Goal: Task Accomplishment & Management: Use online tool/utility

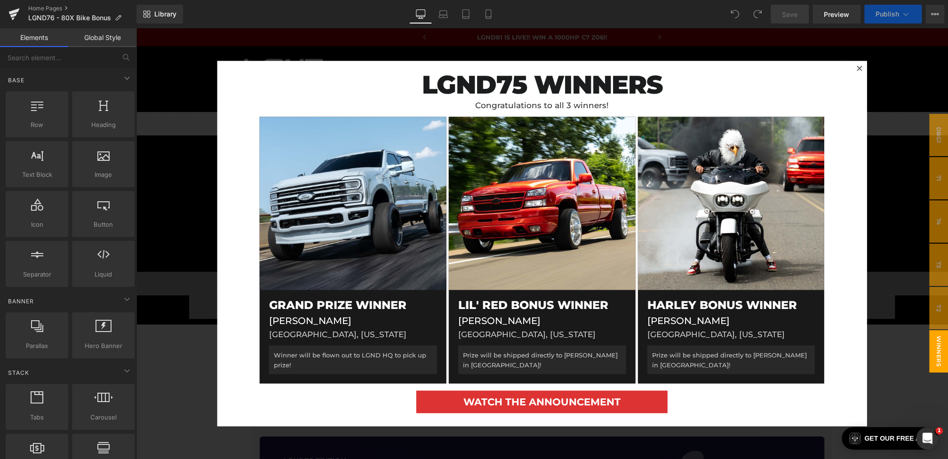
click at [152, 189] on div at bounding box center [542, 243] width 812 height 431
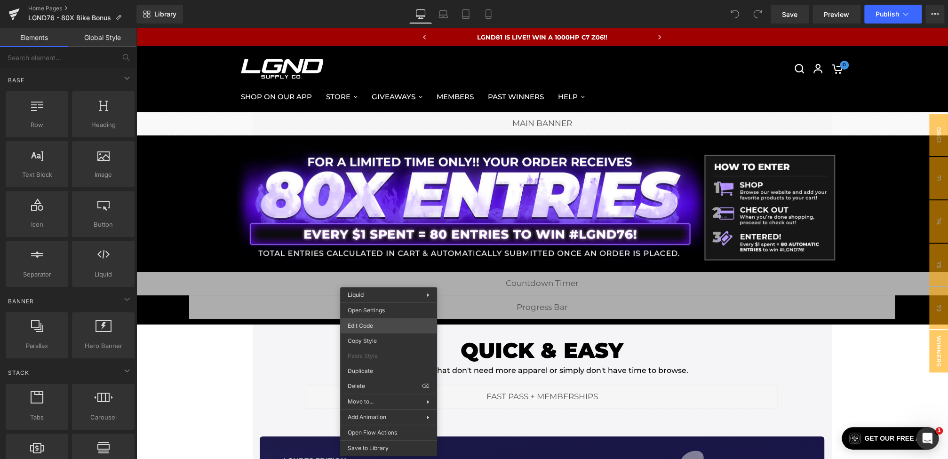
click at [372, 0] on div "You are previewing how the will restyle your page. You can not edit Elements in…" at bounding box center [474, 0] width 948 height 0
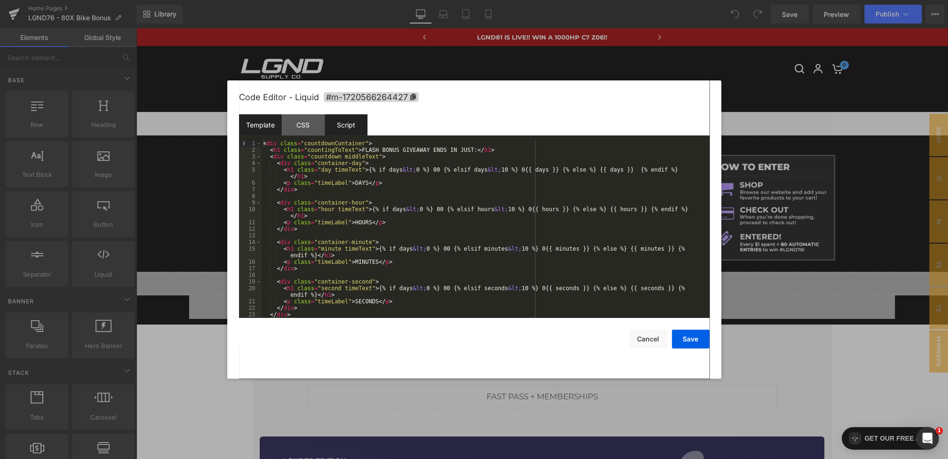
click at [352, 130] on div "Script" at bounding box center [346, 124] width 43 height 21
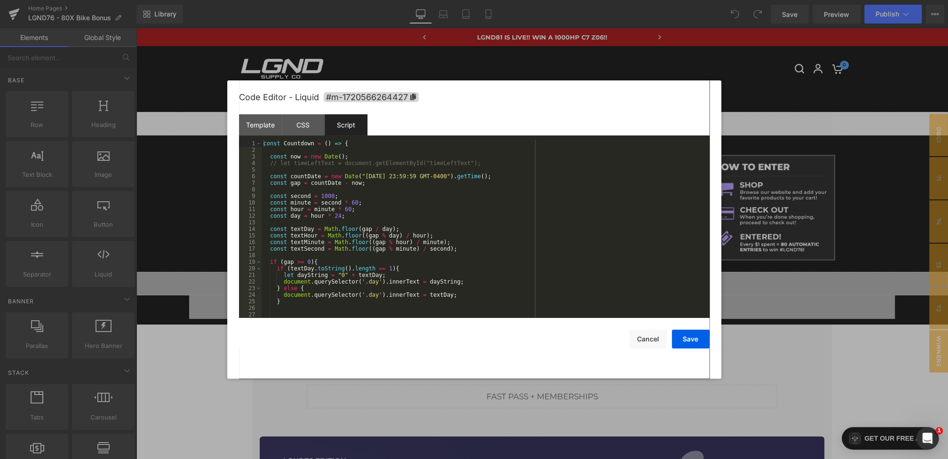
click at [177, 131] on div at bounding box center [474, 229] width 948 height 459
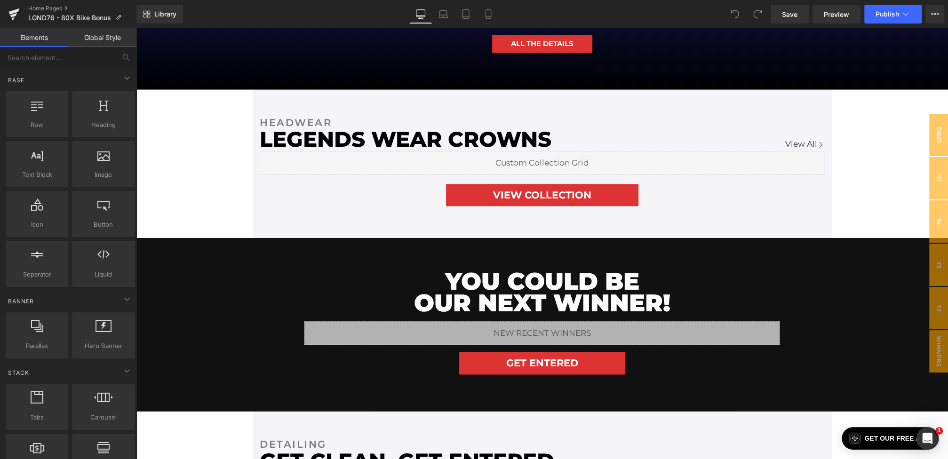
scroll to position [775, 0]
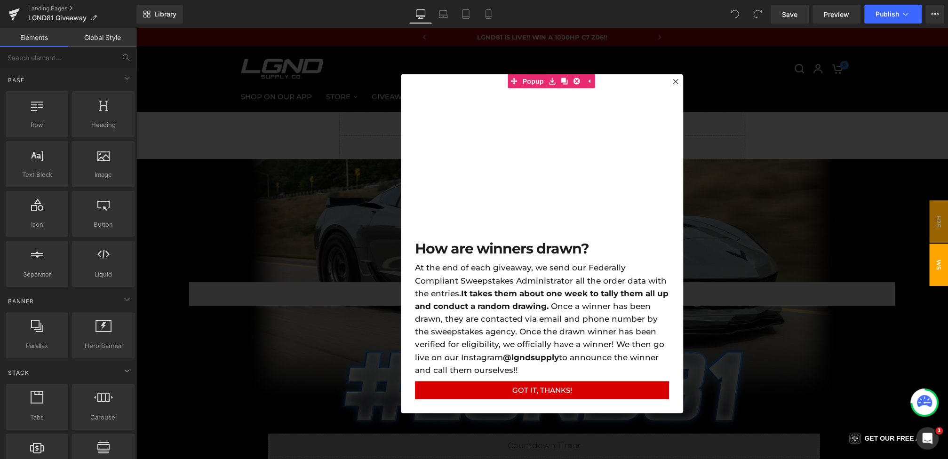
click at [300, 167] on div at bounding box center [542, 243] width 812 height 431
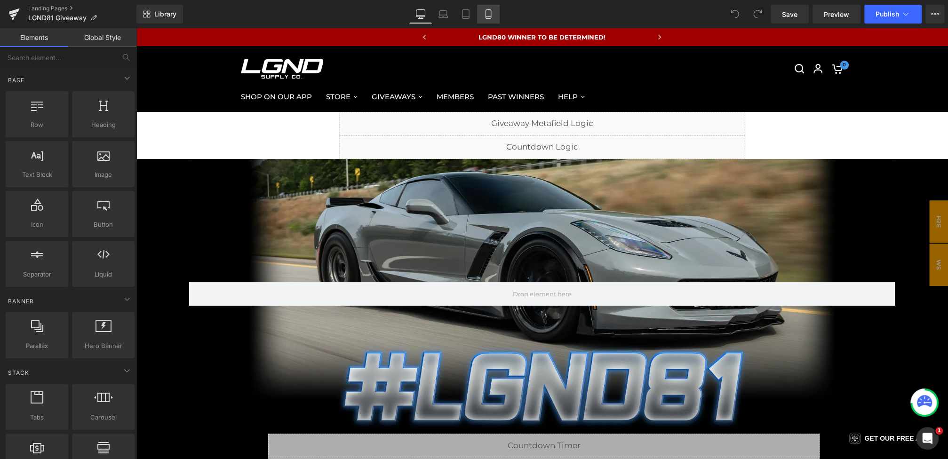
click at [487, 17] on icon at bounding box center [488, 13] width 9 height 9
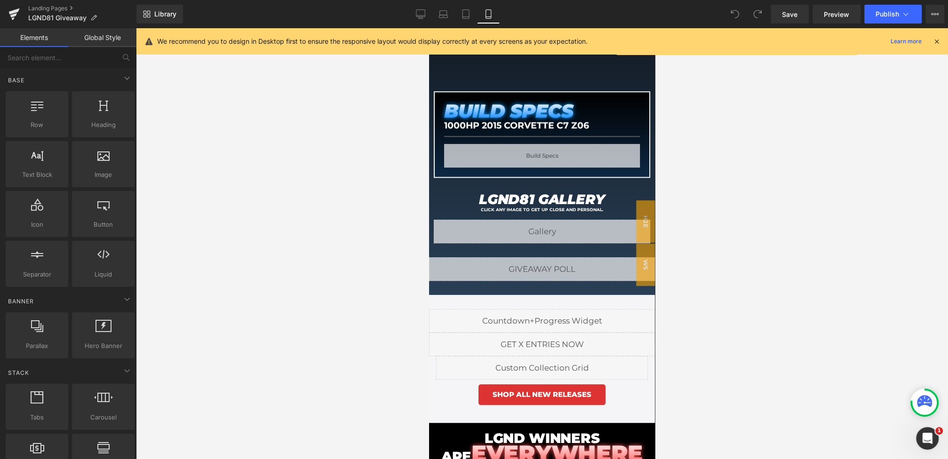
scroll to position [670, 0]
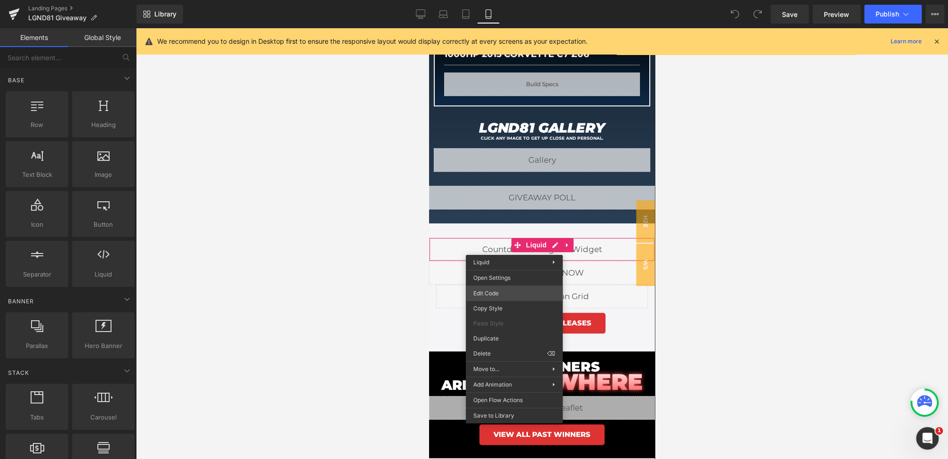
click at [494, 0] on div "You are previewing how the will restyle your page. You can not edit Elements in…" at bounding box center [474, 0] width 948 height 0
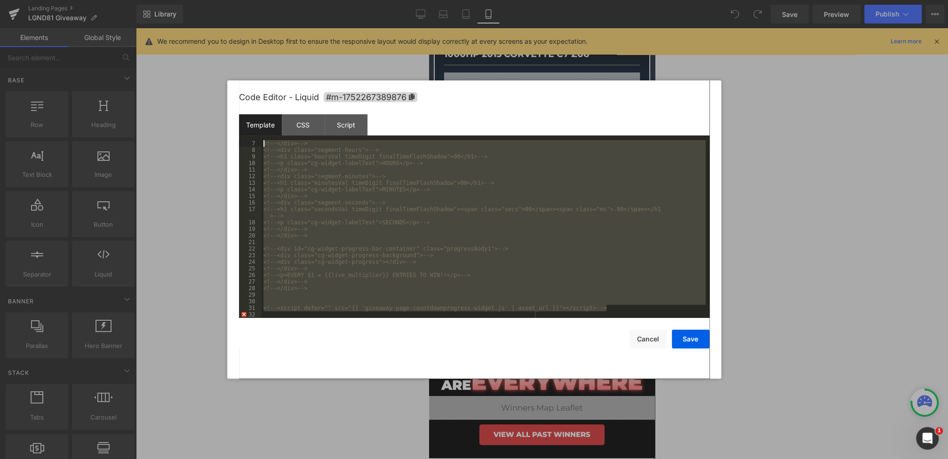
scroll to position [0, 0]
drag, startPoint x: 610, startPoint y: 309, endPoint x: 205, endPoint y: 57, distance: 476.5
click at [205, 57] on body "You are previewing how the will restyle your page. You can not edit Elements in…" at bounding box center [474, 229] width 948 height 459
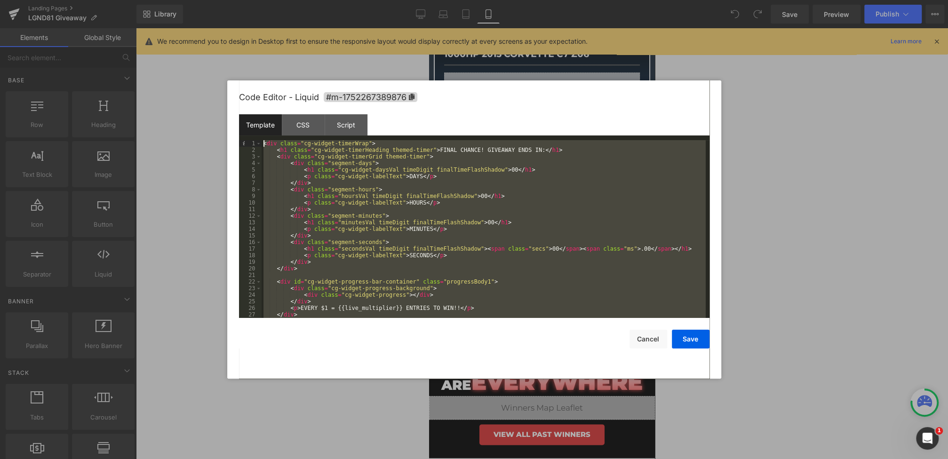
click at [516, 146] on div "< div class = "cg-widget-timerWrap" > < h1 class = "cg-widget-timerHeading them…" at bounding box center [484, 235] width 444 height 191
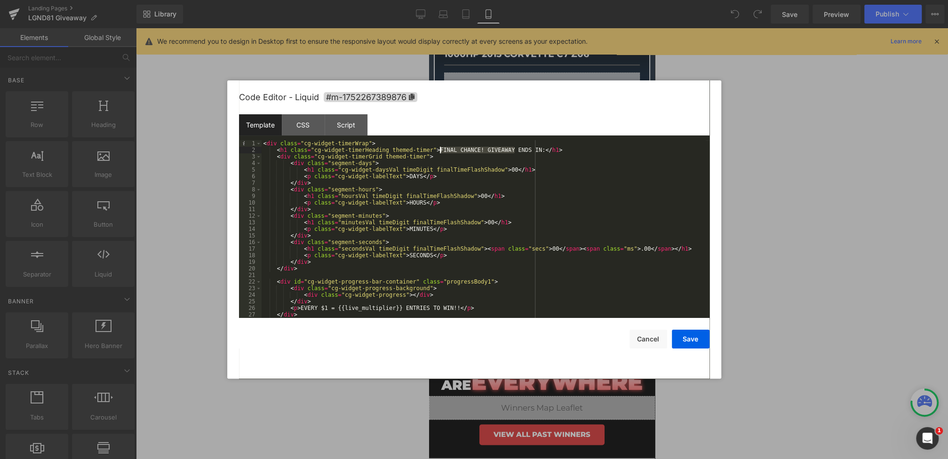
drag, startPoint x: 516, startPoint y: 150, endPoint x: 440, endPoint y: 150, distance: 75.3
click at [440, 150] on div "< div class = "cg-widget-timerWrap" > < h1 class = "cg-widget-timerHeading them…" at bounding box center [484, 235] width 444 height 191
click at [526, 150] on div "< div class = "cg-widget-timerWrap" > < h1 class = "cg-widget-timerHeading them…" at bounding box center [484, 235] width 444 height 191
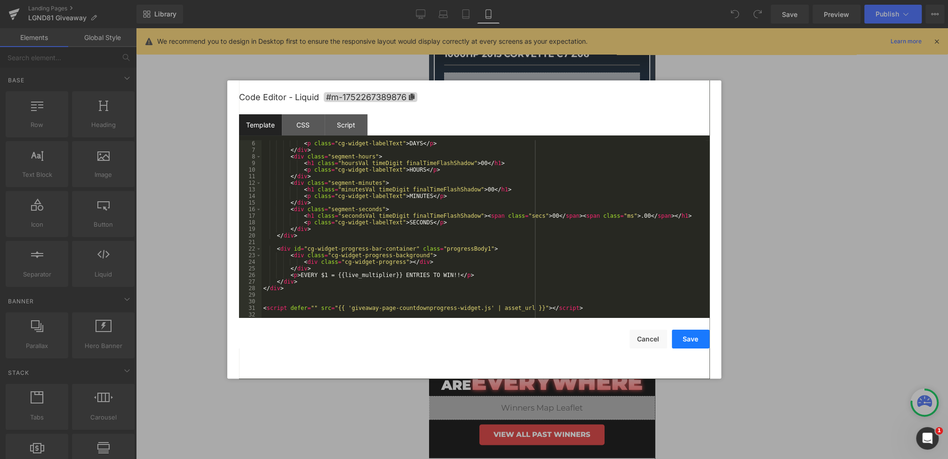
click at [684, 338] on button "Save" at bounding box center [691, 339] width 38 height 19
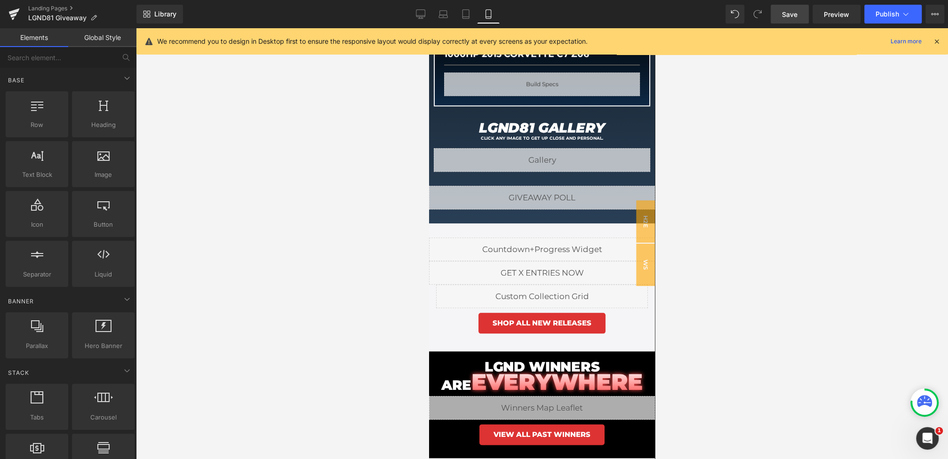
click at [784, 14] on span "Save" at bounding box center [790, 14] width 16 height 10
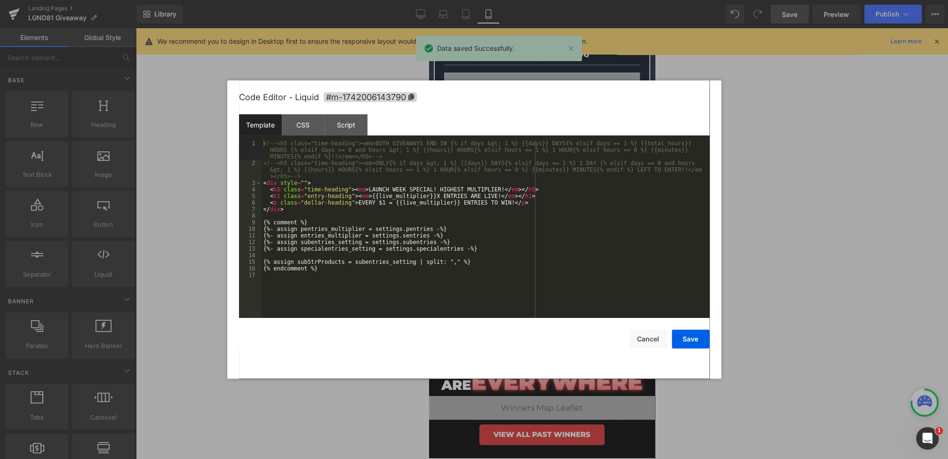
click at [468, 0] on div "You are previewing how the will restyle your page. You can not edit Elements in…" at bounding box center [474, 0] width 948 height 0
click at [304, 181] on div "<!-- <h5 class="time-heading"><em>BOTH GIVEAWAYS END IN {% if days &gt; 1 %} {{…" at bounding box center [486, 242] width 448 height 204
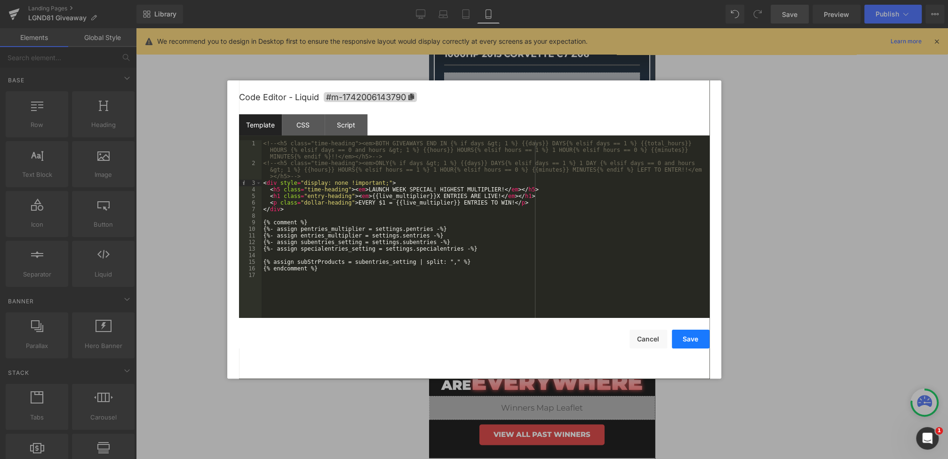
click at [685, 340] on button "Save" at bounding box center [691, 339] width 38 height 19
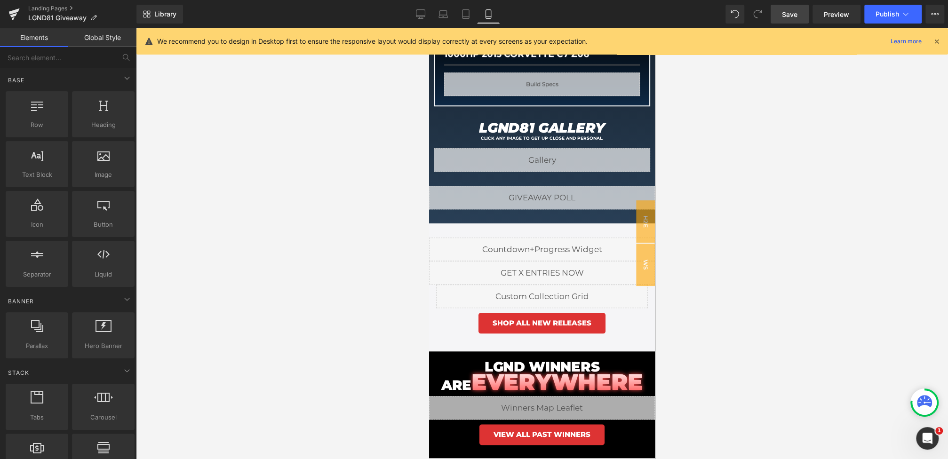
click at [794, 9] on span "Save" at bounding box center [790, 14] width 16 height 10
click at [935, 40] on icon at bounding box center [936, 41] width 8 height 8
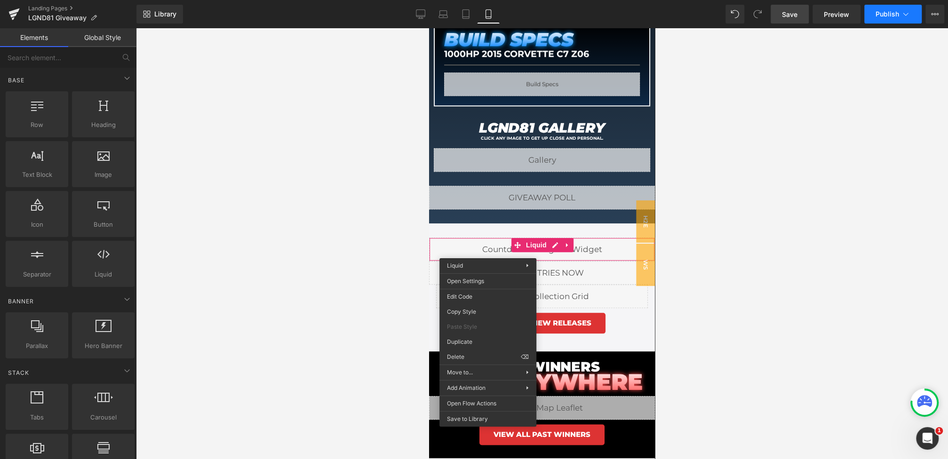
click at [900, 8] on button "Publish" at bounding box center [892, 14] width 57 height 19
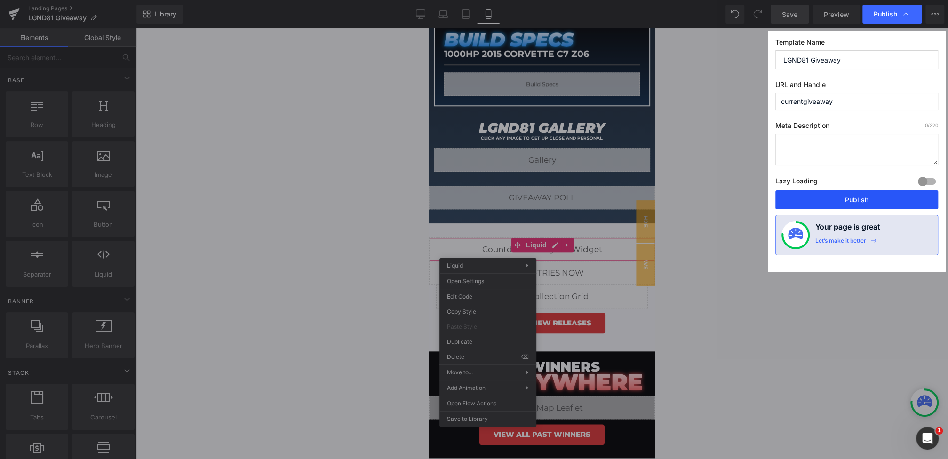
click at [803, 195] on button "Publish" at bounding box center [856, 200] width 163 height 19
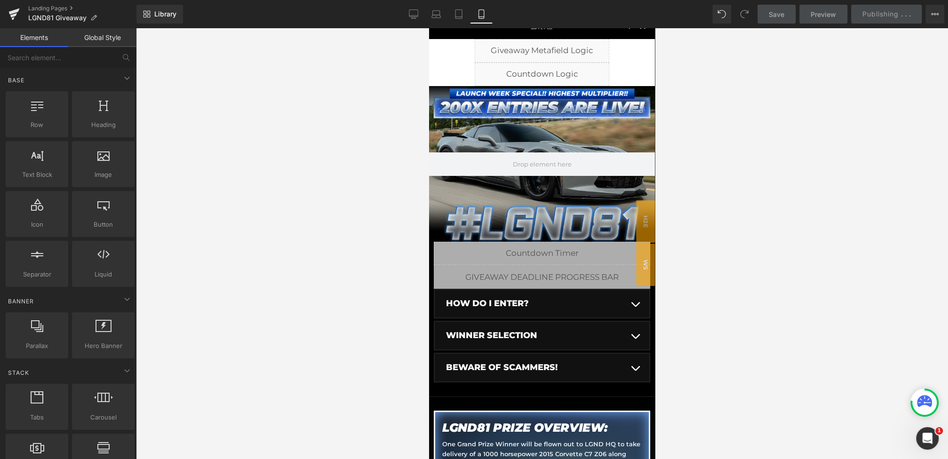
scroll to position [0, 0]
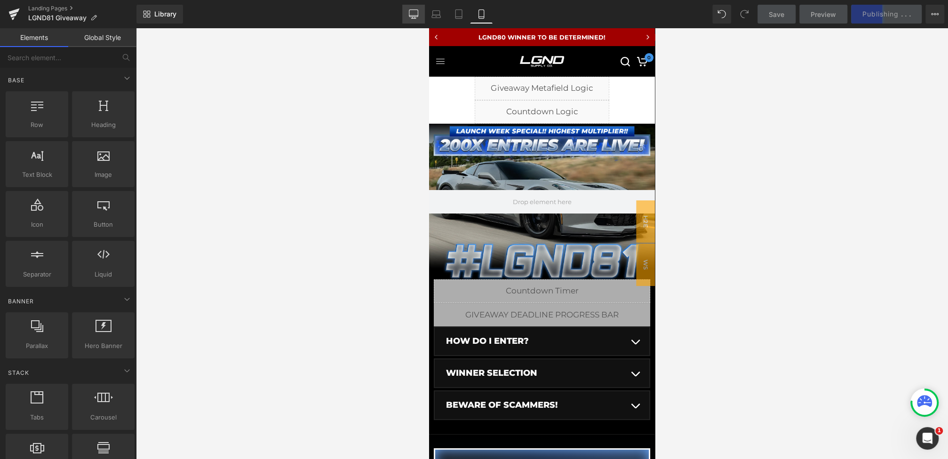
click at [419, 20] on link "Desktop" at bounding box center [413, 14] width 23 height 19
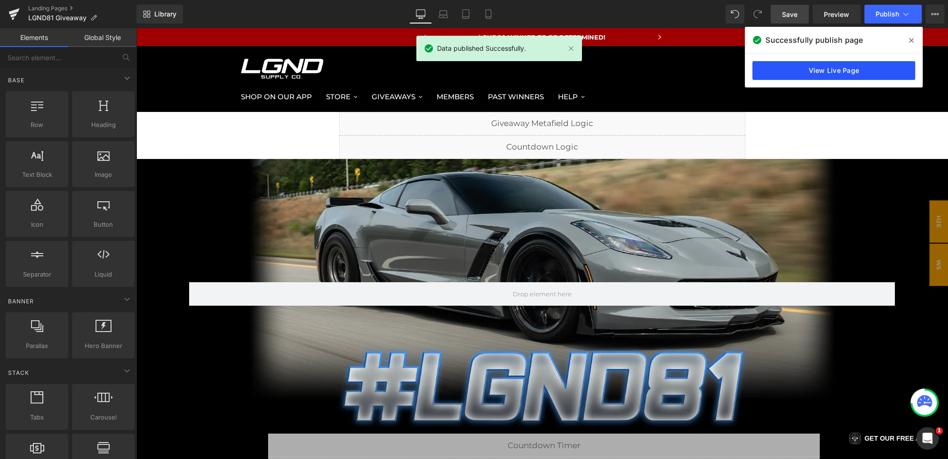
click at [838, 71] on link "View Live Page" at bounding box center [833, 70] width 163 height 19
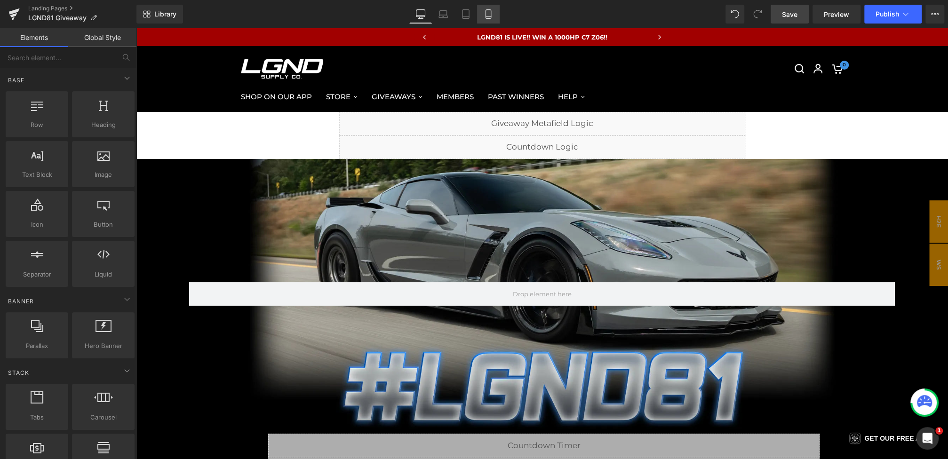
click at [489, 13] on icon at bounding box center [488, 13] width 9 height 9
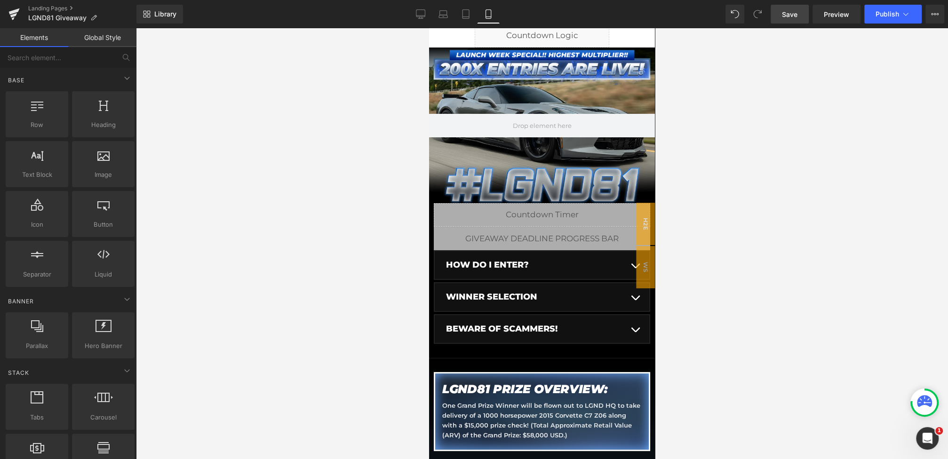
scroll to position [83, 0]
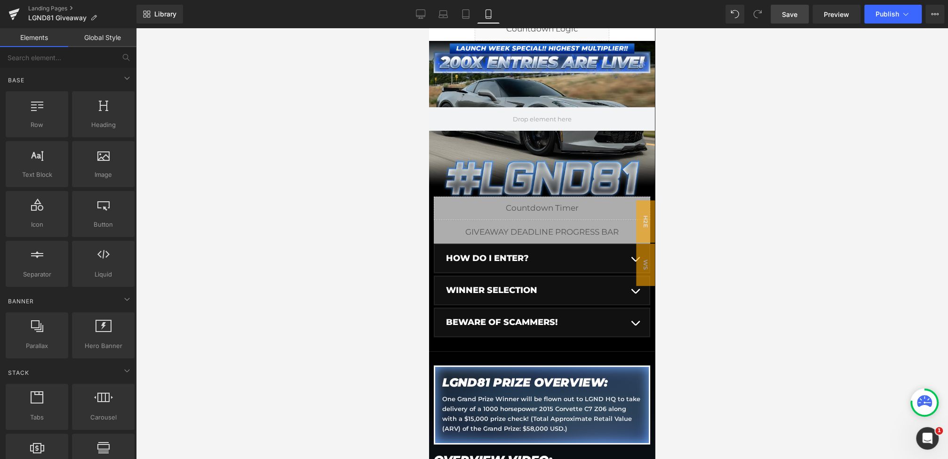
click at [562, 81] on div at bounding box center [542, 119] width 226 height 156
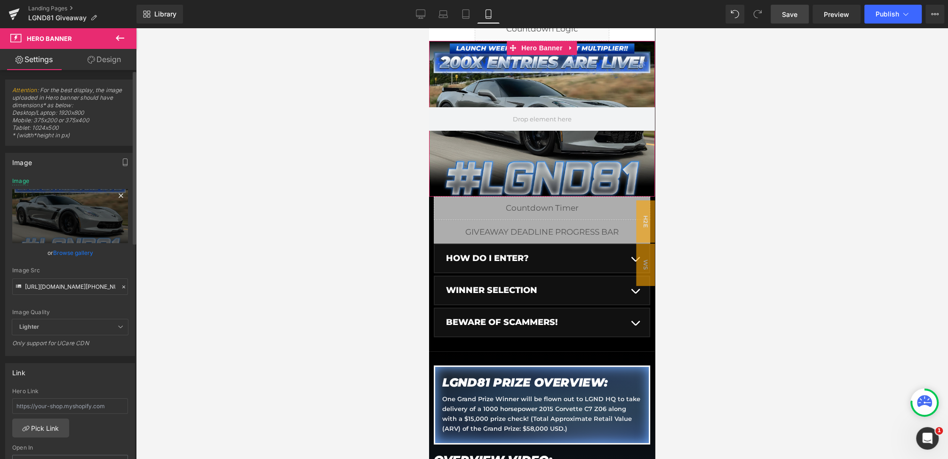
click at [122, 198] on icon at bounding box center [120, 195] width 11 height 11
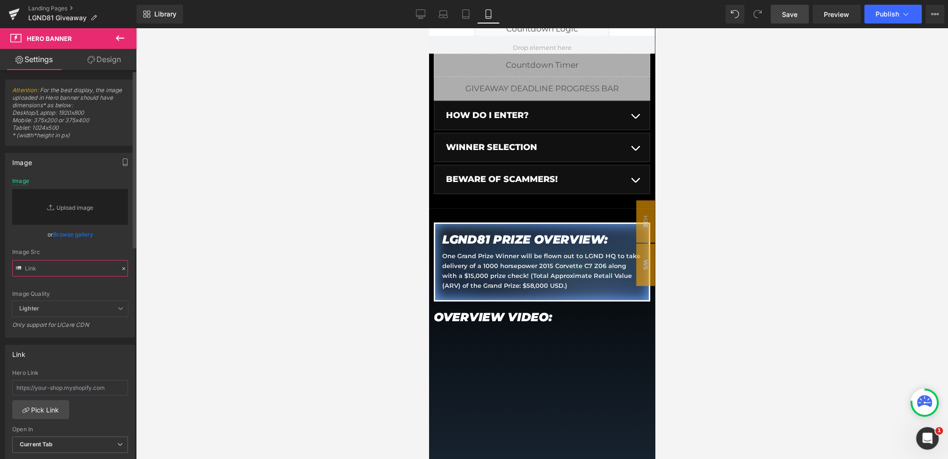
click at [109, 264] on input "text" at bounding box center [70, 268] width 116 height 16
click at [89, 268] on input "text" at bounding box center [70, 268] width 116 height 16
paste input "https://cdn.shopify.com/s/files/1/0068/4245/0009/files/81-CGBanner-Mobile-Stark…"
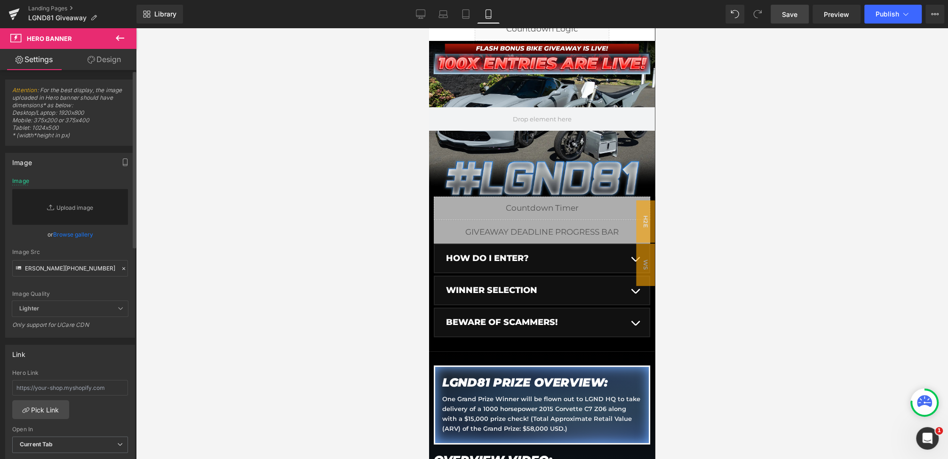
scroll to position [0, 0]
click at [98, 258] on div "Image Src https://cdn.shopify.com/s/files/1/0068/4245/0009/files/81-CGBanner-Mo…" at bounding box center [70, 263] width 116 height 28
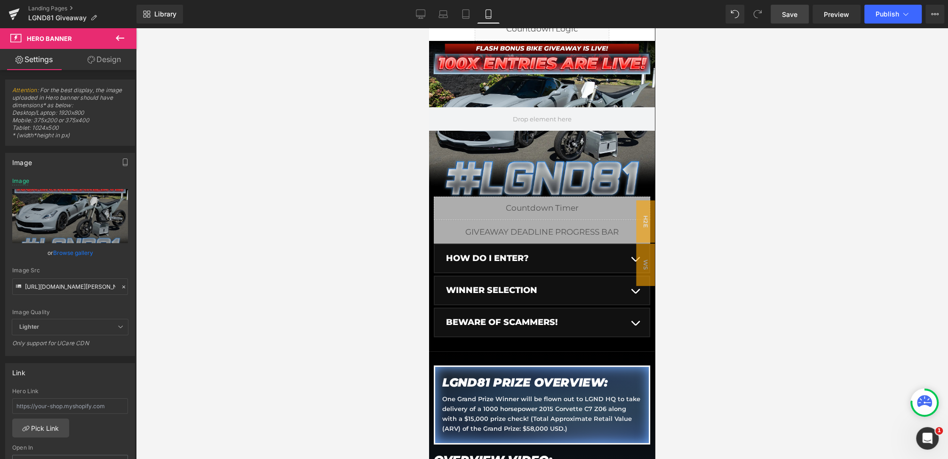
click at [793, 11] on span "Save" at bounding box center [790, 14] width 16 height 10
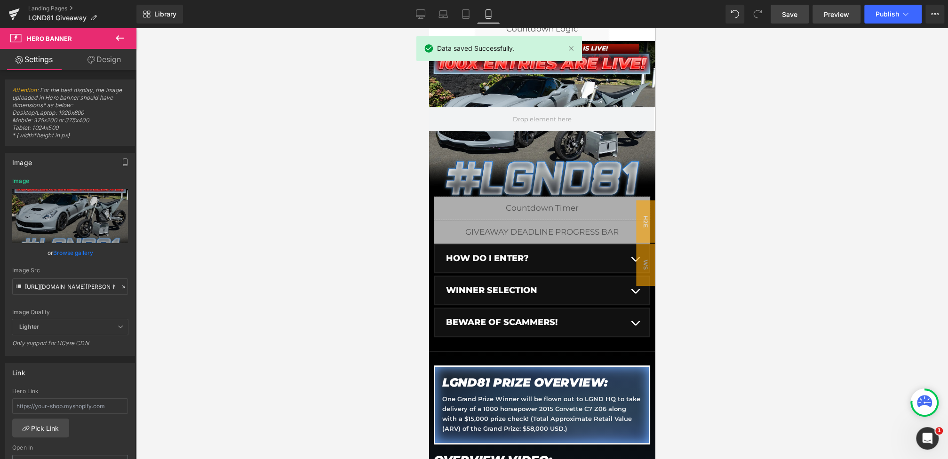
click at [831, 18] on span "Preview" at bounding box center [836, 14] width 25 height 10
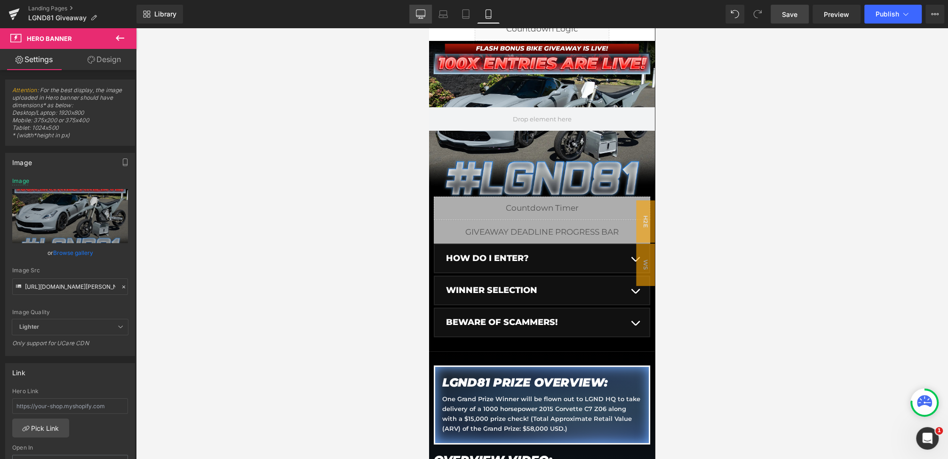
click at [423, 20] on link "Desktop" at bounding box center [420, 14] width 23 height 19
type input "https://cdn.shopify.com/s/files/1/0068/4245/0009/files/81-CGBanner-Desktop-1.we…"
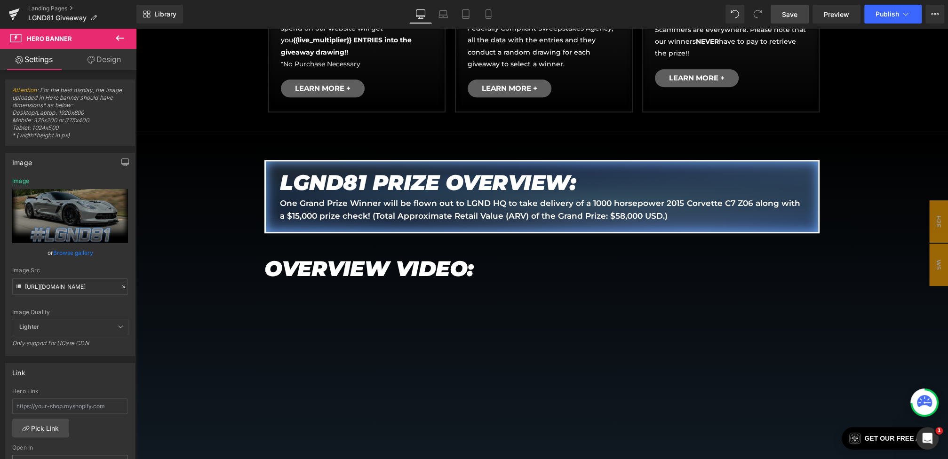
scroll to position [498, 0]
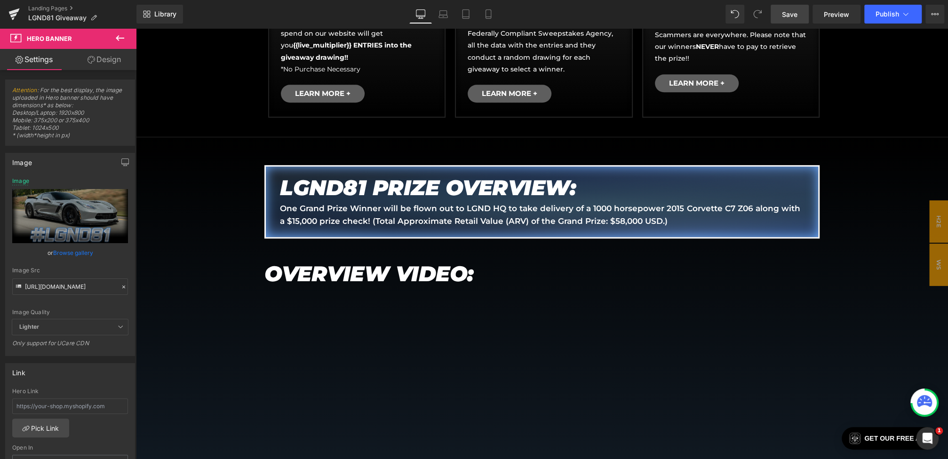
click at [124, 39] on icon at bounding box center [119, 37] width 11 height 11
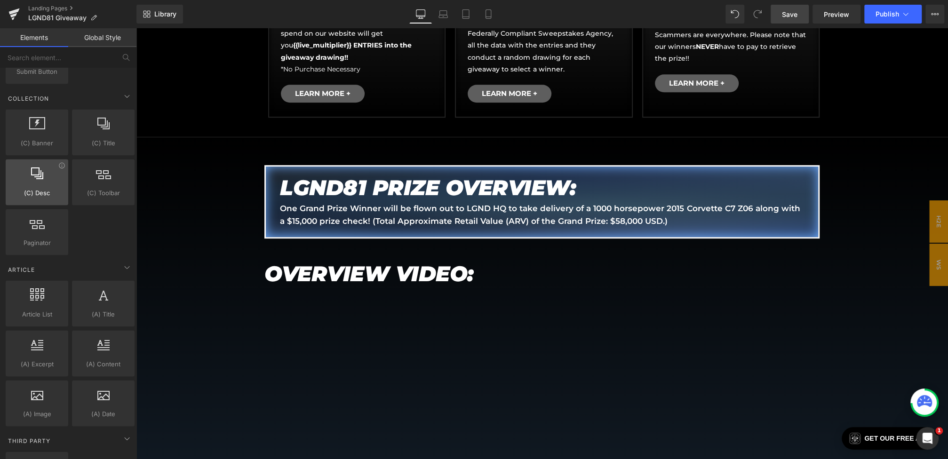
scroll to position [1624, 0]
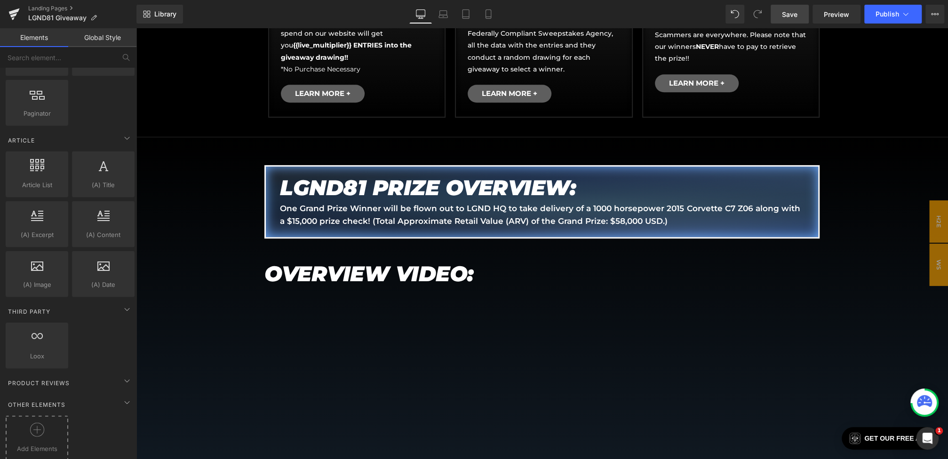
click at [28, 427] on div at bounding box center [37, 433] width 58 height 21
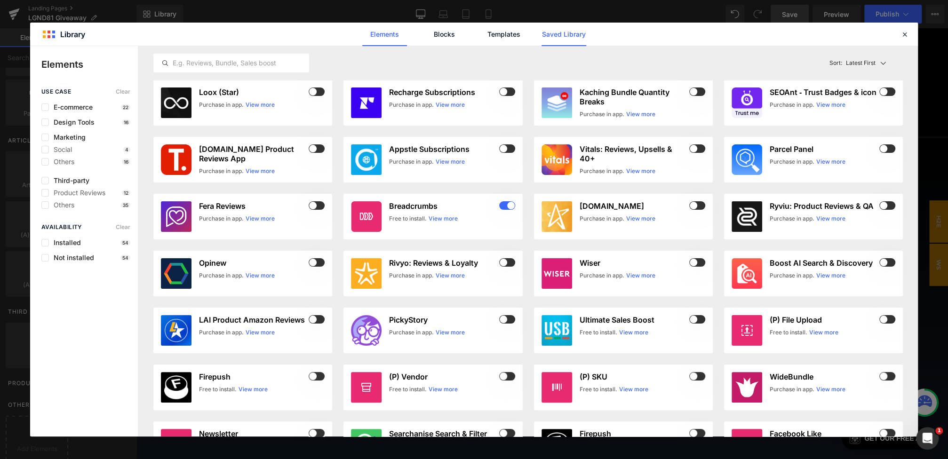
click at [551, 33] on link "Saved Library" at bounding box center [564, 35] width 45 height 24
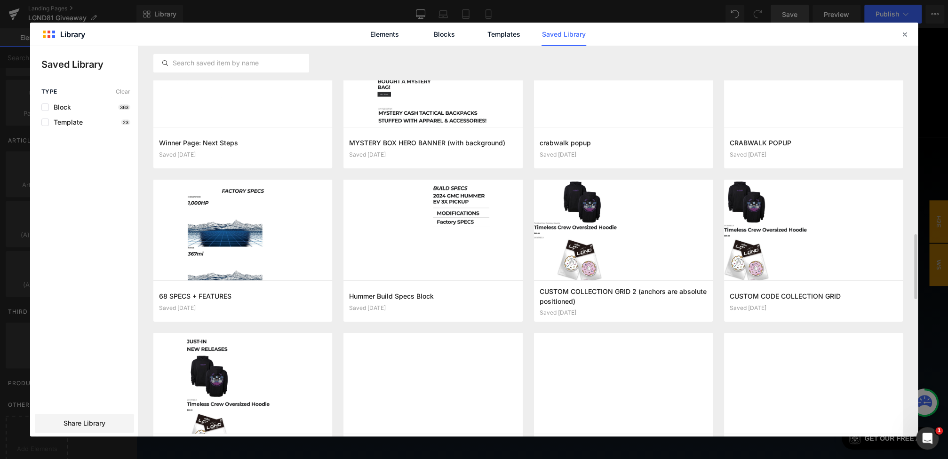
scroll to position [1131, 0]
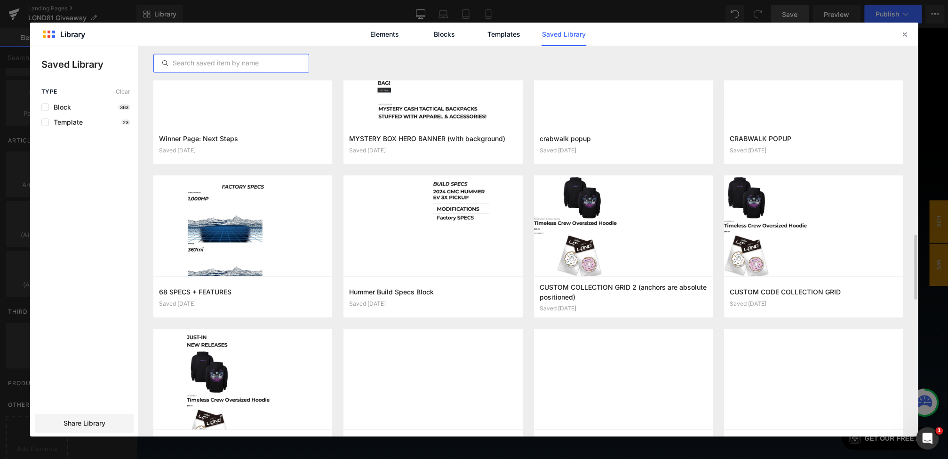
click at [216, 60] on input "text" at bounding box center [231, 62] width 155 height 11
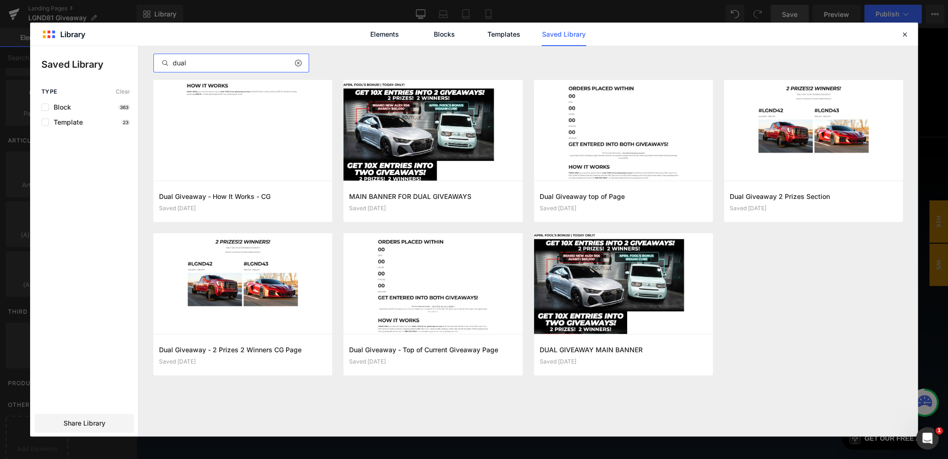
drag, startPoint x: 230, startPoint y: 66, endPoint x: 96, endPoint y: 64, distance: 134.1
click at [96, 64] on div "Saved Library Type Clear Block 363 Template 23 Share Library dual Dual Giveaway…" at bounding box center [474, 241] width 888 height 390
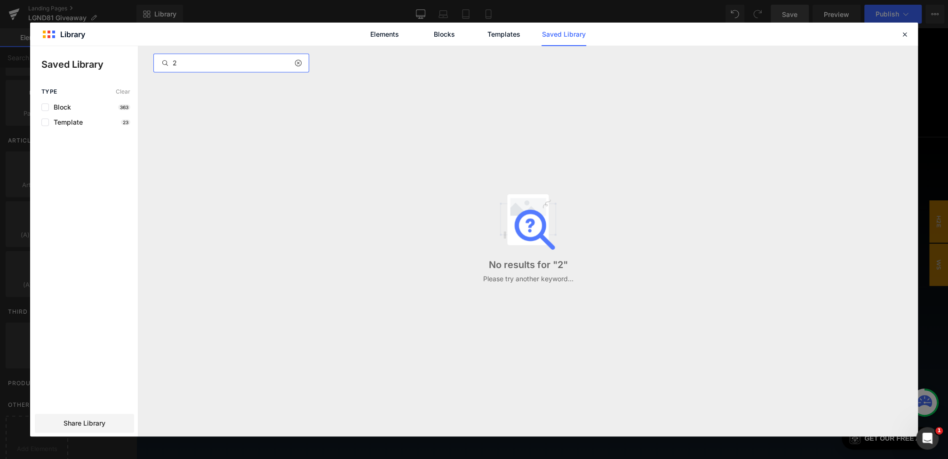
type input "2"
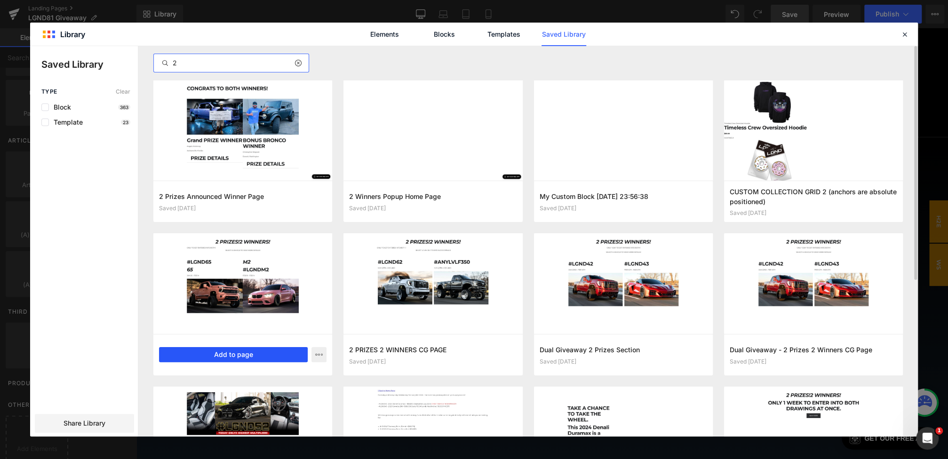
click at [258, 355] on button "Add to page" at bounding box center [233, 354] width 149 height 15
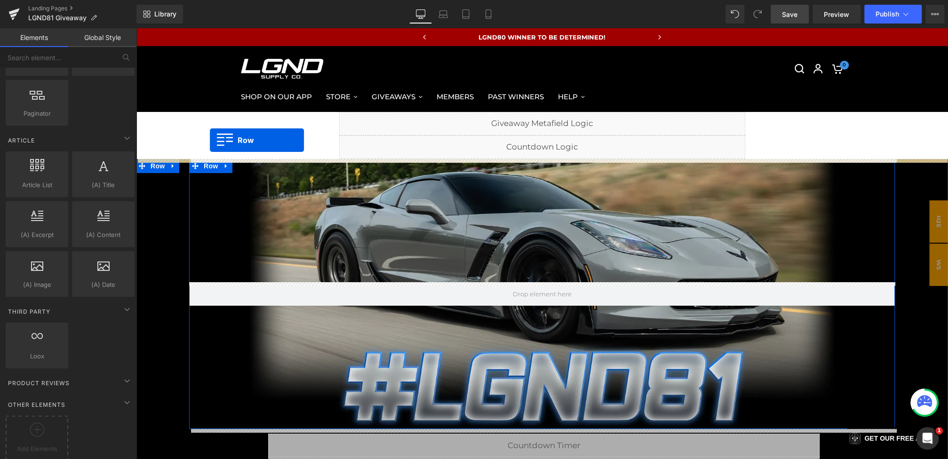
drag, startPoint x: 146, startPoint y: 140, endPoint x: 210, endPoint y: 140, distance: 64.0
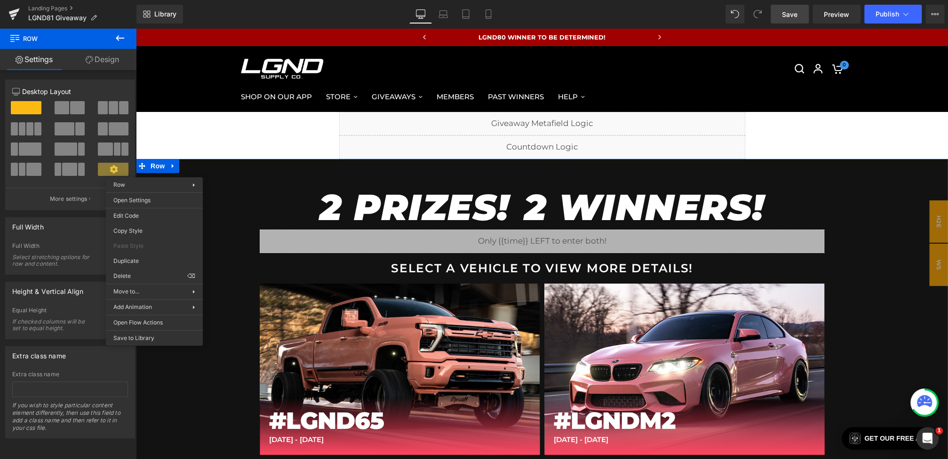
drag, startPoint x: 363, startPoint y: 333, endPoint x: 227, endPoint y: 304, distance: 138.9
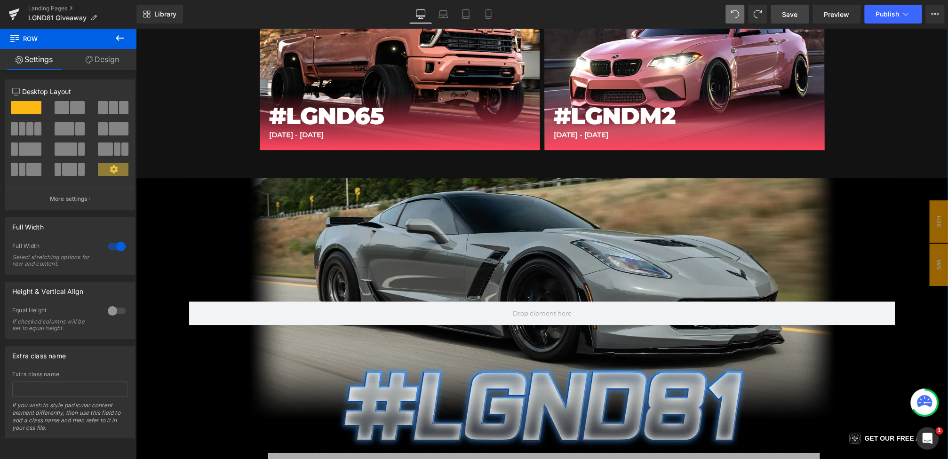
scroll to position [270, 0]
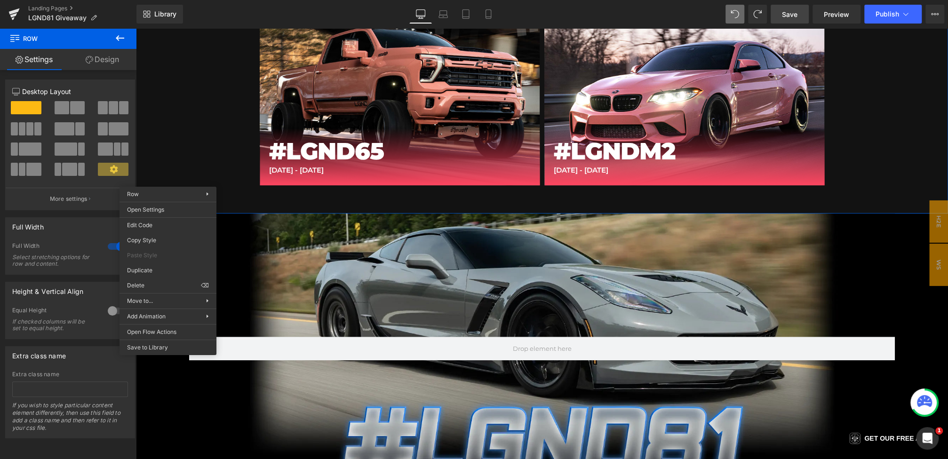
drag, startPoint x: 392, startPoint y: 354, endPoint x: 256, endPoint y: 326, distance: 138.9
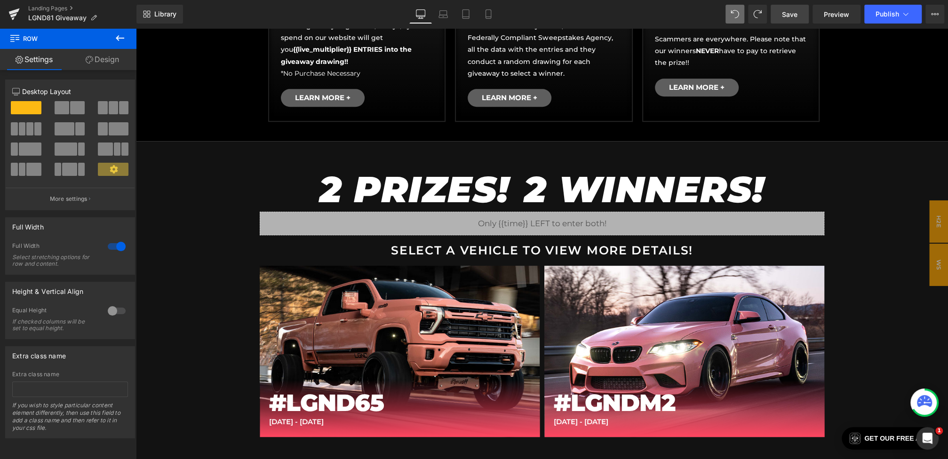
scroll to position [544, 0]
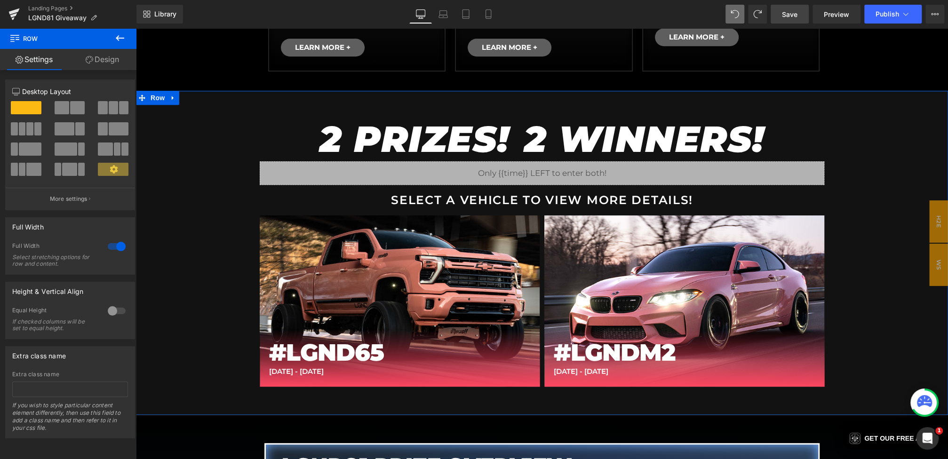
click at [196, 130] on div "2 PRIZES! 2 WINNERS! Heading Liquid SELECT A VEHICLE TO VIEW MORE DETAILS! Text…" at bounding box center [542, 253] width 812 height 324
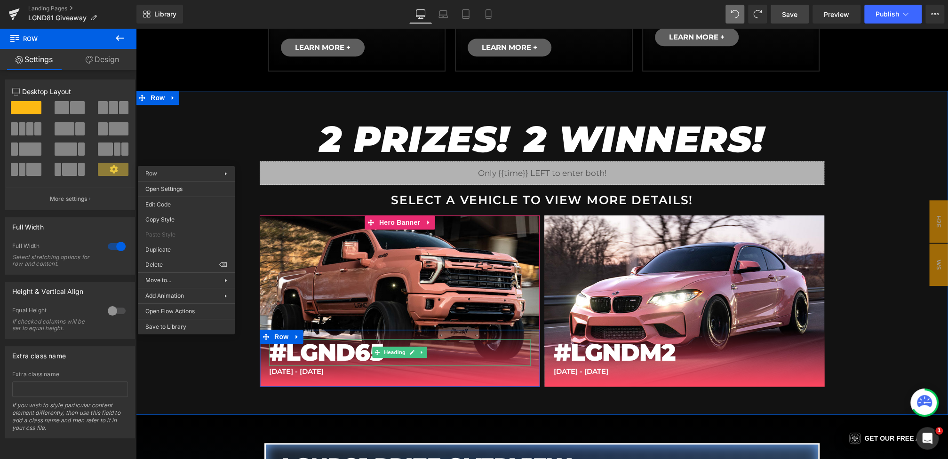
click at [351, 353] on h1 "#LGND65" at bounding box center [399, 352] width 261 height 27
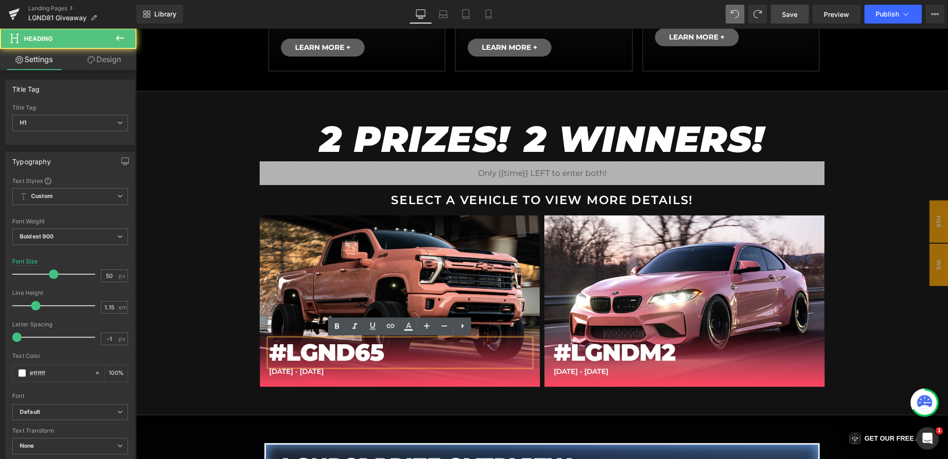
click at [393, 353] on h1 "#LGND65" at bounding box center [399, 352] width 261 height 27
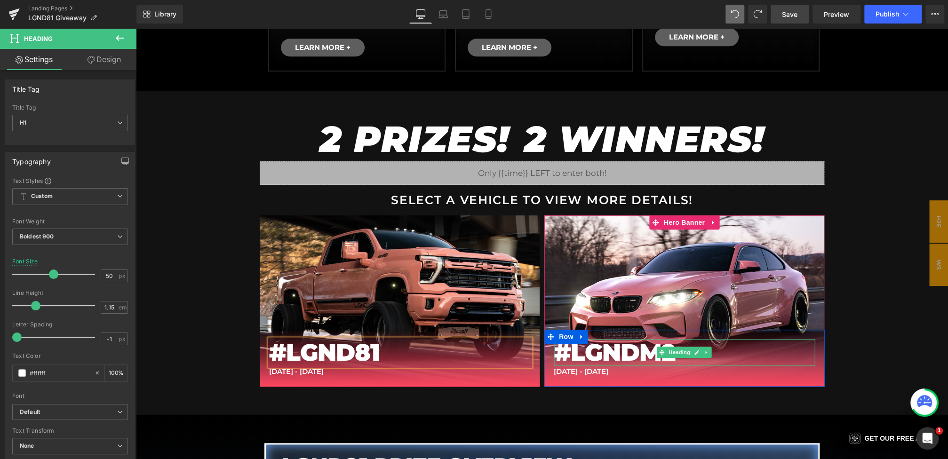
click at [618, 346] on h1 "#LGNDM2" at bounding box center [684, 352] width 261 height 27
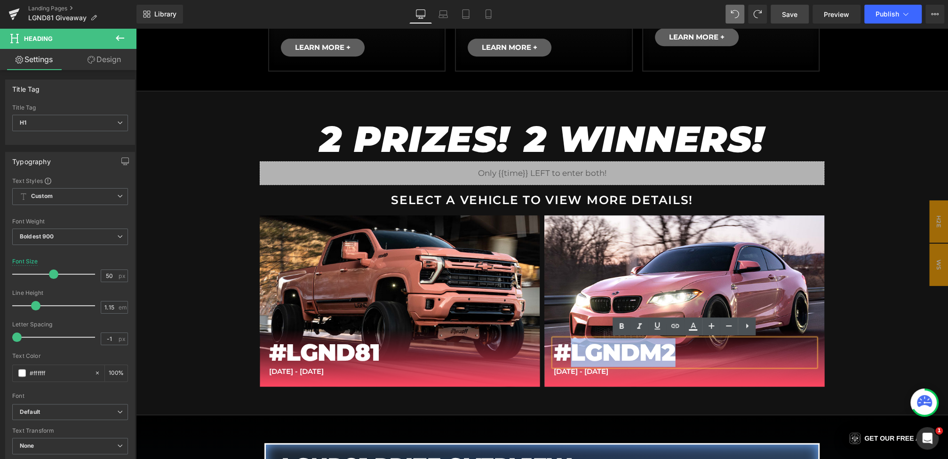
drag, startPoint x: 698, startPoint y: 351, endPoint x: 578, endPoint y: 352, distance: 120.0
click at [578, 352] on h1 "#LGNDM2" at bounding box center [684, 352] width 261 height 27
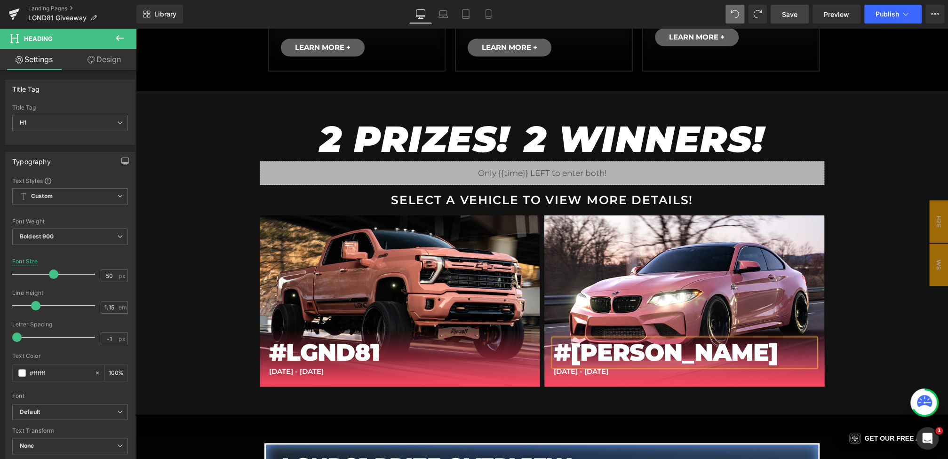
click at [182, 280] on div "2 PRIZES! 2 WINNERS! Heading Liquid SELECT A VEHICLE TO VIEW MORE DETAILS! Text…" at bounding box center [542, 253] width 812 height 324
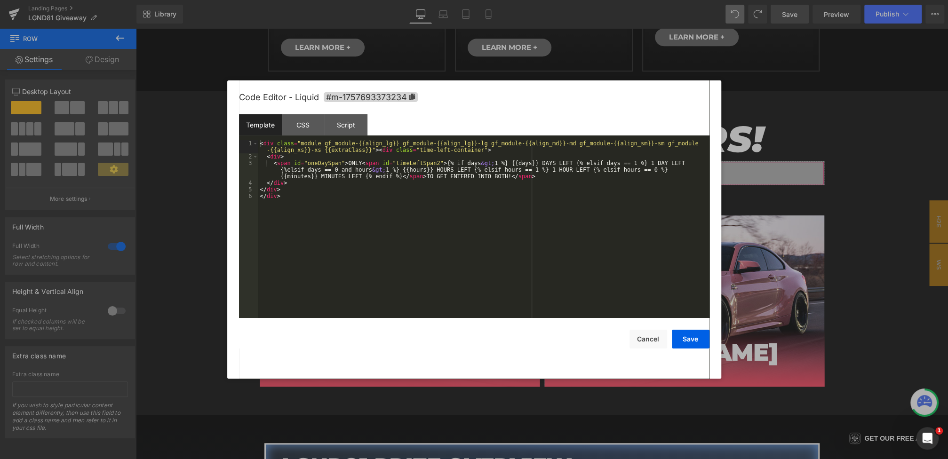
click at [445, 0] on div "Row You are previewing how the will restyle your page. You can not edit Element…" at bounding box center [474, 0] width 948 height 0
drag, startPoint x: 504, startPoint y: 151, endPoint x: 200, endPoint y: 141, distance: 304.1
click at [200, 141] on body "Row You are previewing how the will restyle your page. You can not edit Element…" at bounding box center [474, 229] width 948 height 459
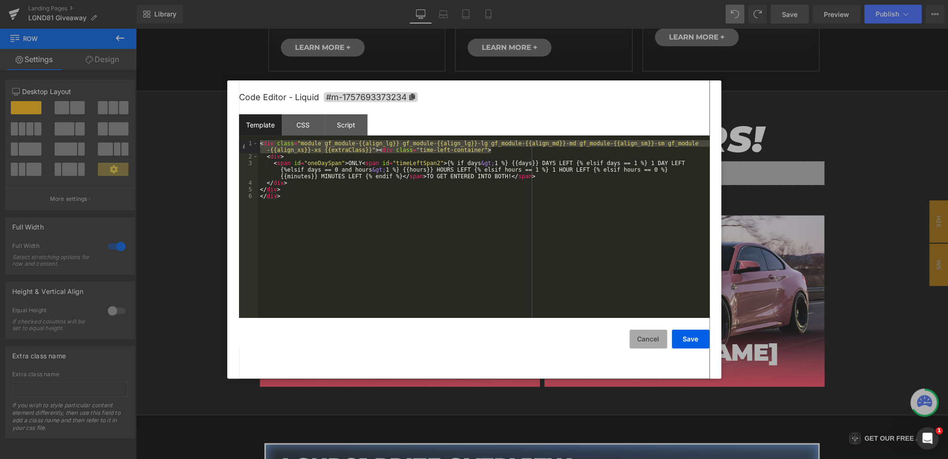
click at [653, 335] on button "Cancel" at bounding box center [648, 339] width 38 height 19
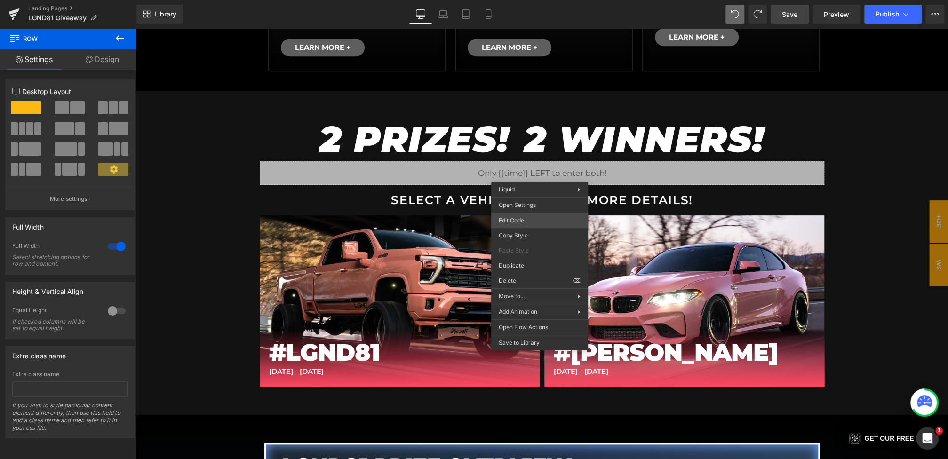
click at [526, 0] on div "Row You are previewing how the will restyle your page. You can not edit Element…" at bounding box center [474, 0] width 948 height 0
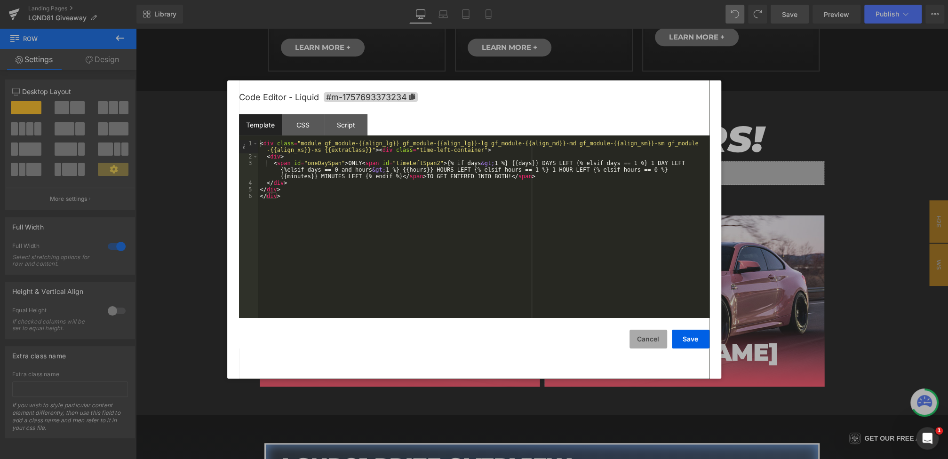
click at [640, 337] on button "Cancel" at bounding box center [648, 339] width 38 height 19
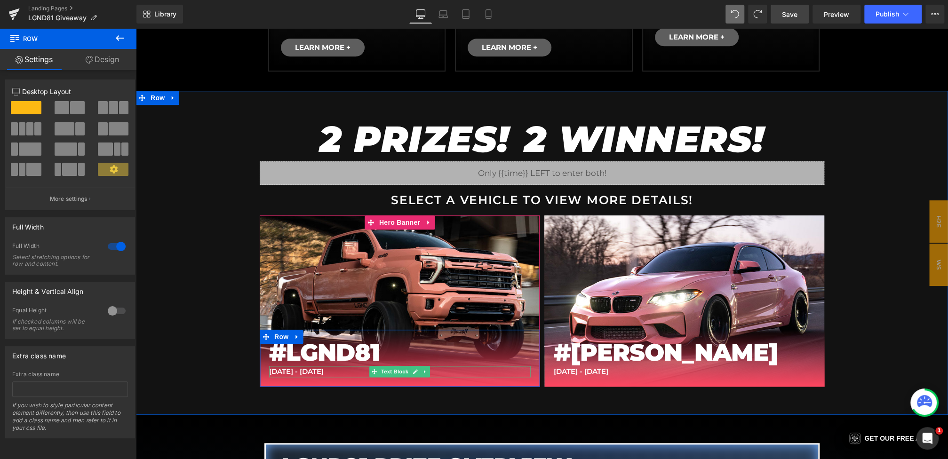
click at [322, 371] on p "JAN 25 - FEB 14" at bounding box center [399, 371] width 261 height 11
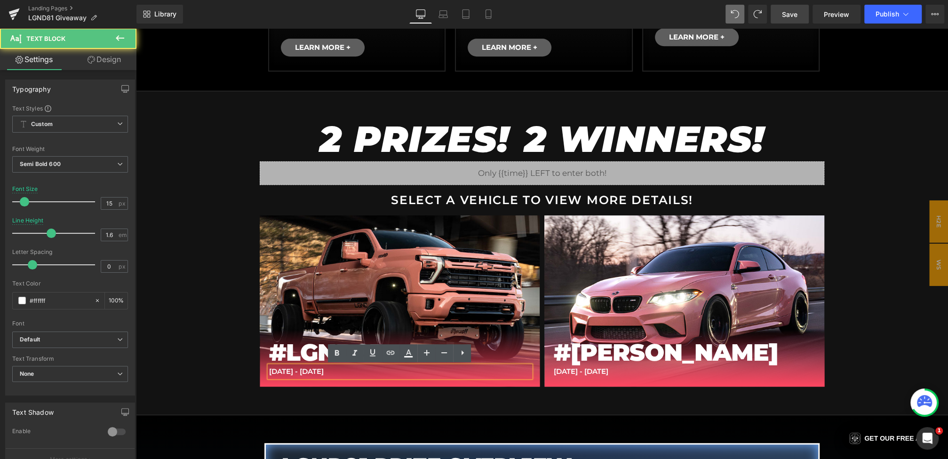
click at [327, 374] on p "JAN 25 - FEB 14" at bounding box center [399, 371] width 261 height 11
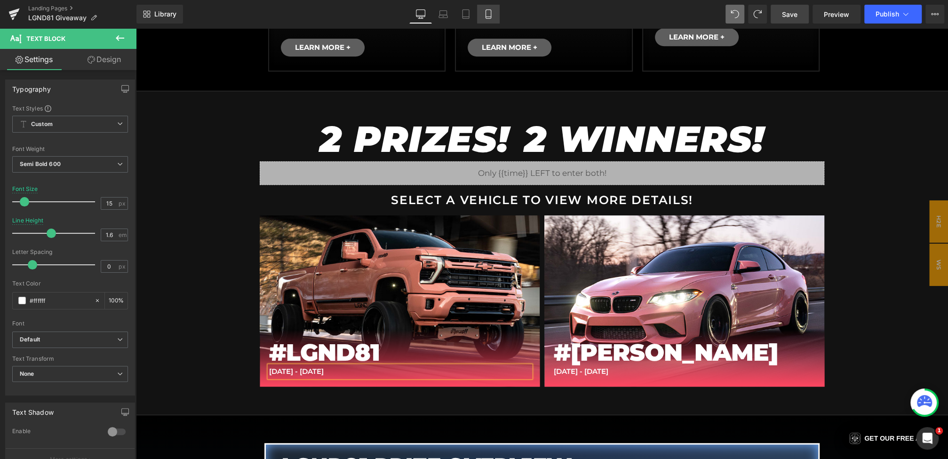
click at [485, 11] on icon at bounding box center [488, 13] width 9 height 9
type input "11"
type input "1"
type input "100"
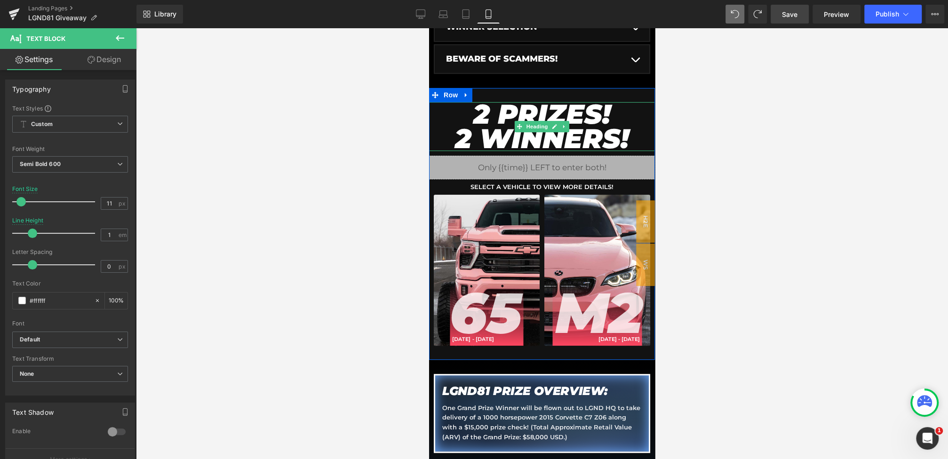
scroll to position [349, 0]
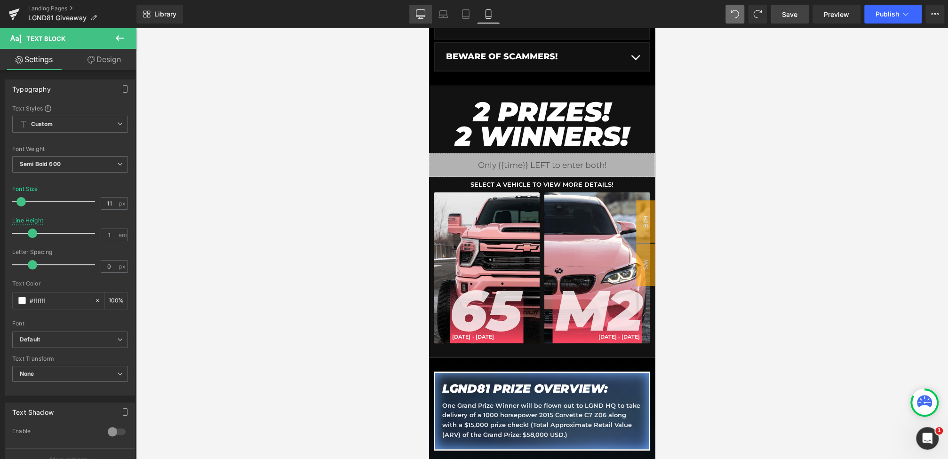
click at [425, 13] on link "Desktop" at bounding box center [420, 14] width 23 height 19
type input "15"
type input "1.6"
type input "100"
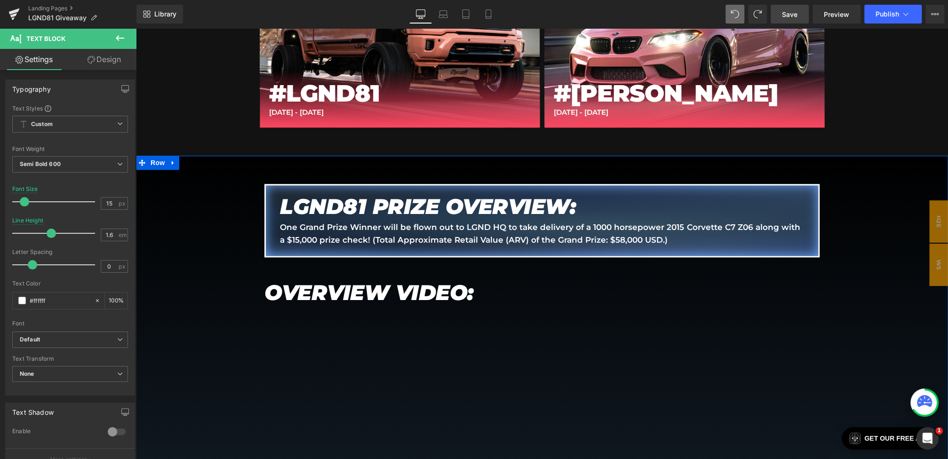
scroll to position [798, 0]
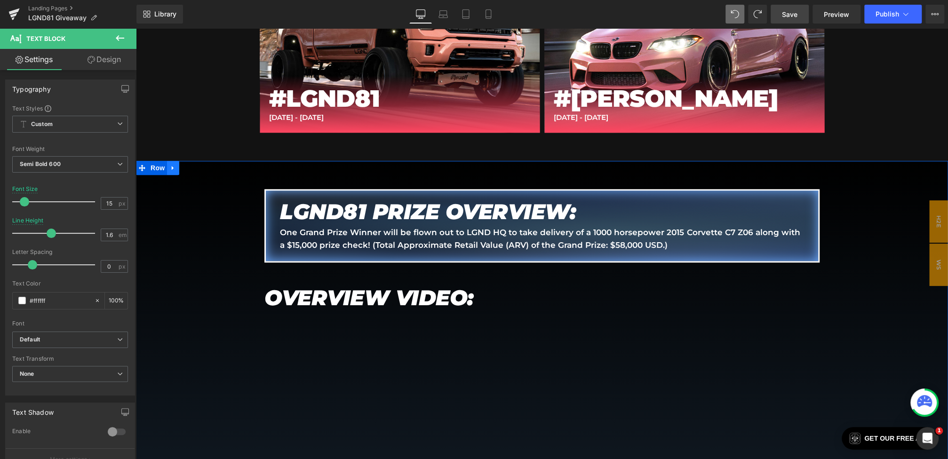
click at [172, 168] on icon at bounding box center [173, 168] width 2 height 4
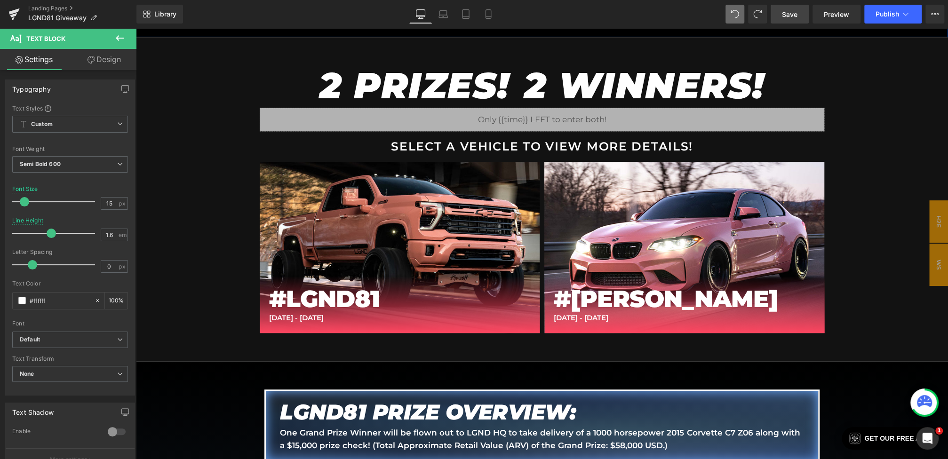
scroll to position [599, 0]
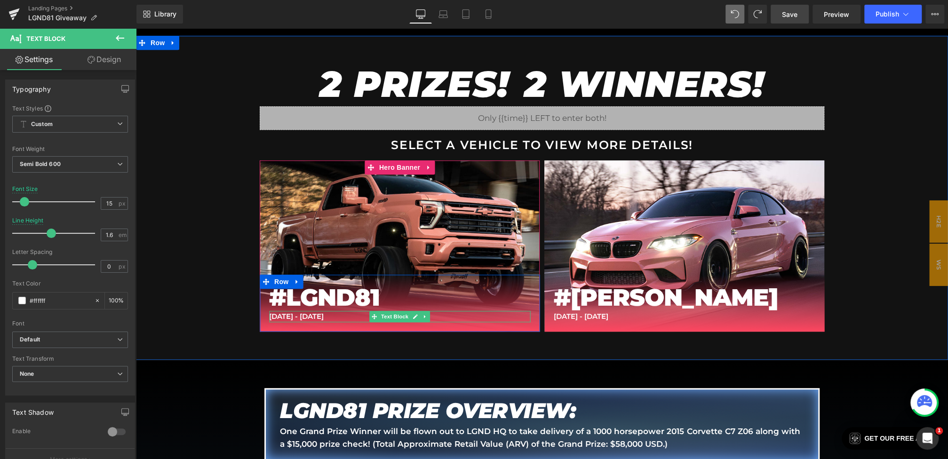
click at [314, 316] on p "JAN 25 - FEB 14" at bounding box center [399, 316] width 261 height 11
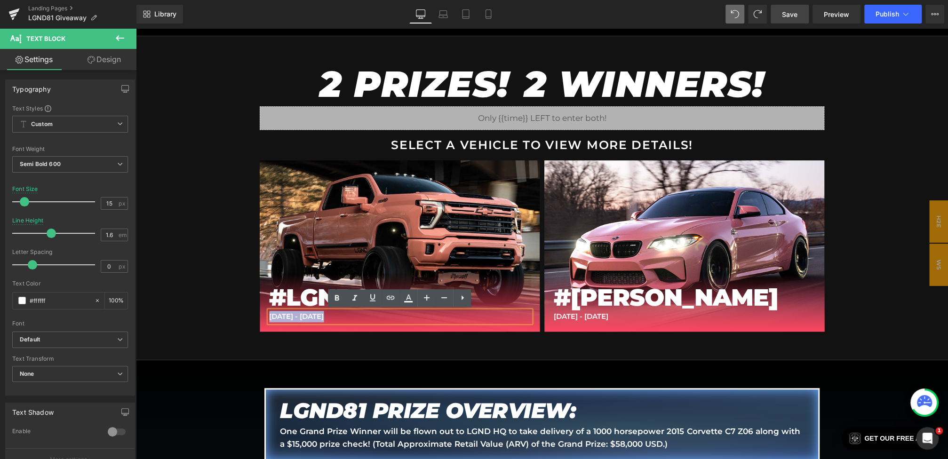
drag, startPoint x: 329, startPoint y: 316, endPoint x: 209, endPoint y: 316, distance: 119.5
click at [209, 316] on div "2 PRIZES! 2 WINNERS! Heading Liquid SELECT A VEHICLE TO VIEW MORE DETAILS! Text…" at bounding box center [542, 198] width 812 height 324
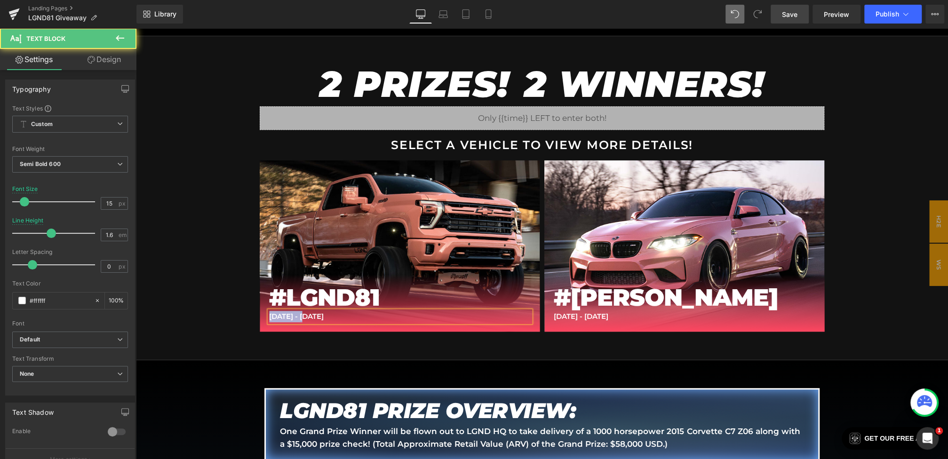
drag, startPoint x: 316, startPoint y: 317, endPoint x: 251, endPoint y: 312, distance: 65.1
click at [250, 312] on div "2 PRIZES! 2 WINNERS! Heading Liquid SELECT A VEHICLE TO VIEW MORE DETAILS! Text…" at bounding box center [542, 198] width 812 height 324
click at [302, 316] on p "SEPT 7 - 30" at bounding box center [399, 316] width 261 height 11
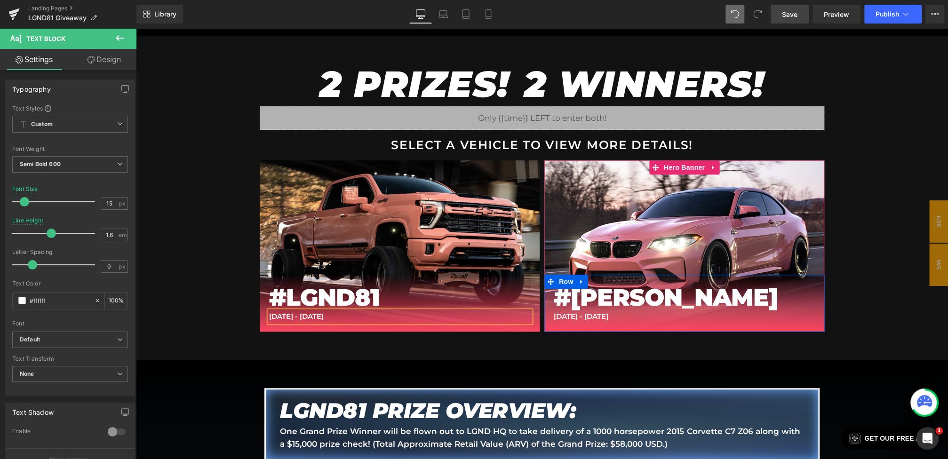
click at [574, 318] on p "FEB 10 - FEB 14" at bounding box center [684, 316] width 261 height 11
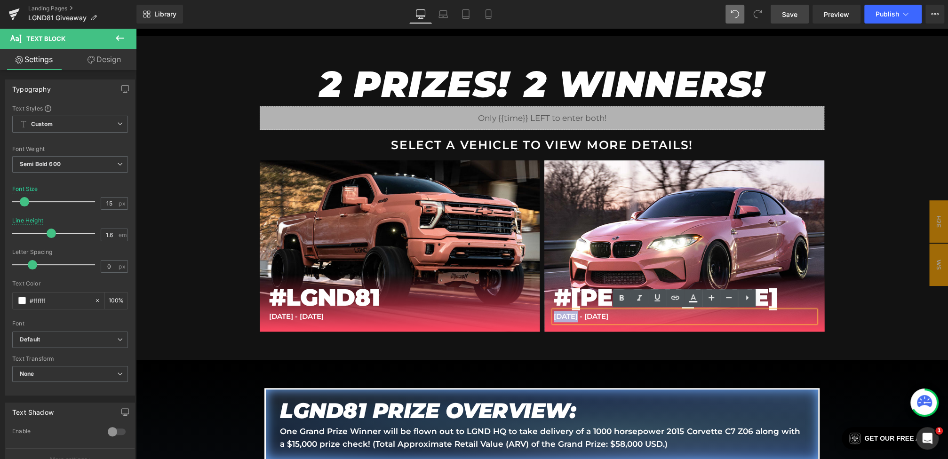
drag, startPoint x: 578, startPoint y: 317, endPoint x: 547, endPoint y: 317, distance: 31.1
click at [547, 317] on div "M2 Heading #STARK Heading FEB 10 - FEB 14 Text Block Row" at bounding box center [684, 303] width 280 height 57
click at [601, 315] on p "SEPT 13 - FEB 14" at bounding box center [684, 316] width 261 height 11
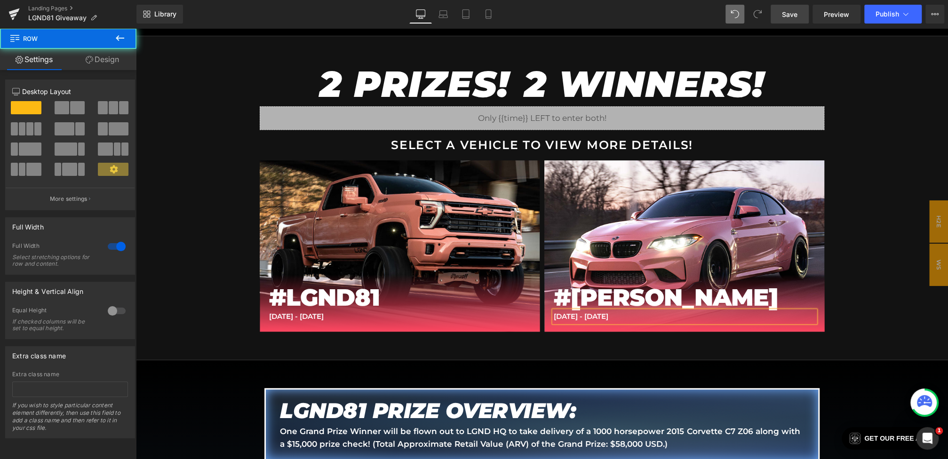
click at [852, 255] on div "2 PRIZES! 2 WINNERS! Heading Liquid SELECT A VEHICLE TO VIEW MORE DETAILS! Text…" at bounding box center [542, 198] width 812 height 324
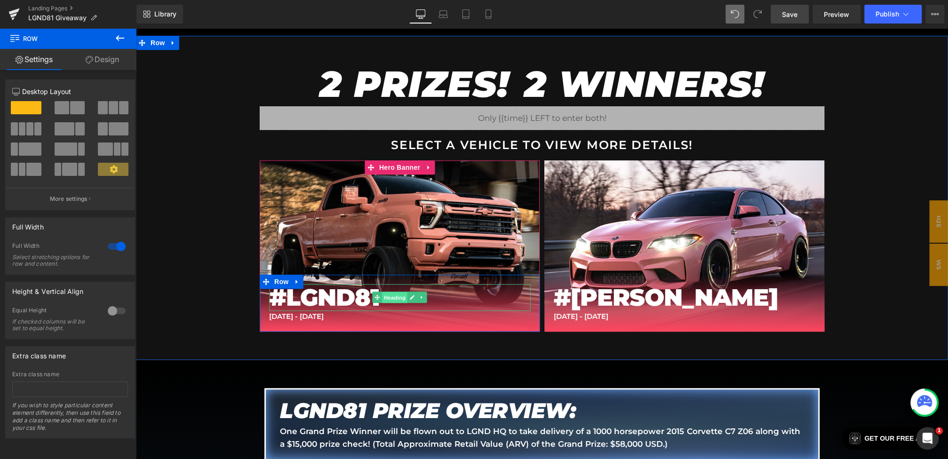
click at [391, 293] on span "Heading" at bounding box center [394, 297] width 25 height 11
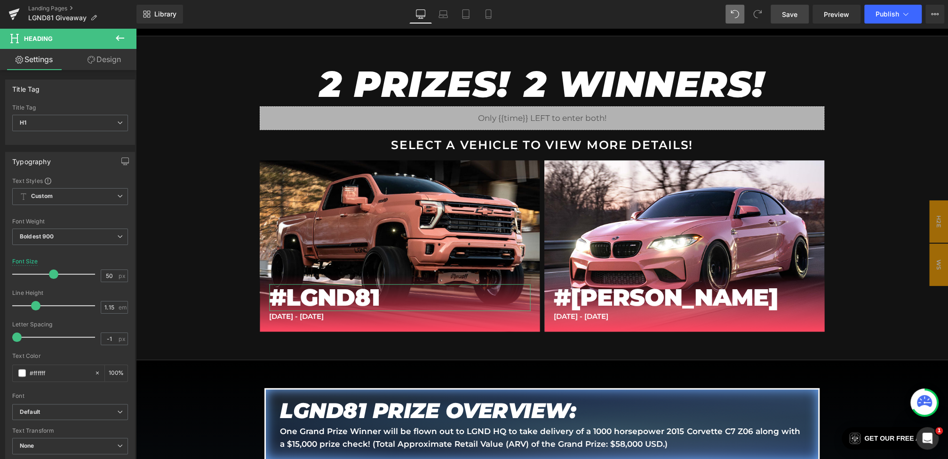
click at [102, 62] on link "Design" at bounding box center [104, 59] width 68 height 21
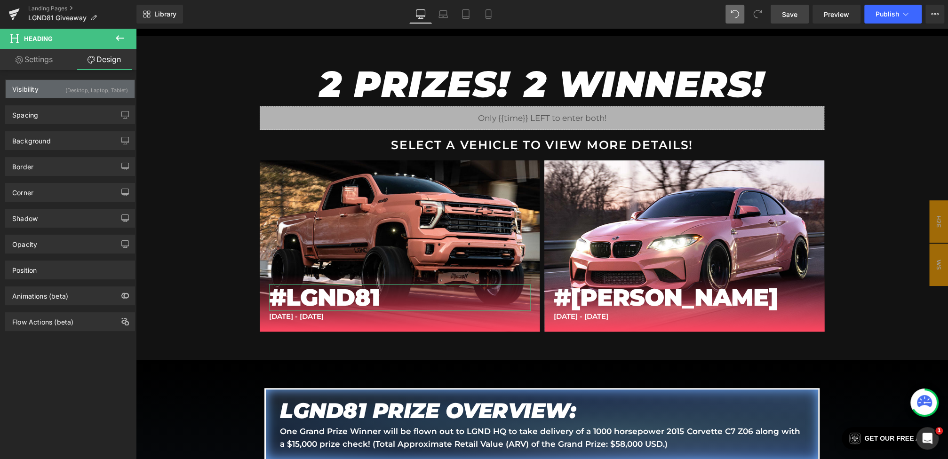
click at [111, 85] on div "(Desktop, Laptop, Tablet)" at bounding box center [96, 88] width 63 height 16
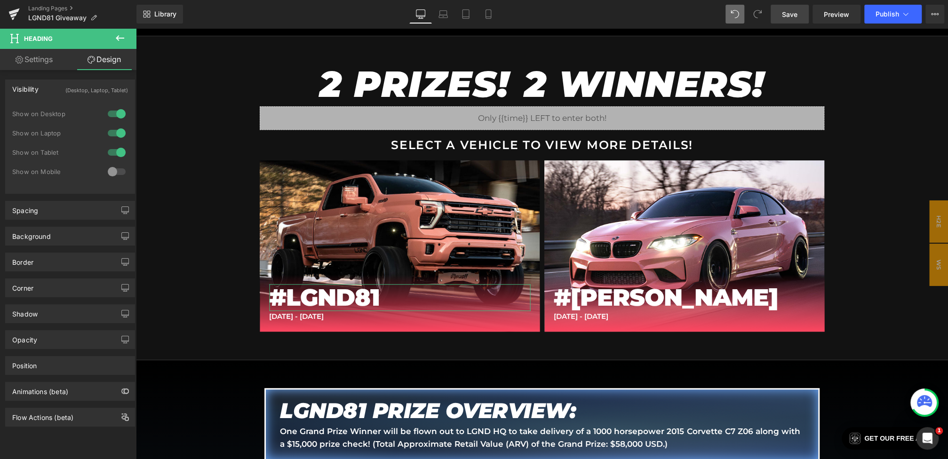
click at [110, 176] on div at bounding box center [116, 171] width 23 height 15
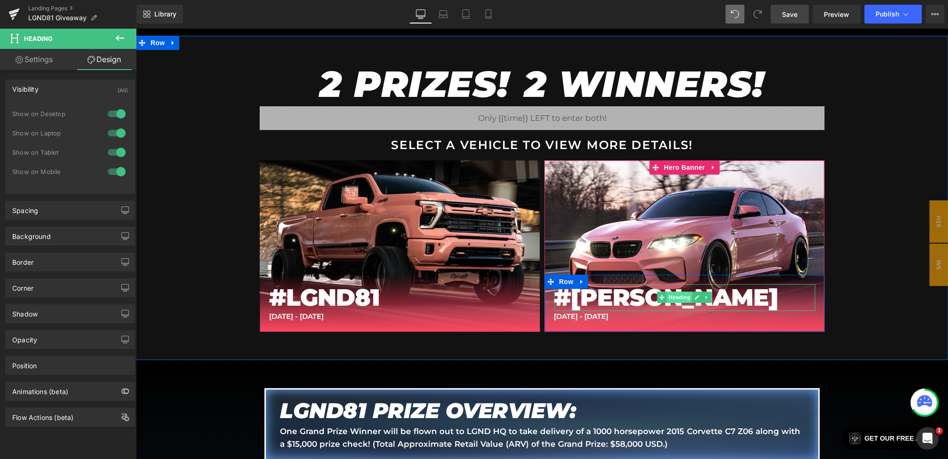
click at [673, 298] on span "Heading" at bounding box center [679, 297] width 25 height 11
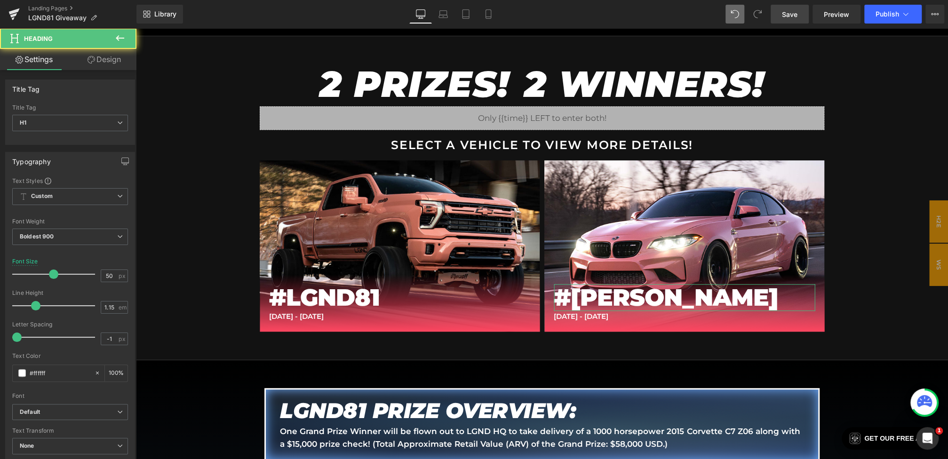
click at [101, 60] on link "Design" at bounding box center [104, 59] width 68 height 21
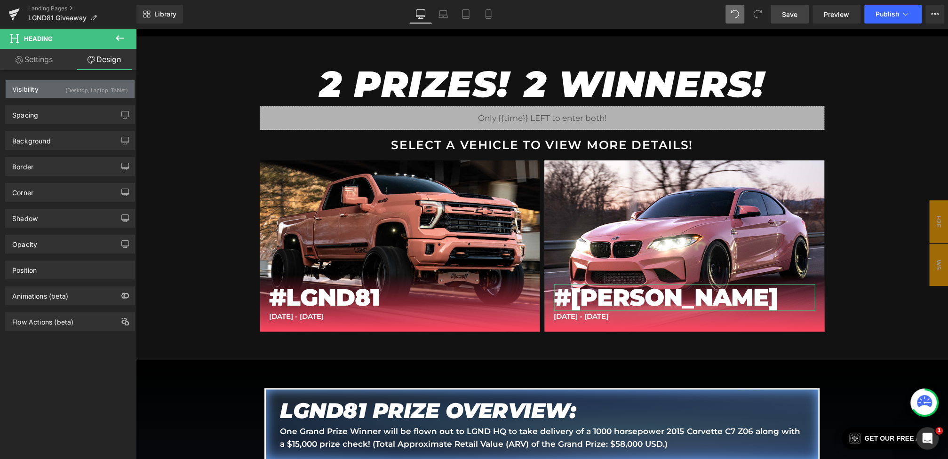
click at [90, 88] on div "(Desktop, Laptop, Tablet)" at bounding box center [96, 88] width 63 height 16
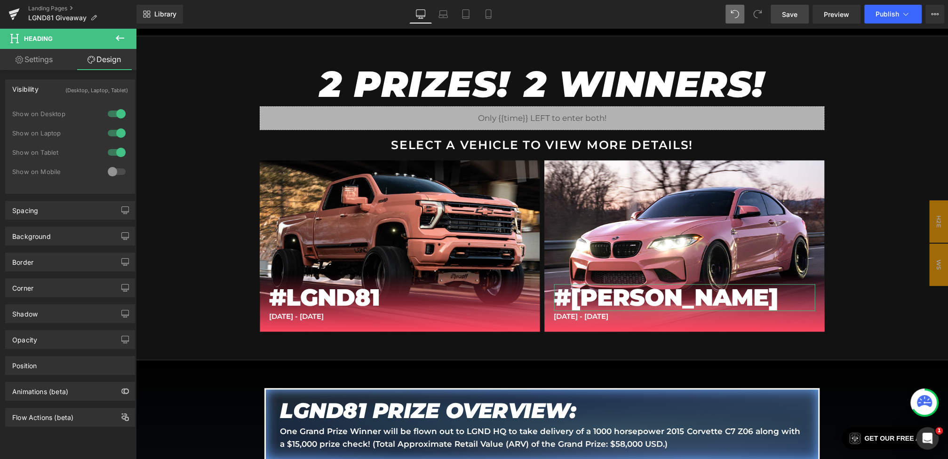
click at [115, 169] on div at bounding box center [116, 171] width 23 height 15
click at [491, 16] on icon at bounding box center [488, 13] width 9 height 9
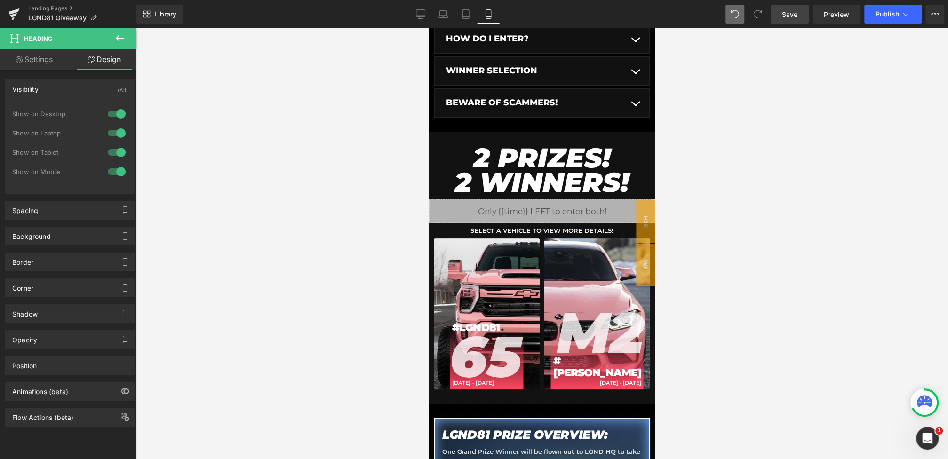
scroll to position [299, 0]
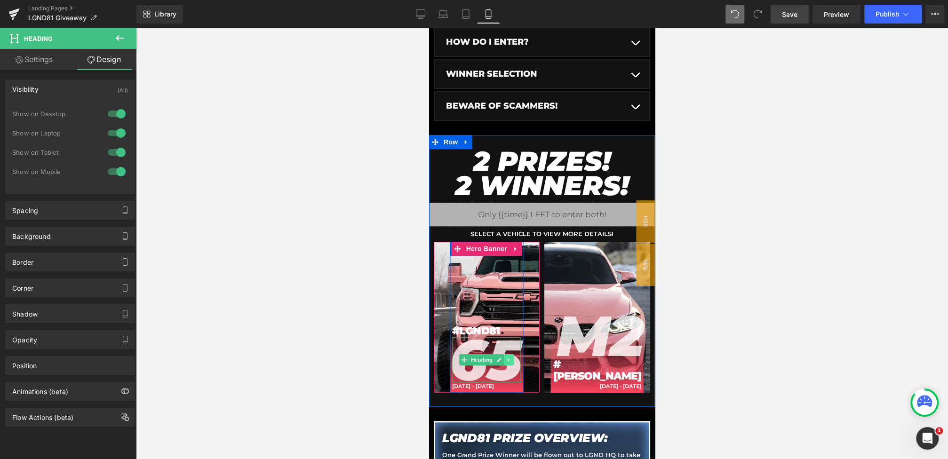
click at [507, 361] on icon at bounding box center [509, 360] width 5 height 6
click at [514, 359] on icon at bounding box center [513, 360] width 5 height 6
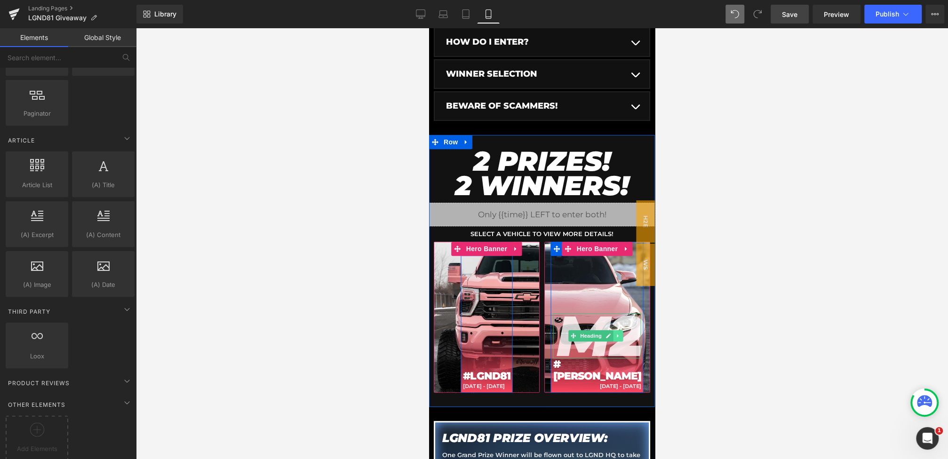
click at [619, 339] on icon at bounding box center [617, 336] width 5 height 6
click at [620, 342] on link at bounding box center [623, 335] width 10 height 11
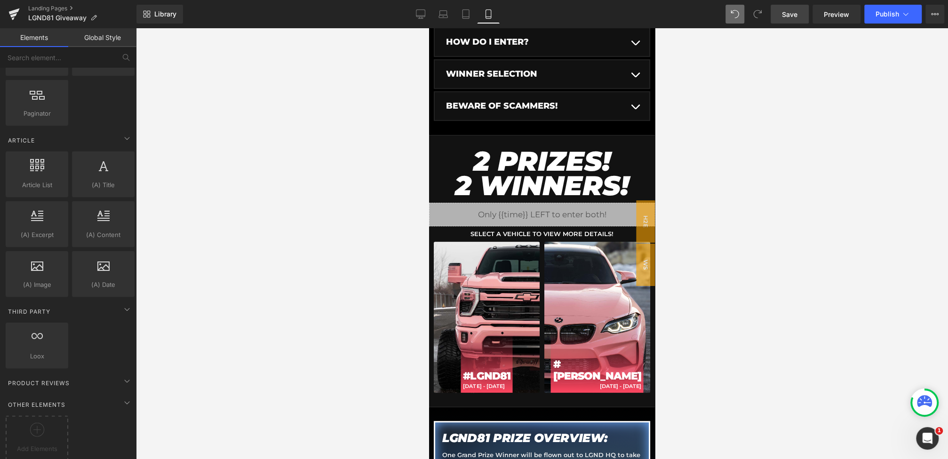
click at [791, 18] on span "Save" at bounding box center [790, 14] width 16 height 10
click at [421, 12] on icon at bounding box center [420, 13] width 9 height 9
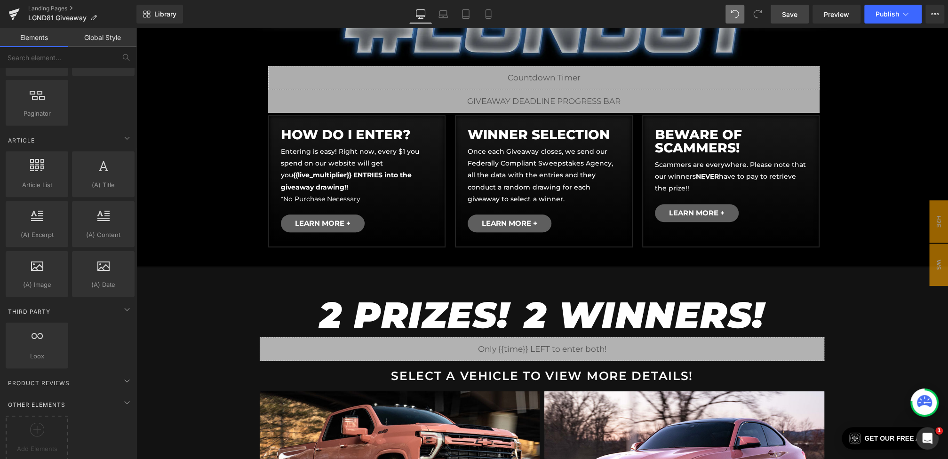
scroll to position [0, 0]
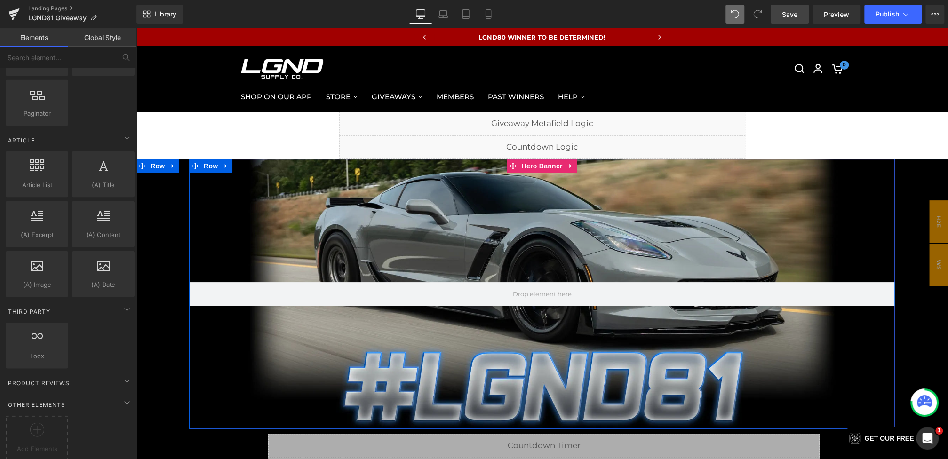
click at [550, 196] on div at bounding box center [542, 294] width 706 height 270
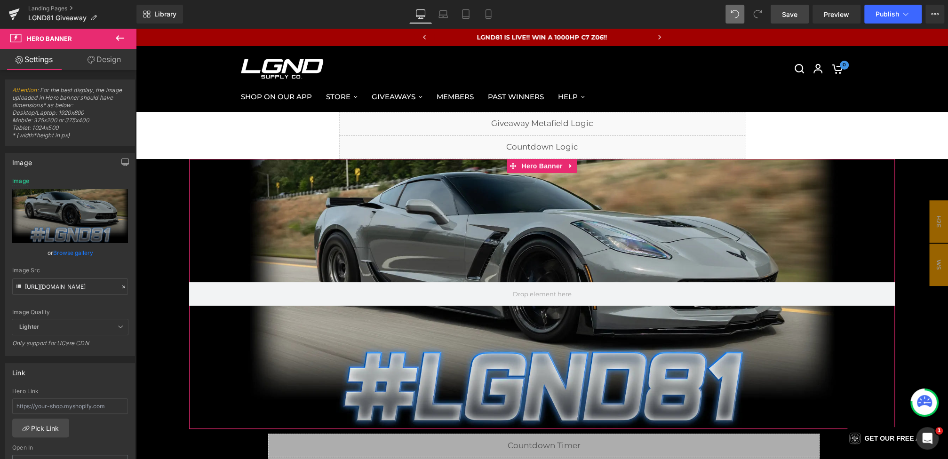
click at [120, 285] on icon at bounding box center [123, 287] width 7 height 7
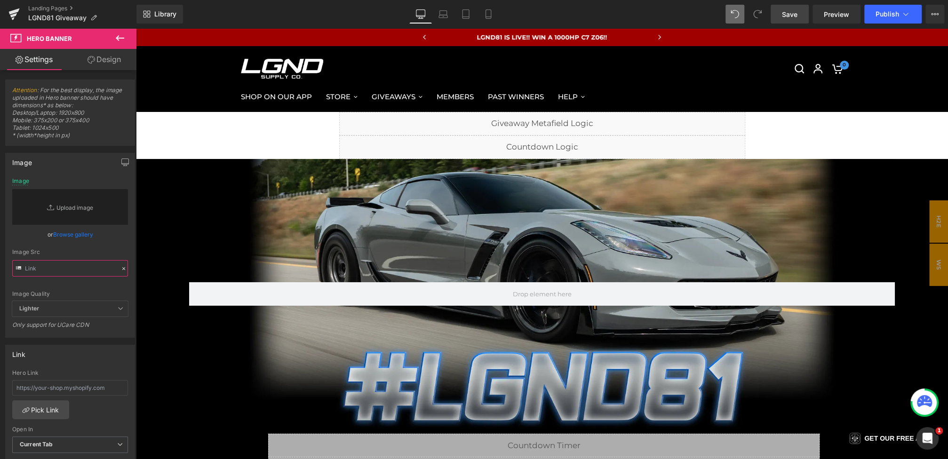
click at [76, 267] on input "text" at bounding box center [70, 268] width 116 height 16
paste input "https://cdn.shopify.com/s/files/1/0068/4245/0009/files/81-CGBanner-Mobile-Stark…"
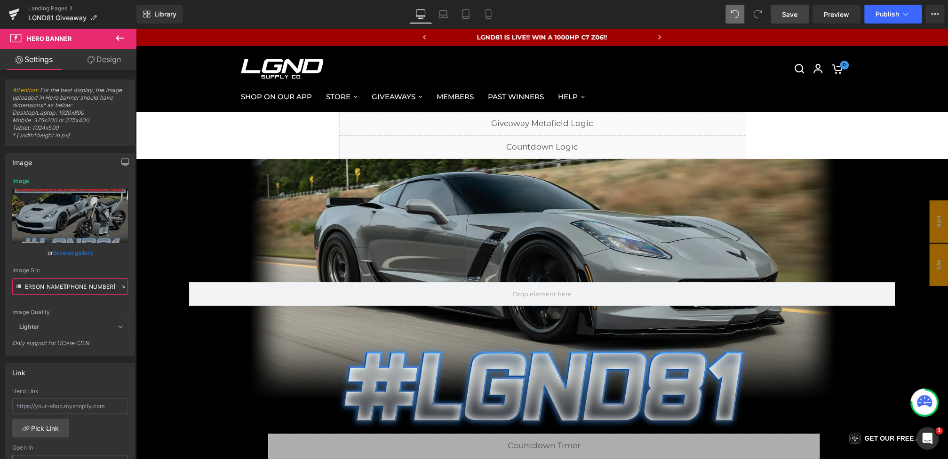
type input "https://cdn.shopify.com/s/files/1/0068/4245/0009/files/81-CGBanner-Mobile-Stark…"
click at [112, 270] on div "Image Src" at bounding box center [70, 270] width 116 height 7
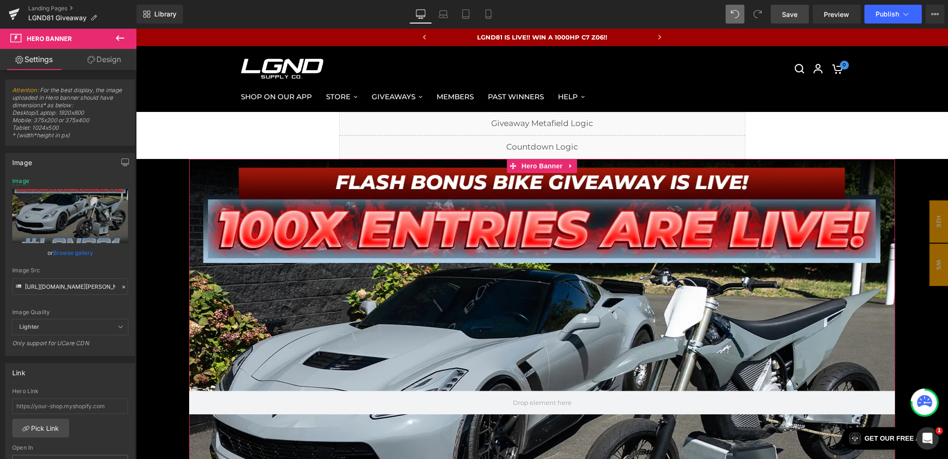
click at [120, 288] on icon at bounding box center [123, 287] width 7 height 7
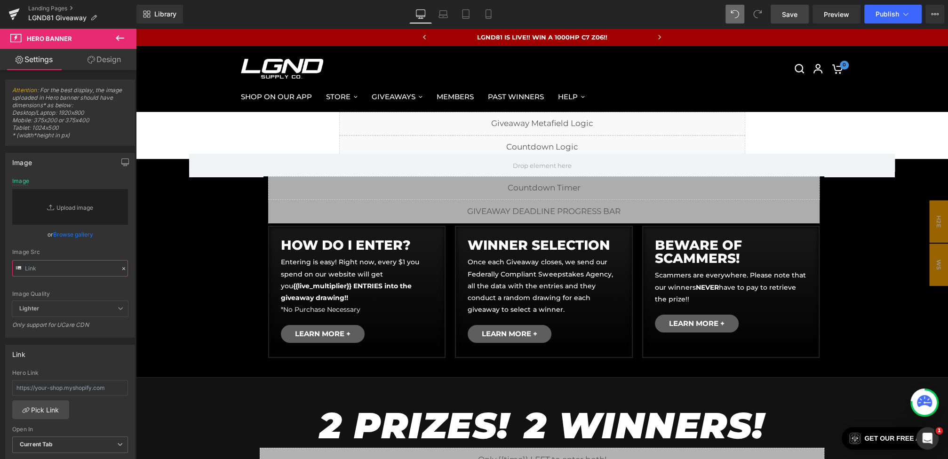
click at [89, 271] on input "text" at bounding box center [70, 268] width 116 height 16
paste input "https://cdn.shopify.com/s/files/1/0068/4245/0009/files/81-CGBanner-Desktop-Star…"
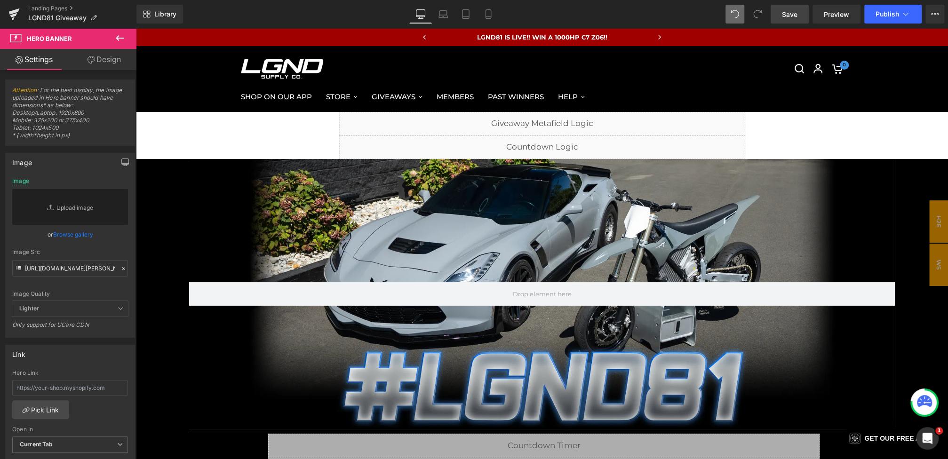
click at [101, 255] on div "Image Src https://cdn.shopify.com/s/files/1/0068/4245/0009/files/81-CGBanner-De…" at bounding box center [70, 263] width 116 height 28
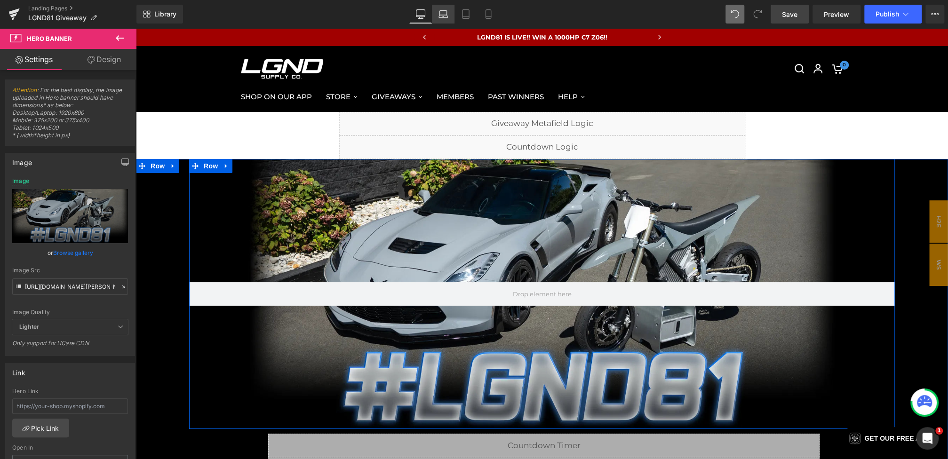
click at [443, 16] on icon at bounding box center [442, 16] width 1 height 0
type input "https://cdn.shopify.com/s/files/1/0068/4245/0009/files/81-CGBanner-Desktop-1.we…"
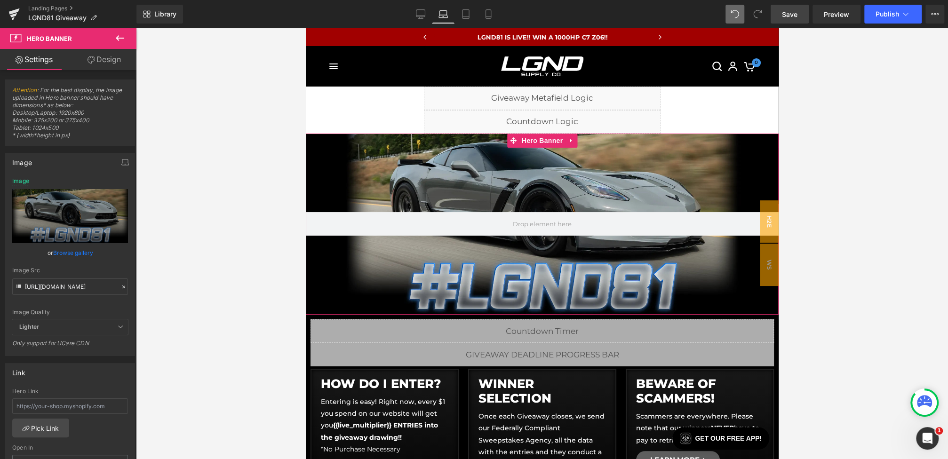
click at [120, 288] on icon at bounding box center [123, 287] width 7 height 7
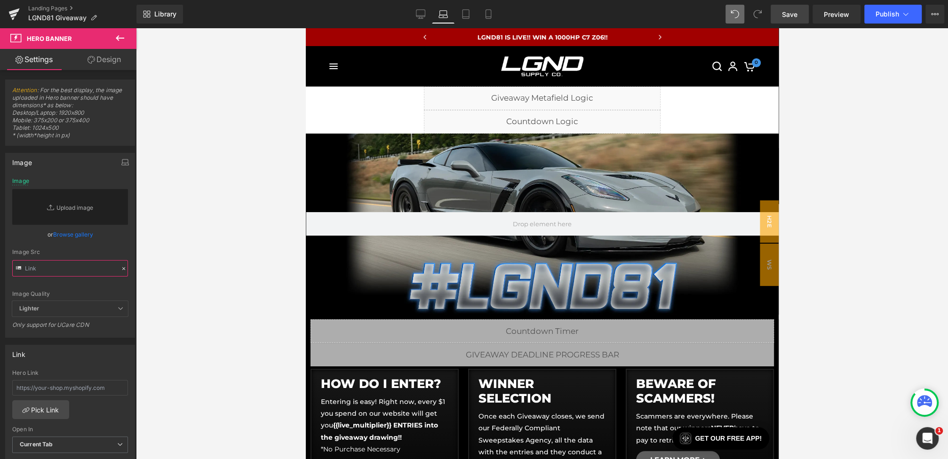
click at [85, 272] on input "text" at bounding box center [70, 268] width 116 height 16
paste input "https://cdn.shopify.com/s/files/1/0068/4245/0009/files/81-CGBanner-Desktop-Star…"
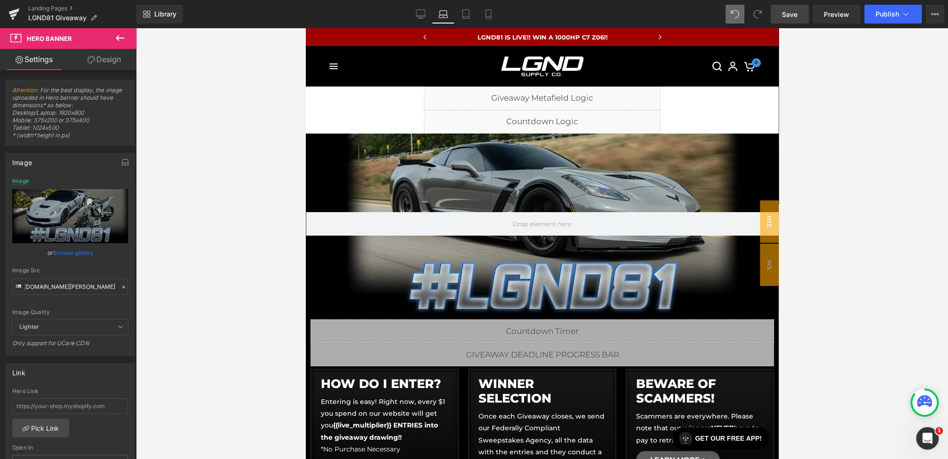
click at [110, 268] on div "Image Src" at bounding box center [70, 270] width 116 height 7
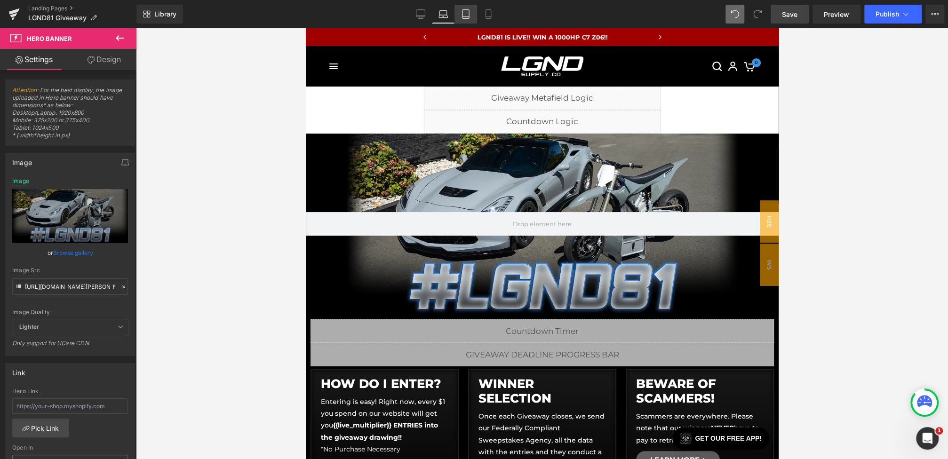
click at [468, 11] on icon at bounding box center [465, 13] width 9 height 9
type input "https://cdn.shopify.com/s/files/1/0068/4245/0009/files/81-CGBanner-Desktop-1.we…"
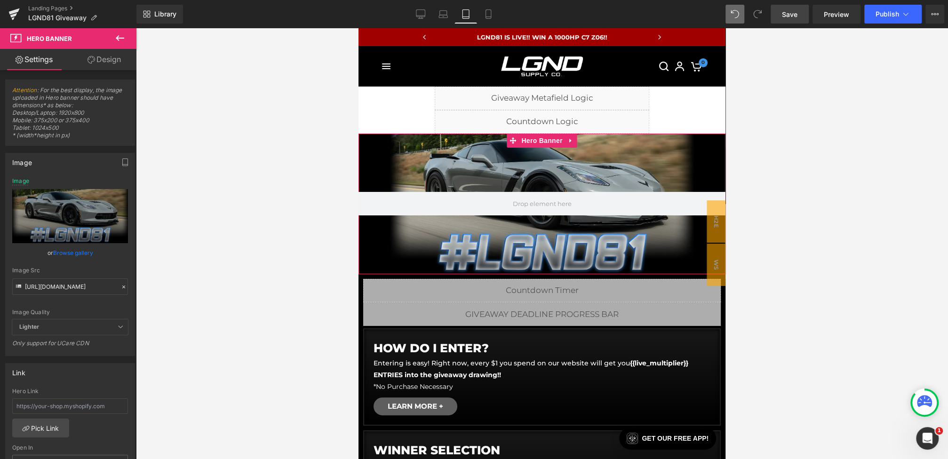
click at [122, 284] on icon at bounding box center [123, 287] width 7 height 7
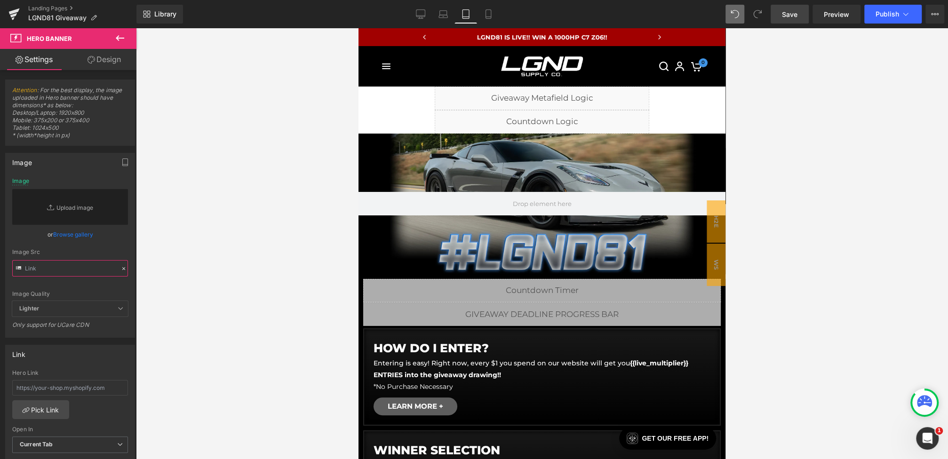
click at [79, 271] on input "text" at bounding box center [70, 268] width 116 height 16
paste input "https://cdn.shopify.com/s/files/1/0068/4245/0009/files/81-CGBanner-Desktop-Star…"
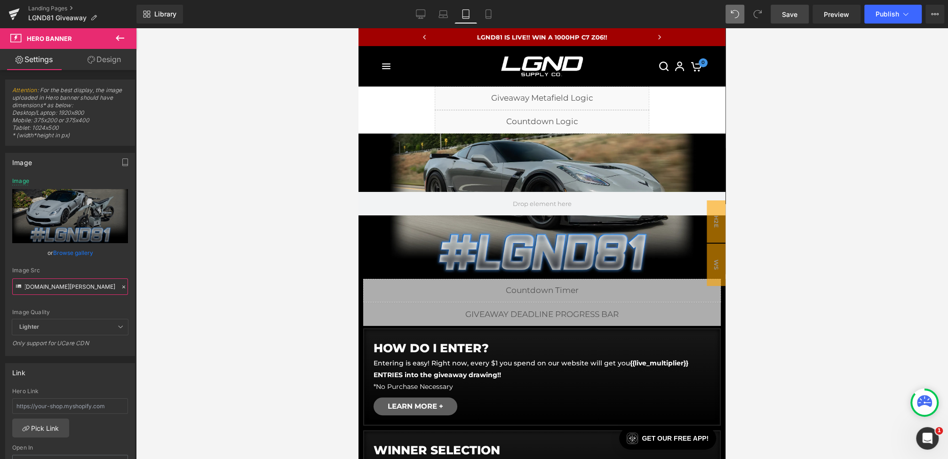
type input "https://cdn.shopify.com/s/files/1/0068/4245/0009/files/81-CGBanner-Desktop-Star…"
click at [120, 253] on div "or Browse gallery" at bounding box center [70, 253] width 116 height 10
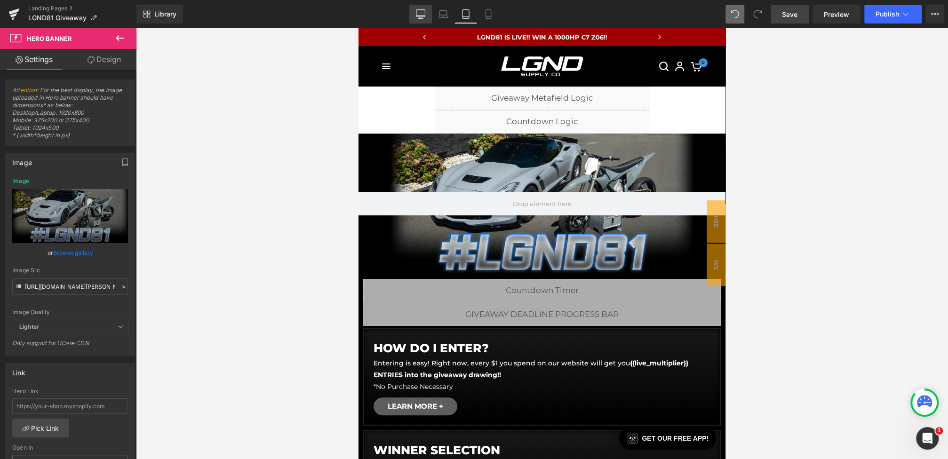
click at [417, 13] on icon at bounding box center [420, 13] width 9 height 9
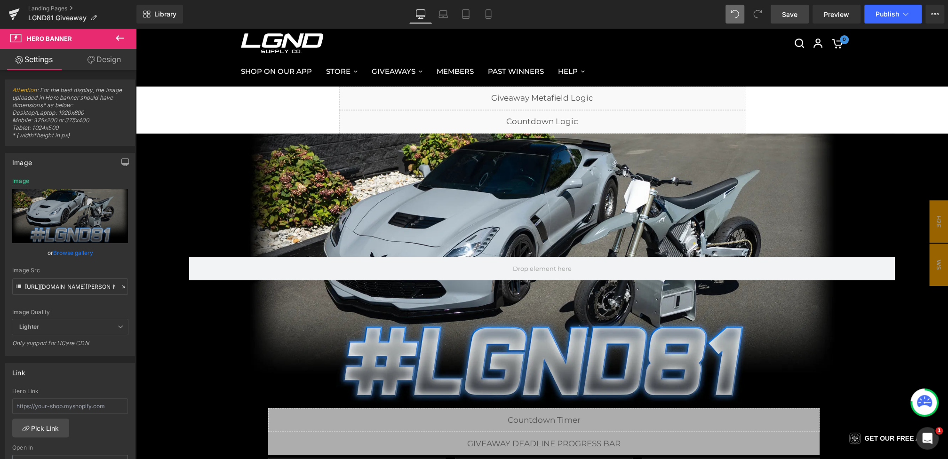
click at [791, 15] on span "Save" at bounding box center [790, 14] width 16 height 10
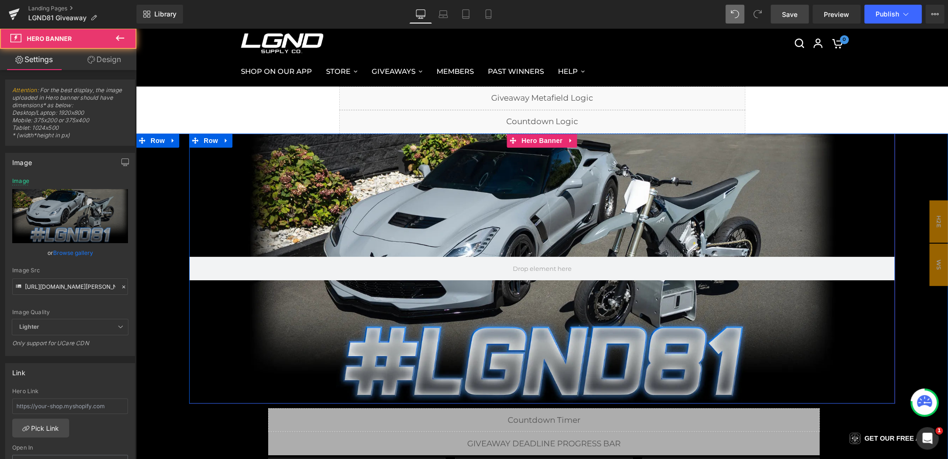
click at [448, 206] on div at bounding box center [542, 269] width 706 height 270
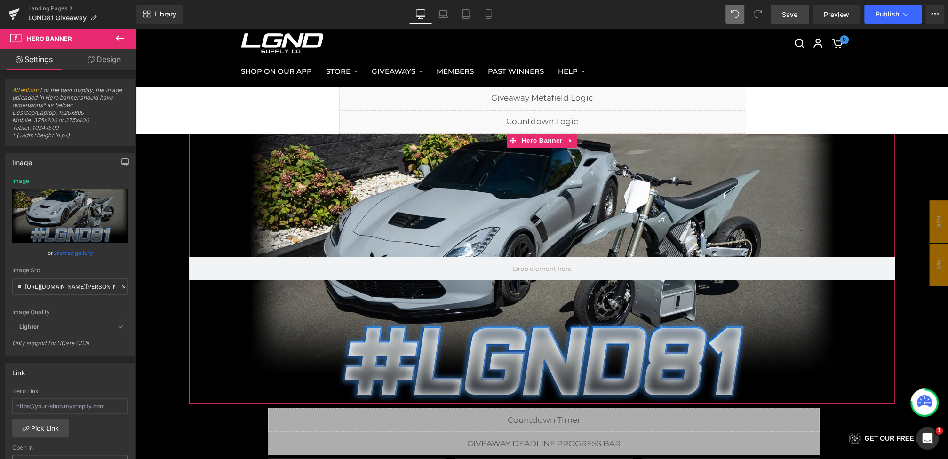
click at [122, 286] on icon at bounding box center [123, 287] width 3 height 3
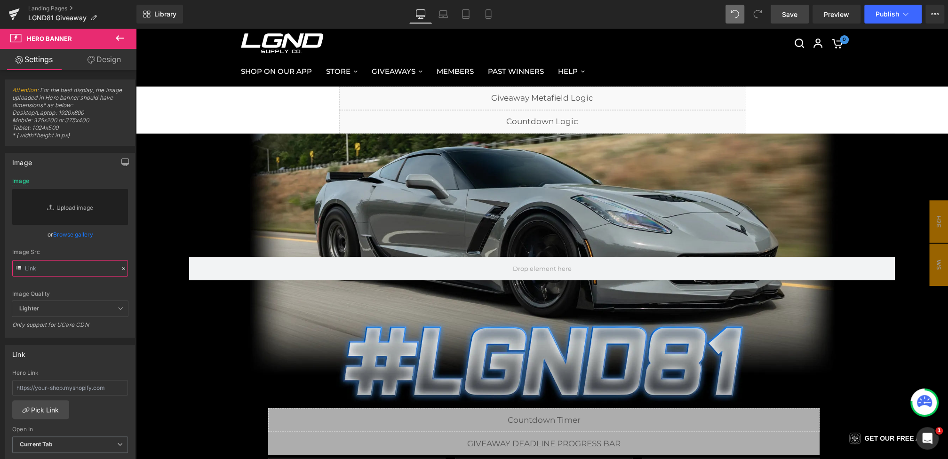
click at [75, 269] on input "text" at bounding box center [70, 268] width 116 height 16
paste input "https://cdn.shopify.com/s/files/1/0068/4245/0009/files/81-CGBanner-Desktop-Star…"
click at [101, 255] on div "Image Src" at bounding box center [70, 252] width 116 height 7
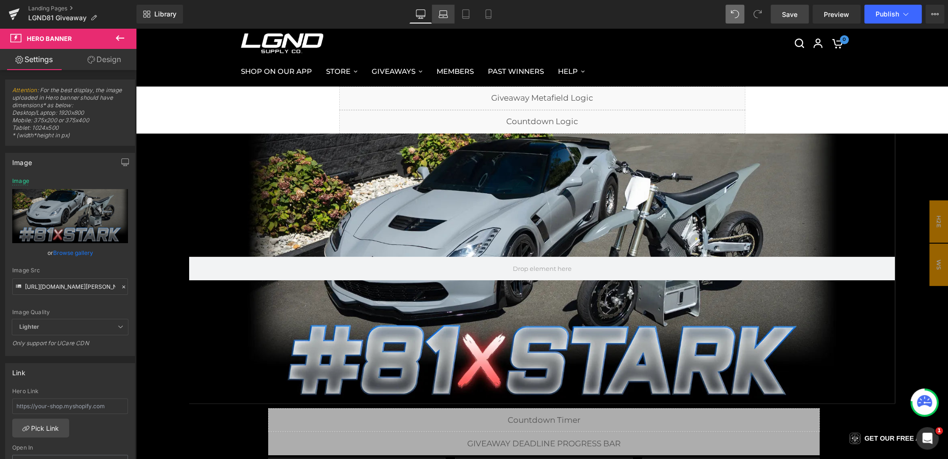
click at [444, 13] on icon at bounding box center [442, 13] width 9 height 9
type input "https://cdn.shopify.com/s/files/1/0068/4245/0009/files/81-CGBanner-Desktop-Star…"
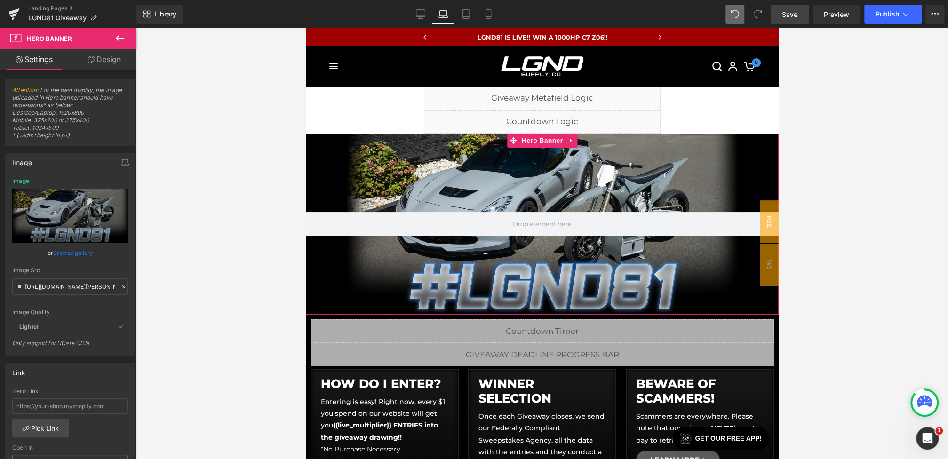
click at [122, 286] on icon at bounding box center [123, 287] width 3 height 3
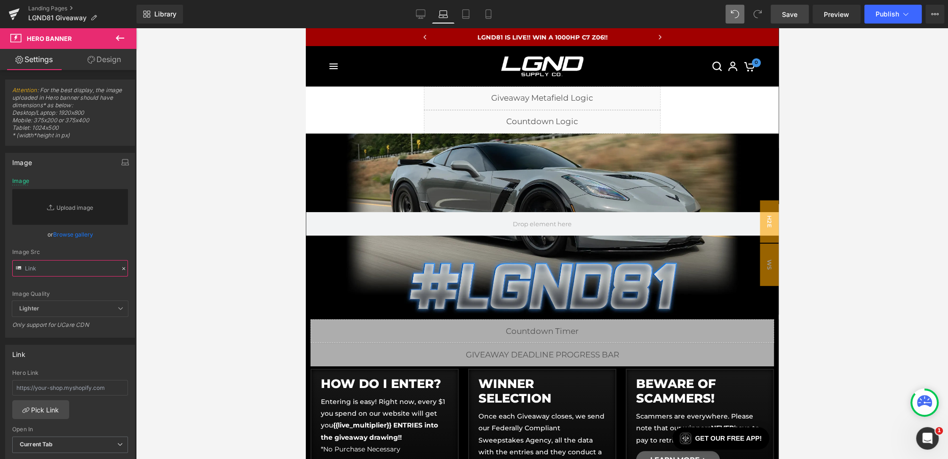
click at [74, 272] on input "text" at bounding box center [70, 268] width 116 height 16
paste input "https://cdn.shopify.com/s/files/1/0068/4245/0009/files/81-CGBanner-Desktop-Star…"
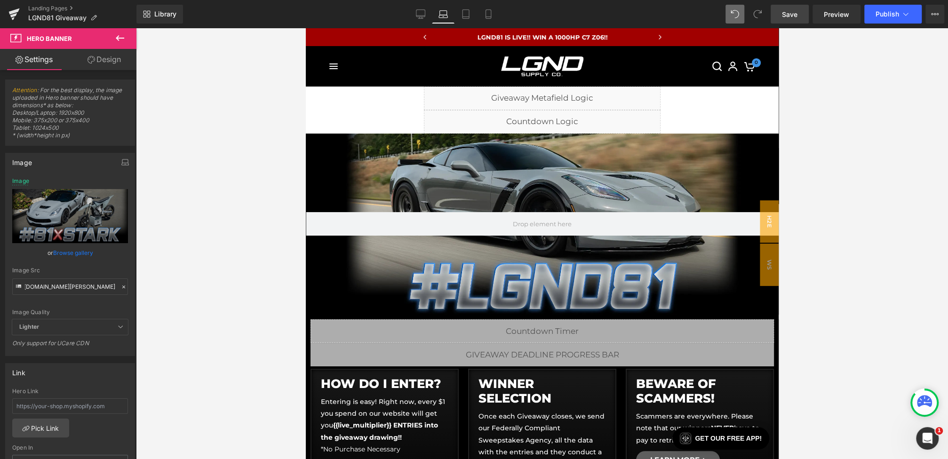
click at [119, 265] on div "Image Quality Lighter Lightest Lighter Lighter Lightest Only support for UCare …" at bounding box center [70, 249] width 116 height 142
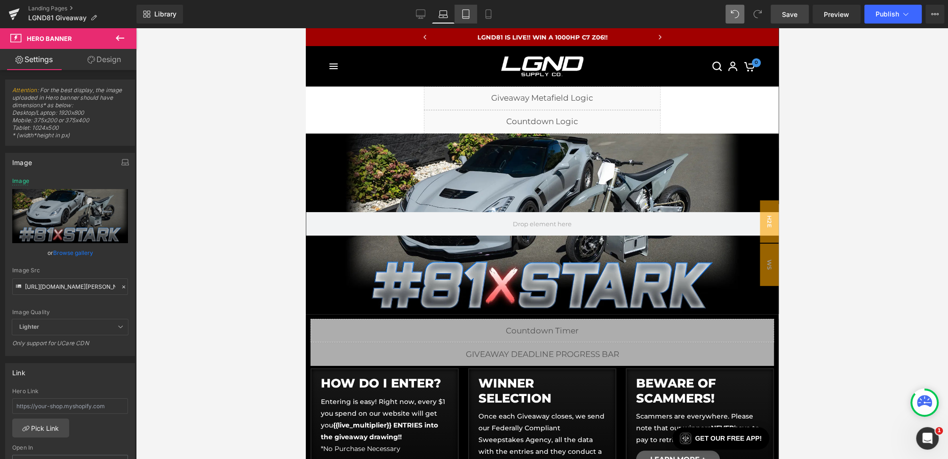
click at [467, 16] on icon at bounding box center [465, 13] width 9 height 9
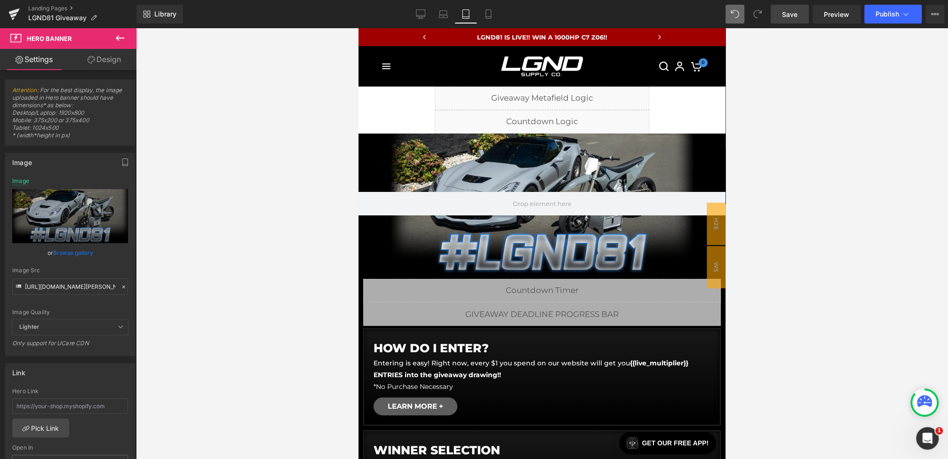
type input "https://cdn.shopify.com/s/files/1/0068/4245/0009/files/81-CGBanner-Desktop-Star…"
click at [122, 286] on icon at bounding box center [123, 287] width 3 height 3
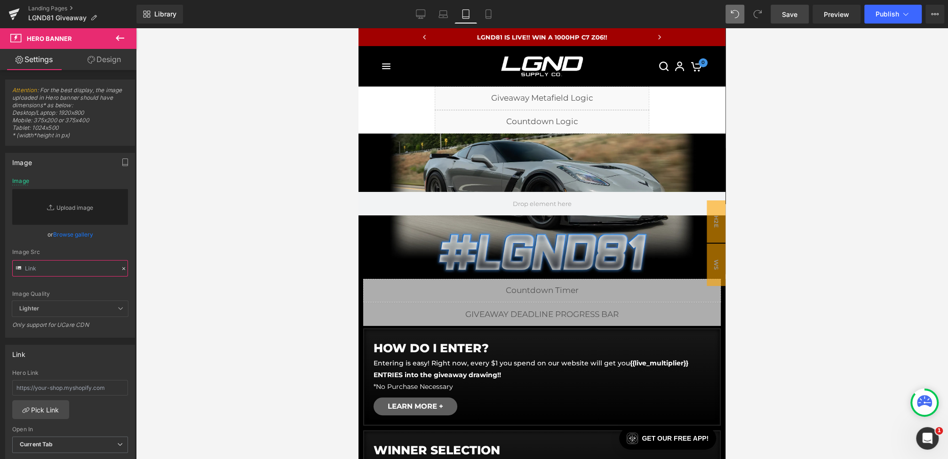
click at [79, 270] on input "text" at bounding box center [70, 268] width 116 height 16
paste input "https://cdn.shopify.com/s/files/1/0068/4245/0009/files/81-CGBanner-Desktop-Star…"
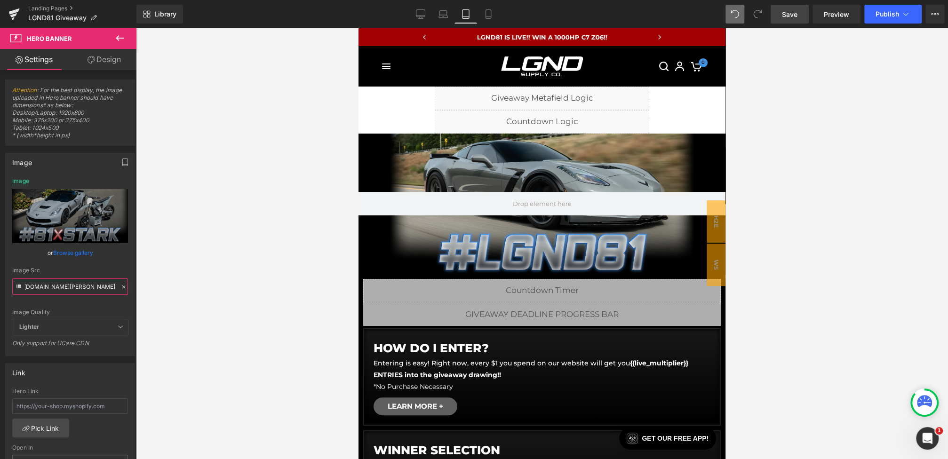
type input "https://cdn.shopify.com/s/files/1/0068/4245/0009/files/81-CGBanner-Desktop-Star…"
click at [120, 260] on div "Image Quality Lighter Lightest Lighter Lighter Lightest Only support for UCare …" at bounding box center [70, 249] width 116 height 142
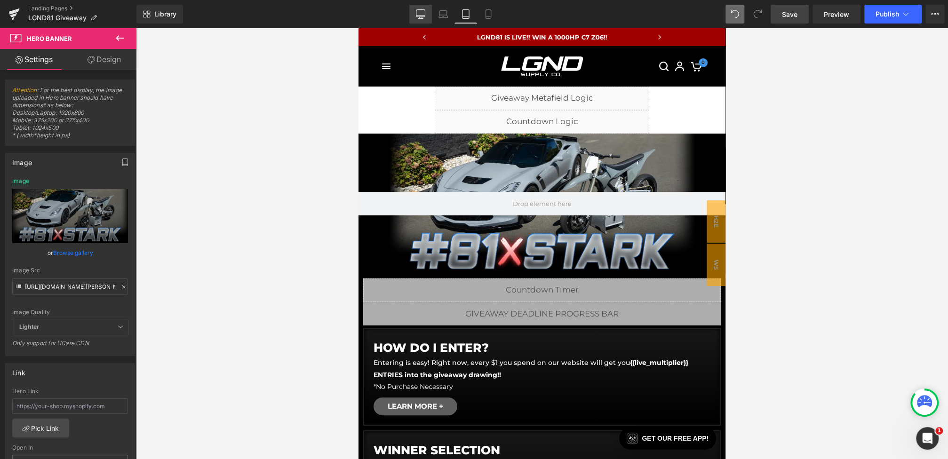
click at [417, 12] on icon at bounding box center [420, 13] width 9 height 9
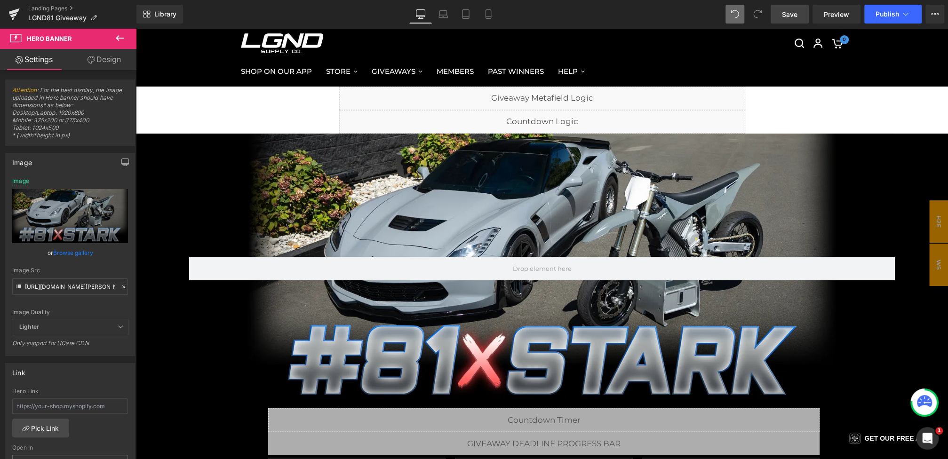
click at [784, 11] on span "Save" at bounding box center [790, 14] width 16 height 10
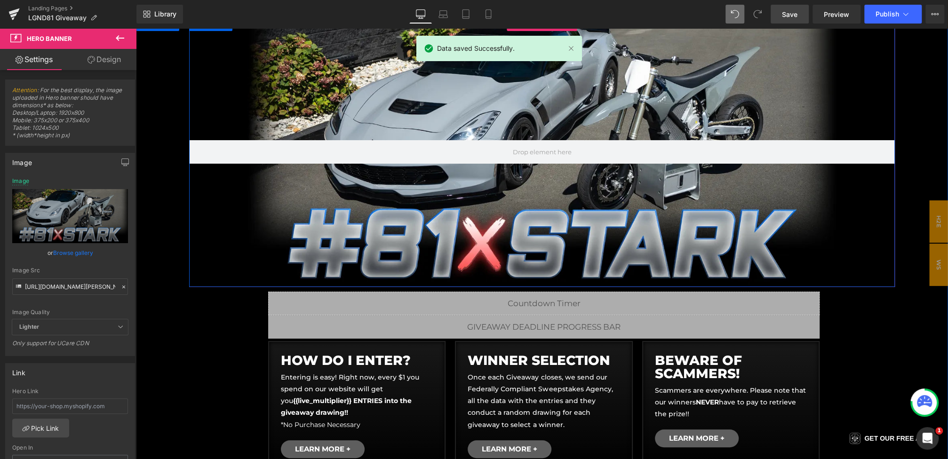
scroll to position [156, 0]
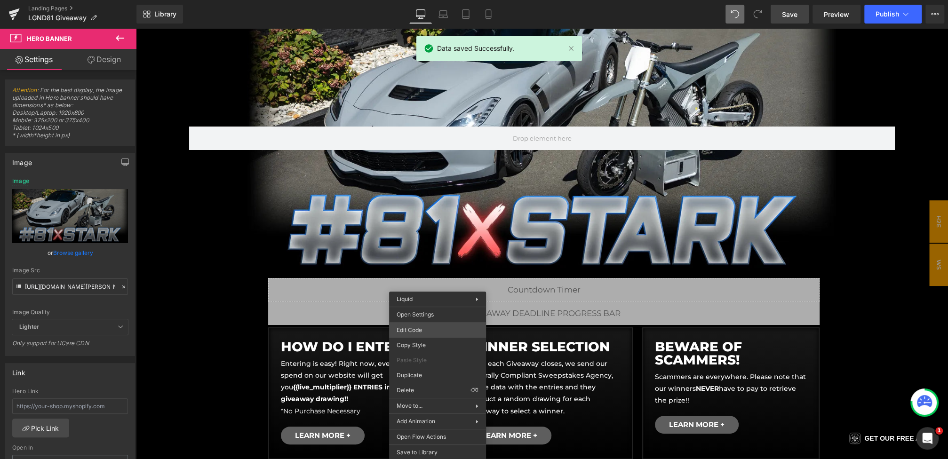
click at [406, 0] on div "Heading You are previewing how the will restyle your page. You can not edit Ele…" at bounding box center [474, 0] width 948 height 0
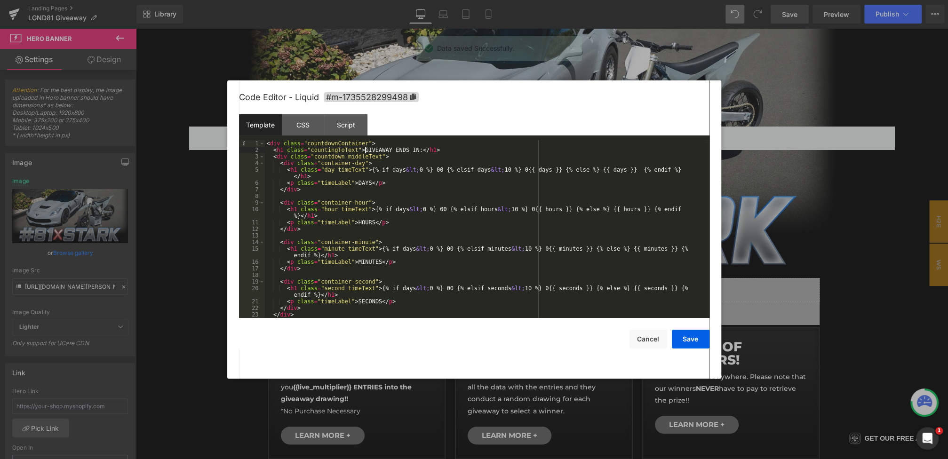
click at [366, 151] on div "< div class = "countdownContainer" > < h1 class = "countingToText" > GIVEAWAY E…" at bounding box center [485, 235] width 441 height 191
drag, startPoint x: 382, startPoint y: 151, endPoint x: 373, endPoint y: 151, distance: 8.9
click at [373, 151] on div "< div class = "countdownContainer" > < h1 class = "countingToText" > FLASH STAR…" at bounding box center [485, 235] width 441 height 191
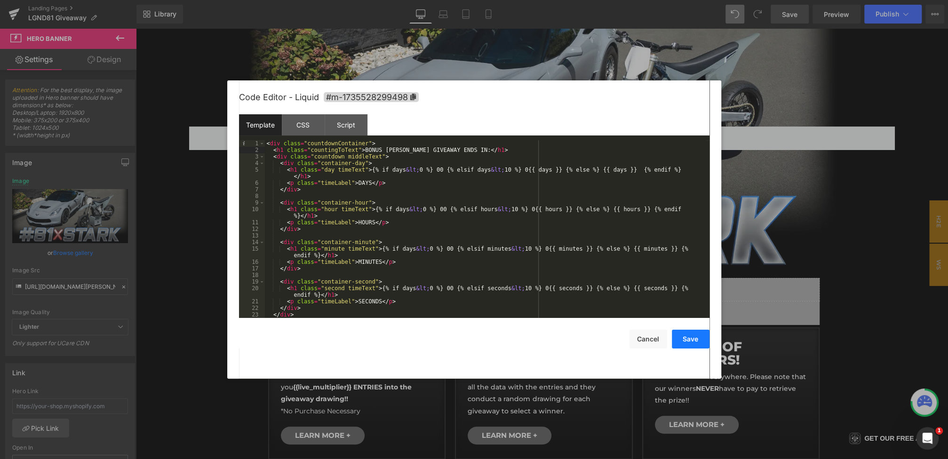
click at [686, 338] on button "Save" at bounding box center [691, 339] width 38 height 19
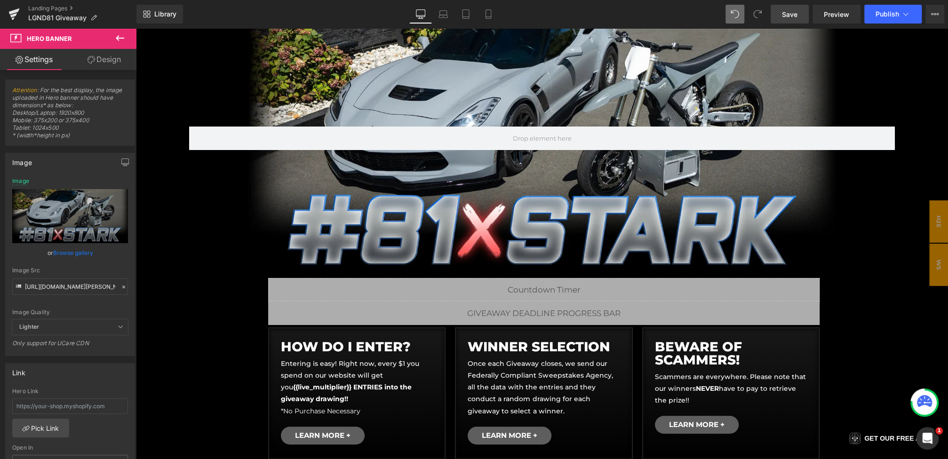
click at [804, 9] on link "Save" at bounding box center [790, 14] width 38 height 19
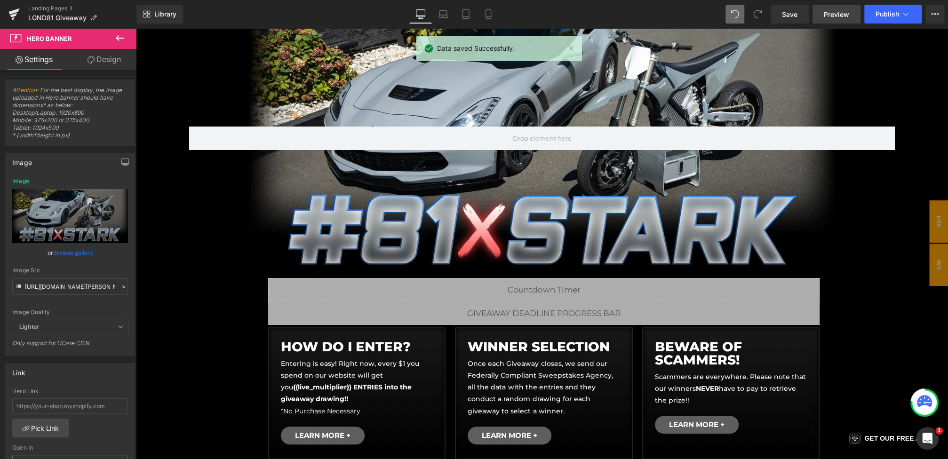
click at [827, 9] on span "Preview" at bounding box center [836, 14] width 25 height 10
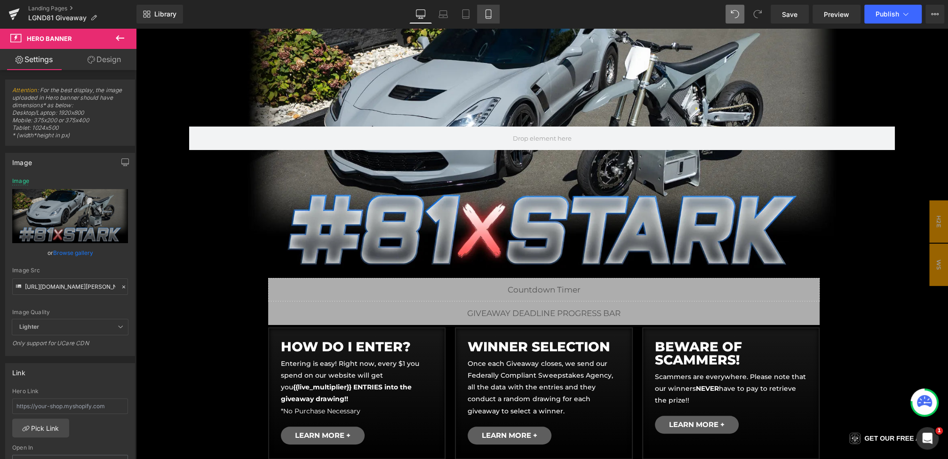
click at [492, 13] on icon at bounding box center [488, 13] width 9 height 9
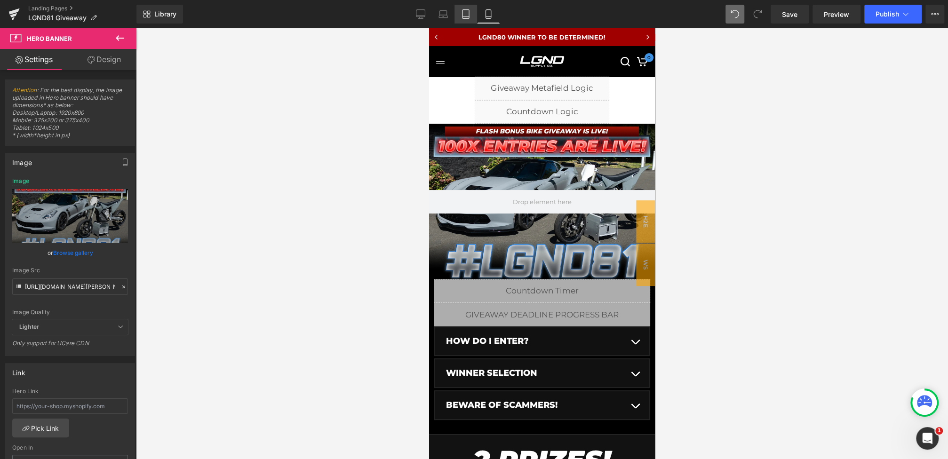
click at [472, 13] on link "Tablet" at bounding box center [465, 14] width 23 height 19
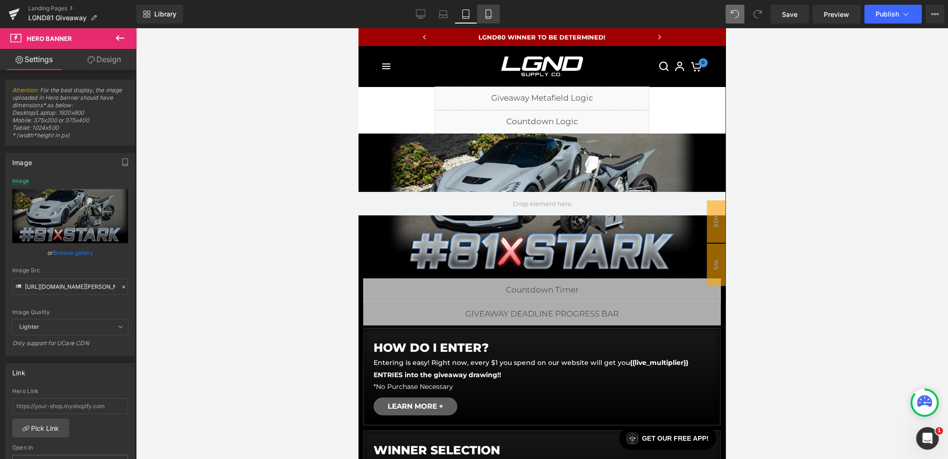
click at [486, 19] on link "Mobile" at bounding box center [488, 14] width 23 height 19
type input "https://cdn.shopify.com/s/files/1/0068/4245/0009/files/81-CGBanner-Mobile-Stark…"
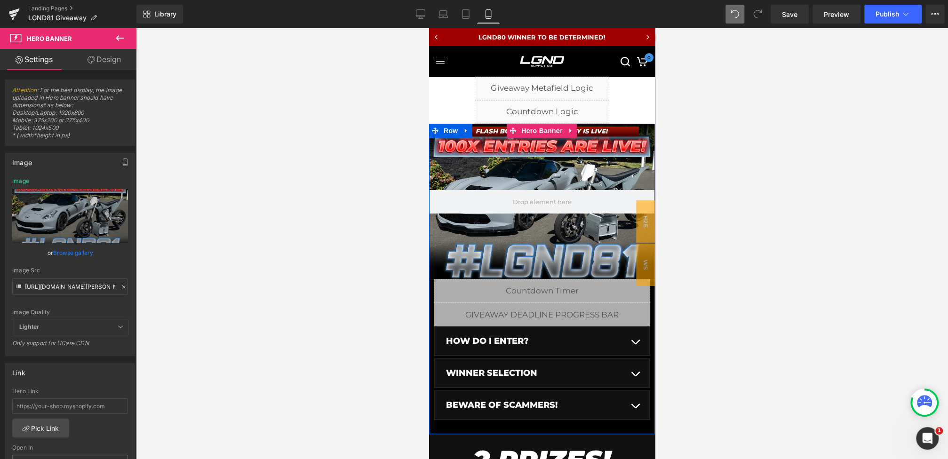
click at [540, 162] on div at bounding box center [542, 202] width 226 height 156
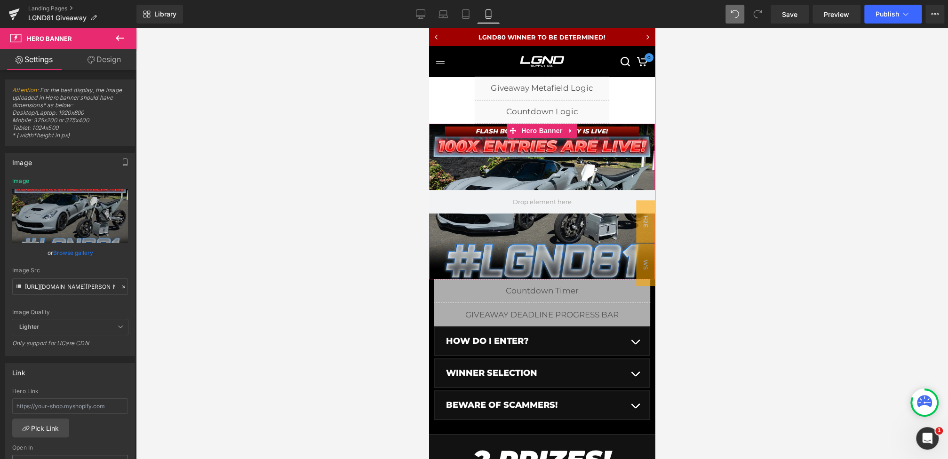
click at [120, 284] on icon at bounding box center [123, 287] width 7 height 7
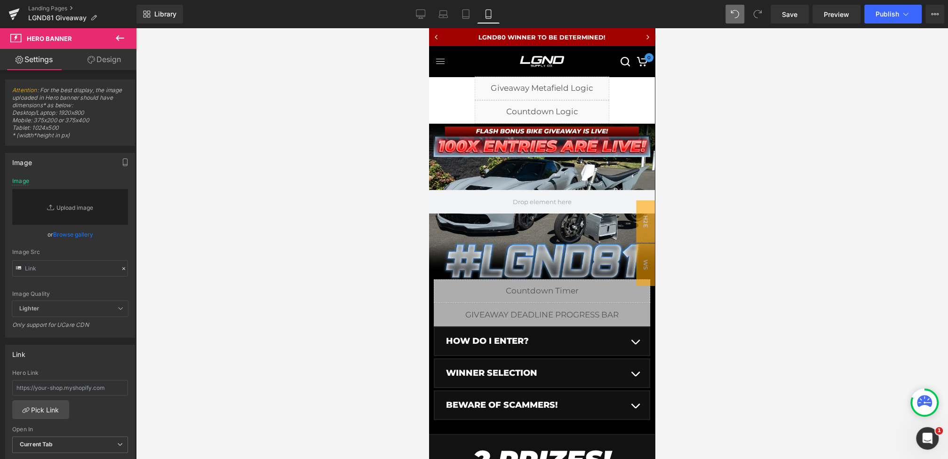
click at [72, 284] on div "Image Quality Lighter Lightest Lighter Lighter Lightest Only support for UCare …" at bounding box center [70, 239] width 116 height 123
click at [64, 273] on input "text" at bounding box center [70, 268] width 116 height 16
paste input "https://cdn.shopify.com/s/files/1/0068/4245/0009/files/81-CGBanner-Mobile-Stark…"
click at [87, 257] on div "Image Src https://cdn.shopify.com/s/files/1/0068/4245/0009/files/81-CGBanner-Mo…" at bounding box center [70, 263] width 116 height 28
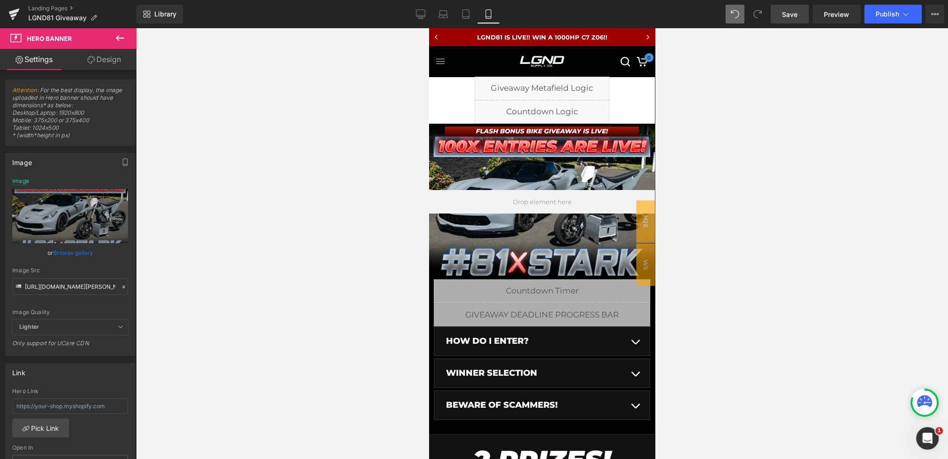
click at [792, 16] on span "Save" at bounding box center [790, 14] width 16 height 10
click at [425, 7] on link "Desktop" at bounding box center [420, 14] width 23 height 19
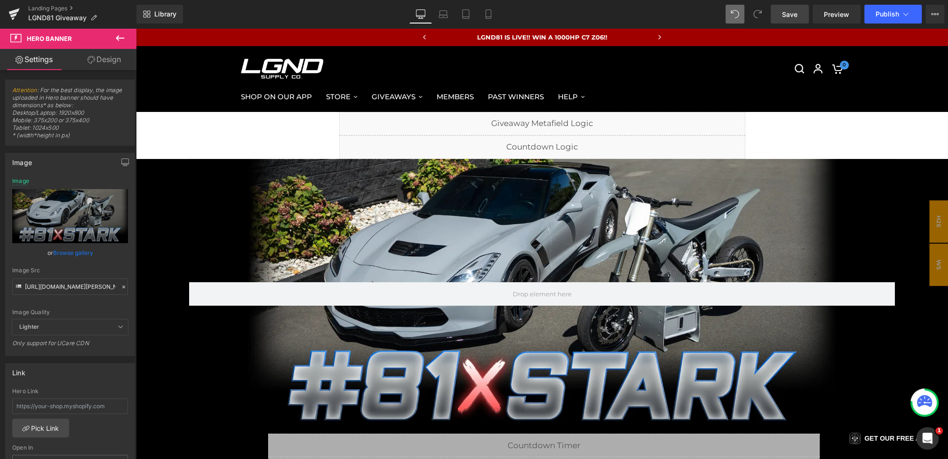
type input "https://cdn.shopify.com/s/files/1/0068/4245/0009/files/81-CGBanner-Desktop-Star…"
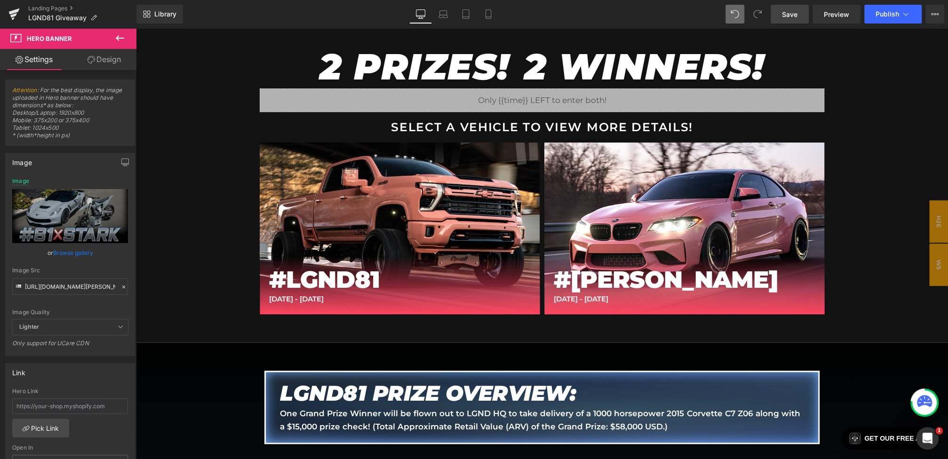
scroll to position [617, 0]
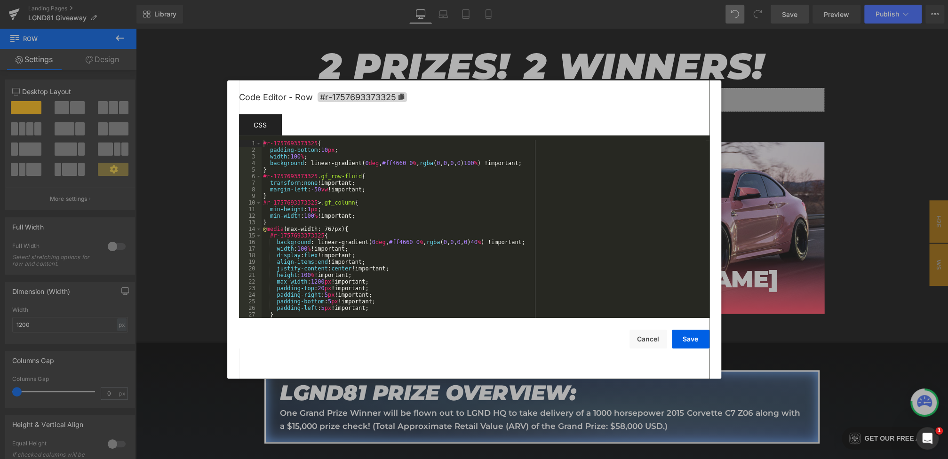
click at [403, 0] on div "Heading You are previewing how the will restyle your page. You can not edit Ele…" at bounding box center [474, 0] width 948 height 0
drag, startPoint x: 410, startPoint y: 164, endPoint x: 387, endPoint y: 164, distance: 23.1
click at [387, 164] on div "#r-1757693373325 { padding-bottom : 10 px ; width : 100 % ; background : linear…" at bounding box center [484, 235] width 444 height 191
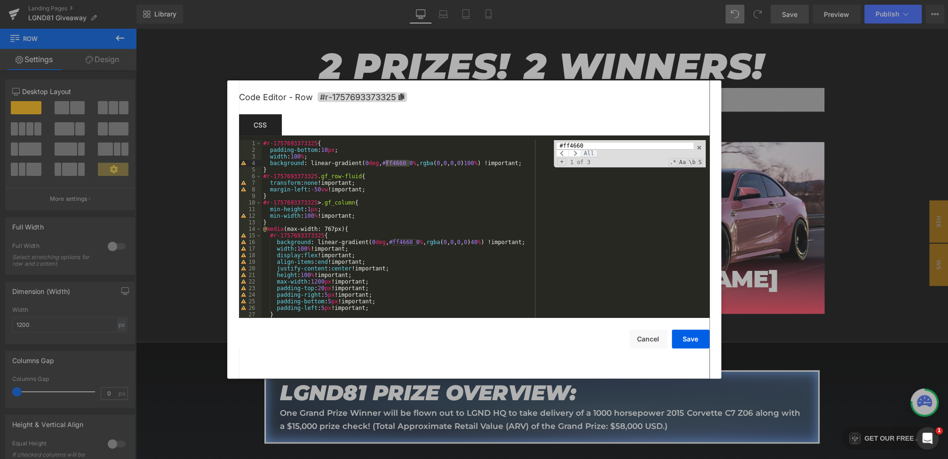
click at [584, 155] on span "All" at bounding box center [589, 154] width 17 height 8
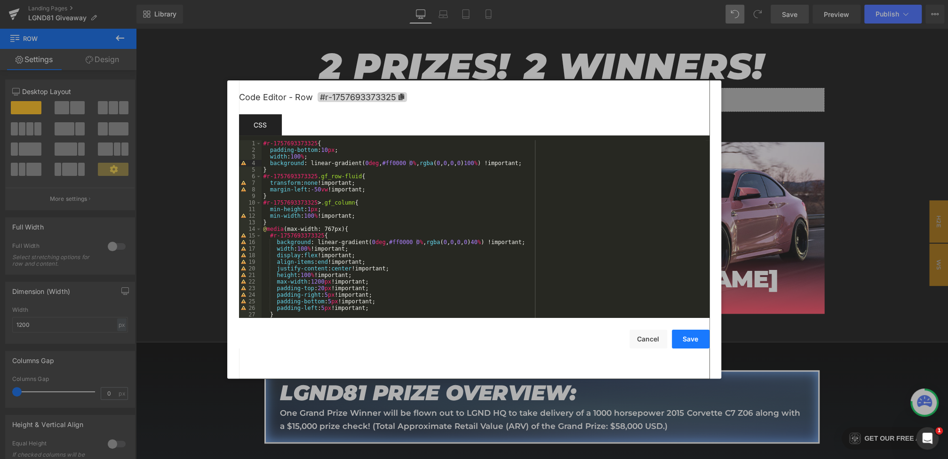
click at [694, 343] on button "Save" at bounding box center [691, 339] width 38 height 19
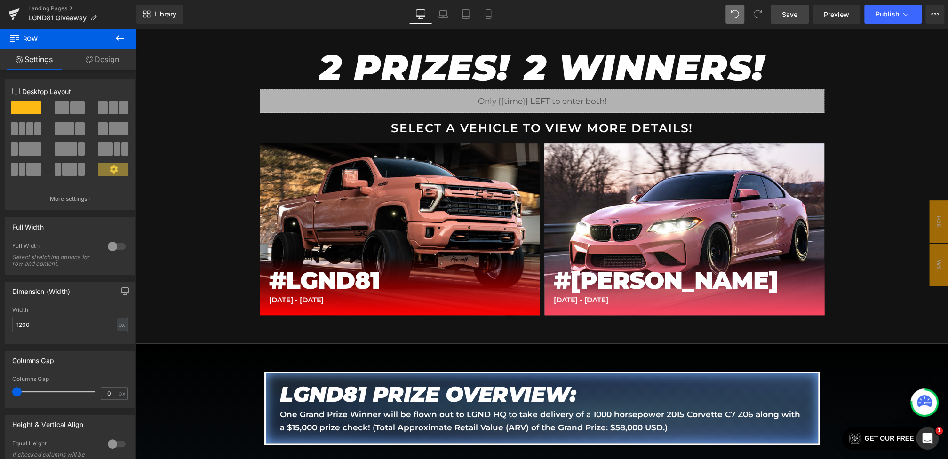
scroll to position [678, 0]
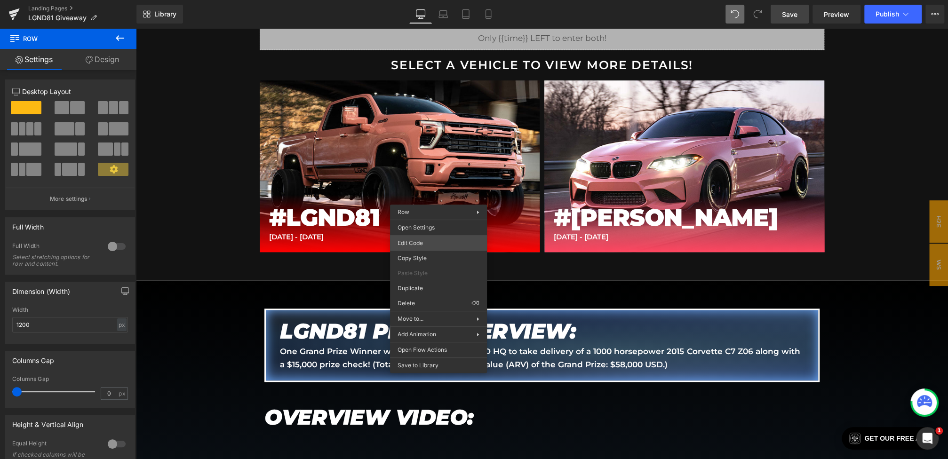
click at [418, 0] on div "Heading You are previewing how the will restyle your page. You can not edit Ele…" at bounding box center [474, 0] width 948 height 0
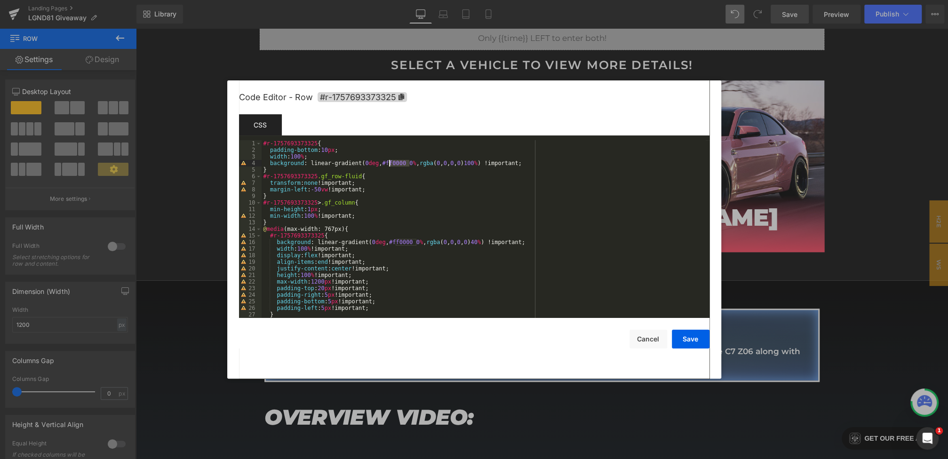
drag, startPoint x: 410, startPoint y: 165, endPoint x: 386, endPoint y: 165, distance: 23.5
click at [386, 165] on div "#r-1757693373325 { padding-bottom : 10 px ; width : 100 % ; background : linear…" at bounding box center [484, 235] width 444 height 191
click at [594, 154] on span "All" at bounding box center [589, 154] width 17 height 8
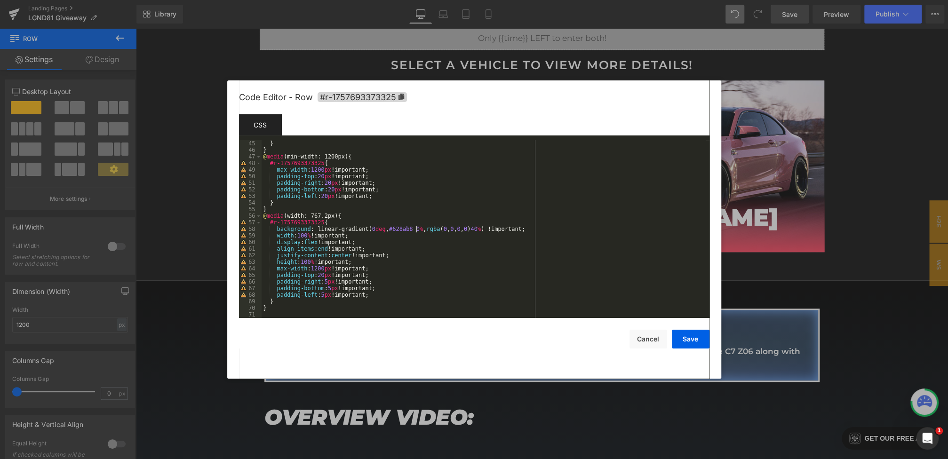
scroll to position [290, 0]
click at [697, 339] on button "Save" at bounding box center [691, 339] width 38 height 19
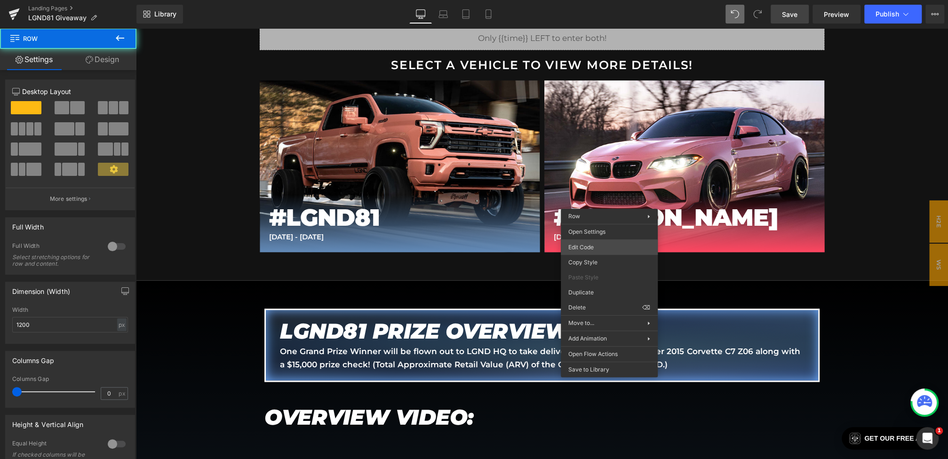
click at [589, 0] on div "Heading You are previewing how the will restyle your page. You can not edit Ele…" at bounding box center [474, 0] width 948 height 0
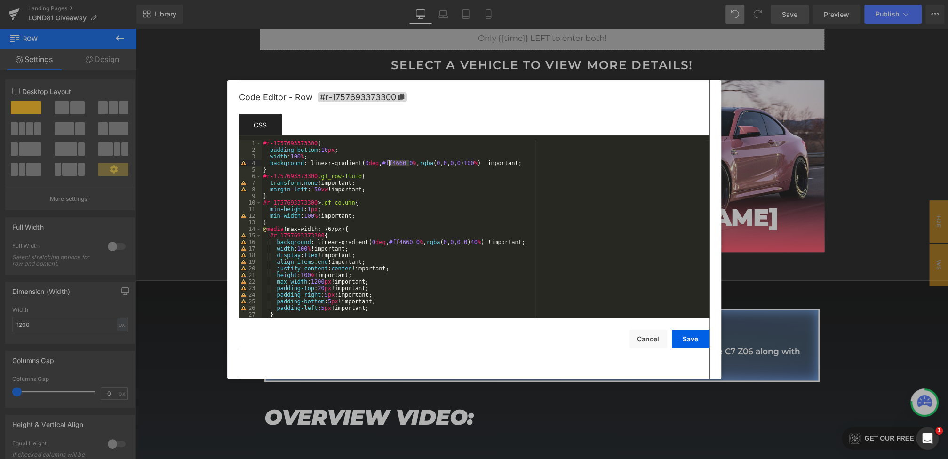
drag, startPoint x: 409, startPoint y: 163, endPoint x: 385, endPoint y: 164, distance: 23.5
click at [385, 164] on div "#r-1757693373300 { padding-bottom : 10 px ; width : 100 % ; background : linear…" at bounding box center [484, 235] width 444 height 191
click at [589, 153] on span "All" at bounding box center [589, 154] width 17 height 8
click at [693, 341] on button "Save" at bounding box center [691, 339] width 38 height 19
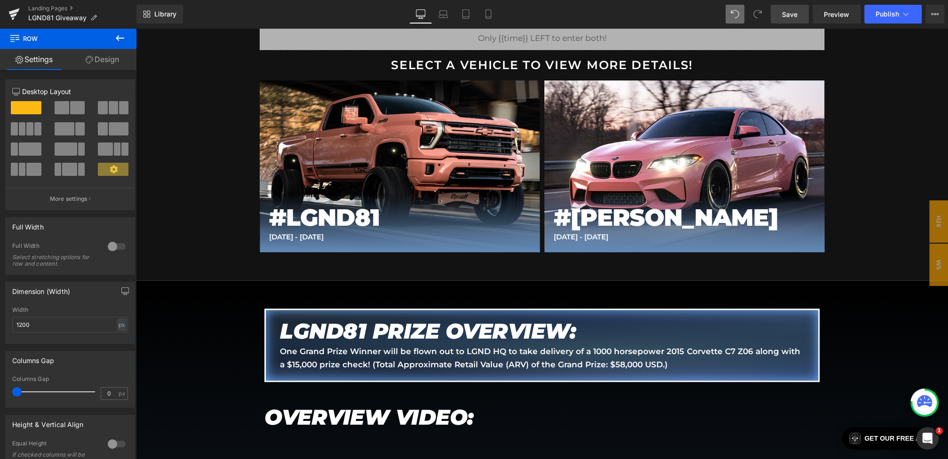
click at [798, 13] on link "Save" at bounding box center [790, 14] width 38 height 19
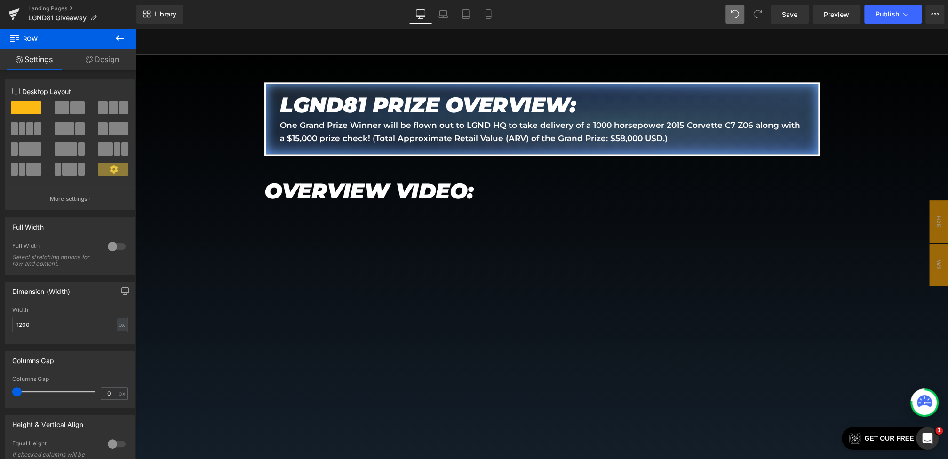
scroll to position [899, 0]
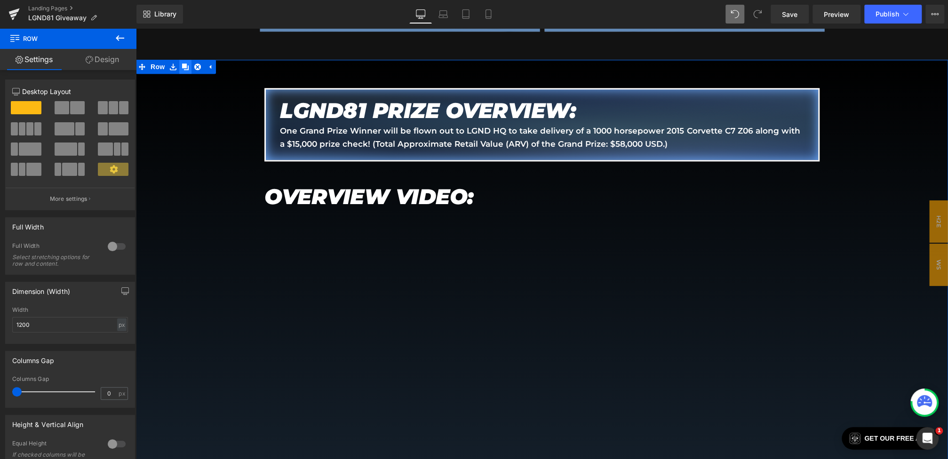
click at [188, 65] on icon at bounding box center [185, 67] width 7 height 7
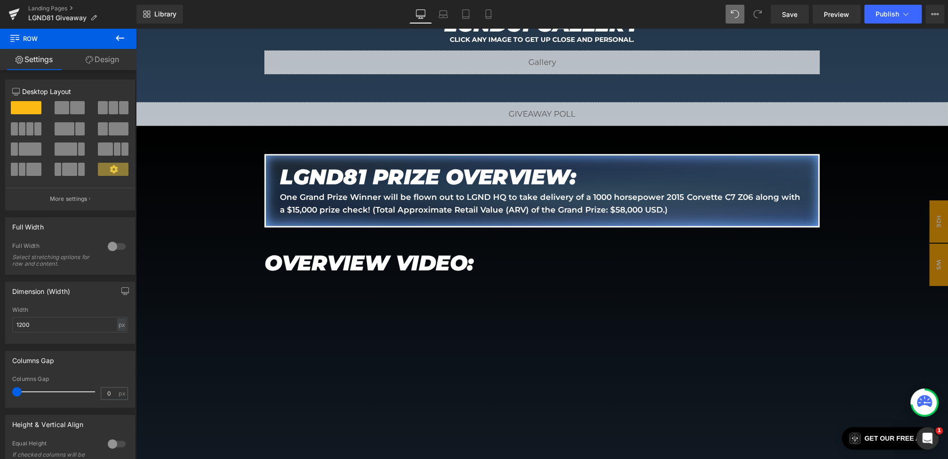
scroll to position [1734, 0]
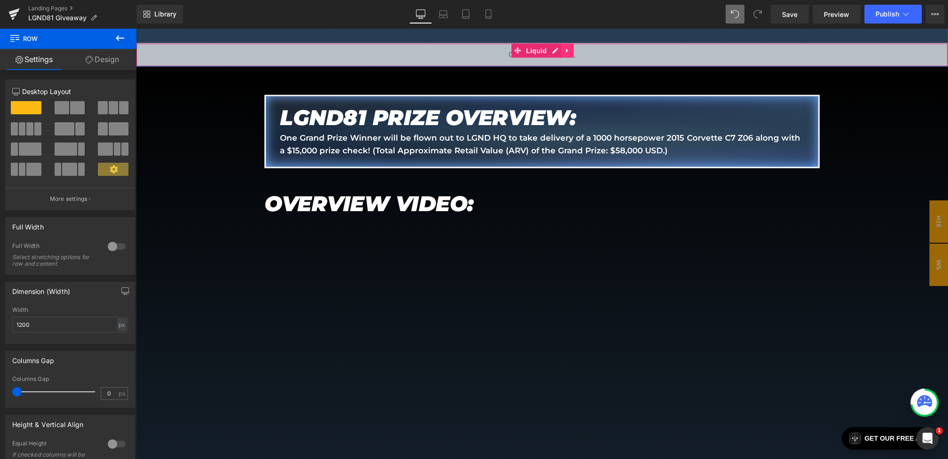
click at [562, 50] on link at bounding box center [567, 51] width 12 height 14
click at [570, 50] on icon at bounding box center [573, 51] width 7 height 7
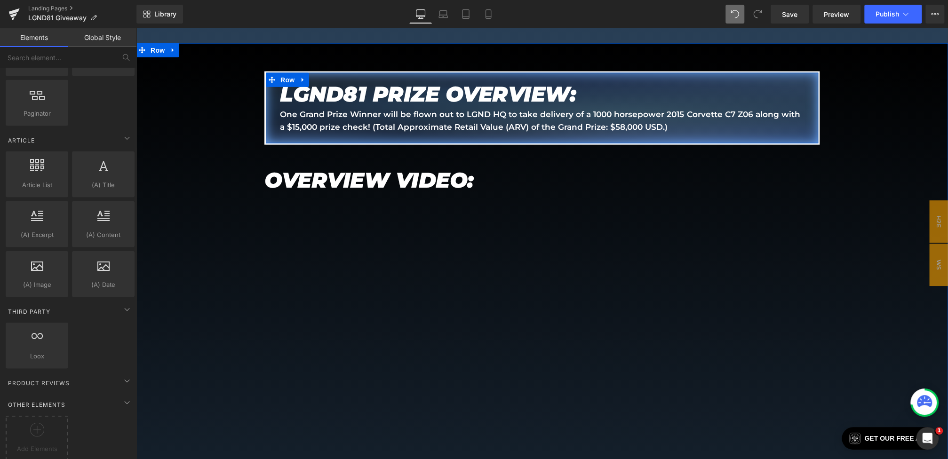
click at [365, 93] on em "LGND81 PRIZE OVERVIEW:" at bounding box center [428, 94] width 296 height 26
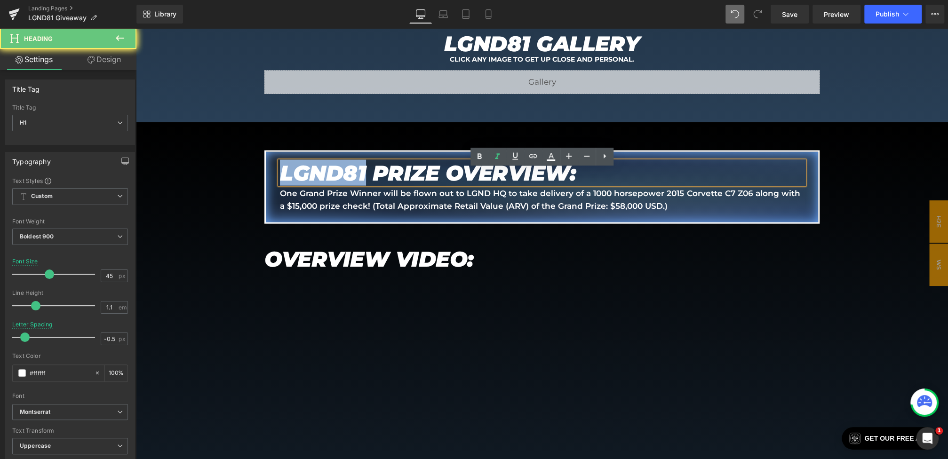
drag, startPoint x: 365, startPoint y: 92, endPoint x: 254, endPoint y: 89, distance: 111.5
click at [339, 89] on div "Liquid Liquid Hero Banner Row Liquid Liquid Row HOW DO I ENTER? Heading Enterin…" at bounding box center [542, 40] width 406 height 3166
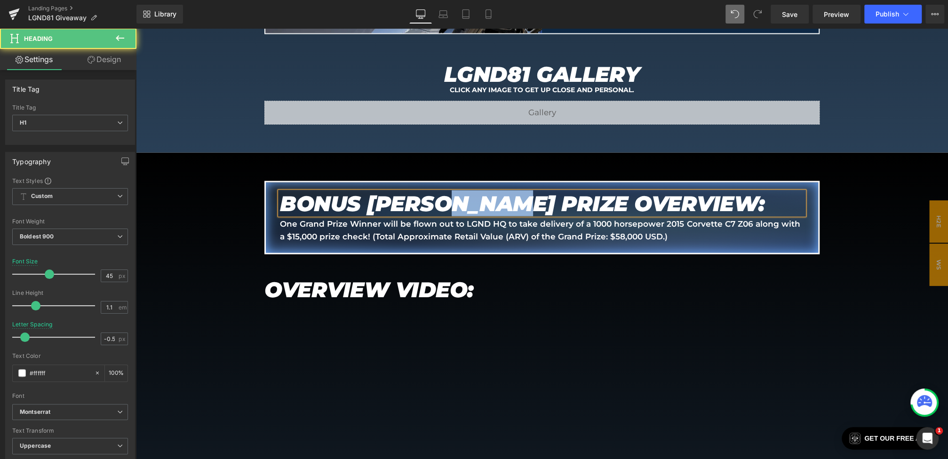
drag, startPoint x: 514, startPoint y: 202, endPoint x: 450, endPoint y: 201, distance: 64.0
click at [450, 201] on em "BONUS STARK PRIZE OVERVIEW:" at bounding box center [522, 204] width 485 height 26
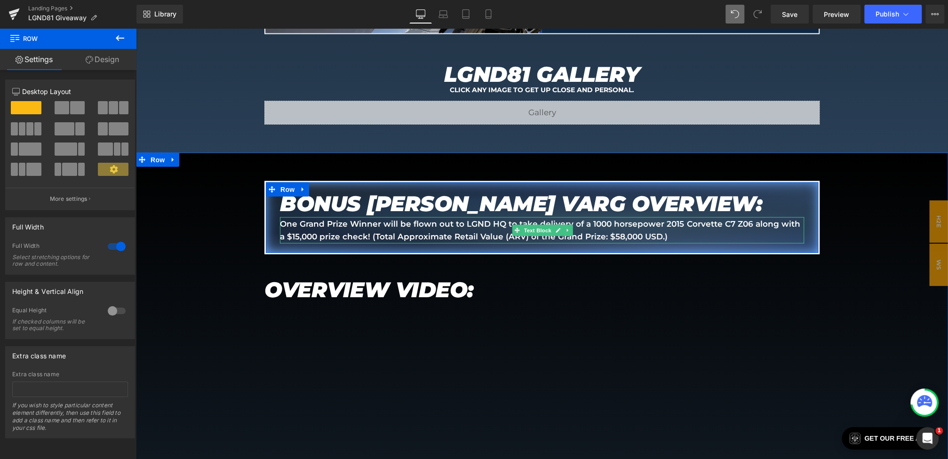
click at [345, 223] on p "One Grand Prize Winner will be flown out to LGND HQ to take delivery of a 1000 …" at bounding box center [542, 230] width 524 height 25
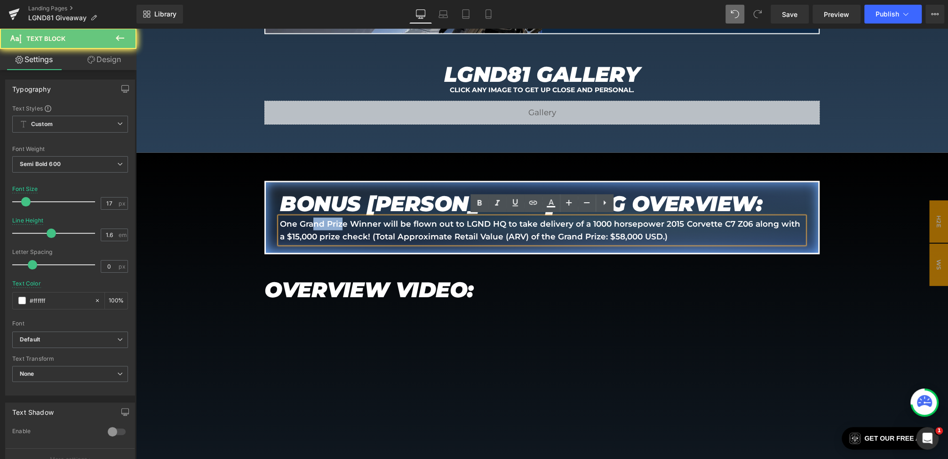
drag, startPoint x: 343, startPoint y: 223, endPoint x: 311, endPoint y: 223, distance: 32.5
click at [311, 223] on p "One Grand Prize Winner will be flown out to LGND HQ to take delivery of a 1000 …" at bounding box center [542, 230] width 524 height 25
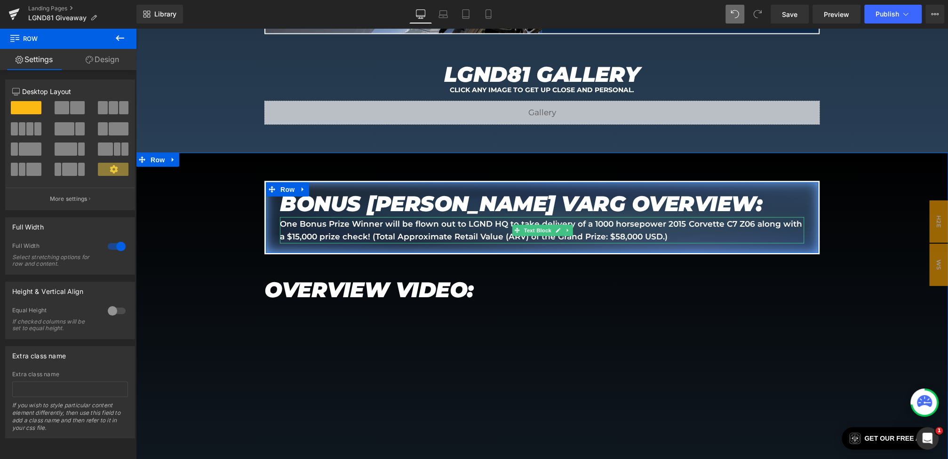
click at [470, 226] on p "One Bonus Prize Winner will be flown out to LGND HQ to take delivery of a 1000 …" at bounding box center [542, 230] width 524 height 25
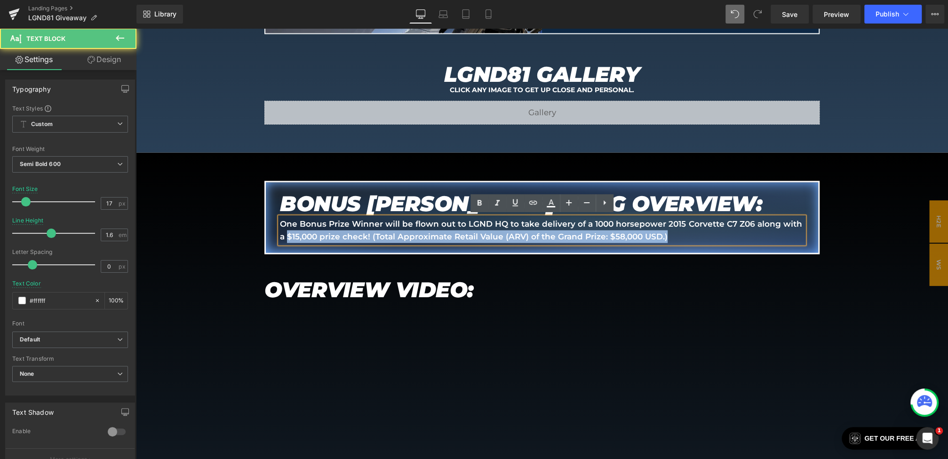
drag, startPoint x: 280, startPoint y: 235, endPoint x: 695, endPoint y: 237, distance: 415.4
click at [695, 237] on p "One Bonus Prize Winner will be flown out to LGND HQ to take delivery of a 1000 …" at bounding box center [542, 230] width 524 height 25
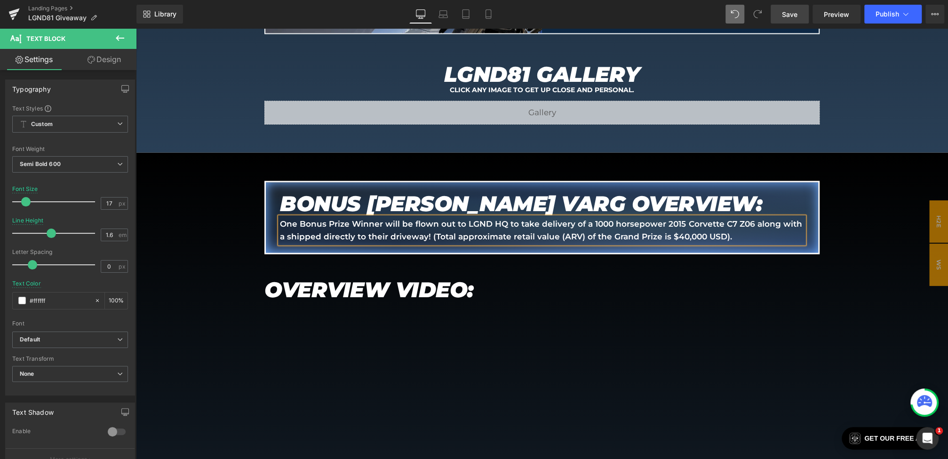
click at [792, 15] on span "Save" at bounding box center [790, 14] width 16 height 10
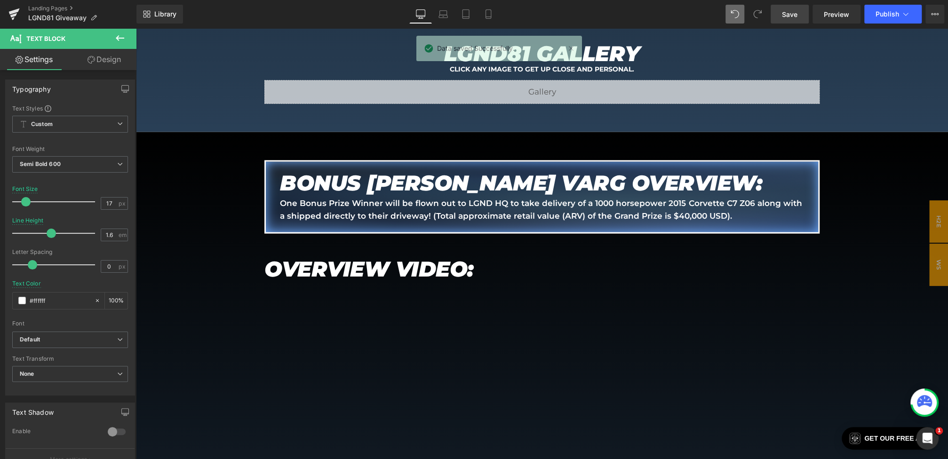
scroll to position [1774, 0]
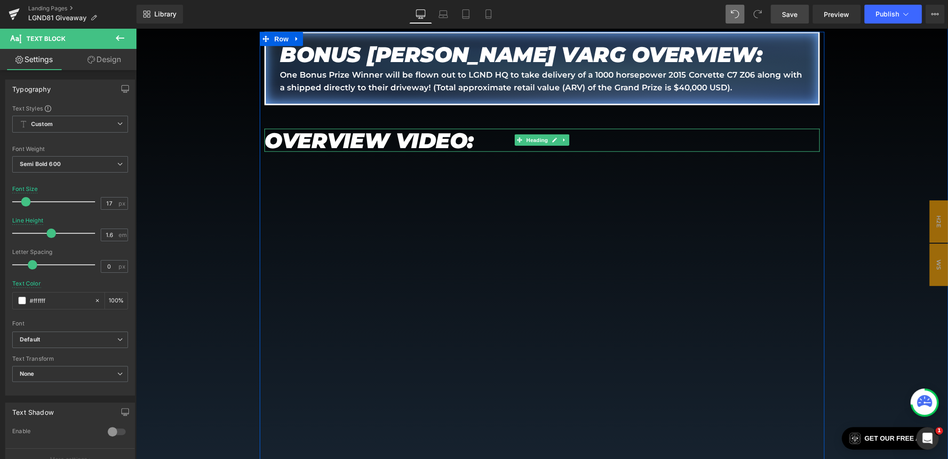
click at [571, 139] on h1 "OVERVIEW VIDEO:" at bounding box center [541, 141] width 555 height 24
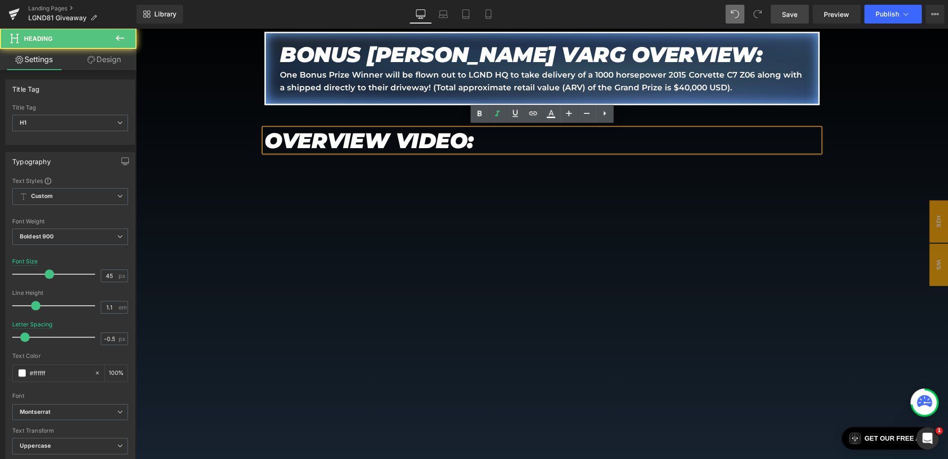
click at [566, 139] on h1 "OVERVIEW VIDEO:" at bounding box center [541, 141] width 555 height 24
click at [200, 186] on div "BONUS STARK VARG OVERVIEW: Heading One Bonus Prize Winner will be flown out to …" at bounding box center [542, 439] width 812 height 814
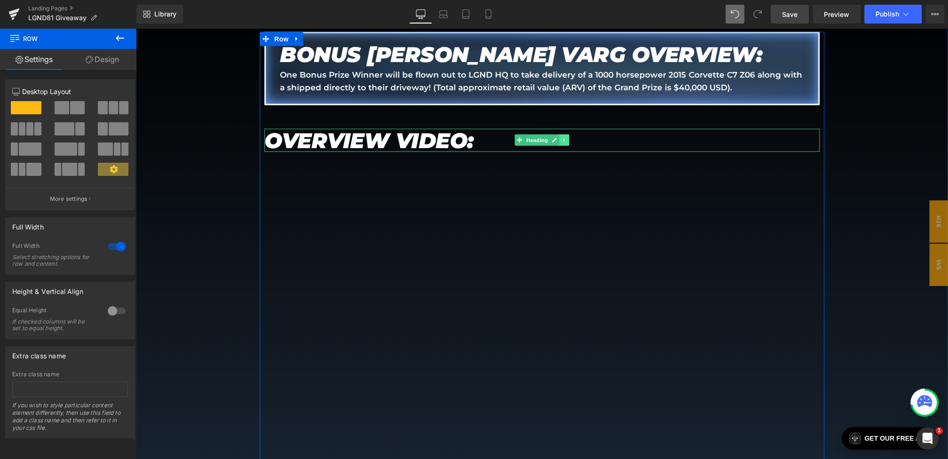
click at [564, 139] on icon at bounding box center [563, 140] width 1 height 3
click at [571, 138] on icon at bounding box center [569, 140] width 5 height 5
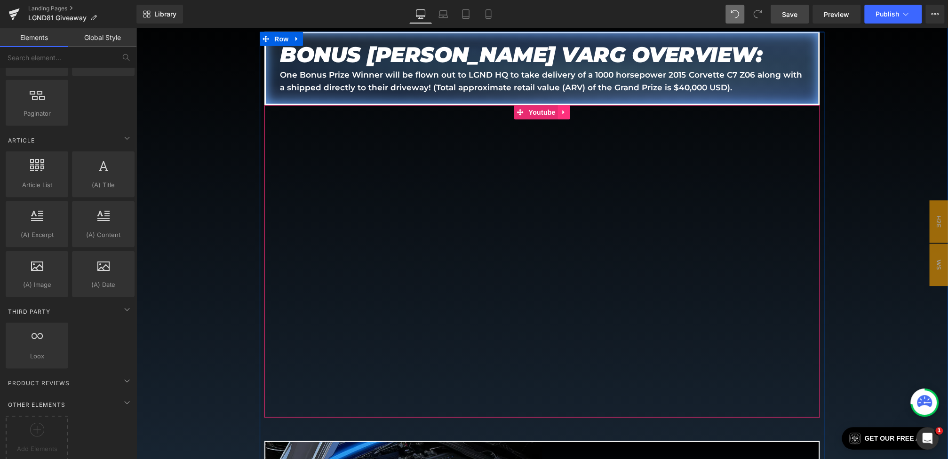
click at [566, 114] on link at bounding box center [564, 112] width 12 height 14
click at [571, 112] on icon at bounding box center [570, 112] width 7 height 7
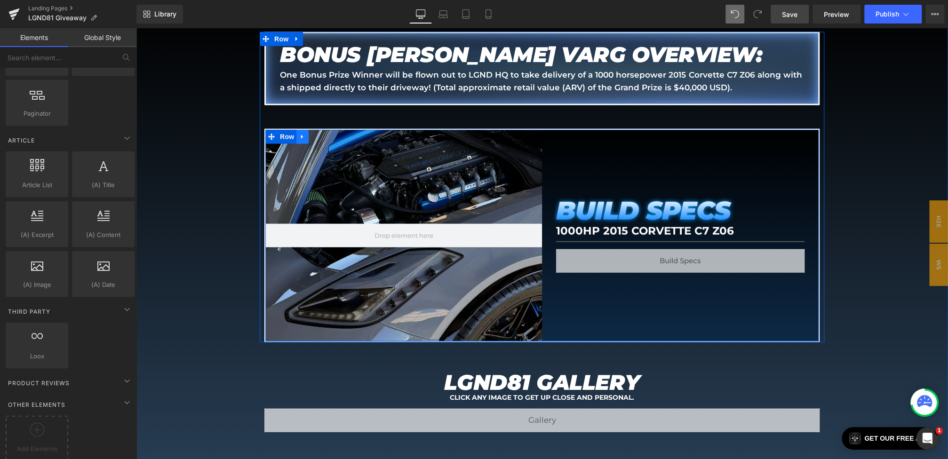
click at [305, 133] on icon at bounding box center [302, 136] width 7 height 7
click at [328, 133] on icon at bounding box center [327, 136] width 7 height 7
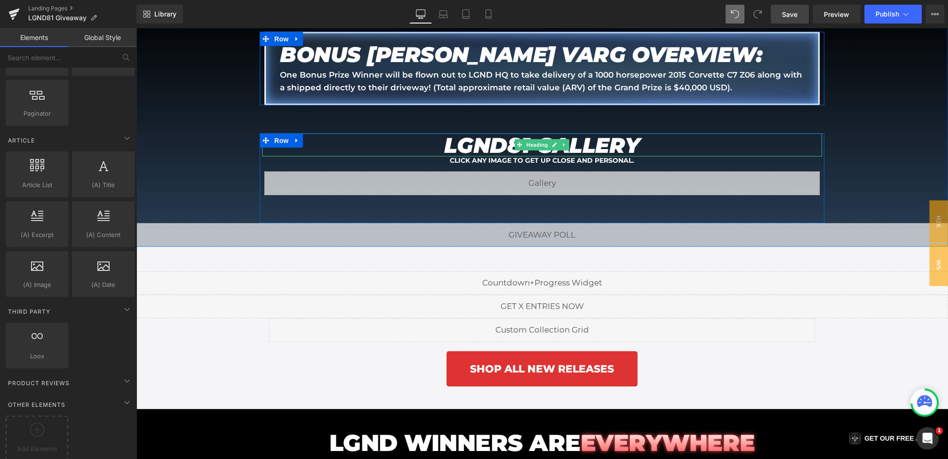
click at [496, 142] on em "LGND81 GALLERY" at bounding box center [542, 145] width 196 height 26
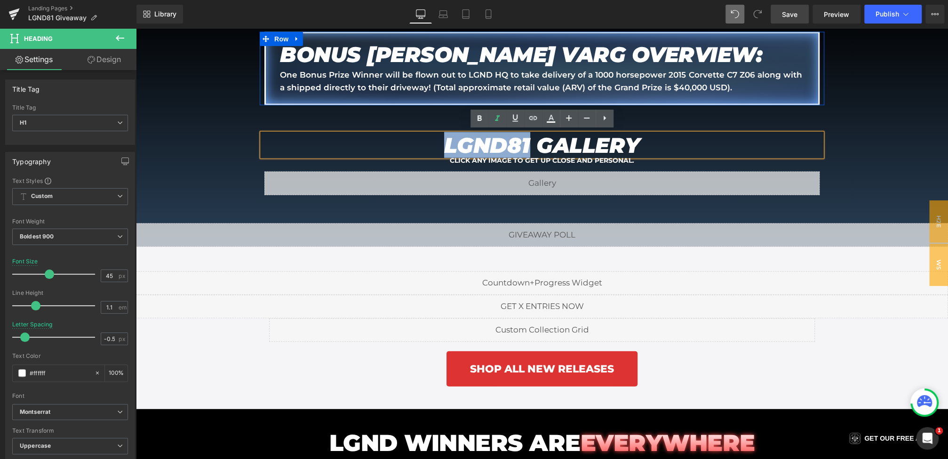
drag, startPoint x: 529, startPoint y: 143, endPoint x: 437, endPoint y: 143, distance: 91.7
click at [437, 143] on h1 "LGND81 GALLERY" at bounding box center [542, 146] width 560 height 24
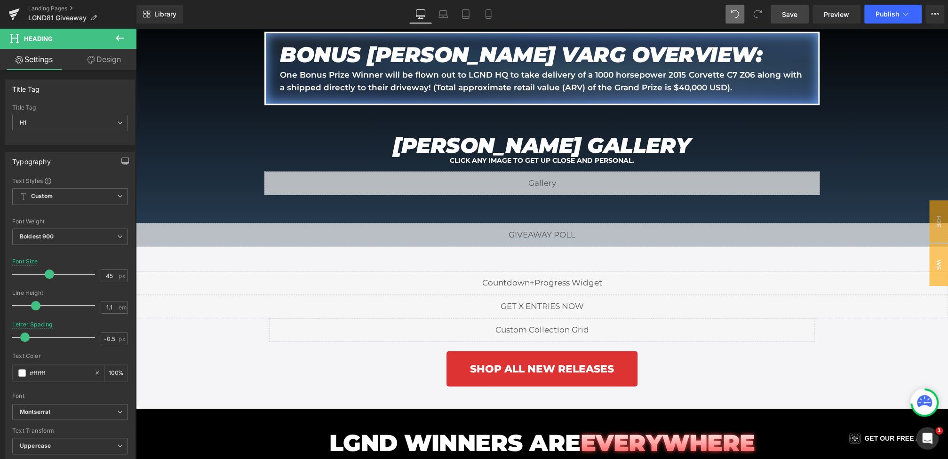
click at [799, 14] on link "Save" at bounding box center [790, 14] width 38 height 19
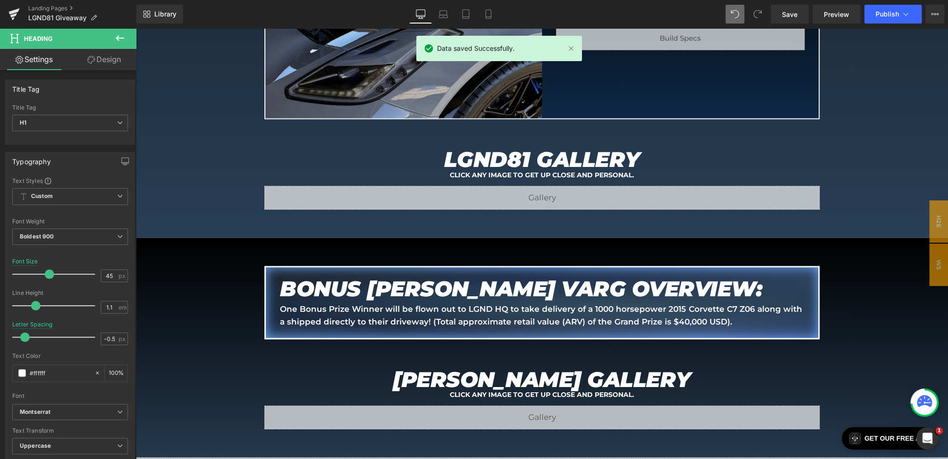
scroll to position [1758, 0]
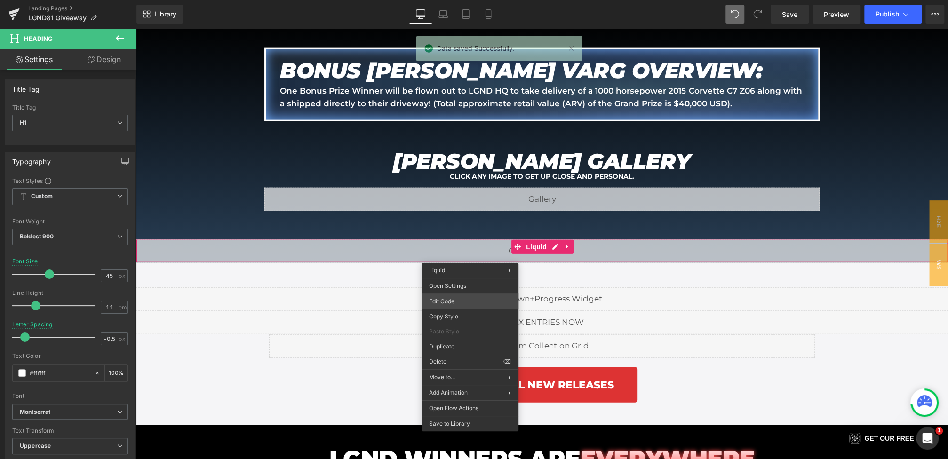
click at [452, 0] on div "Heading You are previewing how the will restyle your page. You can not edit Ele…" at bounding box center [474, 0] width 948 height 0
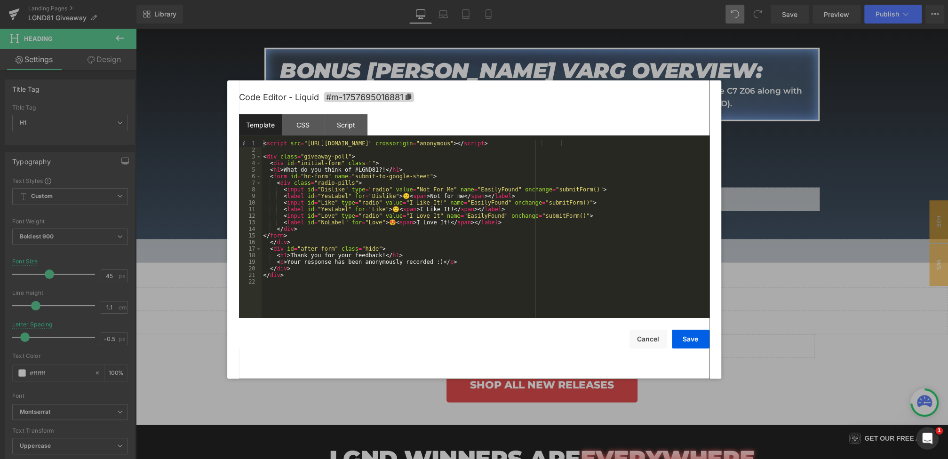
click at [378, 170] on div "< script src = "https://kit.fontawesome.com/7624535cd0.js" crossorigin = "anony…" at bounding box center [486, 235] width 448 height 191
click at [686, 341] on button "Save" at bounding box center [691, 339] width 38 height 19
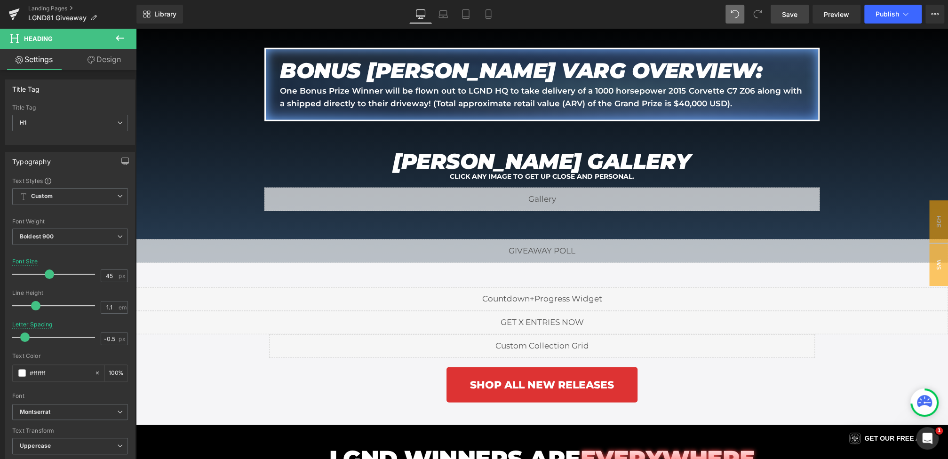
click at [778, 23] on link "Save" at bounding box center [790, 14] width 38 height 19
click at [440, 95] on p "One Bonus Prize Winner will be flown out to LGND HQ to take delivery of a 1000 …" at bounding box center [542, 97] width 524 height 25
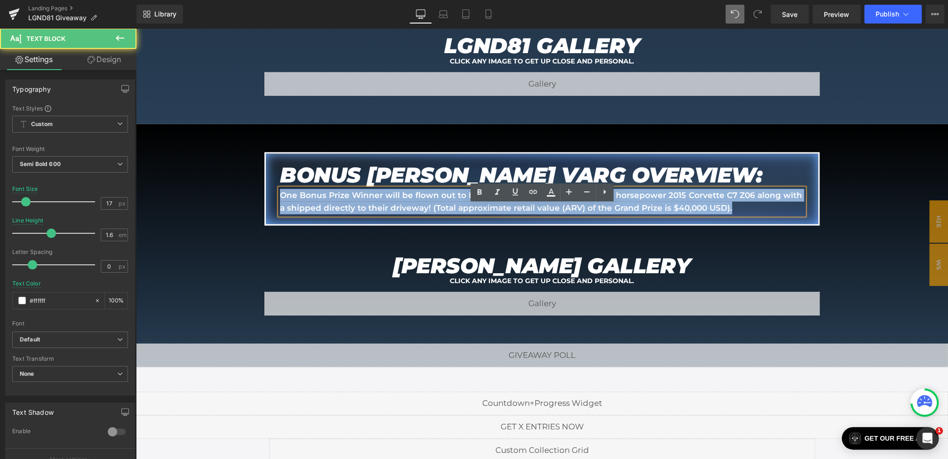
scroll to position [1632, 0]
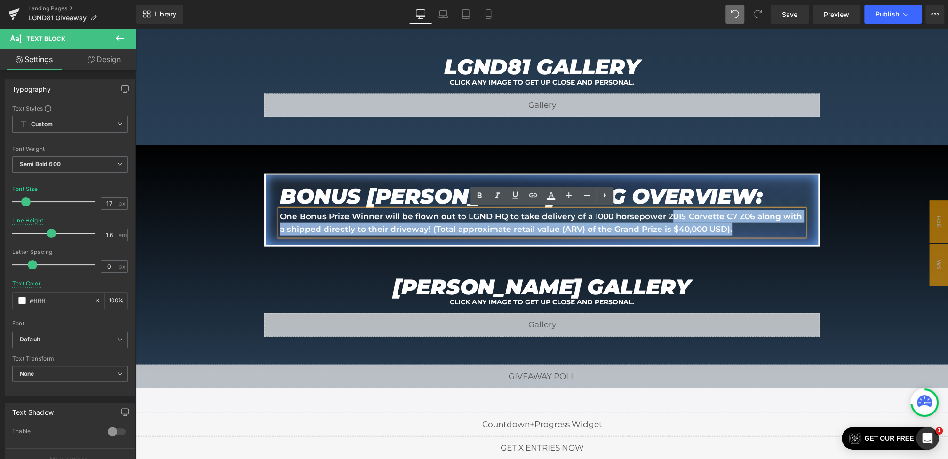
drag, startPoint x: 382, startPoint y: 90, endPoint x: 667, endPoint y: 215, distance: 311.4
click at [667, 215] on p "One Bonus Prize Winner will be flown out to LGND HQ to take delivery of a 1000 …" at bounding box center [542, 222] width 524 height 25
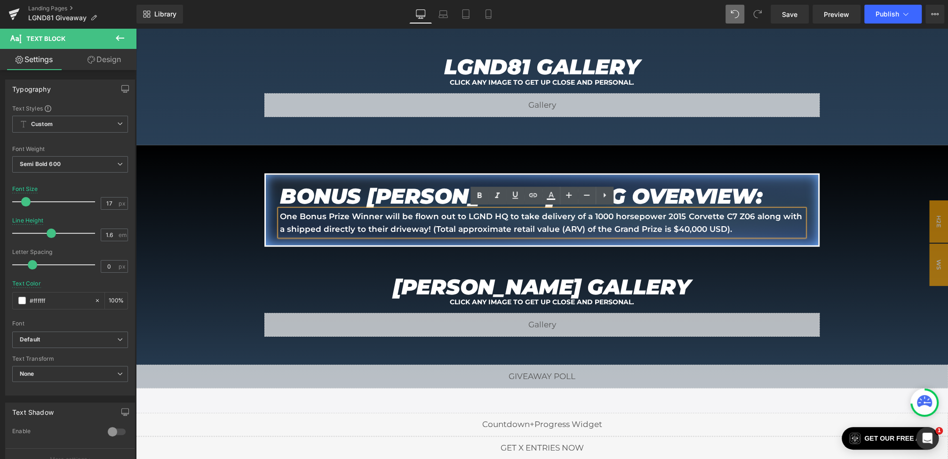
click at [422, 224] on p "One Bonus Prize Winner will be flown out to LGND HQ to take delivery of a 1000 …" at bounding box center [542, 222] width 524 height 25
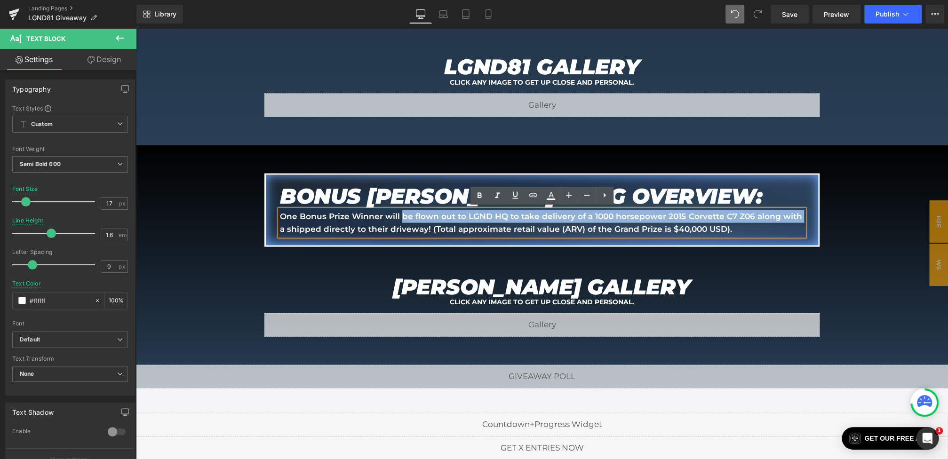
drag, startPoint x: 400, startPoint y: 216, endPoint x: 795, endPoint y: 216, distance: 394.7
click at [795, 216] on p "One Bonus Prize Winner will be flown out to LGND HQ to take delivery of a 1000 …" at bounding box center [542, 222] width 524 height 25
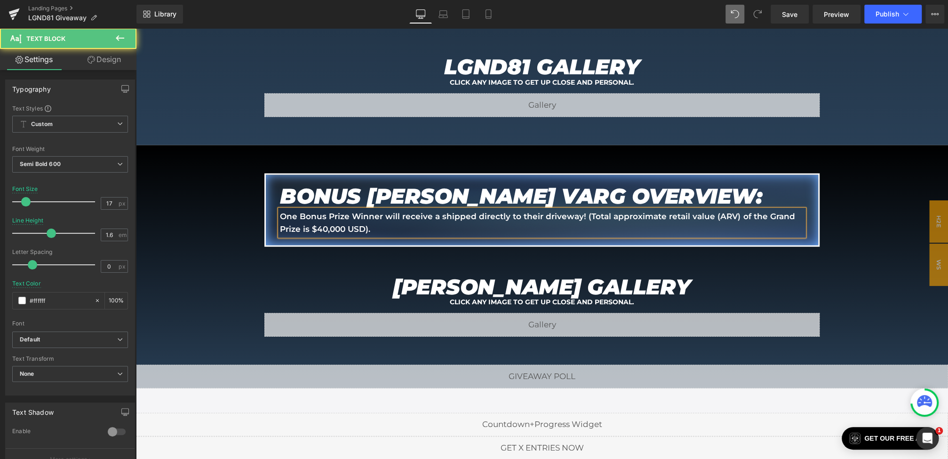
click at [438, 215] on p "One Bonus Prize Winner will receive a shipped directly to their driveway! (Tota…" at bounding box center [542, 222] width 524 height 25
click at [438, 216] on p "One Bonus Prize Winner will receive a 2024 Stark Varg shipped directly to their…" at bounding box center [542, 222] width 524 height 25
click at [533, 215] on p "One Bonus Prize Winner will receive an 80HP 2024 Stark Varg shipped directly to…" at bounding box center [542, 222] width 524 height 25
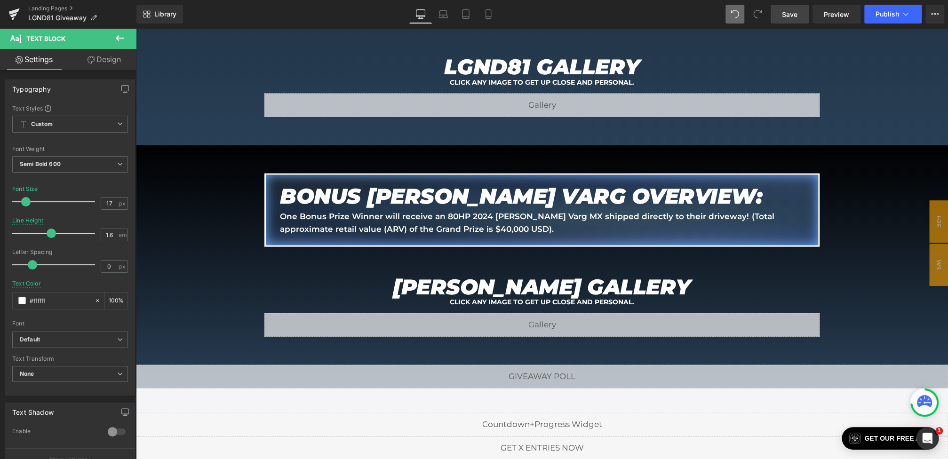
click at [788, 19] on span "Save" at bounding box center [790, 14] width 16 height 10
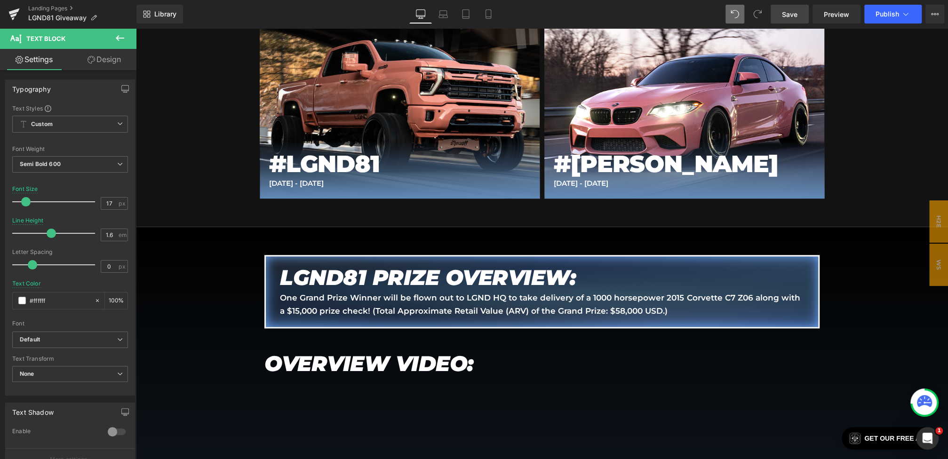
scroll to position [599, 0]
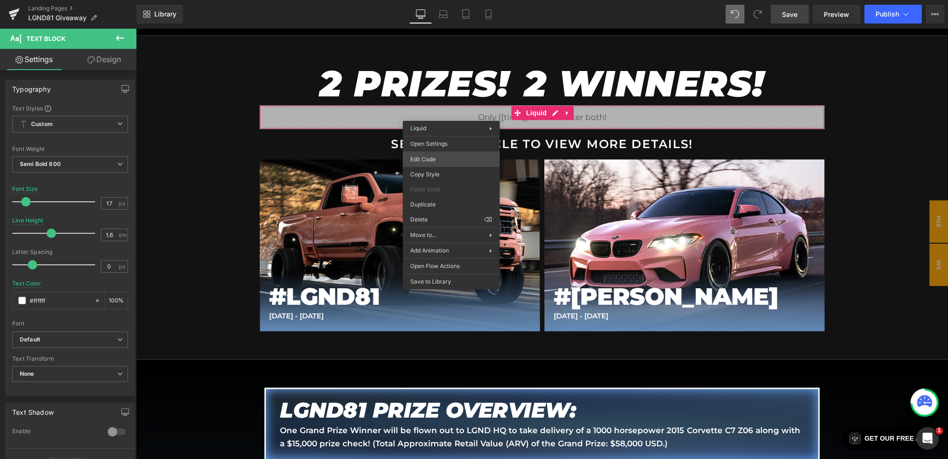
click at [431, 0] on div "Heading You are previewing how the will restyle your page. You can not edit Ele…" at bounding box center [474, 0] width 948 height 0
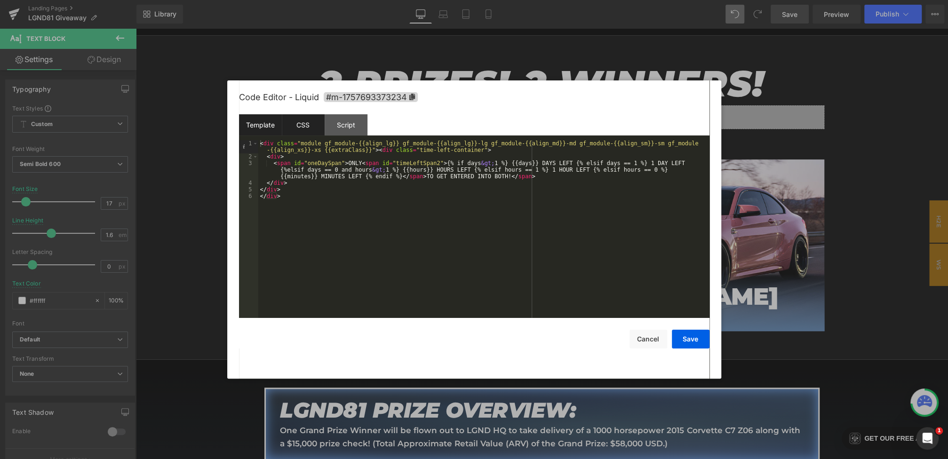
click at [304, 127] on div "CSS" at bounding box center [303, 124] width 43 height 21
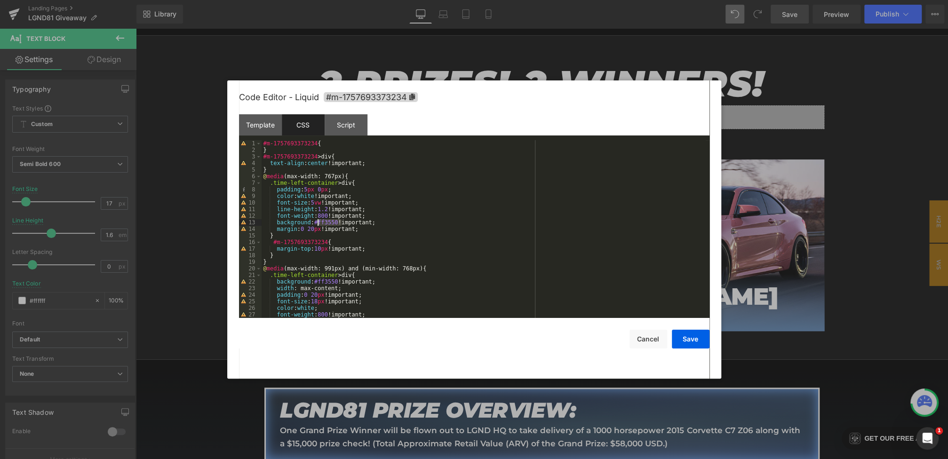
drag, startPoint x: 342, startPoint y: 224, endPoint x: 315, endPoint y: 223, distance: 27.3
click at [315, 223] on div "#m-1757693373234 { } #m-1757693373234 > div { text-align : center !important; }…" at bounding box center [484, 235] width 444 height 191
click at [589, 155] on span "All" at bounding box center [589, 154] width 17 height 8
click at [685, 334] on button "Save" at bounding box center [691, 339] width 38 height 19
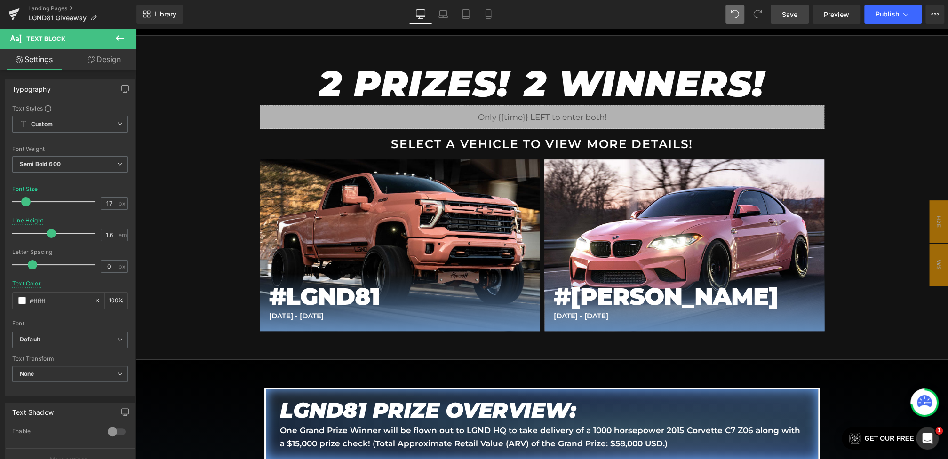
click at [793, 16] on span "Save" at bounding box center [790, 14] width 16 height 10
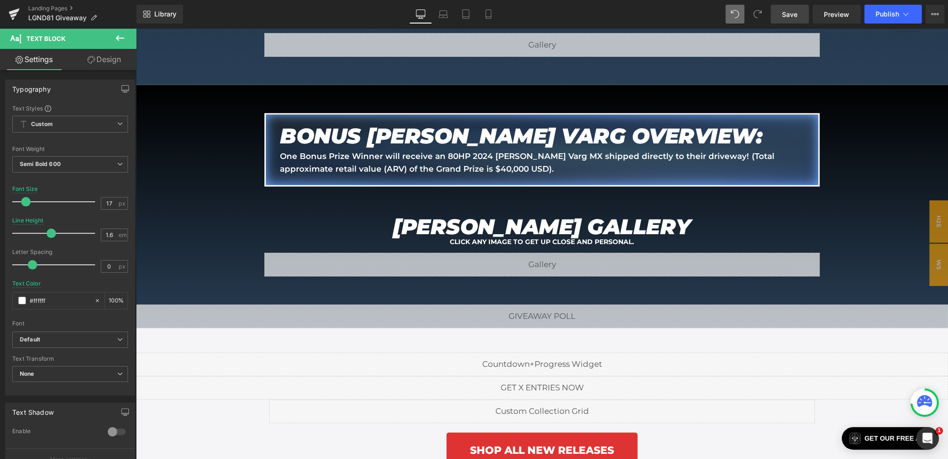
scroll to position [1709, 0]
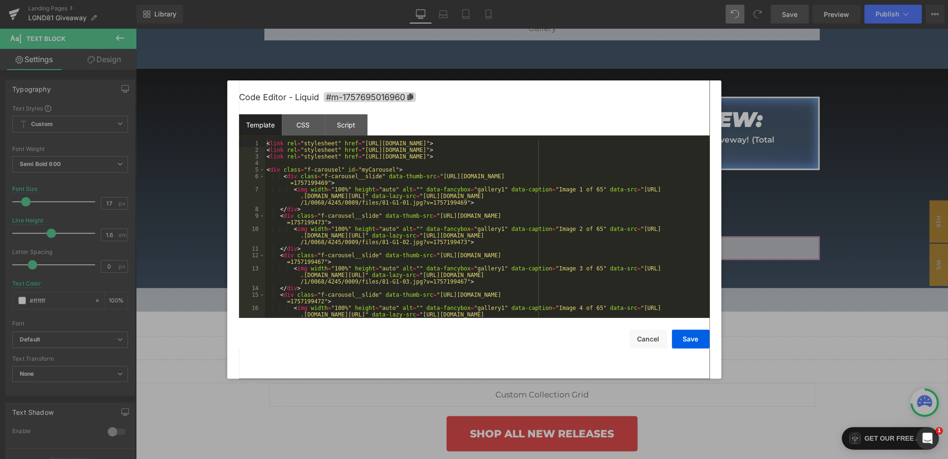
click at [447, 0] on div "Heading You are previewing how the will restyle your page. You can not edit Ele…" at bounding box center [474, 0] width 948 height 0
click at [395, 173] on div "< link rel = "stylesheet" href = "https://cdn.jsdelivr.net/npm/@fancyapps/ui@5.…" at bounding box center [485, 242] width 441 height 204
drag, startPoint x: 396, startPoint y: 170, endPoint x: 360, endPoint y: 171, distance: 36.3
click at [360, 171] on div "< link rel = "stylesheet" href = "https://cdn.jsdelivr.net/npm/@fancyapps/ui@5.…" at bounding box center [485, 242] width 441 height 204
click at [383, 172] on div "< link rel = "stylesheet" href = "https://cdn.jsdelivr.net/npm/@fancyapps/ui@5.…" at bounding box center [485, 242] width 441 height 204
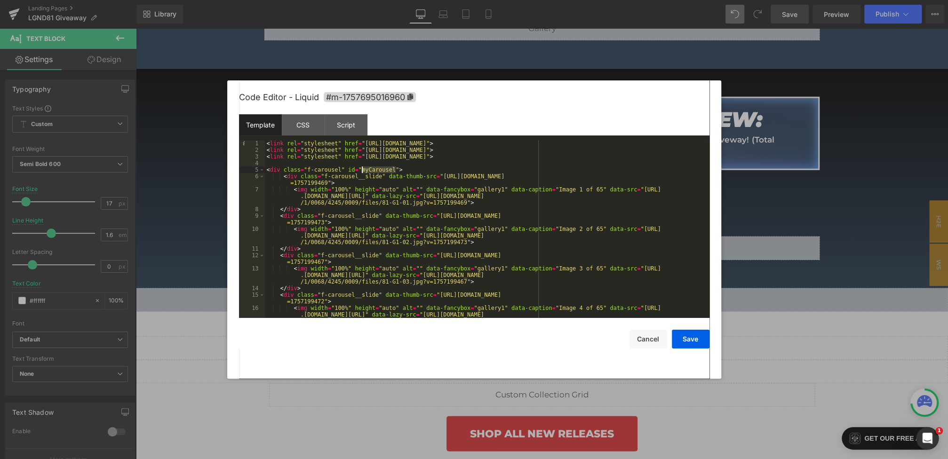
drag, startPoint x: 395, startPoint y: 172, endPoint x: 362, endPoint y: 173, distance: 32.5
click at [362, 173] on div "< link rel = "stylesheet" href = "https://cdn.jsdelivr.net/npm/@fancyapps/ui@5.…" at bounding box center [485, 242] width 441 height 204
click at [584, 151] on span "All" at bounding box center [589, 154] width 17 height 8
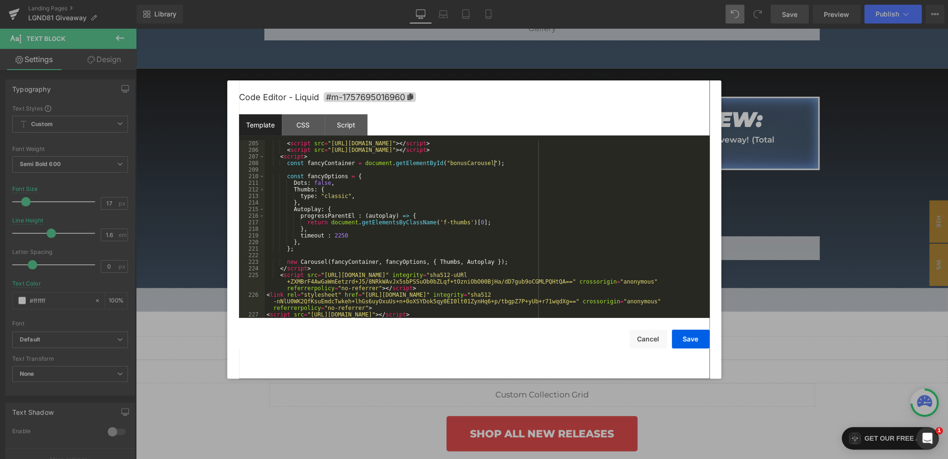
scroll to position [2628, 0]
click at [354, 163] on div "< script src = "https://cdn.jsdelivr.net/npm/@fancyapps/ui@5.0/dist/carousel/ca…" at bounding box center [485, 235] width 441 height 191
drag, startPoint x: 355, startPoint y: 164, endPoint x: 307, endPoint y: 164, distance: 48.0
click at [307, 164] on div "< script src = "https://cdn.jsdelivr.net/npm/@fancyapps/ui@5.0/dist/carousel/ca…" at bounding box center [485, 235] width 441 height 191
type input "fancyContainer"
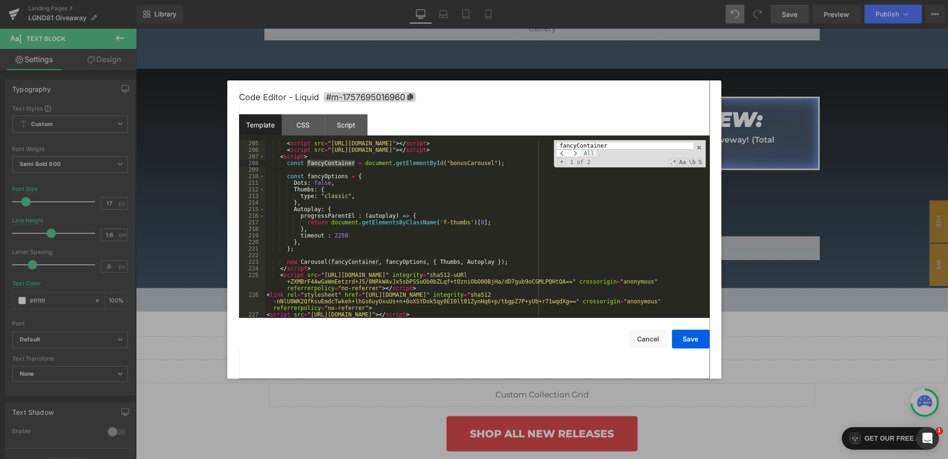
click at [582, 152] on span "All" at bounding box center [589, 154] width 17 height 8
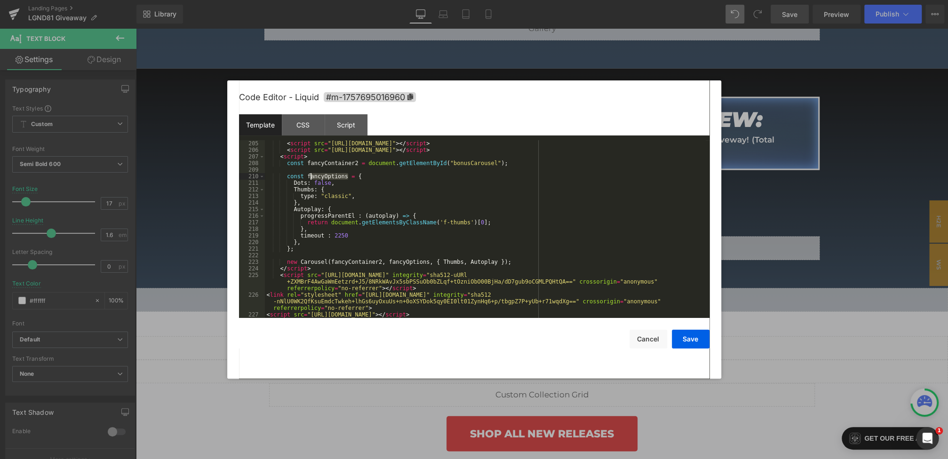
drag, startPoint x: 348, startPoint y: 179, endPoint x: 309, endPoint y: 179, distance: 39.0
click at [309, 179] on div "< script src = "https://cdn.jsdelivr.net/npm/@fancyapps/ui@5.0/dist/carousel/ca…" at bounding box center [485, 235] width 441 height 191
click at [323, 182] on div "< script src = "https://cdn.jsdelivr.net/npm/@fancyapps/ui@5.0/dist/carousel/ca…" at bounding box center [485, 235] width 441 height 191
drag, startPoint x: 347, startPoint y: 178, endPoint x: 307, endPoint y: 177, distance: 40.0
click at [307, 177] on div "< script src = "https://cdn.jsdelivr.net/npm/@fancyapps/ui@5.0/dist/carousel/ca…" at bounding box center [485, 235] width 441 height 191
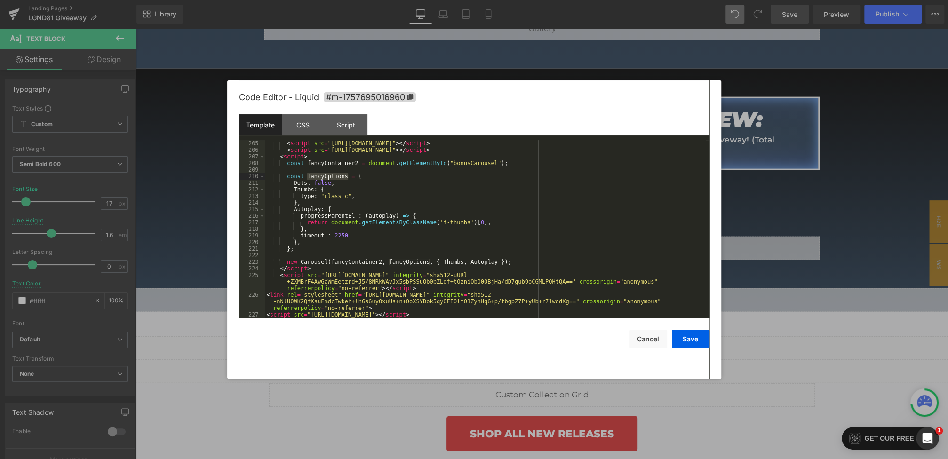
type input "fancyOptions"
click at [588, 152] on span "All" at bounding box center [589, 154] width 17 height 8
click at [691, 340] on button "Save" at bounding box center [691, 339] width 38 height 19
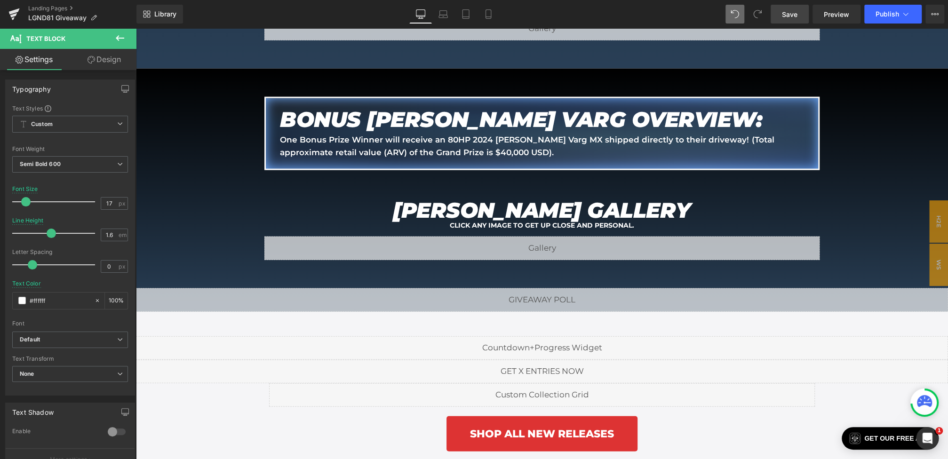
click at [792, 16] on span "Save" at bounding box center [790, 14] width 16 height 10
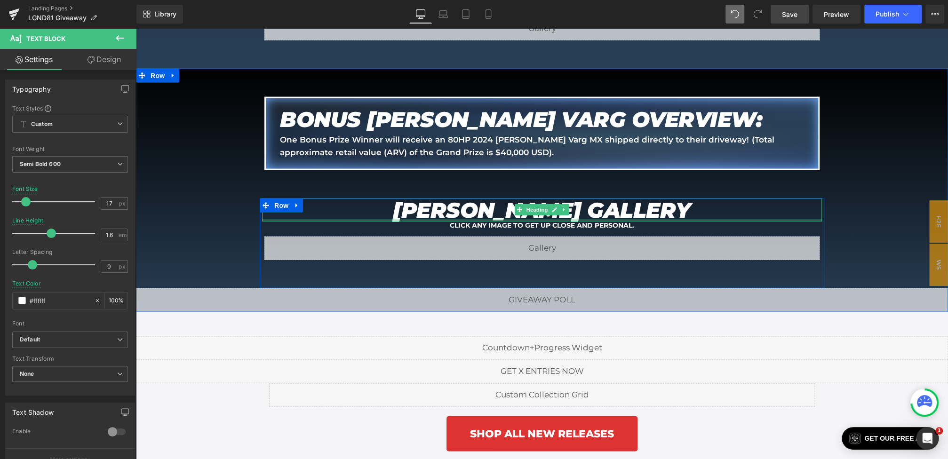
scroll to position [0, 0]
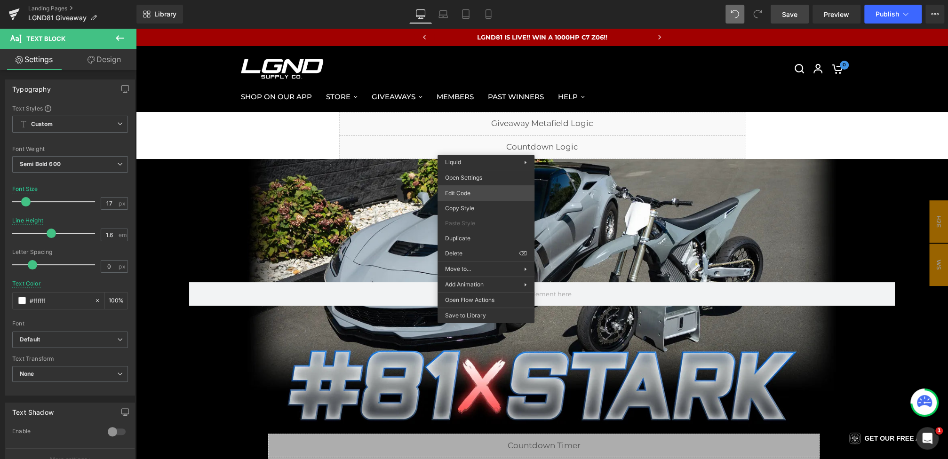
click at [476, 0] on div "Heading You are previewing how the will restyle your page. You can not edit Ele…" at bounding box center [474, 0] width 948 height 0
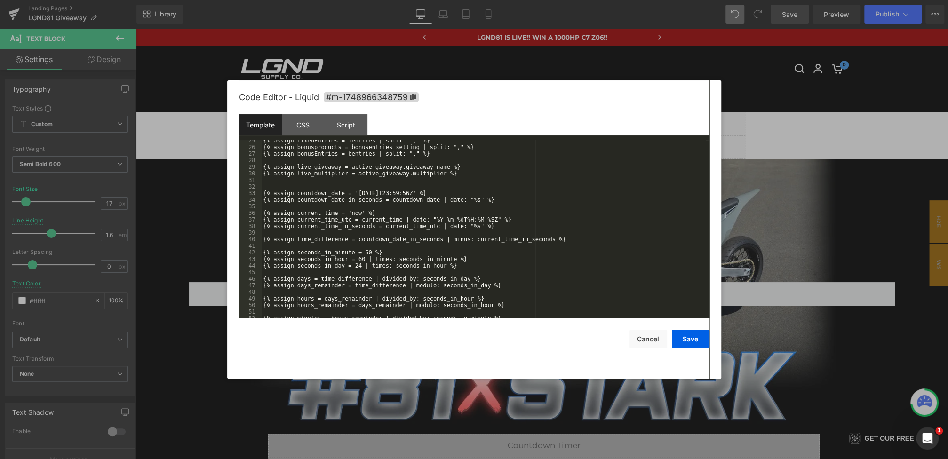
scroll to position [217, 0]
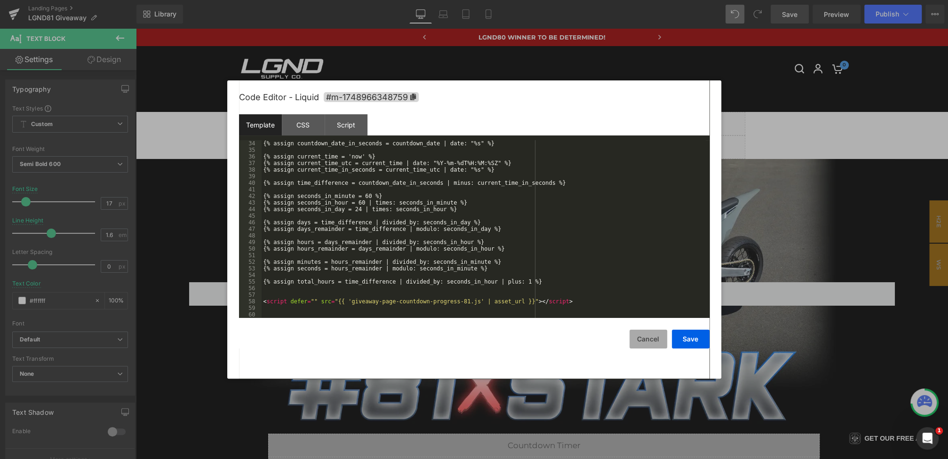
click at [650, 344] on button "Cancel" at bounding box center [648, 339] width 38 height 19
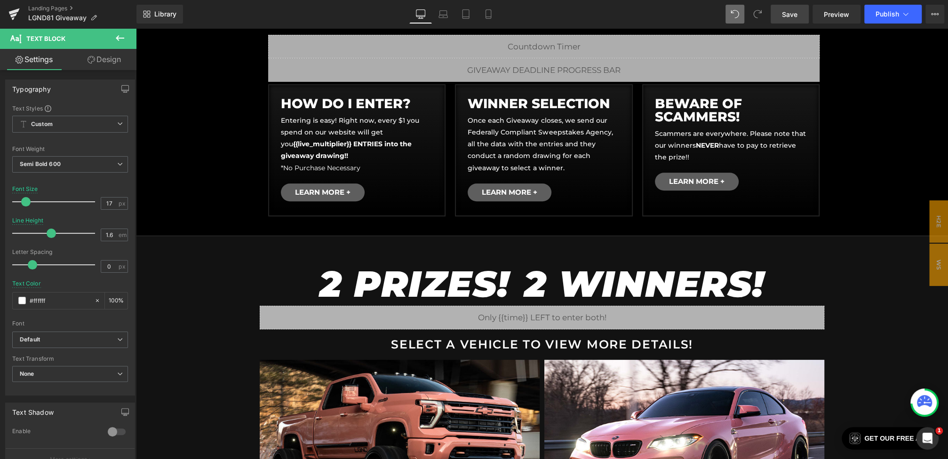
scroll to position [412, 0]
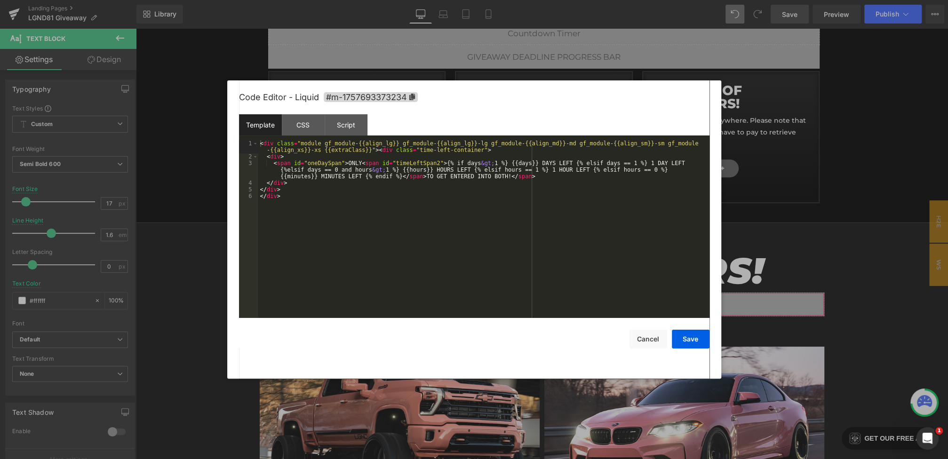
click at [470, 0] on div "Heading You are previewing how the will restyle your page. You can not edit Ele…" at bounding box center [474, 0] width 948 height 0
drag, startPoint x: 379, startPoint y: 150, endPoint x: 229, endPoint y: 142, distance: 150.3
click at [229, 142] on div "Code Editor - Liquid #m-1757693373234 Template CSS Script Data 1 2 3 4 5 6 < di…" at bounding box center [474, 229] width 494 height 298
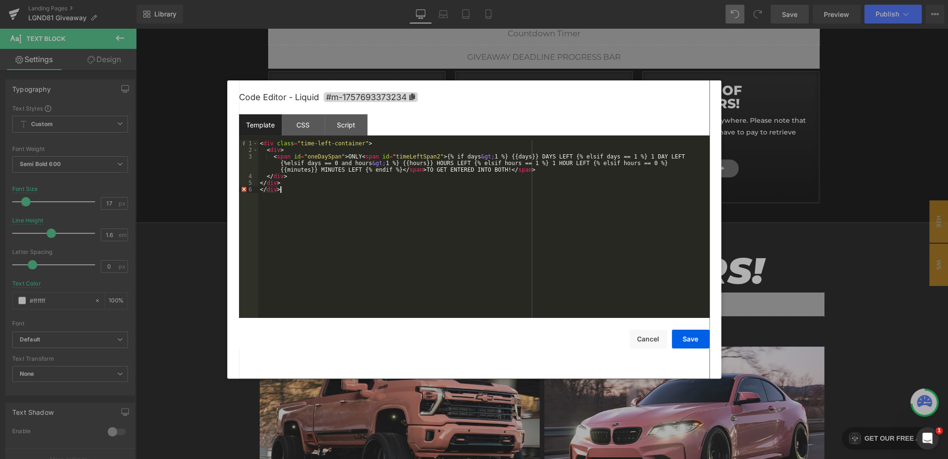
drag, startPoint x: 313, startPoint y: 187, endPoint x: 186, endPoint y: 187, distance: 127.5
click at [186, 187] on body "Heading You are previewing how the will restyle your page. You can not edit Ele…" at bounding box center [474, 229] width 948 height 459
click at [454, 155] on div "< div class = "time-left-container" > < div > < span id = "oneDaySpan" > ONLY <…" at bounding box center [483, 235] width 451 height 191
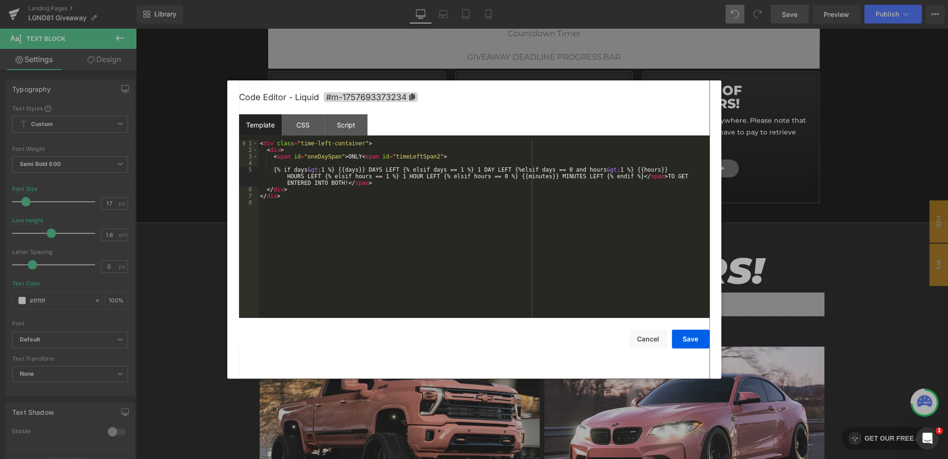
click at [368, 158] on div "< div class = "time-left-container" > < div > < span id = "oneDaySpan" > ONLY <…" at bounding box center [483, 235] width 451 height 191
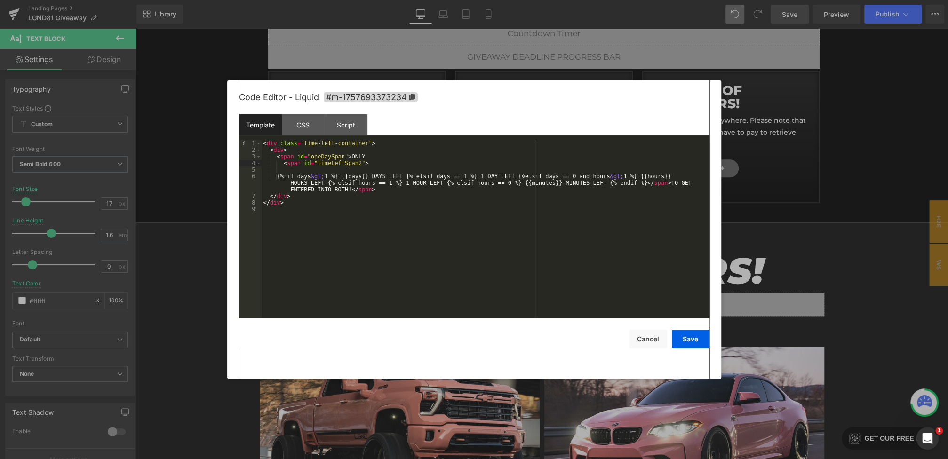
click at [286, 171] on div "< div class = "time-left-container" > < div > < span id = "oneDaySpan" > ONLY <…" at bounding box center [486, 235] width 448 height 191
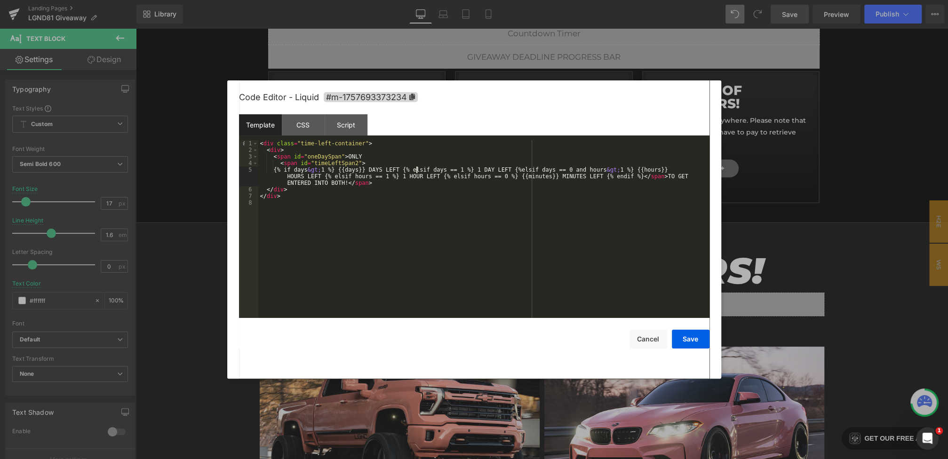
click at [416, 169] on div "< div class = "time-left-container" > < div > < span id = "oneDaySpan" > ONLY <…" at bounding box center [483, 235] width 451 height 191
click at [395, 177] on div "< div class = "time-left-container" > < div > < span id = "oneDaySpan" > ONLY <…" at bounding box center [486, 235] width 448 height 191
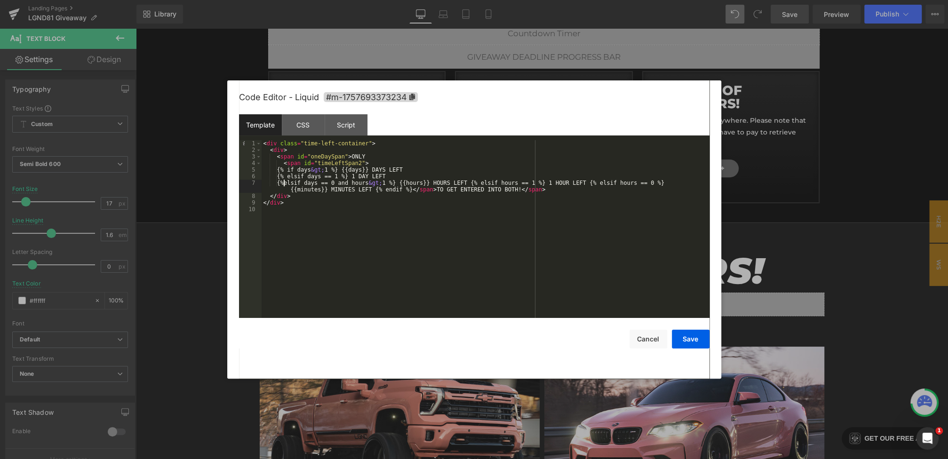
click at [291, 183] on div "< div class = "time-left-container" > < div > < span id = "oneDaySpan" > ONLY <…" at bounding box center [486, 235] width 448 height 191
click at [487, 183] on div "< div class = "time-left-container" > < div > < span id = "oneDaySpan" > ONLY <…" at bounding box center [486, 235] width 448 height 191
click at [403, 189] on div "< div class = "time-left-container" > < div > < span id = "oneDaySpan" > ONLY <…" at bounding box center [486, 235] width 448 height 191
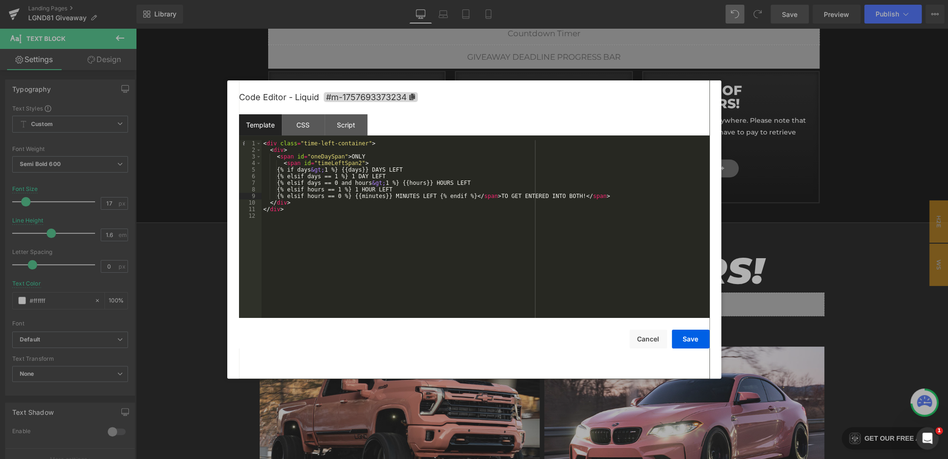
click at [446, 198] on div "< div class = "time-left-container" > < div > < span id = "oneDaySpan" > ONLY <…" at bounding box center [486, 235] width 448 height 191
click at [324, 203] on div "< div class = "time-left-container" > < div > < span id = "oneDaySpan" > ONLY <…" at bounding box center [486, 235] width 448 height 191
drag, startPoint x: 371, startPoint y: 155, endPoint x: 355, endPoint y: 155, distance: 15.5
click at [355, 155] on div "< div class = "time-left-container" > < div > < span id = "oneDaySpan" > ONLY <…" at bounding box center [486, 235] width 448 height 191
click at [334, 172] on div "< div class = "time-left-container" > < div > < span id = "oneDaySpan" > LESS T…" at bounding box center [486, 235] width 448 height 191
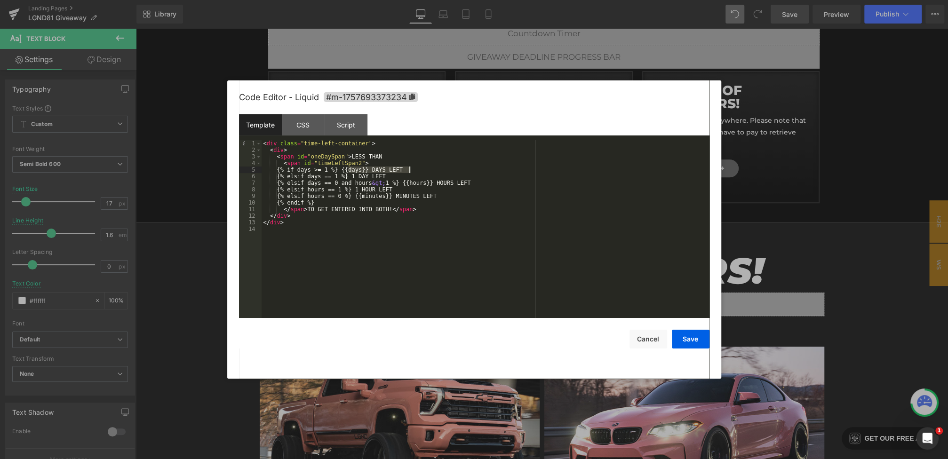
drag, startPoint x: 349, startPoint y: 170, endPoint x: 414, endPoint y: 170, distance: 64.9
click at [414, 170] on div "< div class = "time-left-container" > < div > < span id = "oneDaySpan" > LESS T…" at bounding box center [486, 235] width 448 height 191
drag, startPoint x: 328, startPoint y: 171, endPoint x: 304, endPoint y: 172, distance: 23.5
click at [304, 172] on div "< div class = "time-left-container" > < div > < span id = "oneDaySpan" > LESS T…" at bounding box center [486, 235] width 448 height 191
click at [313, 170] on div "< div class = "time-left-container" > < div > < span id = "oneDaySpan" > LESS T…" at bounding box center [486, 235] width 448 height 191
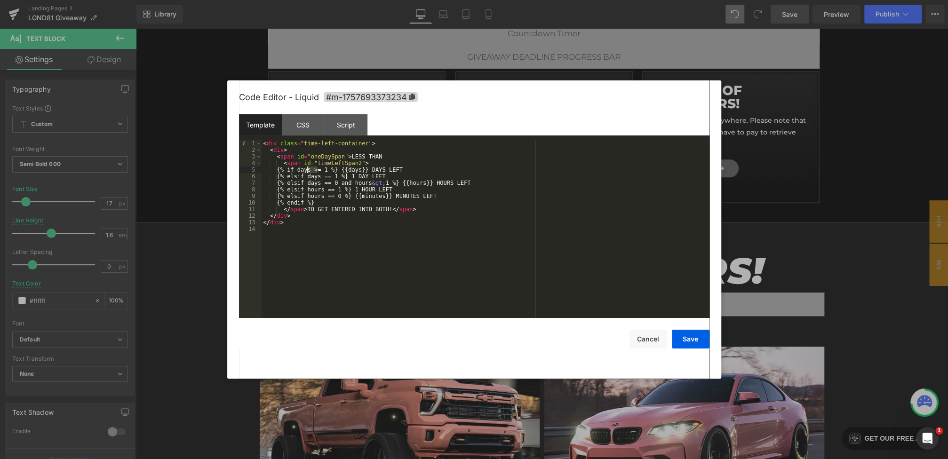
drag, startPoint x: 318, startPoint y: 170, endPoint x: 305, endPoint y: 171, distance: 12.7
click at [305, 171] on div "< div class = "time-left-container" > < div > < span id = "oneDaySpan" > LESS T…" at bounding box center [486, 235] width 448 height 191
drag, startPoint x: 354, startPoint y: 171, endPoint x: 368, endPoint y: 171, distance: 14.1
click at [368, 171] on div "< div class = "time-left-container" > < div > < span id = "oneDaySpan" > LESS T…" at bounding box center [486, 235] width 448 height 191
drag, startPoint x: 417, startPoint y: 172, endPoint x: 400, endPoint y: 172, distance: 17.4
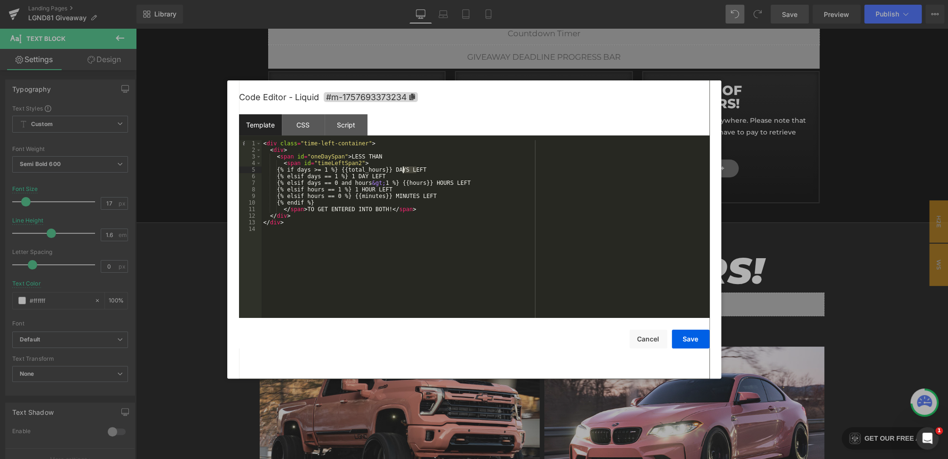
click at [400, 172] on div "< div class = "time-left-container" > < div > < span id = "oneDaySpan" > LESS T…" at bounding box center [486, 235] width 448 height 191
click at [344, 177] on div "< div class = "time-left-container" > < div > < span id = "oneDaySpan" > LESS T…" at bounding box center [486, 235] width 448 height 191
drag, startPoint x: 359, startPoint y: 178, endPoint x: 375, endPoint y: 179, distance: 16.0
click at [375, 179] on div "< div class = "time-left-container" > < div > < span id = "oneDaySpan" > LESS T…" at bounding box center [486, 235] width 448 height 191
click at [347, 177] on div "< div class = "time-left-container" > < div > < span id = "oneDaySpan" > LESS T…" at bounding box center [486, 235] width 448 height 191
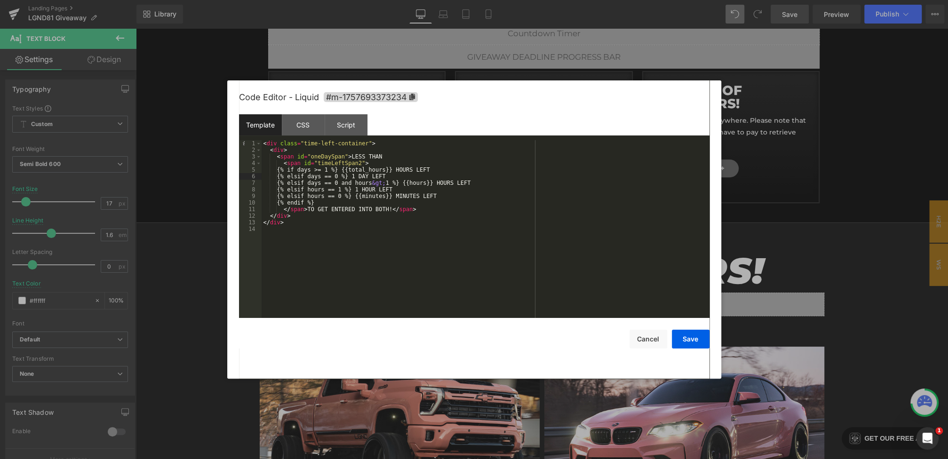
click at [402, 214] on div "< div class = "time-left-container" > < div > < span id = "oneDaySpan" > LESS T…" at bounding box center [486, 235] width 448 height 191
click at [397, 209] on div "< div class = "time-left-container" > < div > < span id = "oneDaySpan" > LESS T…" at bounding box center [486, 235] width 448 height 191
drag, startPoint x: 400, startPoint y: 177, endPoint x: 204, endPoint y: 177, distance: 196.2
click at [204, 177] on body "Heading You are previewing how the will restyle your page. You can not edit Ele…" at bounding box center [474, 229] width 948 height 459
click at [396, 176] on div "< div class = "time-left-container" > < div > < span id = "oneDaySpan" > LESS T…" at bounding box center [486, 235] width 448 height 191
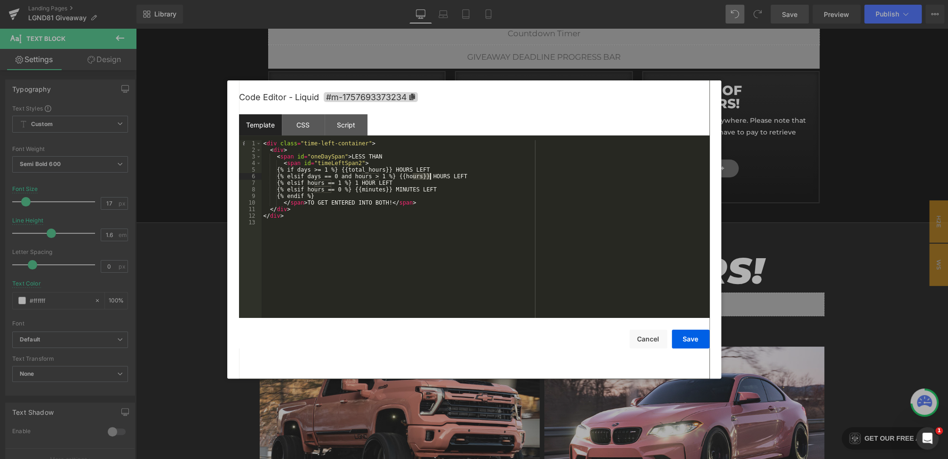
drag, startPoint x: 413, startPoint y: 178, endPoint x: 429, endPoint y: 179, distance: 16.0
click at [429, 179] on div "< div class = "time-left-container" > < div > < span id = "oneDaySpan" > LESS T…" at bounding box center [486, 235] width 448 height 191
click at [680, 342] on button "Save" at bounding box center [691, 339] width 38 height 19
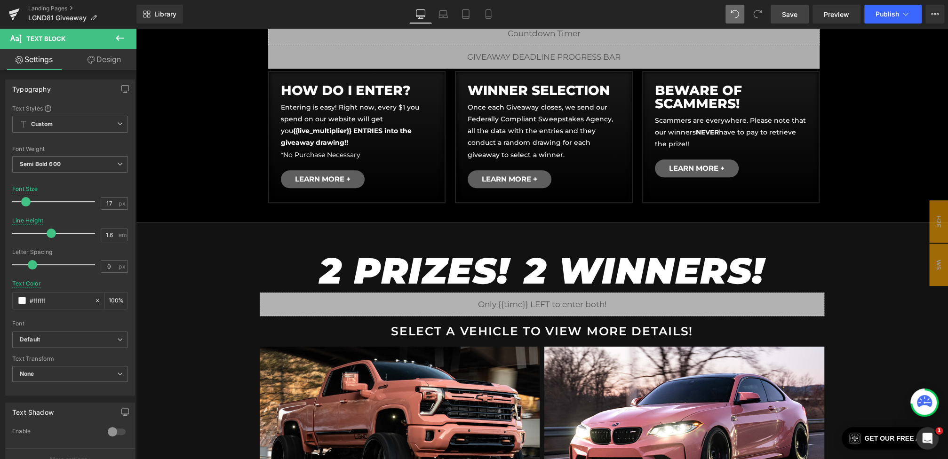
click at [789, 14] on span "Save" at bounding box center [790, 14] width 16 height 10
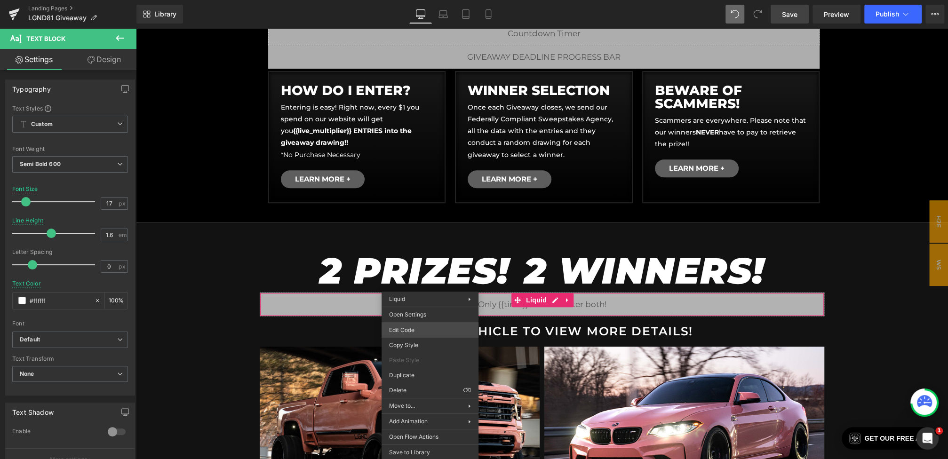
click at [415, 0] on div "Heading You are previewing how the will restyle your page. You can not edit Ele…" at bounding box center [474, 0] width 948 height 0
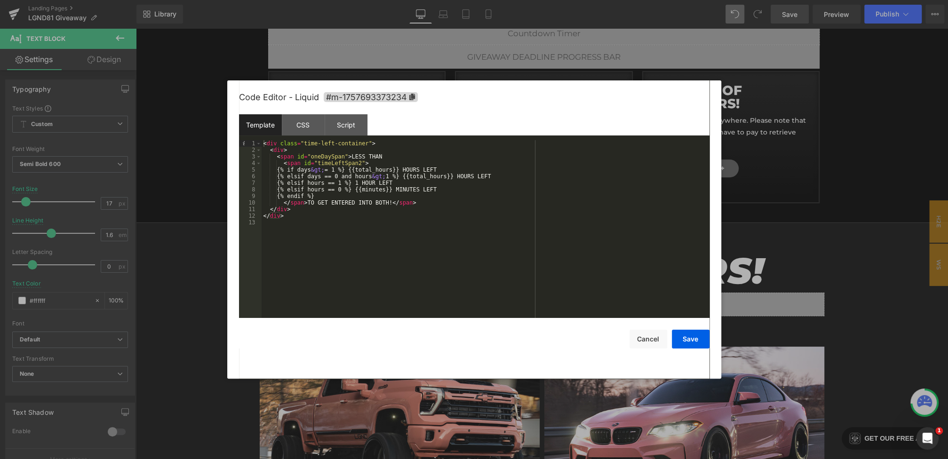
click at [395, 158] on div "< div class = "time-left-container" > < div > < span id = "oneDaySpan" > LESS T…" at bounding box center [486, 235] width 448 height 191
click at [678, 333] on button "Save" at bounding box center [691, 339] width 38 height 19
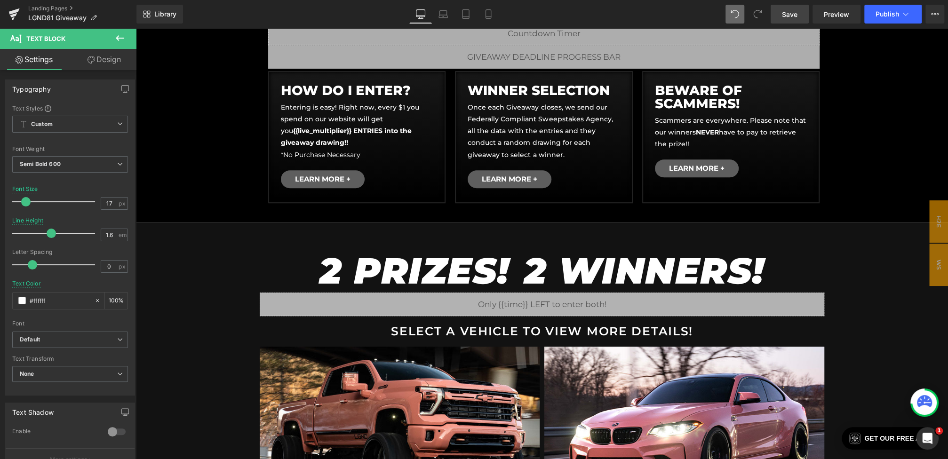
click at [780, 17] on link "Save" at bounding box center [790, 14] width 38 height 19
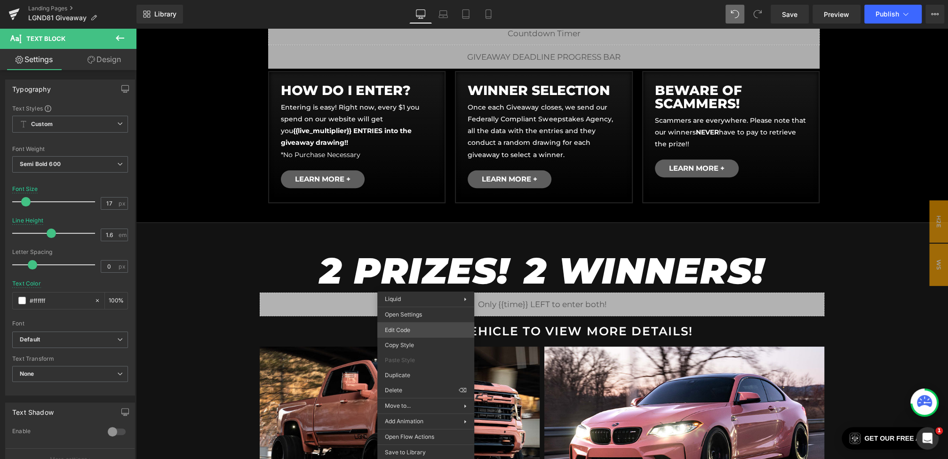
click at [401, 0] on div "Heading You are previewing how the will restyle your page. You can not edit Ele…" at bounding box center [474, 0] width 948 height 0
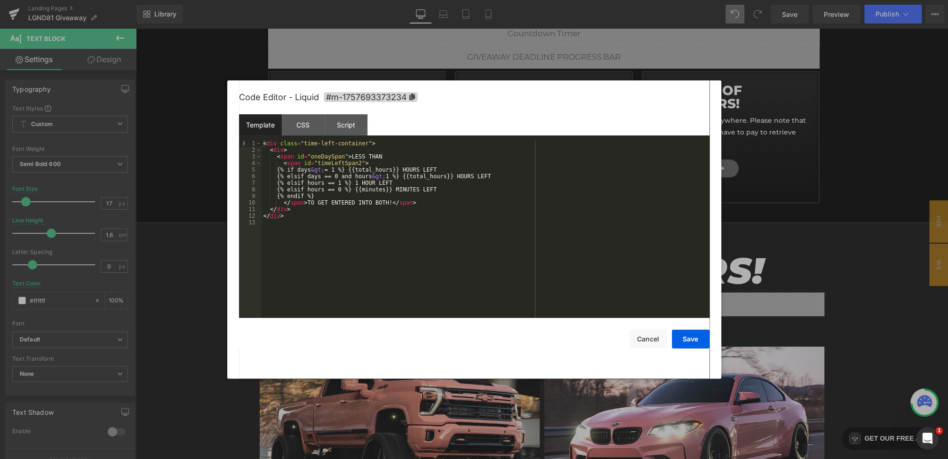
click at [307, 202] on div "< div class = "time-left-container" > < div > < span id = "oneDaySpan" > LESS T…" at bounding box center [486, 235] width 448 height 191
click at [696, 341] on button "Save" at bounding box center [691, 339] width 38 height 19
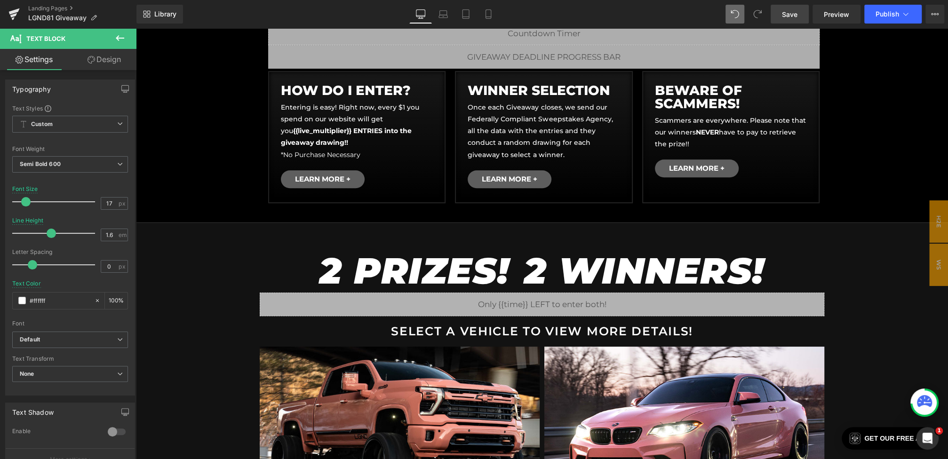
click at [801, 12] on link "Save" at bounding box center [790, 14] width 38 height 19
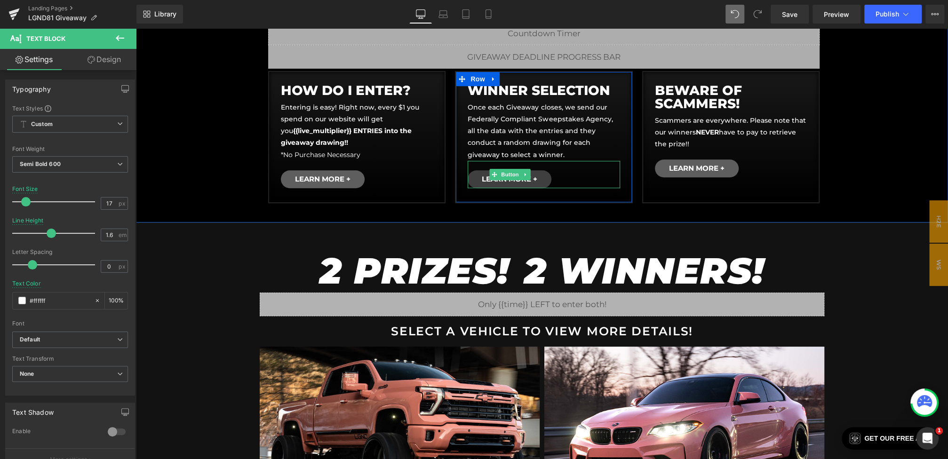
scroll to position [0, 0]
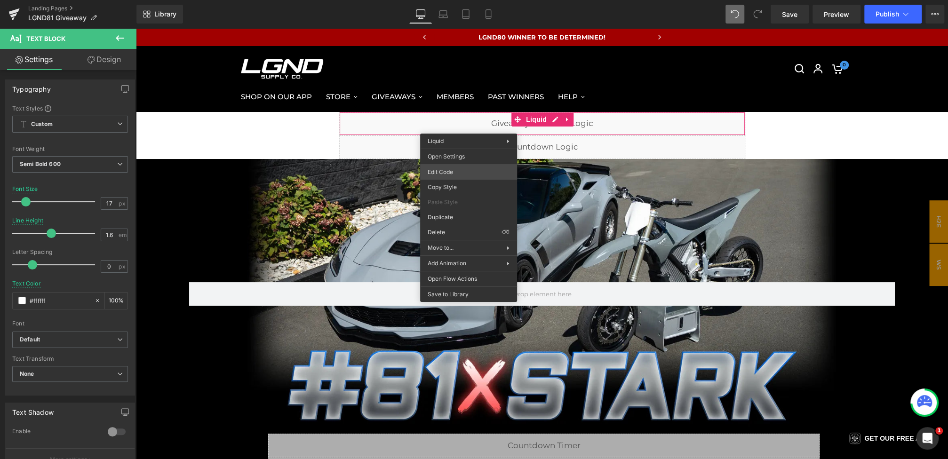
click at [453, 0] on div "Heading You are previewing how the will restyle your page. You can not edit Ele…" at bounding box center [474, 0] width 948 height 0
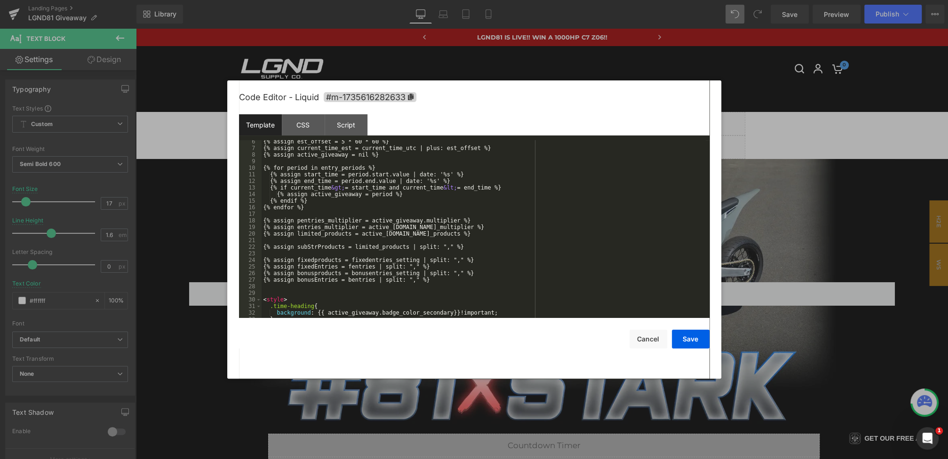
scroll to position [72, 0]
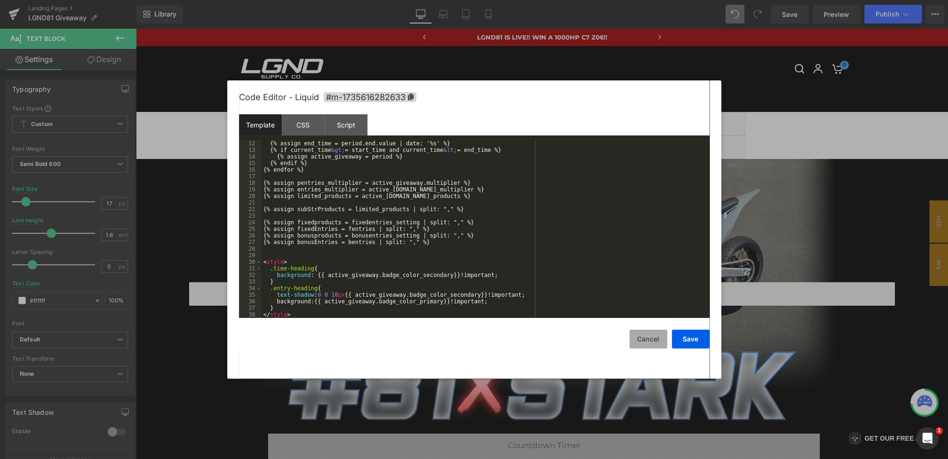
click at [639, 341] on button "Cancel" at bounding box center [648, 339] width 38 height 19
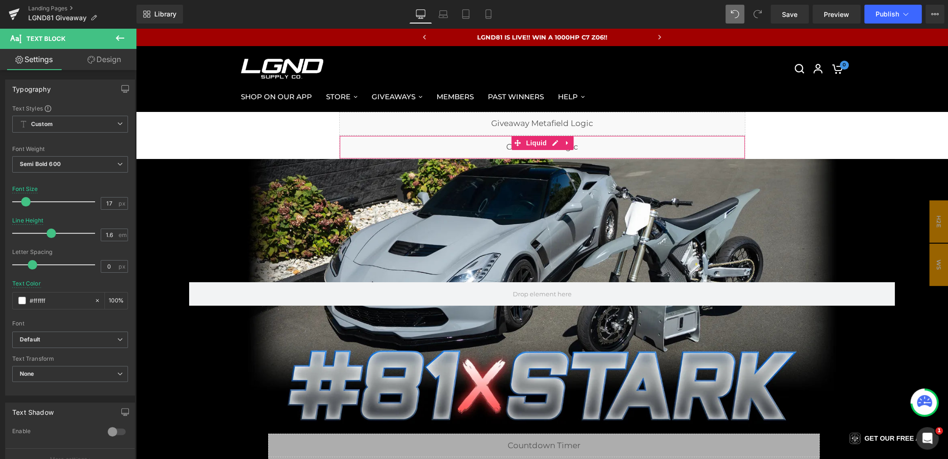
click at [437, 151] on div "Liquid" at bounding box center [542, 147] width 406 height 24
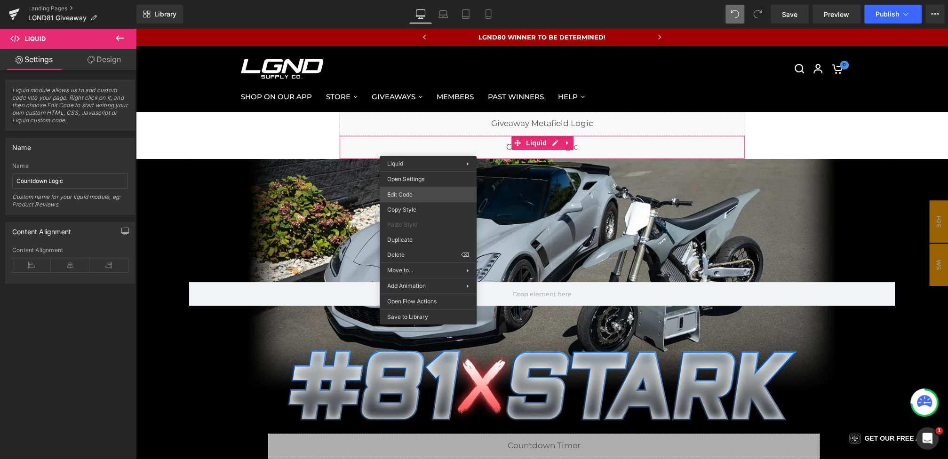
click at [412, 0] on div "Heading You are previewing how the will restyle your page. You can not edit Ele…" at bounding box center [474, 0] width 948 height 0
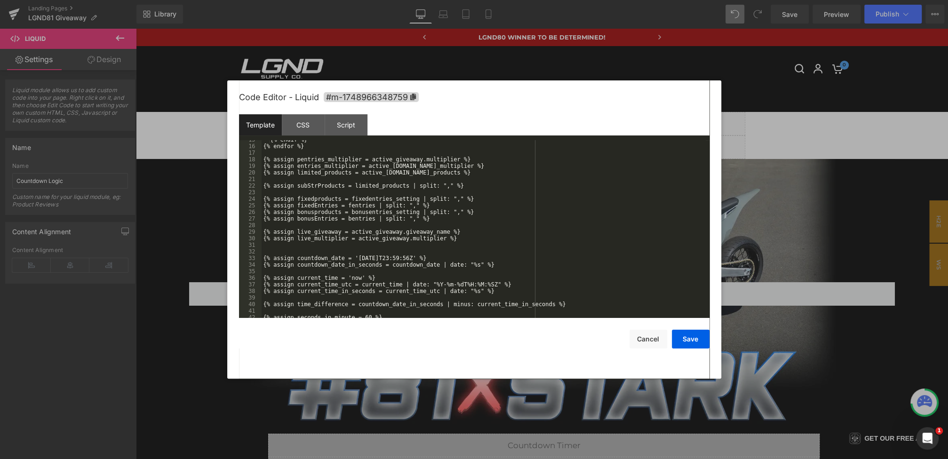
scroll to position [107, 0]
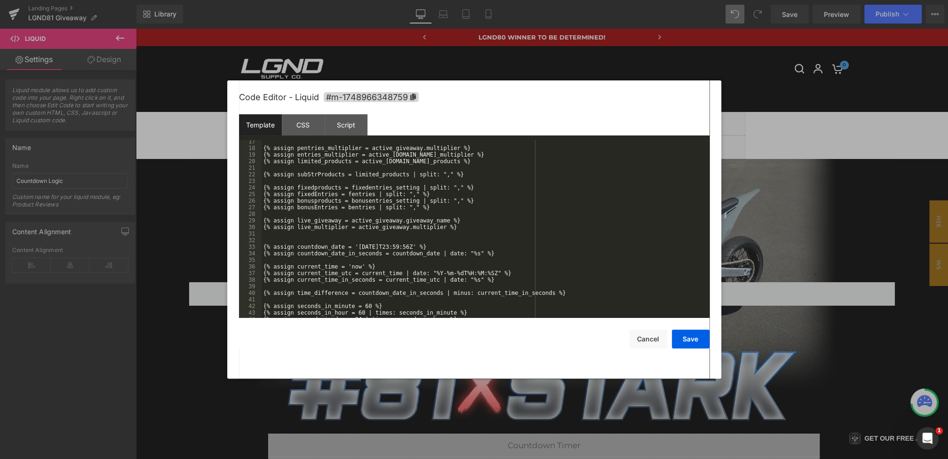
click at [391, 247] on div "{% assign pentries_multiplier = active_giveaway.multiplier %} {% assign entries…" at bounding box center [484, 233] width 444 height 191
click at [685, 338] on button "Save" at bounding box center [691, 339] width 38 height 19
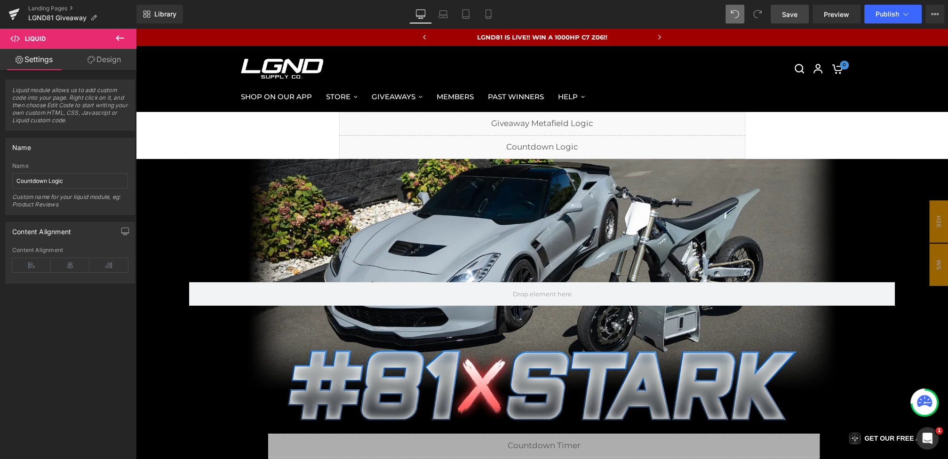
click at [791, 4] on div "Library Desktop Desktop Laptop Tablet Mobile Save Preview Publish Scheduled Vie…" at bounding box center [542, 14] width 812 height 28
click at [791, 11] on span "Save" at bounding box center [790, 14] width 16 height 10
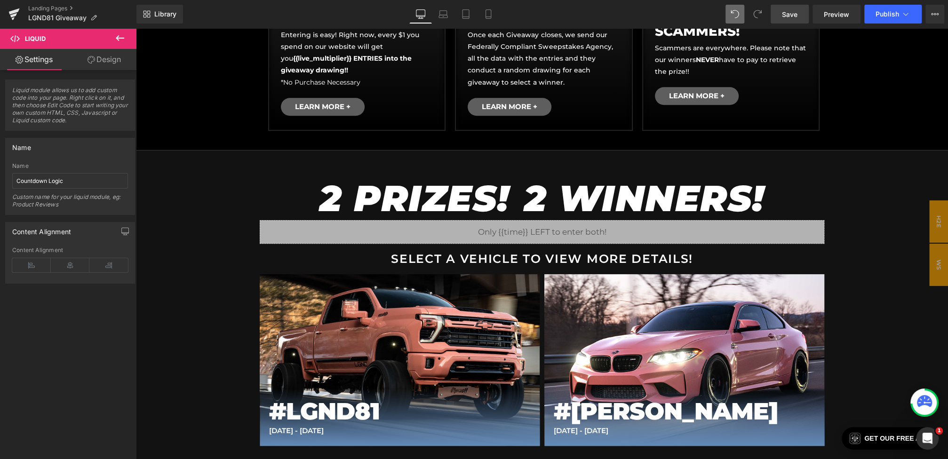
scroll to position [488, 0]
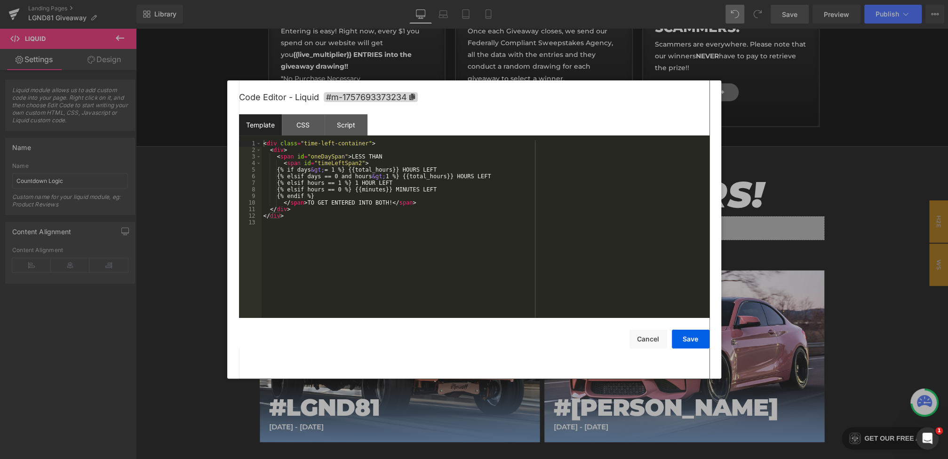
click at [413, 0] on div "Heading You are previewing how the will restyle your page. You can not edit Ele…" at bounding box center [474, 0] width 948 height 0
click at [334, 170] on div "< div class = "time-left-container" > < div > < span id = "oneDaySpan" > LESS T…" at bounding box center [486, 235] width 448 height 191
click at [336, 171] on div "< div class = "time-left-container" > < div > < span id = "oneDaySpan" > LESS T…" at bounding box center [486, 235] width 448 height 191
drag, startPoint x: 400, startPoint y: 171, endPoint x: 348, endPoint y: 171, distance: 51.8
click at [348, 171] on div "< div class = "time-left-container" > < div > < span id = "oneDaySpan" > LESS T…" at bounding box center [486, 235] width 448 height 191
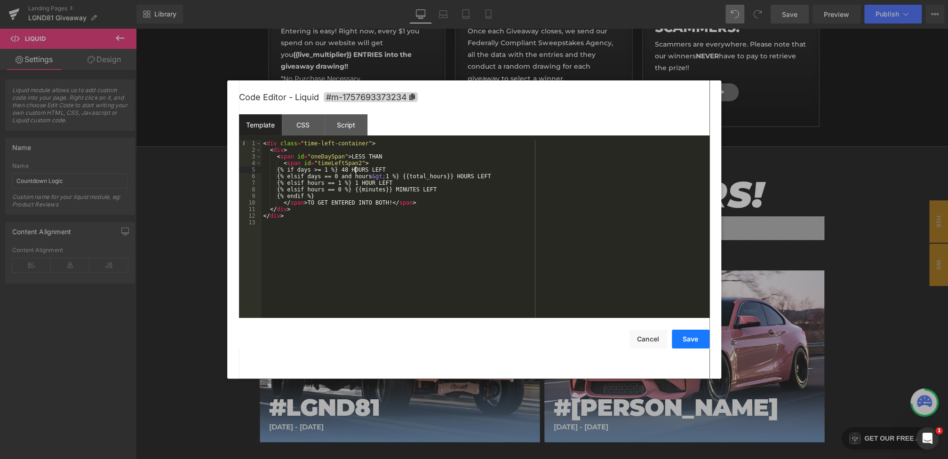
click at [684, 338] on button "Save" at bounding box center [691, 339] width 38 height 19
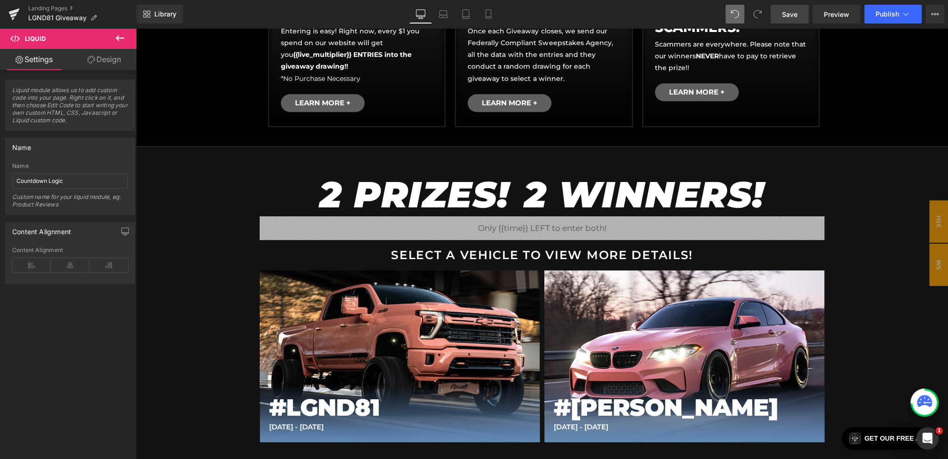
click at [794, 5] on link "Save" at bounding box center [790, 14] width 38 height 19
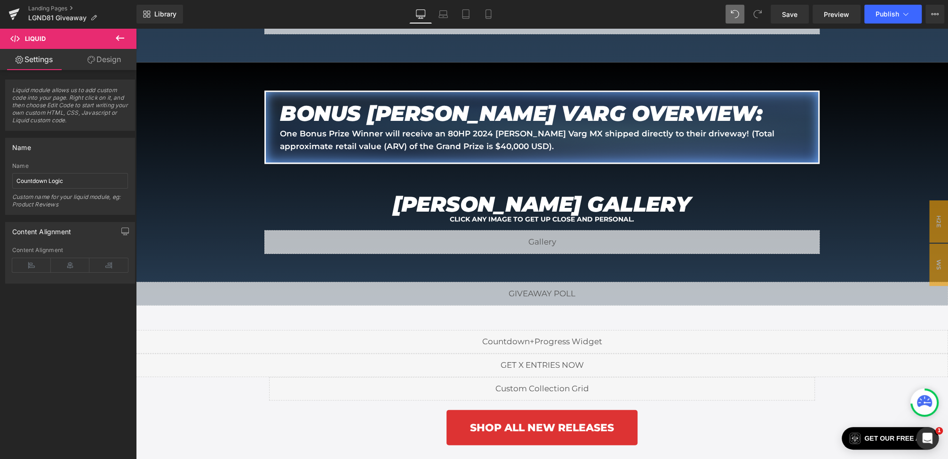
scroll to position [1751, 0]
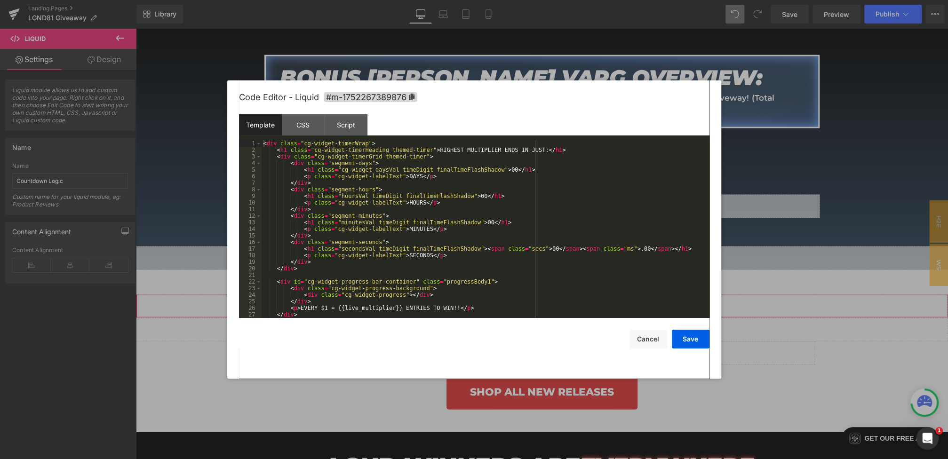
click at [440, 0] on div "Heading You are previewing how the will restyle your page. You can not edit Ele…" at bounding box center [474, 0] width 948 height 0
drag, startPoint x: 439, startPoint y: 150, endPoint x: 502, endPoint y: 152, distance: 62.6
click at [502, 152] on div "< div class = "cg-widget-timerWrap" > < h1 class = "cg-widget-timerHeading them…" at bounding box center [484, 235] width 444 height 191
drag, startPoint x: 452, startPoint y: 308, endPoint x: 437, endPoint y: 308, distance: 15.5
click at [437, 308] on div "< div class = "cg-widget-timerWrap" > < h1 class = "cg-widget-timerHeading them…" at bounding box center [484, 235] width 444 height 191
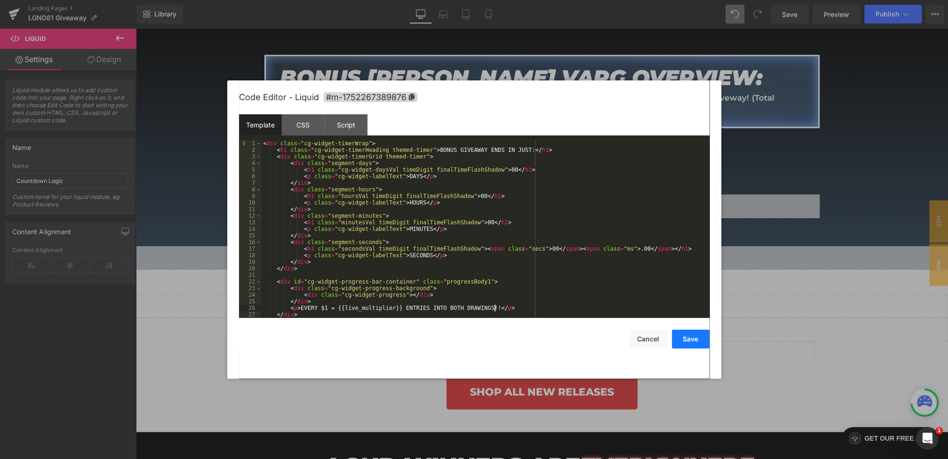
click at [696, 336] on button "Save" at bounding box center [691, 339] width 38 height 19
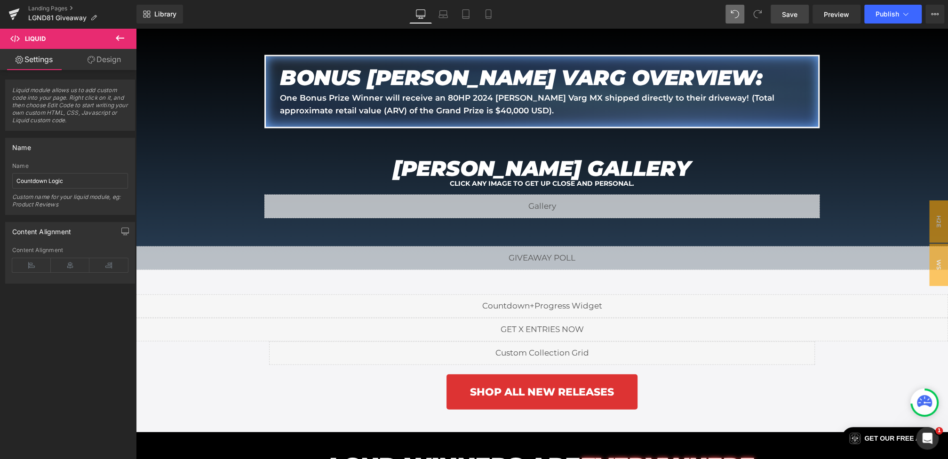
click at [782, 5] on link "Save" at bounding box center [790, 14] width 38 height 19
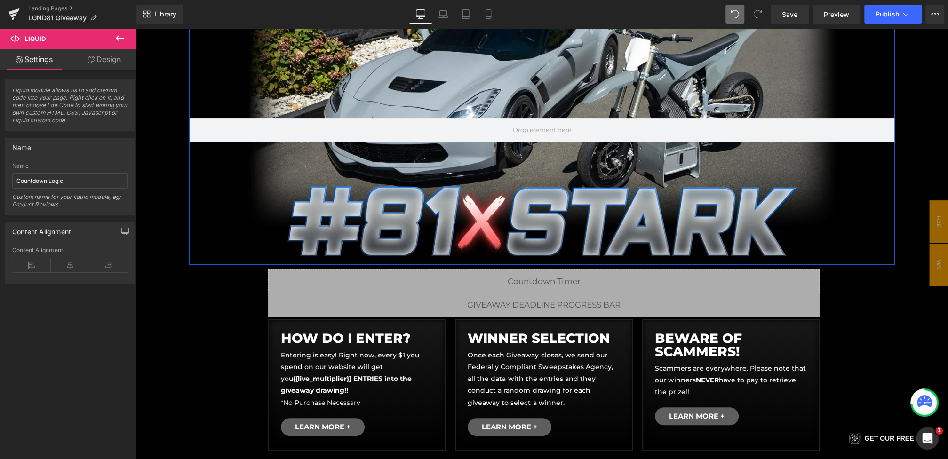
scroll to position [0, 0]
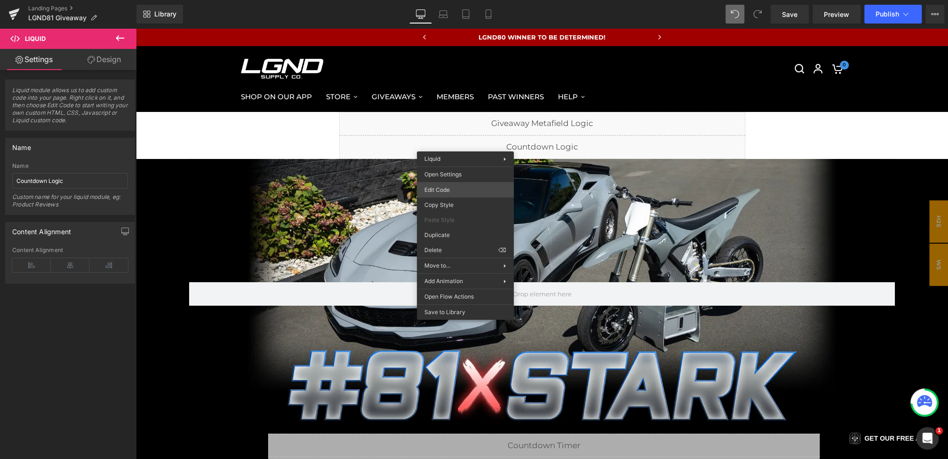
click at [445, 0] on div "Heading You are previewing how the will restyle your page. You can not edit Ele…" at bounding box center [474, 0] width 948 height 0
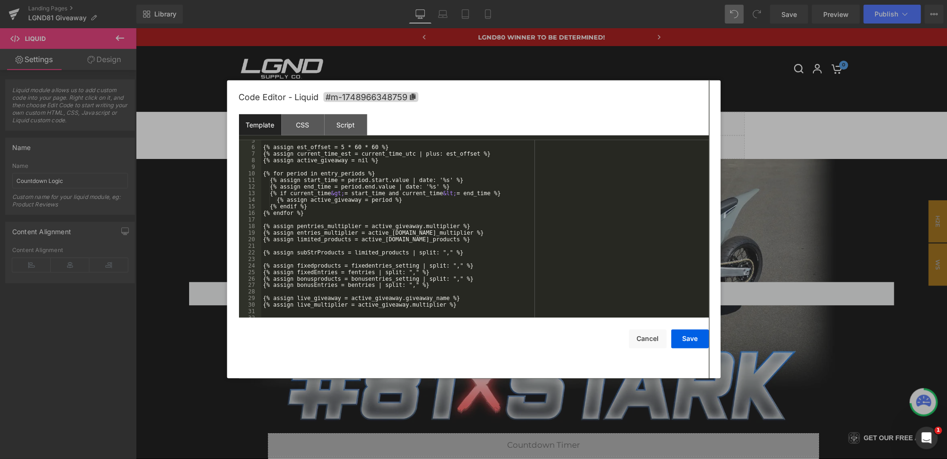
scroll to position [217, 0]
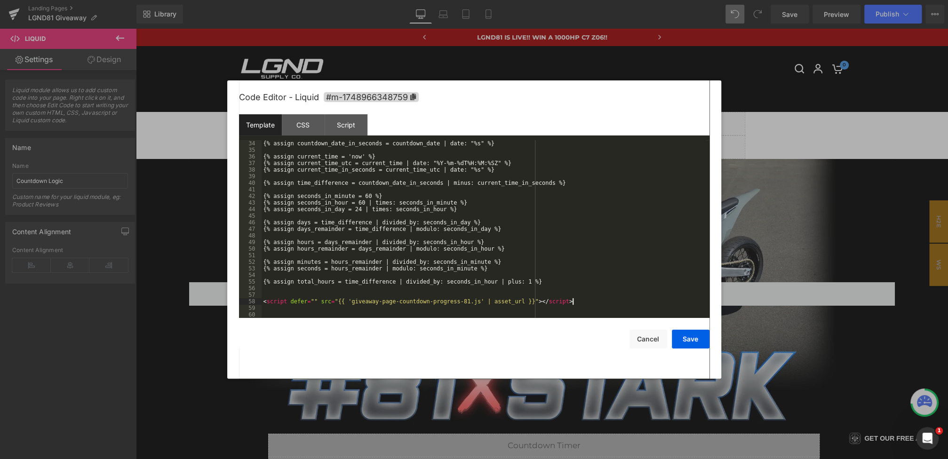
click at [583, 303] on div "{% assign countdown_date_in_seconds = countdown_date | date: "%s" %} {% assign …" at bounding box center [484, 235] width 444 height 191
drag, startPoint x: 597, startPoint y: 298, endPoint x: 217, endPoint y: 295, distance: 380.2
click at [217, 295] on body "Heading You are previewing how the will restyle your page. You can not edit Ele…" at bounding box center [474, 229] width 948 height 459
drag, startPoint x: 595, startPoint y: 302, endPoint x: 194, endPoint y: 301, distance: 401.3
click at [194, 301] on body "Heading You are previewing how the will restyle your page. You can not edit Ele…" at bounding box center [474, 229] width 948 height 459
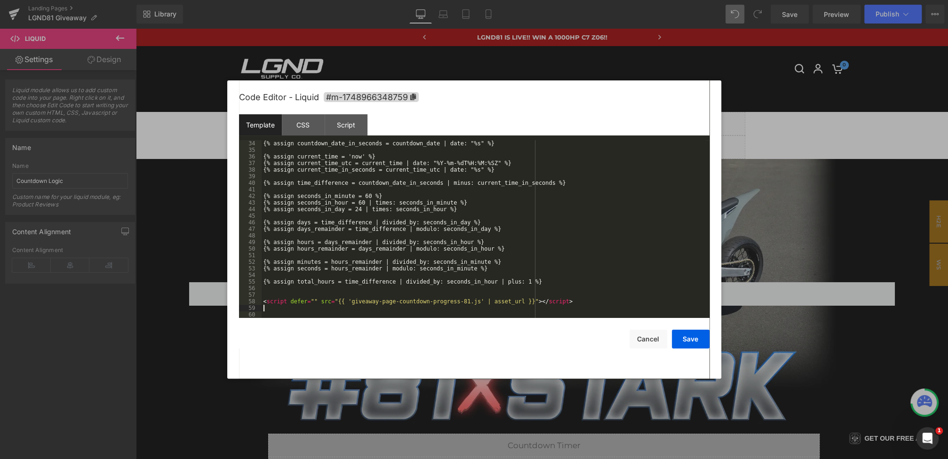
paste textarea
click at [470, 309] on div "{% assign countdown_date_in_seconds = countdown_date | date: "%s" %} {% assign …" at bounding box center [484, 235] width 444 height 191
drag, startPoint x: 575, startPoint y: 303, endPoint x: 149, endPoint y: 300, distance: 426.3
click at [149, 300] on body "Heading You are previewing how the will restyle your page. You can not edit Ele…" at bounding box center [474, 229] width 948 height 459
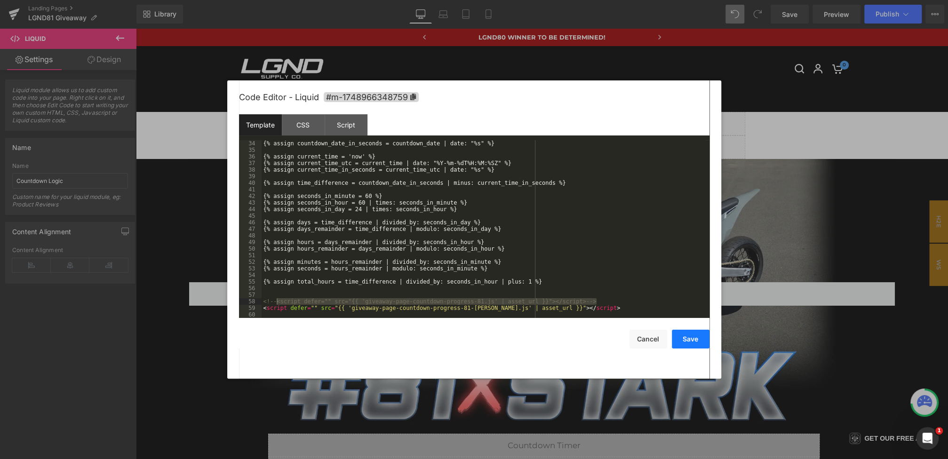
click at [690, 338] on button "Save" at bounding box center [691, 339] width 38 height 19
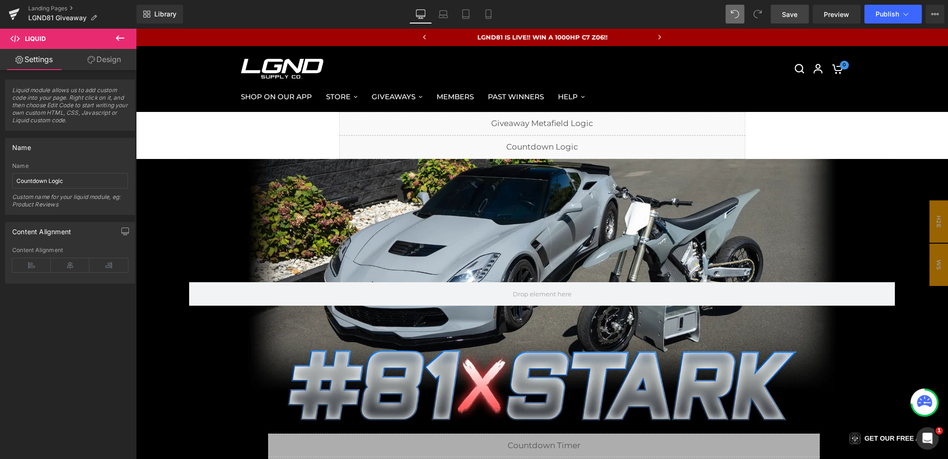
click at [788, 14] on span "Save" at bounding box center [790, 14] width 16 height 10
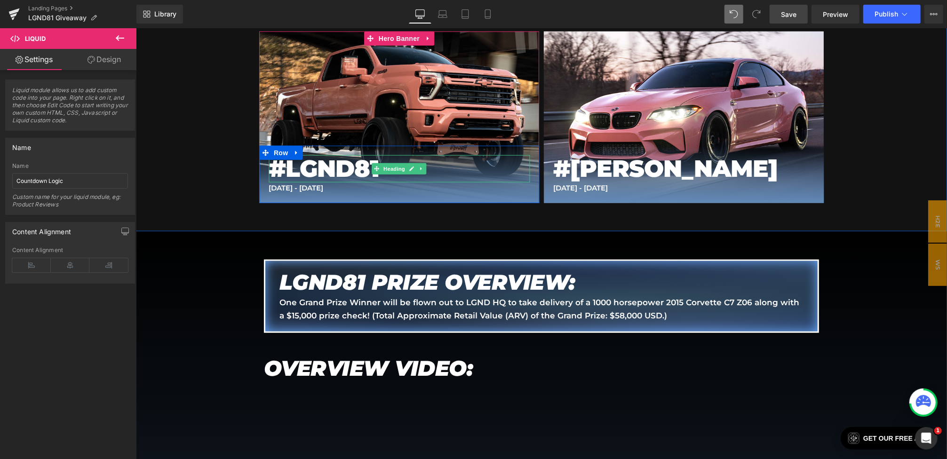
scroll to position [579, 0]
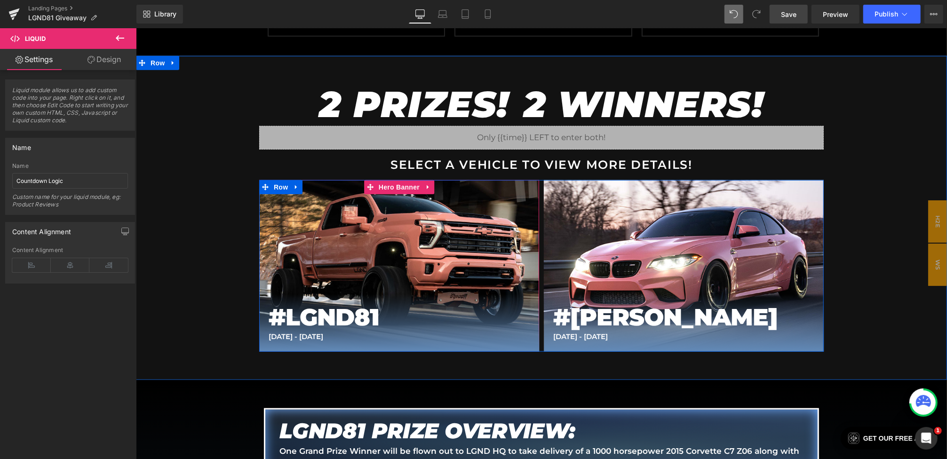
click at [403, 186] on span "Hero Banner" at bounding box center [399, 187] width 46 height 14
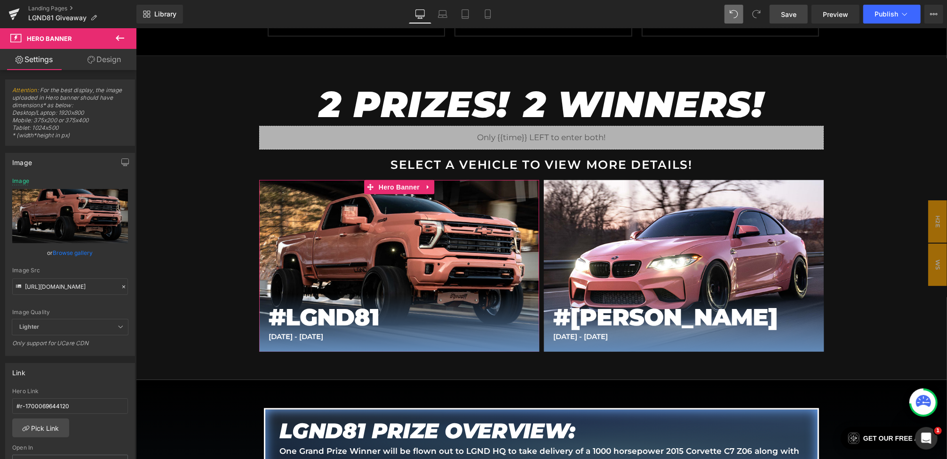
click at [120, 284] on icon at bounding box center [123, 287] width 7 height 7
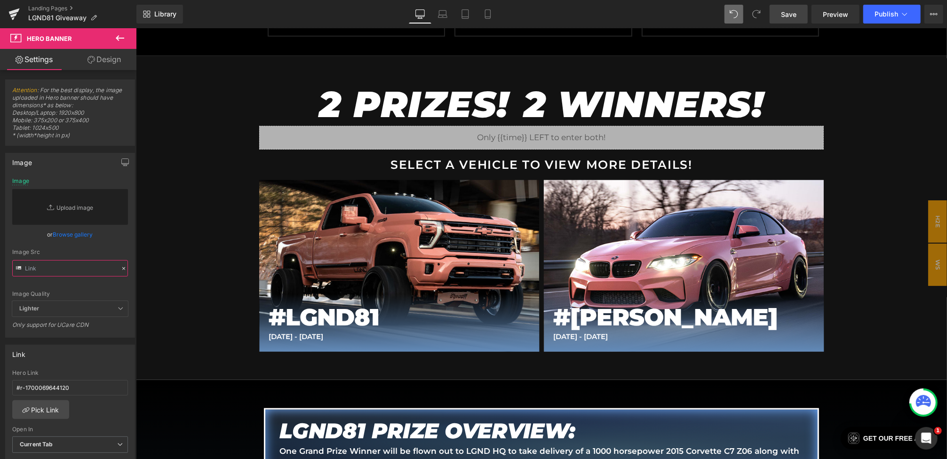
click at [81, 267] on input "text" at bounding box center [70, 268] width 116 height 16
paste input "https://cdn.shopify.com/s/files/1/0068/4245/0009/files/81-BonusStark-Button-Mai…"
click at [121, 255] on div "Image Src https://cdn.shopify.com/s/files/1/0068/4245/0009/files/81-BonusStark-…" at bounding box center [70, 263] width 116 height 28
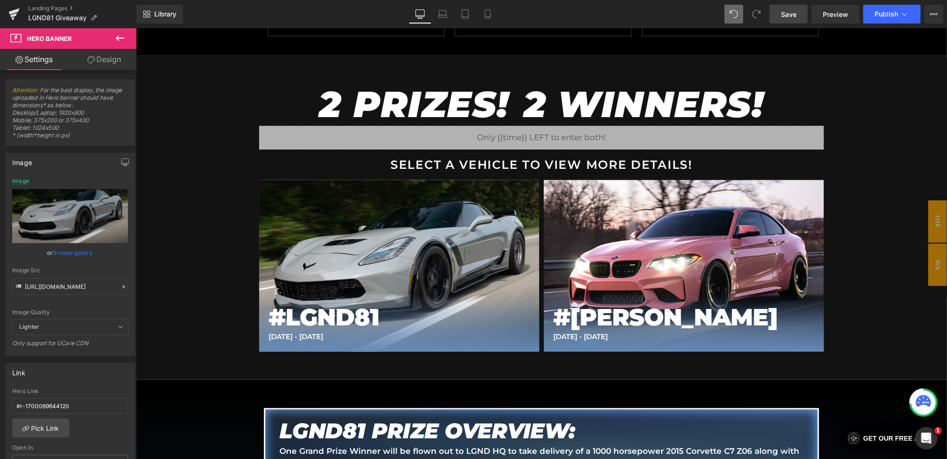
click at [444, 25] on div "Library Desktop Desktop Laptop Tablet Mobile Save Preview Publish Scheduled Vie…" at bounding box center [541, 14] width 811 height 28
click at [444, 22] on link "Laptop" at bounding box center [442, 14] width 23 height 19
type input "https://cdn.shopify.com/s/files/1/0068/4245/0009/files/65BTN-Desktop.jpg?v=1739…"
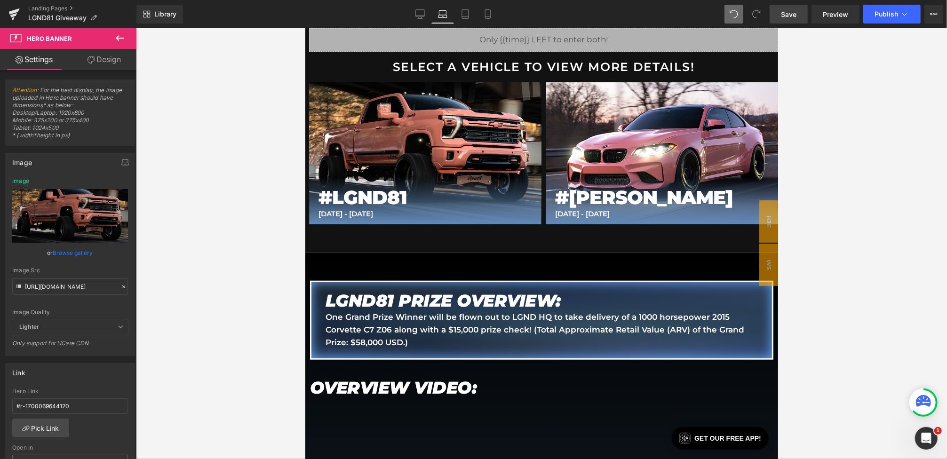
scroll to position [469, 0]
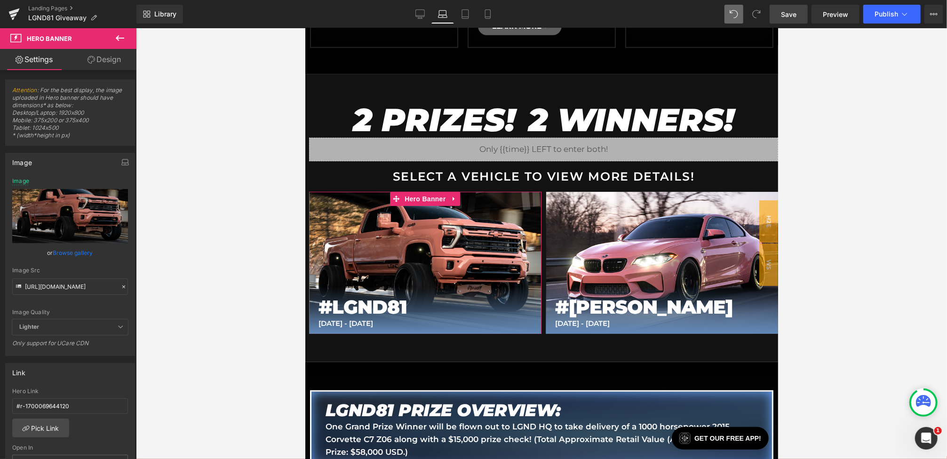
click at [120, 286] on icon at bounding box center [123, 287] width 7 height 7
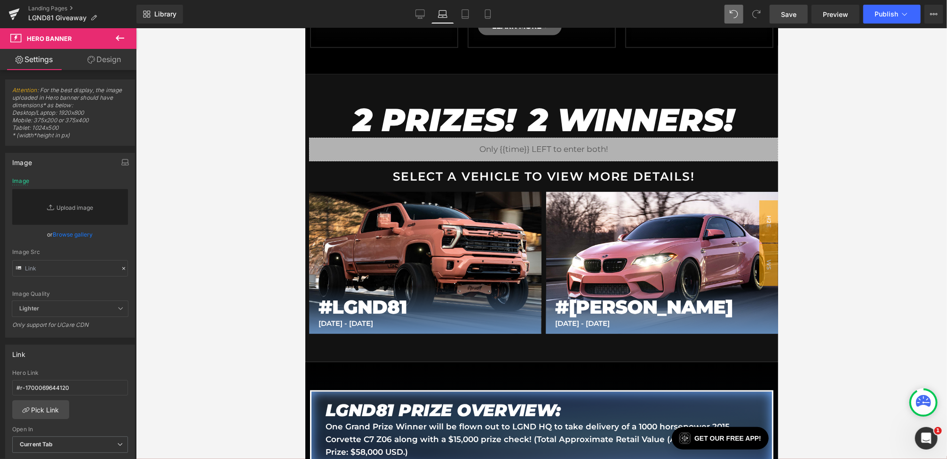
click at [90, 281] on div "Image Quality Lighter Lightest Lighter Lighter Lightest Only support for UCare …" at bounding box center [70, 239] width 116 height 123
click at [79, 269] on input "text" at bounding box center [70, 268] width 116 height 16
paste input "https://cdn.shopify.com/s/files/1/0068/4245/0009/files/81-BonusStark-Button-Mai…"
type input "https://cdn.shopify.com/s/files/1/0068/4245/0009/files/81-BonusStark-Button-Mai…"
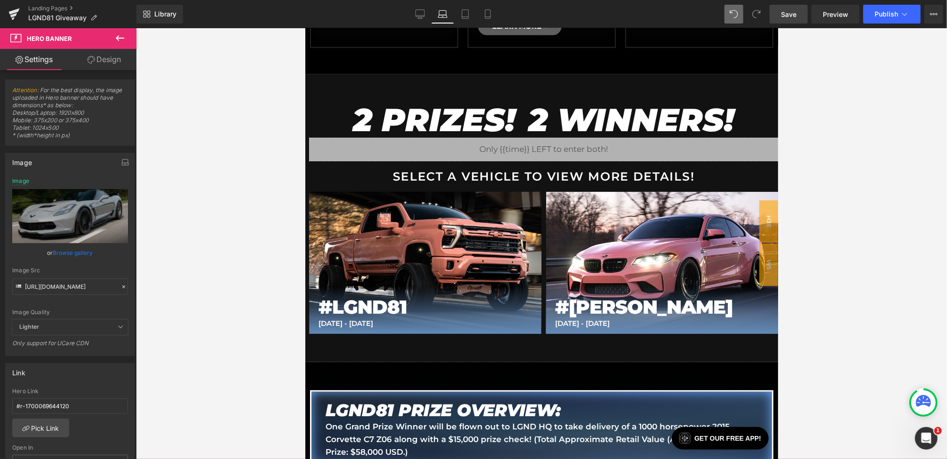
click at [98, 255] on div "or Browse gallery" at bounding box center [70, 253] width 116 height 10
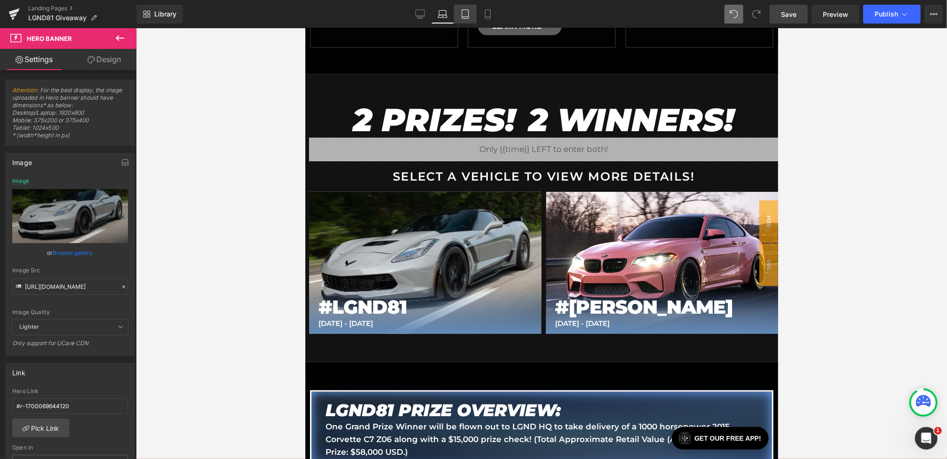
click at [462, 9] on icon at bounding box center [465, 13] width 9 height 9
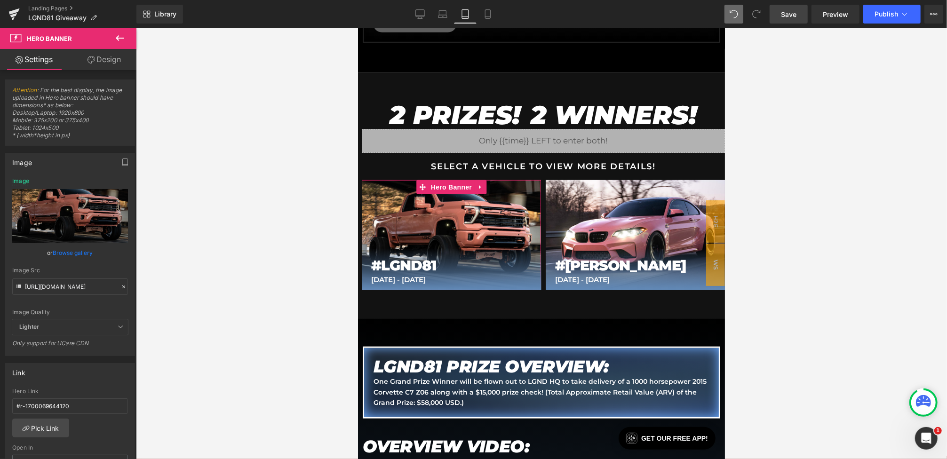
click at [122, 286] on icon at bounding box center [123, 287] width 3 height 3
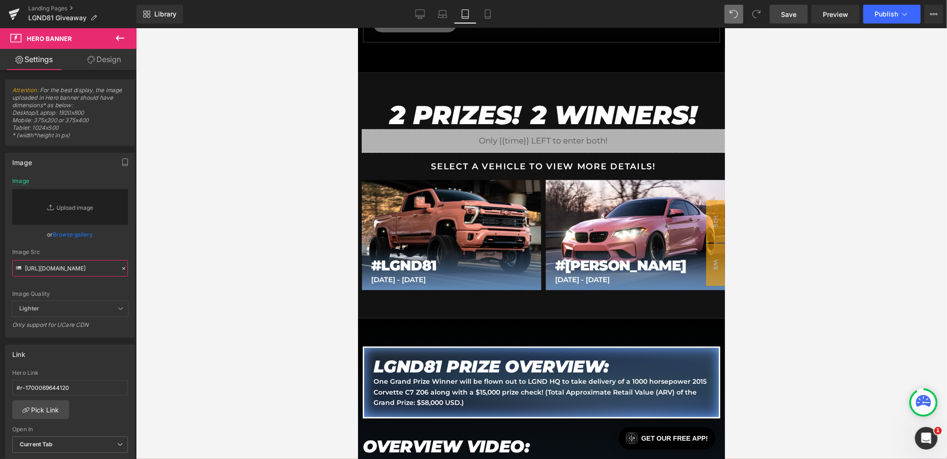
click at [86, 262] on input "https://cdn.shopify.com/s/files/1/0068/4245/0009/files/81-BonusStark-Button-Mai…" at bounding box center [70, 268] width 116 height 16
paste input "https://cdn.shopify.com/s/files/1/0068/4245/0009/files/81-BonusStark-Button-Mai…"
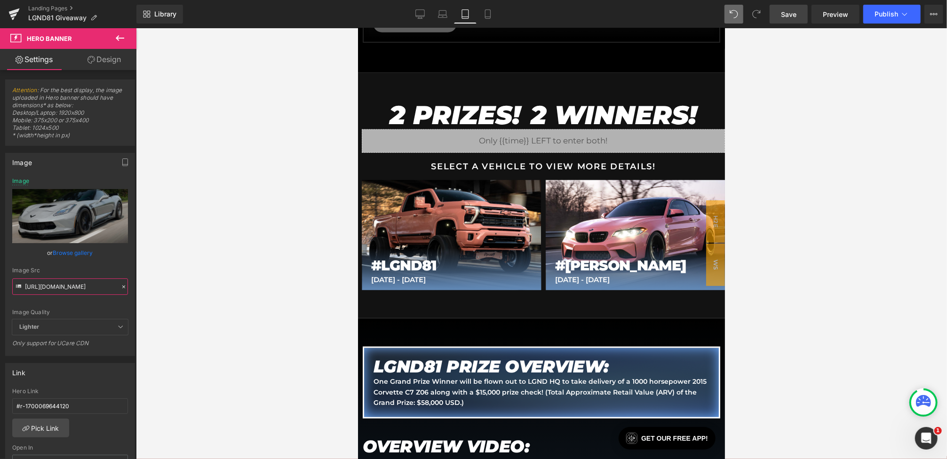
type input "https://cdn.shopify.com/s/files/1/0068/4245/0009/files/81-BonusStark-Button-Mai…"
click at [116, 263] on div "Image Quality Lighter Lightest Lighter Lighter Lightest Only support for UCare …" at bounding box center [70, 249] width 116 height 142
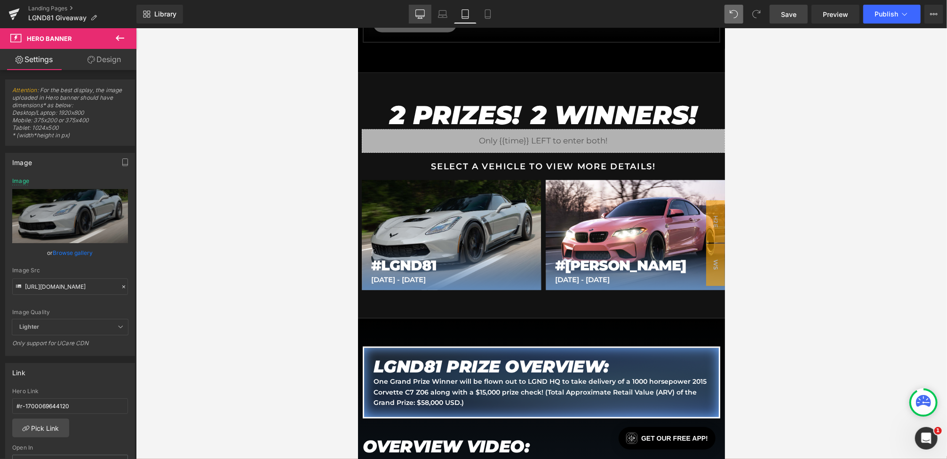
click at [424, 11] on icon at bounding box center [419, 13] width 9 height 9
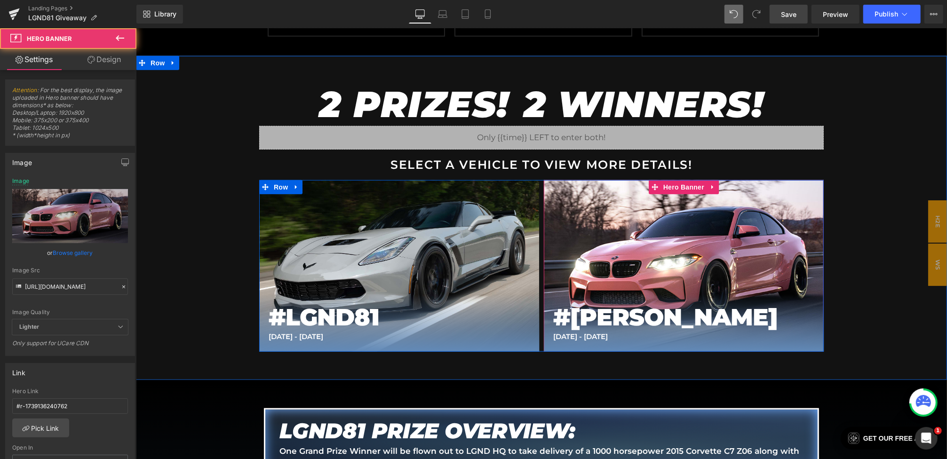
click at [624, 222] on div "#STARK Heading SEPT 13 - SEPT 14 Text Block Row" at bounding box center [683, 265] width 280 height 171
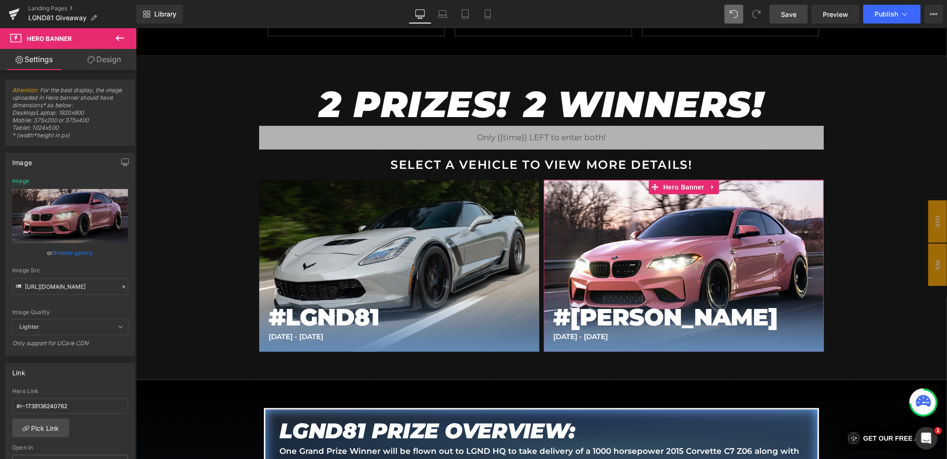
click at [122, 286] on icon at bounding box center [123, 287] width 3 height 3
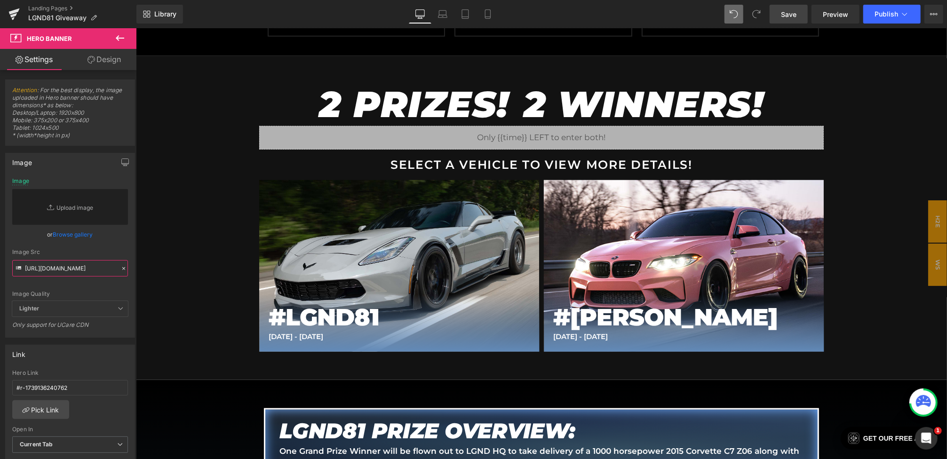
click at [77, 269] on input "https://cdn.shopify.com/s/files/1/0068/4245/0009/files/65BTN-Desktop-Bonus.jpg?…" at bounding box center [70, 268] width 116 height 16
paste input "https://cdn.shopify.com/s/files/1/0068/4245/0009/files/81-BonusStark-Button-Bon…"
type input "https://cdn.shopify.com/s/files/1/0068/4245/0009/files/81-BonusStark-Button-Bon…"
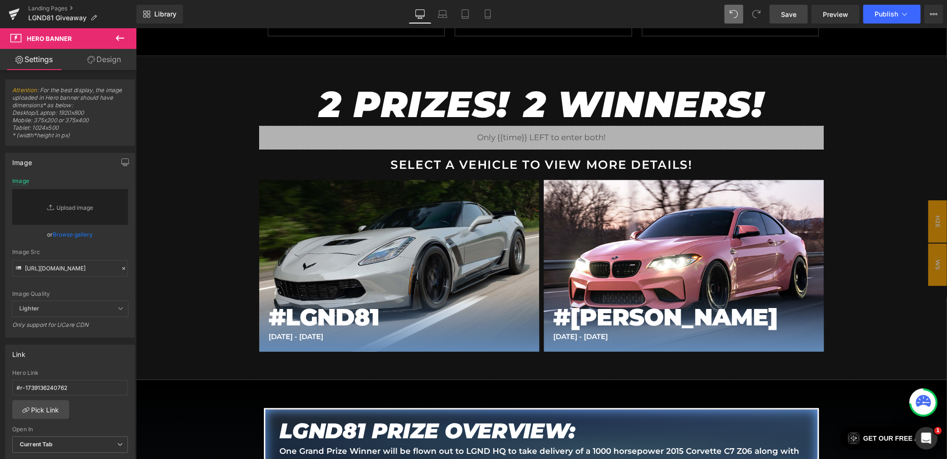
click at [92, 252] on div "Image Src" at bounding box center [70, 252] width 116 height 7
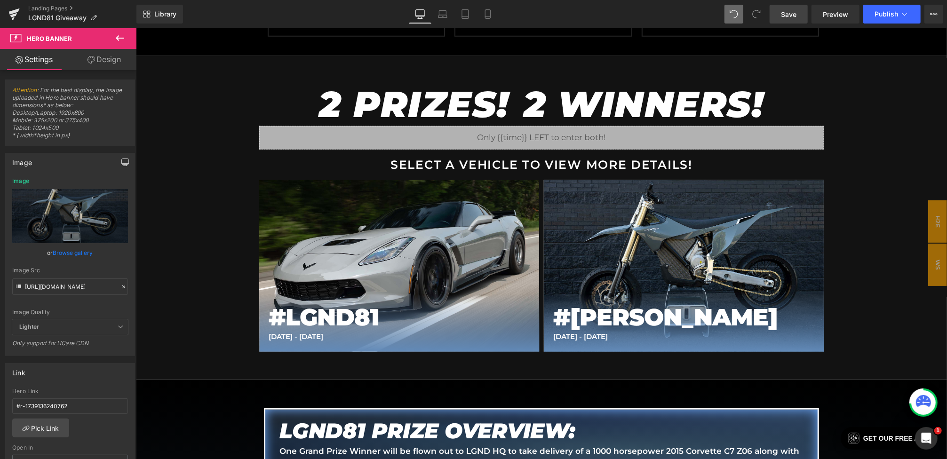
click at [121, 165] on icon "button" at bounding box center [125, 163] width 8 height 8
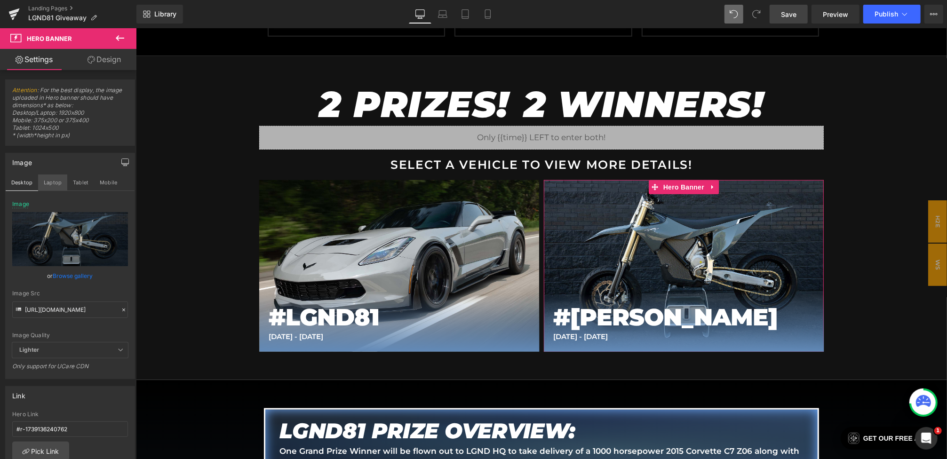
click at [53, 186] on button "Laptop" at bounding box center [52, 183] width 29 height 16
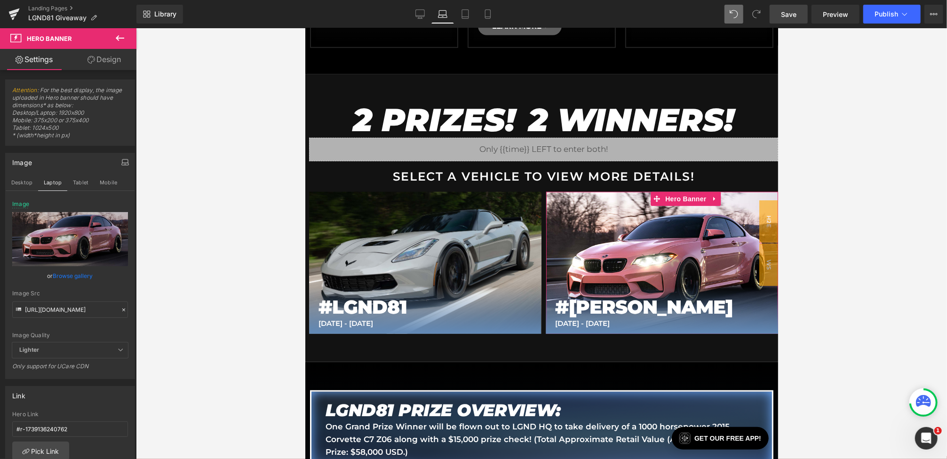
click at [120, 308] on icon at bounding box center [123, 310] width 7 height 7
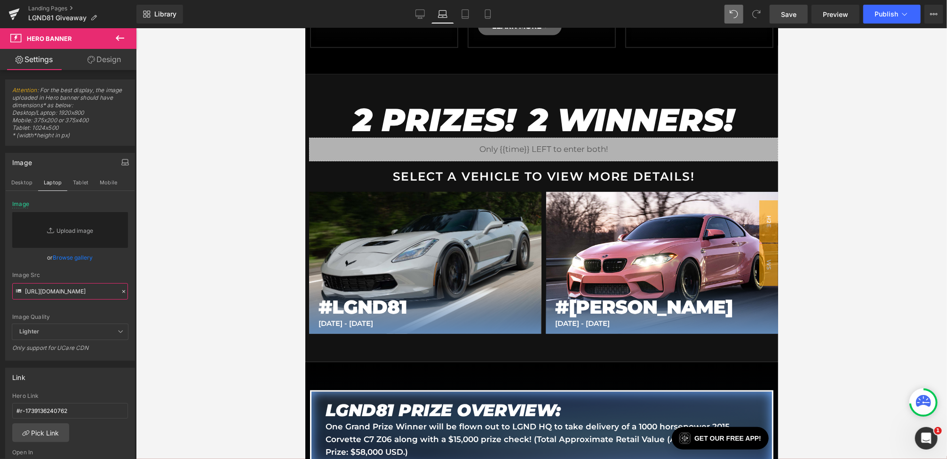
click at [85, 290] on input "https://cdn.shopify.com/s/files/1/0068/4245/0009/files/81-BonusStark-Button-Bon…" at bounding box center [70, 291] width 116 height 16
paste input "https://cdn.shopify.com/s/files/1/0068/4245/0009/files/81-BonusStark-Button-Bon…"
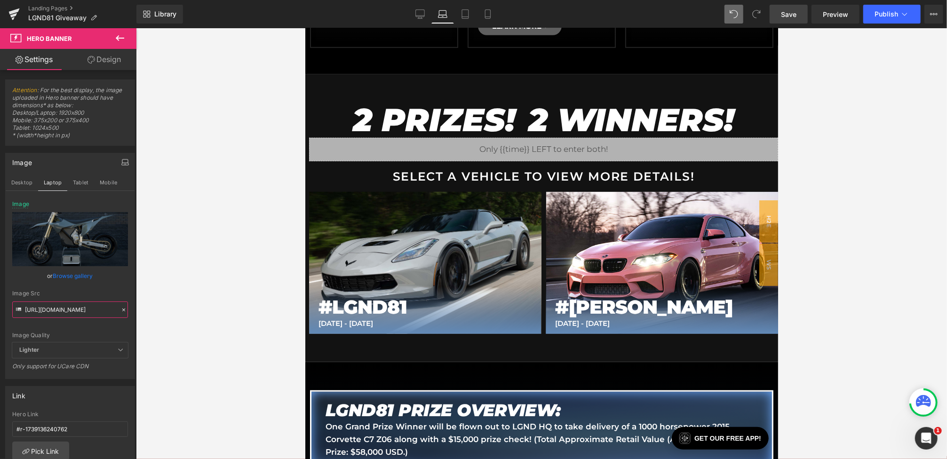
type input "https://cdn.shopify.com/s/files/1/0068/4245/0009/files/81-BonusStark-Button-Bon…"
click at [116, 287] on div "Image Quality Lighter Lightest Lighter Lighter Lightest Only support for UCare …" at bounding box center [70, 272] width 116 height 142
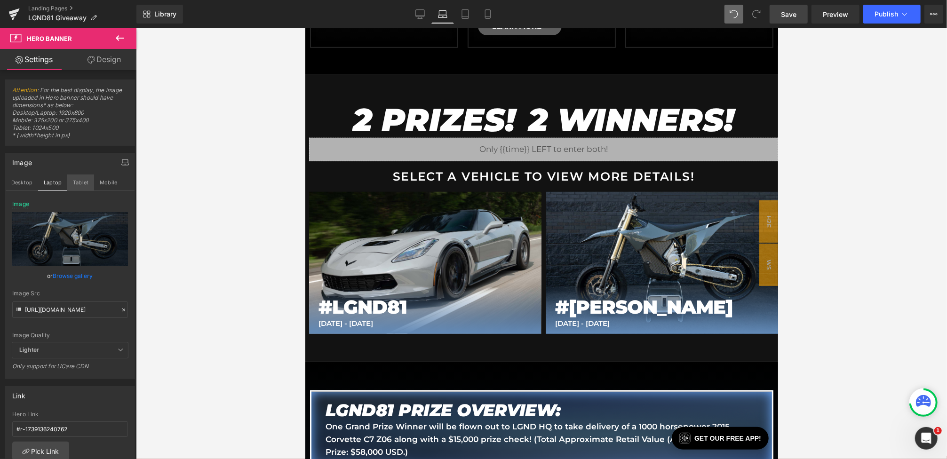
click at [82, 187] on button "Tablet" at bounding box center [80, 183] width 27 height 16
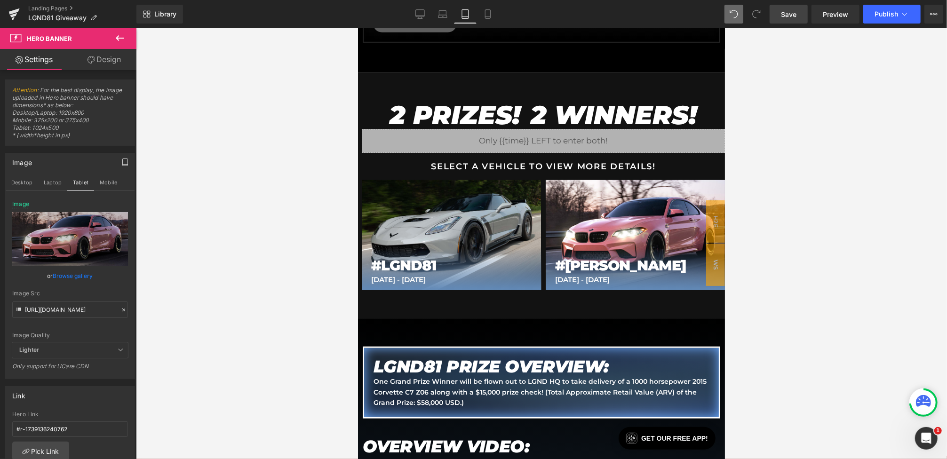
click at [121, 308] on icon at bounding box center [123, 310] width 7 height 7
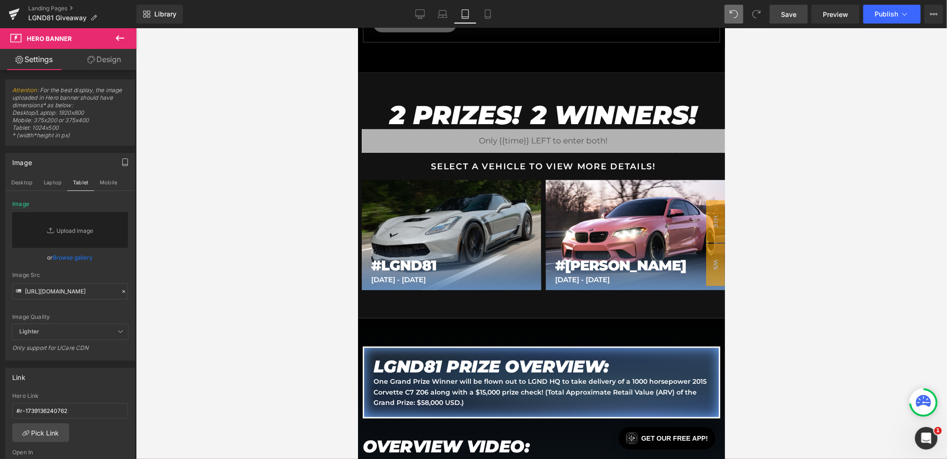
click at [98, 299] on div "Image Quality Lighter Lightest Lighter Lighter Lightest Only support for UCare …" at bounding box center [70, 262] width 116 height 123
click at [94, 292] on input "https://cdn.shopify.com/s/files/1/0068/4245/0009/files/81-BonusStark-Button-Bon…" at bounding box center [70, 291] width 116 height 16
paste input "https://cdn.shopify.com/s/files/1/0068/4245/0009/files/81-BonusStark-Button-Bon…"
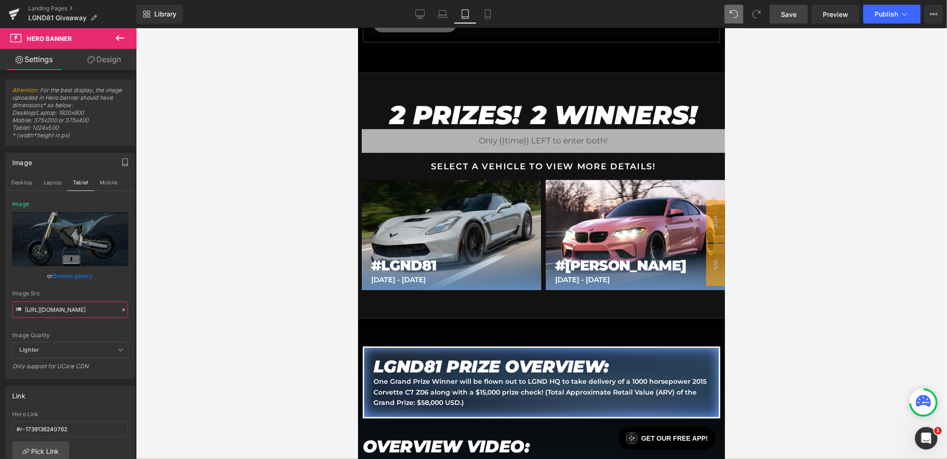
type input "https://cdn.shopify.com/s/files/1/0068/4245/0009/files/81-BonusStark-Button-Bon…"
click at [100, 287] on div "Image Quality Lighter Lightest Lighter Lighter Lightest Only support for UCare …" at bounding box center [70, 272] width 116 height 142
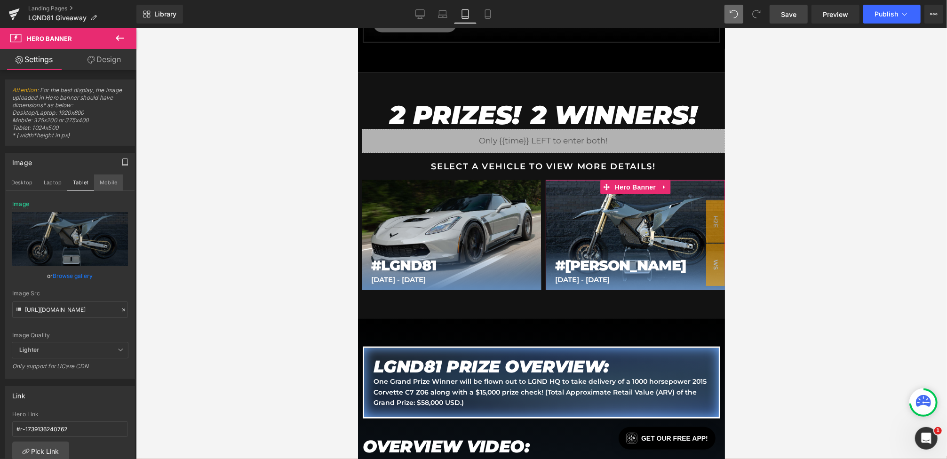
click at [104, 183] on button "Mobile" at bounding box center [108, 183] width 29 height 16
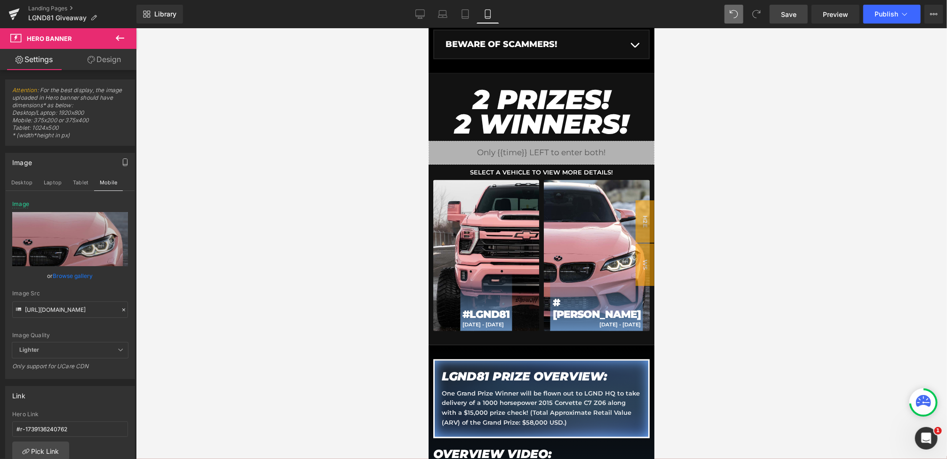
click at [789, 16] on span "Save" at bounding box center [789, 14] width 16 height 10
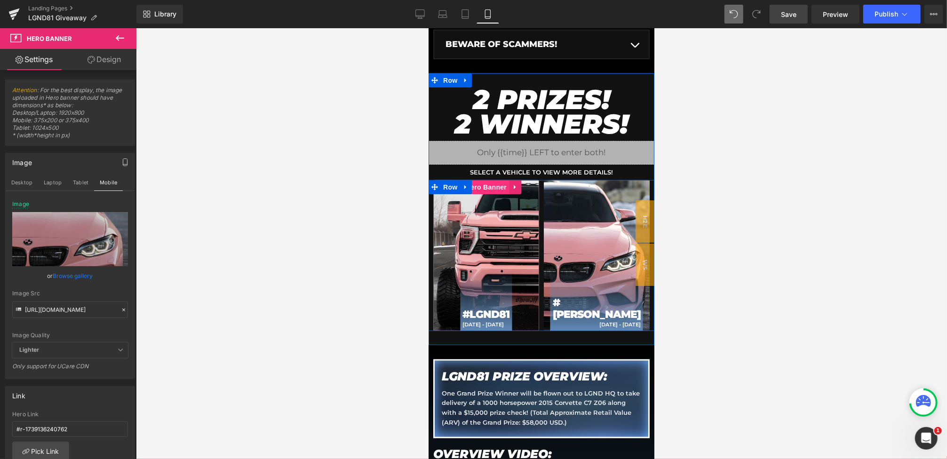
click at [492, 189] on span "Hero Banner" at bounding box center [486, 187] width 46 height 14
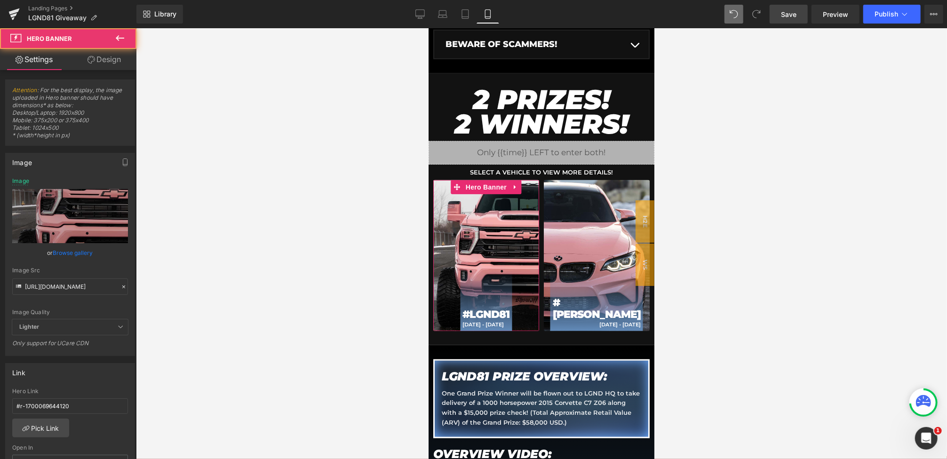
click at [122, 286] on icon at bounding box center [123, 287] width 3 height 3
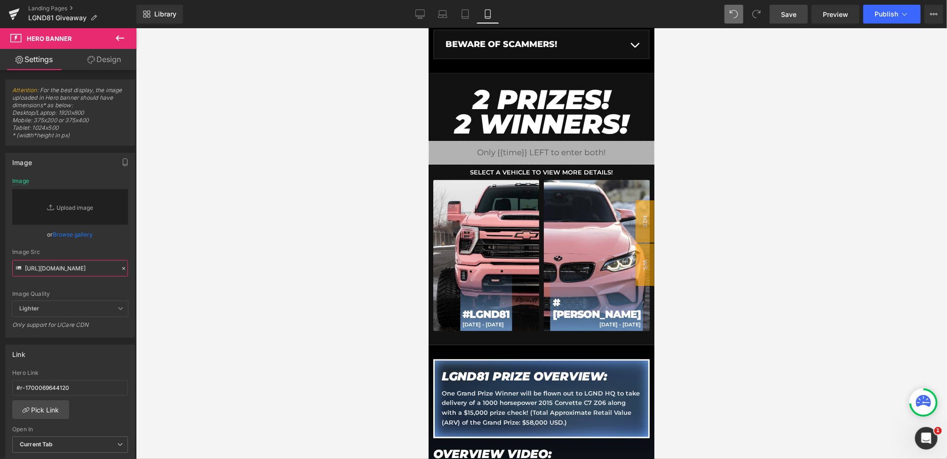
click at [88, 269] on input "https://cdn.shopify.com/s/files/1/0068/4245/0009/files/65BTN-Mobile1.jpg?v=1739…" at bounding box center [70, 268] width 116 height 16
paste input "https://cdn.shopify.com/s/files/1/0068/4245/0009/files/81-BonusStark-Button-Mai…"
click at [93, 260] on input "https://cdn.shopify.com/s/files/1/0068/4245/0009/files/81-BonusStark-Button-Mai…" at bounding box center [70, 268] width 116 height 16
type input "https://cdn.shopify.com/s/files/1/0068/4245/0009/files/81-BonusStark-Button-Mai…"
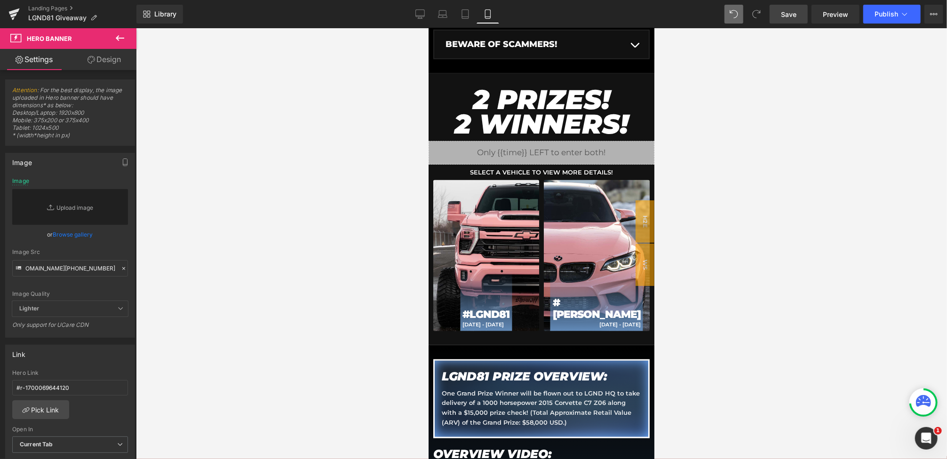
click at [109, 251] on div "https://cdn.shopify.com/s/files/1/0068/4245/0009/files/65BTN-Mobile1.jpg?v=1739…" at bounding box center [70, 257] width 129 height 159
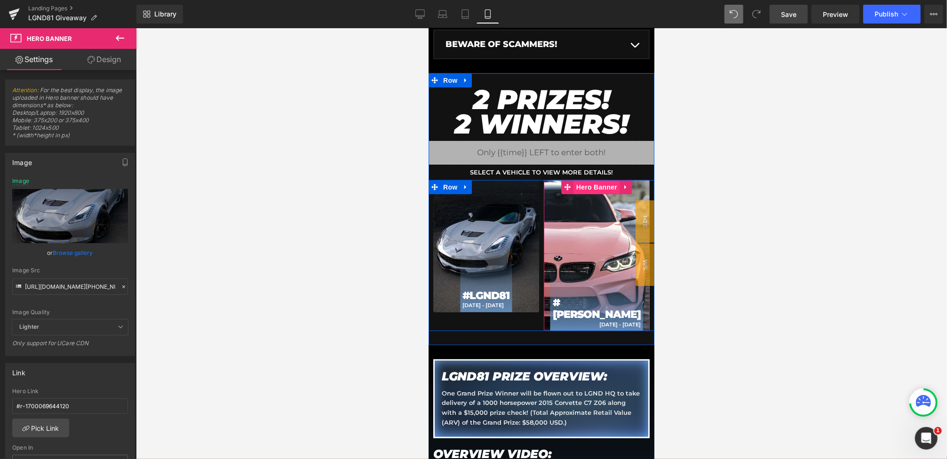
click at [591, 183] on span "Hero Banner" at bounding box center [597, 187] width 46 height 14
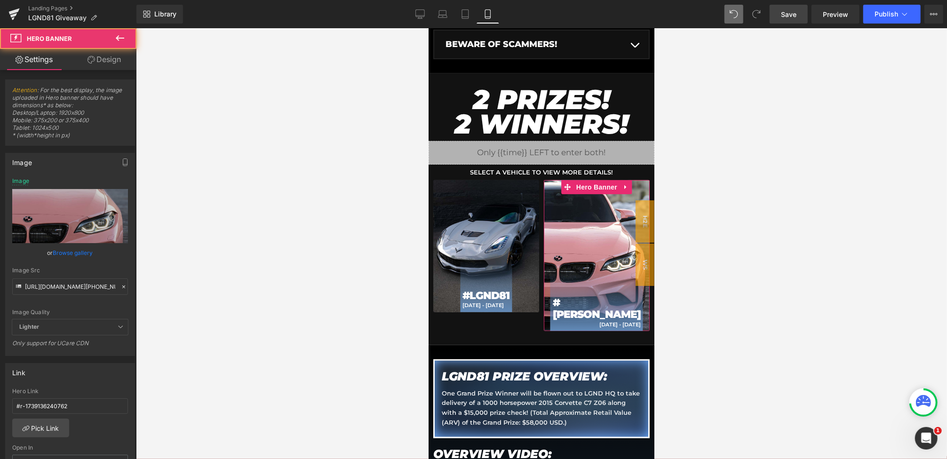
click at [120, 286] on icon at bounding box center [123, 287] width 7 height 7
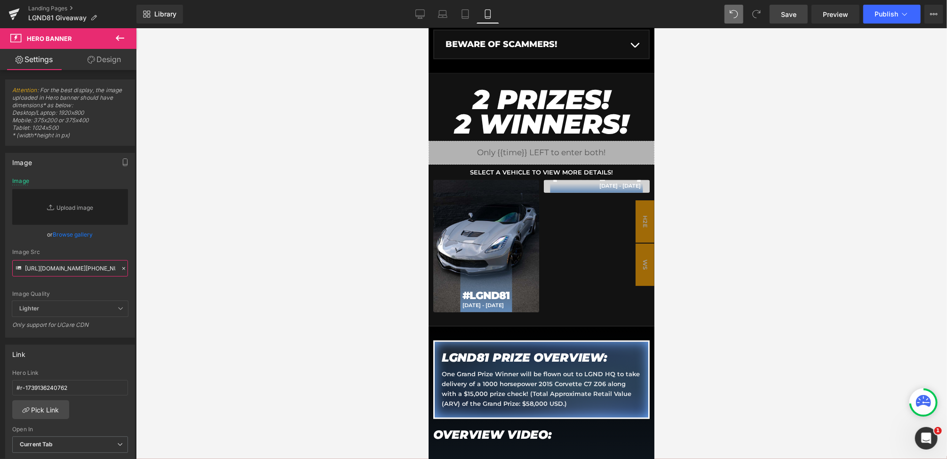
click at [80, 273] on input "https://cdn.shopify.com/s/files/1/0068/4245/0009/files/65BTN-Mobile-Bonus1.jpg?…" at bounding box center [70, 268] width 116 height 16
paste input "https://cdn.shopify.com/s/files/1/0068/4245/0009/files/81-BonusStark-Button-Bon…"
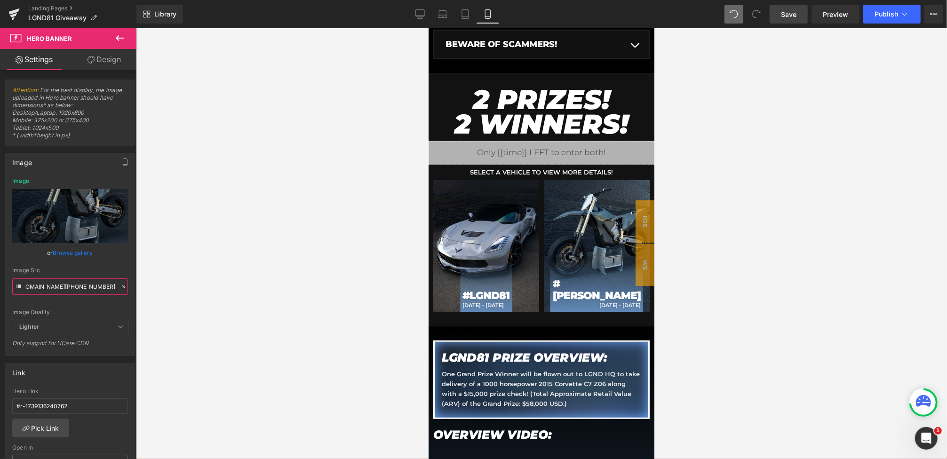
type input "https://cdn.shopify.com/s/files/1/0068/4245/0009/files/81-BonusStark-Button-Bon…"
click at [792, 23] on link "Save" at bounding box center [789, 14] width 38 height 19
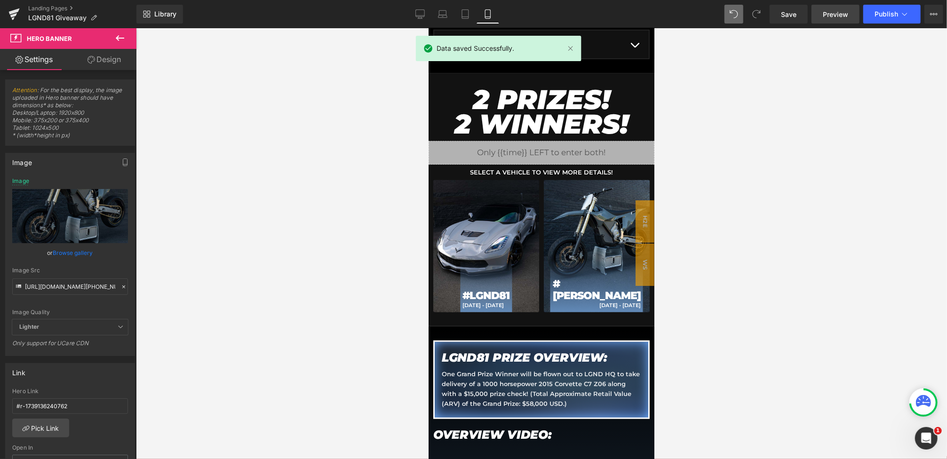
click at [835, 16] on span "Preview" at bounding box center [835, 14] width 25 height 10
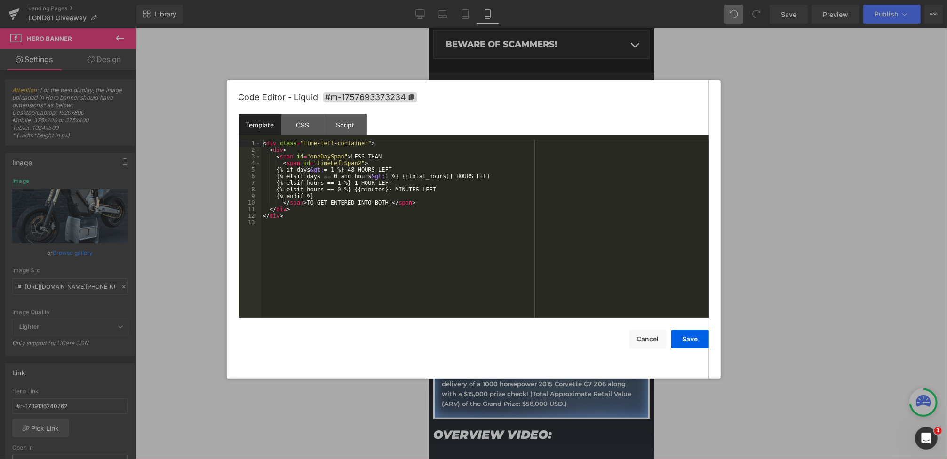
click at [476, 0] on div "Hero Banner You are previewing how the will restyle your page. You can not edit…" at bounding box center [473, 0] width 947 height 0
drag, startPoint x: 361, startPoint y: 203, endPoint x: 390, endPoint y: 203, distance: 29.2
click at [390, 203] on div "< div class = "time-left-container" > < div > < span id = "oneDaySpan" > LESS T…" at bounding box center [485, 235] width 448 height 191
drag, startPoint x: 387, startPoint y: 170, endPoint x: 410, endPoint y: 170, distance: 22.6
click at [410, 170] on div "< div class = "time-left-container" > < div > < span id = "oneDaySpan" > LESS T…" at bounding box center [485, 235] width 448 height 191
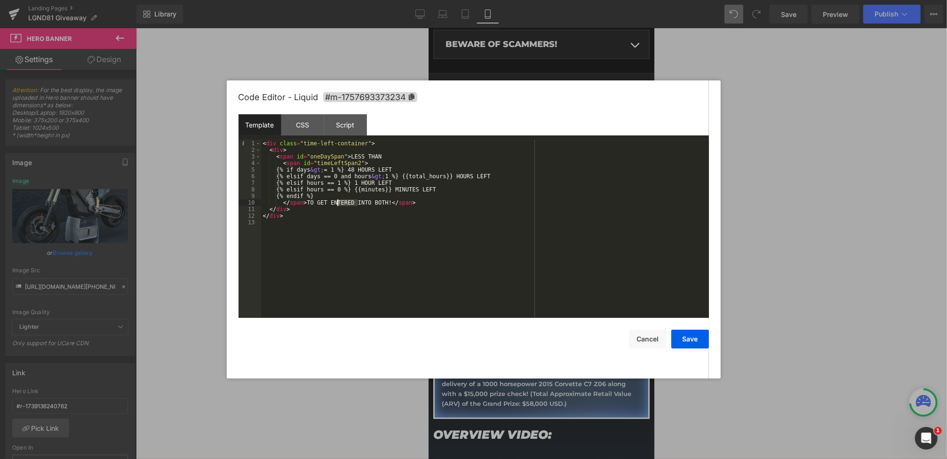
drag, startPoint x: 359, startPoint y: 204, endPoint x: 323, endPoint y: 204, distance: 35.8
click at [323, 204] on div "< div class = "time-left-container" > < div > < span id = "oneDaySpan" > LESS T…" at bounding box center [485, 235] width 448 height 191
click at [367, 204] on div "< div class = "time-left-container" > < div > < span id = "oneDaySpan" > LESS T…" at bounding box center [485, 235] width 448 height 191
click at [366, 205] on div "< div class = "time-left-container" > < div > < span id = "oneDaySpan" > LESS T…" at bounding box center [485, 235] width 448 height 191
click at [701, 343] on button "Save" at bounding box center [690, 339] width 38 height 19
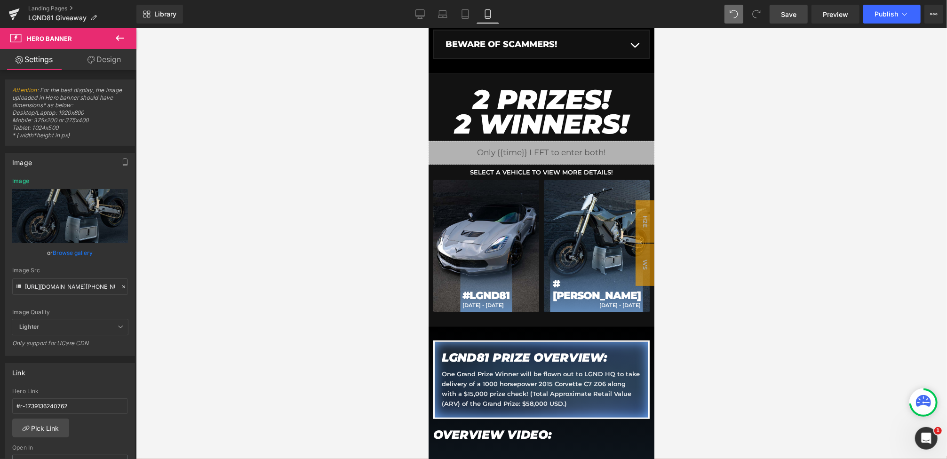
click at [789, 17] on span "Save" at bounding box center [789, 14] width 16 height 10
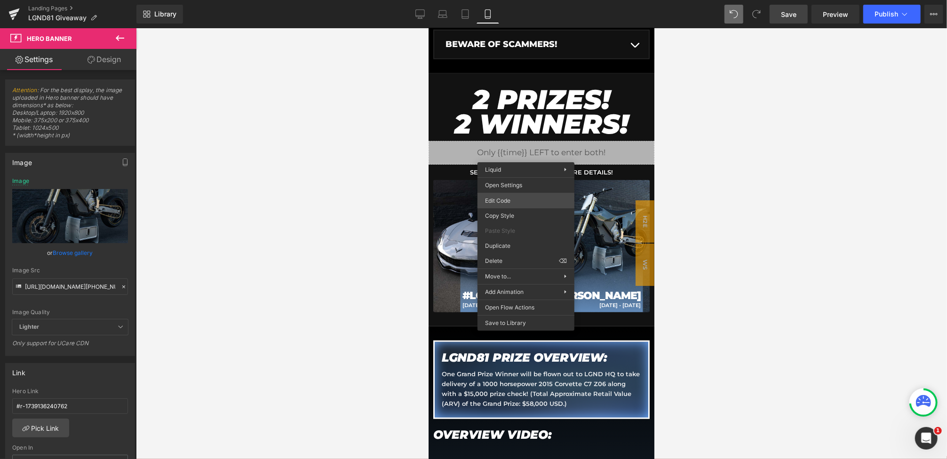
click at [502, 0] on div "Hero Banner You are previewing how the will restyle your page. You can not edit…" at bounding box center [473, 0] width 947 height 0
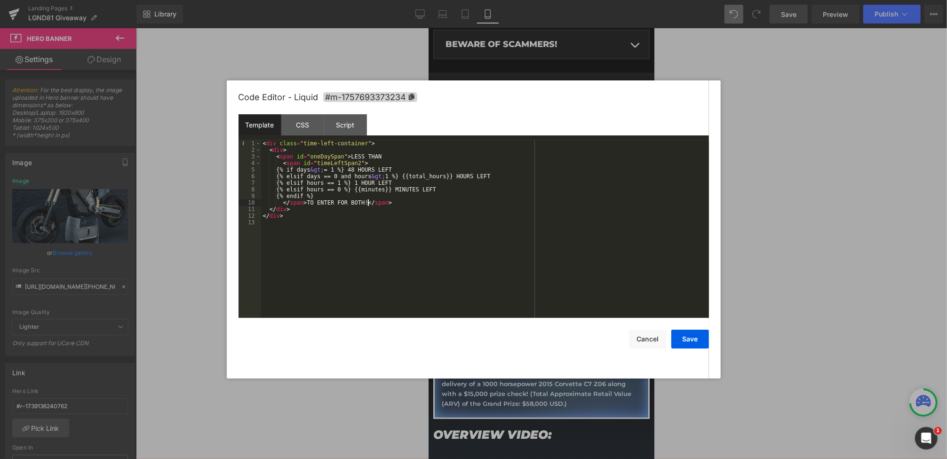
click at [369, 202] on div "< div class = "time-left-container" > < div > < span id = "oneDaySpan" > LESS T…" at bounding box center [485, 235] width 448 height 191
click at [701, 339] on button "Save" at bounding box center [690, 339] width 38 height 19
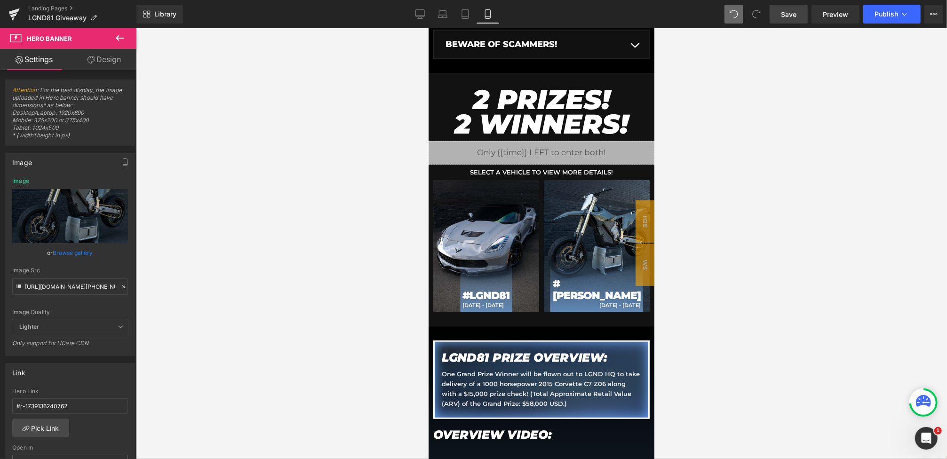
click at [787, 11] on span "Save" at bounding box center [789, 14] width 16 height 10
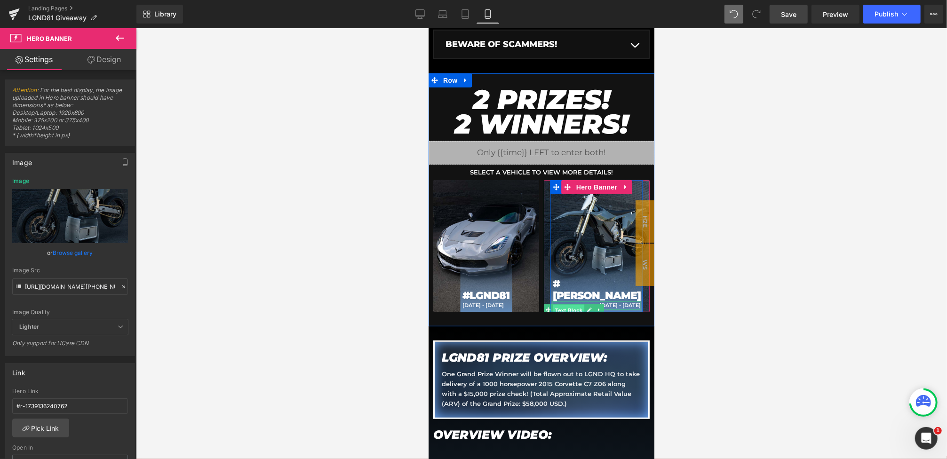
click at [584, 304] on span "Text Block" at bounding box center [568, 309] width 31 height 11
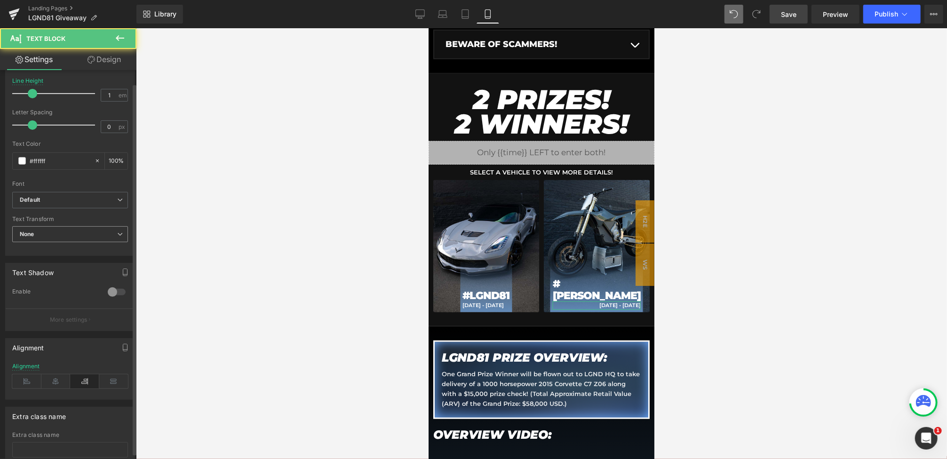
scroll to position [206, 0]
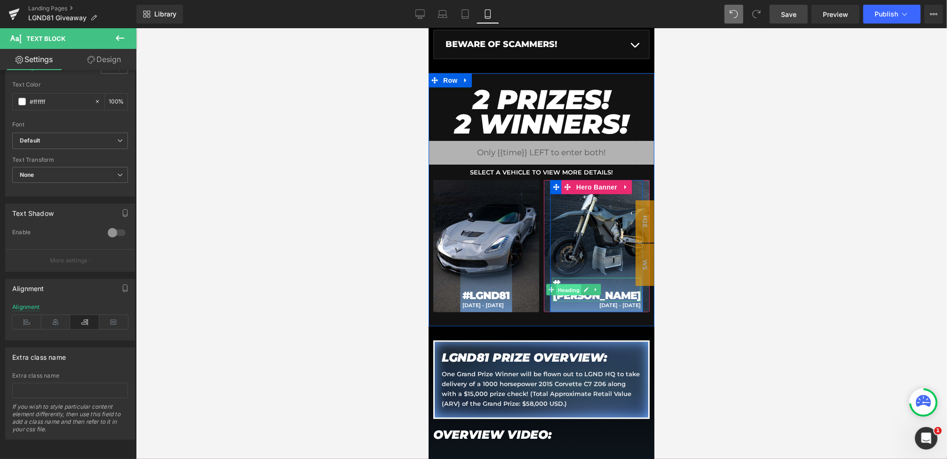
click at [581, 287] on span "Heading" at bounding box center [568, 289] width 25 height 11
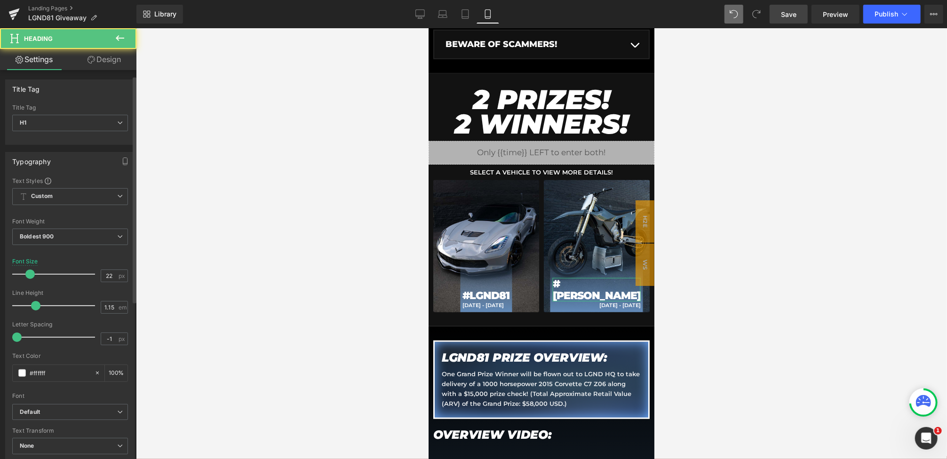
scroll to position [195, 0]
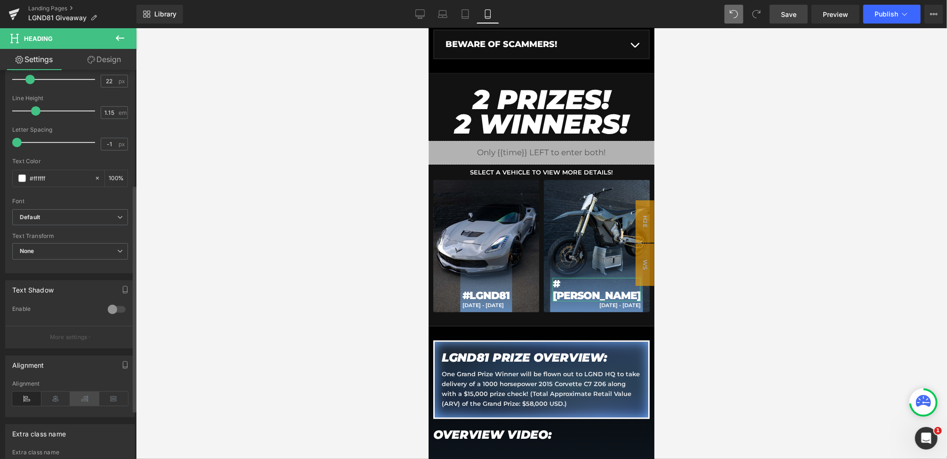
click at [85, 398] on icon at bounding box center [84, 399] width 29 height 14
click at [777, 11] on link "Save" at bounding box center [789, 14] width 38 height 19
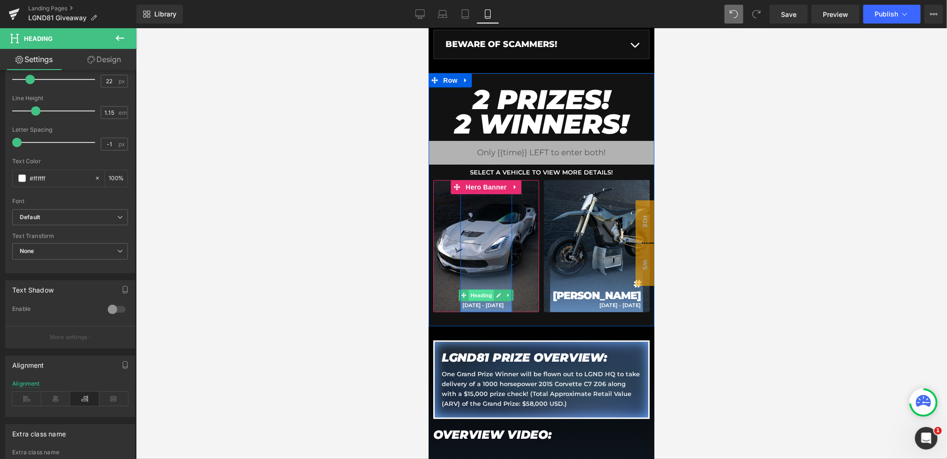
click at [484, 294] on span "Heading" at bounding box center [480, 294] width 25 height 11
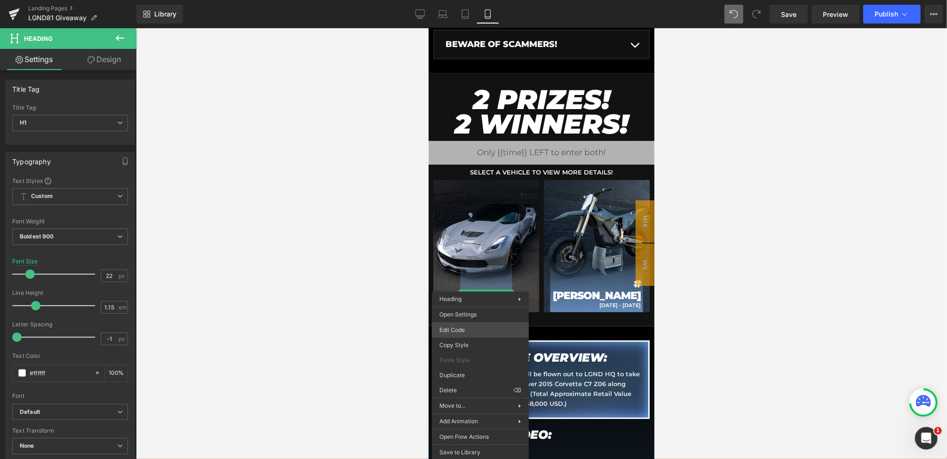
click at [463, 0] on div "Heading You are previewing how the will restyle your page. You can not edit Ele…" at bounding box center [473, 0] width 947 height 0
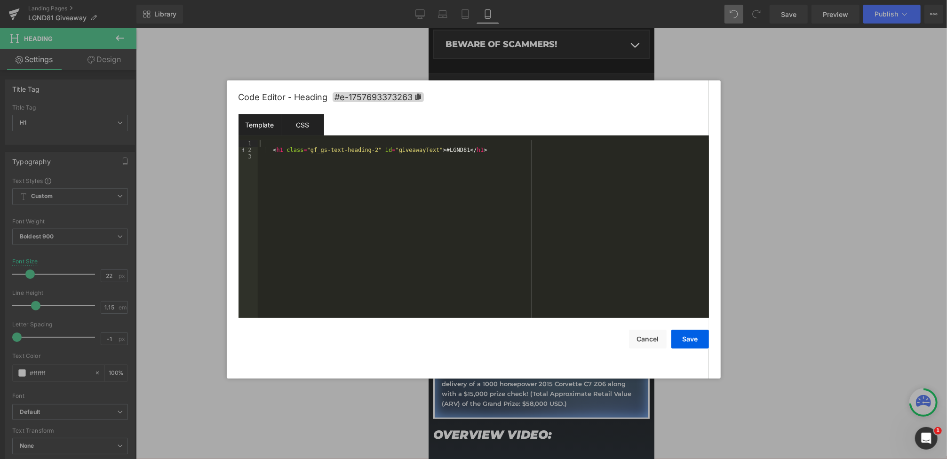
click at [315, 127] on div "CSS" at bounding box center [302, 124] width 43 height 21
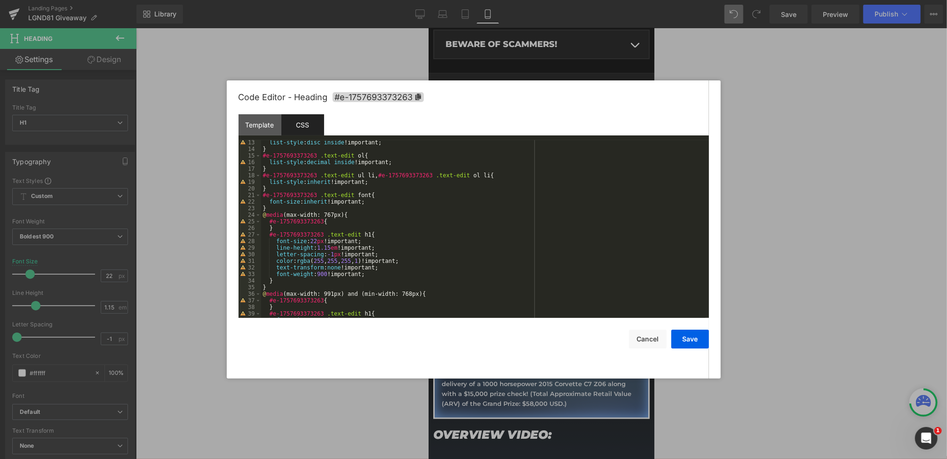
scroll to position [83, 0]
click at [326, 239] on div "list-style : disc inside !important; } #e-1757693373263 .text-edit ol { list-st…" at bounding box center [483, 231] width 444 height 191
click at [694, 339] on button "Save" at bounding box center [690, 339] width 38 height 19
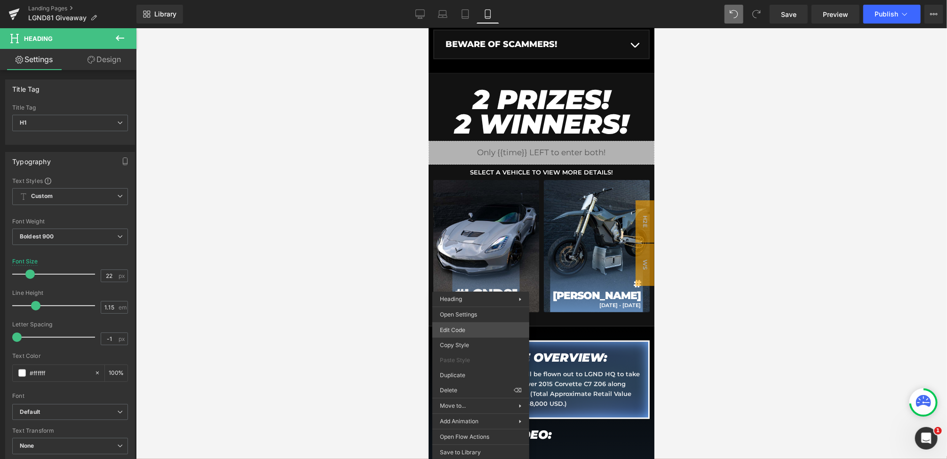
click at [456, 0] on div "Heading You are previewing how the will restyle your page. You can not edit Ele…" at bounding box center [473, 0] width 947 height 0
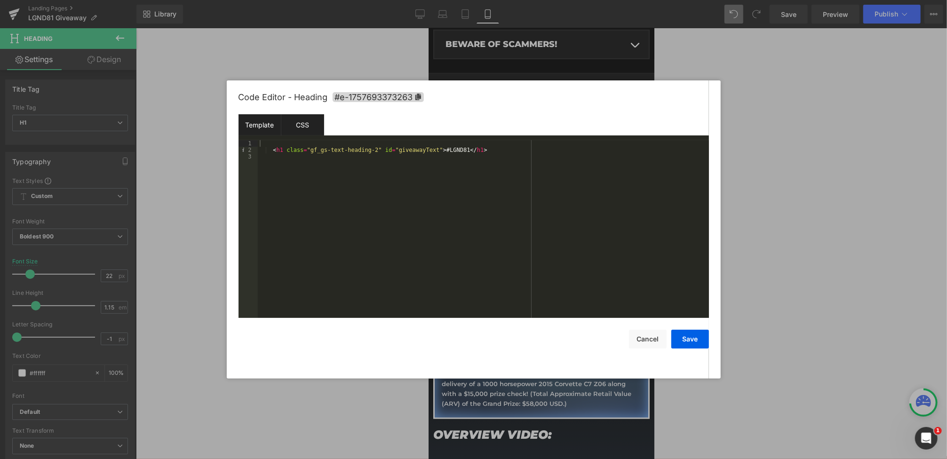
click at [310, 122] on div "CSS" at bounding box center [302, 124] width 43 height 21
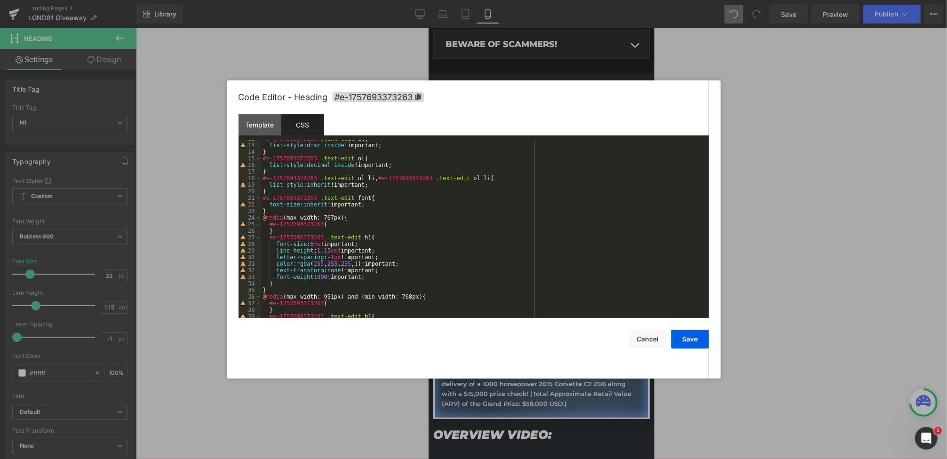
scroll to position [77, 0]
click at [319, 246] on div "#e-1757693373263 .text-edit ul { list-style : disc inside !important; } #e-1757…" at bounding box center [483, 230] width 444 height 191
click at [692, 343] on button "Save" at bounding box center [690, 339] width 38 height 19
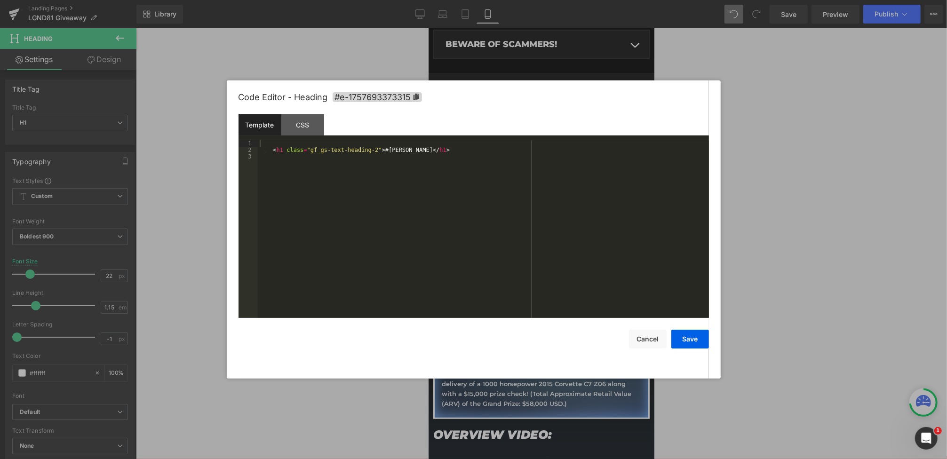
click at [591, 0] on div "Heading You are previewing how the will restyle your page. You can not edit Ele…" at bounding box center [473, 0] width 947 height 0
click at [308, 128] on div "CSS" at bounding box center [302, 124] width 43 height 21
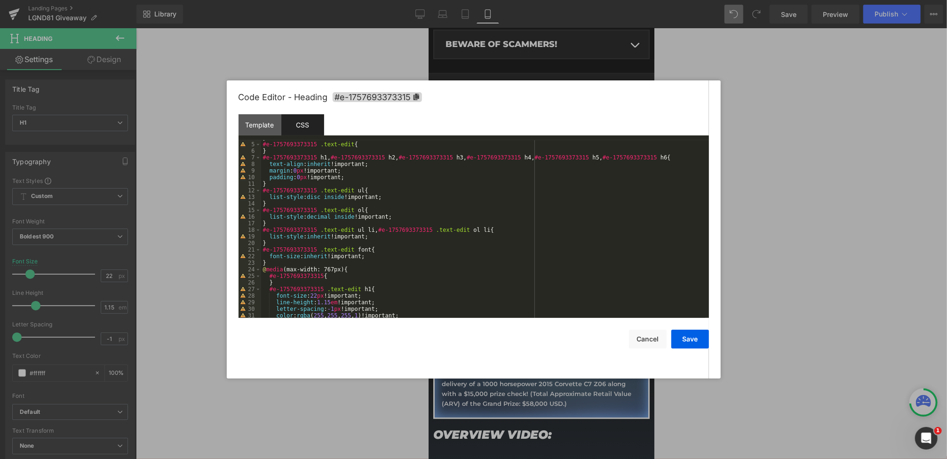
scroll to position [43, 0]
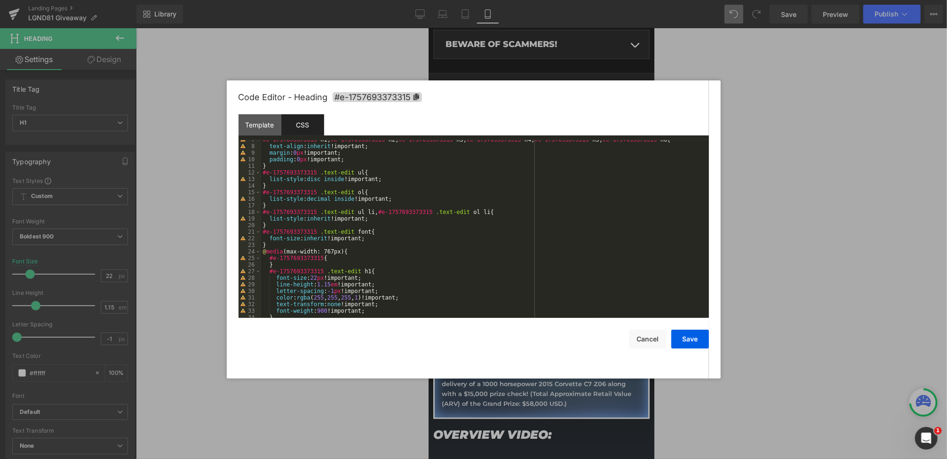
click at [322, 279] on div "#e-1757693373315 h1 , #e-1757693373315 h2 , #e-1757693373315 h3 , #e-1757693373…" at bounding box center [483, 231] width 444 height 191
click at [685, 342] on button "Save" at bounding box center [690, 339] width 38 height 19
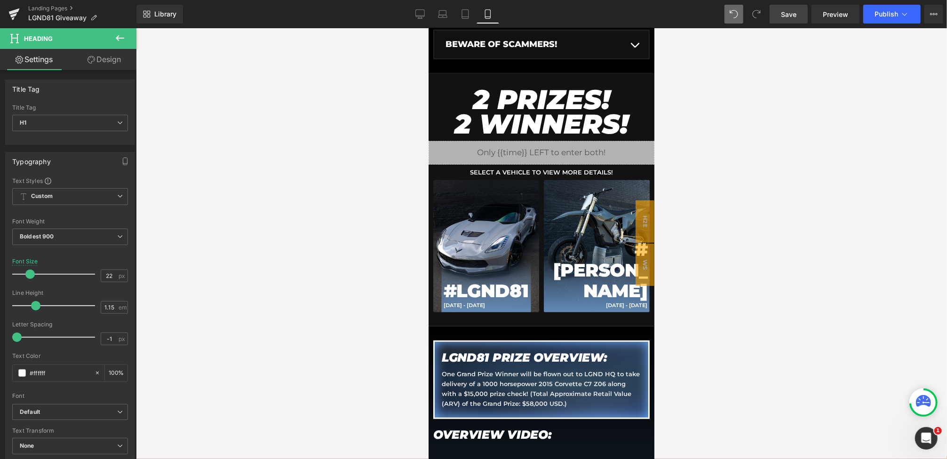
click at [796, 17] on span "Save" at bounding box center [789, 14] width 16 height 10
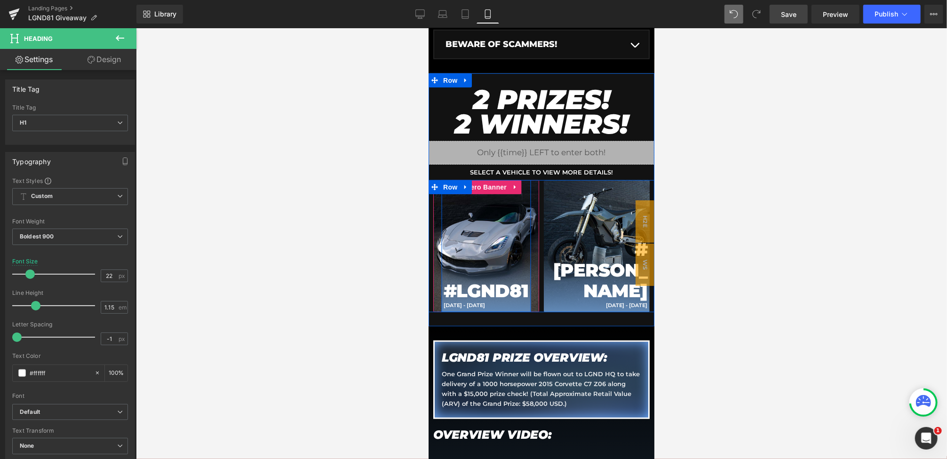
click at [479, 207] on div "#LGND81 Heading SEPT 7 - SEPT 30 Text Block Row" at bounding box center [485, 246] width 89 height 132
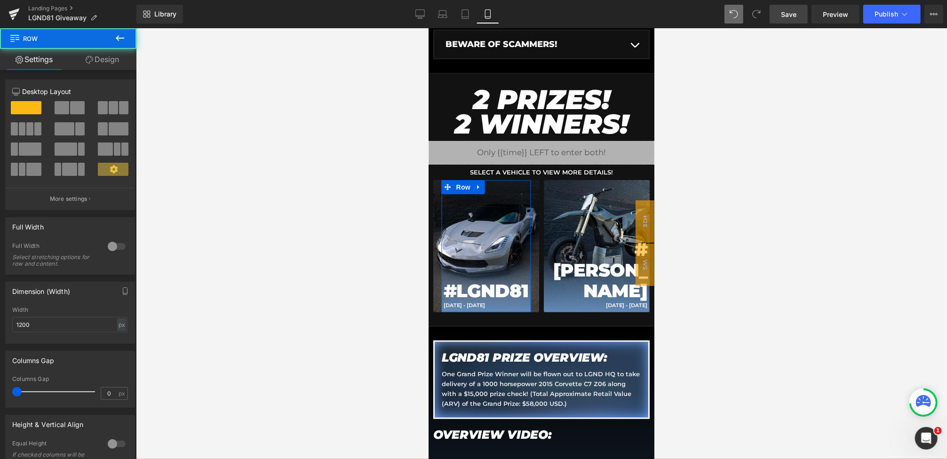
click at [93, 60] on link "Design" at bounding box center [102, 59] width 68 height 21
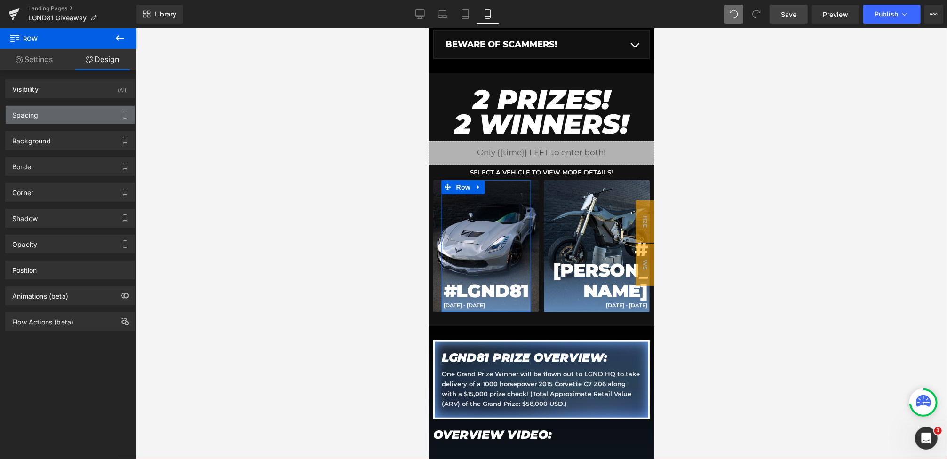
click at [53, 116] on div "Spacing" at bounding box center [70, 115] width 129 height 18
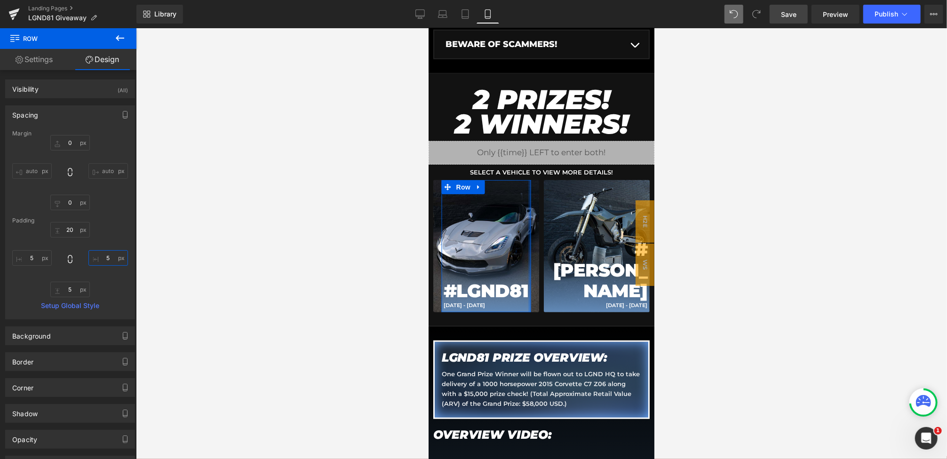
click at [107, 260] on input "5" at bounding box center [108, 258] width 40 height 16
type input "10"
click at [36, 259] on input "5" at bounding box center [32, 258] width 40 height 16
type input "10"
click at [72, 291] on input "5" at bounding box center [70, 290] width 40 height 16
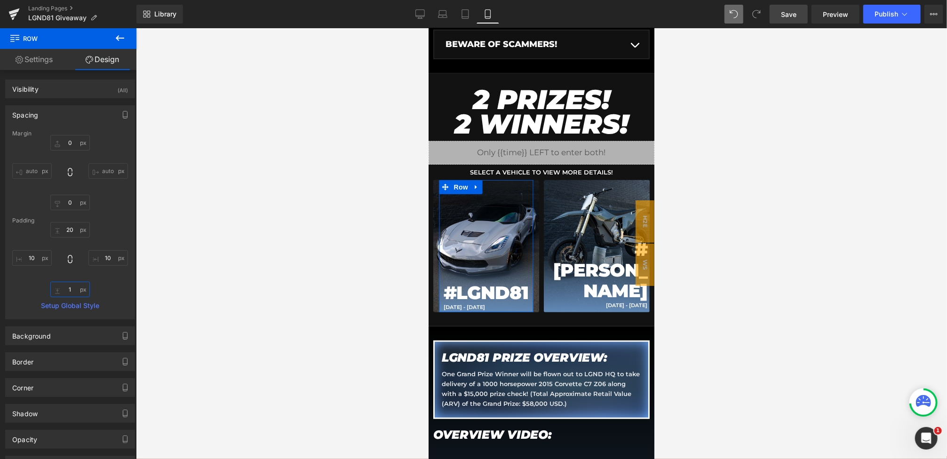
type input "10"
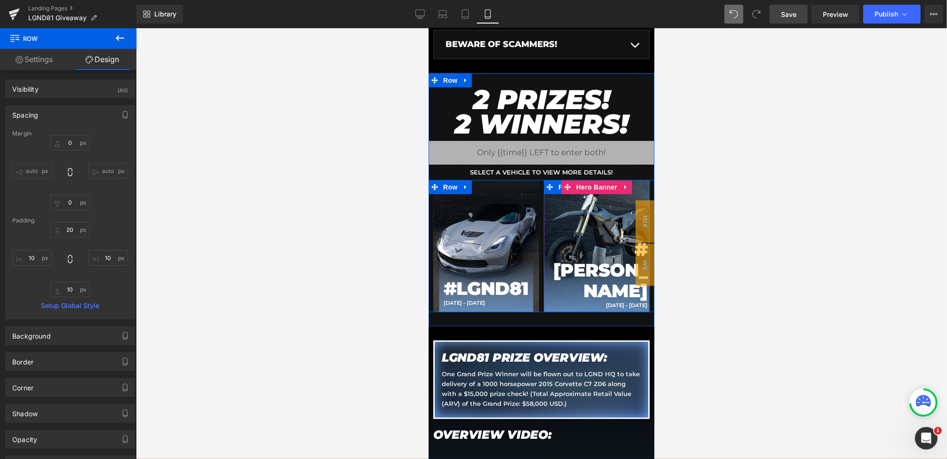
click at [576, 264] on div "#STARK Heading SEPT 13 - SEPT 14 Text Block Row" at bounding box center [596, 246] width 106 height 132
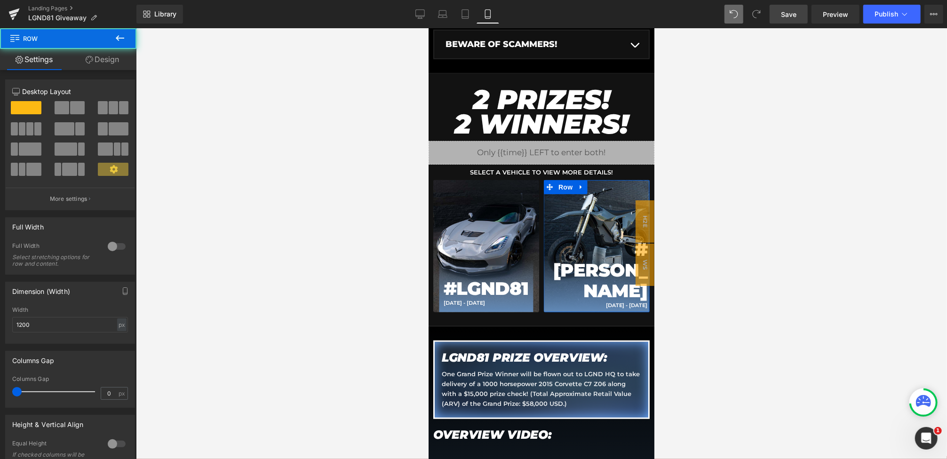
click at [91, 64] on link "Design" at bounding box center [102, 59] width 68 height 21
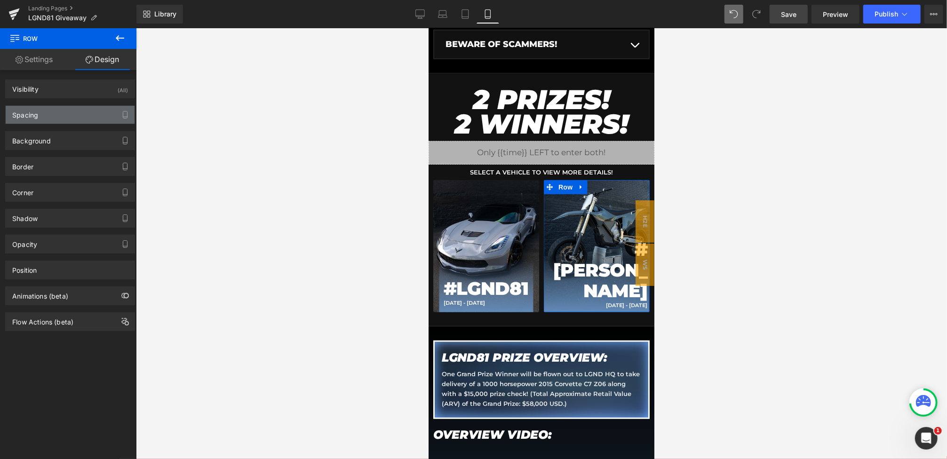
click at [57, 120] on div "Spacing" at bounding box center [70, 115] width 129 height 18
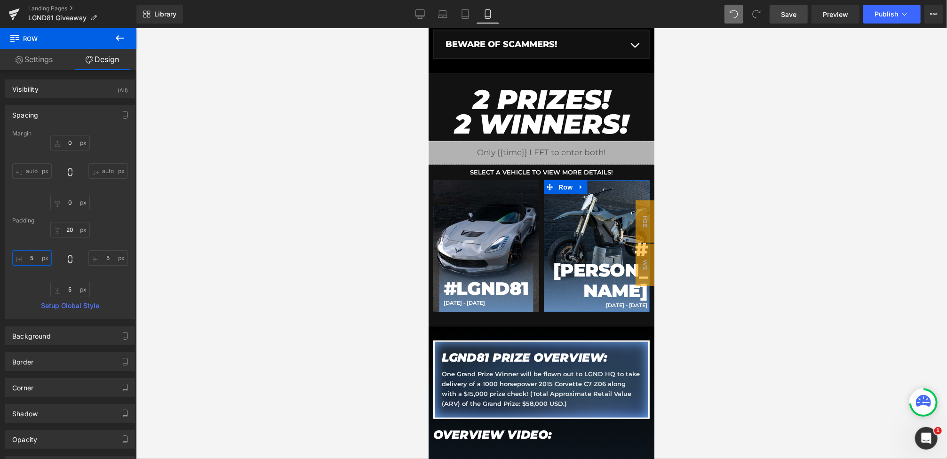
click at [37, 257] on input "5" at bounding box center [32, 258] width 40 height 16
type input "10"
click at [110, 256] on input "5" at bounding box center [108, 258] width 40 height 16
type input "10"
click at [69, 291] on input "5" at bounding box center [70, 290] width 40 height 16
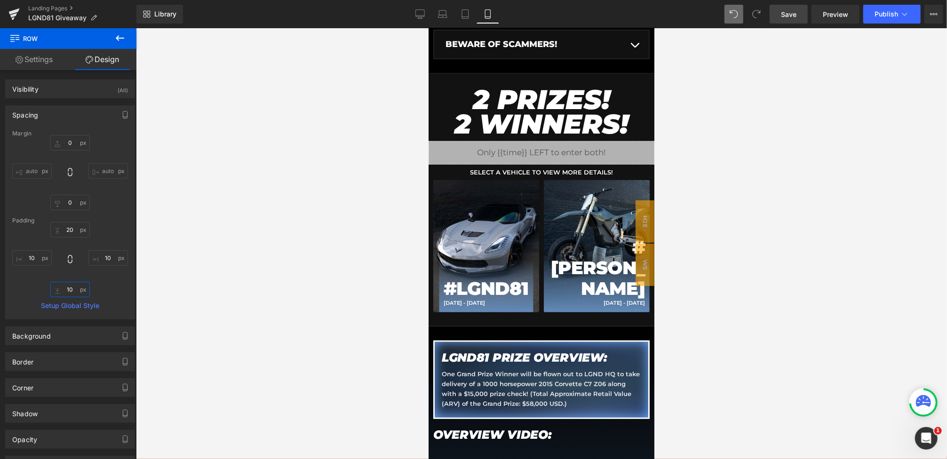
type input "10"
click at [779, 12] on link "Save" at bounding box center [789, 14] width 38 height 19
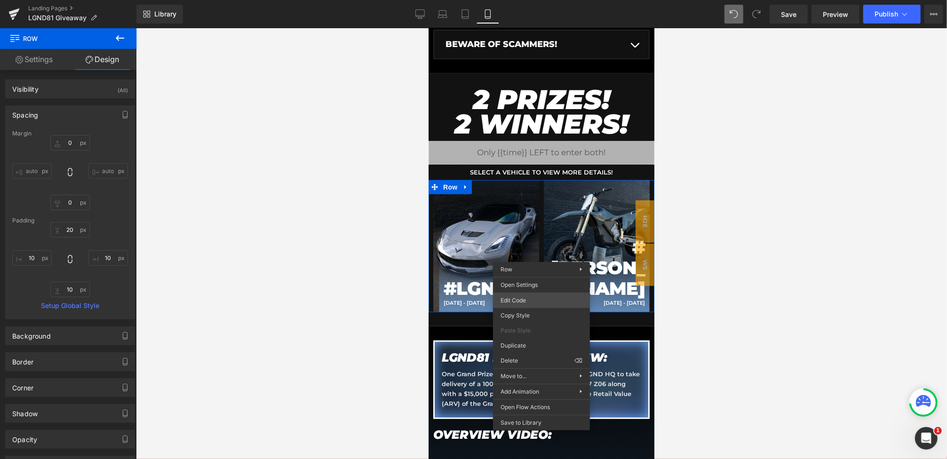
click at [537, 0] on div "Heading You are previewing how the will restyle your page. You can not edit Ele…" at bounding box center [473, 0] width 947 height 0
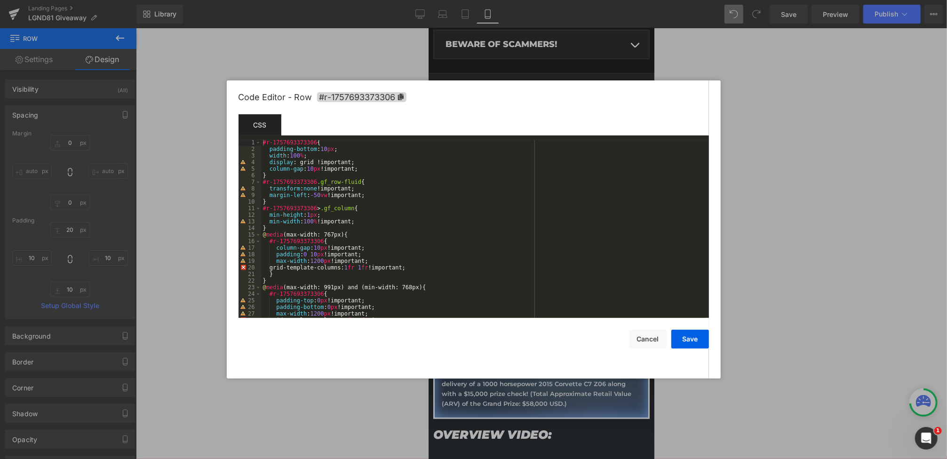
scroll to position [37, 0]
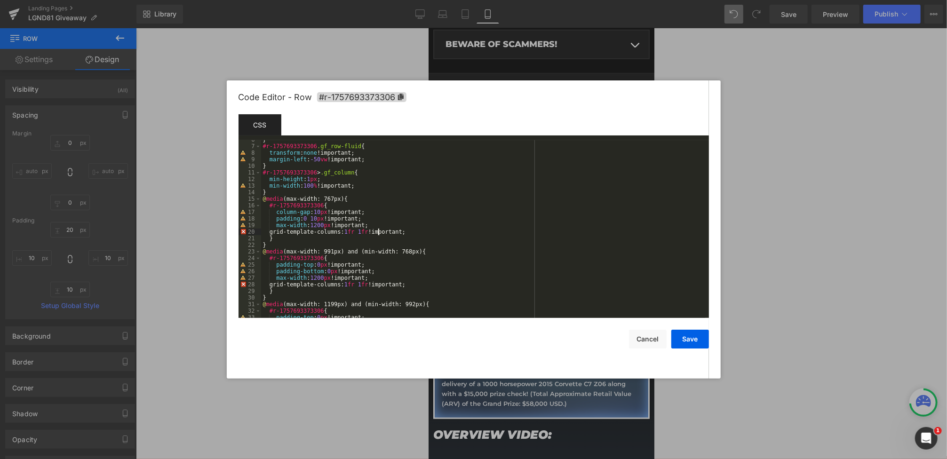
click at [379, 232] on div "} #r-1757693373306 .gf_row-fluid { transform : none !important; margin-left : -…" at bounding box center [483, 231] width 444 height 191
click at [685, 338] on button "Save" at bounding box center [690, 339] width 38 height 19
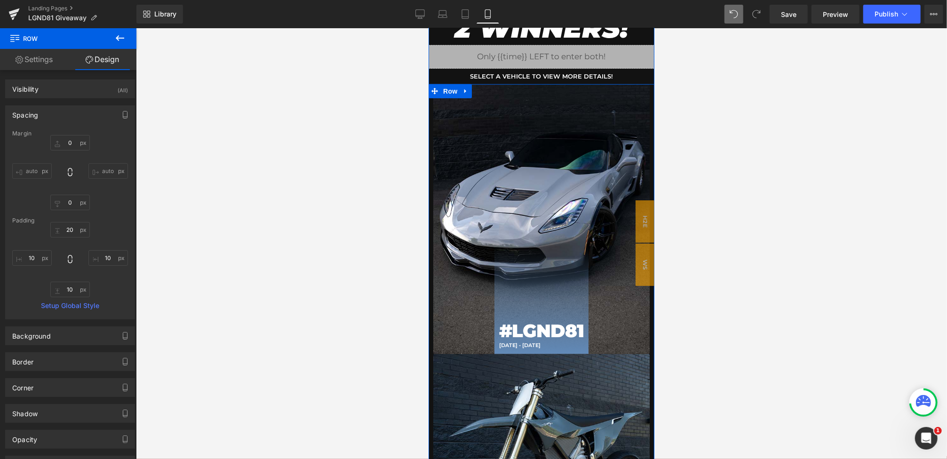
scroll to position [410, 0]
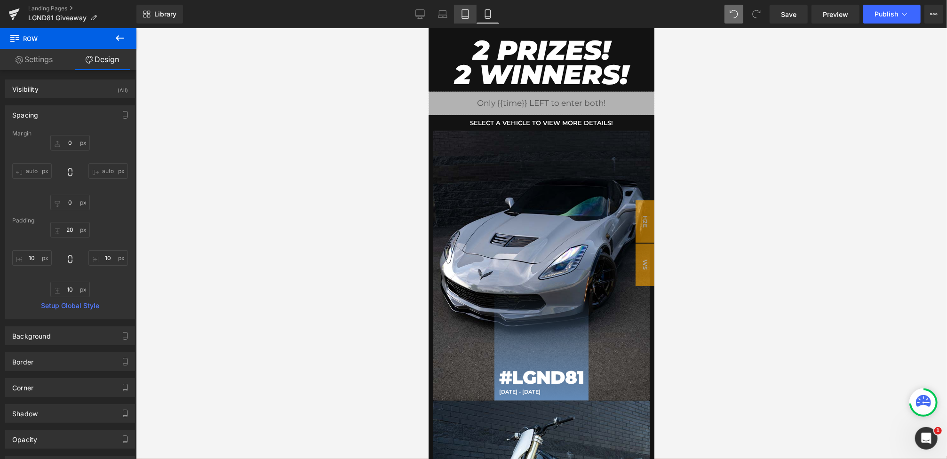
click at [459, 16] on link "Tablet" at bounding box center [465, 14] width 23 height 19
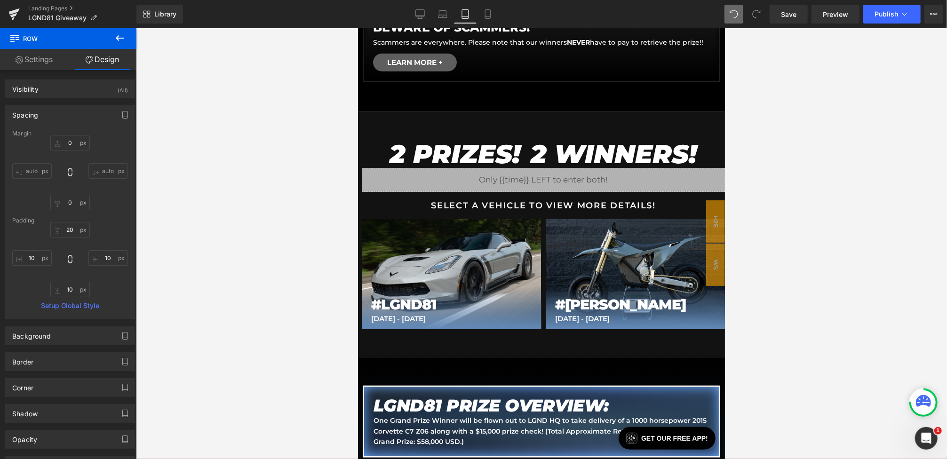
scroll to position [514, 0]
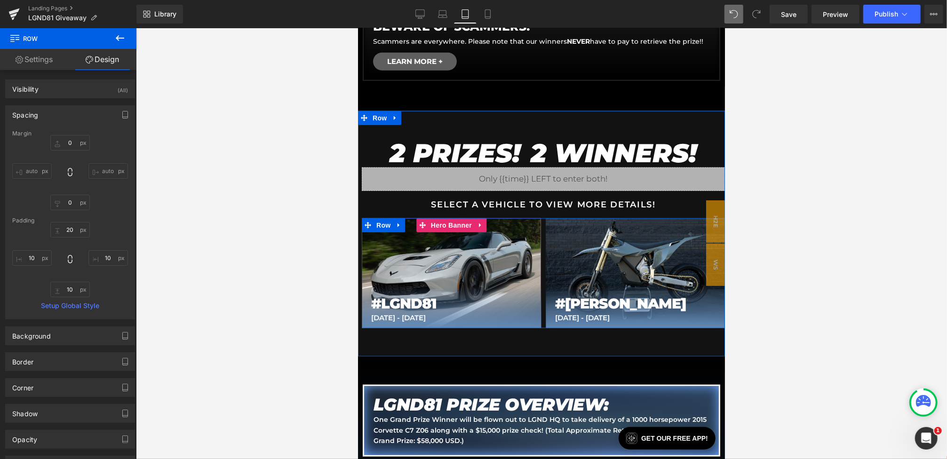
click at [481, 244] on div "#LGND81 Heading SEPT 7 - SEPT 30 Text Block Row" at bounding box center [450, 273] width 179 height 110
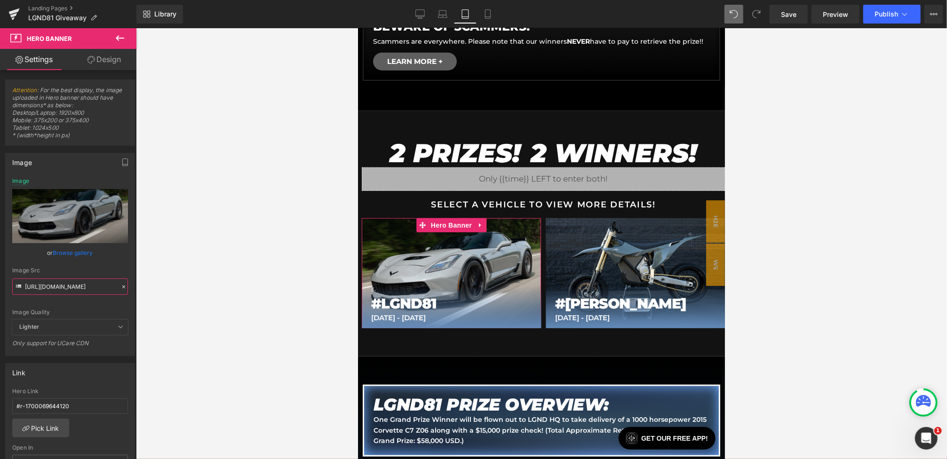
click at [56, 286] on input "https://cdn.shopify.com/s/files/1/0068/4245/0009/files/81-BonusStark-Button-Mai…" at bounding box center [70, 287] width 116 height 16
drag, startPoint x: 24, startPoint y: 285, endPoint x: 224, endPoint y: 293, distance: 199.6
click at [224, 293] on div "Heading You are previewing how the will restyle your page. You can not edit Ele…" at bounding box center [473, 237] width 947 height 475
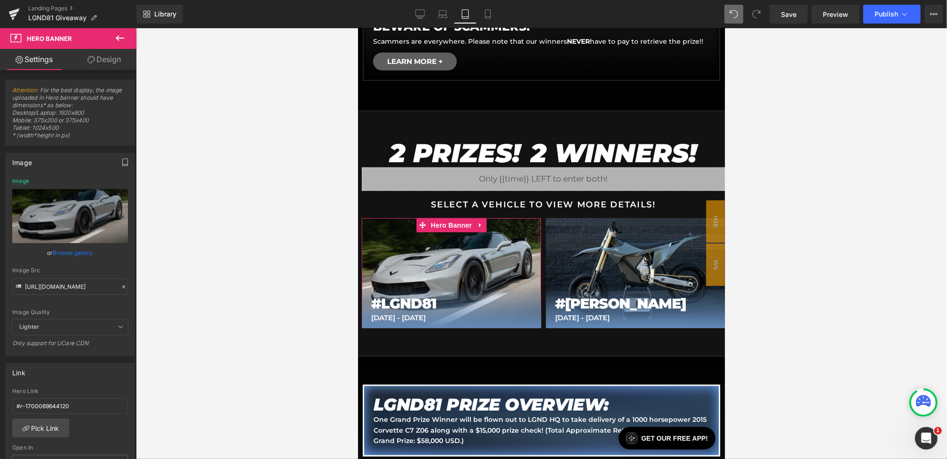
click at [127, 164] on button "button" at bounding box center [125, 162] width 15 height 18
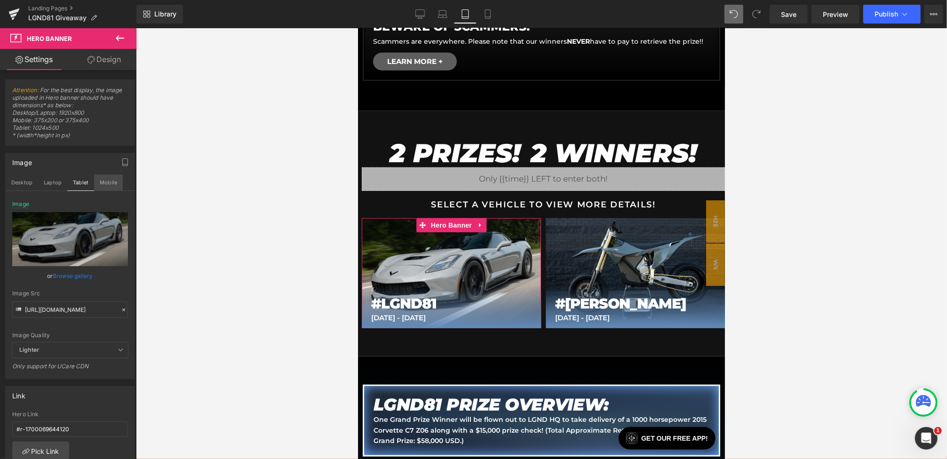
click at [110, 187] on button "Mobile" at bounding box center [108, 183] width 29 height 16
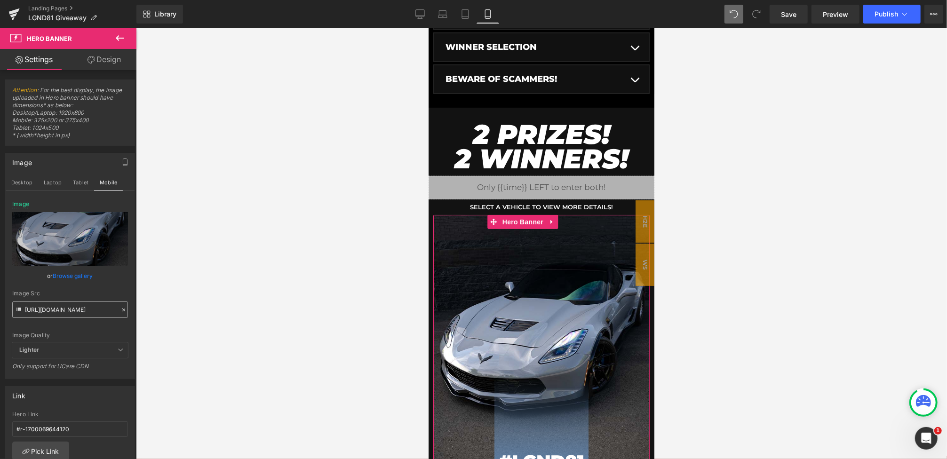
scroll to position [324, 0]
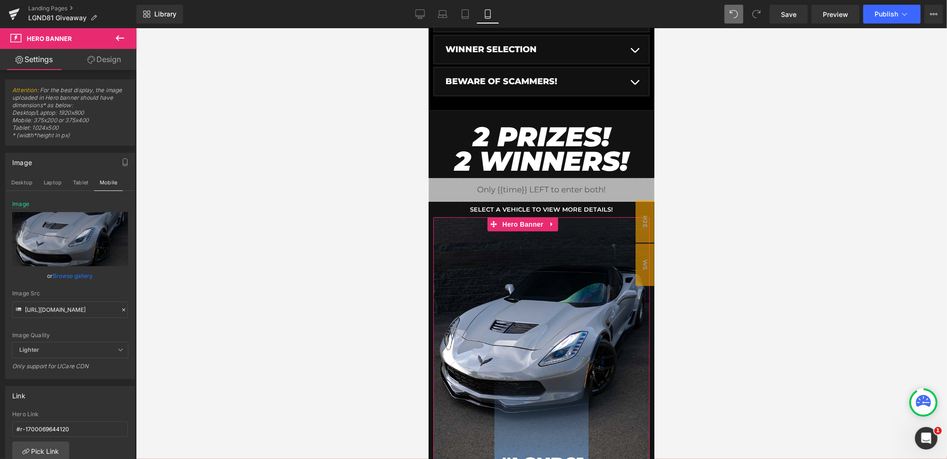
click at [120, 310] on icon at bounding box center [123, 310] width 7 height 7
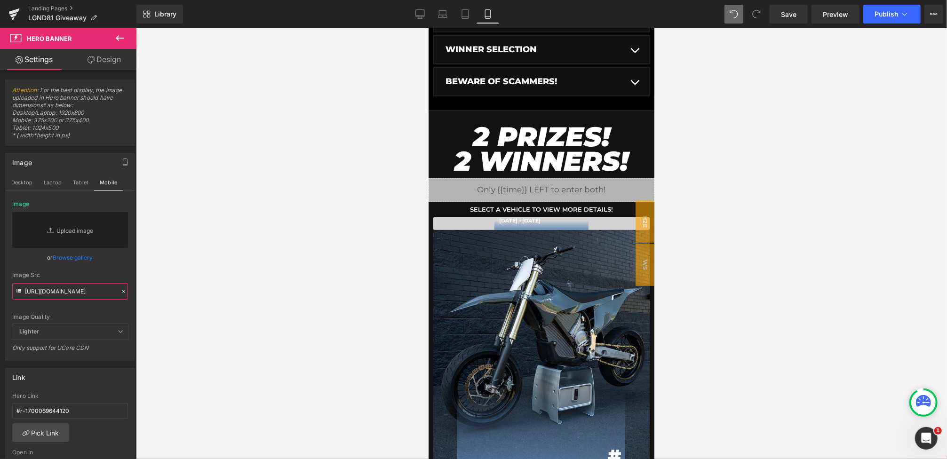
click at [95, 295] on input "https://cdn.shopify.com/s/files/1/0068/4245/0009/files/81-BonusStark-Button-Mai…" at bounding box center [70, 291] width 116 height 16
paste input "https://cdn.shopify.com/s/files/1/0068/4245/0009/files/81-BonusStark-Button-Mai…"
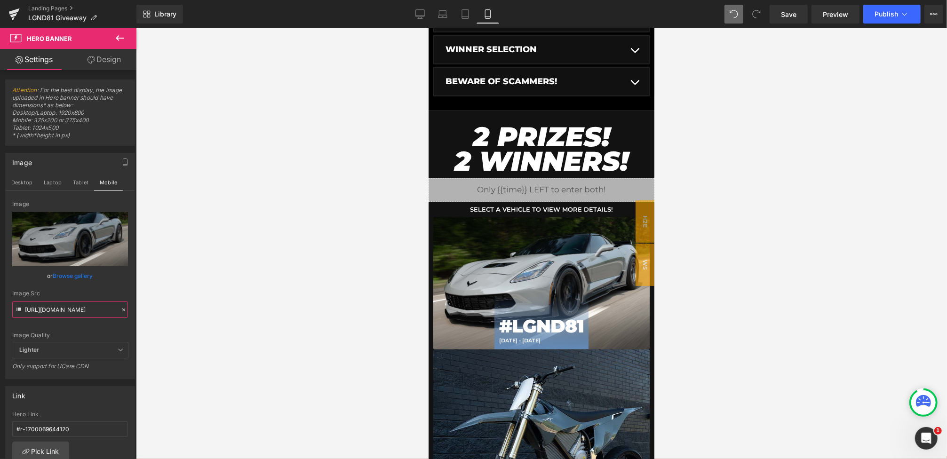
type input "https://cdn.shopify.com/s/files/1/0068/4245/0009/files/81-BonusStark-Button-Mai…"
click at [117, 290] on div "Image Src" at bounding box center [70, 293] width 116 height 7
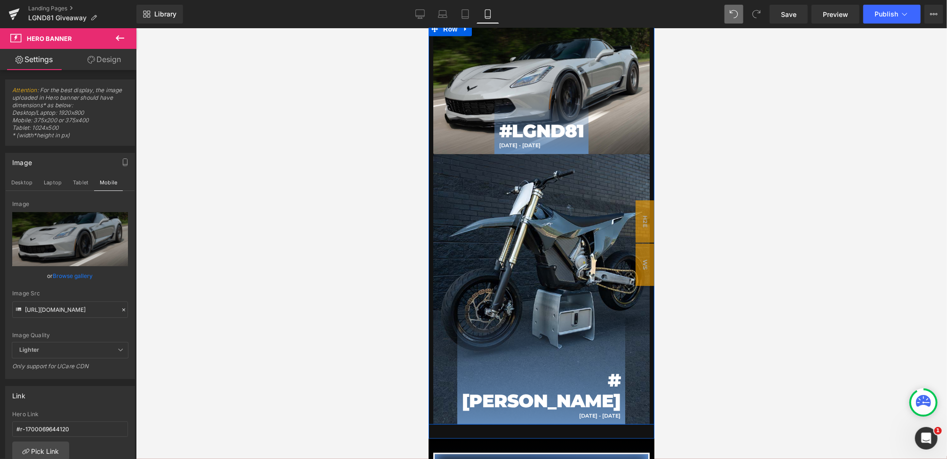
scroll to position [526, 0]
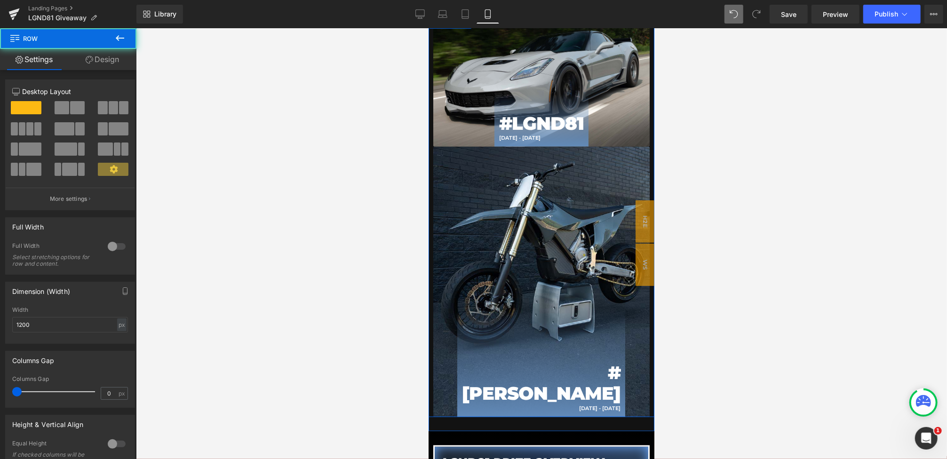
click at [537, 191] on div "#STARK Heading SEPT 13 - SEPT 14 Text Block Row" at bounding box center [541, 281] width 168 height 271
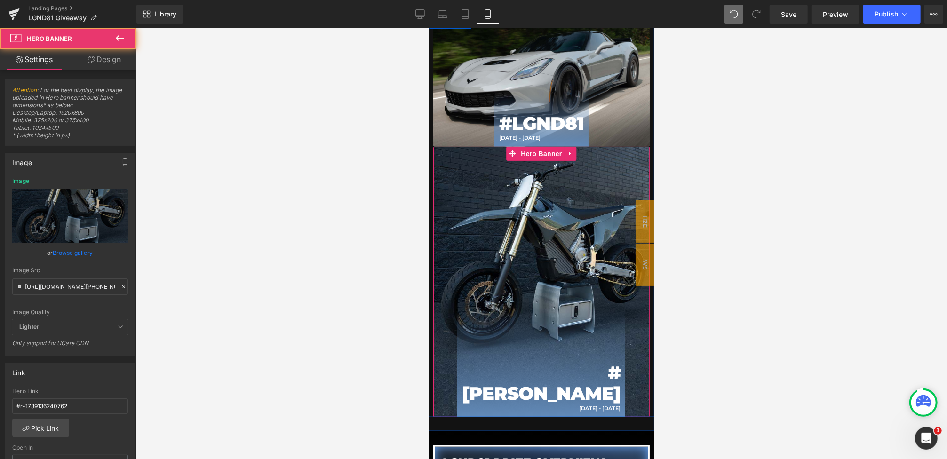
click at [461, 192] on span "#STARK Heading SEPT 13 - SEPT 14 Text Block Row" at bounding box center [541, 281] width 216 height 271
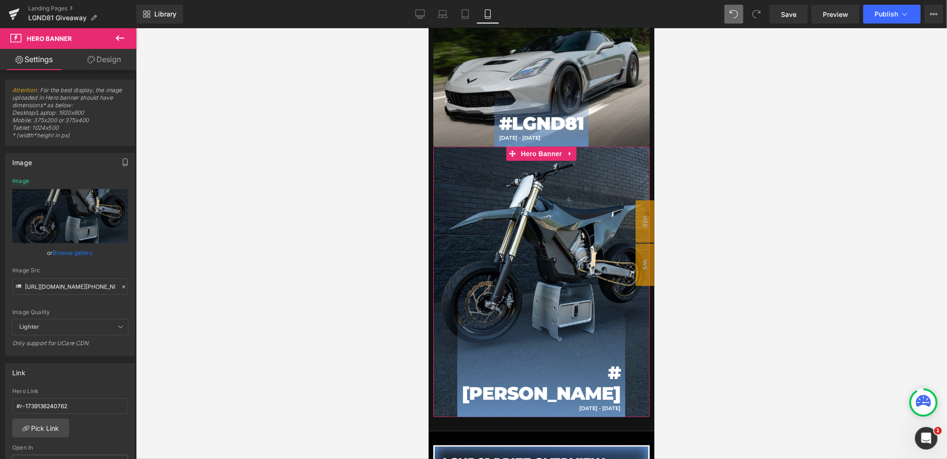
click at [121, 161] on icon "button" at bounding box center [125, 163] width 8 height 8
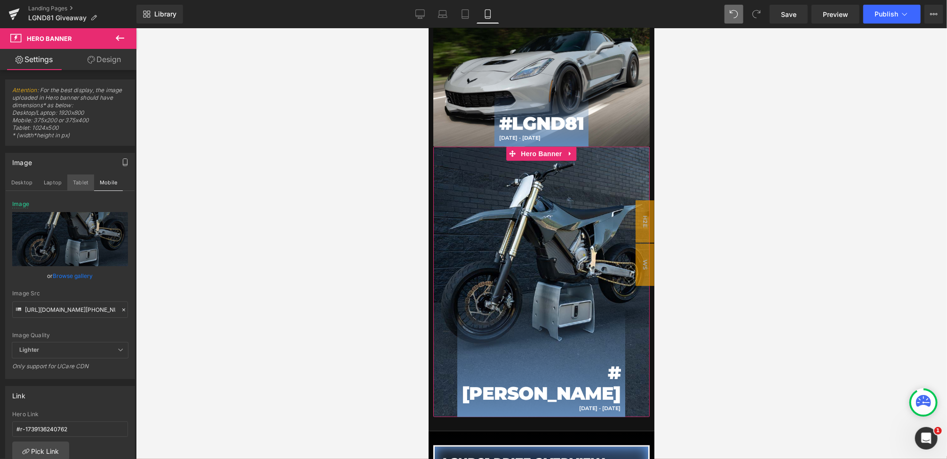
click at [89, 179] on button "Tablet" at bounding box center [80, 183] width 27 height 16
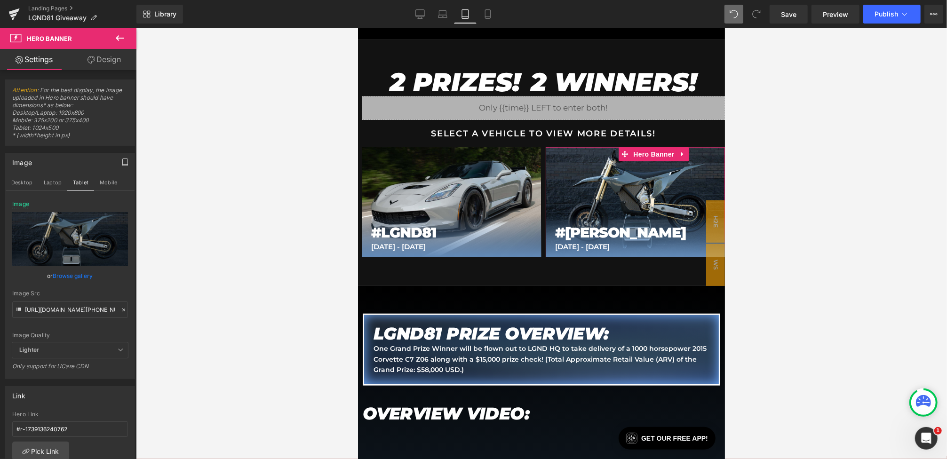
click at [43, 317] on div "Image Quality Lighter Lightest Lighter Lighter Lightest Only support for UCare …" at bounding box center [70, 272] width 116 height 142
click at [39, 313] on input "https://cdn.shopify.com/s/files/1/0068/4245/0009/files/81-BonusStark-Button-Bon…" at bounding box center [70, 310] width 116 height 16
drag, startPoint x: 24, startPoint y: 310, endPoint x: 230, endPoint y: 310, distance: 205.6
click at [230, 310] on div "Heading You are previewing how the will restyle your page. You can not edit Ele…" at bounding box center [473, 237] width 947 height 475
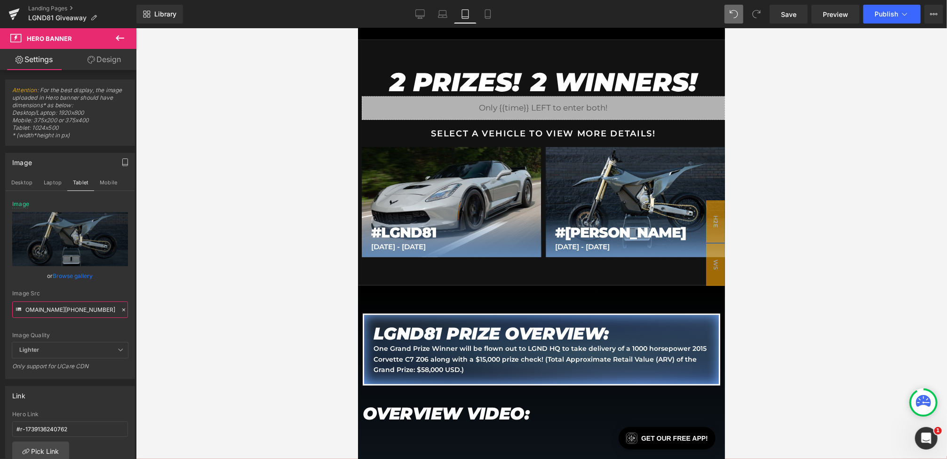
type input "https://cdn.shopify.com/s/files/1/0068/4245/0009/files/81-BonusStark-Button-Bon…"
click at [99, 184] on button "Mobile" at bounding box center [108, 183] width 29 height 16
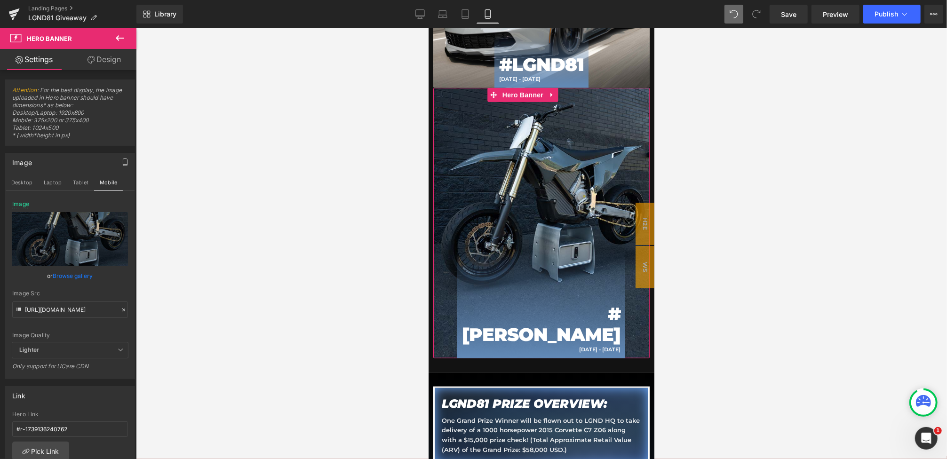
scroll to position [528, 0]
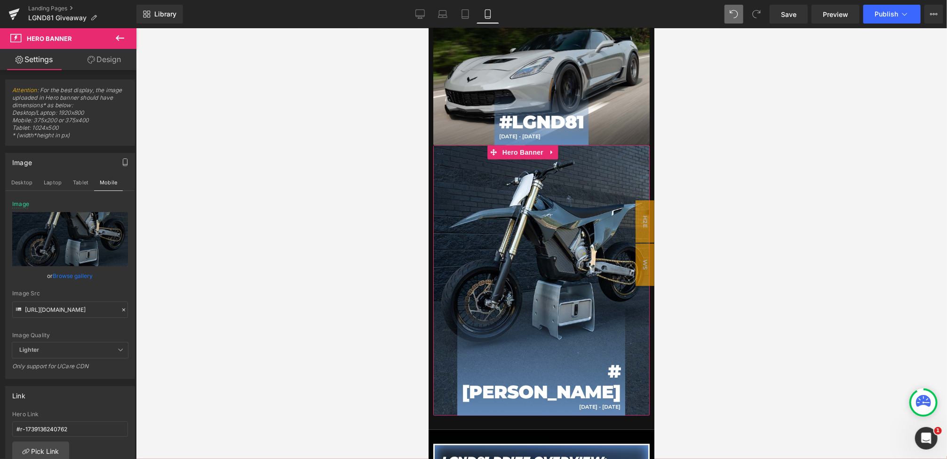
click at [120, 307] on icon at bounding box center [123, 310] width 7 height 7
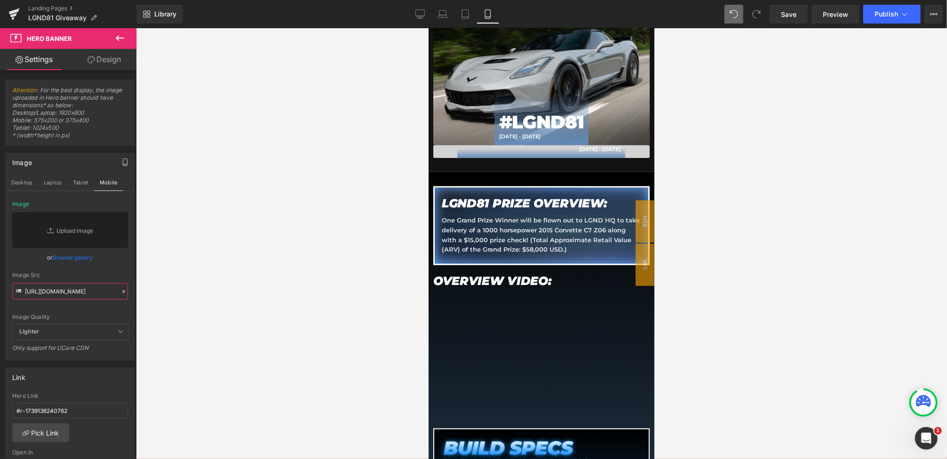
click at [90, 293] on input "https://cdn.shopify.com/s/files/1/0068/4245/0009/files/81-BonusStark-Button-Bon…" at bounding box center [70, 291] width 116 height 16
paste input "https://cdn.shopify.com/s/files/1/0068/4245/0009/files/81-BonusStark-Button-Bon…"
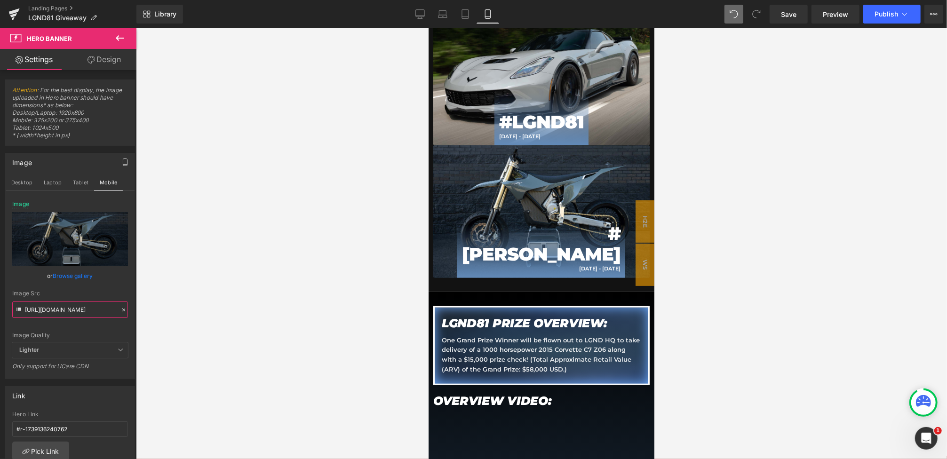
type input "https://cdn.shopify.com/s/files/1/0068/4245/0009/files/81-BonusStark-Button-Bon…"
click at [110, 274] on div "or Browse gallery" at bounding box center [70, 276] width 116 height 10
click at [782, 16] on span "Save" at bounding box center [789, 14] width 16 height 10
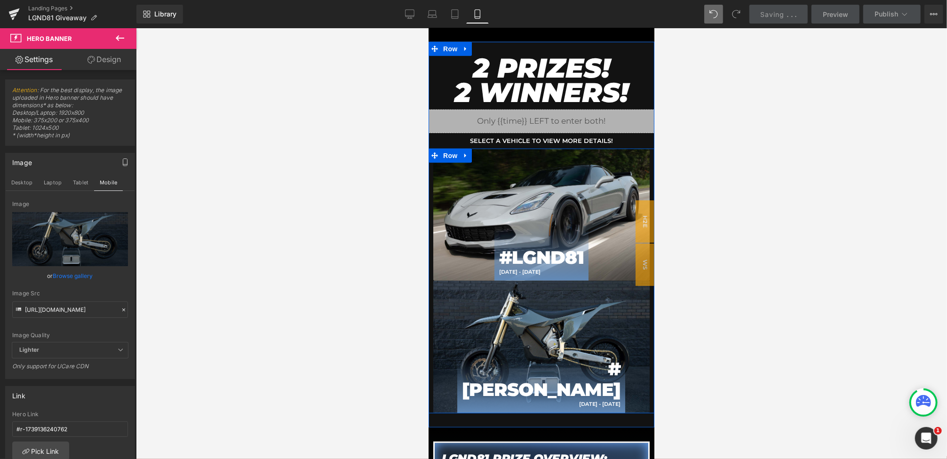
scroll to position [371, 0]
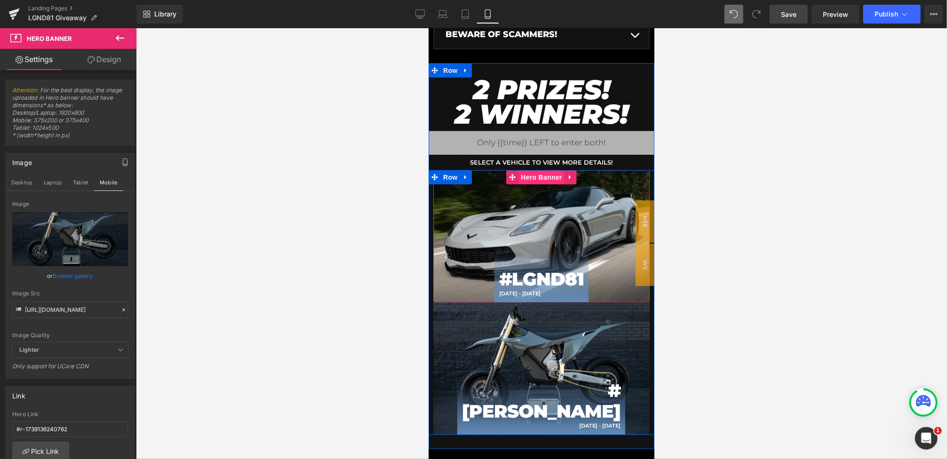
click at [525, 180] on span "Hero Banner" at bounding box center [541, 177] width 46 height 14
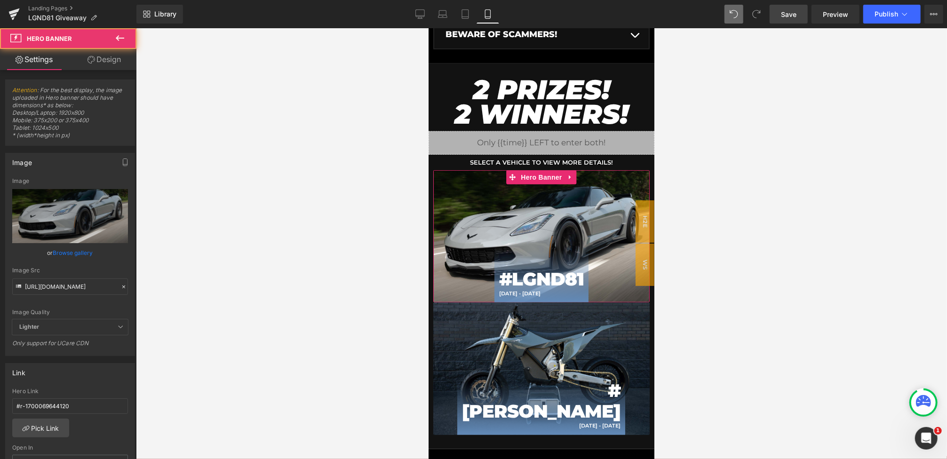
click at [121, 284] on icon at bounding box center [123, 287] width 7 height 7
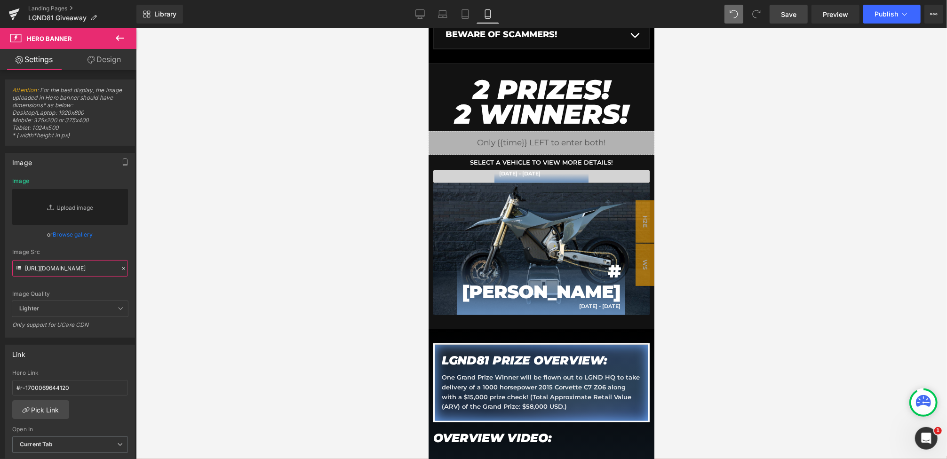
click at [74, 268] on input "https://cdn.shopify.com/s/files/1/0068/4245/0009/files/81-BonusStark-Button-Mai…" at bounding box center [70, 268] width 116 height 16
paste input "https://cdn.shopify.com/s/files/1/0068/4245/0009/files/81-BonusStark-Button-Mai…"
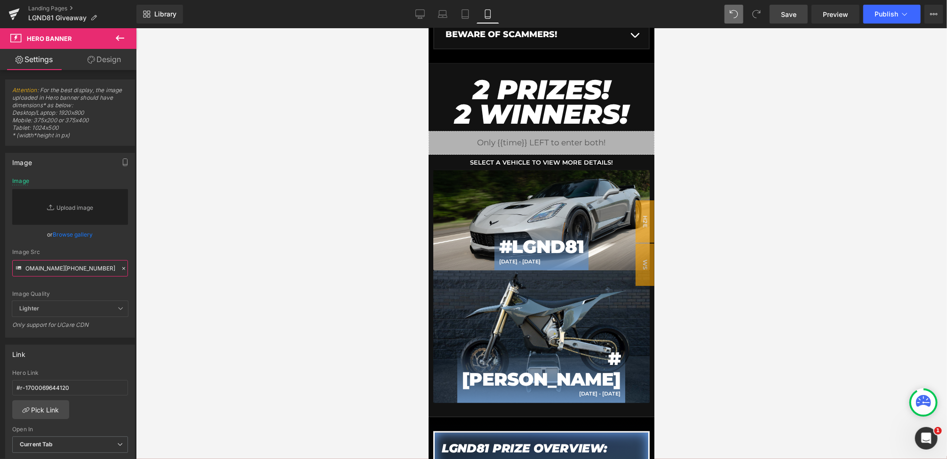
type input "https://cdn.shopify.com/s/files/1/0068/4245/0009/files/81-BonusStark-Button-Mai…"
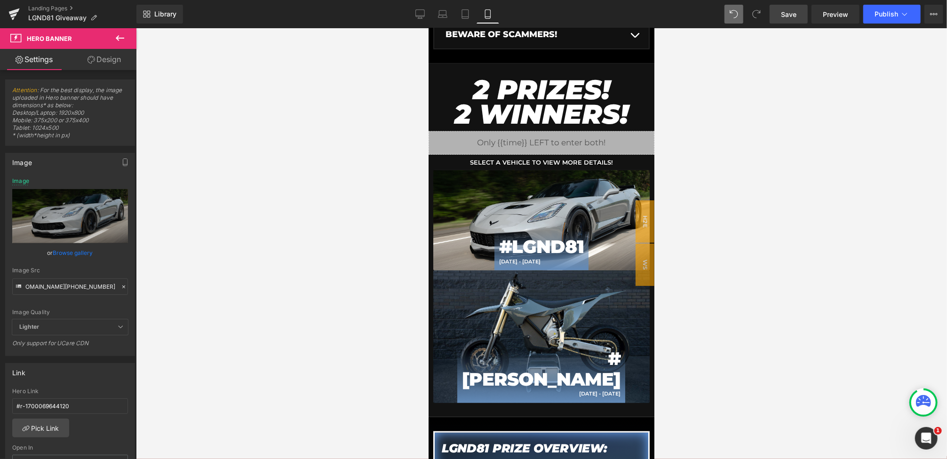
click at [102, 255] on div "or Browse gallery" at bounding box center [70, 253] width 116 height 10
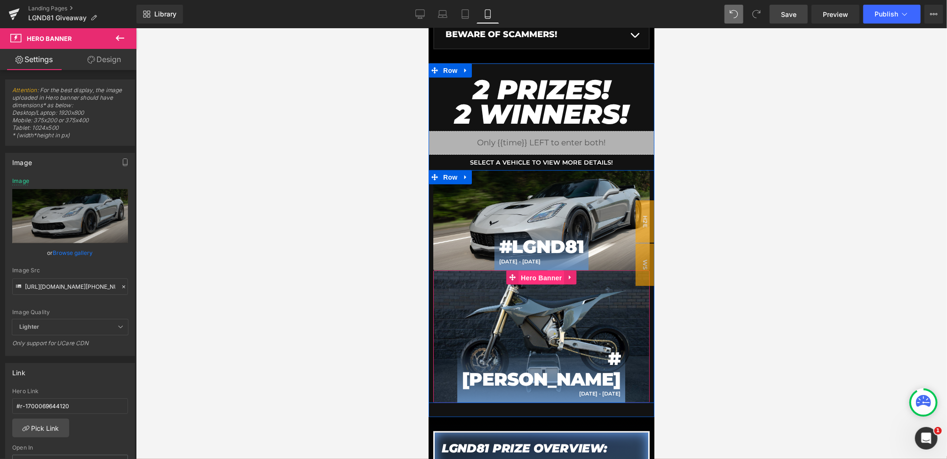
click at [545, 282] on span "Hero Banner" at bounding box center [541, 278] width 46 height 14
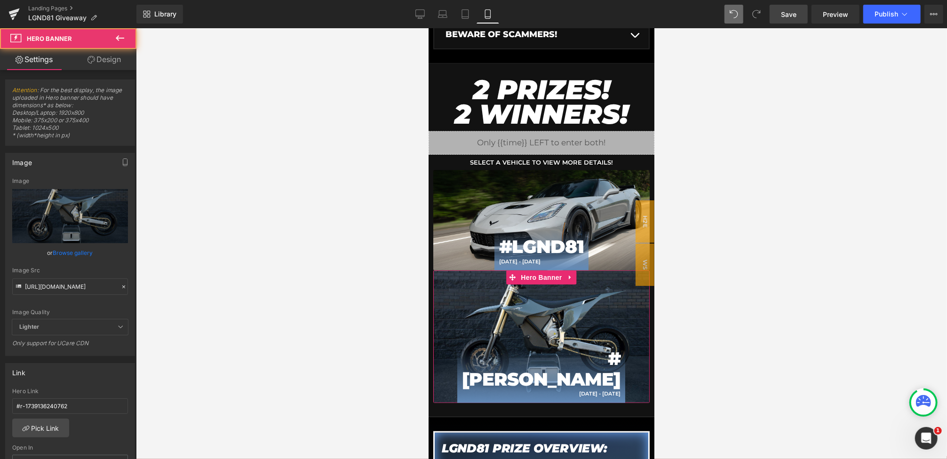
click at [121, 285] on icon at bounding box center [123, 287] width 7 height 7
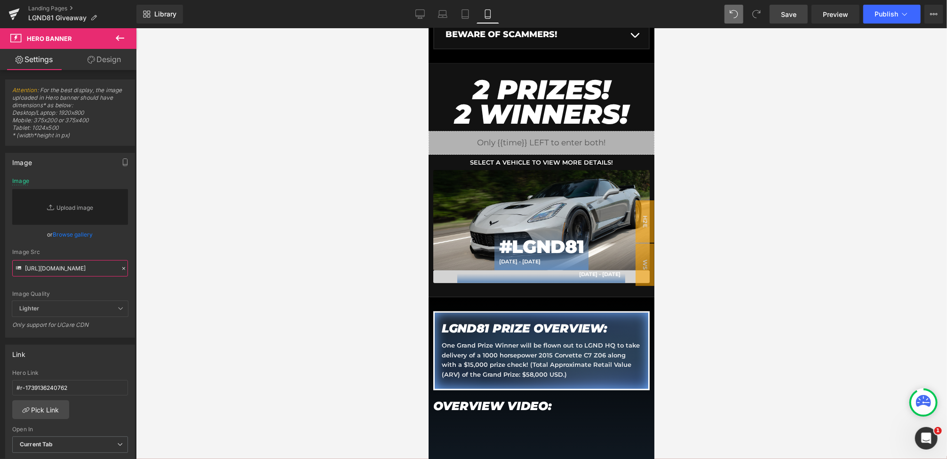
click at [66, 269] on input "https://cdn.shopify.com/s/files/1/0068/4245/0009/files/81-BonusStark-Button-Bon…" at bounding box center [70, 268] width 116 height 16
paste input "https://cdn.shopify.com/s/files/1/0068/4245/0009/files/81-BonusStark-Button-Bon…"
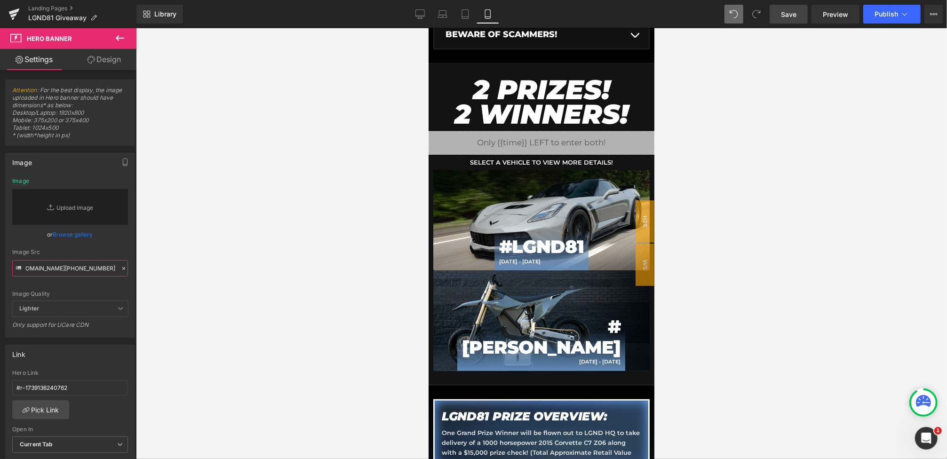
type input "https://cdn.shopify.com/s/files/1/0068/4245/0009/files/81-BonusStark-Button-Bon…"
click at [97, 258] on div "Image Src https://cdn.shopify.com/s/files/1/0068/4245/0009/files/81-BonusStark-…" at bounding box center [70, 263] width 116 height 28
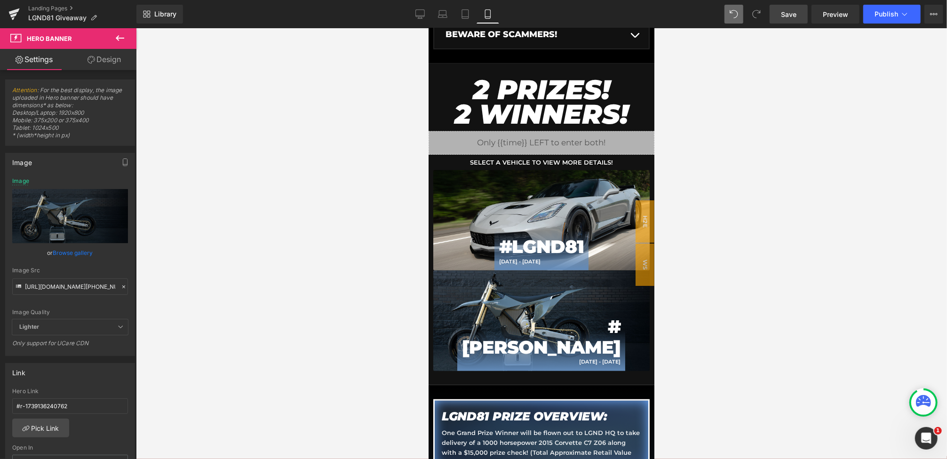
click at [793, 16] on span "Save" at bounding box center [789, 14] width 16 height 10
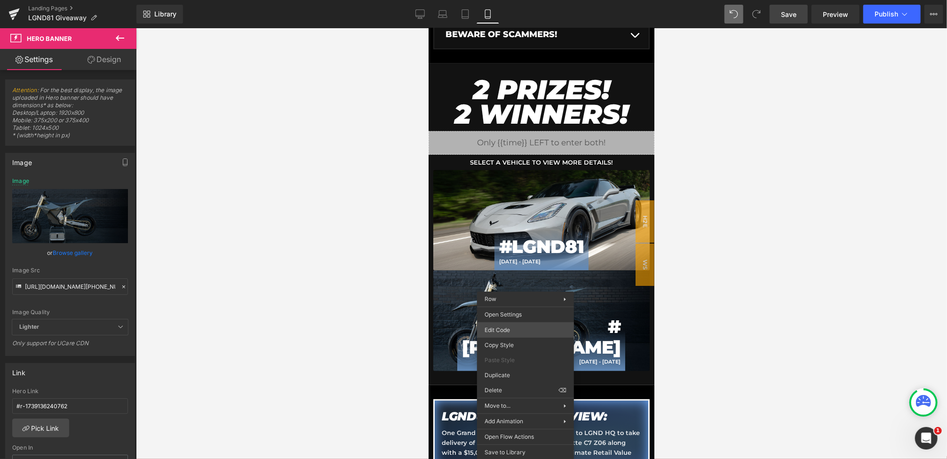
click at [507, 0] on div "Hero Banner You are previewing how the will restyle your page. You can not edit…" at bounding box center [473, 0] width 947 height 0
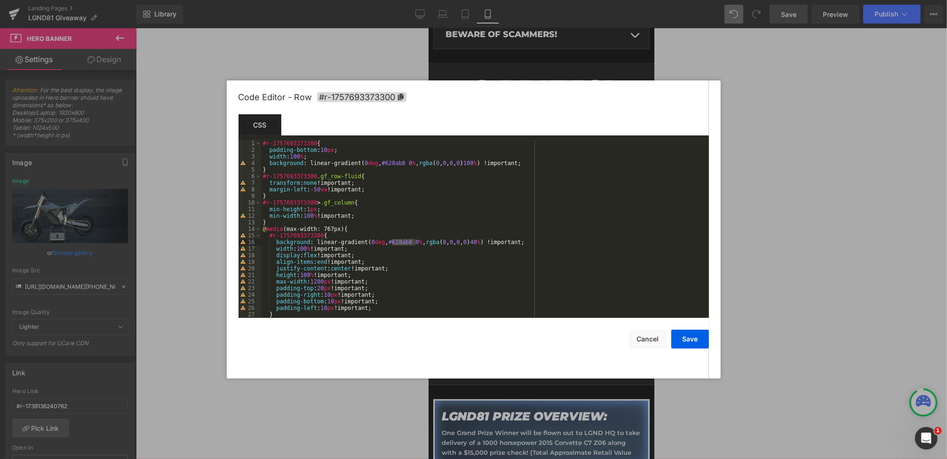
drag, startPoint x: 392, startPoint y: 243, endPoint x: 416, endPoint y: 243, distance: 24.0
click at [416, 243] on div "#r-1757693373300 { padding-bottom : 10 px ; width : 100 % ; background : linear…" at bounding box center [483, 235] width 444 height 191
click at [691, 341] on button "Save" at bounding box center [690, 339] width 38 height 19
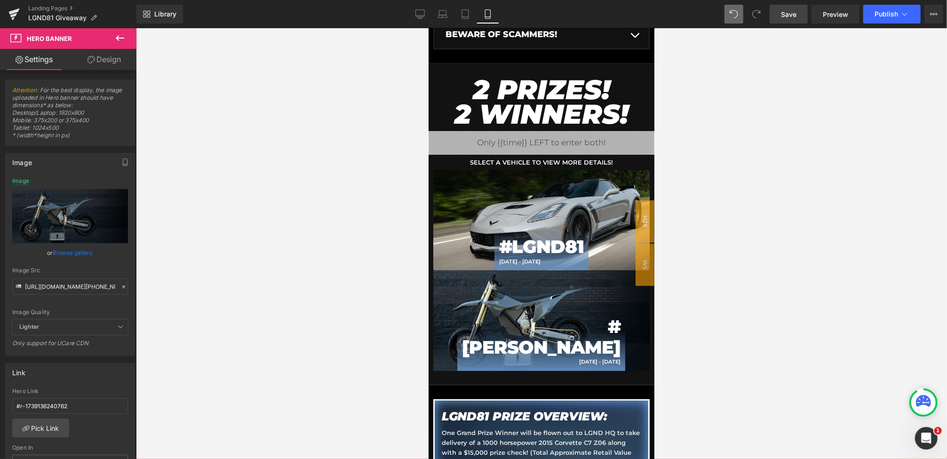
click at [783, 18] on span "Save" at bounding box center [789, 14] width 16 height 10
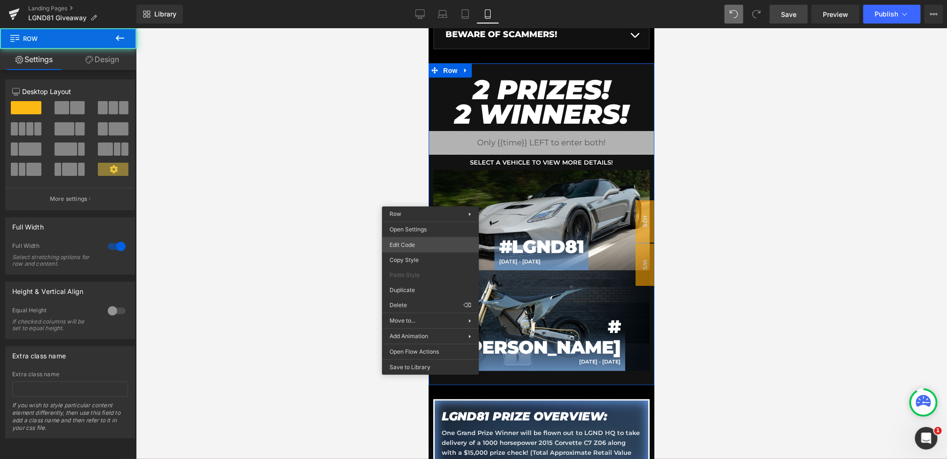
click at [416, 0] on div "Hero Banner You are previewing how the will restyle your page. You can not edit…" at bounding box center [473, 0] width 947 height 0
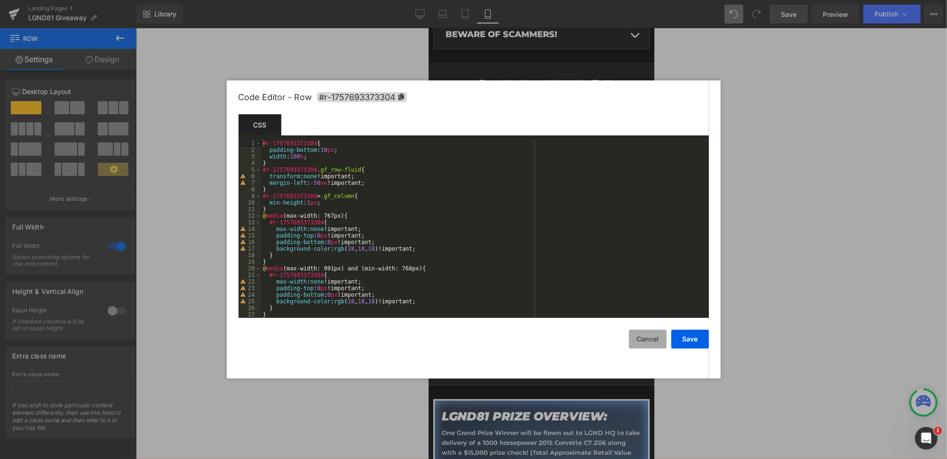
click at [641, 335] on button "Cancel" at bounding box center [648, 339] width 38 height 19
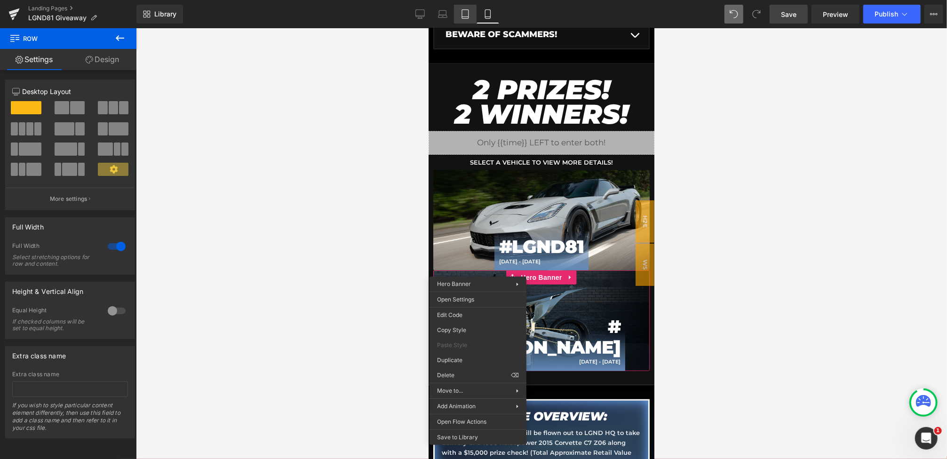
click at [470, 15] on icon at bounding box center [465, 13] width 9 height 9
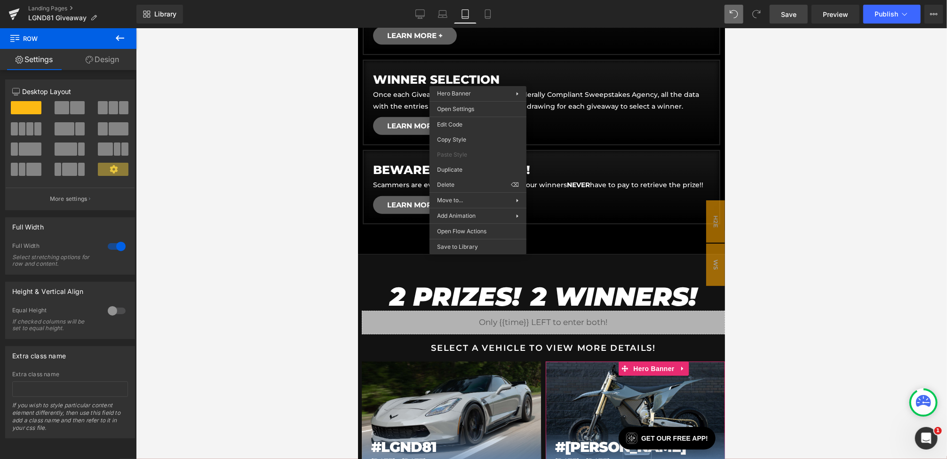
scroll to position [562, 0]
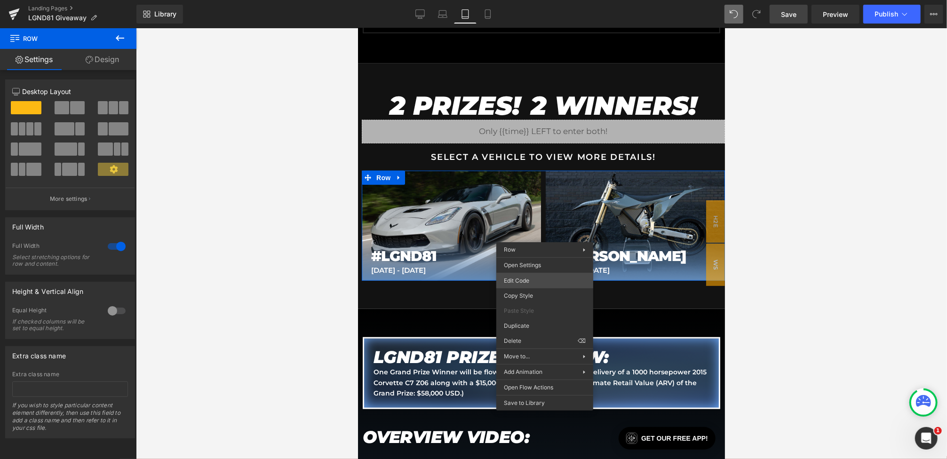
click at [532, 0] on div "Hero Banner You are previewing how the will restyle your page. You can not edit…" at bounding box center [473, 0] width 947 height 0
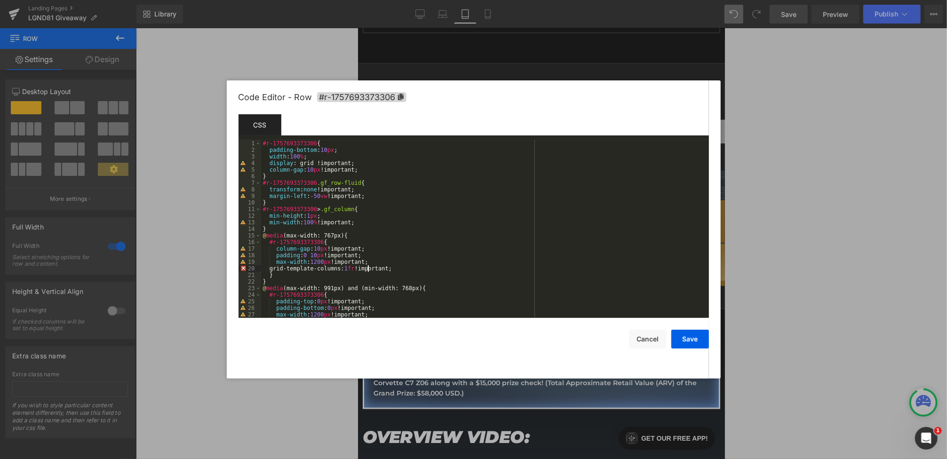
click at [366, 268] on div "#r-1757693373306 { padding-bottom : 10 px ; width : 100 % ; display : grid !imp…" at bounding box center [483, 235] width 444 height 191
click at [692, 344] on button "Save" at bounding box center [690, 339] width 38 height 19
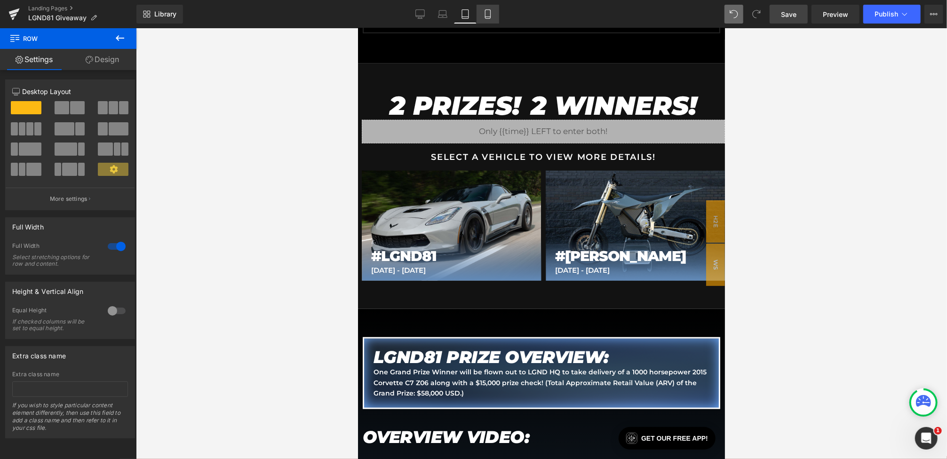
click at [489, 17] on icon at bounding box center [487, 13] width 9 height 9
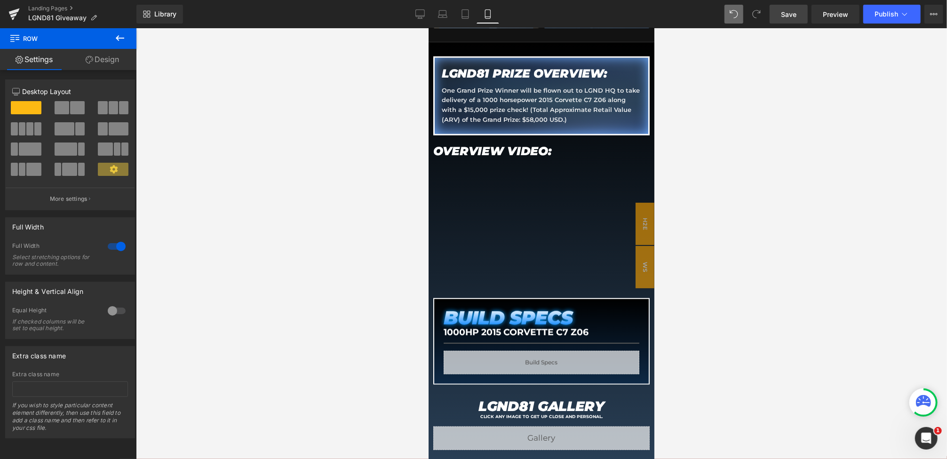
scroll to position [371, 0]
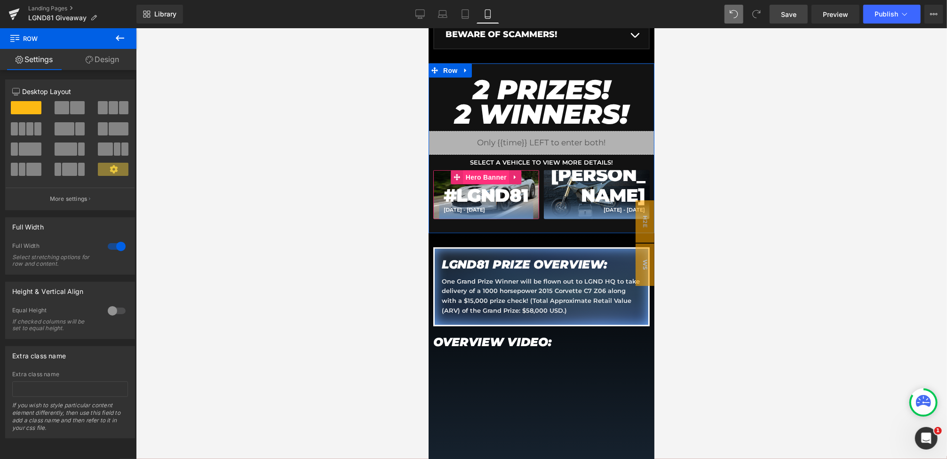
click at [494, 177] on span "Hero Banner" at bounding box center [486, 177] width 46 height 14
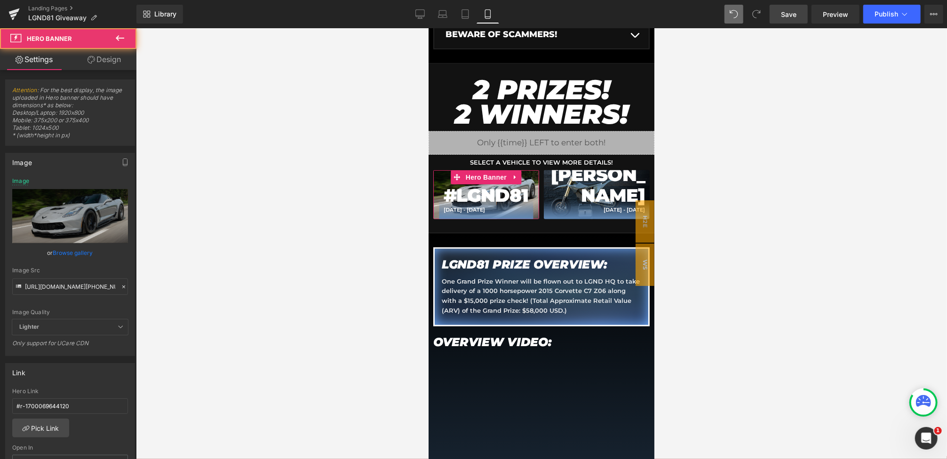
click at [120, 285] on icon at bounding box center [123, 287] width 7 height 7
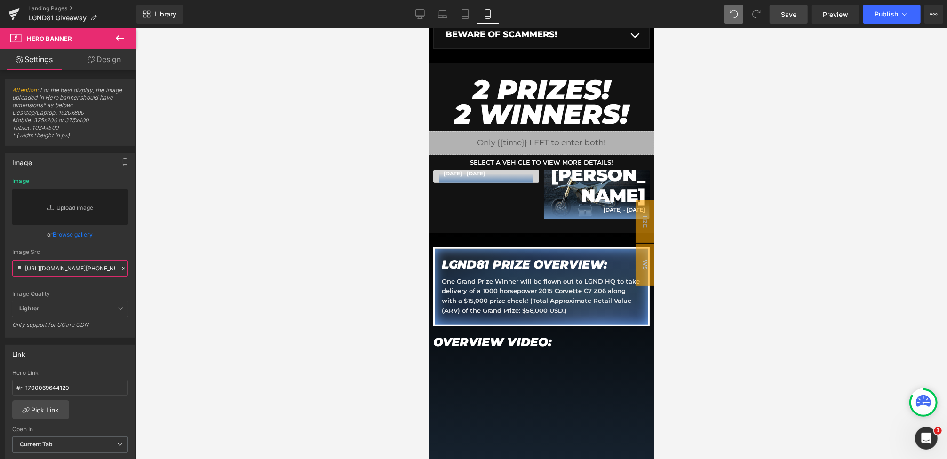
click at [65, 268] on input "https://cdn.shopify.com/s/files/1/0068/4245/0009/files/81-BonusStark-Button-Mai…" at bounding box center [70, 268] width 116 height 16
paste input "https://cdn.shopify.com/s/files/1/0068/4245/0009/files/81-BonusStark-Button-Mai…"
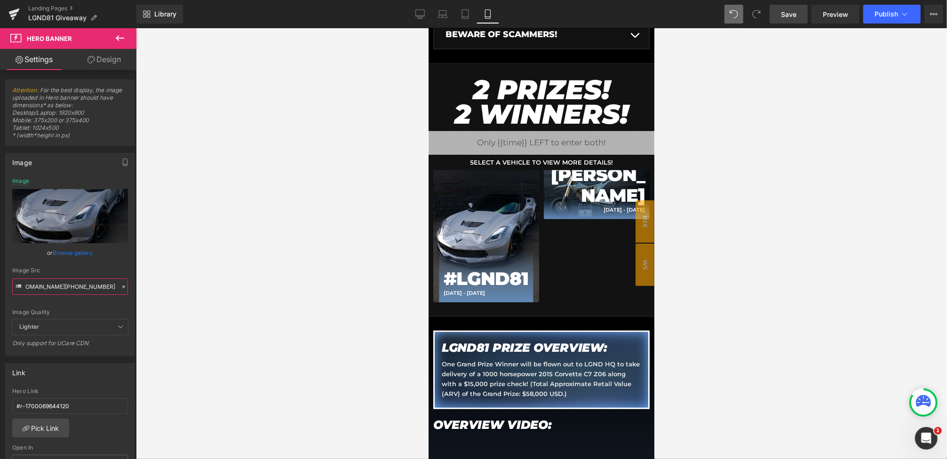
type input "https://cdn.shopify.com/s/files/1/0068/4245/0009/files/81-BonusStark-Button-Mai…"
click at [106, 264] on div "Image Quality Lighter Lightest Lighter Lighter Lightest Only support for UCare …" at bounding box center [70, 249] width 116 height 142
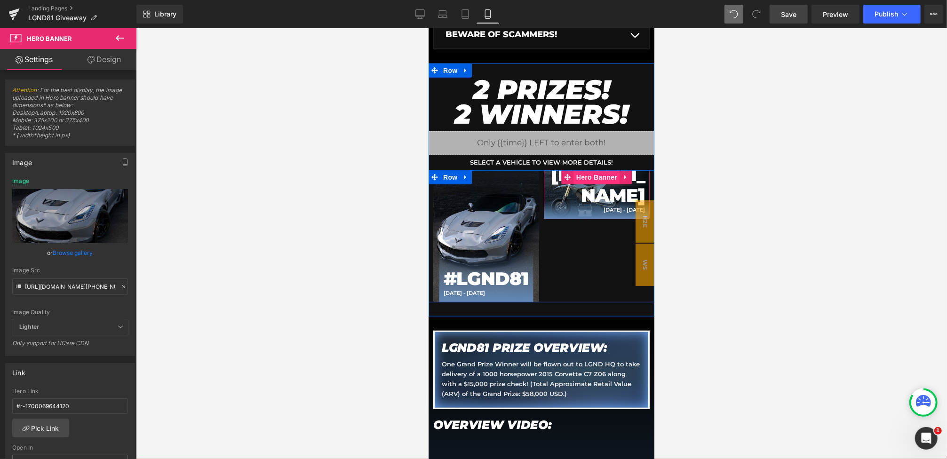
click at [591, 175] on span "Hero Banner" at bounding box center [597, 177] width 46 height 14
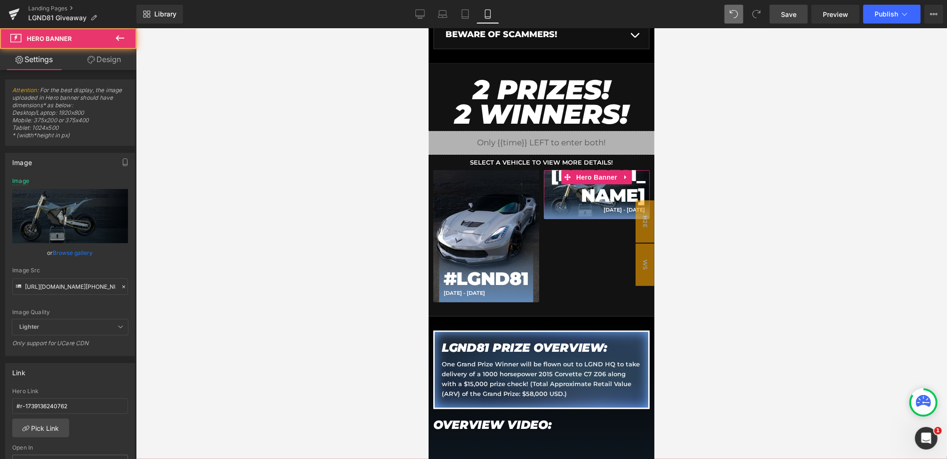
click at [122, 287] on icon at bounding box center [123, 287] width 7 height 7
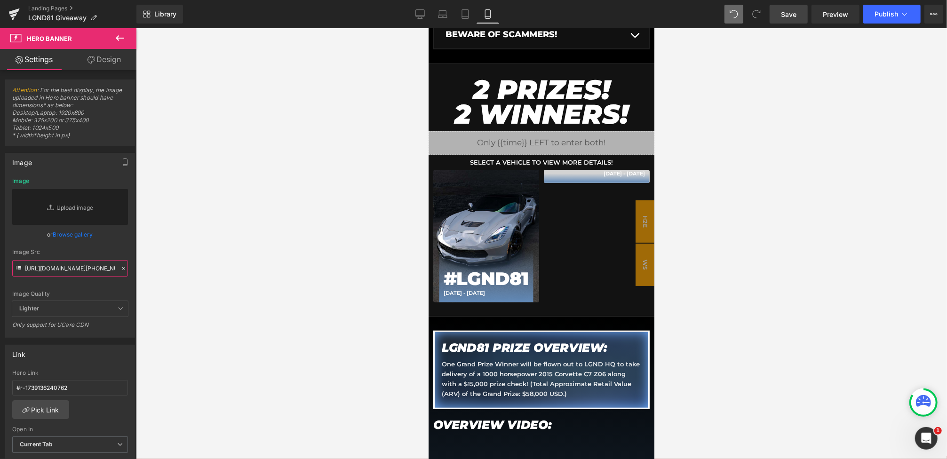
click at [80, 271] on input "https://cdn.shopify.com/s/files/1/0068/4245/0009/files/81-BonusStark-Button-Bon…" at bounding box center [70, 268] width 116 height 16
paste input "https://cdn.shopify.com/s/files/1/0068/4245/0009/files/81-BonusStark-Button-Bon…"
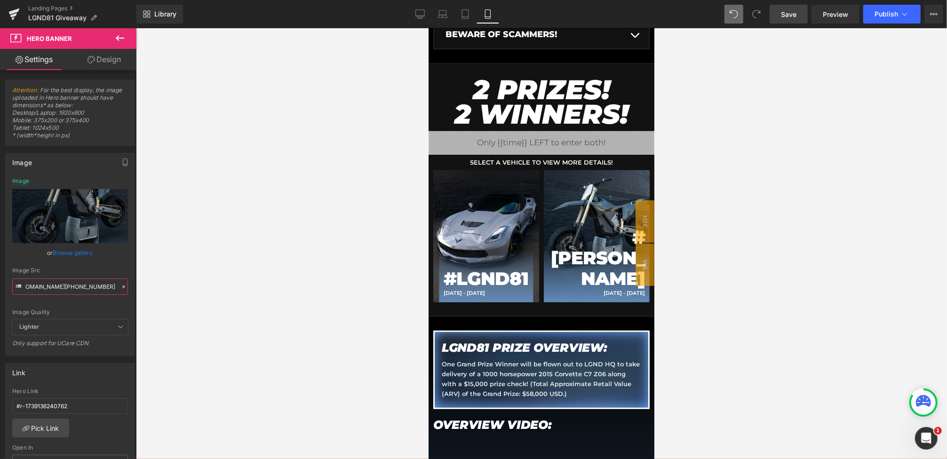
type input "https://cdn.shopify.com/s/files/1/0068/4245/0009/files/81-BonusStark-Button-Bon…"
click at [113, 263] on div "Image Quality Lighter Lightest Lighter Lighter Lightest Only support for UCare …" at bounding box center [70, 249] width 116 height 142
click at [791, 12] on span "Save" at bounding box center [789, 14] width 16 height 10
click at [422, 10] on icon at bounding box center [419, 13] width 9 height 9
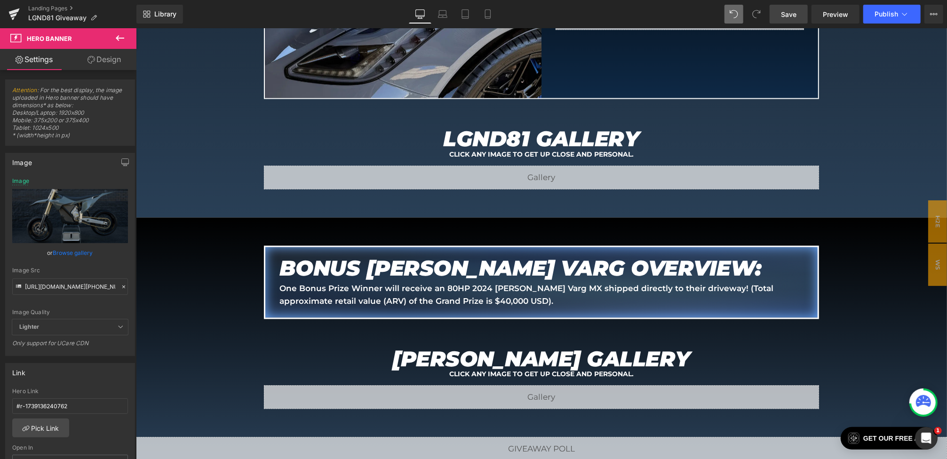
scroll to position [1570, 0]
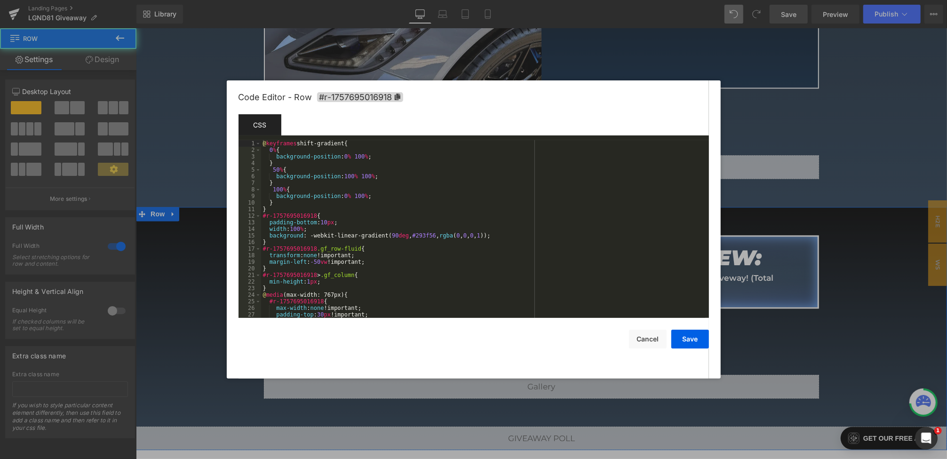
click at [169, 266] on body "Hero Banner You are previewing how the will restyle your page. You can not edit…" at bounding box center [473, 229] width 947 height 459
click at [368, 98] on span "#r-1757695016918" at bounding box center [360, 97] width 86 height 10
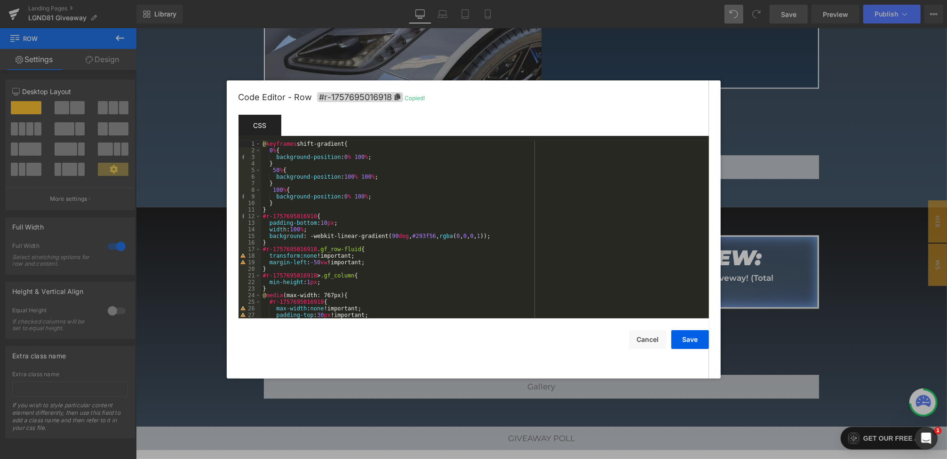
click at [177, 138] on div at bounding box center [473, 229] width 947 height 459
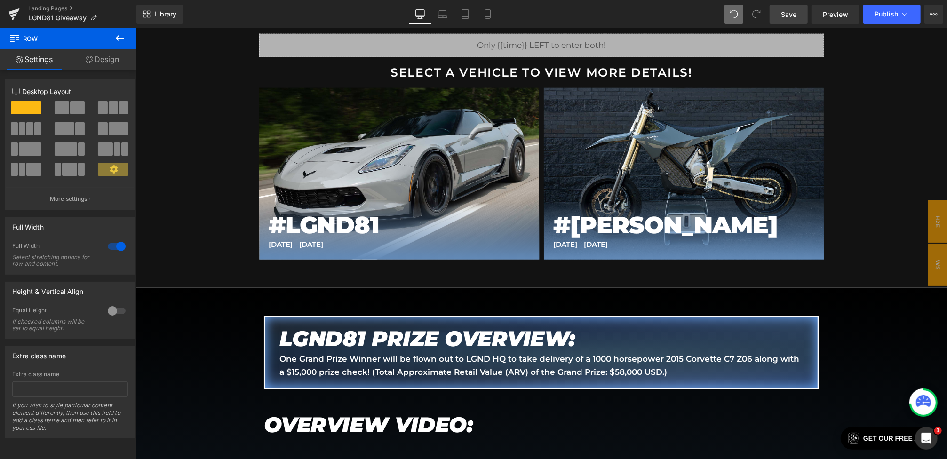
scroll to position [550, 0]
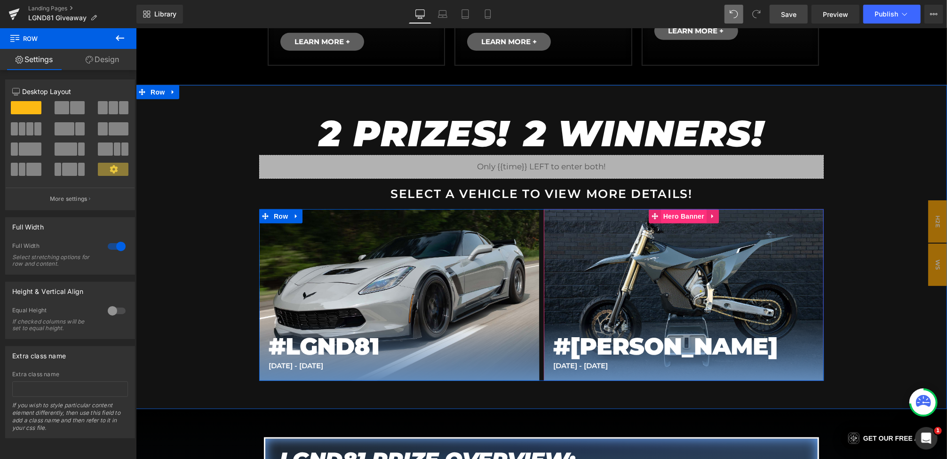
click at [672, 215] on span "Hero Banner" at bounding box center [684, 216] width 46 height 14
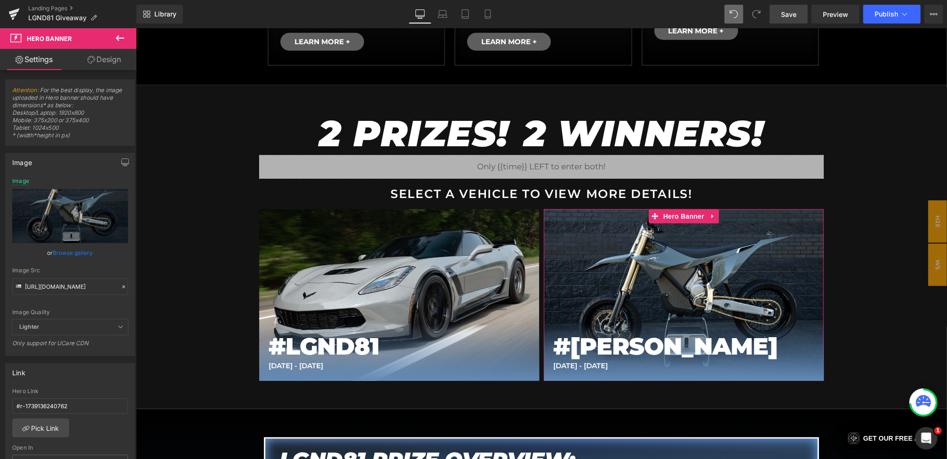
click at [120, 288] on icon at bounding box center [123, 287] width 7 height 7
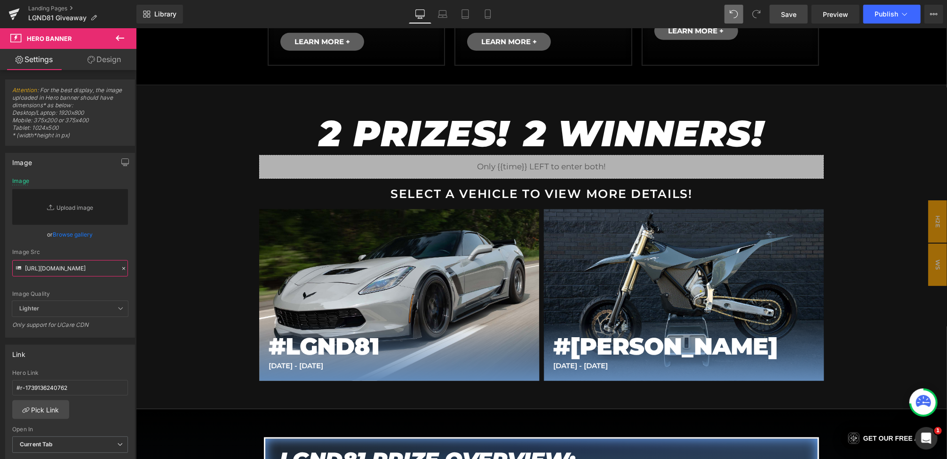
click at [48, 274] on input "https://cdn.shopify.com/s/files/1/0068/4245/0009/files/81-BonusStark-Button-Bon…" at bounding box center [70, 268] width 116 height 16
paste input "#r-1757695016918"
click at [108, 260] on input "#r-1757695016918" at bounding box center [70, 268] width 116 height 16
click at [115, 247] on div "Image Quality Lighter Lightest Lighter Lighter Lightest Only support for UCare …" at bounding box center [70, 239] width 116 height 123
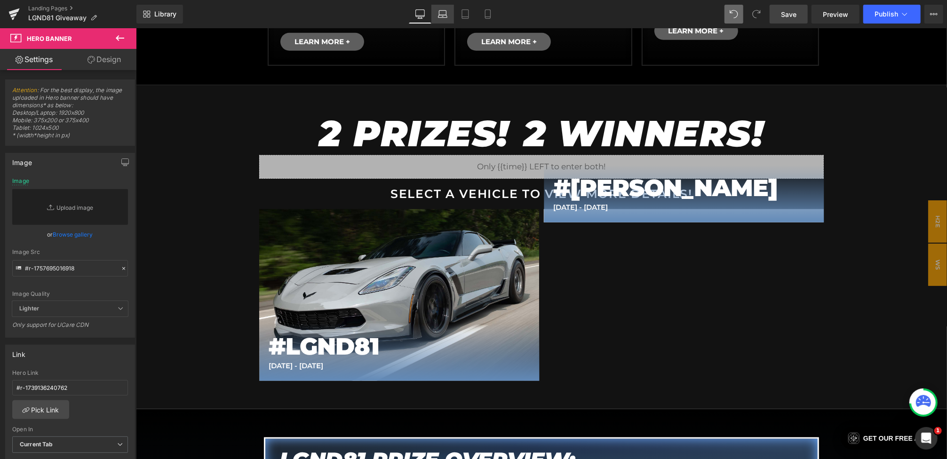
click at [442, 5] on link "Laptop" at bounding box center [442, 14] width 23 height 19
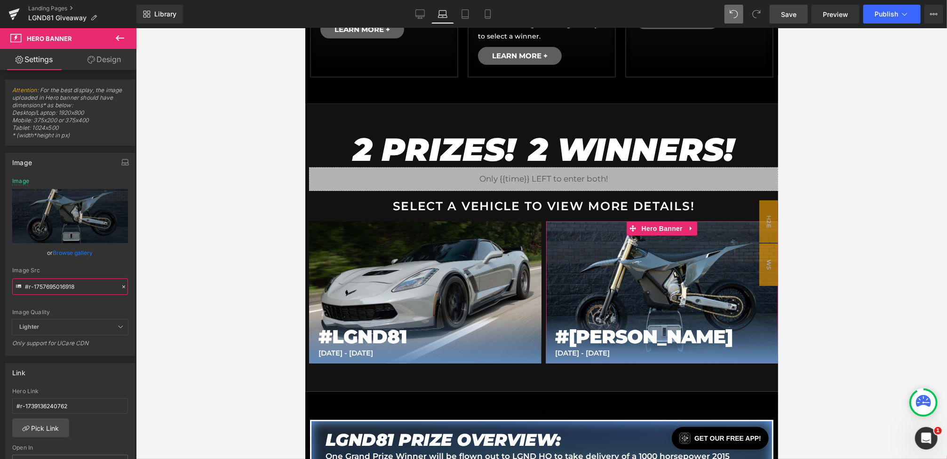
click at [76, 287] on input "#r-1757695016918" at bounding box center [70, 287] width 116 height 16
drag, startPoint x: 24, startPoint y: 286, endPoint x: 79, endPoint y: 318, distance: 63.5
click at [79, 318] on div "https://cdn.shopify.com/s/files/1/0068/4245/0009/files/81-BonusStark-Button-Bon…" at bounding box center [70, 267] width 129 height 178
type input "https://cdn.shopify.com/s/files/1/0068/4245/0009/files/81-BonusStark-Button-Bon…"
click at [428, 12] on link "Desktop" at bounding box center [420, 14] width 23 height 19
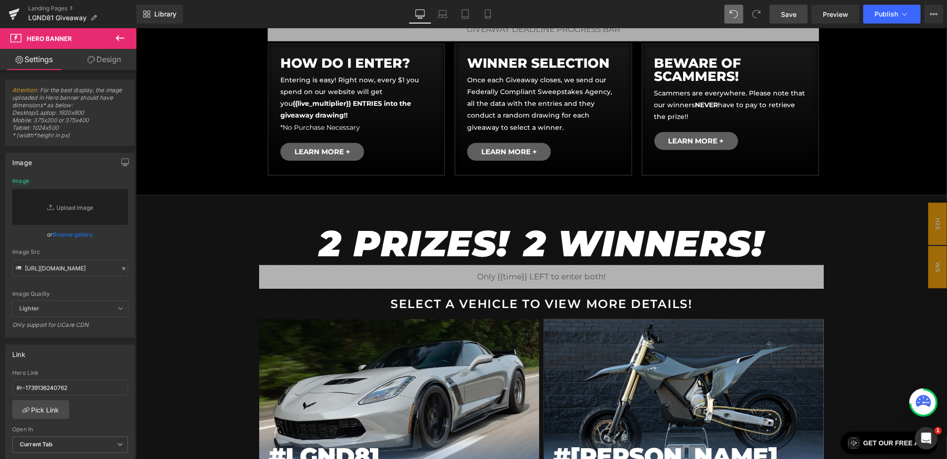
scroll to position [550, 0]
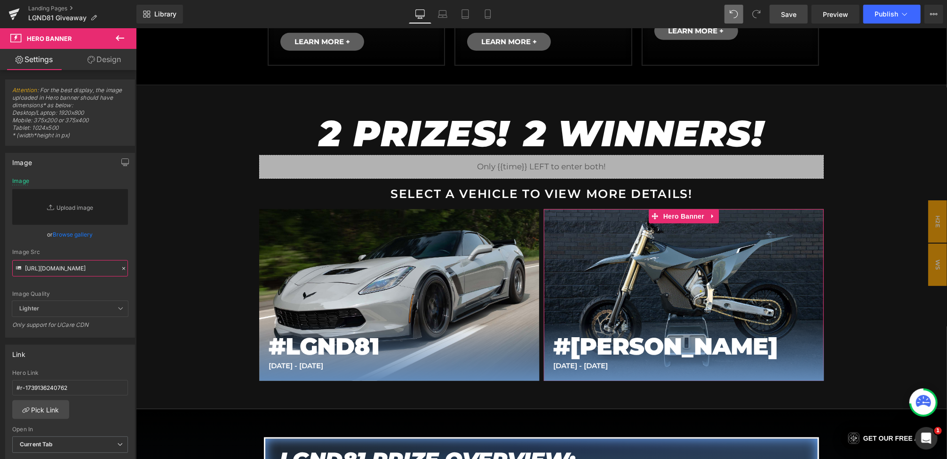
click at [97, 263] on input "https://cdn.shopify.com/s/files/1/0068/4245/0009/files/81-BonusStark-Button-Bon…" at bounding box center [70, 268] width 116 height 16
paste input "https://cdn.shopify.com/s/files/1/0068/4245/0009/files/81-BonusStark-Button-Bon…"
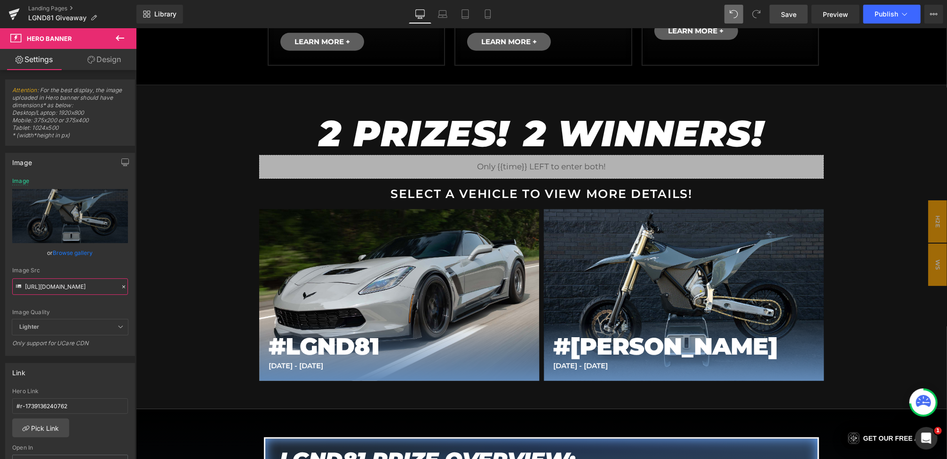
type input "https://cdn.shopify.com/s/files/1/0068/4245/0009/files/81-BonusStark-Button-Bon…"
click at [114, 267] on div "Image Src" at bounding box center [70, 270] width 116 height 7
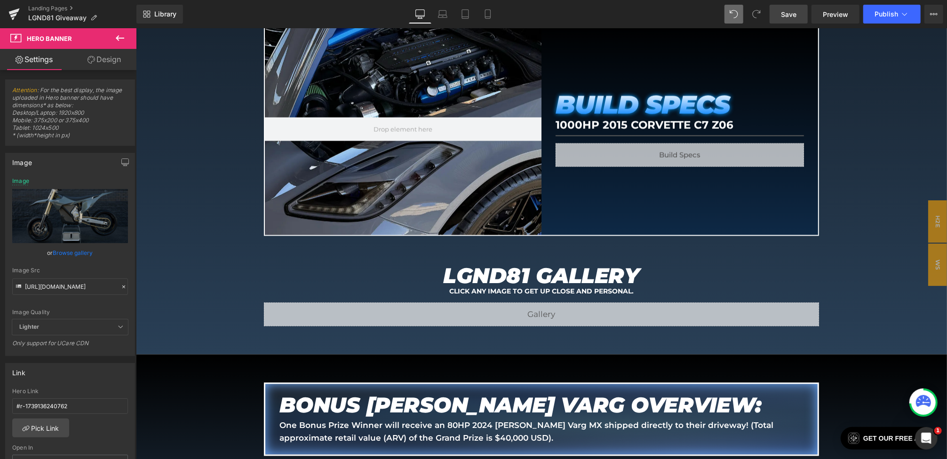
scroll to position [1465, 0]
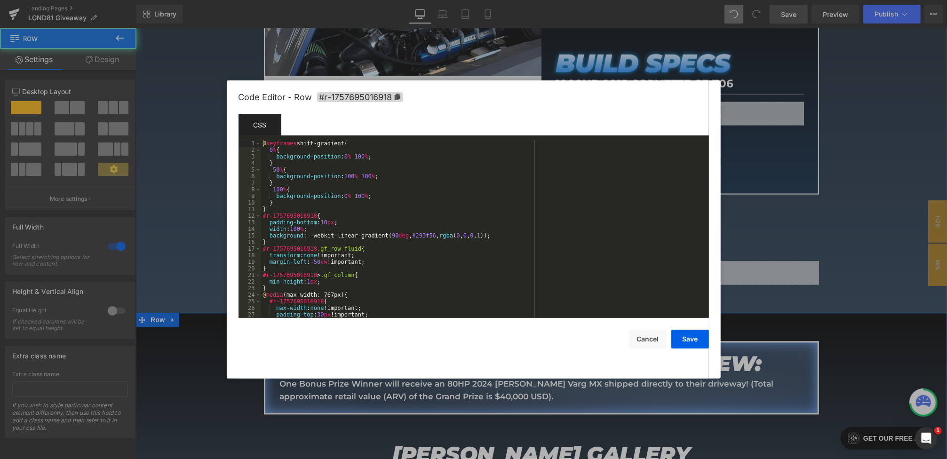
click at [145, 333] on body "Hero Banner You are previewing how the will restyle your page. You can not edit…" at bounding box center [473, 229] width 947 height 459
click at [385, 93] on span "#r-1757695016918" at bounding box center [360, 97] width 86 height 10
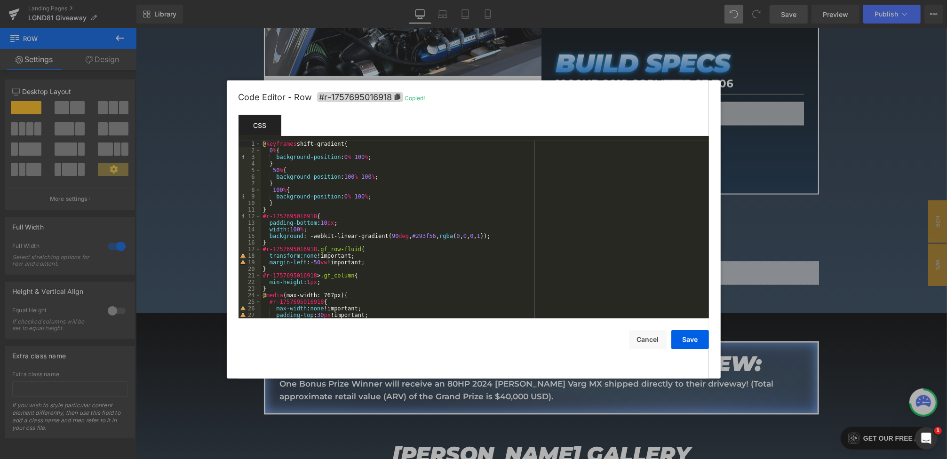
click at [199, 155] on div at bounding box center [473, 229] width 947 height 459
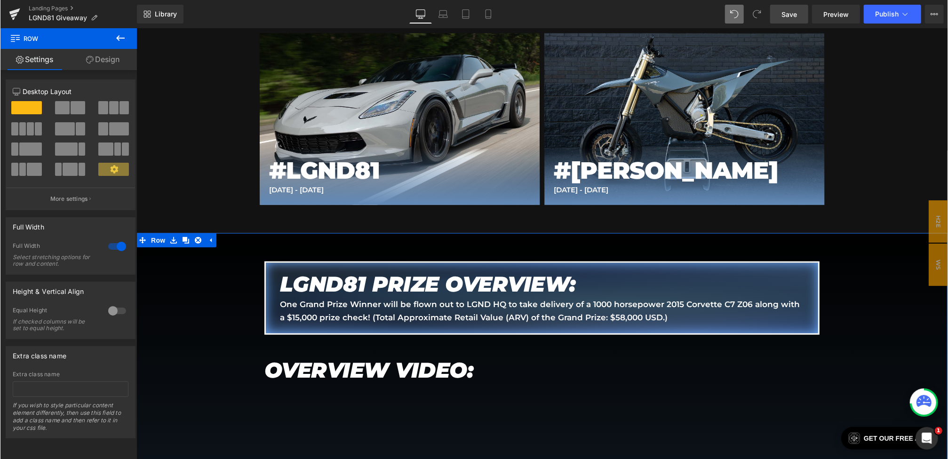
scroll to position [641, 0]
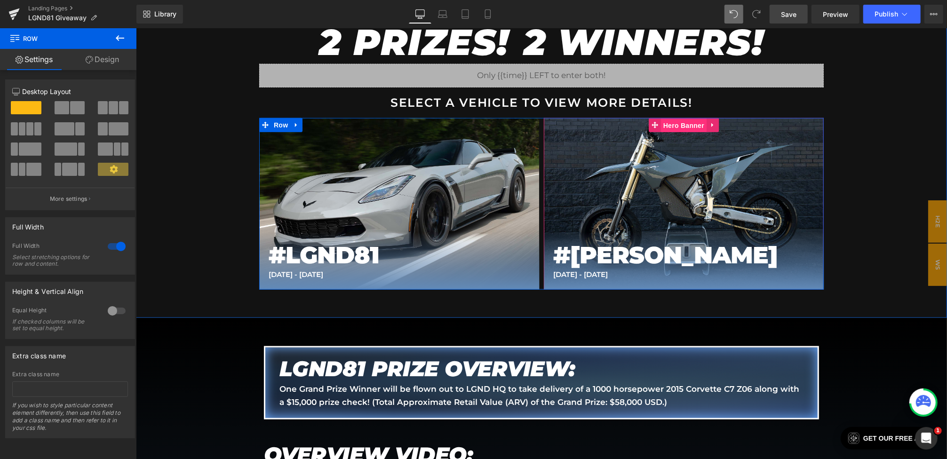
click at [673, 125] on span "Hero Banner" at bounding box center [684, 125] width 46 height 14
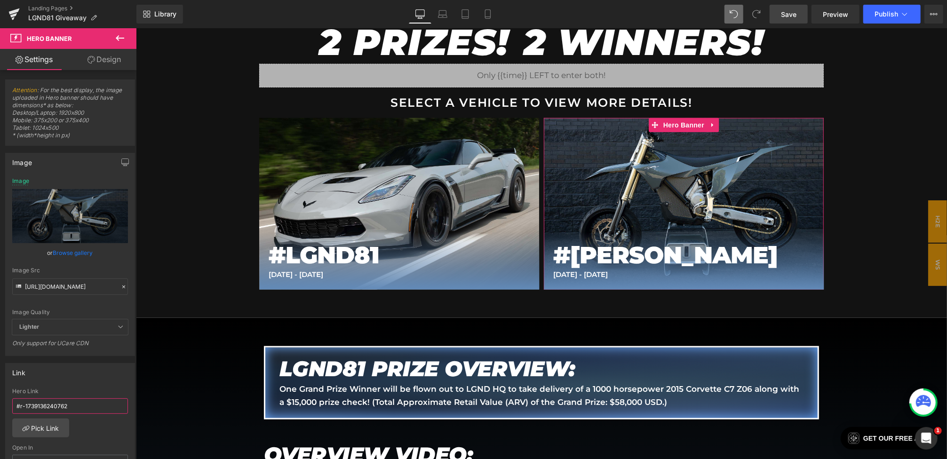
drag, startPoint x: 73, startPoint y: 406, endPoint x: -1, endPoint y: 406, distance: 74.3
click at [0, 406] on html "Hero Banner You are previewing how the will restyle your page. You can not edit…" at bounding box center [473, 229] width 947 height 459
paste input "57695016918"
type input "#r-1757695016918"
click at [80, 384] on div "Link #r-1739136240762 Hero Link #r-1757695016918 Pick Link Current Tab New Tab …" at bounding box center [70, 424] width 130 height 122
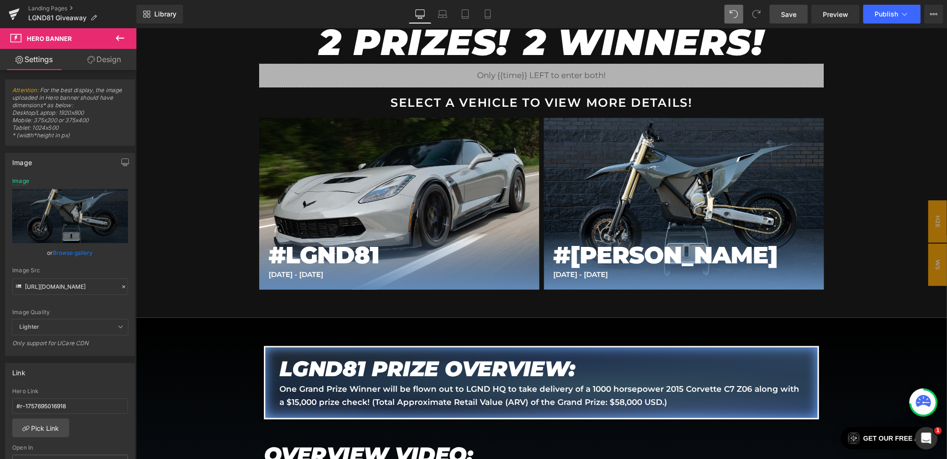
click at [783, 15] on span "Save" at bounding box center [789, 14] width 16 height 10
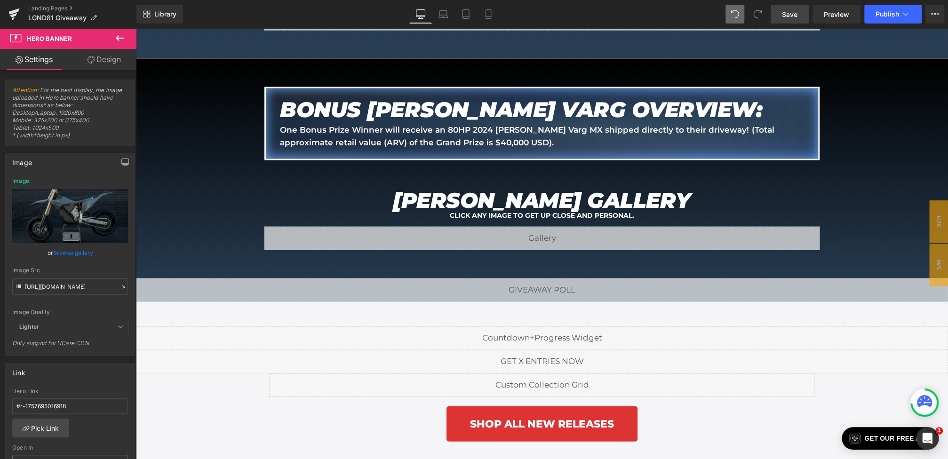
scroll to position [1760, 0]
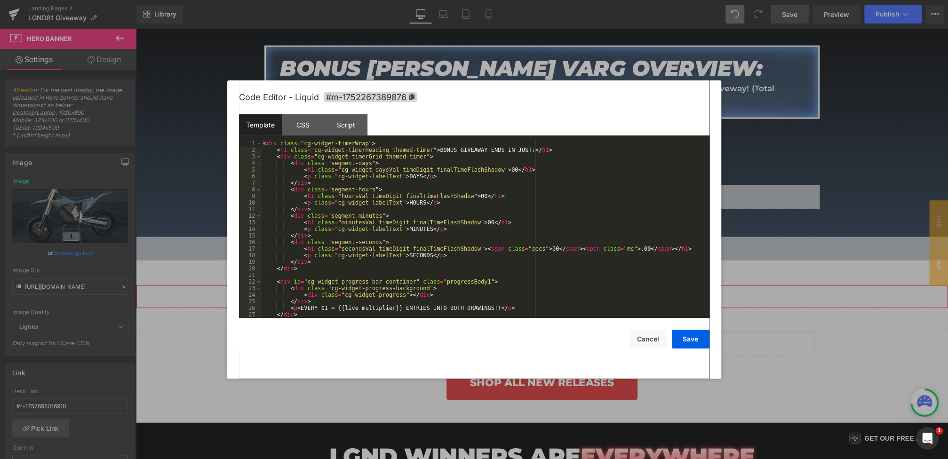
click at [432, 0] on div "Hero Banner You are previewing how the will restyle your page. You can not edit…" at bounding box center [474, 0] width 948 height 0
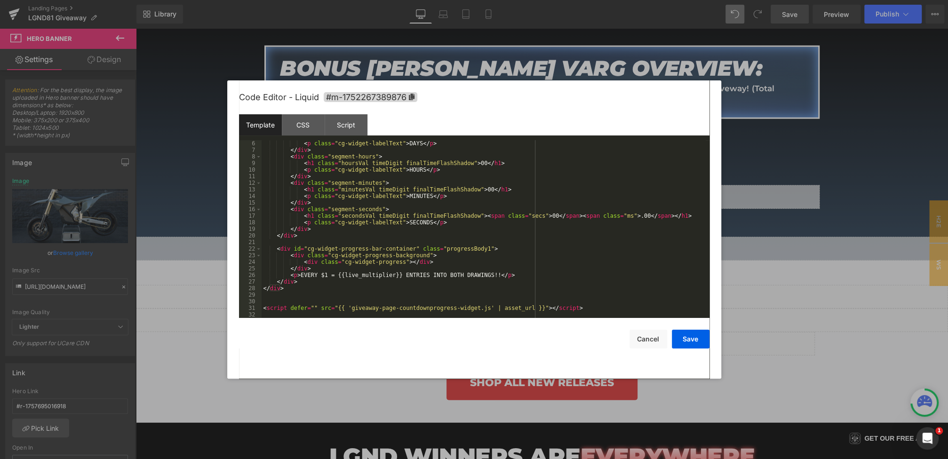
scroll to position [33, 0]
drag, startPoint x: 591, startPoint y: 308, endPoint x: 178, endPoint y: 306, distance: 412.6
click at [178, 306] on body "Hero Banner You are previewing how the will restyle your page. You can not edit…" at bounding box center [474, 229] width 948 height 459
click at [482, 314] on div "< p class = "cg-widget-labelText" > DAYS </ p > </ div > < div class = "segment…" at bounding box center [484, 235] width 444 height 191
drag, startPoint x: 603, startPoint y: 310, endPoint x: 212, endPoint y: 310, distance: 391.0
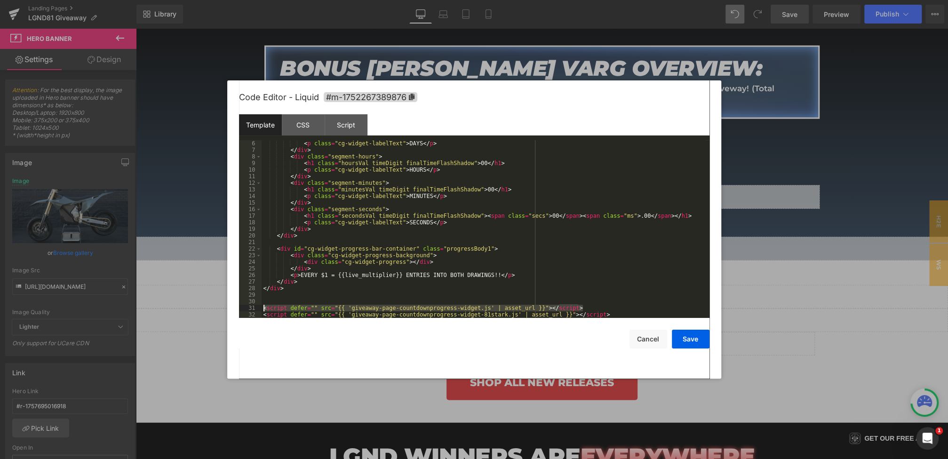
click at [212, 310] on body "Hero Banner You are previewing how the will restyle your page. You can not edit…" at bounding box center [474, 229] width 948 height 459
click at [693, 338] on button "Save" at bounding box center [691, 339] width 38 height 19
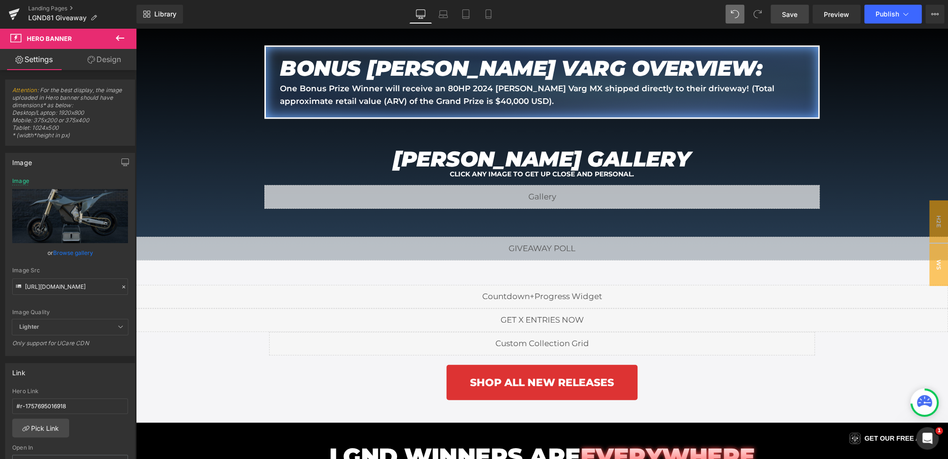
click at [797, 16] on span "Save" at bounding box center [790, 14] width 16 height 10
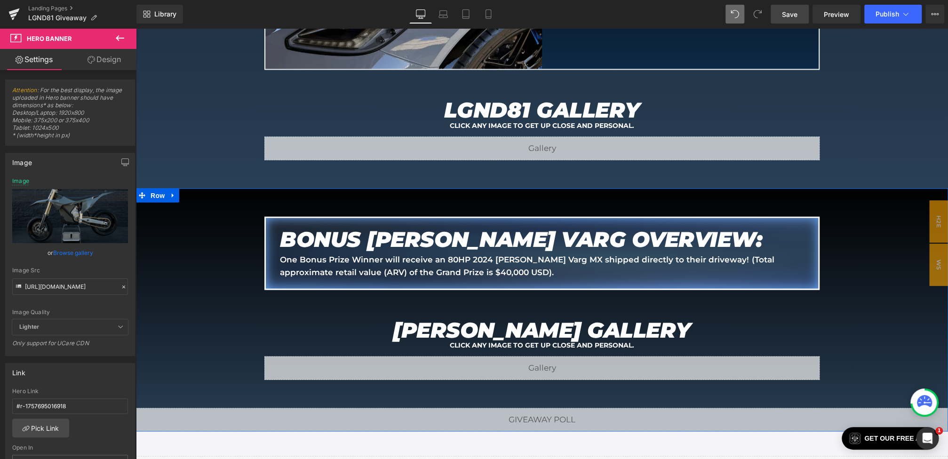
scroll to position [1584, 0]
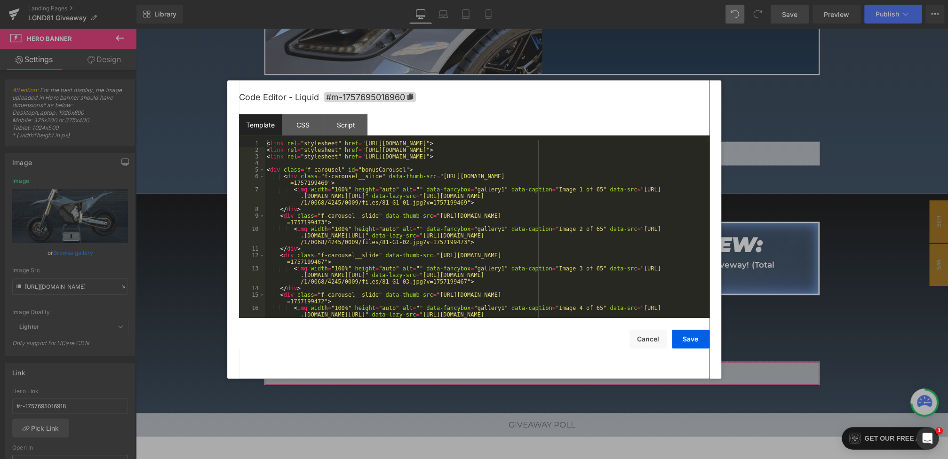
click at [390, 0] on div "Hero Banner You are previewing how the will restyle your page. You can not edit…" at bounding box center [474, 0] width 948 height 0
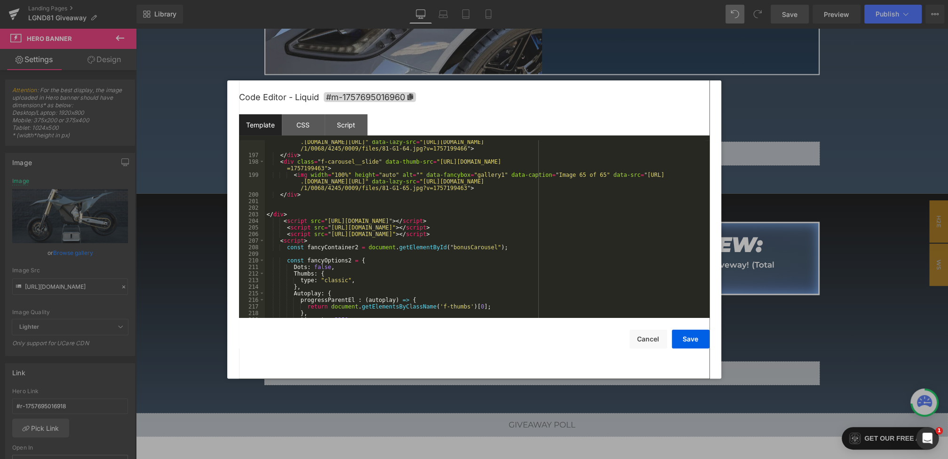
scroll to position [2544, 0]
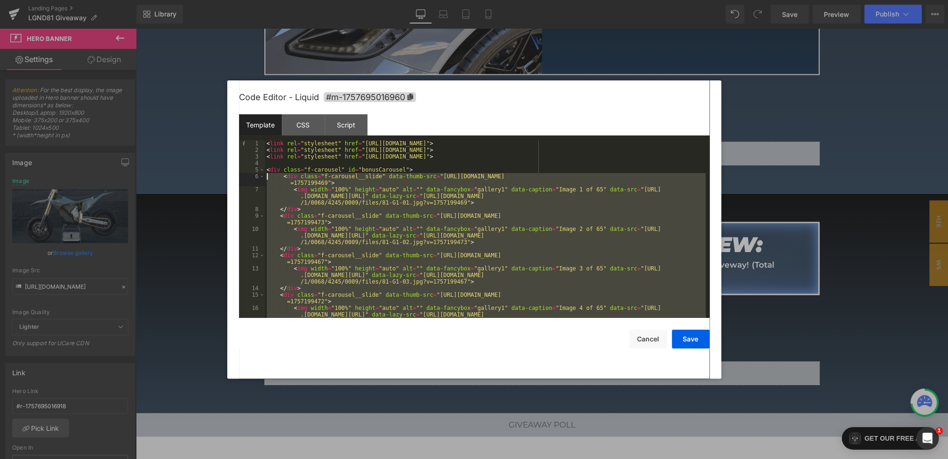
click at [242, 177] on pre "1 2 3 4 5 6 7 8 9 10 11 12 13 14 15 16 < link rel = "stylesheet" href = "[URL][…" at bounding box center [474, 229] width 470 height 178
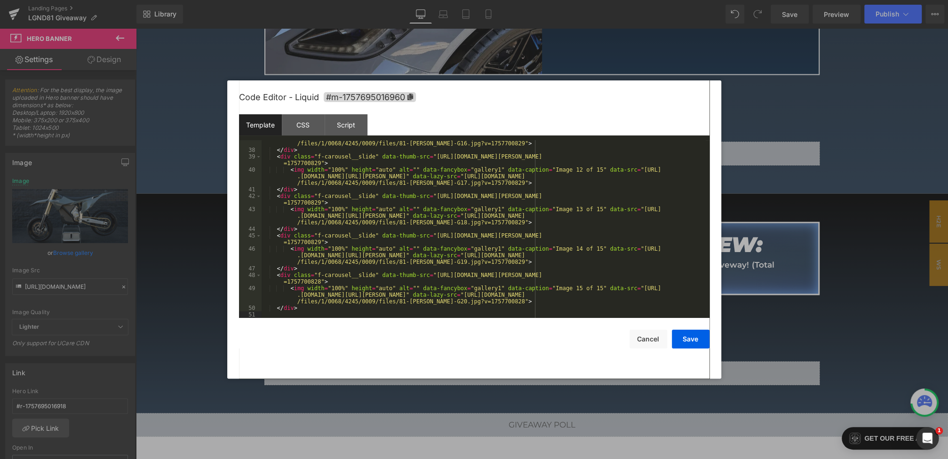
scroll to position [497, 0]
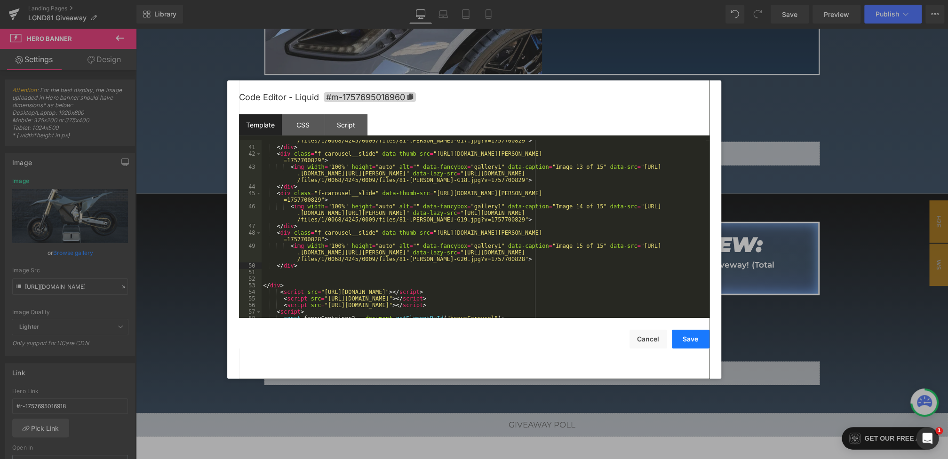
click at [678, 334] on button "Save" at bounding box center [691, 339] width 38 height 19
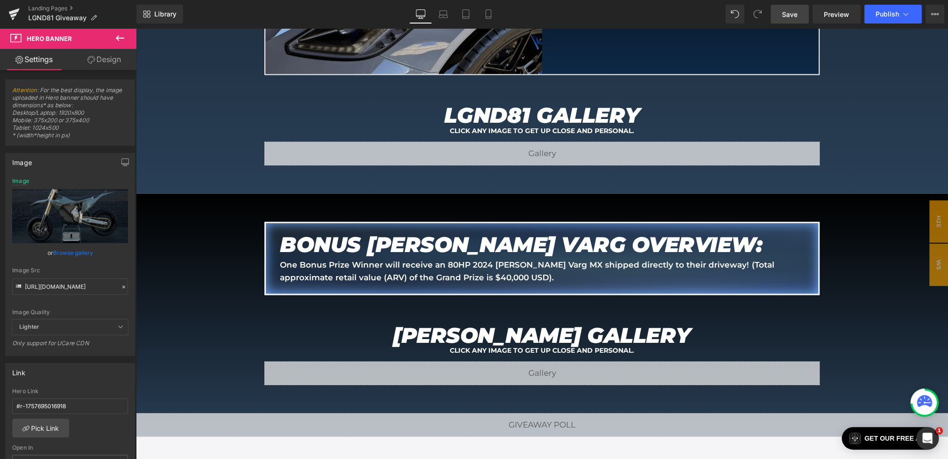
click at [783, 15] on span "Save" at bounding box center [790, 14] width 16 height 10
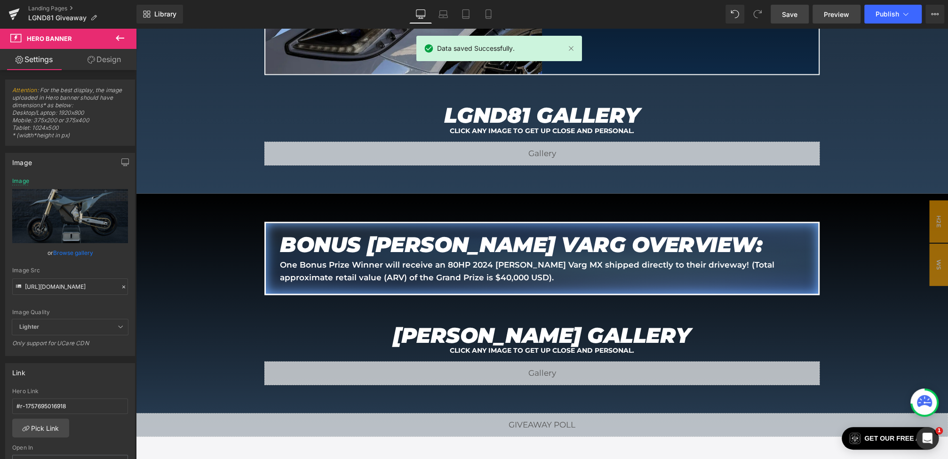
click at [832, 21] on link "Preview" at bounding box center [837, 14] width 48 height 19
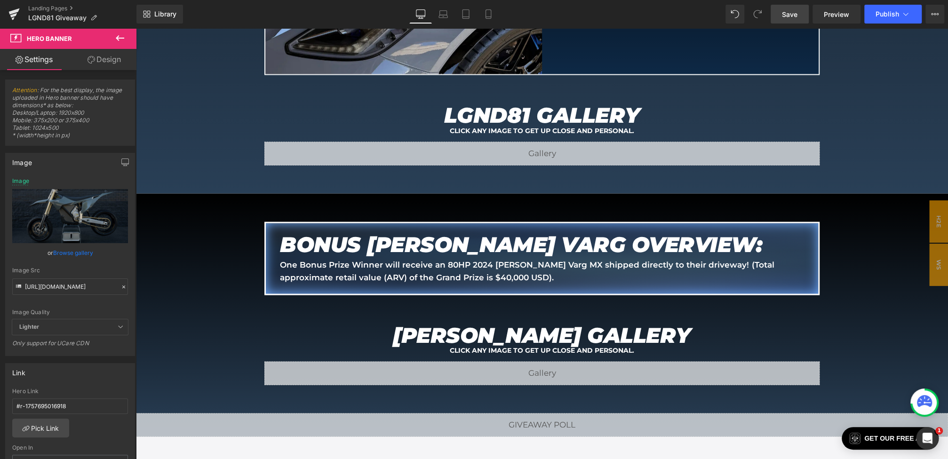
click at [781, 12] on link "Save" at bounding box center [790, 14] width 38 height 19
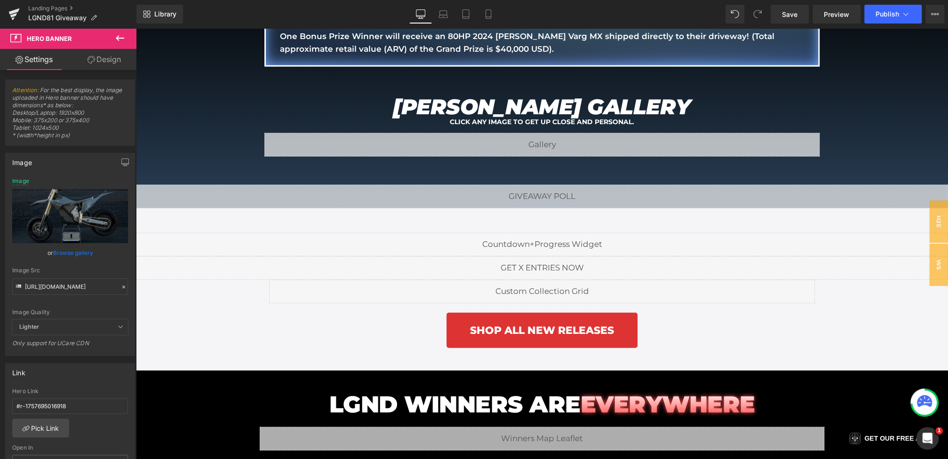
scroll to position [1697, 0]
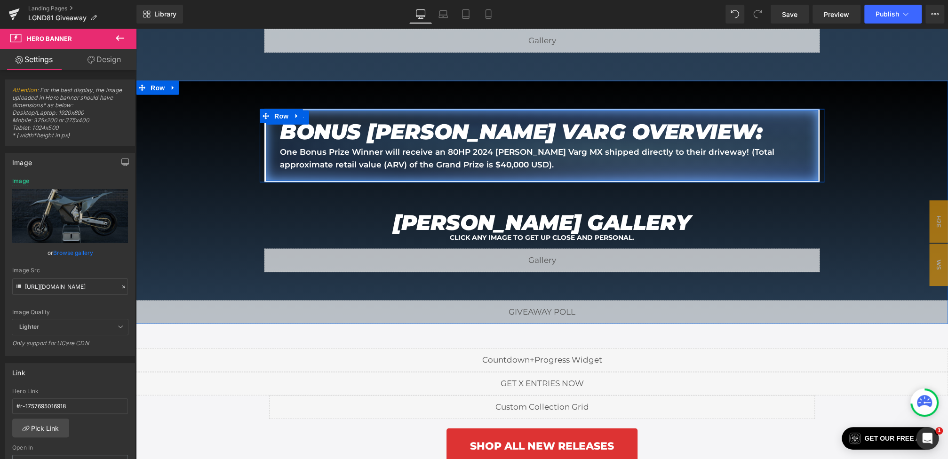
click at [422, 164] on p "One Bonus Prize Winner will receive an 80HP 2024 Stark Varg MX shipped directly…" at bounding box center [542, 158] width 524 height 25
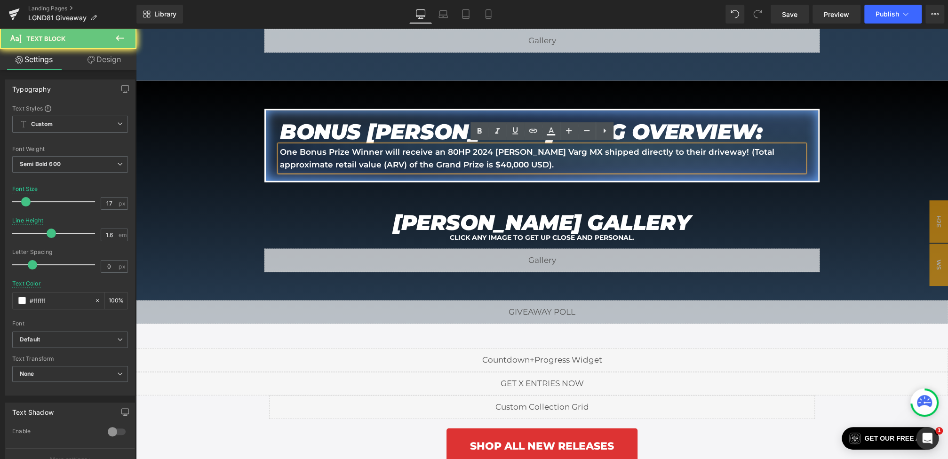
click at [426, 164] on p "One Bonus Prize Winner will receive an 80HP 2024 Stark Varg MX shipped directly…" at bounding box center [542, 158] width 524 height 25
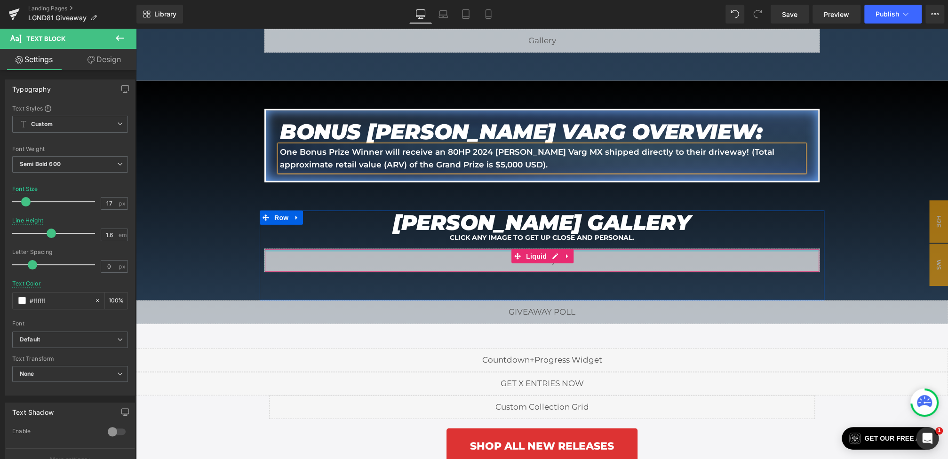
scroll to position [1666, 0]
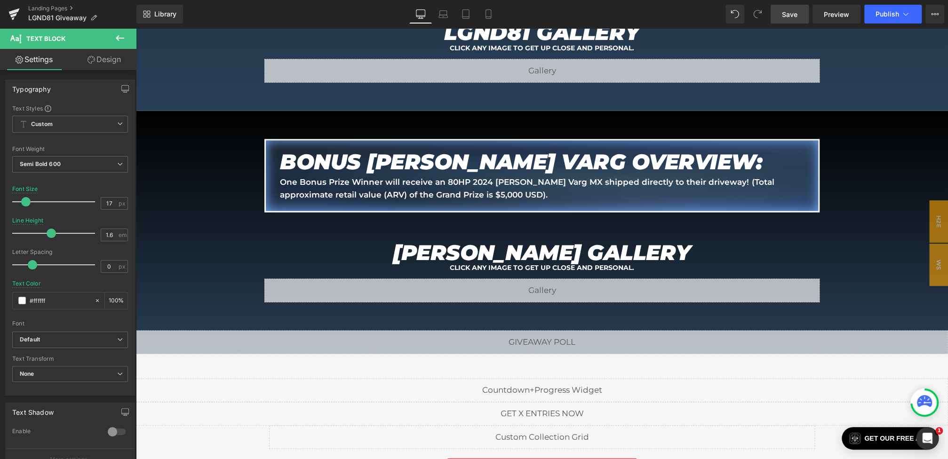
click at [800, 10] on link "Save" at bounding box center [790, 14] width 38 height 19
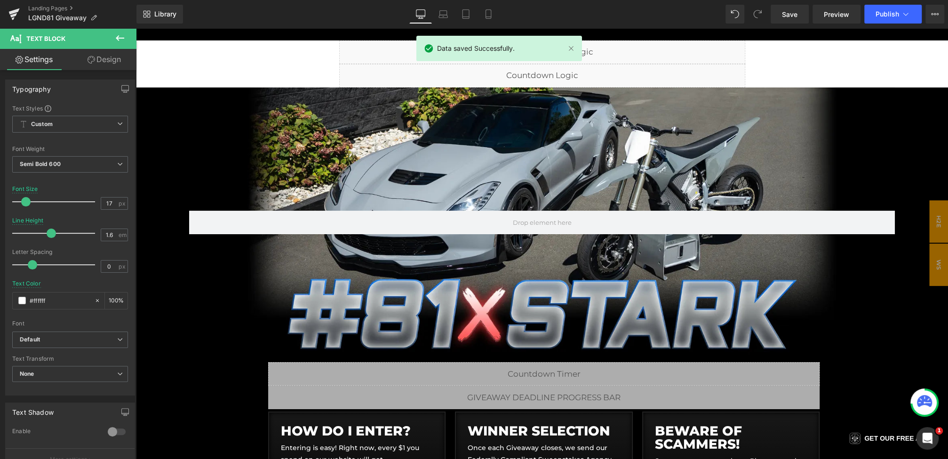
scroll to position [0, 0]
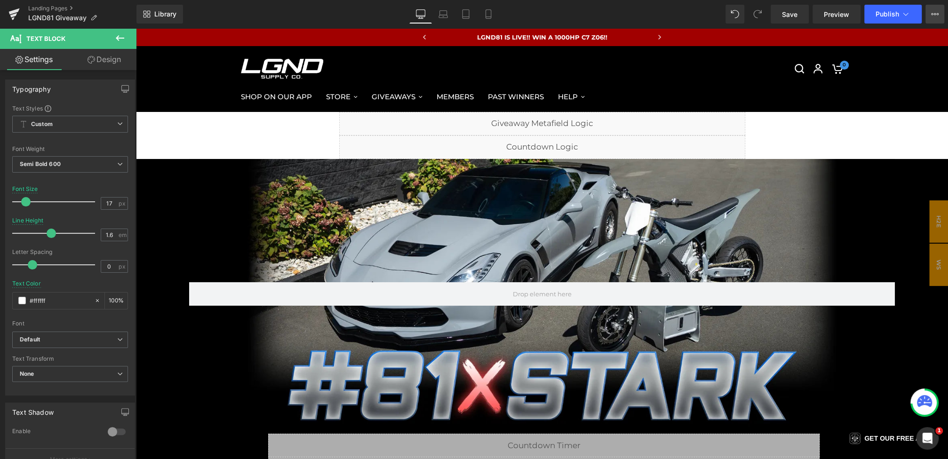
click at [939, 17] on button "View Live Page View with current Template Save Template to Library Schedule Pub…" at bounding box center [934, 14] width 19 height 19
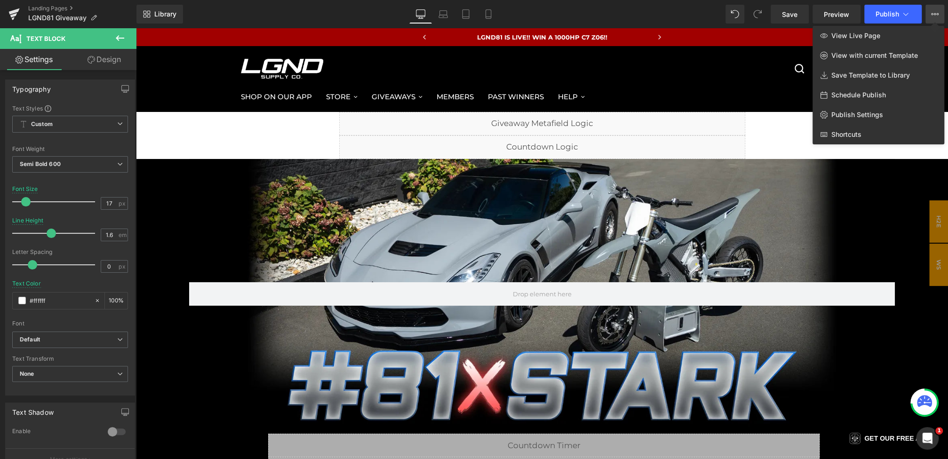
click at [855, 93] on span "Schedule Publish" at bounding box center [858, 95] width 55 height 8
select select
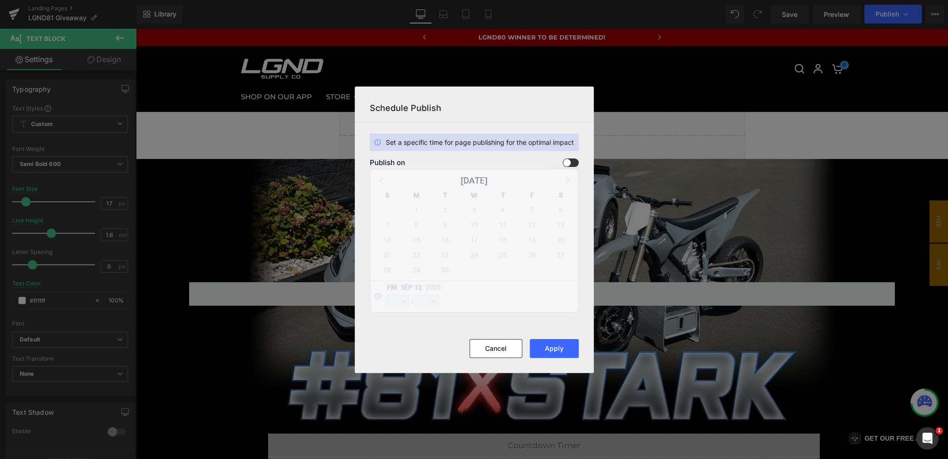
click at [572, 162] on span at bounding box center [571, 163] width 16 height 8
click at [0, 0] on input "checkbox" at bounding box center [0, 0] width 0 height 0
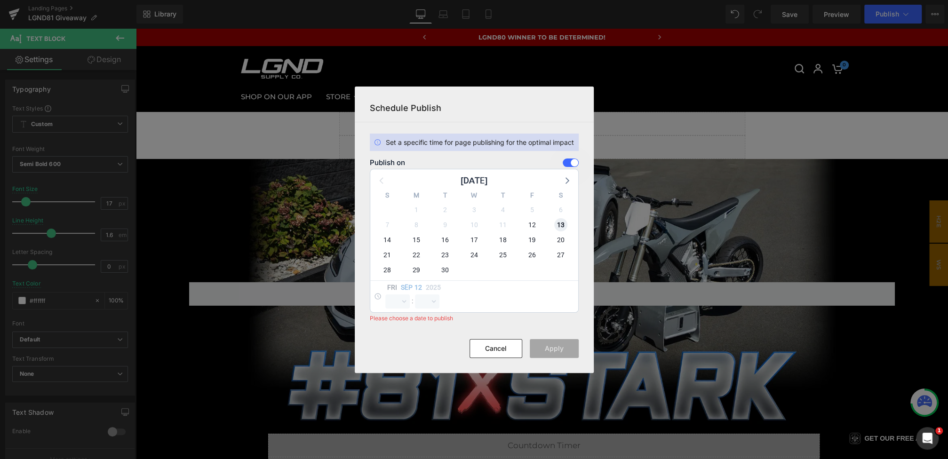
click at [562, 225] on span "13" at bounding box center [560, 224] width 13 height 13
select select "15"
select select "7"
click at [390, 299] on select "00 01 02 03 04 05 06 07 08 09 10 11 12 13 14 15 16 17 18 19 20 21 22 23" at bounding box center [397, 302] width 24 height 14
click at [385, 295] on select "00 01 02 03 04 05 06 07 08 09 10 11 12 13 14 15 16 17 18 19 20 21 22 23" at bounding box center [397, 302] width 24 height 14
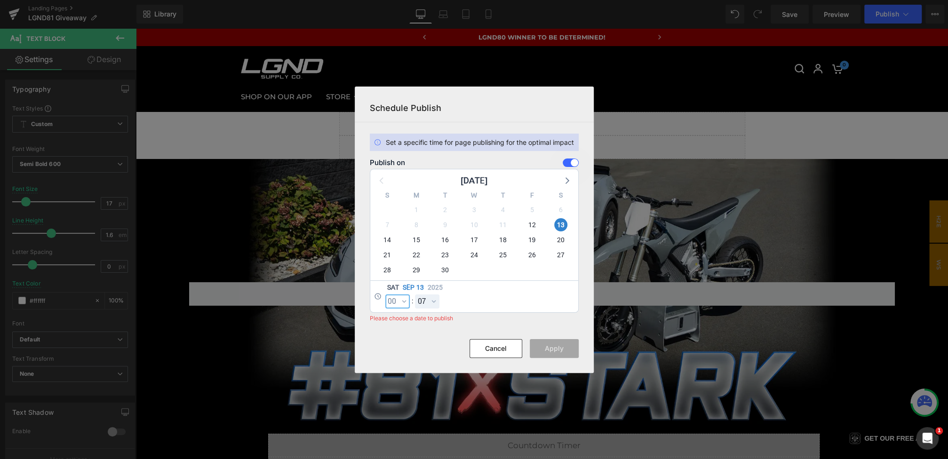
select select "0"
click at [420, 297] on select "00 01 02 03 04 05 06 07 08 09 10 11 12 13 14 15 16 17 18 19 20 21 22 23 24 25 2…" at bounding box center [427, 302] width 24 height 14
click at [415, 295] on select "00 01 02 03 04 05 06 07 08 09 10 11 12 13 14 15 16 17 18 19 20 21 22 23 24 25 2…" at bounding box center [427, 302] width 24 height 14
select select "0"
click at [547, 343] on button "Apply" at bounding box center [554, 348] width 49 height 19
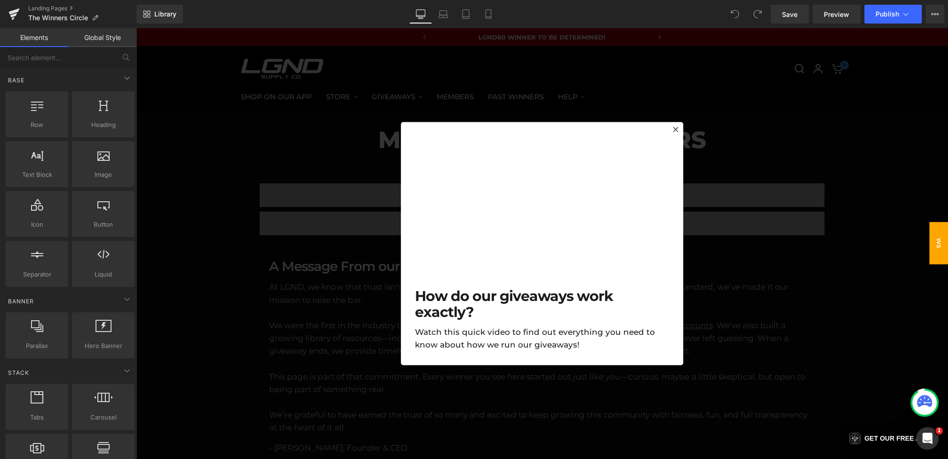
click at [740, 169] on div at bounding box center [542, 243] width 812 height 431
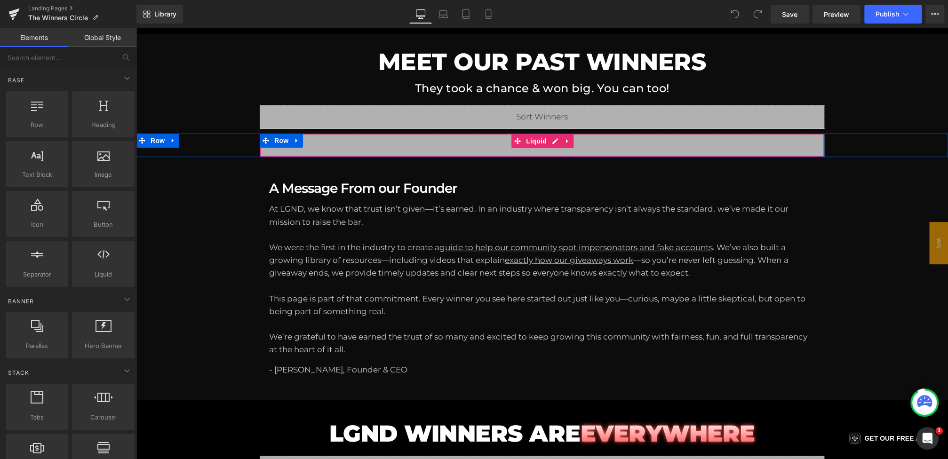
scroll to position [68, 0]
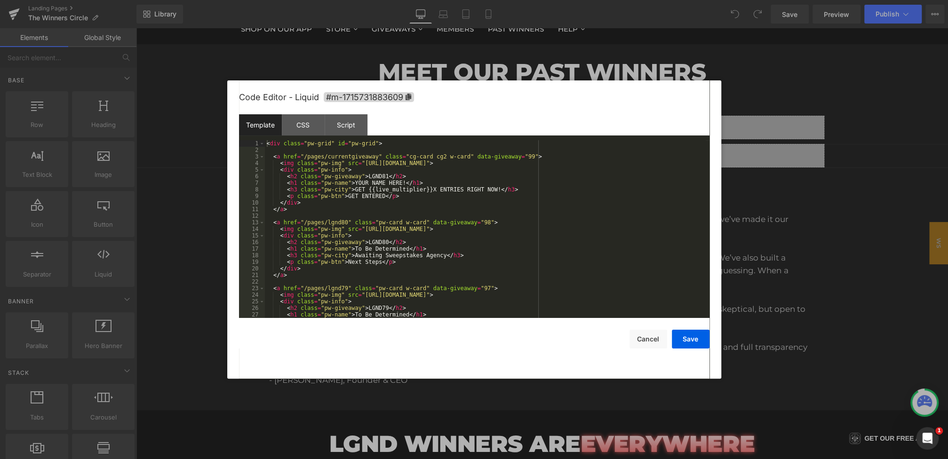
click at [416, 0] on div "You are previewing how the will restyle your page. You can not edit Elements in…" at bounding box center [474, 0] width 948 height 0
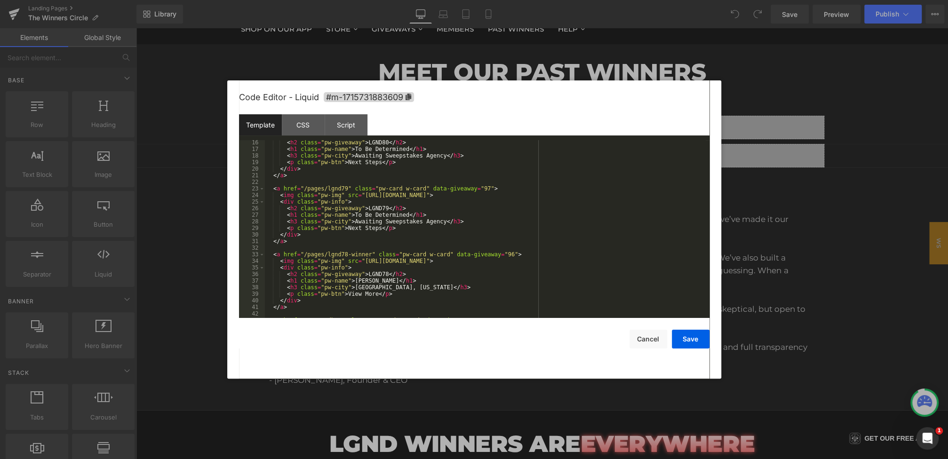
scroll to position [160, 0]
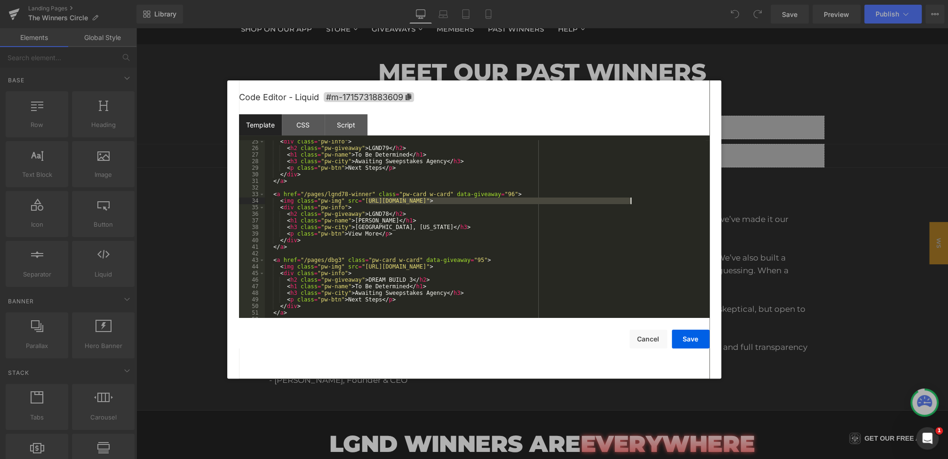
drag, startPoint x: 367, startPoint y: 202, endPoint x: 631, endPoint y: 199, distance: 263.9
click at [631, 199] on div "< div class = "pw-info" > < h2 class = "pw-giveaway" > LGND79 </ h2 > < h1 clas…" at bounding box center [485, 233] width 441 height 191
click at [690, 339] on button "Save" at bounding box center [691, 339] width 38 height 19
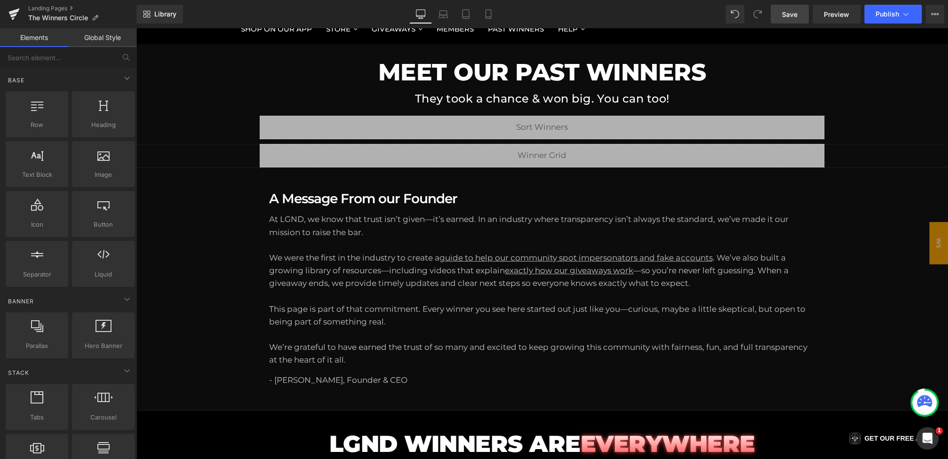
click at [799, 23] on link "Save" at bounding box center [790, 14] width 38 height 19
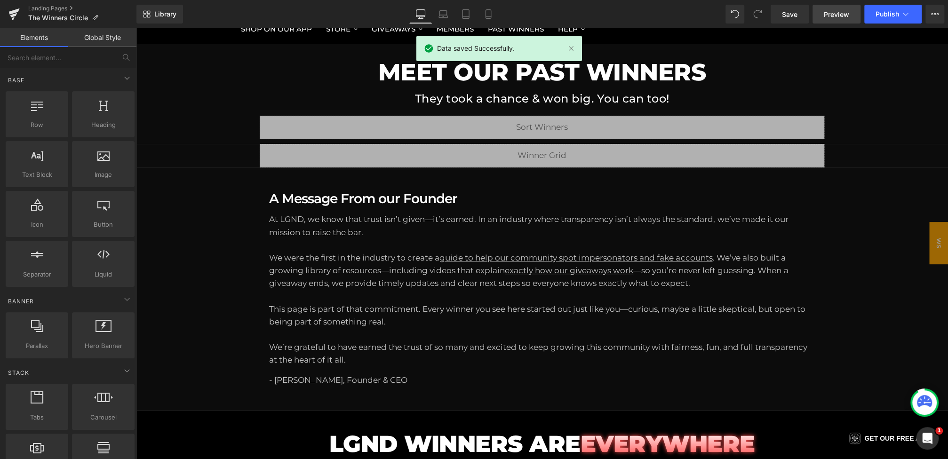
click at [817, 11] on link "Preview" at bounding box center [837, 14] width 48 height 19
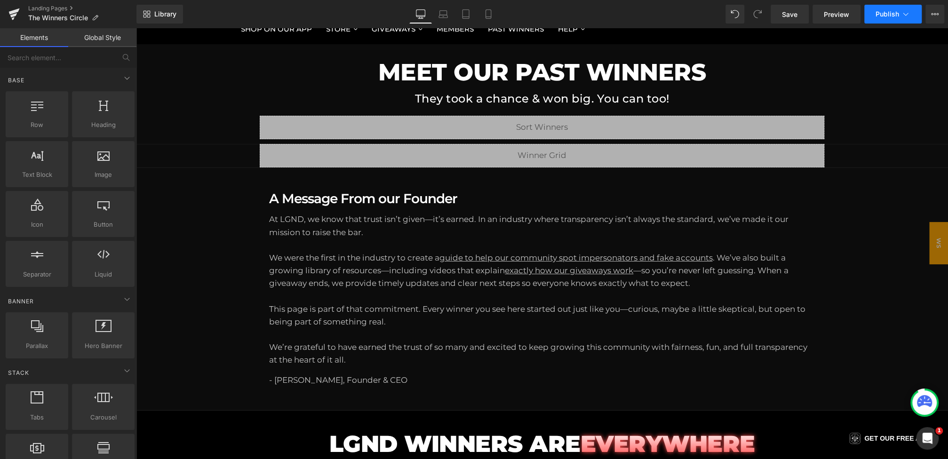
click at [896, 19] on button "Publish" at bounding box center [892, 14] width 57 height 19
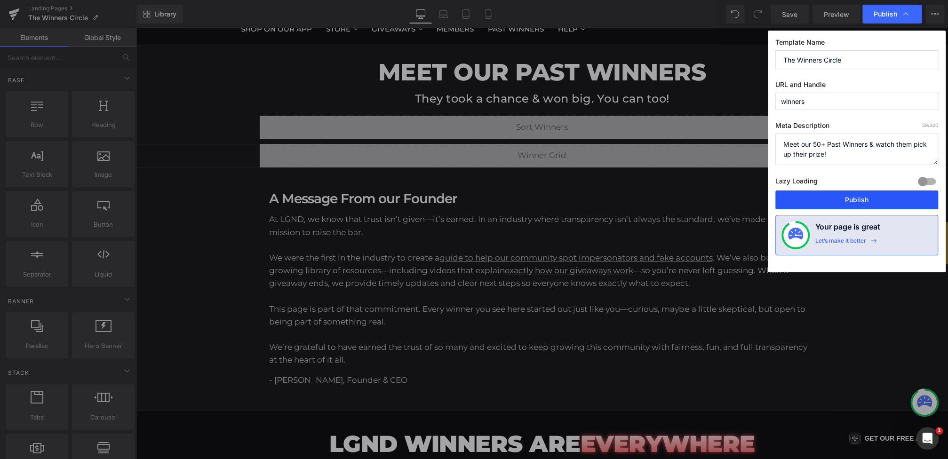
click at [842, 203] on button "Publish" at bounding box center [856, 200] width 163 height 19
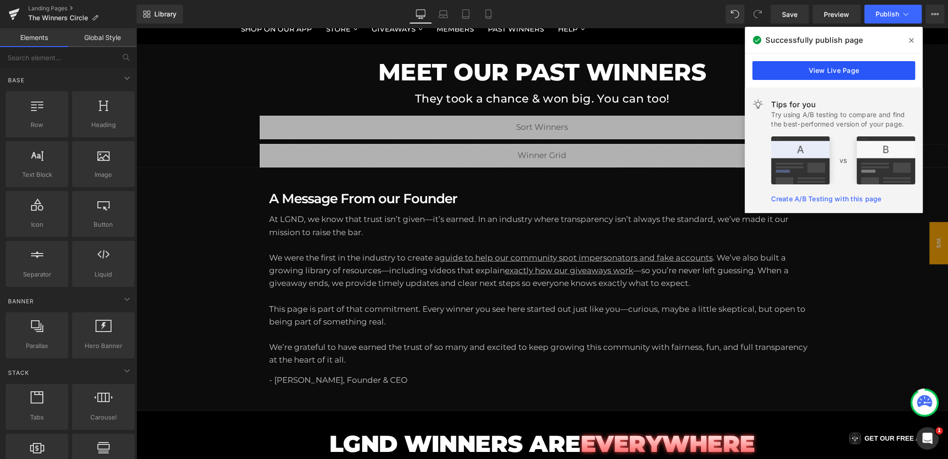
click at [815, 68] on link "View Live Page" at bounding box center [833, 70] width 163 height 19
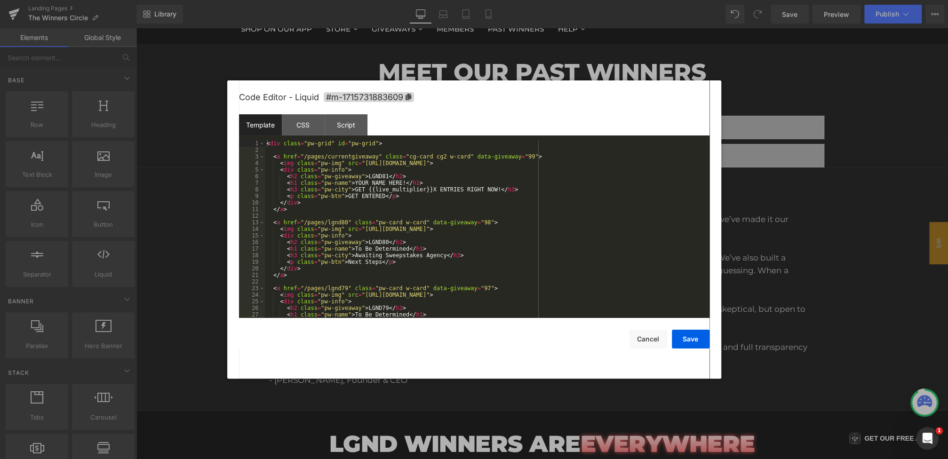
click at [438, 0] on div "You are previewing how the will restyle your page. You can not edit Elements in…" at bounding box center [474, 0] width 948 height 0
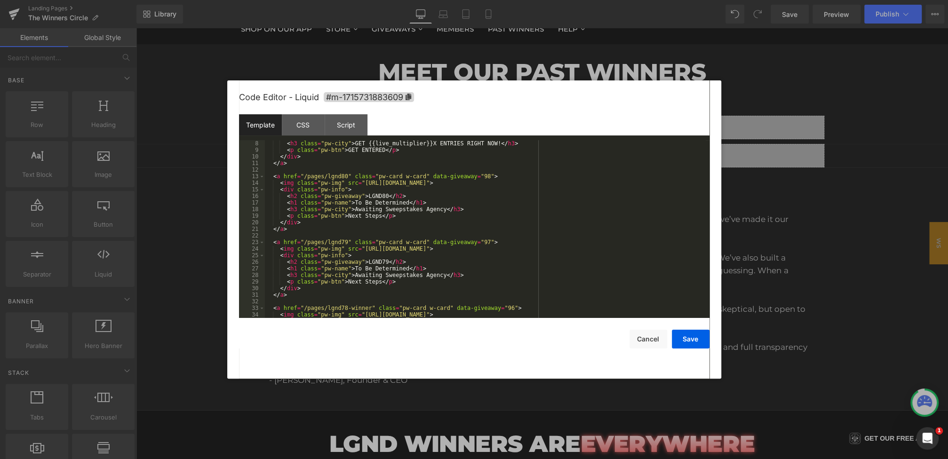
scroll to position [71, 0]
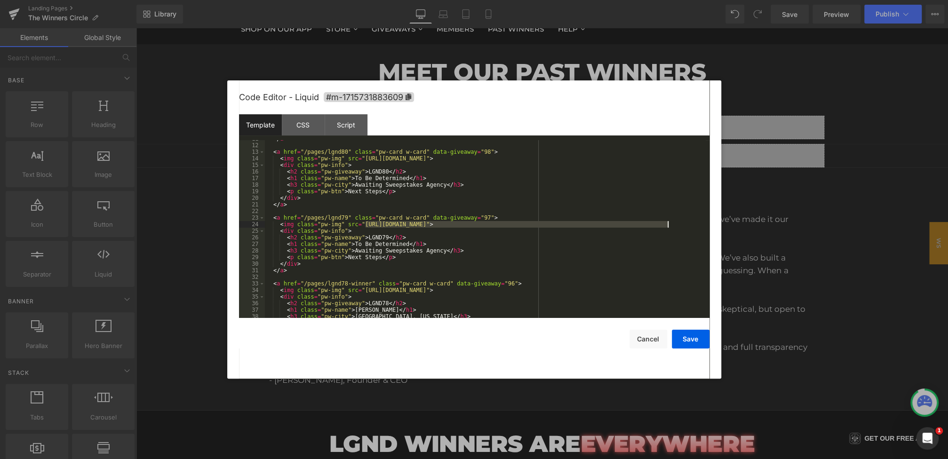
drag, startPoint x: 365, startPoint y: 225, endPoint x: 667, endPoint y: 224, distance: 302.0
click at [667, 224] on div "</ a > < a href = "/pages/lgnd80" class = "pw-card w-card" data-giveaway = "98"…" at bounding box center [485, 230] width 441 height 191
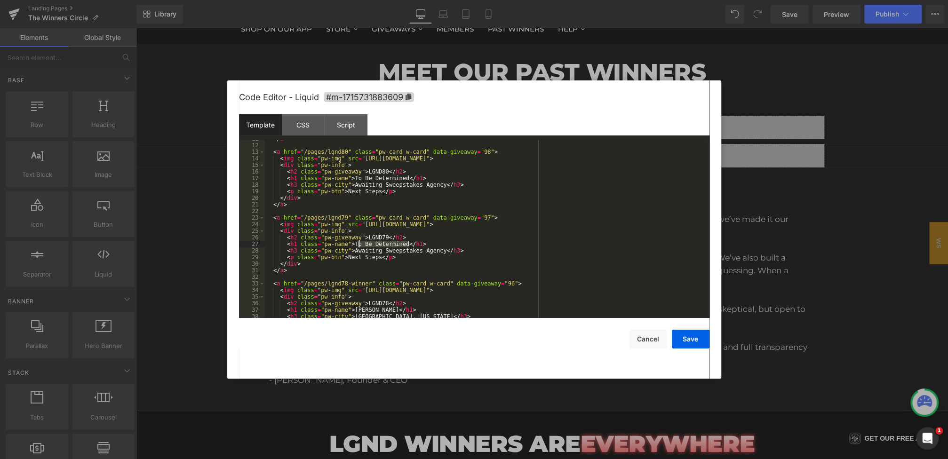
drag, startPoint x: 410, startPoint y: 245, endPoint x: 355, endPoint y: 245, distance: 55.0
click at [355, 245] on div "</ a > < a href = "/pages/lgnd80" class = "pw-card w-card" data-giveaway = "98"…" at bounding box center [485, 230] width 441 height 191
click at [363, 246] on div "</ a > < a href = "/pages/lgnd80" class = "pw-card w-card" data-giveaway = "98"…" at bounding box center [485, 230] width 441 height 191
click at [376, 246] on div "</ a > < a href = "/pages/lgnd80" class = "pw-card w-card" data-giveaway = "98"…" at bounding box center [485, 230] width 441 height 191
drag, startPoint x: 355, startPoint y: 252, endPoint x: 445, endPoint y: 251, distance: 90.3
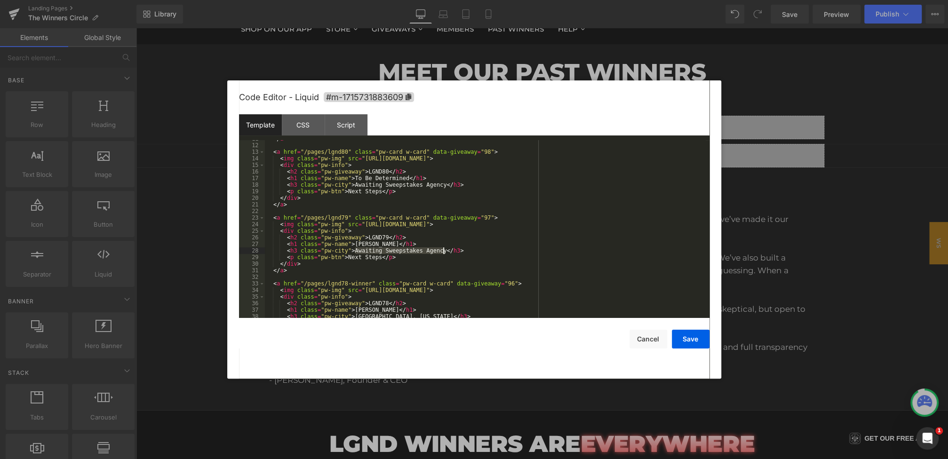
click at [445, 251] on div "</ a > < a href = "/pages/lgnd80" class = "pw-card w-card" data-giveaway = "98"…" at bounding box center [485, 230] width 441 height 191
drag, startPoint x: 381, startPoint y: 258, endPoint x: 352, endPoint y: 258, distance: 29.2
click at [352, 258] on div "</ a > < a href = "/pages/lgnd80" class = "pw-card w-card" data-giveaway = "98"…" at bounding box center [485, 230] width 441 height 191
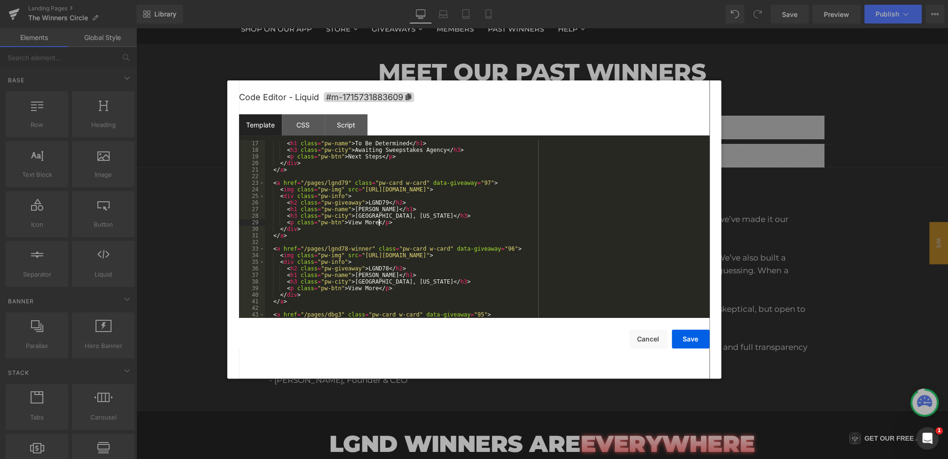
scroll to position [113, 0]
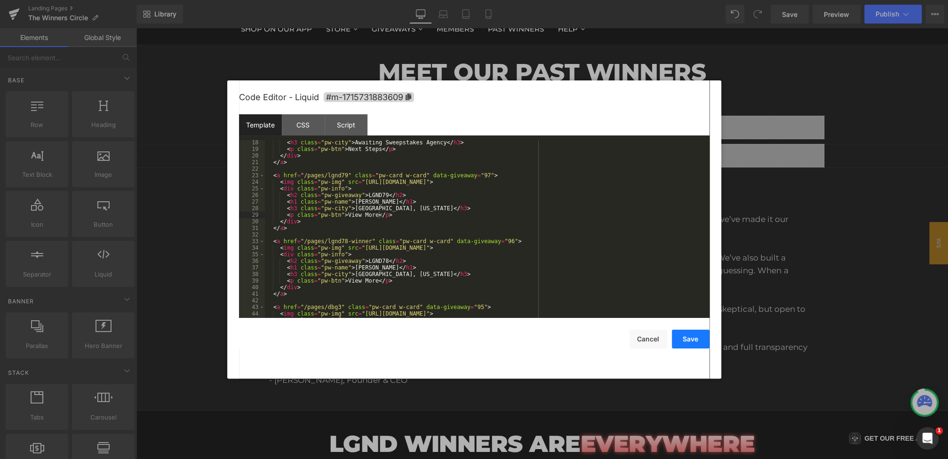
drag, startPoint x: 687, startPoint y: 335, endPoint x: 571, endPoint y: 203, distance: 175.7
click at [687, 335] on button "Save" at bounding box center [691, 339] width 38 height 19
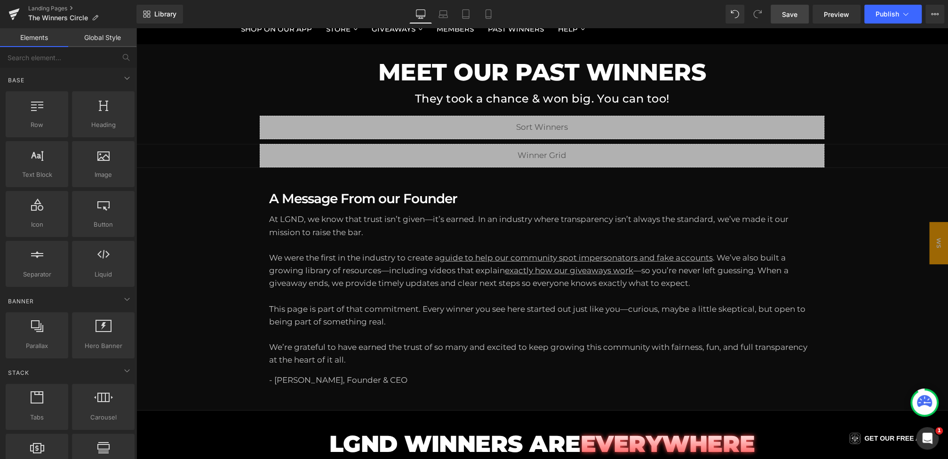
click at [800, 11] on link "Save" at bounding box center [790, 14] width 38 height 19
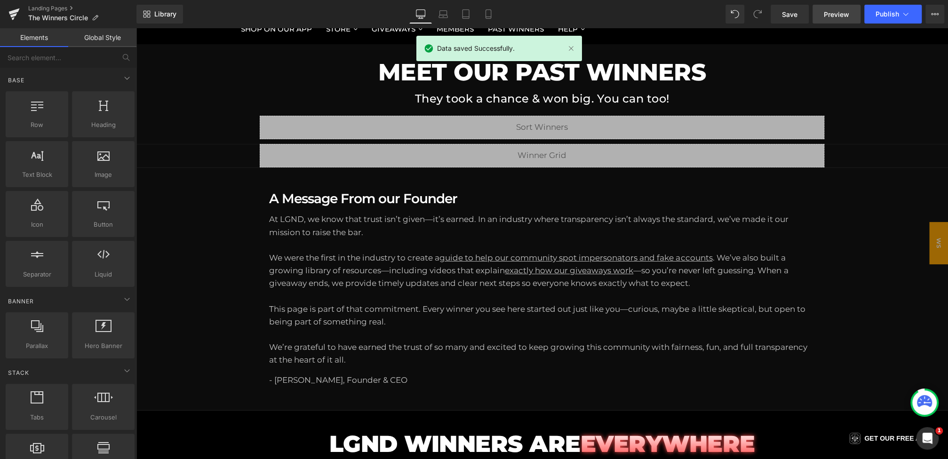
click at [837, 20] on link "Preview" at bounding box center [837, 14] width 48 height 19
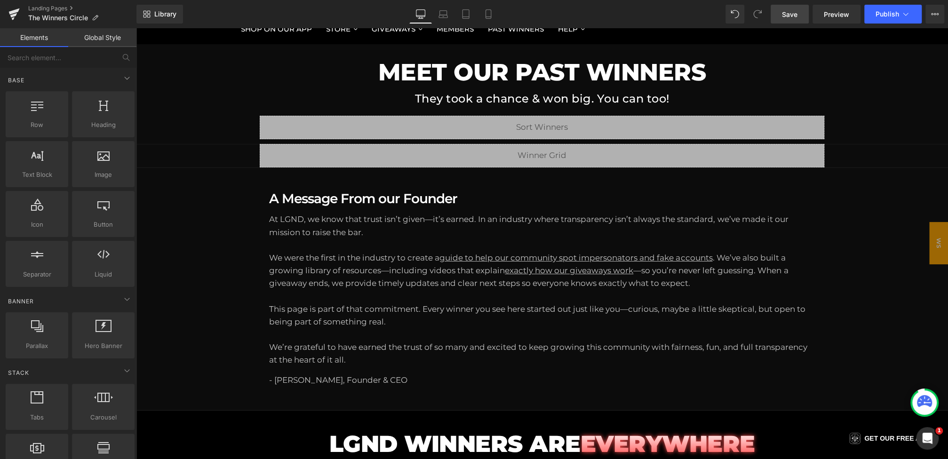
click at [796, 14] on span "Save" at bounding box center [790, 14] width 16 height 10
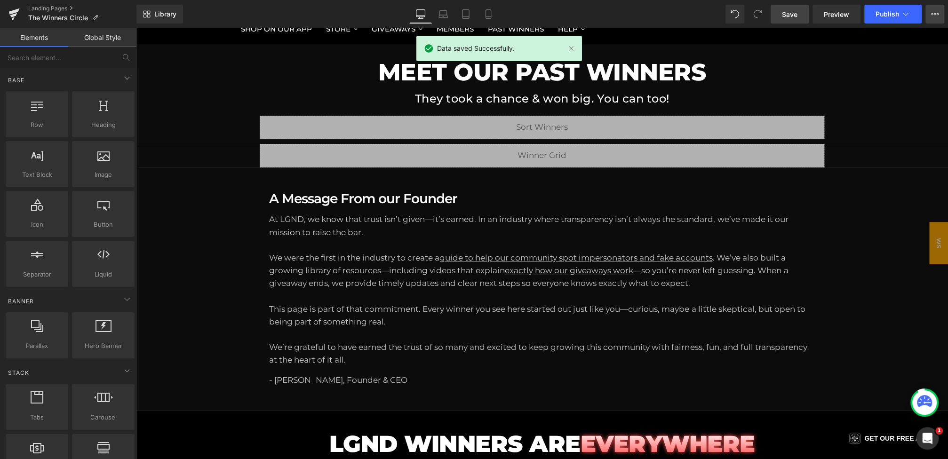
click at [935, 12] on icon at bounding box center [935, 14] width 8 height 8
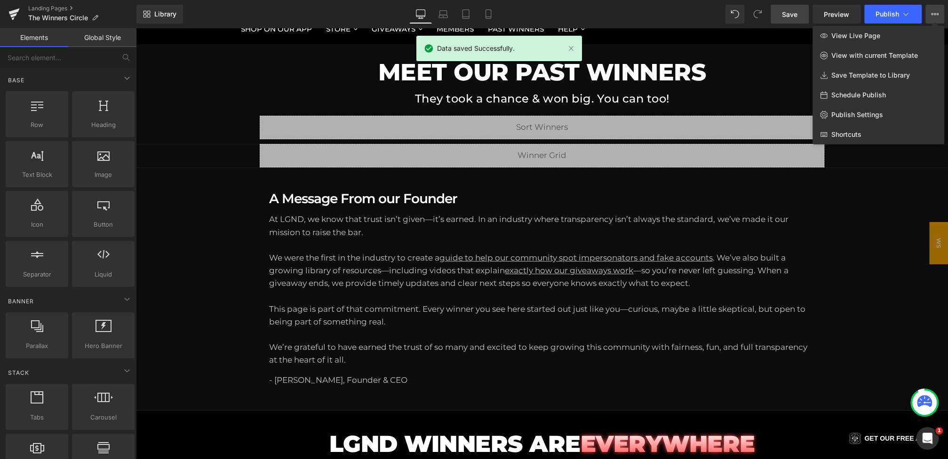
click at [866, 93] on span "Schedule Publish" at bounding box center [858, 95] width 55 height 8
select select
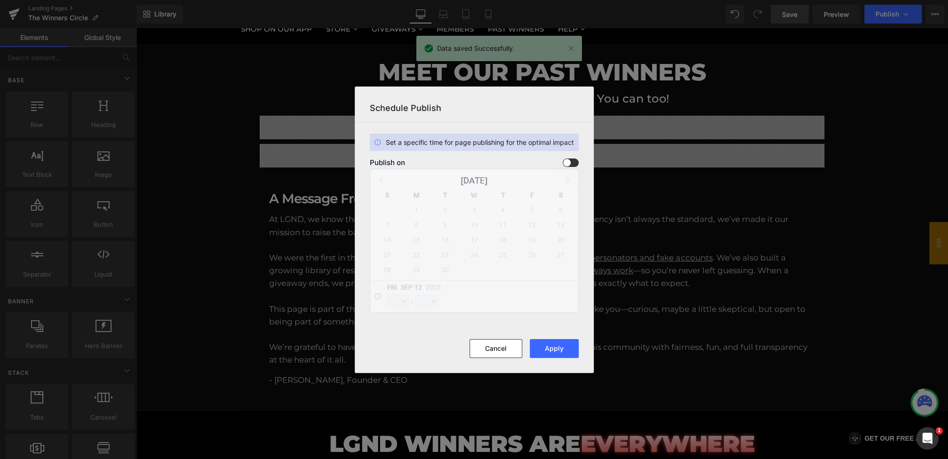
click at [571, 162] on span at bounding box center [571, 163] width 16 height 8
click at [0, 0] on input "checkbox" at bounding box center [0, 0] width 0 height 0
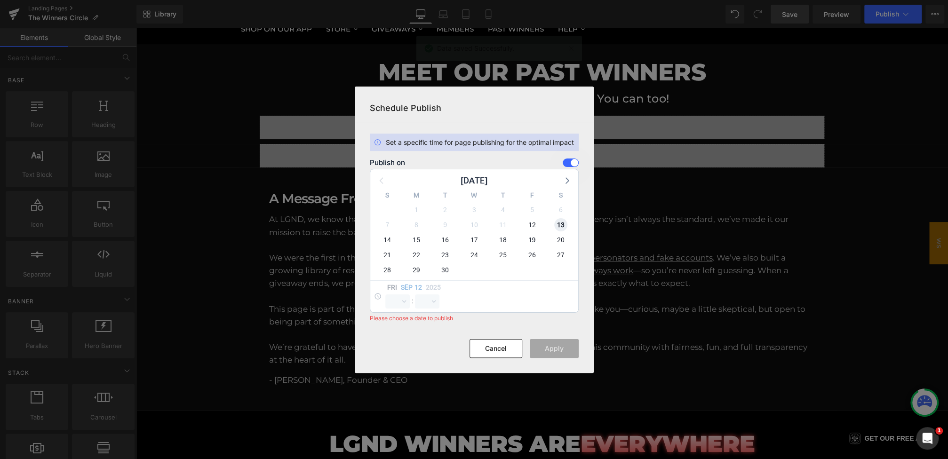
click at [561, 226] on span "13" at bounding box center [560, 224] width 13 height 13
select select "15"
select select "47"
click at [393, 303] on select "00 01 02 03 04 05 06 07 08 09 10 11 12 13 14 15 16 17 18 19 20 21 22 23" at bounding box center [397, 302] width 24 height 14
click at [536, 227] on span "12" at bounding box center [531, 224] width 13 height 13
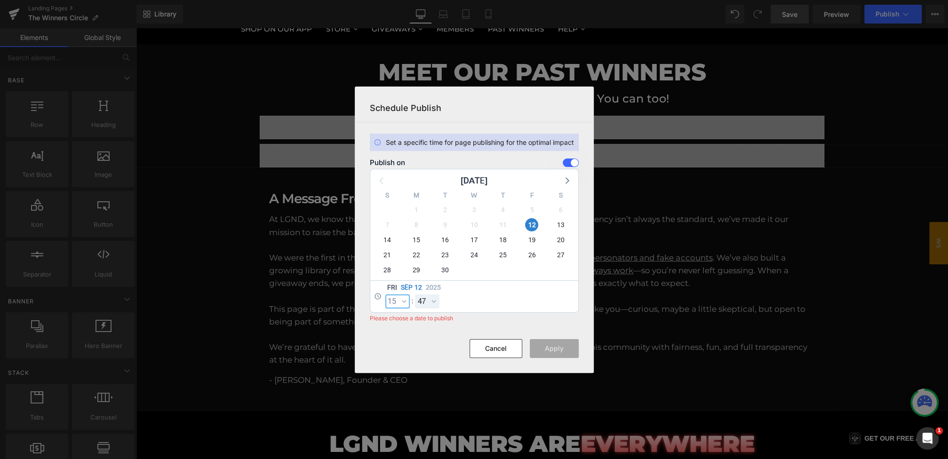
click at [395, 302] on select "00 01 02 03 04 05 06 07 08 09 10 11 12 13 14 15 16 17 18 19 20 21 22 23" at bounding box center [397, 302] width 24 height 14
click at [385, 295] on select "00 01 02 03 04 05 06 07 08 09 10 11 12 13 14 15 16 17 18 19 20 21 22 23" at bounding box center [397, 302] width 24 height 14
select select "16"
click at [428, 300] on select "00 01 02 03 04 05 06 07 08 09 10 11 12 13 14 15 16 17 18 19 20 21 22 23 24 25 2…" at bounding box center [427, 302] width 24 height 14
click at [415, 295] on select "00 01 02 03 04 05 06 07 08 09 10 11 12 13 14 15 16 17 18 19 20 21 22 23 24 25 2…" at bounding box center [427, 302] width 24 height 14
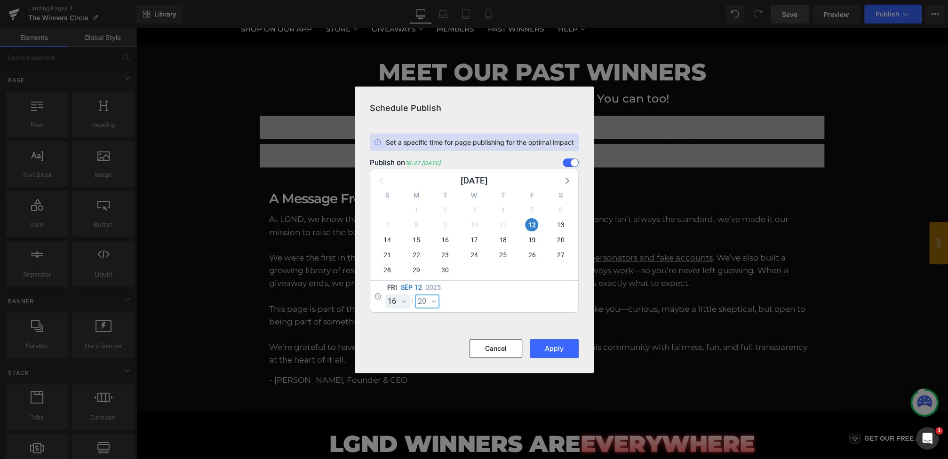
select select "20"
click at [543, 354] on button "Apply" at bounding box center [554, 348] width 49 height 19
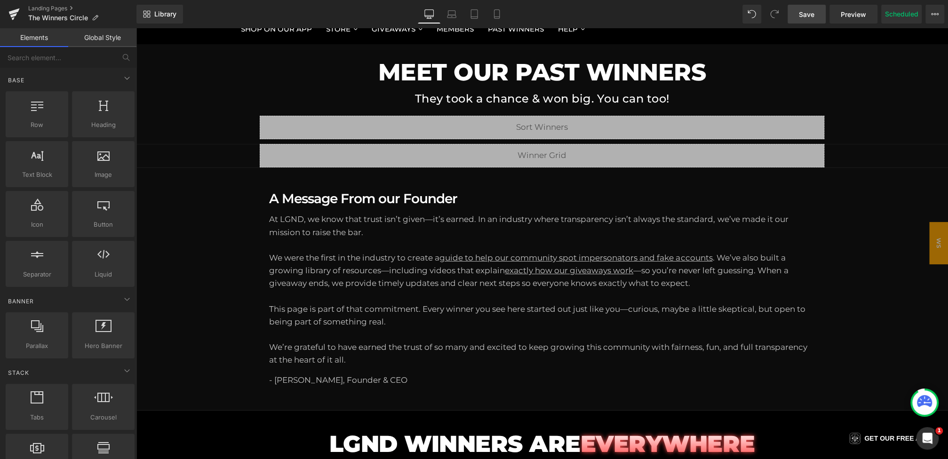
click at [811, 7] on link "Save" at bounding box center [807, 14] width 38 height 19
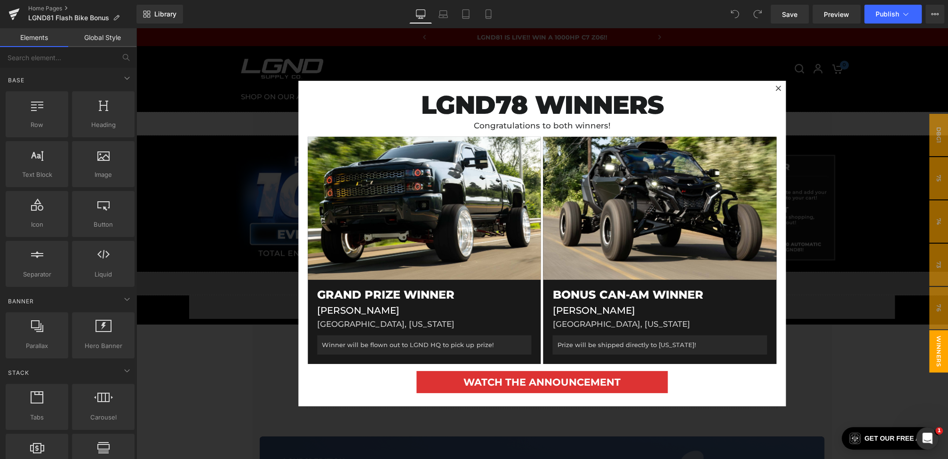
click at [221, 285] on div at bounding box center [542, 243] width 812 height 431
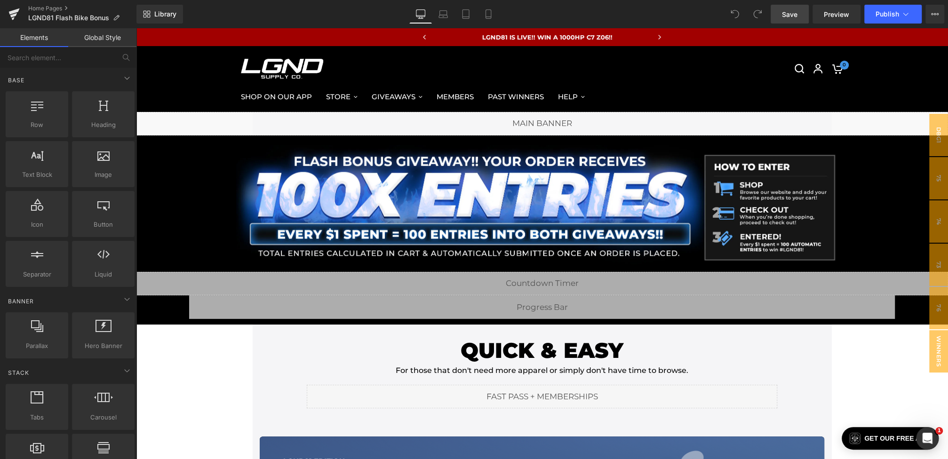
click at [796, 18] on span "Save" at bounding box center [790, 14] width 16 height 10
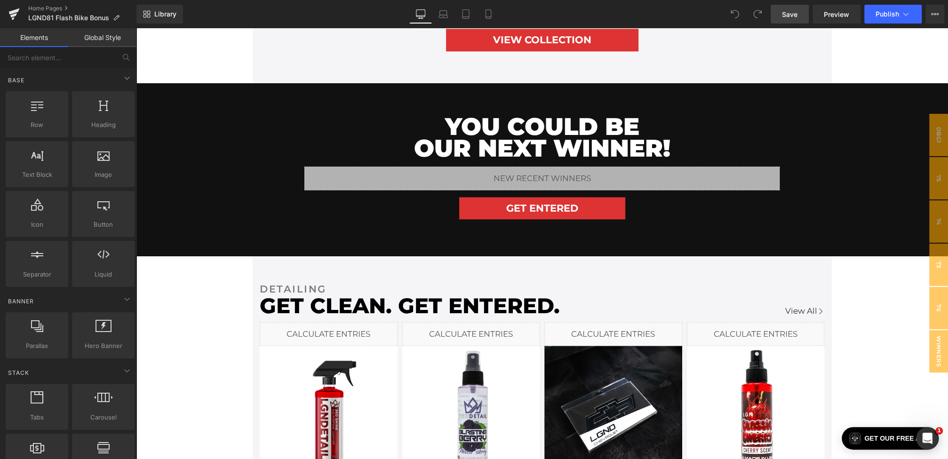
scroll to position [1043, 0]
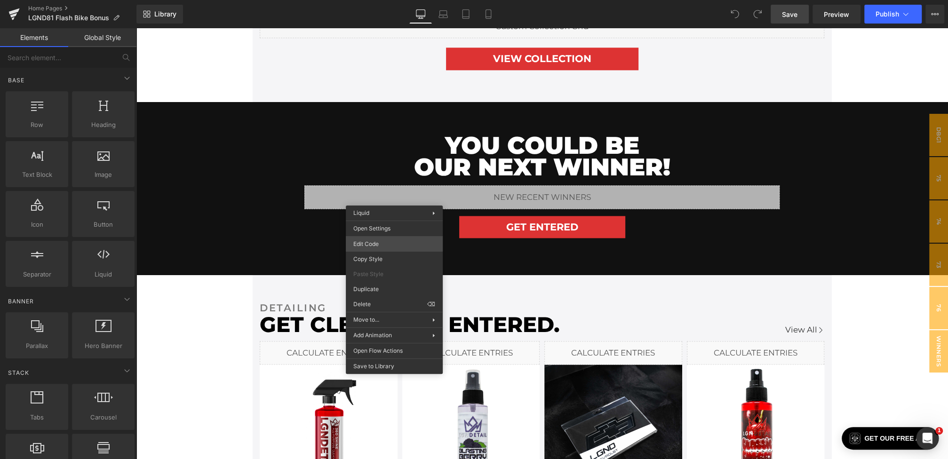
click at [366, 0] on div "You are previewing how the will restyle your page. You can not edit Elements in…" at bounding box center [474, 0] width 948 height 0
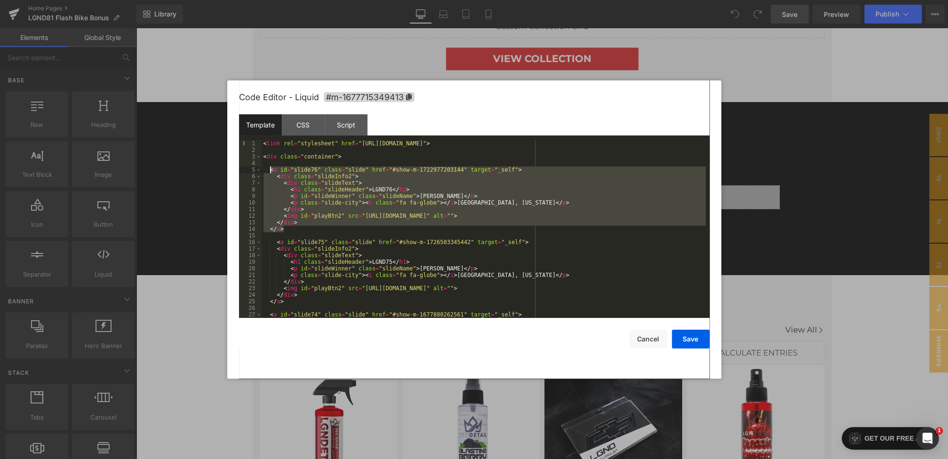
drag, startPoint x: 294, startPoint y: 230, endPoint x: 270, endPoint y: 172, distance: 63.1
click at [270, 172] on div "< link rel = "stylesheet" href = "https://cdnjs.cloudflare.com/ajax/libs/font-a…" at bounding box center [484, 235] width 444 height 191
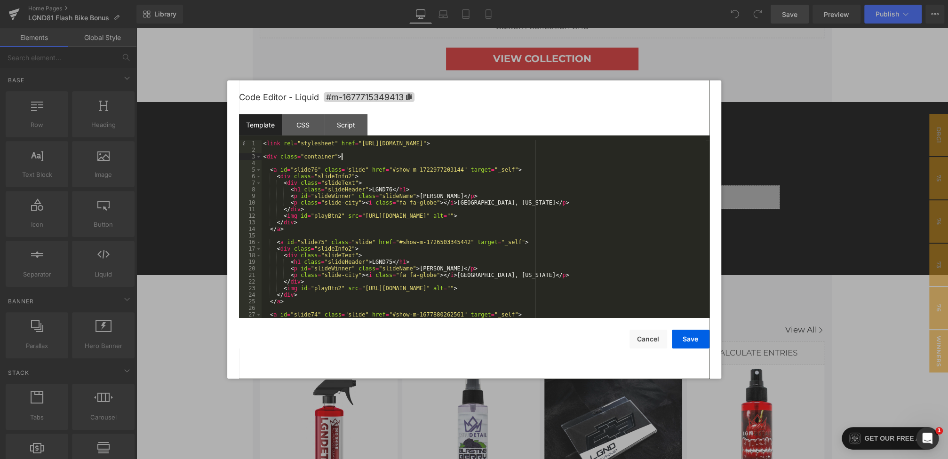
click at [352, 158] on div "< link rel = "stylesheet" href = "https://cdnjs.cloudflare.com/ajax/libs/font-a…" at bounding box center [484, 235] width 444 height 191
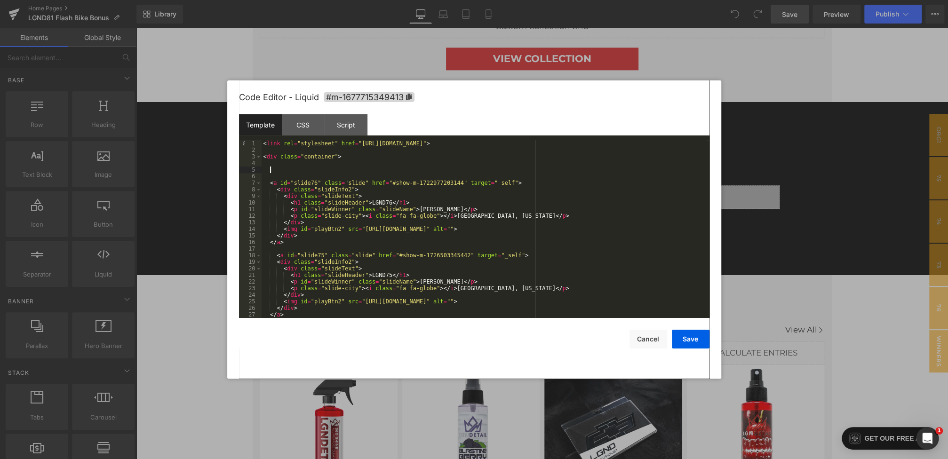
paste textarea
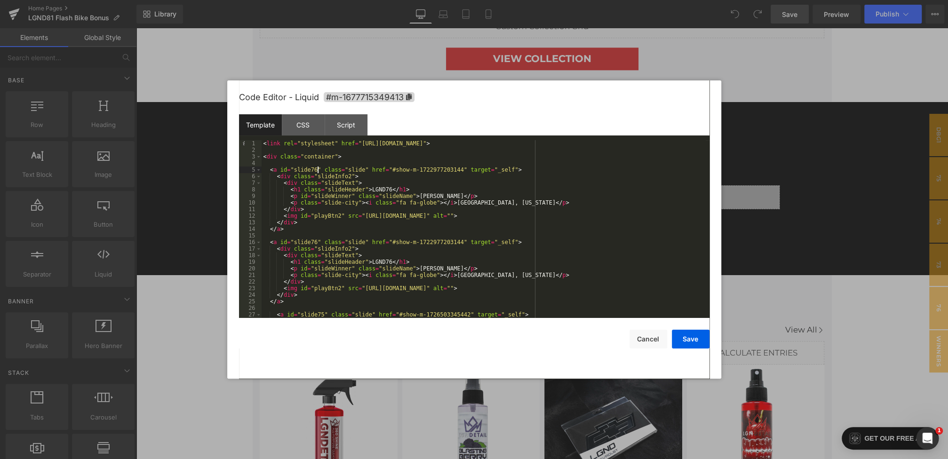
click at [318, 171] on div "< link rel = "stylesheet" href = "https://cdnjs.cloudflare.com/ajax/libs/font-a…" at bounding box center [484, 235] width 444 height 191
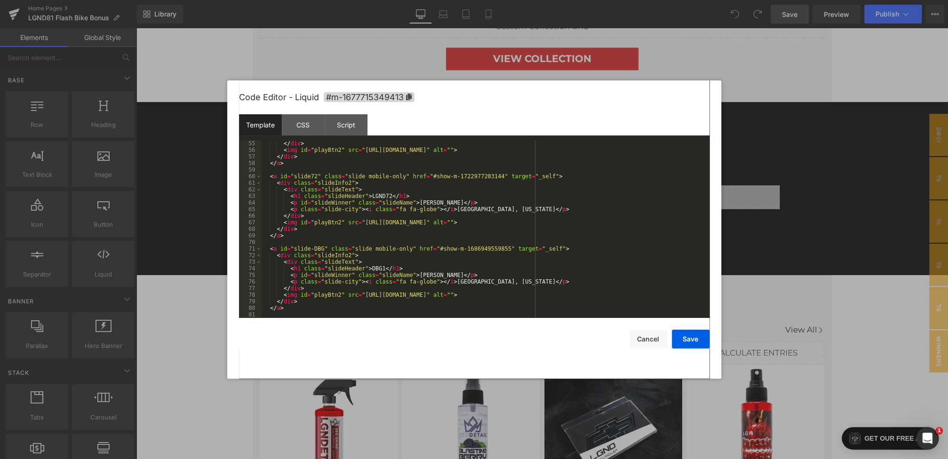
scroll to position [356, 0]
drag, startPoint x: 433, startPoint y: 175, endPoint x: 504, endPoint y: 177, distance: 71.1
click at [504, 177] on div "</ div > < img id = "playBtn2" src = "https://cdn.shopify.com/s/files/1/0068/42…" at bounding box center [484, 235] width 444 height 191
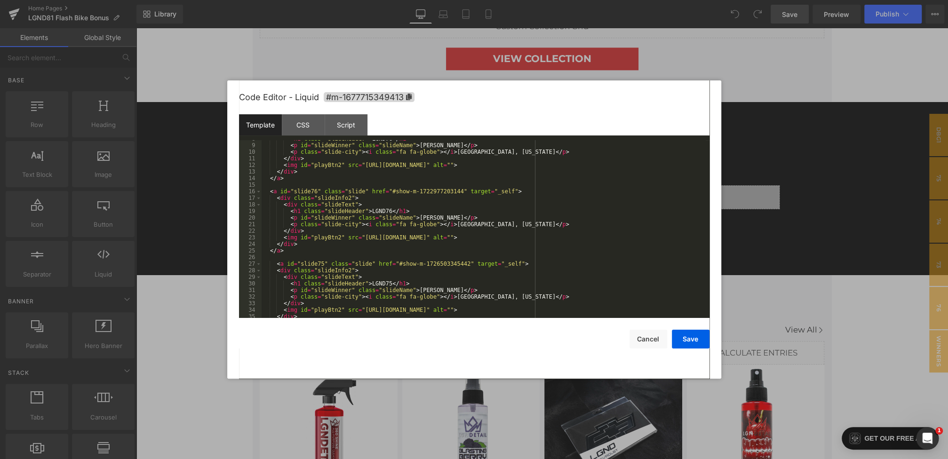
scroll to position [0, 0]
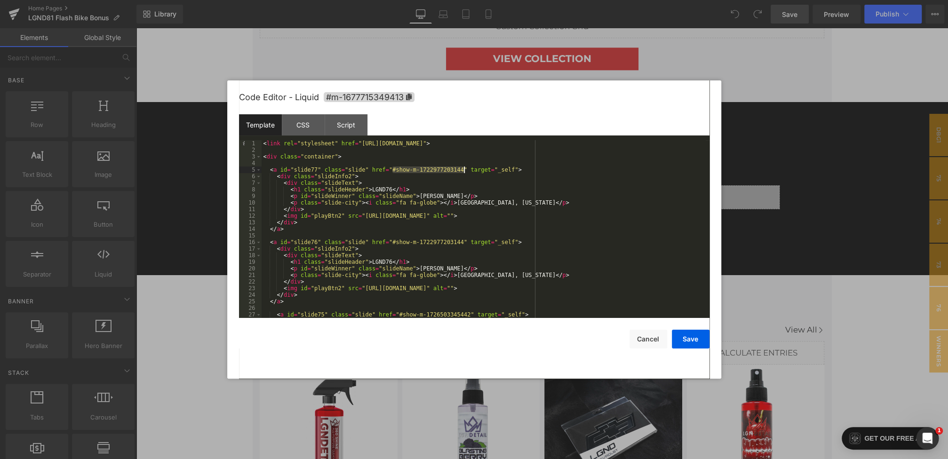
drag, startPoint x: 392, startPoint y: 169, endPoint x: 465, endPoint y: 171, distance: 72.9
click at [465, 171] on div "< link rel = "stylesheet" href = "https://cdnjs.cloudflare.com/ajax/libs/font-a…" at bounding box center [484, 235] width 444 height 191
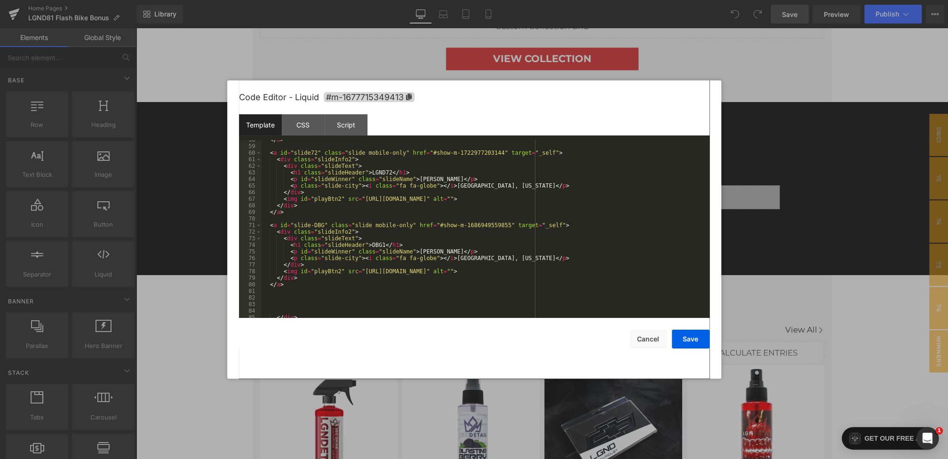
scroll to position [360, 0]
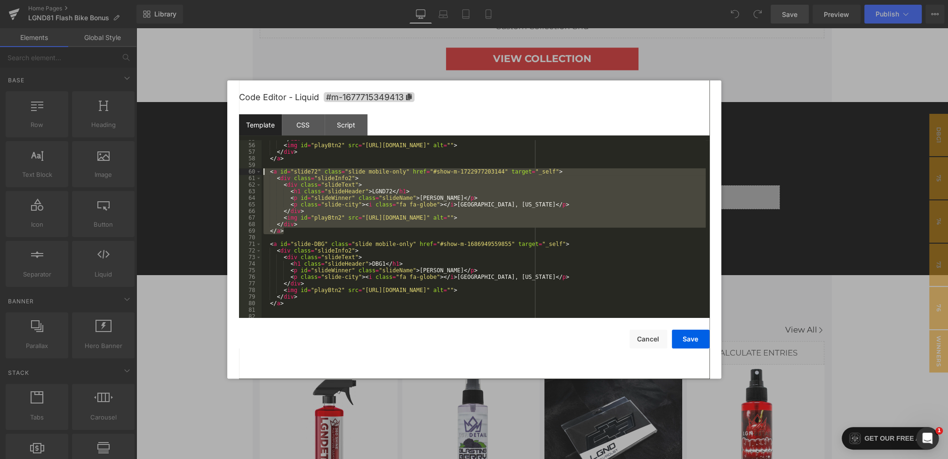
drag, startPoint x: 295, startPoint y: 231, endPoint x: 249, endPoint y: 175, distance: 72.6
click at [249, 175] on pre "55 56 57 58 59 60 61 62 63 64 65 66 67 68 69 70 71 72 73 74 75 76 77 78 79 80 8…" at bounding box center [474, 229] width 470 height 178
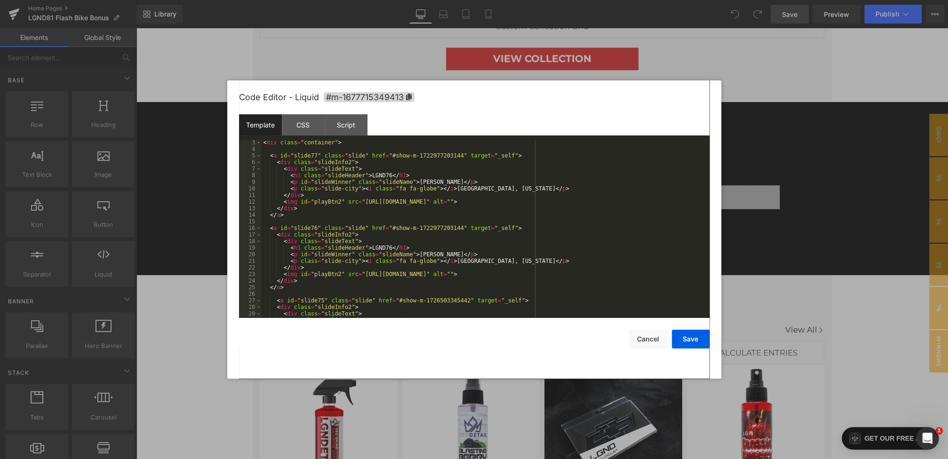
scroll to position [0, 0]
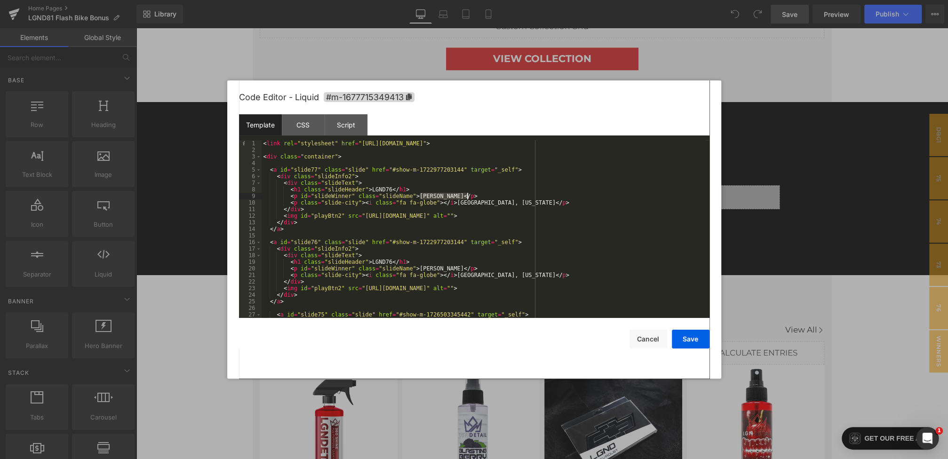
drag, startPoint x: 420, startPoint y: 197, endPoint x: 469, endPoint y: 198, distance: 49.4
click at [469, 198] on div "< link rel = "stylesheet" href = "https://cdnjs.cloudflare.com/ajax/libs/font-a…" at bounding box center [484, 235] width 444 height 191
drag, startPoint x: 533, startPoint y: 205, endPoint x: 460, endPoint y: 204, distance: 72.5
click at [460, 204] on div "< link rel = "stylesheet" href = "https://cdnjs.cloudflare.com/ajax/libs/font-a…" at bounding box center [484, 235] width 444 height 191
click at [298, 127] on div "CSS" at bounding box center [303, 124] width 43 height 21
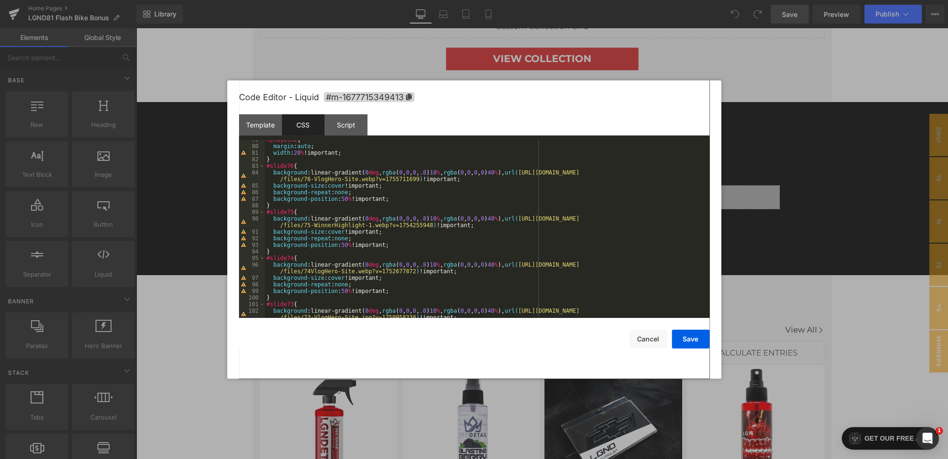
scroll to position [489, 0]
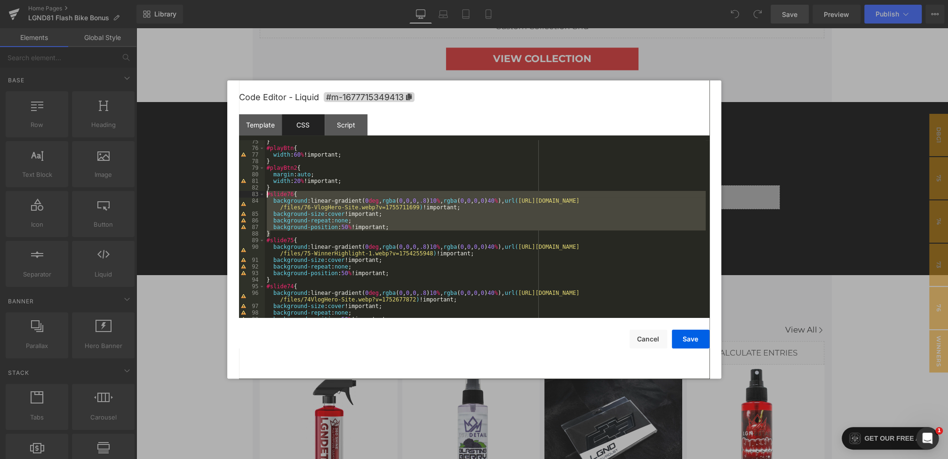
drag, startPoint x: 277, startPoint y: 235, endPoint x: 251, endPoint y: 196, distance: 46.8
click at [251, 196] on pre "75 76 77 78 79 80 81 82 83 84 85 86 87 88 89 90 91 92 93 94 95 96 97 98 99 100 …" at bounding box center [474, 229] width 470 height 178
click at [293, 188] on div "} #playBtn { width : 60 % !important; } #playBtn2 { margin : auto ; width : 20 …" at bounding box center [485, 233] width 441 height 191
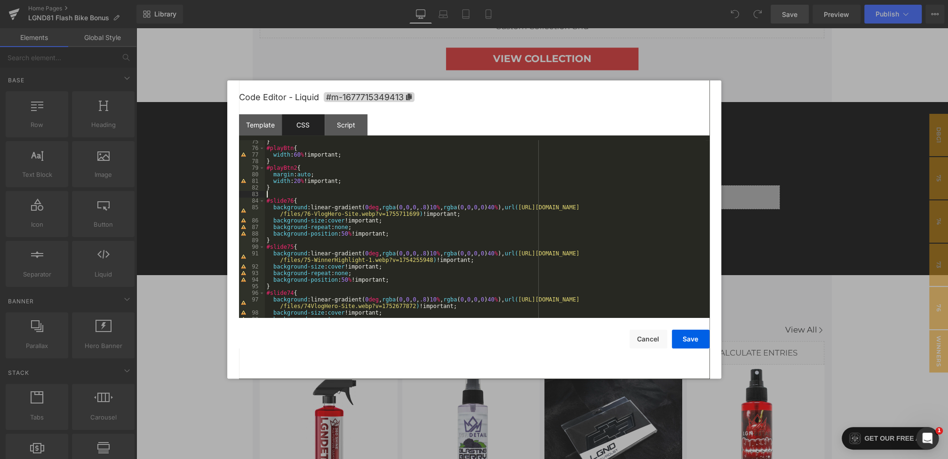
paste textarea
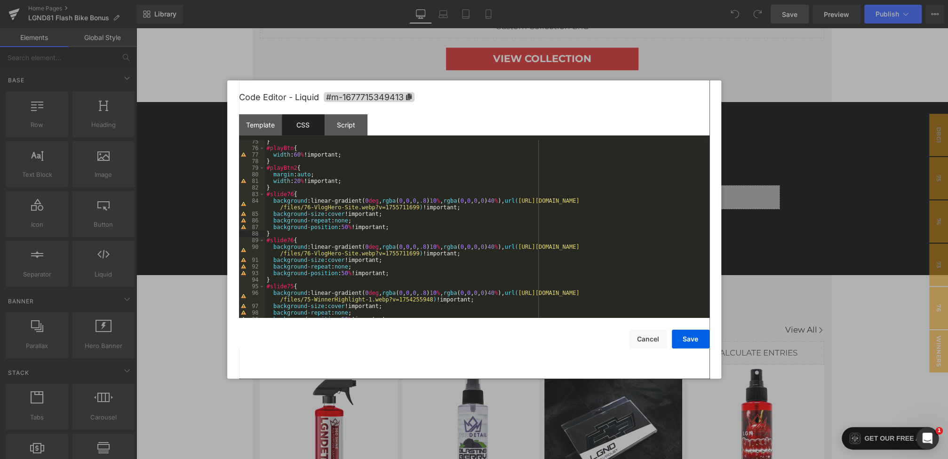
click at [293, 193] on div "} #playBtn { width : 60 % !important; } #playBtn2 { margin : auto ; width : 20 …" at bounding box center [485, 233] width 441 height 191
click at [685, 337] on button "Save" at bounding box center [691, 339] width 38 height 19
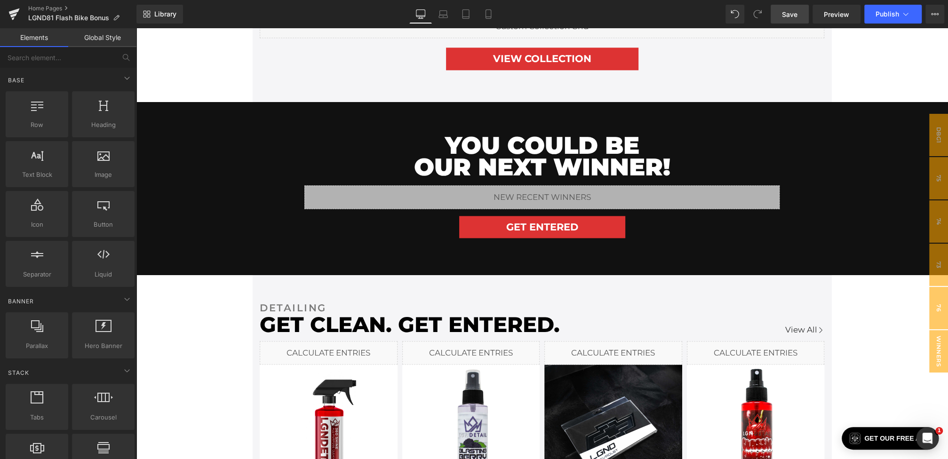
click at [786, 9] on span "Save" at bounding box center [790, 14] width 16 height 10
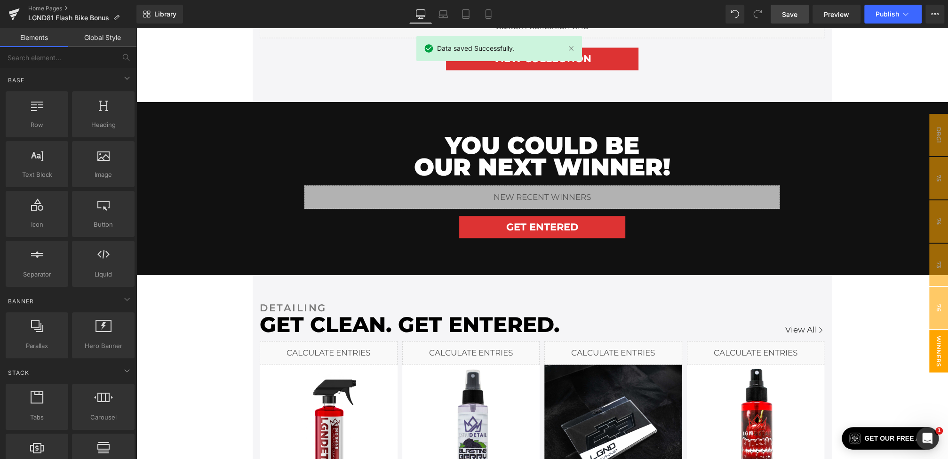
click at [943, 359] on span "winners" at bounding box center [938, 351] width 19 height 42
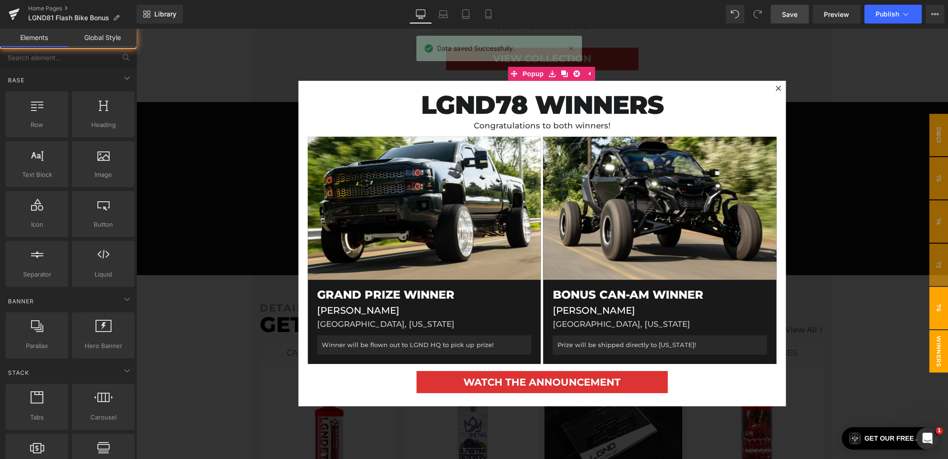
click at [942, 303] on span "76" at bounding box center [938, 308] width 19 height 42
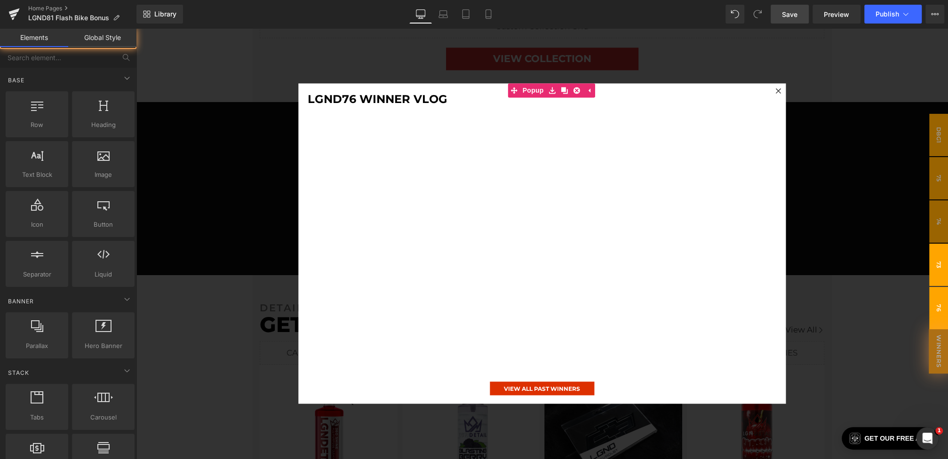
click at [943, 268] on span "73" at bounding box center [938, 265] width 19 height 42
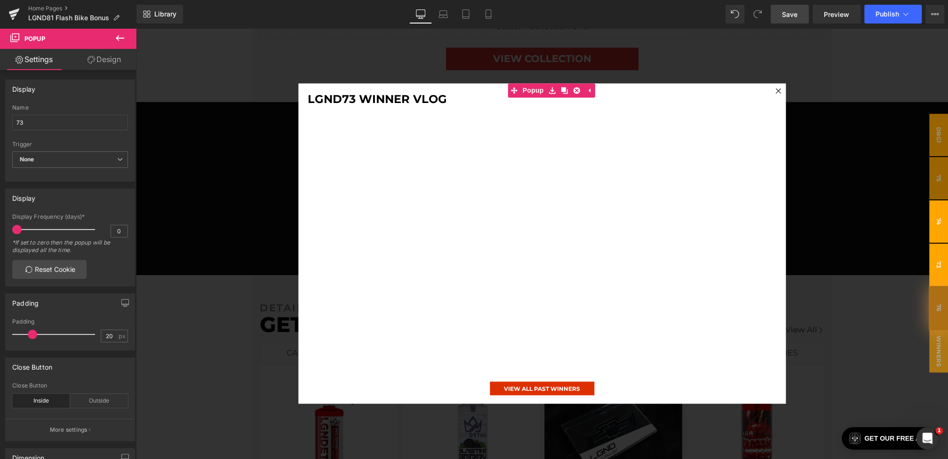
click at [942, 227] on span "74" at bounding box center [938, 221] width 19 height 42
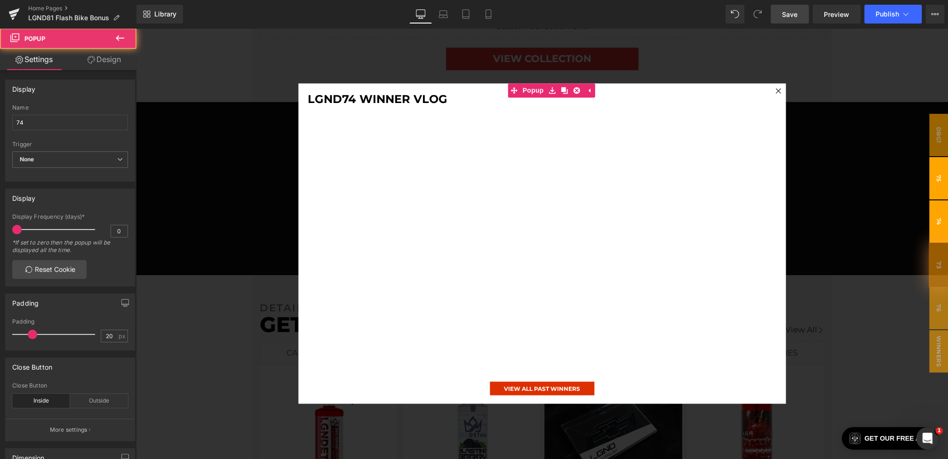
click at [940, 180] on span "75" at bounding box center [938, 178] width 19 height 42
click at [936, 131] on span "DBG1" at bounding box center [938, 135] width 19 height 42
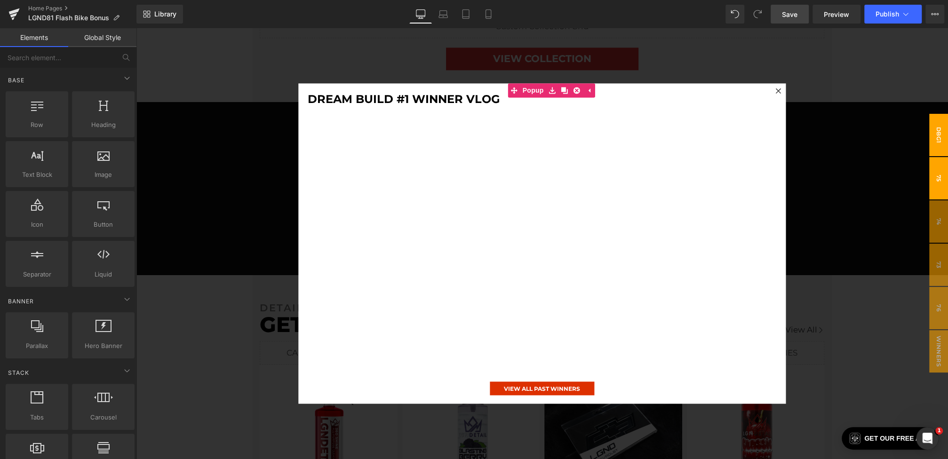
click at [940, 178] on span "75" at bounding box center [938, 178] width 19 height 42
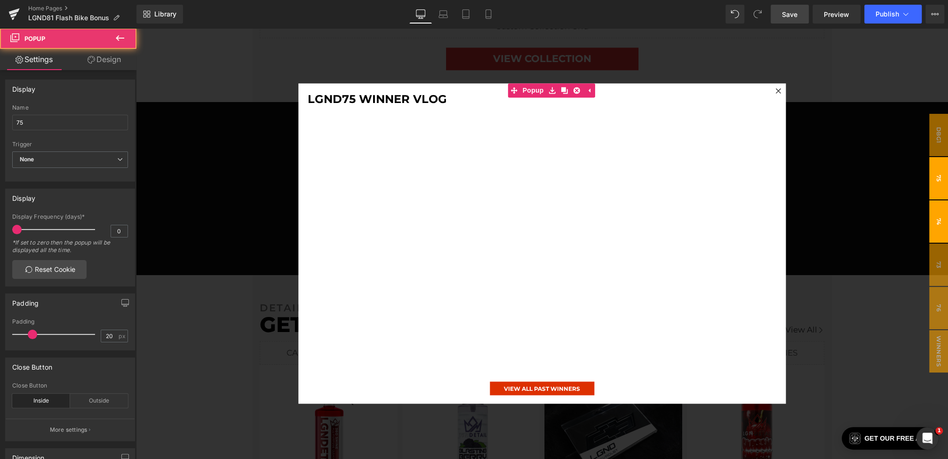
click at [940, 223] on span "74" at bounding box center [938, 221] width 19 height 42
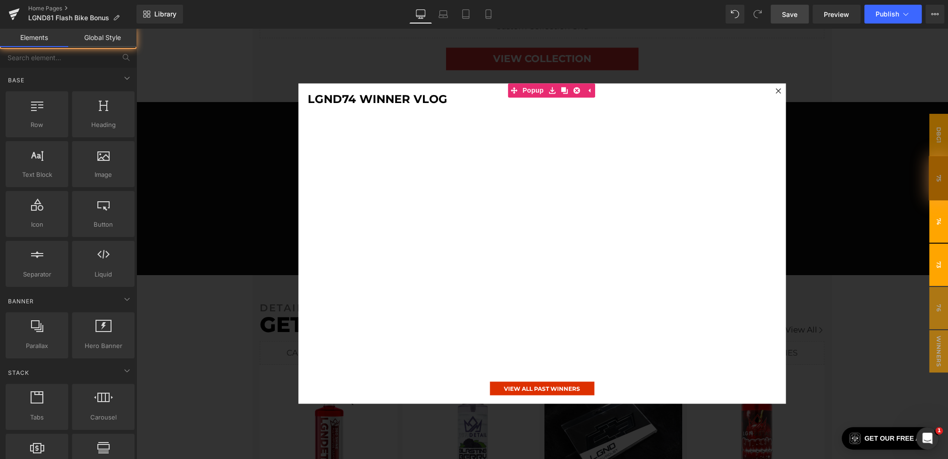
click at [940, 273] on span "73" at bounding box center [938, 265] width 19 height 42
click at [940, 316] on span "76" at bounding box center [938, 308] width 19 height 42
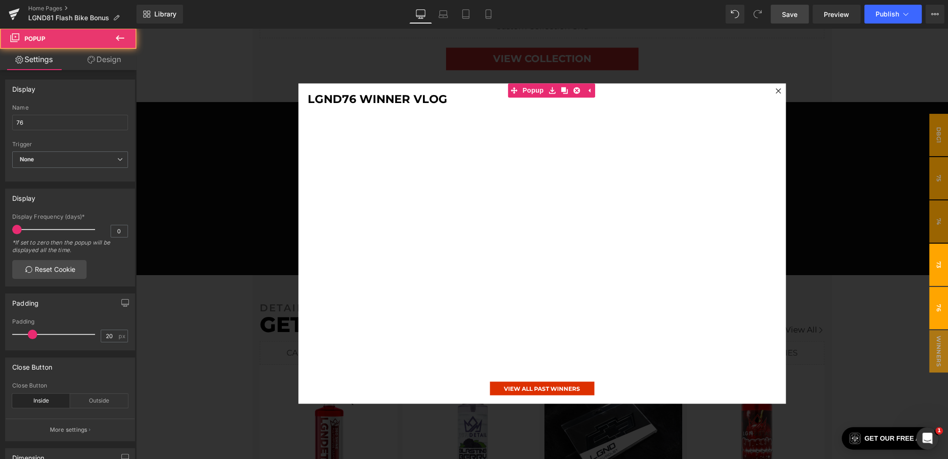
click at [938, 266] on span "73" at bounding box center [938, 265] width 19 height 42
click at [938, 233] on span "74" at bounding box center [938, 221] width 19 height 42
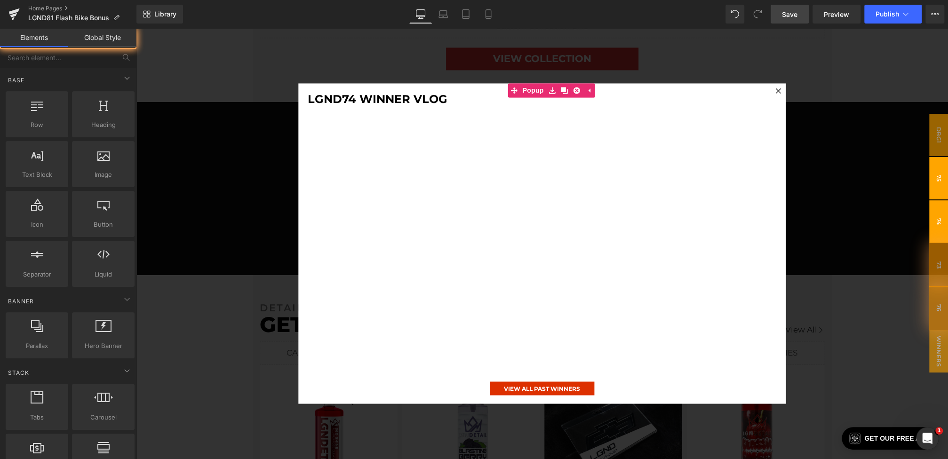
click at [941, 184] on span "75" at bounding box center [938, 178] width 19 height 42
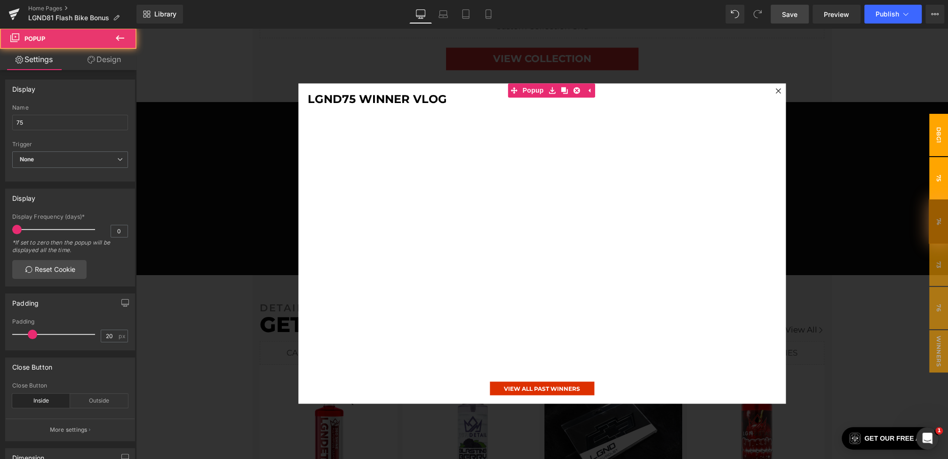
click at [942, 145] on span "DBG1" at bounding box center [938, 135] width 19 height 42
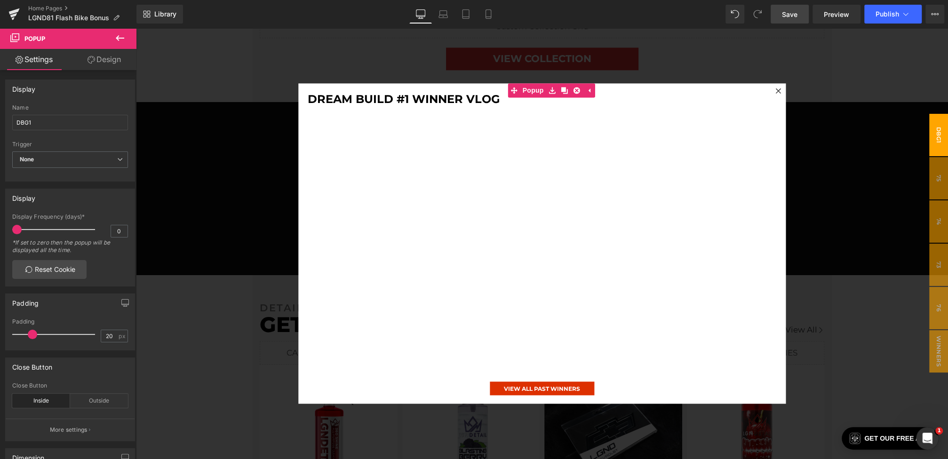
click at [875, 185] on div at bounding box center [542, 243] width 812 height 431
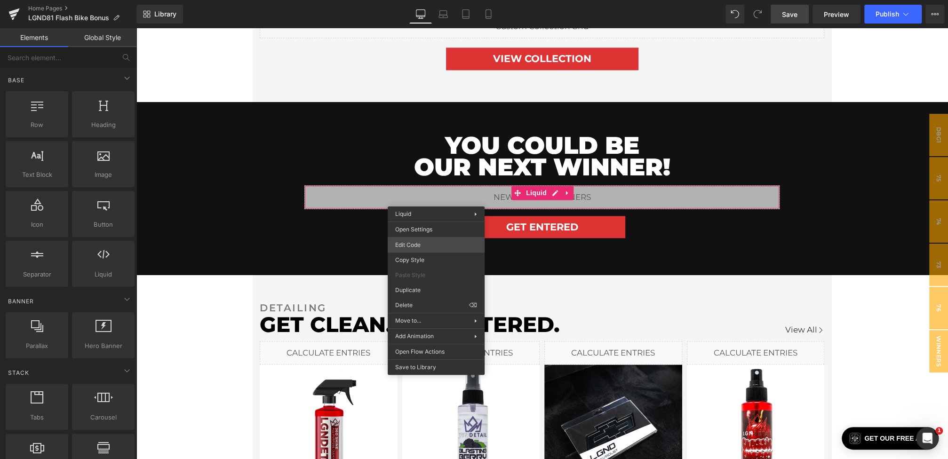
click at [419, 0] on div "You are previewing how the will restyle your page. You can not edit Elements in…" at bounding box center [474, 0] width 948 height 0
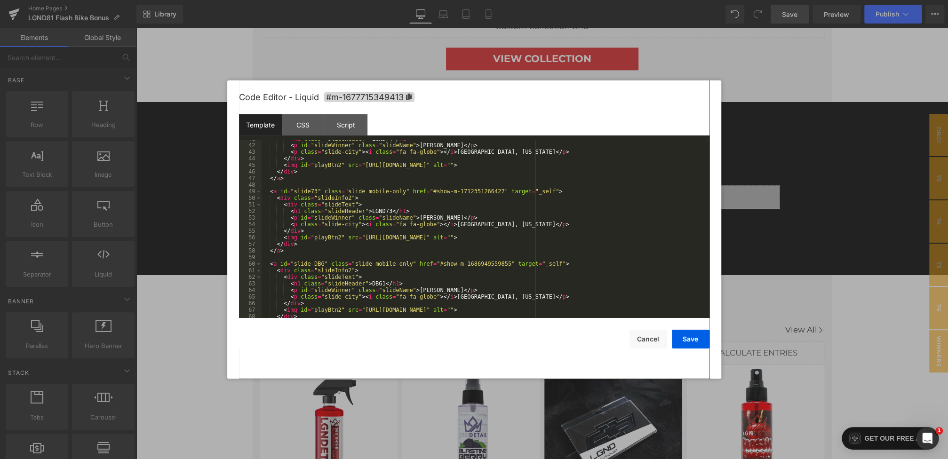
scroll to position [276, 0]
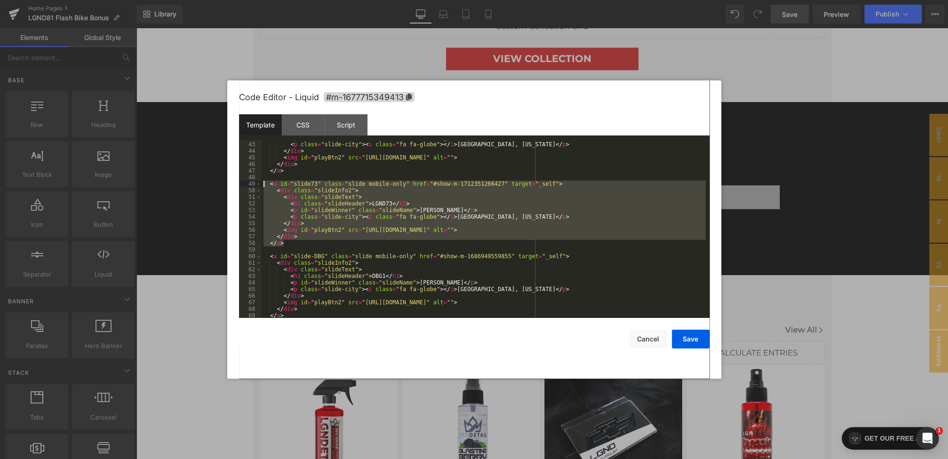
drag, startPoint x: 296, startPoint y: 241, endPoint x: 243, endPoint y: 185, distance: 77.5
click at [243, 185] on pre "42 43 44 45 46 47 48 49 50 51 52 53 54 55 56 57 58 59 60 61 62 63 64 65 66 67 6…" at bounding box center [474, 229] width 470 height 178
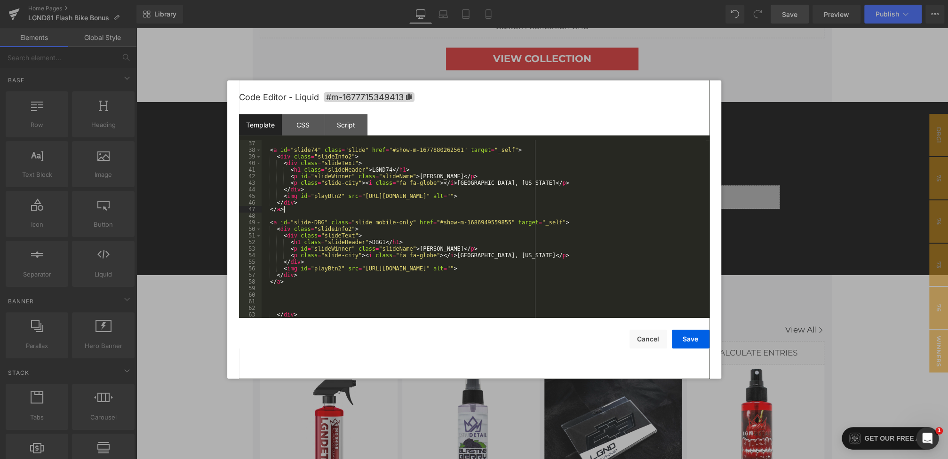
scroll to position [237, 0]
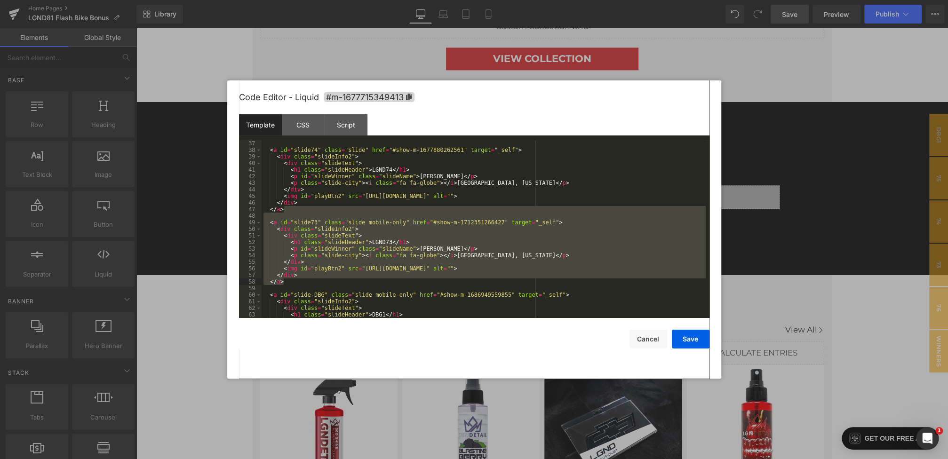
click at [433, 231] on div "< a id = "slide74" class = "slide" href = "#show-m-1677880262561" target = "_se…" at bounding box center [484, 235] width 444 height 191
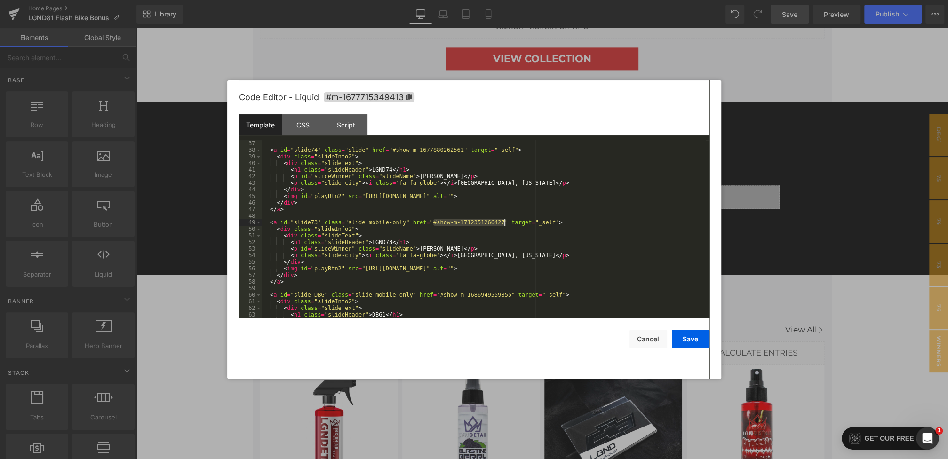
drag, startPoint x: 433, startPoint y: 223, endPoint x: 504, endPoint y: 223, distance: 71.0
click at [504, 223] on div "< a id = "slide74" class = "slide" href = "#show-m-1677880262561" target = "_se…" at bounding box center [484, 235] width 444 height 191
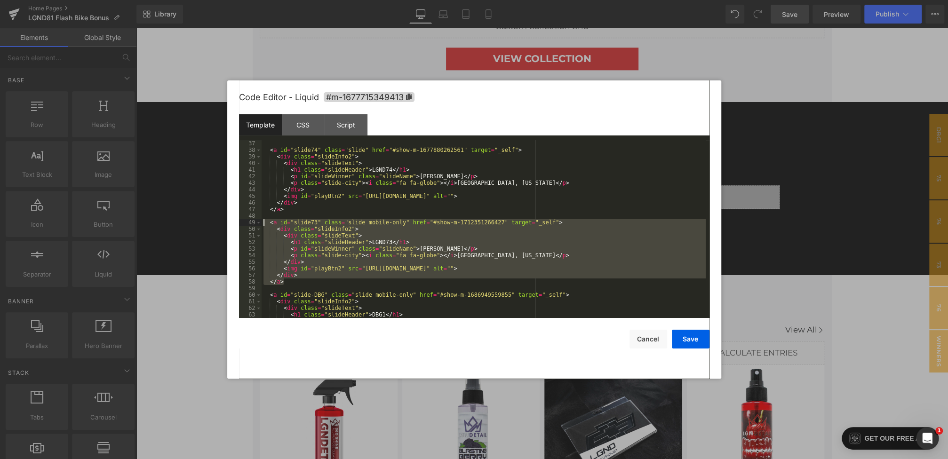
drag, startPoint x: 295, startPoint y: 284, endPoint x: 246, endPoint y: 222, distance: 79.1
click at [246, 222] on pre "37 38 39 40 41 42 43 44 45 46 47 48 49 50 51 52 53 54 55 56 57 58 59 60 61 62 6…" at bounding box center [474, 229] width 470 height 178
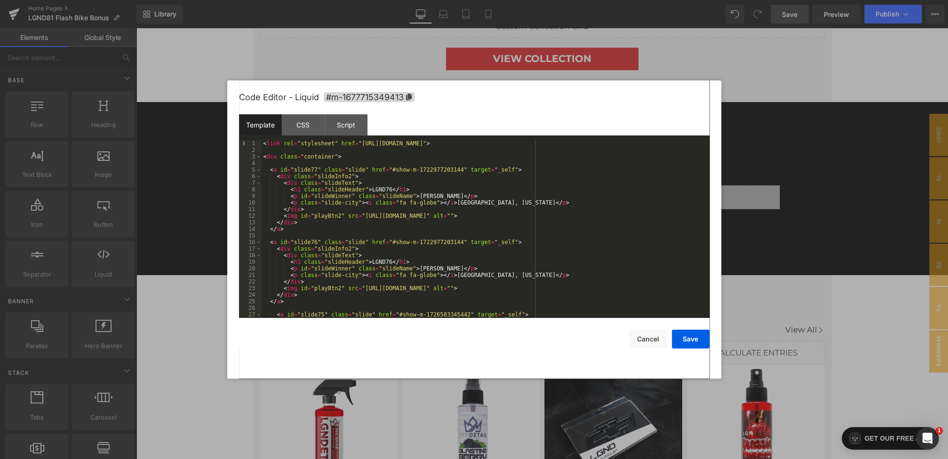
scroll to position [0, 0]
drag, startPoint x: 392, startPoint y: 170, endPoint x: 463, endPoint y: 170, distance: 71.5
click at [463, 170] on div "< link rel = "stylesheet" href = "https://cdnjs.cloudflare.com/ajax/libs/font-a…" at bounding box center [484, 235] width 444 height 191
click at [392, 190] on div "< link rel = "stylesheet" href = "https://cdnjs.cloudflare.com/ajax/libs/font-a…" at bounding box center [484, 235] width 444 height 191
click at [683, 340] on button "Save" at bounding box center [691, 339] width 38 height 19
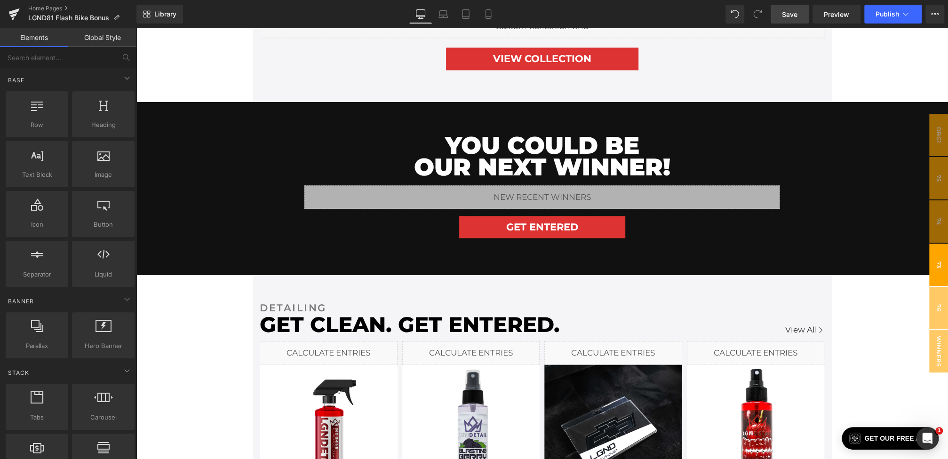
click at [937, 276] on span "73" at bounding box center [938, 265] width 19 height 42
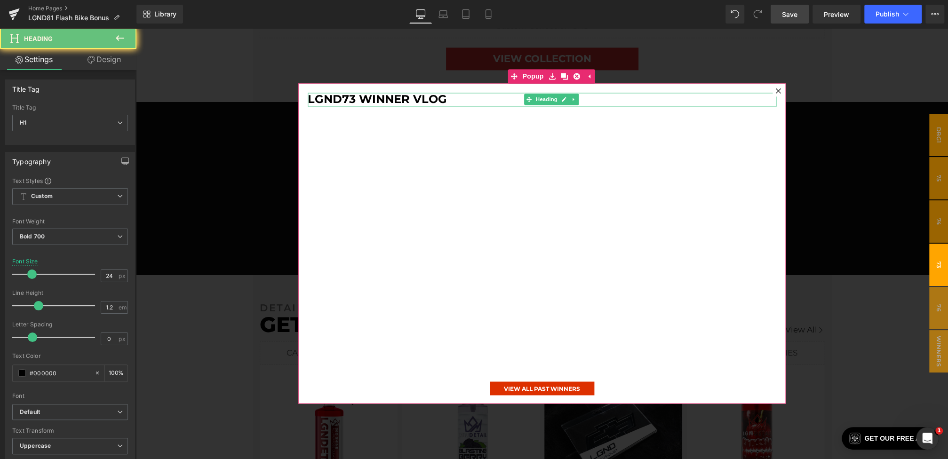
click at [348, 98] on h1 "LGND73 Winner Vlog" at bounding box center [542, 100] width 469 height 14
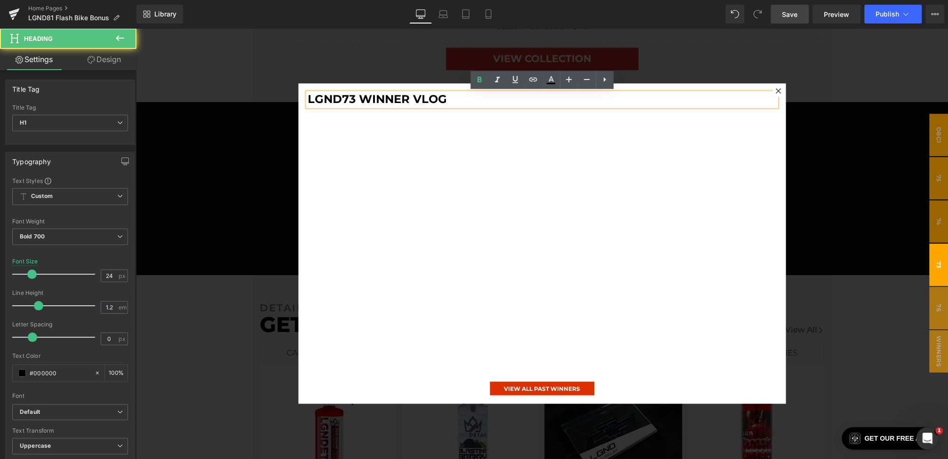
click at [354, 98] on h1 "LGND73 Winner Vlog" at bounding box center [542, 100] width 469 height 14
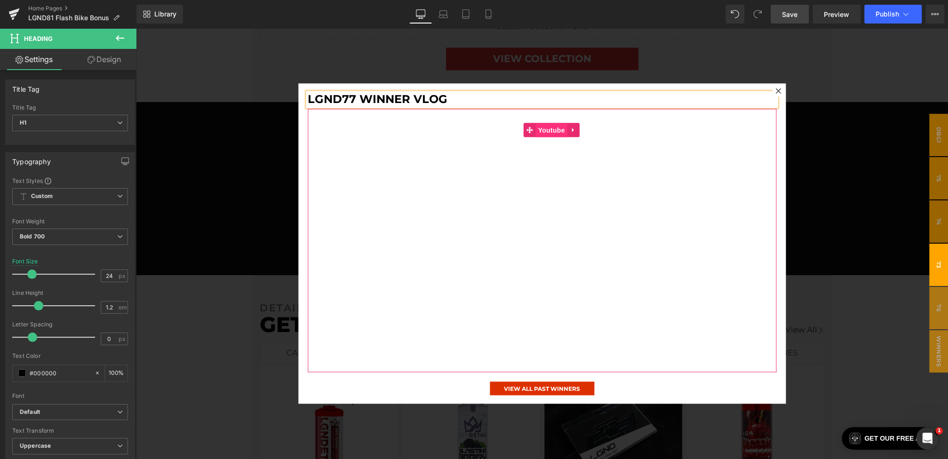
click at [543, 131] on span "Youtube" at bounding box center [551, 130] width 32 height 14
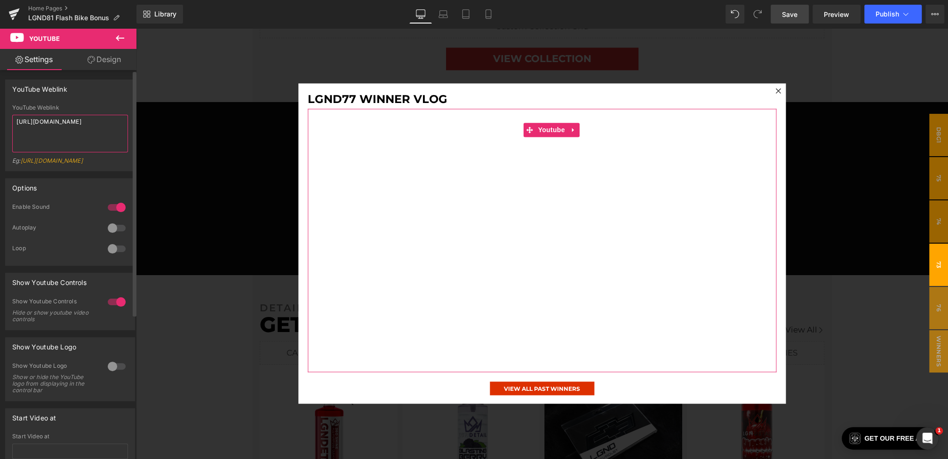
drag, startPoint x: 64, startPoint y: 128, endPoint x: 0, endPoint y: 83, distance: 78.7
click at [0, 83] on div "YouTube Weblink YouTube Weblink [URL][DOMAIN_NAME] Eg: [URL][DOMAIN_NAME]" at bounding box center [70, 121] width 141 height 99
paste textarea "f5k91mWu5Jc"
type textarea "[URL][DOMAIN_NAME]"
click at [798, 8] on link "Save" at bounding box center [790, 14] width 38 height 19
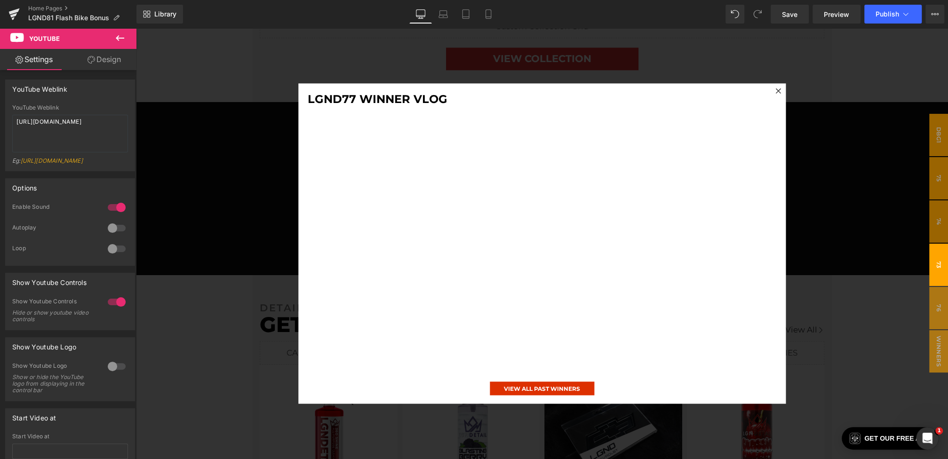
click at [275, 192] on div at bounding box center [542, 243] width 812 height 431
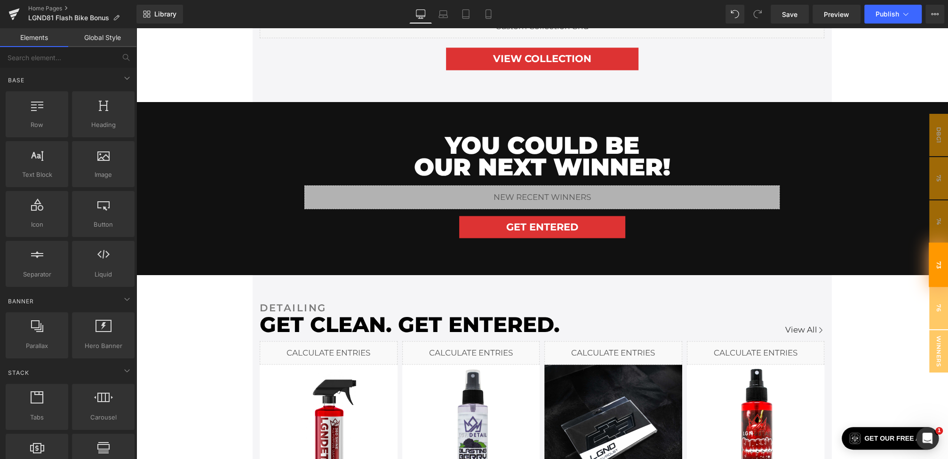
click at [939, 280] on span "73" at bounding box center [939, 265] width 20 height 45
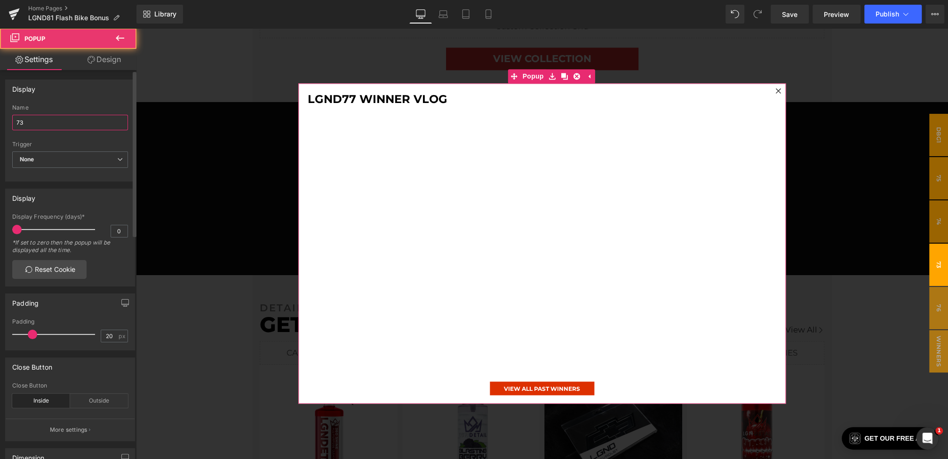
click at [50, 122] on input "73" at bounding box center [70, 123] width 116 height 16
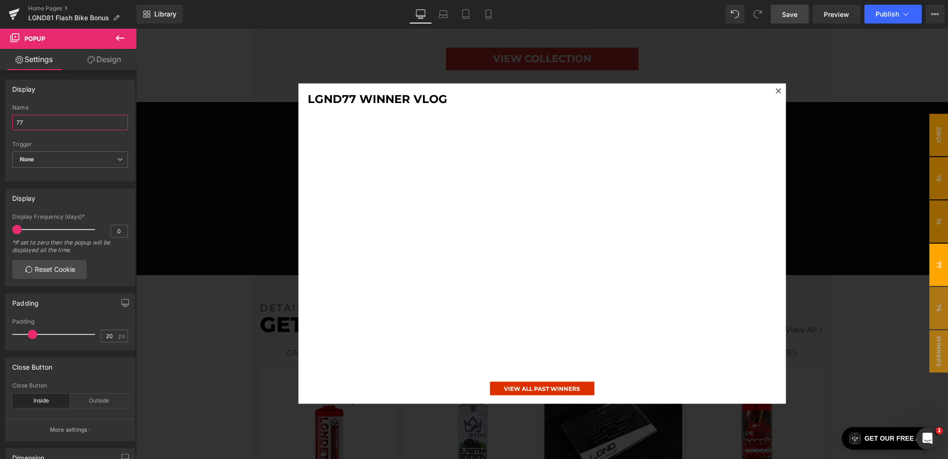
type input "77"
click at [794, 19] on link "Save" at bounding box center [790, 14] width 38 height 19
click at [859, 219] on div at bounding box center [542, 243] width 812 height 431
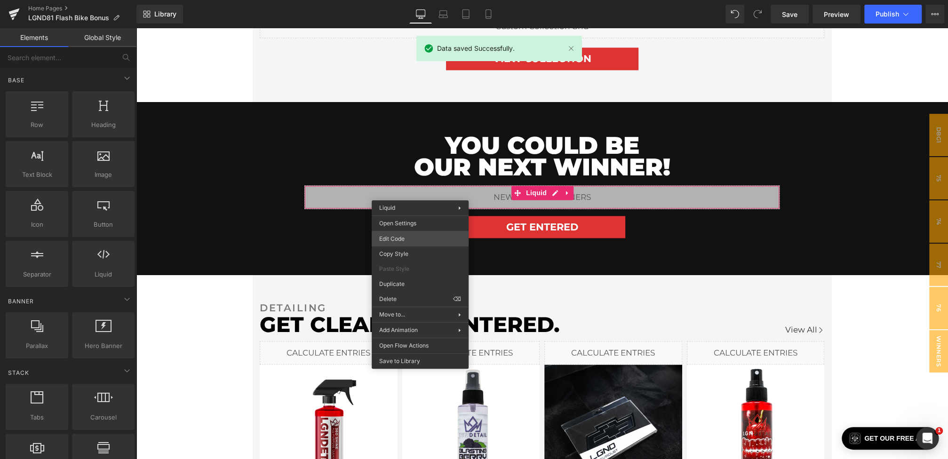
click at [391, 0] on div "Youtube You are previewing how the will restyle your page. You can not edit Ele…" at bounding box center [474, 0] width 948 height 0
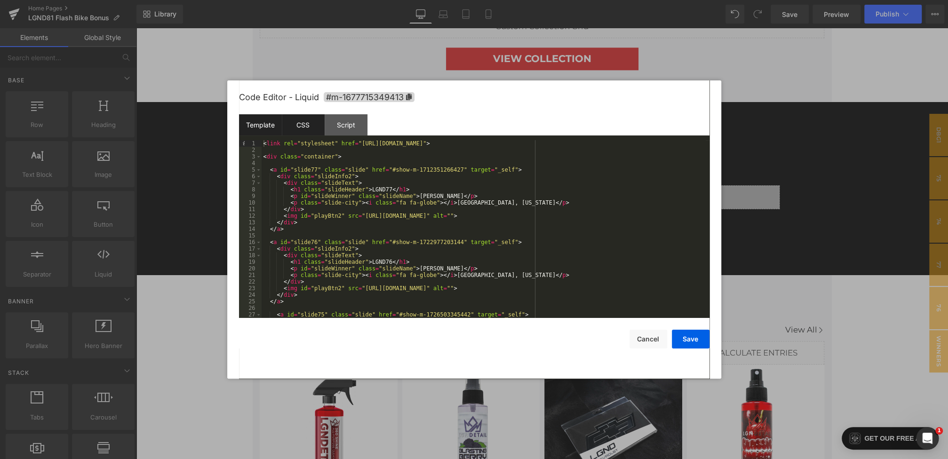
click at [307, 126] on div "CSS" at bounding box center [303, 124] width 43 height 21
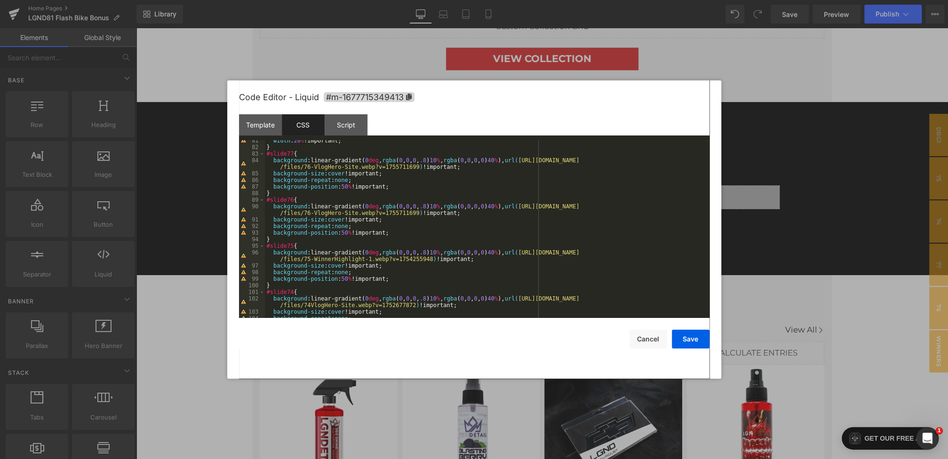
scroll to position [495, 0]
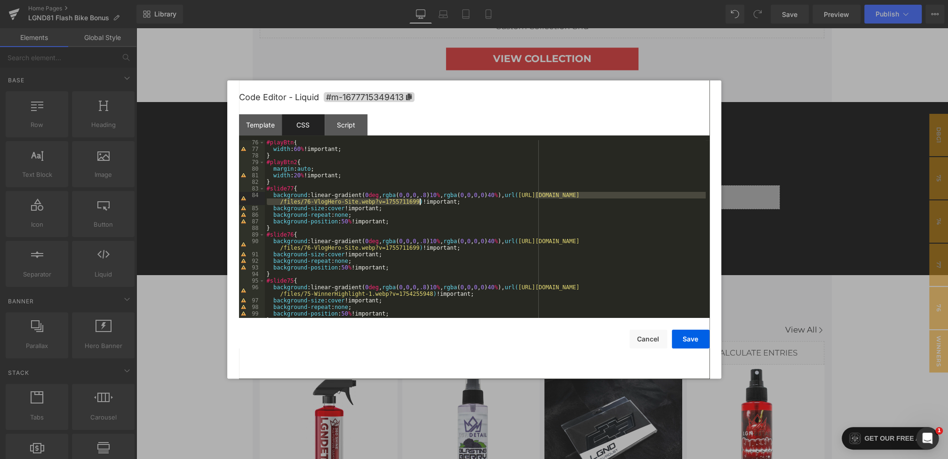
drag, startPoint x: 536, startPoint y: 196, endPoint x: 418, endPoint y: 203, distance: 117.9
click at [418, 203] on div "#playBtn { width : 60 % !important; } #playBtn2 { margin : auto ; width : 20 % …" at bounding box center [485, 234] width 441 height 191
click at [684, 336] on button "Save" at bounding box center [691, 339] width 38 height 19
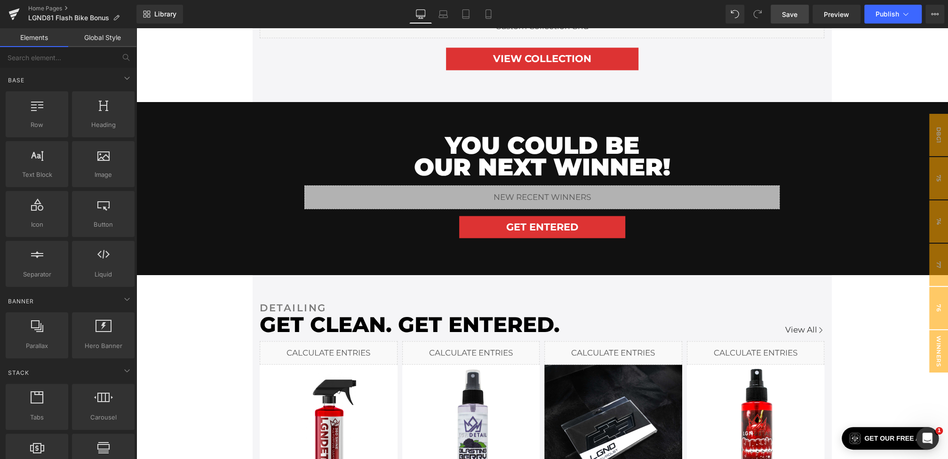
click at [791, 11] on span "Save" at bounding box center [790, 14] width 16 height 10
click at [828, 20] on link "Preview" at bounding box center [837, 14] width 48 height 19
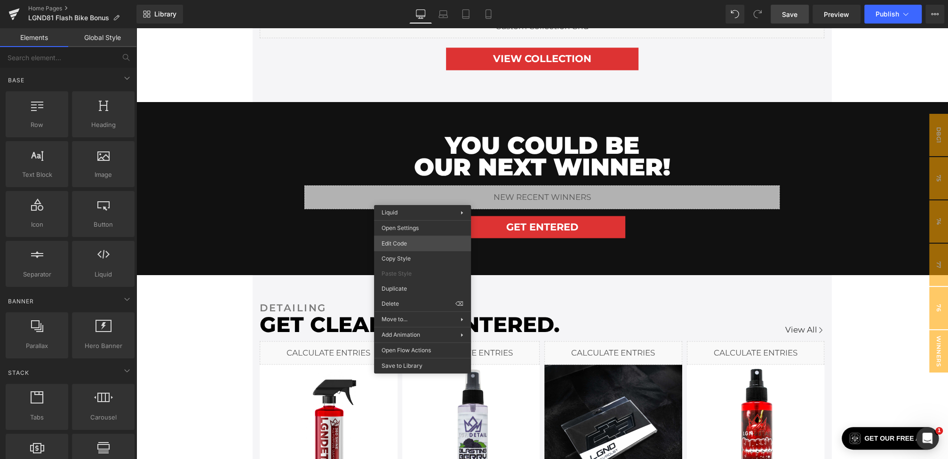
click at [403, 0] on div "Youtube You are previewing how the will restyle your page. You can not edit Ele…" at bounding box center [474, 0] width 948 height 0
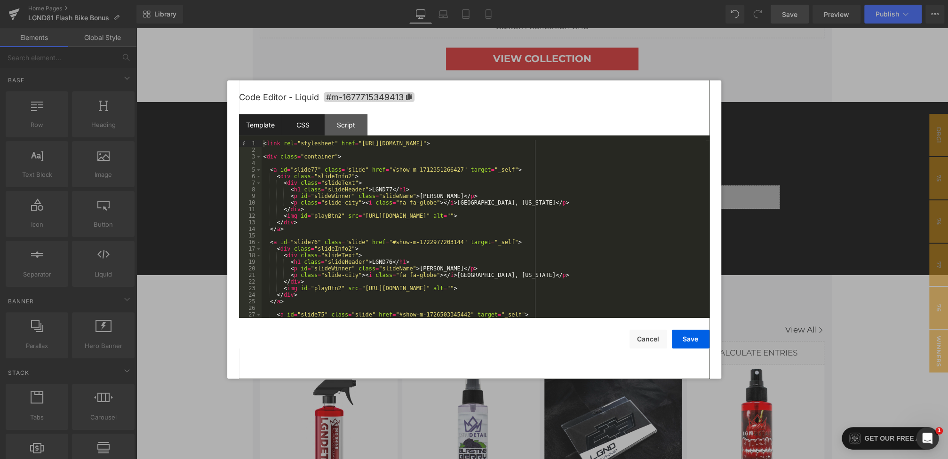
click at [313, 130] on div "CSS" at bounding box center [303, 124] width 43 height 21
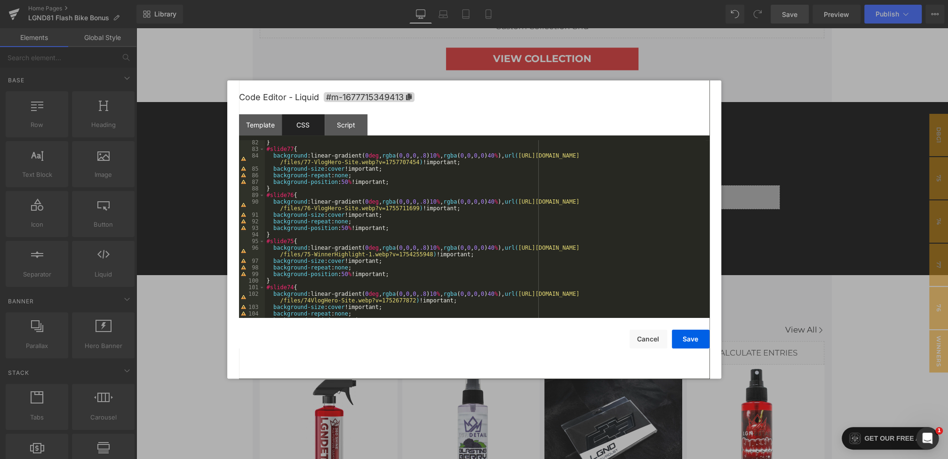
scroll to position [534, 0]
drag, startPoint x: 535, startPoint y: 157, endPoint x: 420, endPoint y: 163, distance: 115.4
click at [420, 163] on div "} #slide77 { background :linear-gradient( 0 deg , rgba ( 0 , 0 , 0 , .8 ) 10 % …" at bounding box center [485, 234] width 441 height 191
click at [685, 336] on button "Save" at bounding box center [691, 339] width 38 height 19
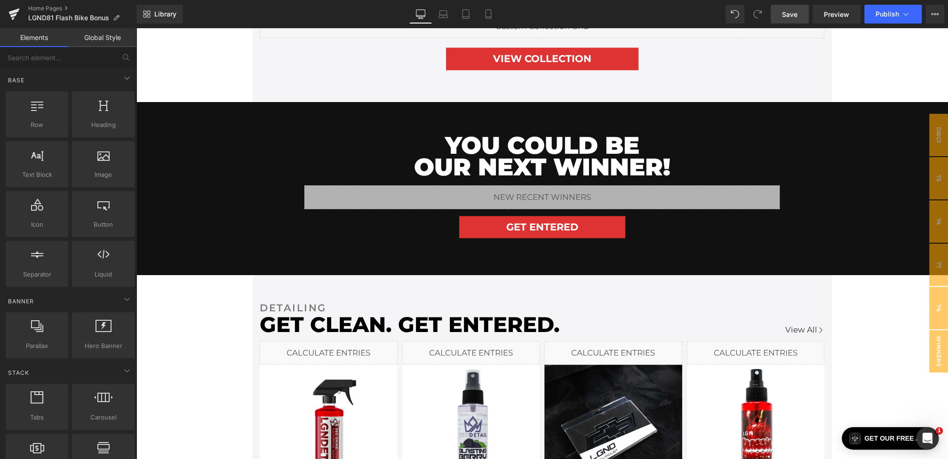
click at [790, 8] on link "Save" at bounding box center [790, 14] width 38 height 19
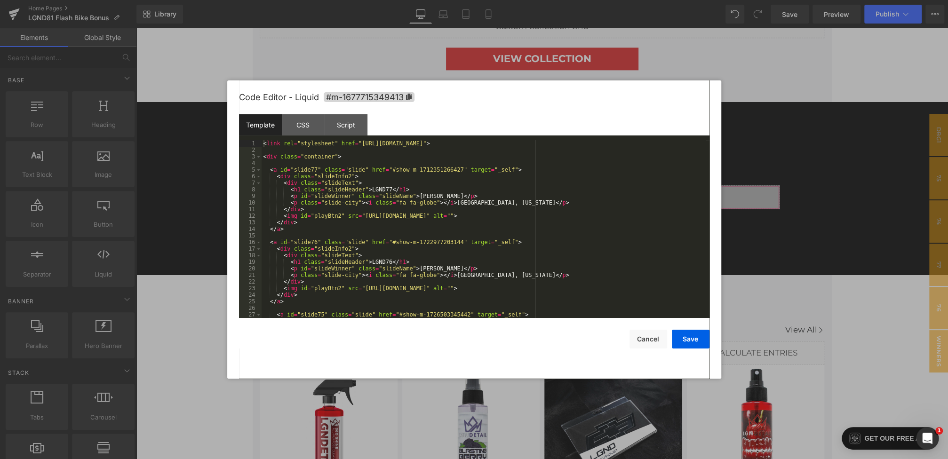
click at [438, 0] on div "Youtube You are previewing how the will restyle your page. You can not edit Ele…" at bounding box center [474, 0] width 948 height 0
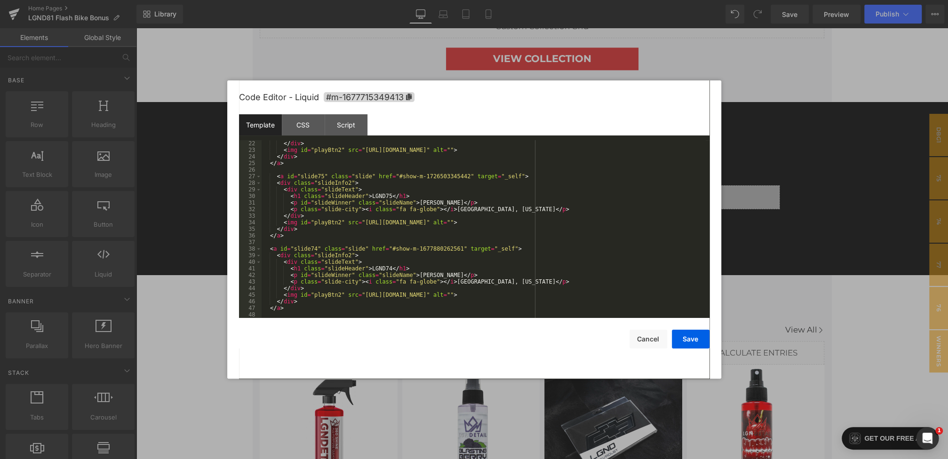
scroll to position [158, 0]
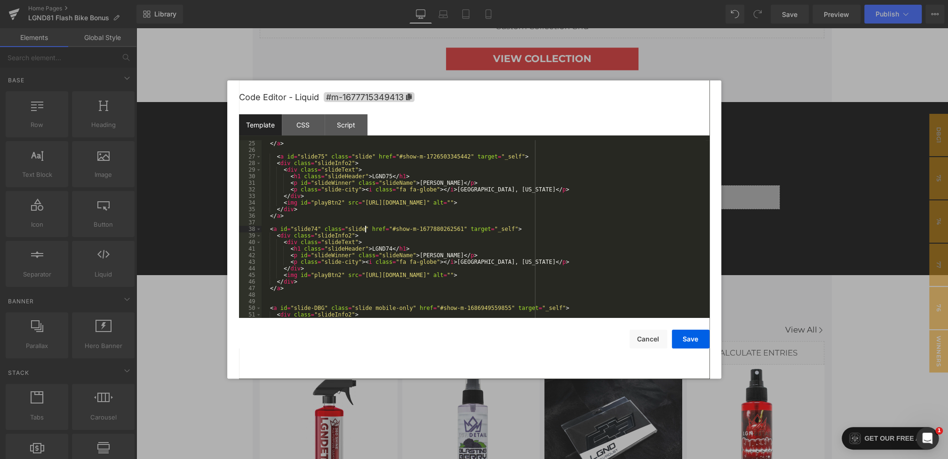
click at [366, 231] on div "</ a > < a id = "slide75" class = "slide" href = "#show-m-1726503345442" target…" at bounding box center [484, 235] width 444 height 191
click at [693, 335] on button "Save" at bounding box center [691, 339] width 38 height 19
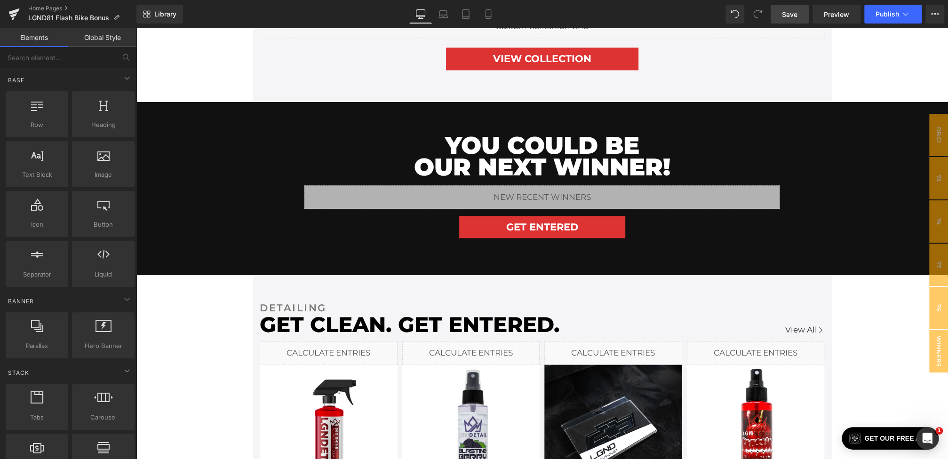
drag, startPoint x: 789, startPoint y: 9, endPoint x: 572, endPoint y: 4, distance: 217.0
click at [789, 9] on span "Save" at bounding box center [790, 14] width 16 height 10
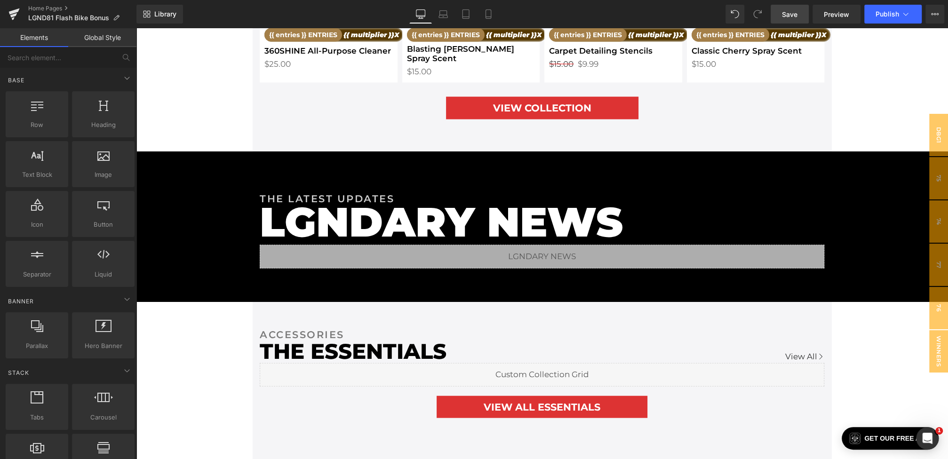
scroll to position [1525, 0]
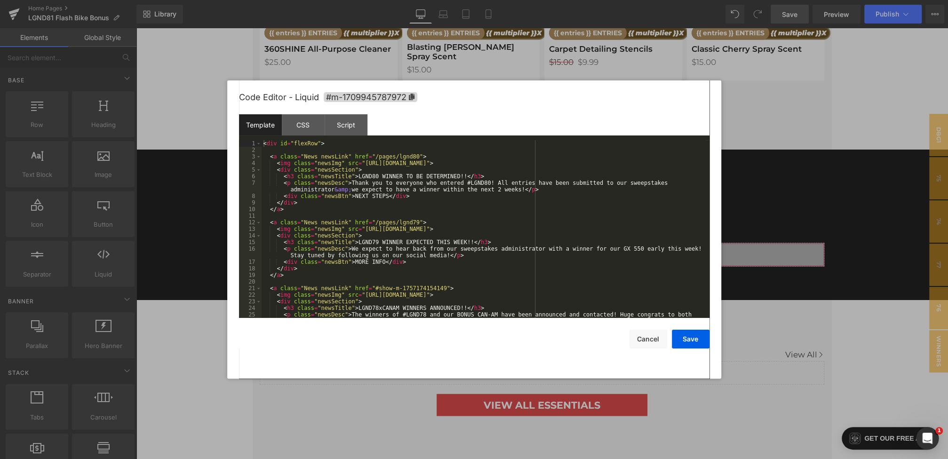
click at [434, 0] on div "Youtube You are previewing how the will restyle your page. You can not edit Ele…" at bounding box center [474, 0] width 948 height 0
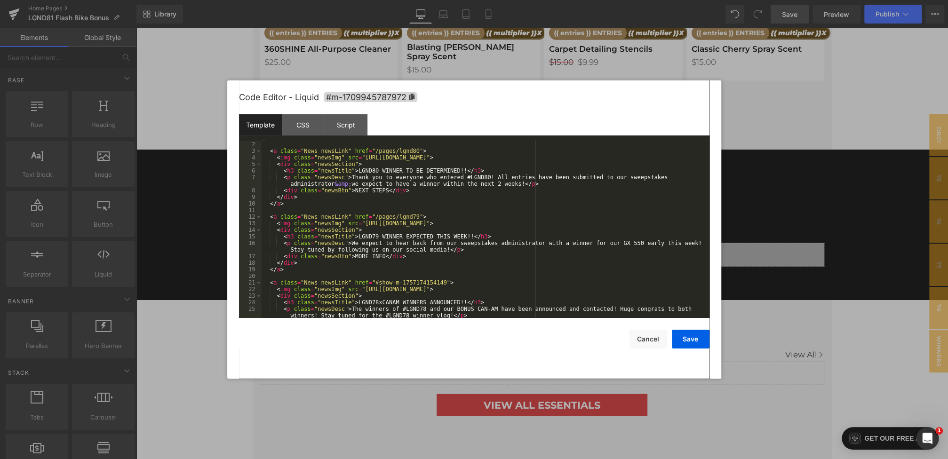
scroll to position [0, 0]
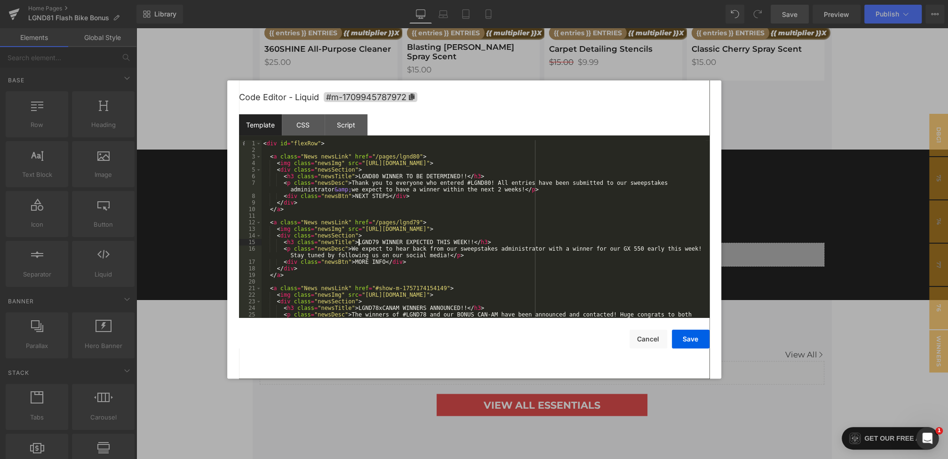
click at [359, 241] on div "< div id = "flexRow" > < a class = "News newsLink" href = "/pages/lgnd80" > < i…" at bounding box center [484, 239] width 444 height 198
drag, startPoint x: 454, startPoint y: 243, endPoint x: 541, endPoint y: 244, distance: 87.5
click at [541, 244] on div "< div id = "flexRow" > < a class = "News newsLink" href = "/pages/lgnd80" > < i…" at bounding box center [484, 239] width 444 height 198
drag, startPoint x: 352, startPoint y: 249, endPoint x: 620, endPoint y: 248, distance: 268.2
click at [620, 248] on div "< div id = "flexRow" > < a class = "News newsLink" href = "/pages/lgnd80" > < i…" at bounding box center [484, 239] width 444 height 198
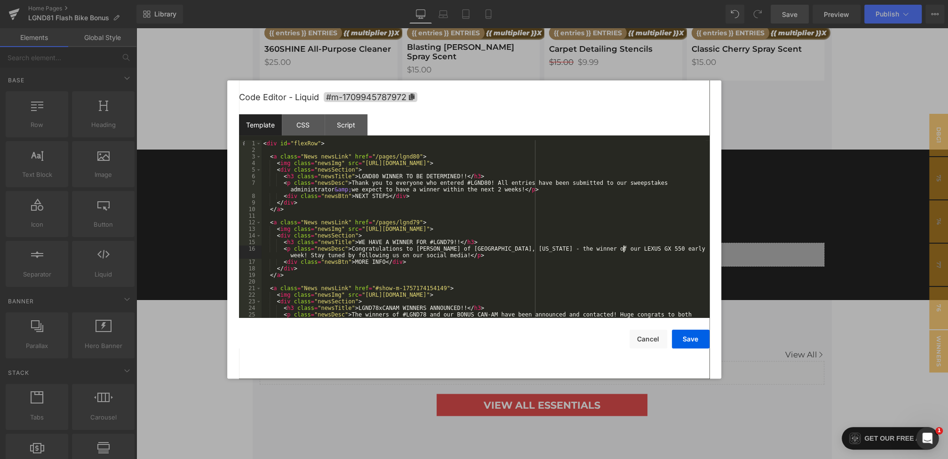
click at [648, 249] on div "< div id = "flexRow" > < a class = "News newsLink" href = "/pages/lgnd80" > < i…" at bounding box center [484, 239] width 444 height 198
drag, startPoint x: 504, startPoint y: 258, endPoint x: 287, endPoint y: 255, distance: 216.9
click at [287, 255] on div "< div id = "flexRow" > < a class = "News newsLink" href = "/pages/lgnd80" > < i…" at bounding box center [484, 239] width 444 height 198
drag, startPoint x: 385, startPoint y: 264, endPoint x: 354, endPoint y: 263, distance: 30.6
click at [354, 263] on div "< div id = "flexRow" > < a class = "News newsLink" href = "/pages/lgnd80" > < i…" at bounding box center [484, 239] width 444 height 198
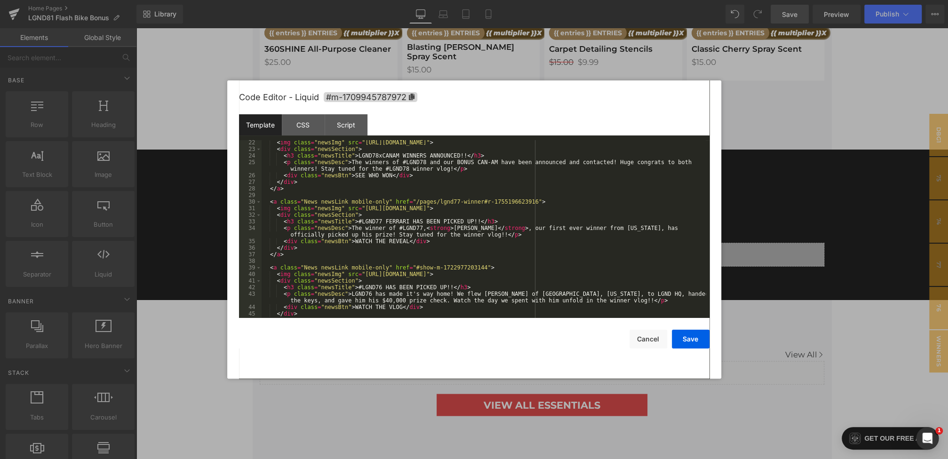
scroll to position [178, 0]
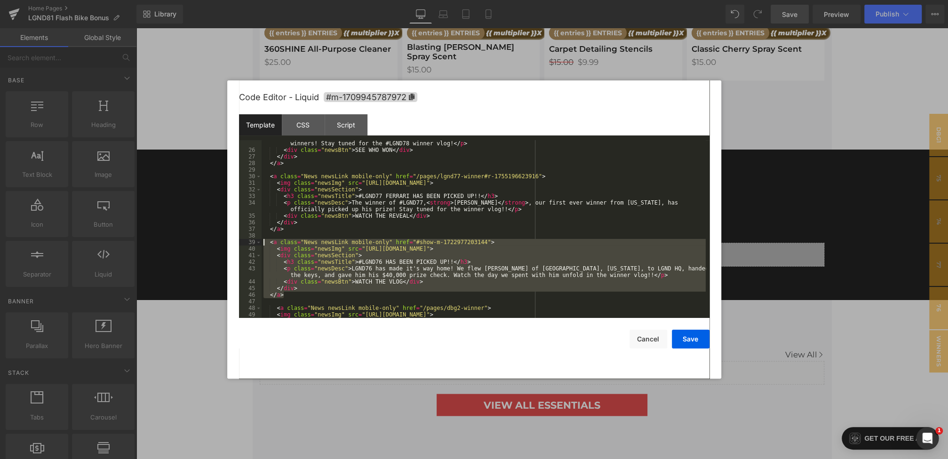
drag, startPoint x: 291, startPoint y: 296, endPoint x: 238, endPoint y: 241, distance: 76.2
click at [238, 241] on div "Code Editor - Liquid #m-1709945787972 Template CSS Script Data 25 26 27 28 29 3…" at bounding box center [474, 229] width 494 height 298
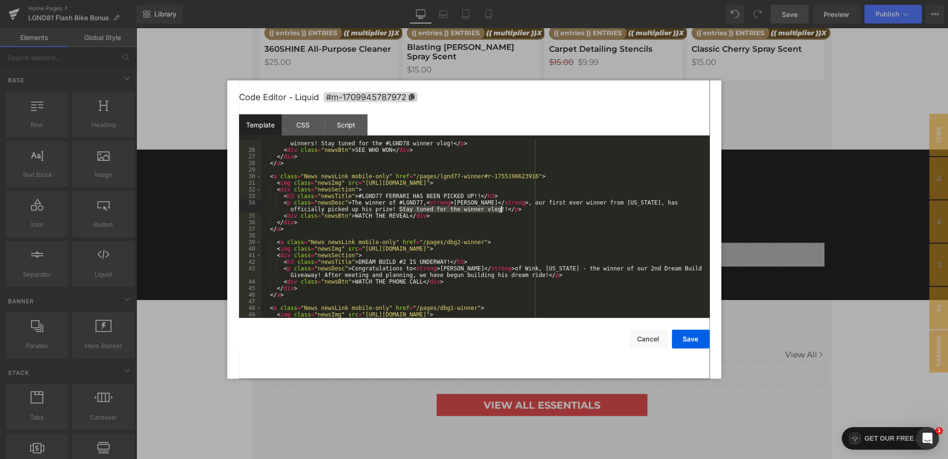
drag, startPoint x: 399, startPoint y: 208, endPoint x: 501, endPoint y: 209, distance: 101.6
click at [501, 209] on div "< p class = "newsDesc" > The winners of #LGND78 and our BONUS CAN-AM have been …" at bounding box center [484, 233] width 444 height 198
drag, startPoint x: 391, startPoint y: 211, endPoint x: 376, endPoint y: 211, distance: 15.5
click at [376, 211] on div "< p class = "newsDesc" > The winners of #LGND78 and our BONUS CAN-AM have been …" at bounding box center [484, 233] width 444 height 198
click at [373, 211] on div "< p class = "newsDesc" > The winners of #LGND78 and our BONUS CAN-AM have been …" at bounding box center [484, 233] width 444 height 198
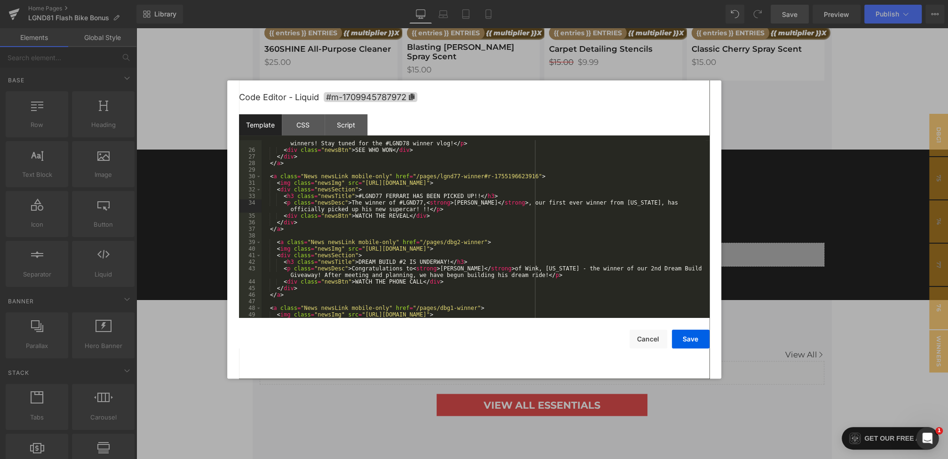
click at [421, 210] on div "< p class = "newsDesc" > The winners of #LGND78 and our BONUS CAN-AM have been …" at bounding box center [484, 233] width 444 height 198
drag, startPoint x: 408, startPoint y: 217, endPoint x: 389, endPoint y: 217, distance: 19.3
click at [389, 217] on div "< p class = "newsDesc" > The winners of #LGND78 and our BONUS CAN-AM have been …" at bounding box center [484, 233] width 444 height 198
drag, startPoint x: 483, startPoint y: 177, endPoint x: 538, endPoint y: 178, distance: 55.1
click at [538, 178] on div "< p class = "newsDesc" > The winners of #LGND78 and our BONUS CAN-AM have been …" at bounding box center [484, 233] width 444 height 198
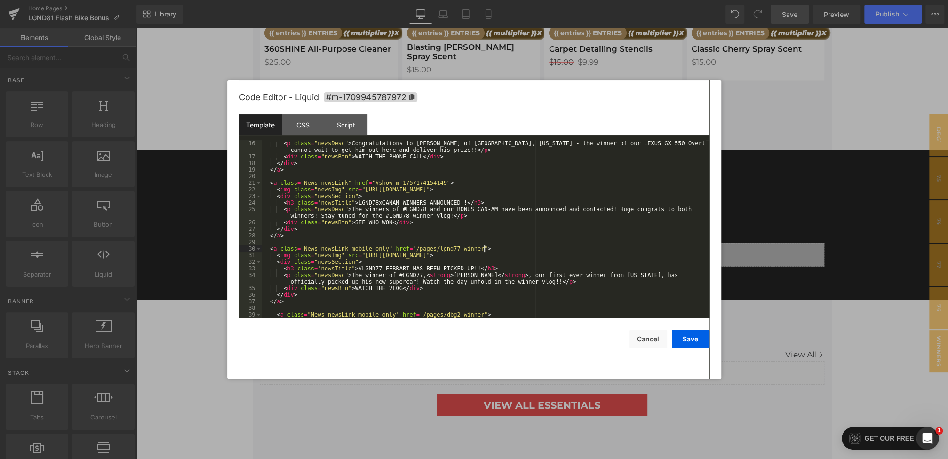
scroll to position [68, 0]
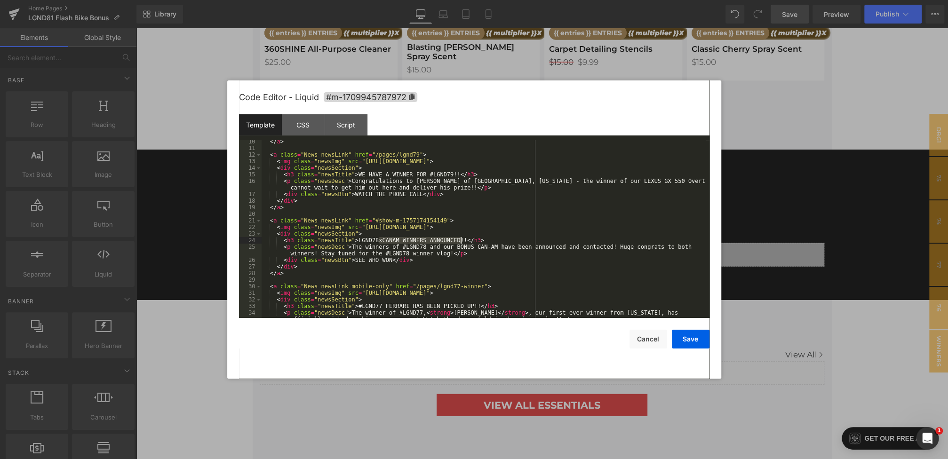
drag, startPoint x: 379, startPoint y: 240, endPoint x: 460, endPoint y: 243, distance: 80.5
click at [460, 243] on div "</ a > < a class = "News newsLink" href = "/pages/lgnd79" > < img class = "news…" at bounding box center [484, 237] width 444 height 198
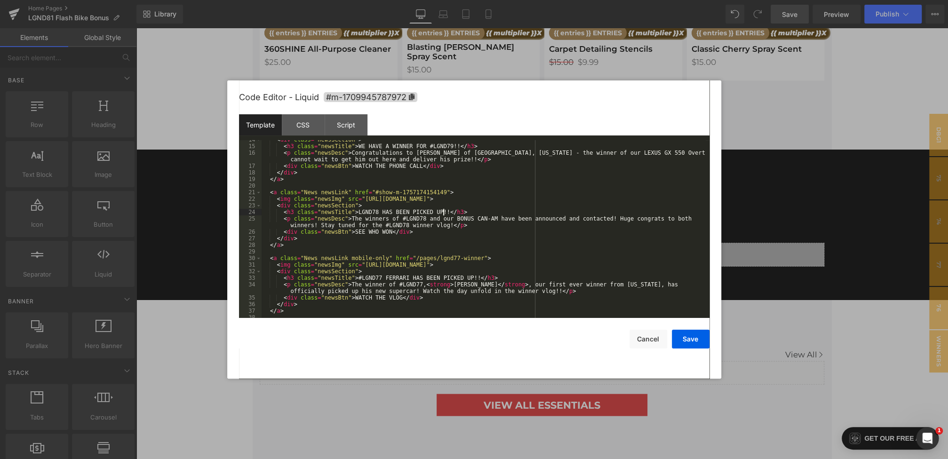
scroll to position [121, 0]
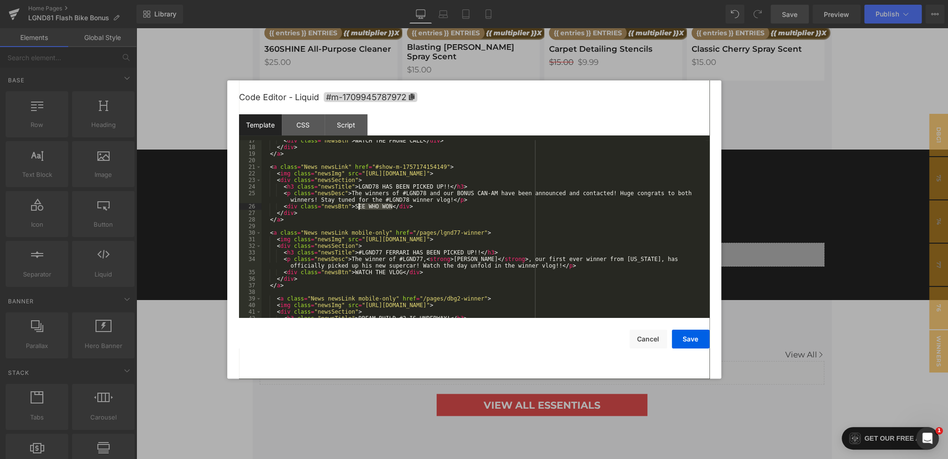
drag, startPoint x: 391, startPoint y: 207, endPoint x: 356, endPoint y: 207, distance: 34.8
click at [356, 207] on div "< div class = "newsBtn" > WATCH THE PHONE CALL </ div > </ div > </ a > < a cla…" at bounding box center [484, 232] width 444 height 191
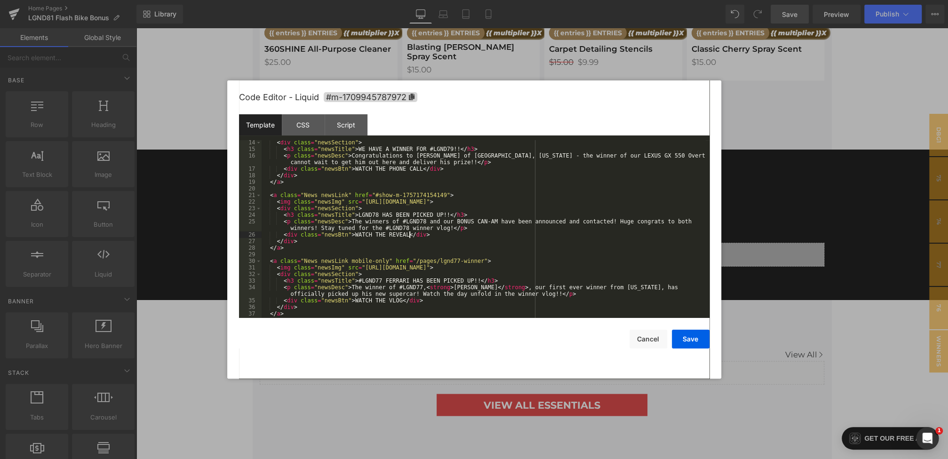
scroll to position [62, 0]
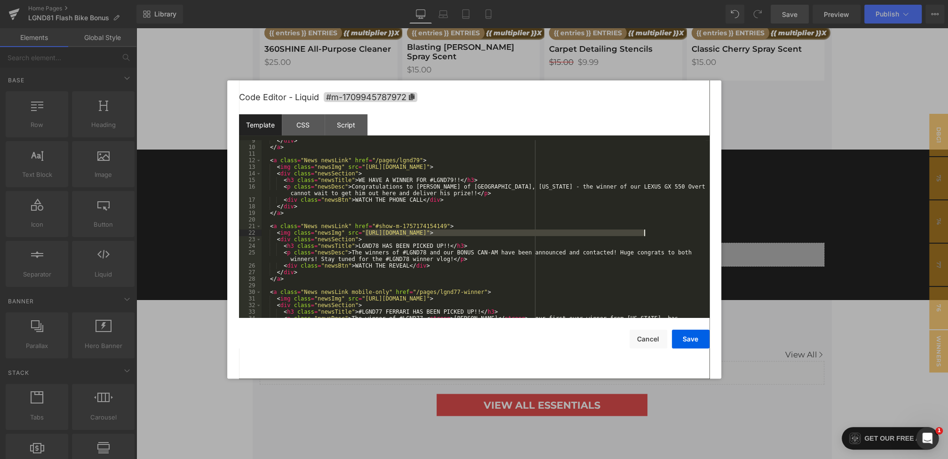
drag, startPoint x: 366, startPoint y: 231, endPoint x: 647, endPoint y: 232, distance: 280.9
click at [647, 232] on div "</ div > </ a > < a class = "News newsLink" href = "/pages/lgnd79" > < img clas…" at bounding box center [484, 236] width 444 height 198
drag, startPoint x: 375, startPoint y: 227, endPoint x: 447, endPoint y: 225, distance: 72.5
click at [447, 225] on div "</ div > </ a > < a class = "News newsLink" href = "/pages/lgnd79" > < img clas…" at bounding box center [484, 236] width 444 height 198
drag, startPoint x: 399, startPoint y: 254, endPoint x: 366, endPoint y: 255, distance: 32.9
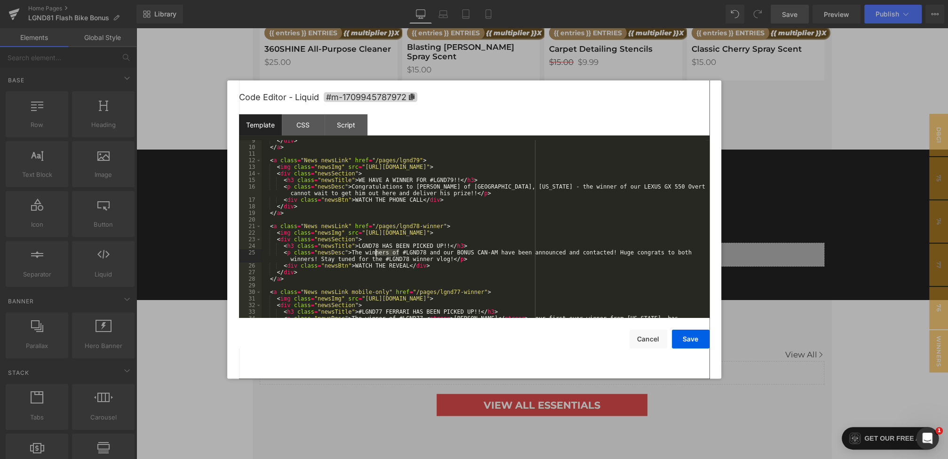
click at [366, 255] on div "</ div > </ a > < a class = "News newsLink" href = "/pages/lgnd79" > < img clas…" at bounding box center [484, 236] width 444 height 198
click at [426, 253] on div "</ div > </ a > < a class = "News newsLink" href = "/pages/lgnd79" > < img clas…" at bounding box center [484, 236] width 444 height 198
paste textarea
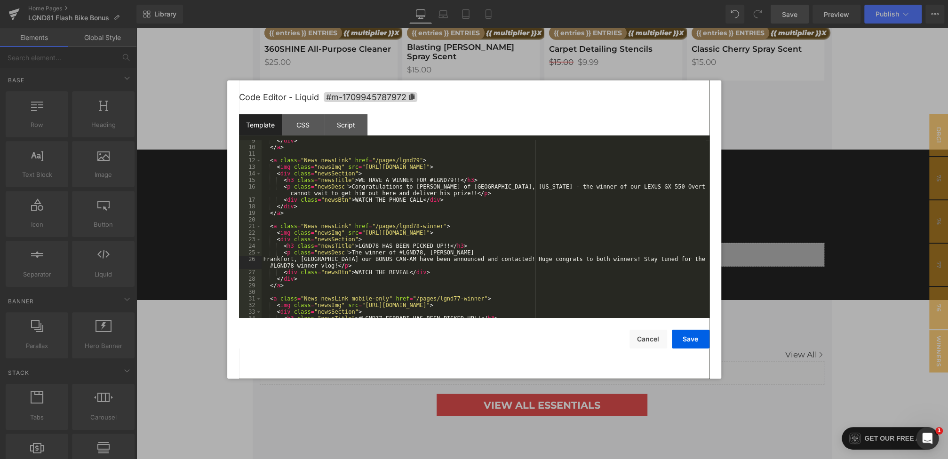
click at [263, 259] on div "</ div > </ a > < a class = "News newsLink" href = "/pages/lgnd79" > < img clas…" at bounding box center [484, 232] width 444 height 191
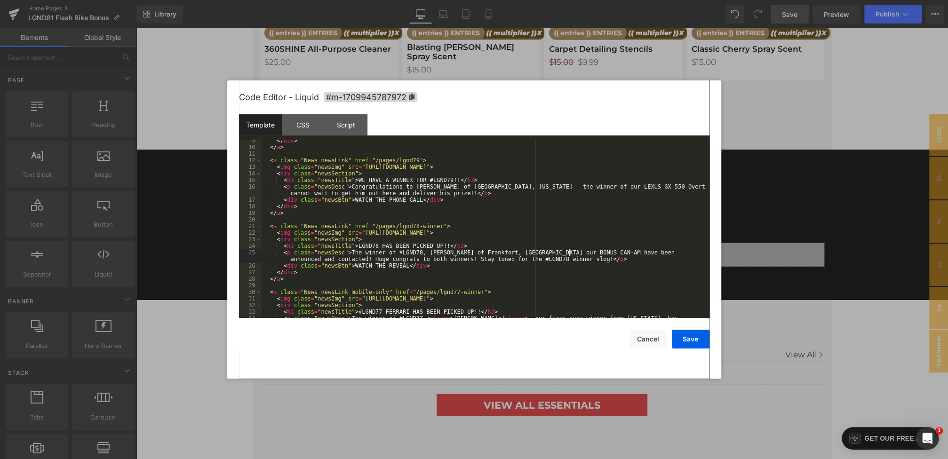
click at [569, 254] on div "</ div > </ a > < a class = "News newsLink" href = "/pages/lgnd79" > < img clas…" at bounding box center [484, 236] width 444 height 198
click at [429, 252] on div "</ div > </ a > < a class = "News newsLink" href = "/pages/lgnd79" > < img clas…" at bounding box center [484, 236] width 444 height 198
click at [570, 254] on div "</ div > </ a > < a class = "News newsLink" href = "/pages/lgnd79" > < img clas…" at bounding box center [484, 236] width 444 height 198
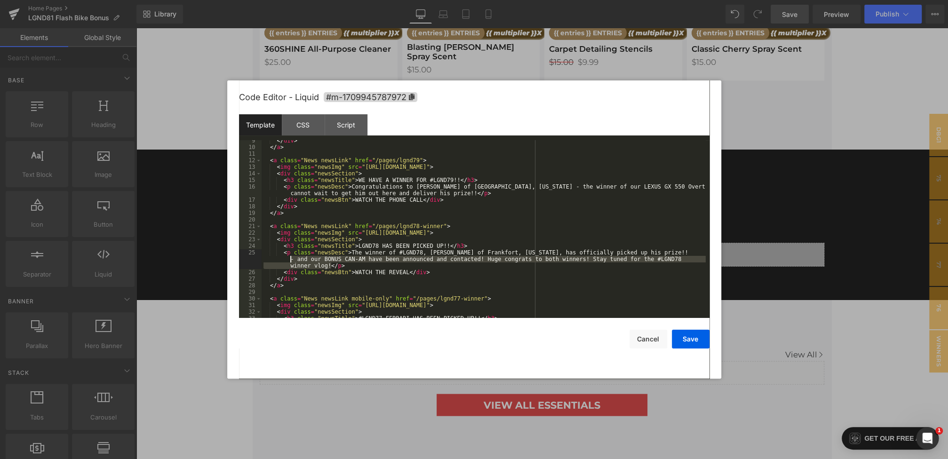
drag, startPoint x: 330, startPoint y: 266, endPoint x: 286, endPoint y: 262, distance: 44.4
click at [286, 262] on div "</ div > </ a > < a class = "News newsLink" href = "/pages/lgnd79" > < img clas…" at bounding box center [484, 232] width 444 height 191
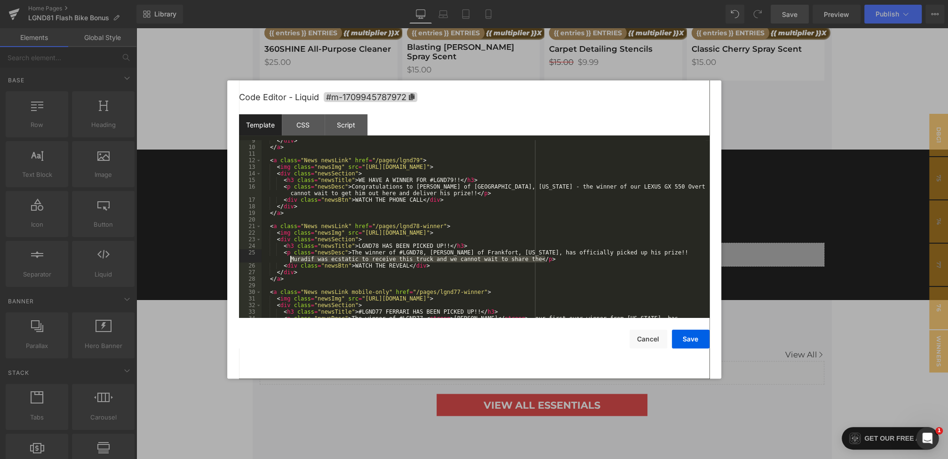
drag, startPoint x: 544, startPoint y: 261, endPoint x: 288, endPoint y: 260, distance: 255.9
click at [288, 260] on div "</ div > </ a > < a class = "News newsLink" href = "/pages/lgnd79" > < img clas…" at bounding box center [484, 236] width 444 height 198
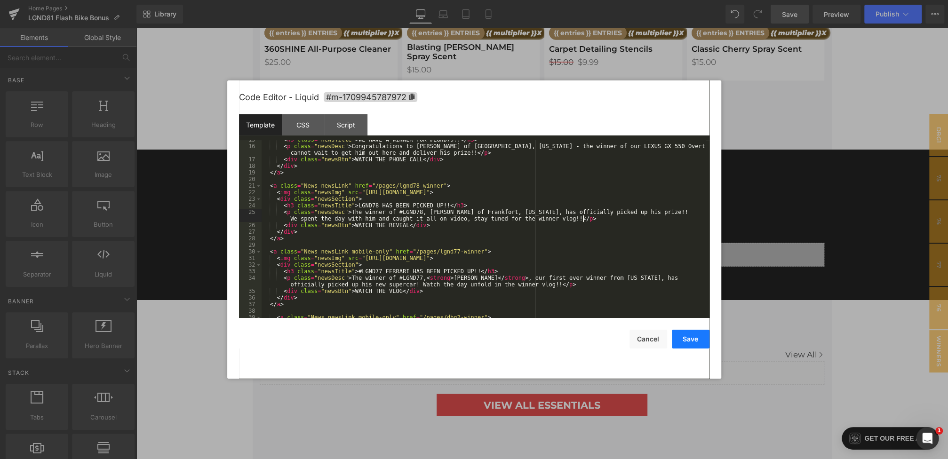
click at [680, 332] on button "Save" at bounding box center [691, 339] width 38 height 19
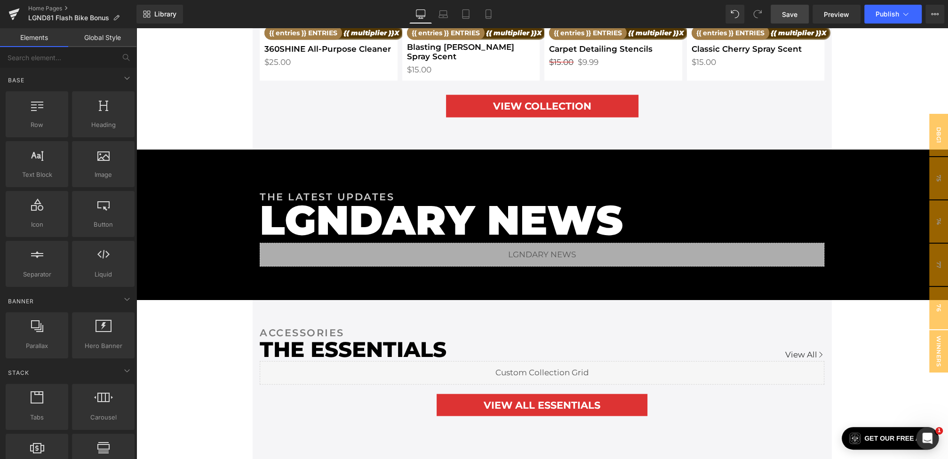
click at [789, 23] on link "Save" at bounding box center [790, 14] width 38 height 19
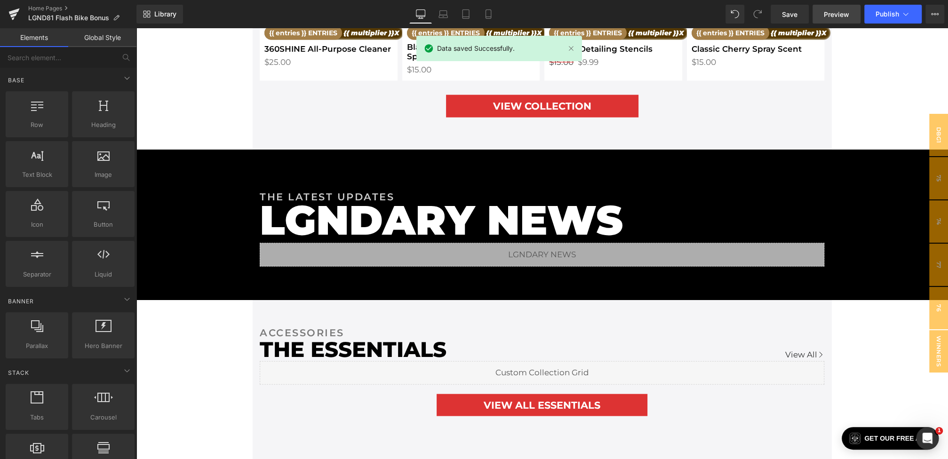
click at [821, 16] on link "Preview" at bounding box center [837, 14] width 48 height 19
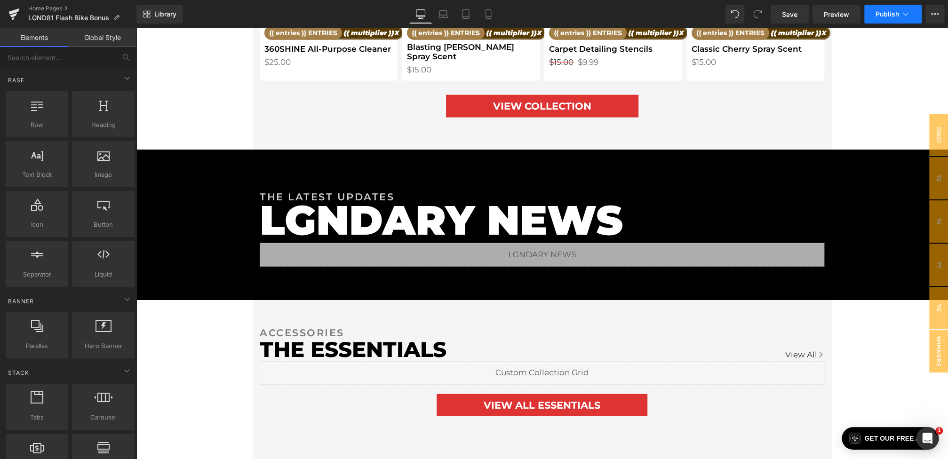
click at [889, 7] on button "Publish" at bounding box center [892, 14] width 57 height 19
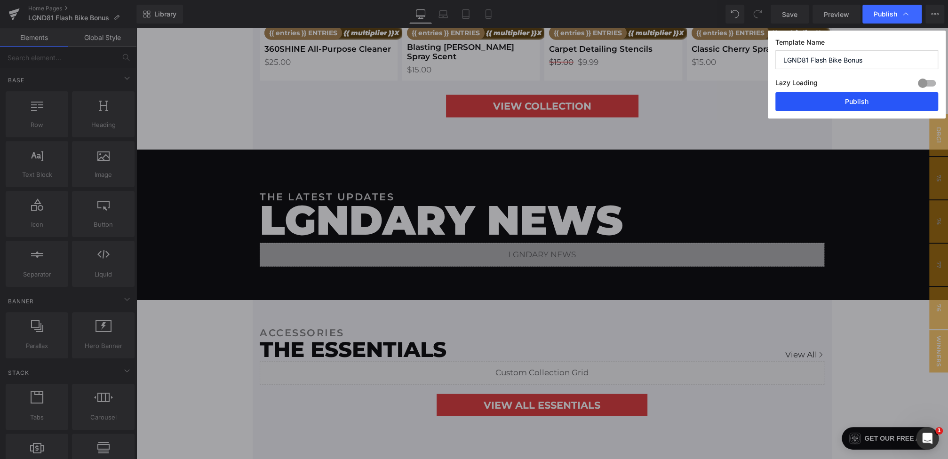
click at [861, 104] on button "Publish" at bounding box center [856, 101] width 163 height 19
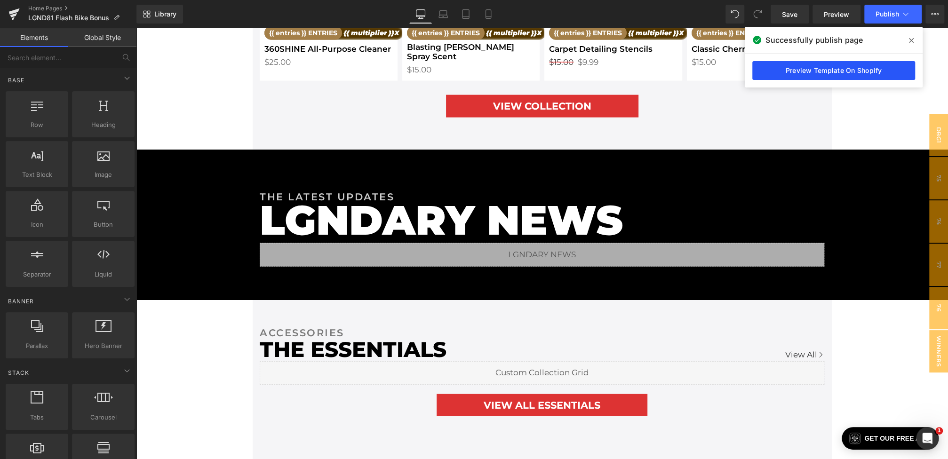
click at [814, 75] on link "Preview Template On Shopify" at bounding box center [833, 70] width 163 height 19
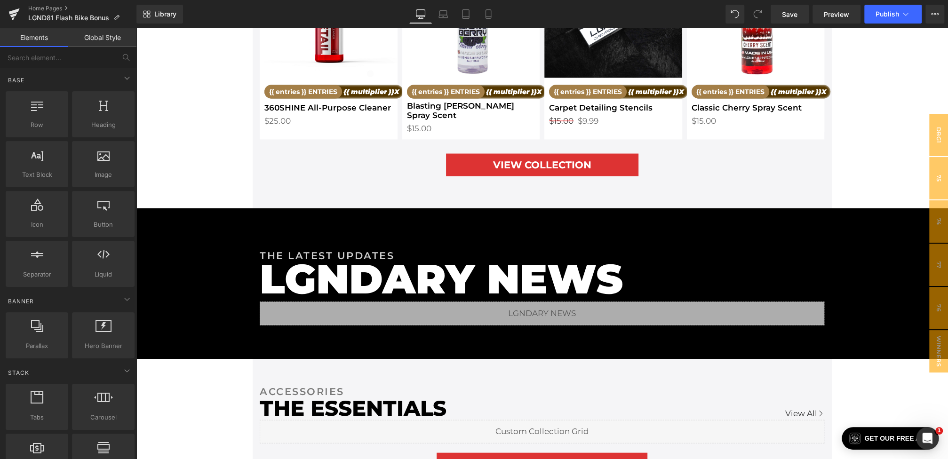
scroll to position [1515, 0]
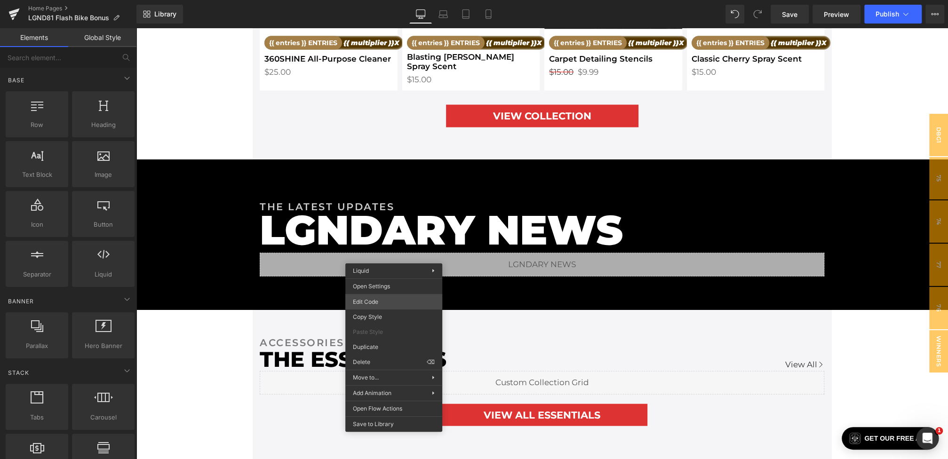
click at [379, 0] on div "Youtube You are previewing how the will restyle your page. You can not edit Ele…" at bounding box center [474, 0] width 948 height 0
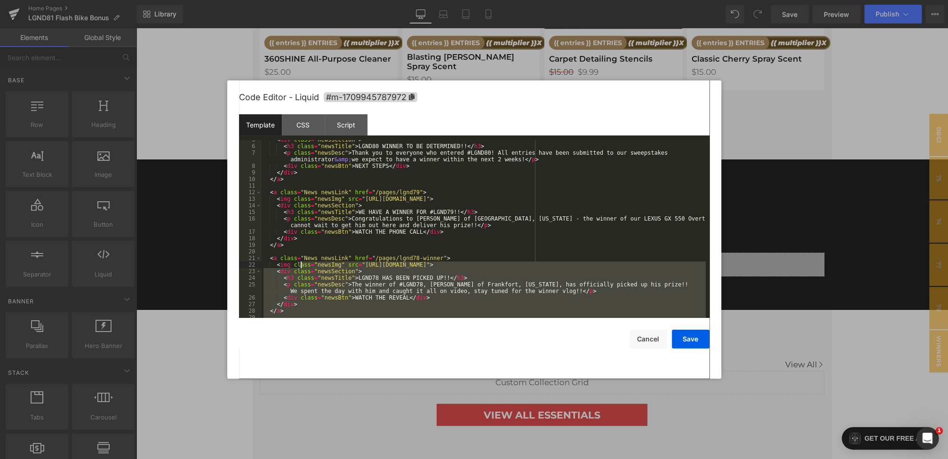
scroll to position [0, 0]
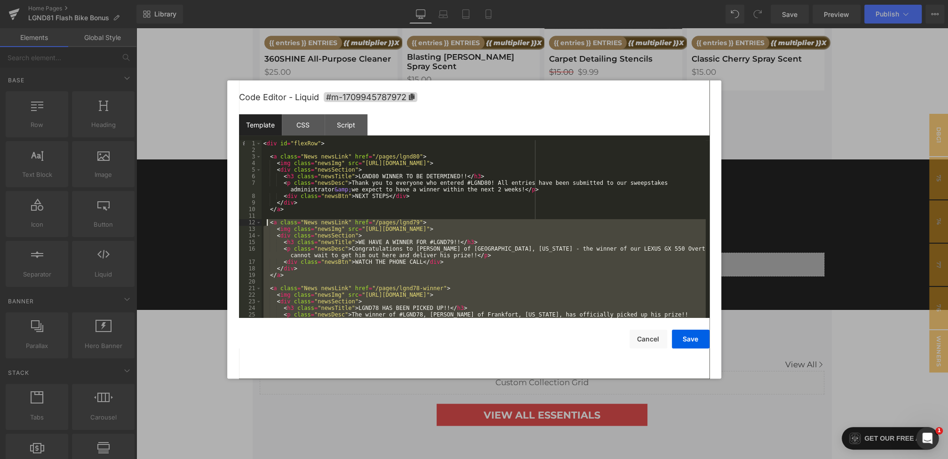
drag, startPoint x: 303, startPoint y: 281, endPoint x: 265, endPoint y: 225, distance: 67.7
click at [265, 225] on div "< div id = "flexRow" > < a class = "News newsLink" href = "/pages/lgnd80" > < i…" at bounding box center [484, 239] width 444 height 198
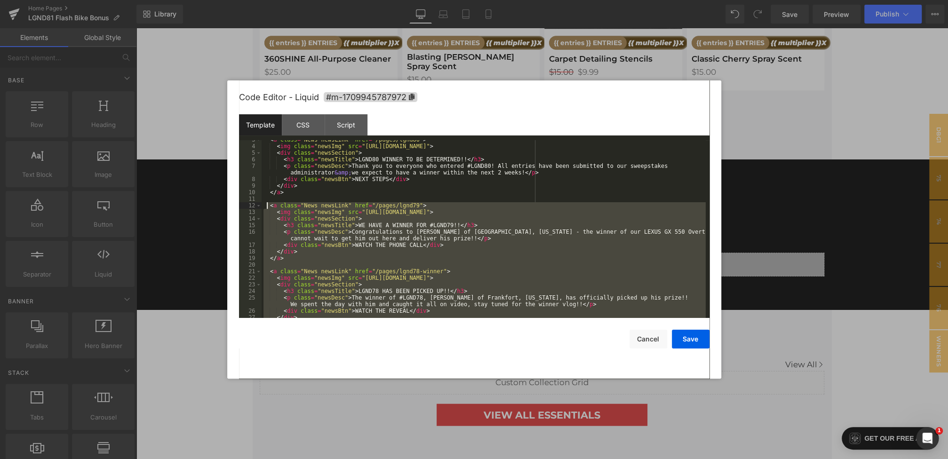
scroll to position [38, 0]
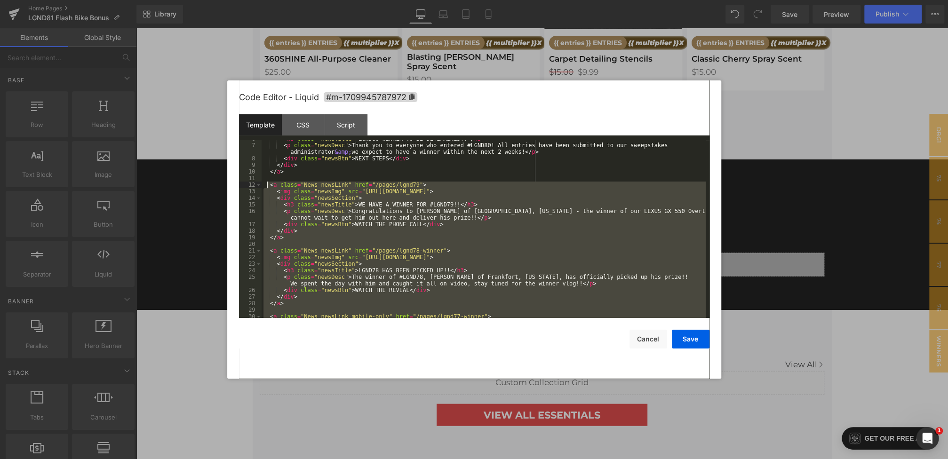
click at [201, 259] on div at bounding box center [474, 229] width 948 height 459
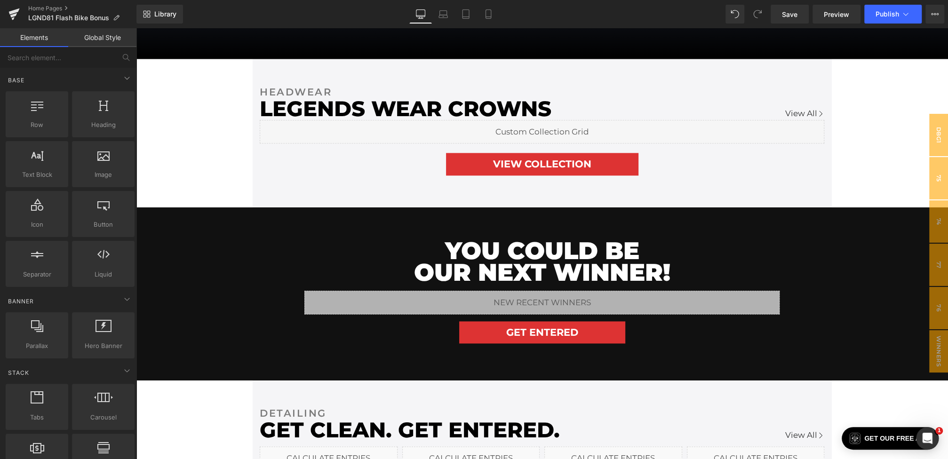
scroll to position [1001, 0]
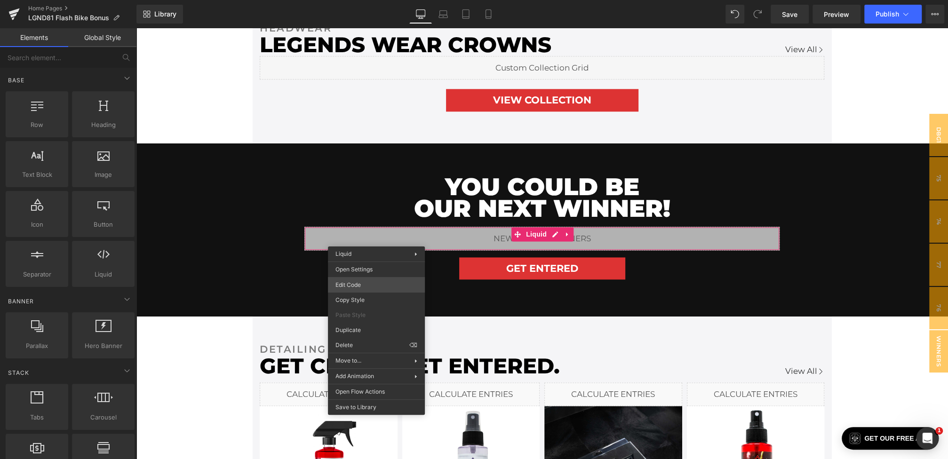
click at [354, 0] on div "Youtube You are previewing how the will restyle your page. You can not edit Ele…" at bounding box center [474, 0] width 948 height 0
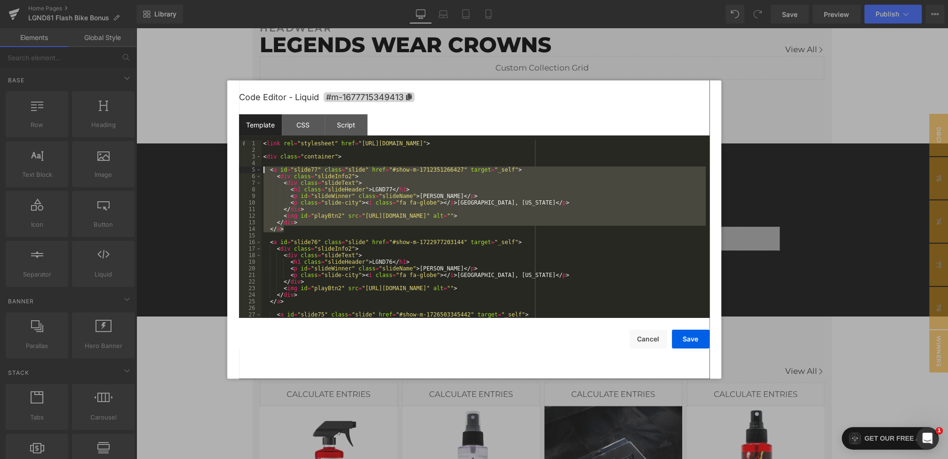
drag, startPoint x: 301, startPoint y: 229, endPoint x: 238, endPoint y: 168, distance: 86.8
click at [238, 168] on div "Code Editor - Liquid #m-1677715349413 Template CSS Script Data 1 2 3 4 5 6 7 8 …" at bounding box center [474, 229] width 494 height 298
click at [318, 121] on div "CSS" at bounding box center [303, 124] width 43 height 21
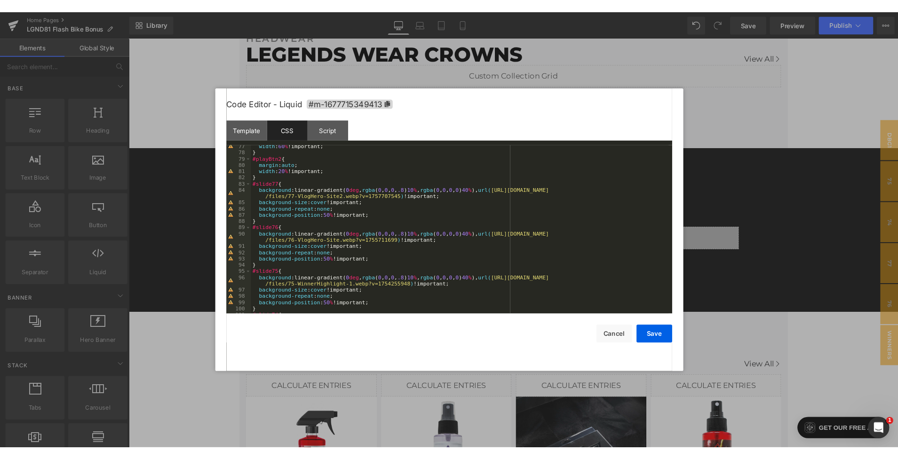
scroll to position [520, 0]
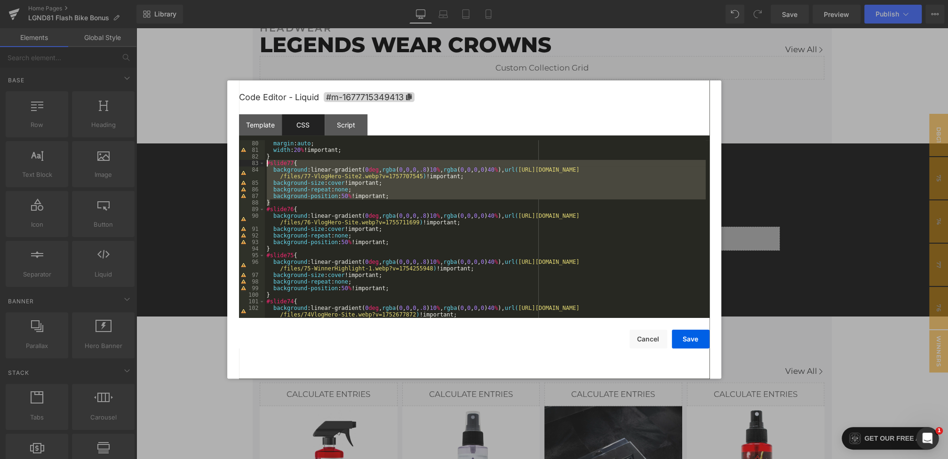
drag, startPoint x: 281, startPoint y: 202, endPoint x: 246, endPoint y: 163, distance: 52.9
click at [246, 163] on pre "80 81 82 83 84 85 86 87 88 89 90 91 92 93 94 95 96 97 98 99 100 101 102 103 mar…" at bounding box center [474, 229] width 470 height 178
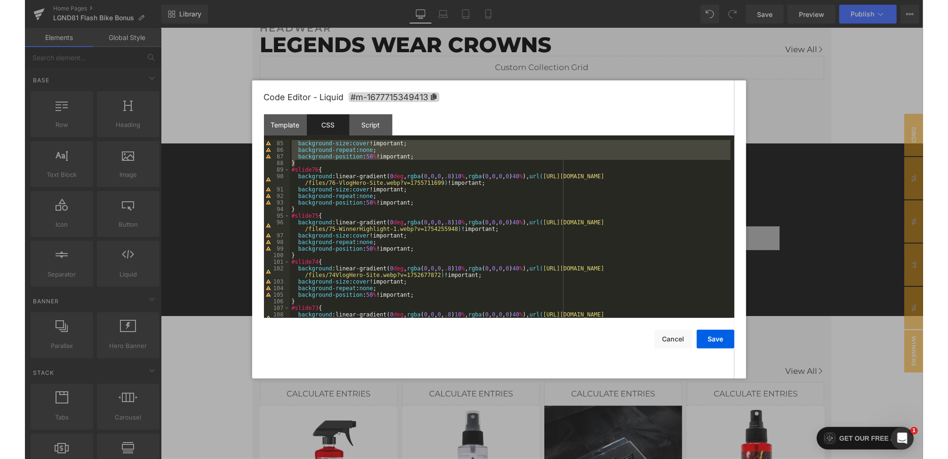
scroll to position [591, 0]
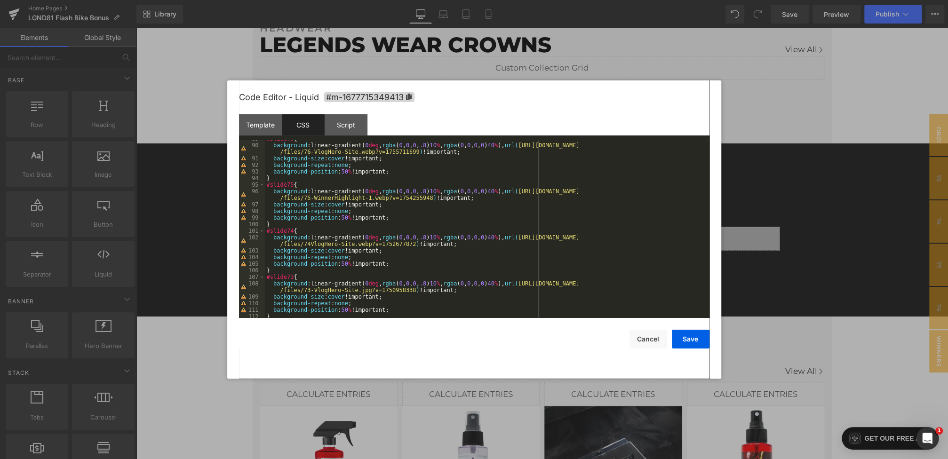
click at [209, 204] on div at bounding box center [474, 229] width 948 height 459
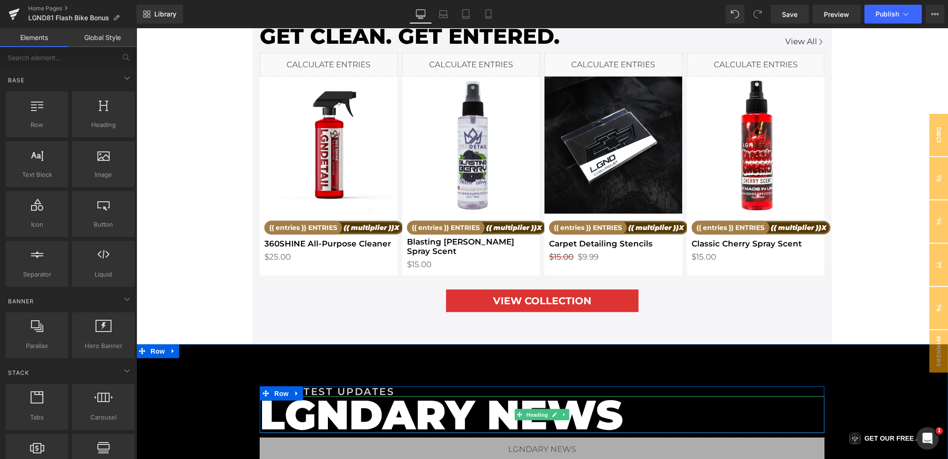
scroll to position [1410, 0]
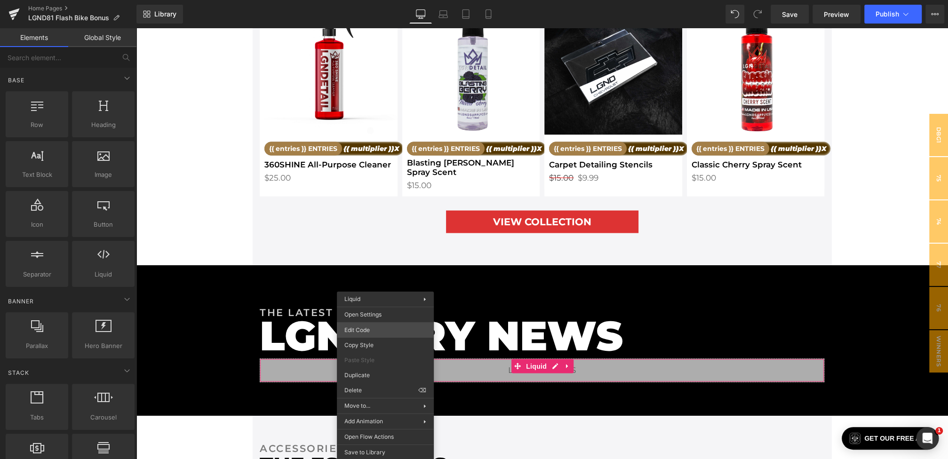
click at [372, 0] on div "Youtube You are previewing how the will restyle your page. You can not edit Ele…" at bounding box center [474, 0] width 948 height 0
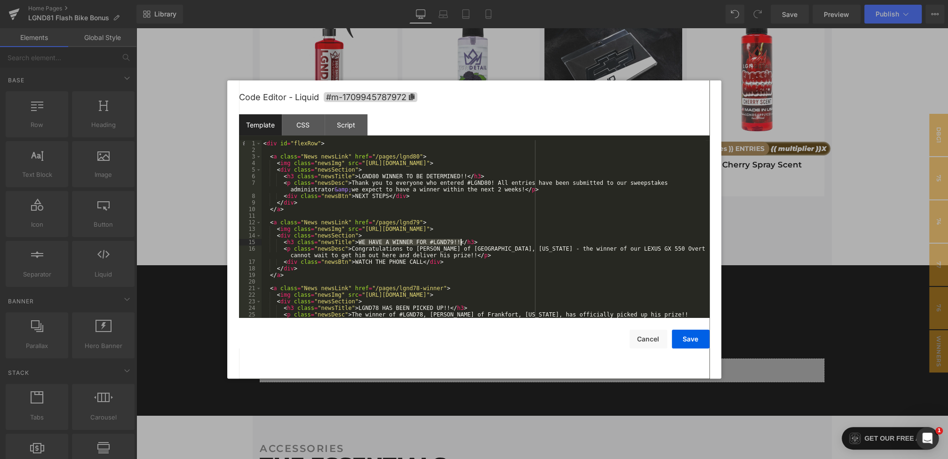
drag, startPoint x: 359, startPoint y: 242, endPoint x: 460, endPoint y: 242, distance: 101.2
click at [460, 242] on div "< div id = "flexRow" > < a class = "News newsLink" href = "/pages/lgnd80" > < i…" at bounding box center [484, 239] width 444 height 198
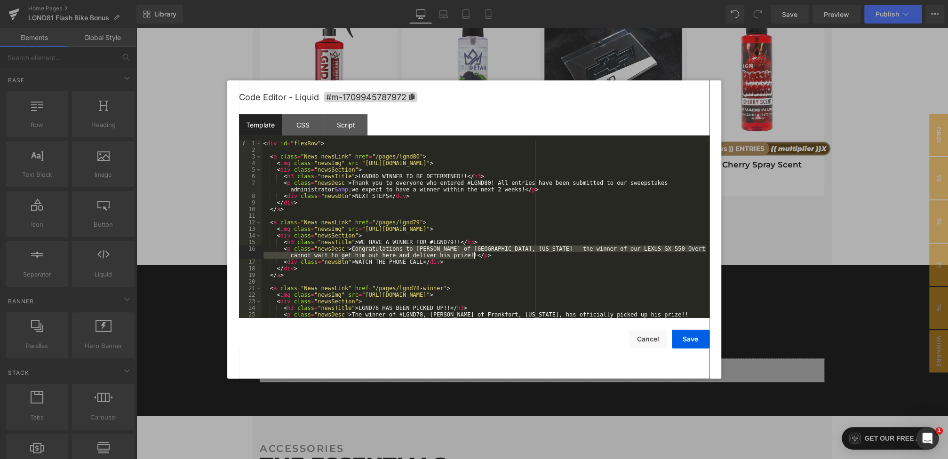
drag, startPoint x: 352, startPoint y: 249, endPoint x: 477, endPoint y: 256, distance: 124.4
click at [477, 256] on div "< div id = "flexRow" > < a class = "News newsLink" href = "/pages/lgnd80" > < i…" at bounding box center [484, 239] width 444 height 198
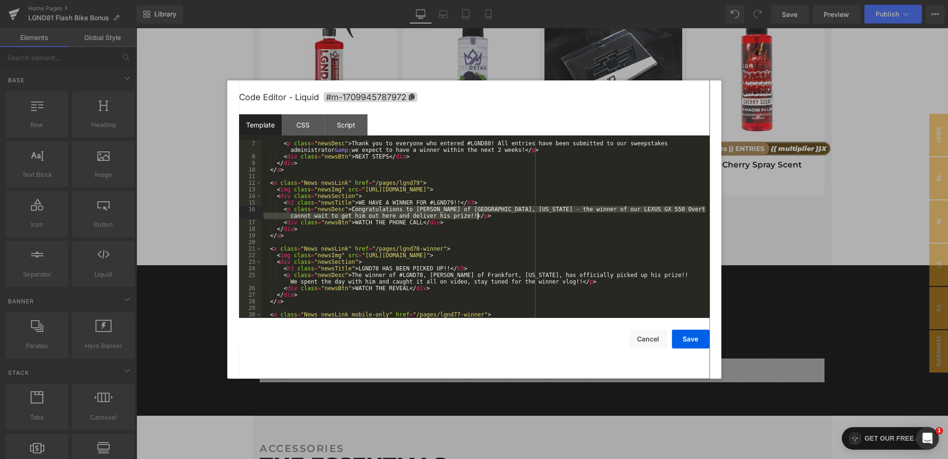
scroll to position [40, 0]
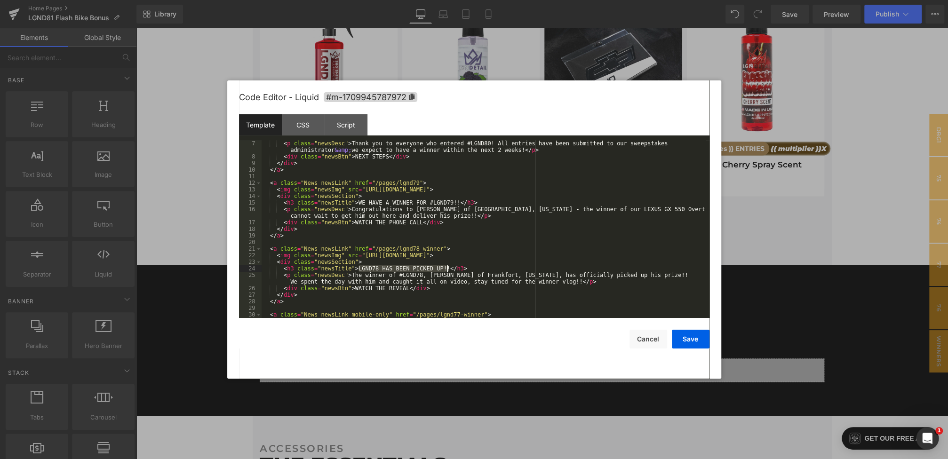
drag, startPoint x: 359, startPoint y: 270, endPoint x: 449, endPoint y: 270, distance: 90.3
click at [449, 270] on div "< p class = "newsDesc" > Thank you to everyone who entered #LGND80! All entries…" at bounding box center [484, 239] width 444 height 198
drag, startPoint x: 365, startPoint y: 255, endPoint x: 640, endPoint y: 255, distance: 275.2
click at [640, 255] on div "< p class = "newsDesc" > Thank you to everyone who entered #LGND80! All entries…" at bounding box center [484, 239] width 444 height 198
drag, startPoint x: 351, startPoint y: 275, endPoint x: 581, endPoint y: 281, distance: 229.7
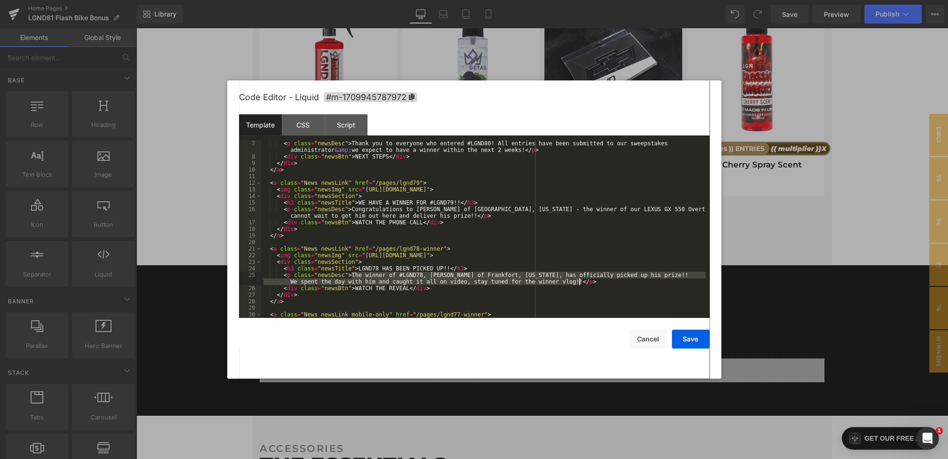
click at [581, 281] on div "< p class = "newsDesc" > Thank you to everyone who entered #LGND80! All entries…" at bounding box center [484, 239] width 444 height 198
click at [789, 217] on div at bounding box center [474, 229] width 948 height 459
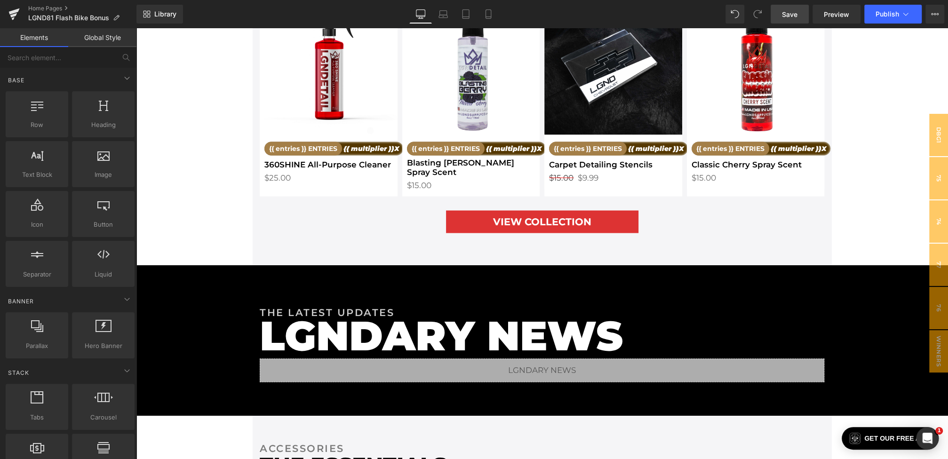
click at [791, 10] on span "Save" at bounding box center [790, 14] width 16 height 10
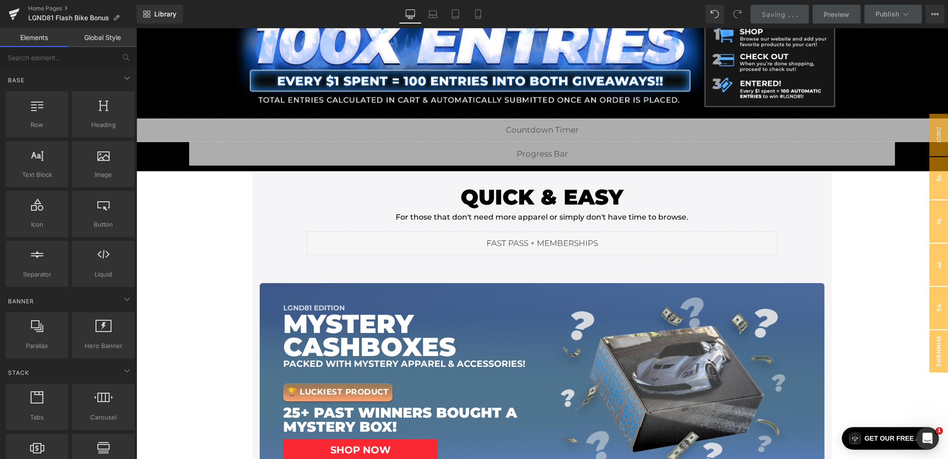
scroll to position [0, 0]
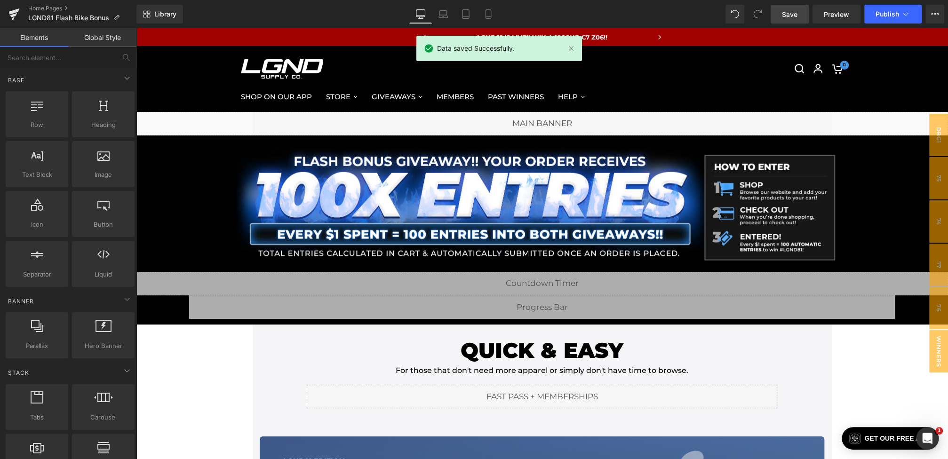
click at [945, 11] on div "Save Preview Publish Scheduled View Live Page View with current Template Save T…" at bounding box center [857, 14] width 181 height 19
click at [941, 11] on button "View Live Page View with current Template Save Template to Library Schedule Pub…" at bounding box center [934, 14] width 19 height 19
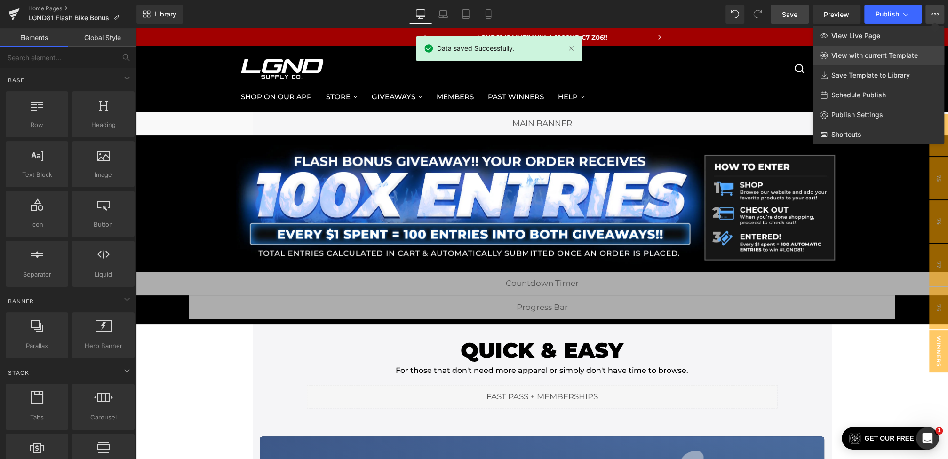
click at [876, 53] on span "View with current Template" at bounding box center [874, 55] width 87 height 8
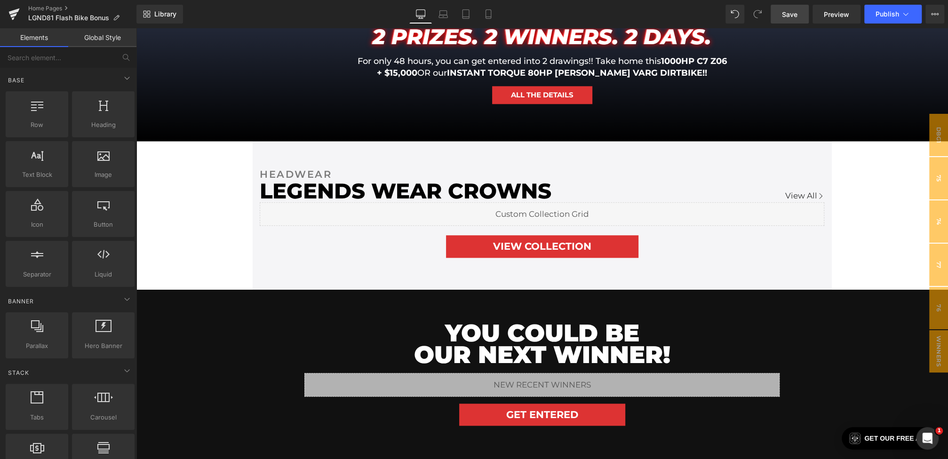
scroll to position [900, 0]
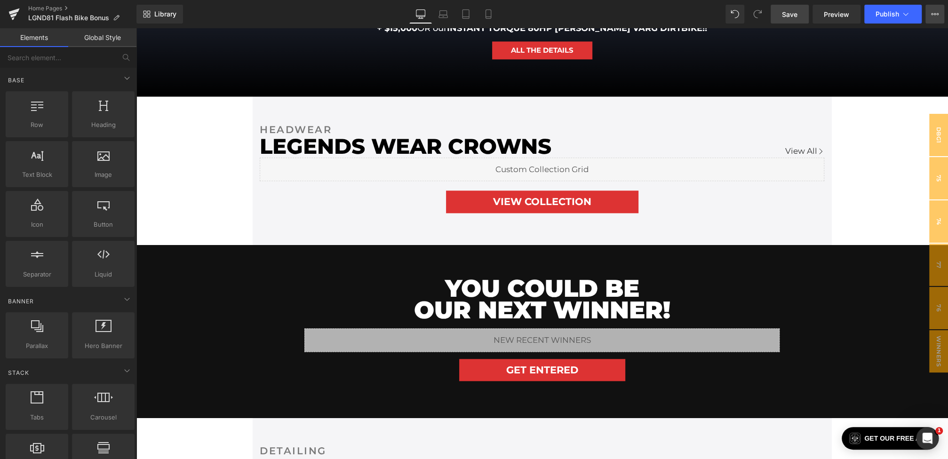
click at [935, 10] on button "View Live Page View with current Template Save Template to Library Schedule Pub…" at bounding box center [934, 14] width 19 height 19
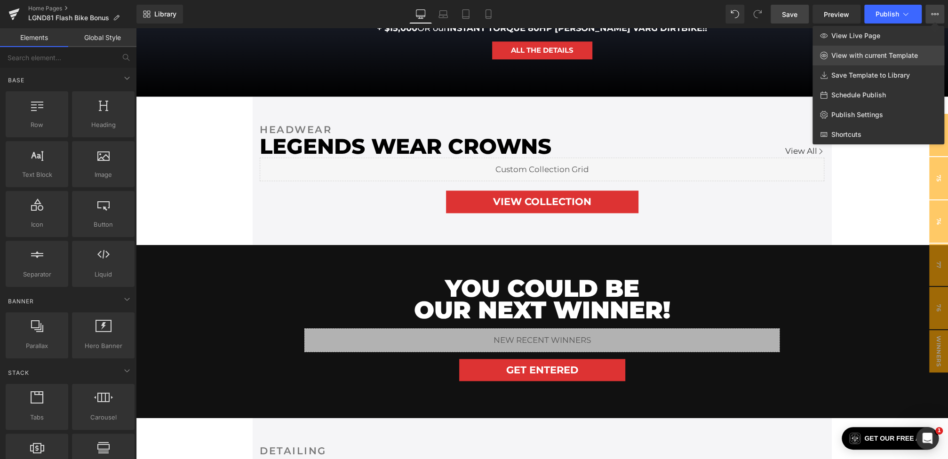
click at [854, 57] on span "View with current Template" at bounding box center [874, 55] width 87 height 8
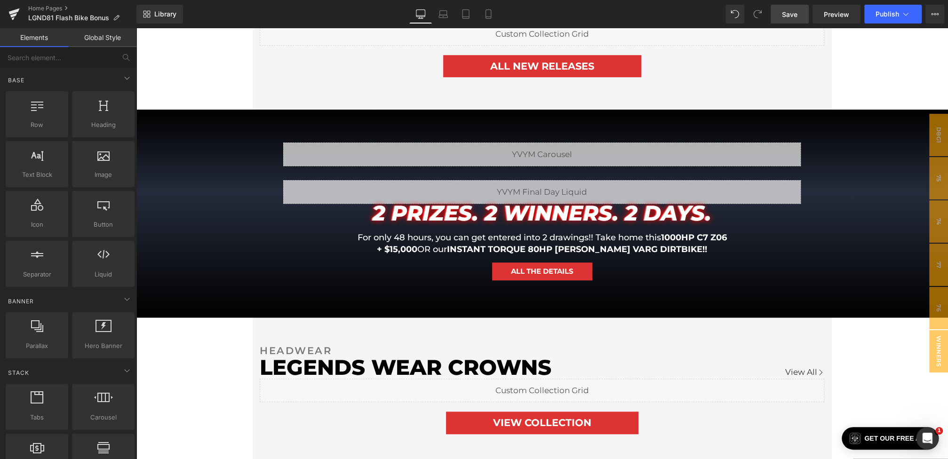
scroll to position [665, 0]
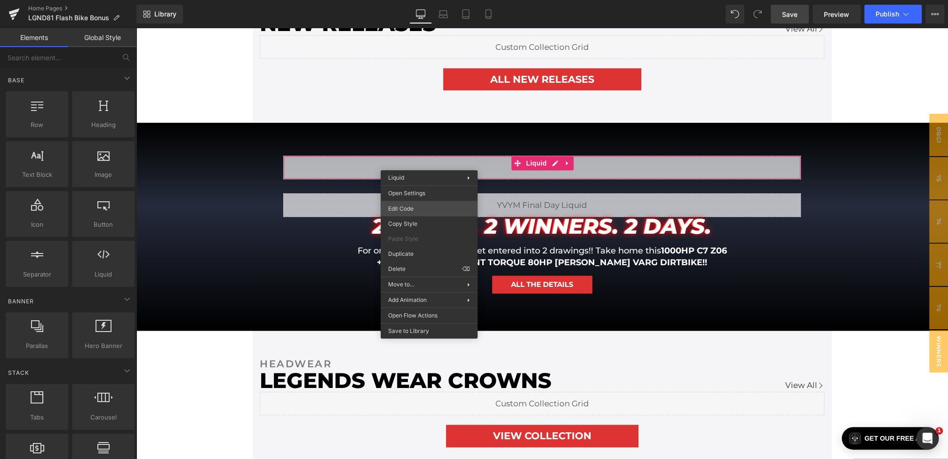
click at [403, 0] on div "Youtube You are previewing how the will restyle your page. You can not edit Ele…" at bounding box center [474, 0] width 948 height 0
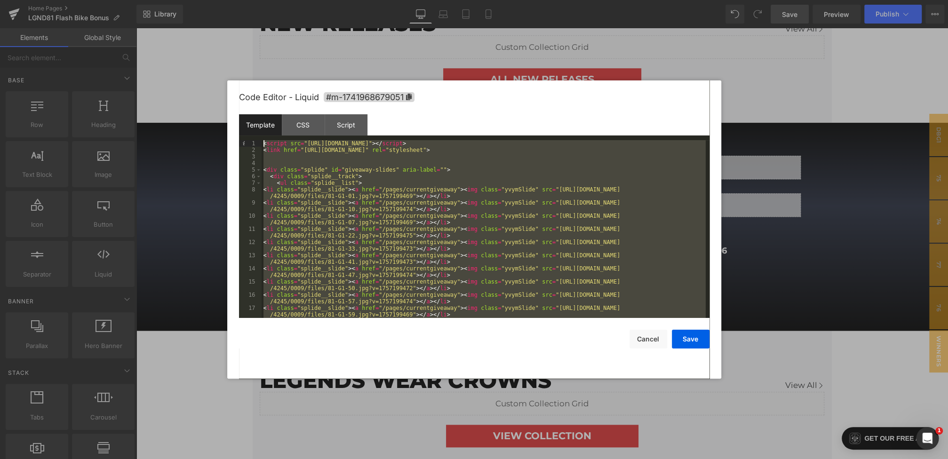
scroll to position [0, 0]
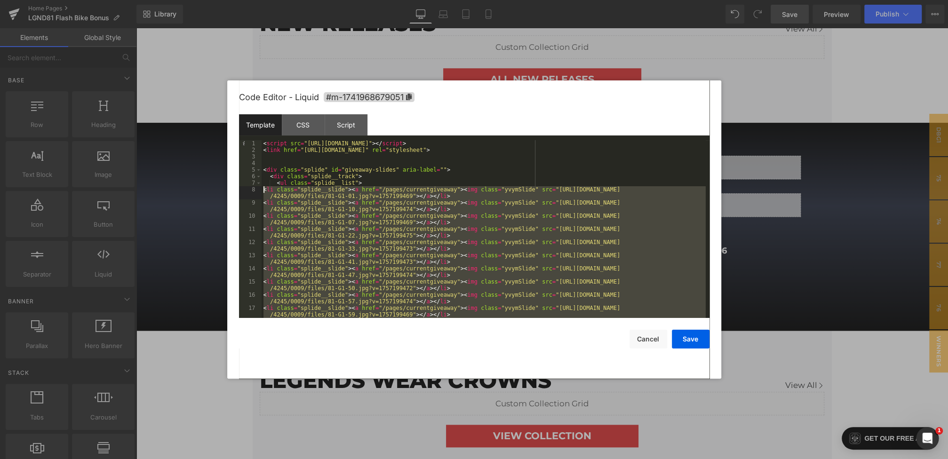
drag, startPoint x: 462, startPoint y: 262, endPoint x: 247, endPoint y: 191, distance: 226.1
click at [247, 191] on pre "1 2 3 4 5 6 7 8 9 10 11 12 13 14 15 16 17 18 < script src = "https://cdn.jsdeli…" at bounding box center [474, 229] width 470 height 178
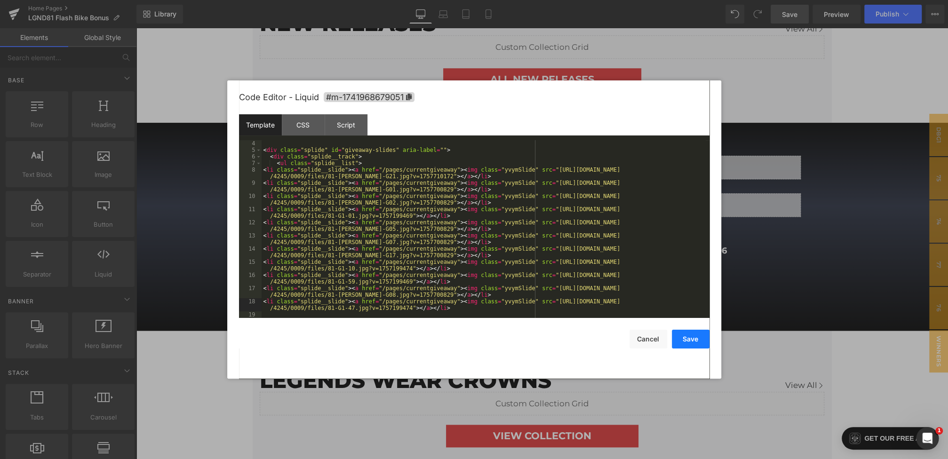
click at [694, 343] on button "Save" at bounding box center [691, 339] width 38 height 19
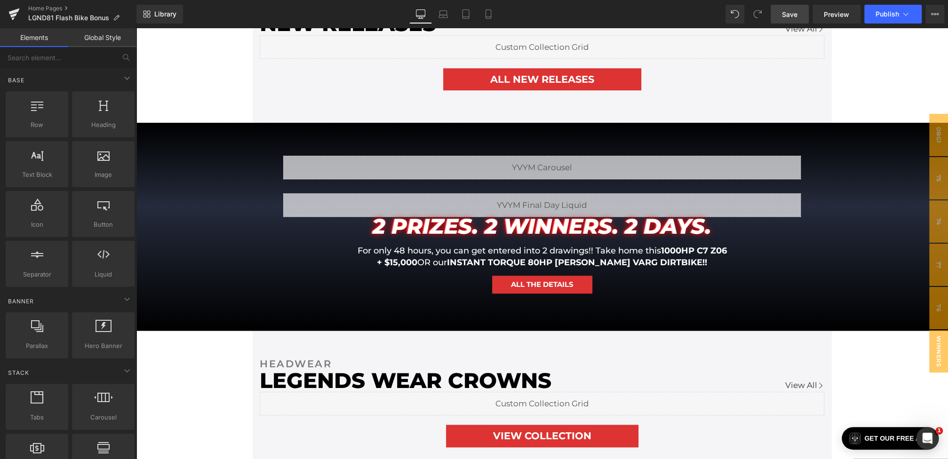
click at [783, 18] on span "Save" at bounding box center [790, 14] width 16 height 10
click at [824, 12] on span "Preview" at bounding box center [836, 14] width 25 height 10
click at [914, 15] on button "Publish" at bounding box center [892, 14] width 57 height 19
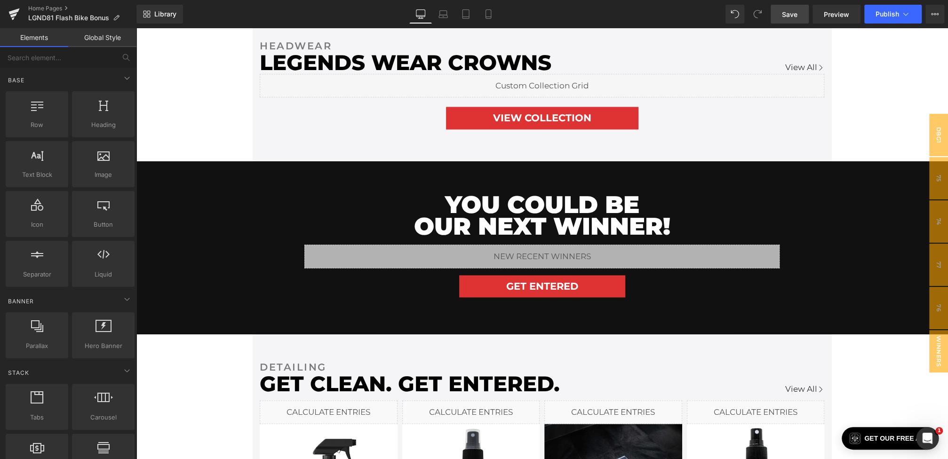
scroll to position [770, 0]
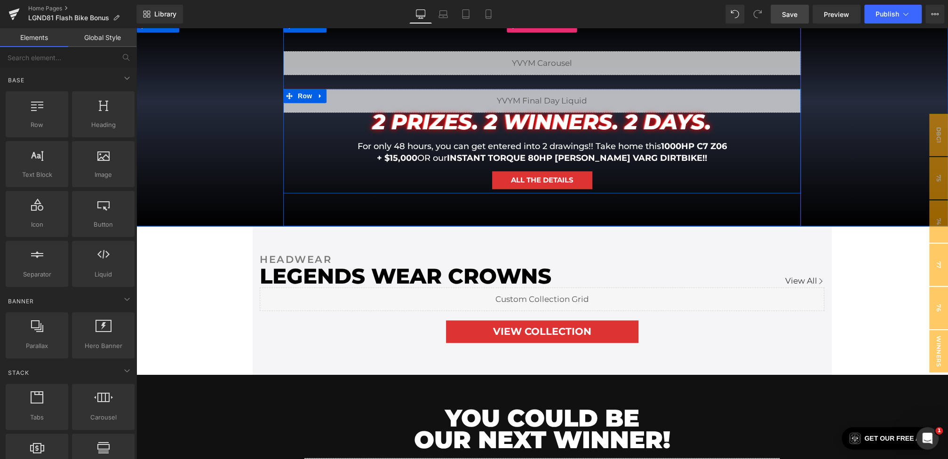
click at [649, 144] on h1 "For only 48 hours, you can get entered into 2 drawings!! Take home this 1000HP …" at bounding box center [541, 147] width 423 height 12
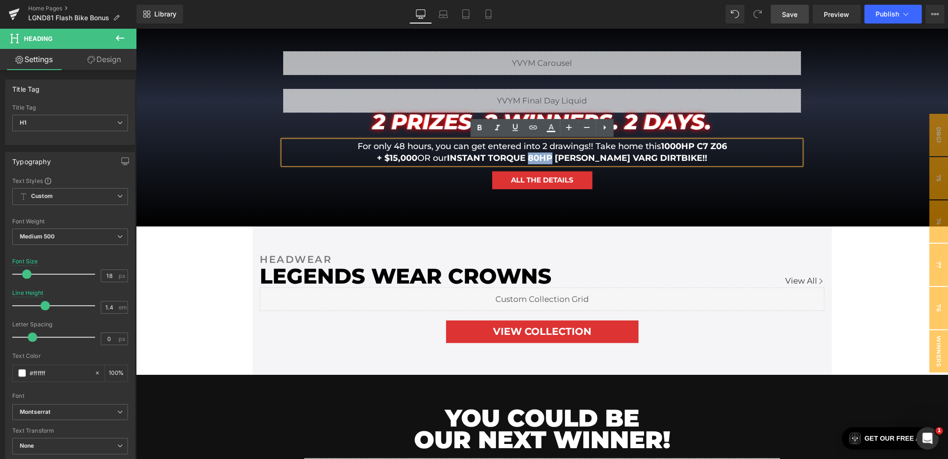
drag, startPoint x: 575, startPoint y: 158, endPoint x: 555, endPoint y: 155, distance: 20.9
click at [555, 155] on strong "INSTANT TORQUE 80HP STARK VARG DIRTBIKE!!" at bounding box center [577, 158] width 260 height 10
click at [576, 155] on strong "INSTANT TORQUE 80HP STARK VARG DIRTBIKE!!" at bounding box center [577, 158] width 260 height 10
drag, startPoint x: 551, startPoint y: 159, endPoint x: 470, endPoint y: 159, distance: 80.9
click at [470, 159] on h1 "+ $15,000 OR our INSTANT TORQUE 80HP STARK VARG DIRTBIKE!!" at bounding box center [541, 158] width 423 height 12
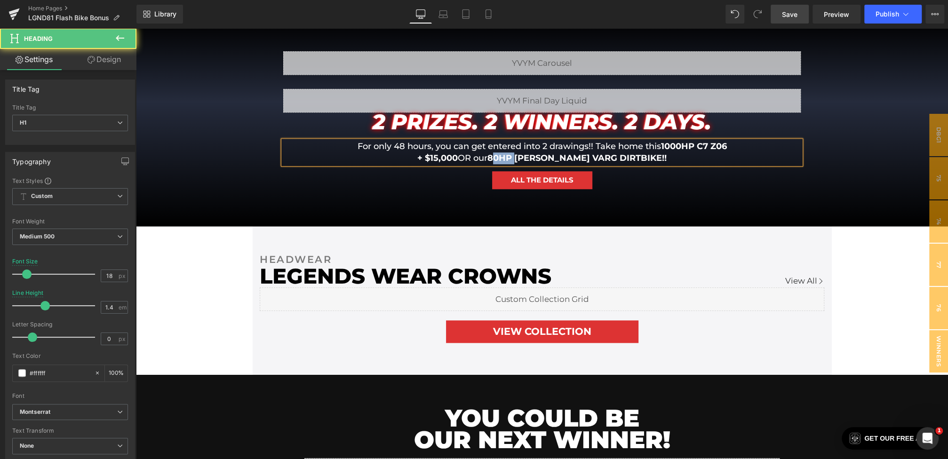
drag, startPoint x: 538, startPoint y: 158, endPoint x: 515, endPoint y: 158, distance: 23.1
click at [515, 158] on strong "80HP STARK VARG DIRTBIKE!!" at bounding box center [576, 158] width 179 height 10
drag, startPoint x: 662, startPoint y: 146, endPoint x: 693, endPoint y: 146, distance: 30.6
click at [693, 146] on strong "1000HP C7 Z06" at bounding box center [694, 146] width 66 height 10
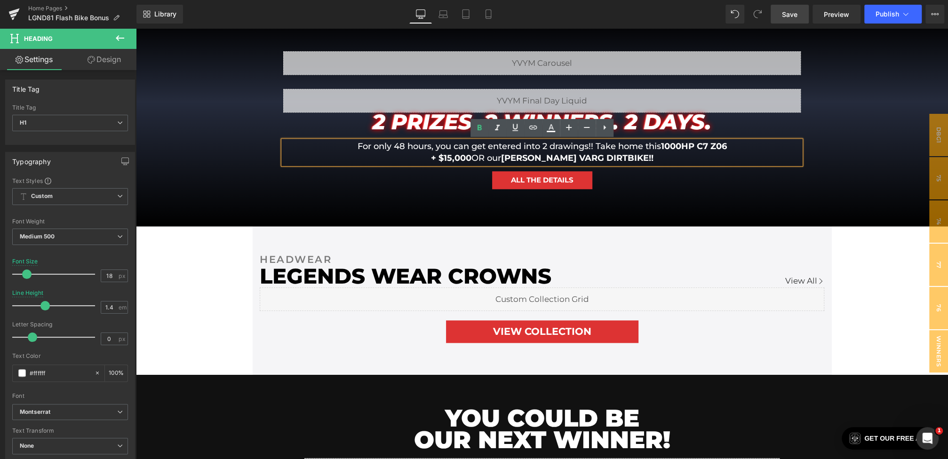
click at [525, 159] on strong "STARK VARG DIRTBIKE!!" at bounding box center [577, 158] width 152 height 10
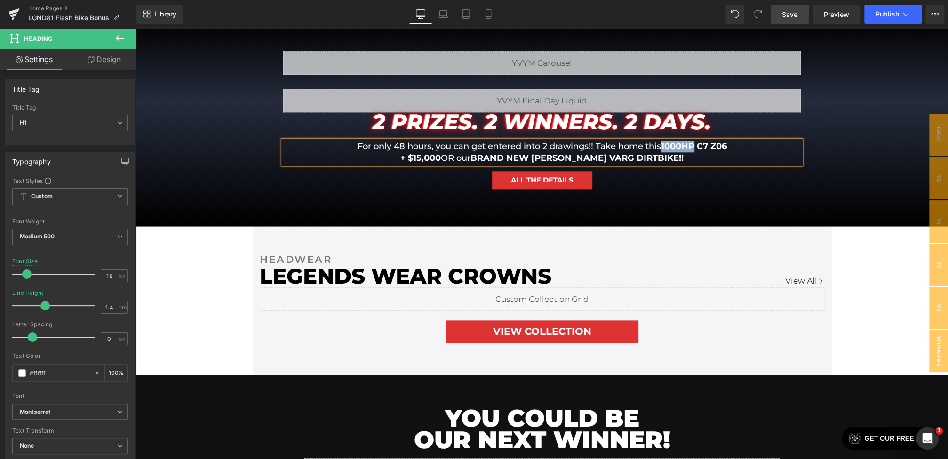
drag, startPoint x: 661, startPoint y: 147, endPoint x: 695, endPoint y: 149, distance: 33.9
click at [695, 149] on strong "1000HP C7 Z06" at bounding box center [694, 146] width 66 height 10
click at [762, 187] on div "ALL THE DETAILS" at bounding box center [542, 182] width 518 height 22
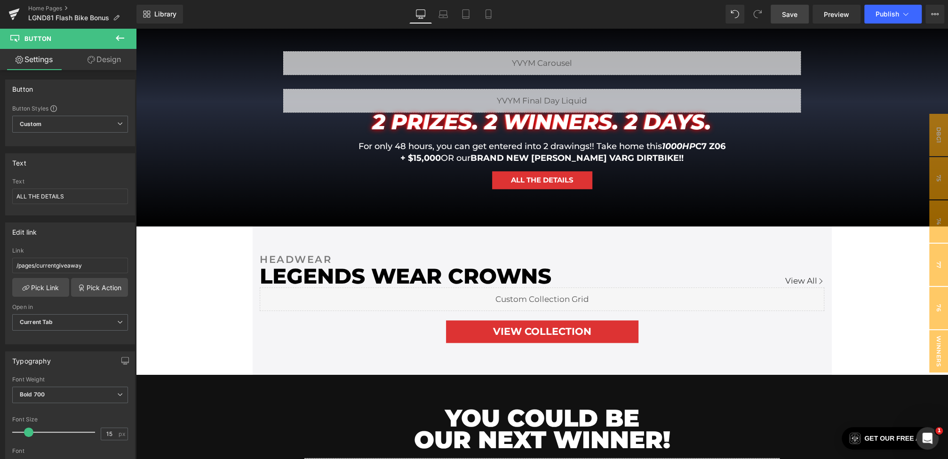
click at [799, 16] on link "Save" at bounding box center [790, 14] width 38 height 19
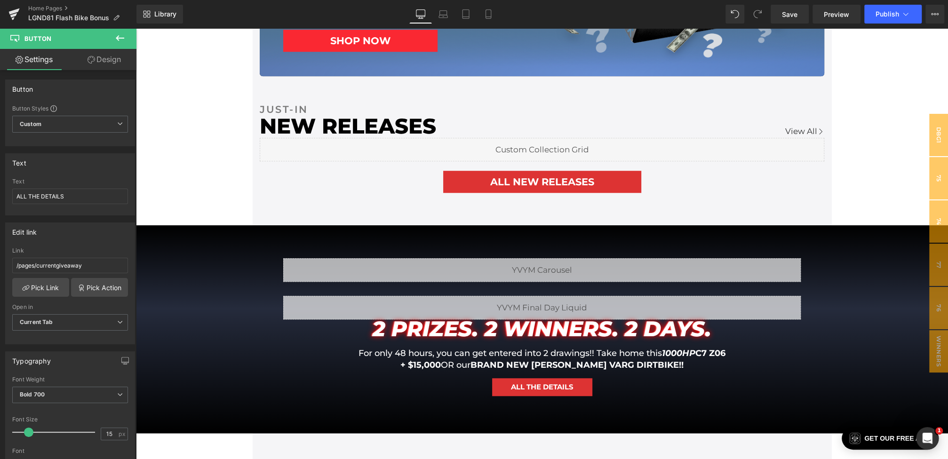
scroll to position [583, 0]
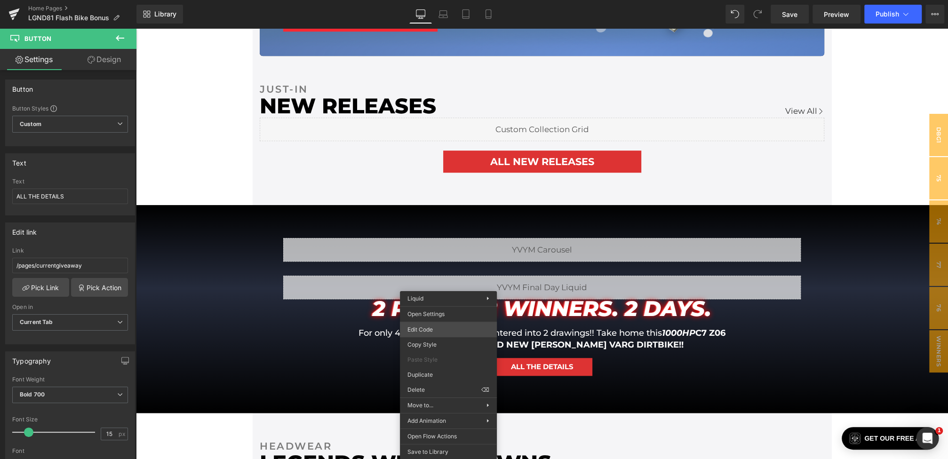
click at [431, 0] on div "Youtube You are previewing how the will restyle your page. You can not edit Ele…" at bounding box center [474, 0] width 948 height 0
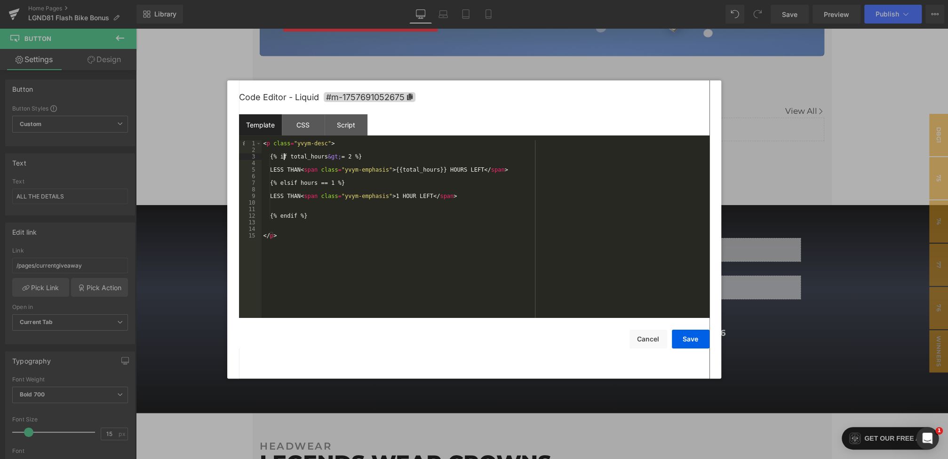
click at [285, 157] on div "< p class = "yvym-desc" > {% if total_hours &gt; = 2 %} LESS THAN < span class …" at bounding box center [486, 235] width 448 height 191
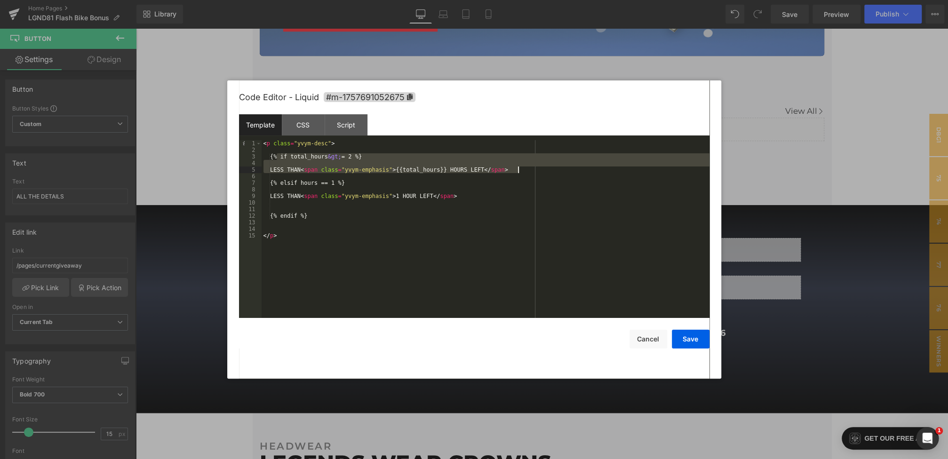
drag, startPoint x: 278, startPoint y: 155, endPoint x: 549, endPoint y: 172, distance: 271.5
click at [549, 172] on div "< p class = "yvym-desc" > {% if total_hours &gt; = 2 %} LESS THAN < span class …" at bounding box center [486, 235] width 448 height 191
click at [404, 154] on div "< p class = "yvym-desc" > {% if total_hours &gt; = 2 %} LESS THAN < span class …" at bounding box center [486, 235] width 448 height 191
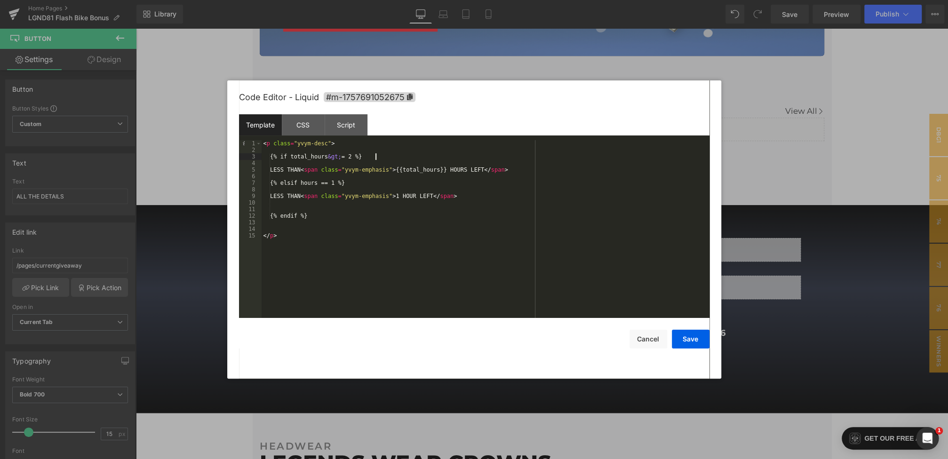
click at [404, 158] on div "< p class = "yvym-desc" > {% if total_hours &gt; = 2 %} LESS THAN < span class …" at bounding box center [486, 235] width 448 height 191
click at [536, 172] on div "< p class = "yvym-desc" > {% if total_hours &gt; = 2 %} LESS THAN < span class …" at bounding box center [486, 235] width 448 height 191
click at [289, 186] on div "< p class = "yvym-desc" > {% if total_hours &gt; = 2 %} LESS THAN < span class …" at bounding box center [486, 235] width 448 height 191
click at [361, 158] on div "< p class = "yvym-desc" > {% if total_hours &gt; = 2 %} LESS THAN < span class …" at bounding box center [486, 235] width 448 height 191
drag, startPoint x: 407, startPoint y: 172, endPoint x: 456, endPoint y: 172, distance: 48.9
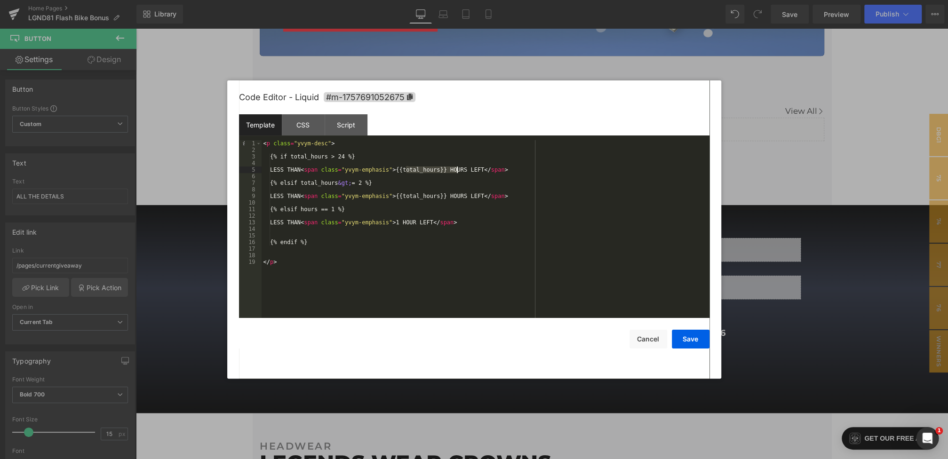
click at [456, 172] on div "< p class = "yvym-desc" > {% if total_hours > 24 %} LESS THAN < span class = "y…" at bounding box center [486, 235] width 448 height 191
click at [702, 344] on button "Save" at bounding box center [691, 339] width 38 height 19
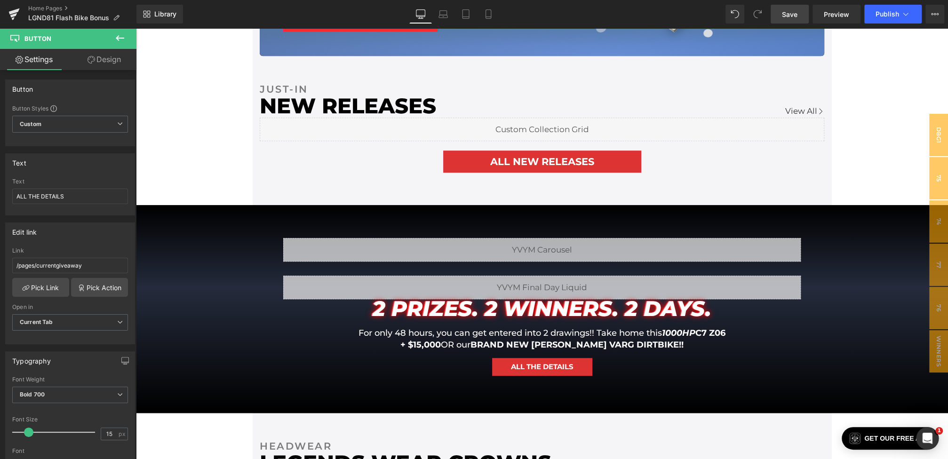
click at [784, 12] on span "Save" at bounding box center [790, 14] width 16 height 10
click at [821, 12] on link "Preview" at bounding box center [837, 14] width 48 height 19
click at [937, 12] on icon at bounding box center [935, 14] width 8 height 8
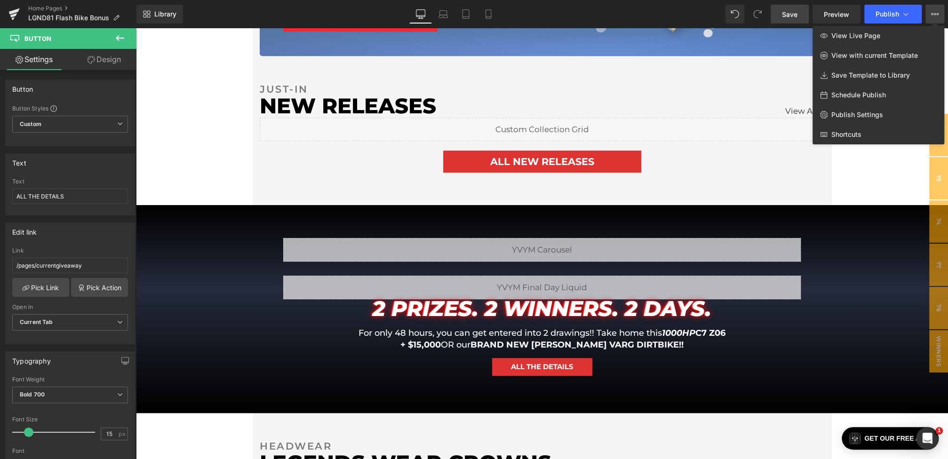
click at [852, 94] on span "Schedule Publish" at bounding box center [858, 95] width 55 height 8
select select
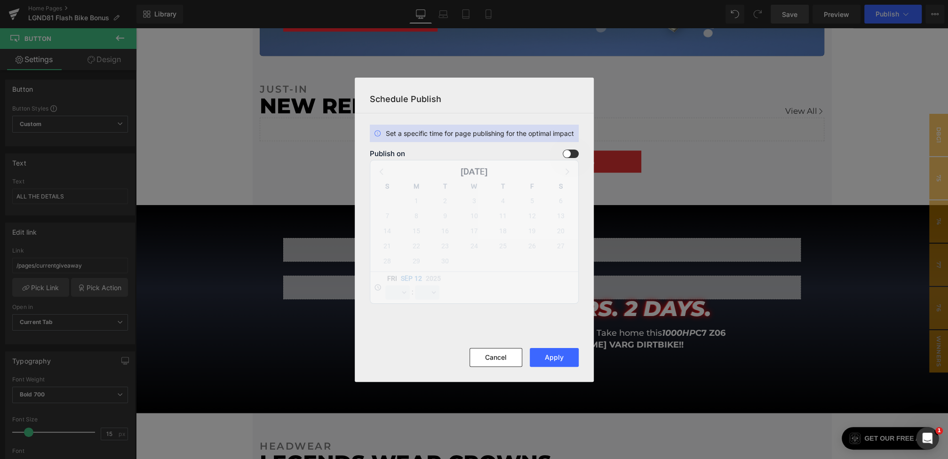
click at [573, 153] on span at bounding box center [571, 154] width 16 height 8
click at [0, 0] on input "checkbox" at bounding box center [0, 0] width 0 height 0
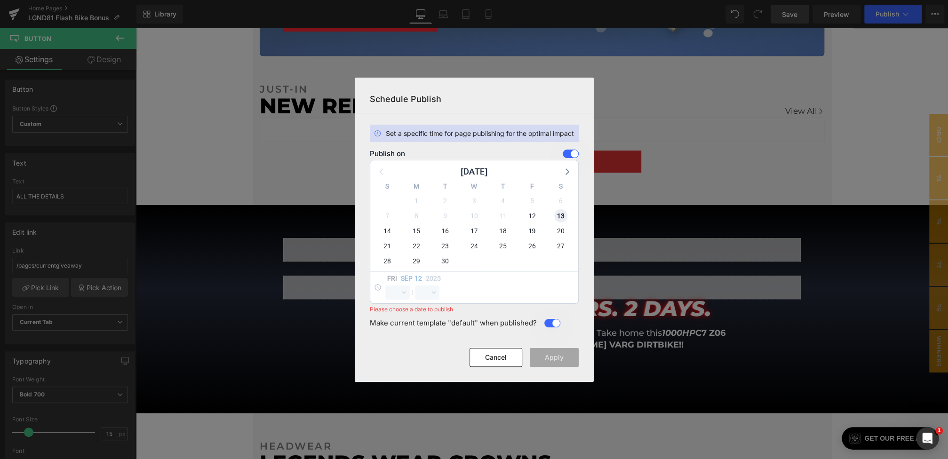
click at [560, 212] on span "13" at bounding box center [560, 215] width 13 height 13
select select "16"
select select "59"
click at [401, 297] on select "00 01 02 03 04 05 06 07 08 09 10 11 12 13 14 15 16 17 18 19 20 21 22 23" at bounding box center [397, 293] width 24 height 14
click at [385, 286] on select "00 01 02 03 04 05 06 07 08 09 10 11 12 13 14 15 16 17 18 19 20 21 22 23" at bounding box center [397, 293] width 24 height 14
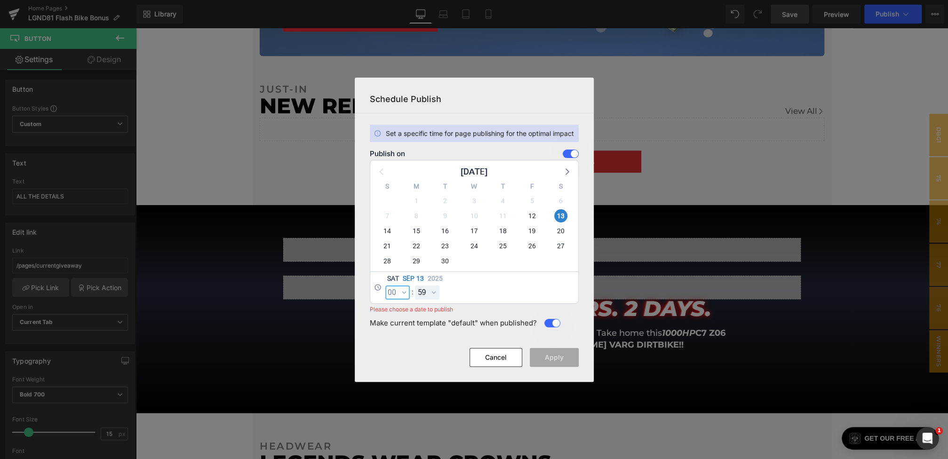
select select "0"
click at [428, 295] on select "00 01 02 03 04 05 06 07 08 09 10 11 12 13 14 15 16 17 18 19 20 21 22 23 24 25 2…" at bounding box center [427, 293] width 24 height 14
click at [415, 286] on select "00 01 02 03 04 05 06 07 08 09 10 11 12 13 14 15 16 17 18 19 20 21 22 23 24 25 2…" at bounding box center [427, 293] width 24 height 14
select select "0"
click at [549, 359] on button "Apply" at bounding box center [554, 357] width 49 height 19
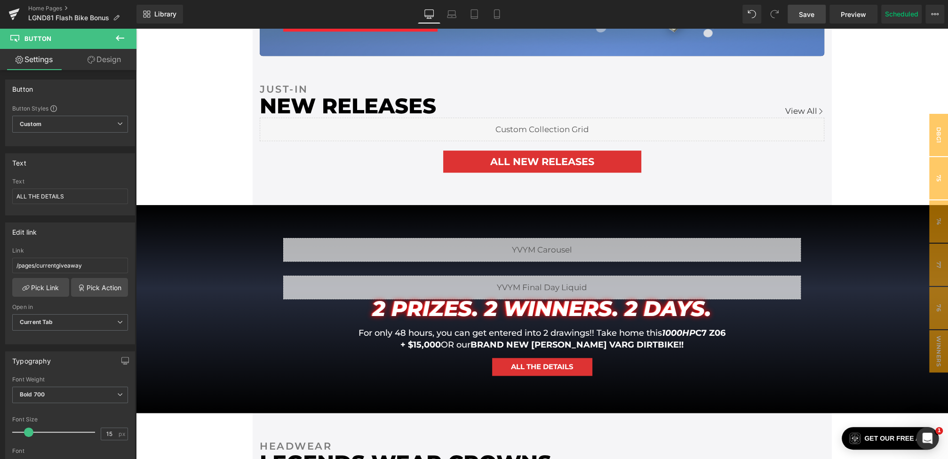
click at [811, 14] on span "Save" at bounding box center [807, 14] width 16 height 10
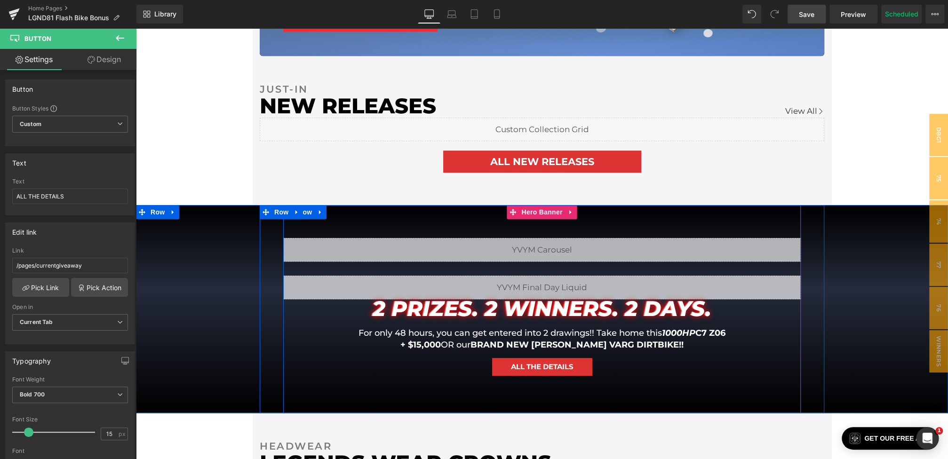
scroll to position [0, 0]
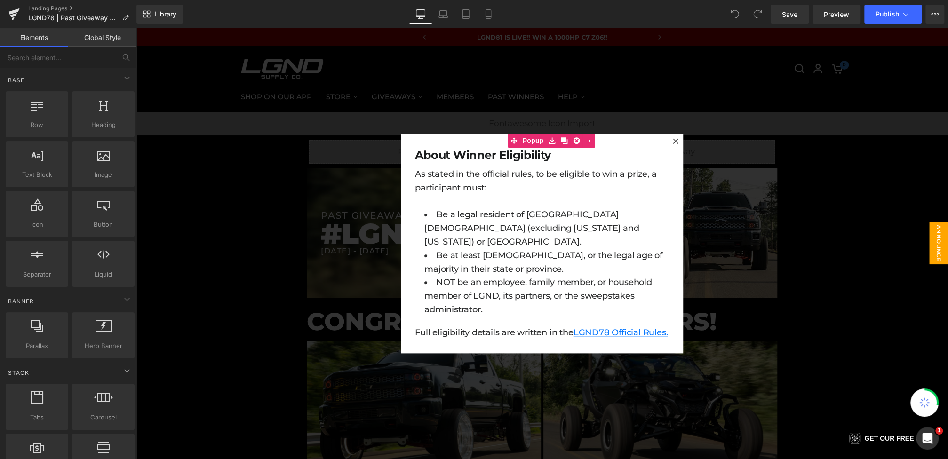
click at [362, 110] on div at bounding box center [542, 243] width 812 height 431
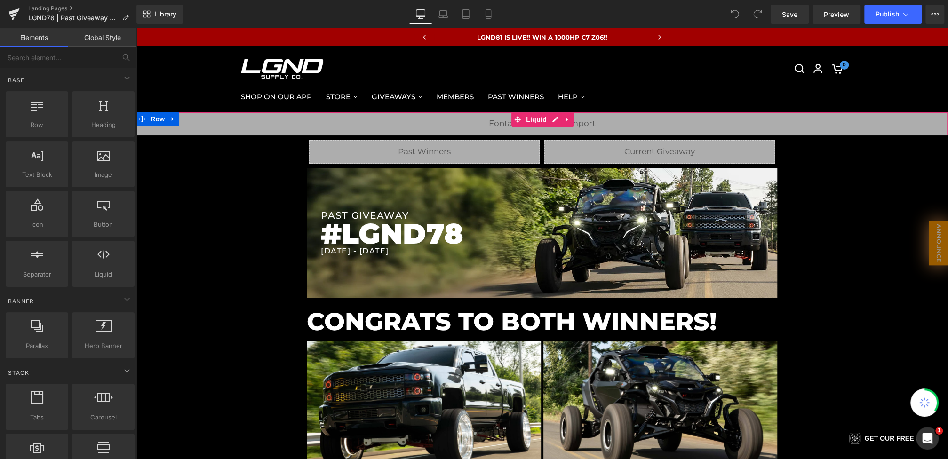
scroll to position [552, 0]
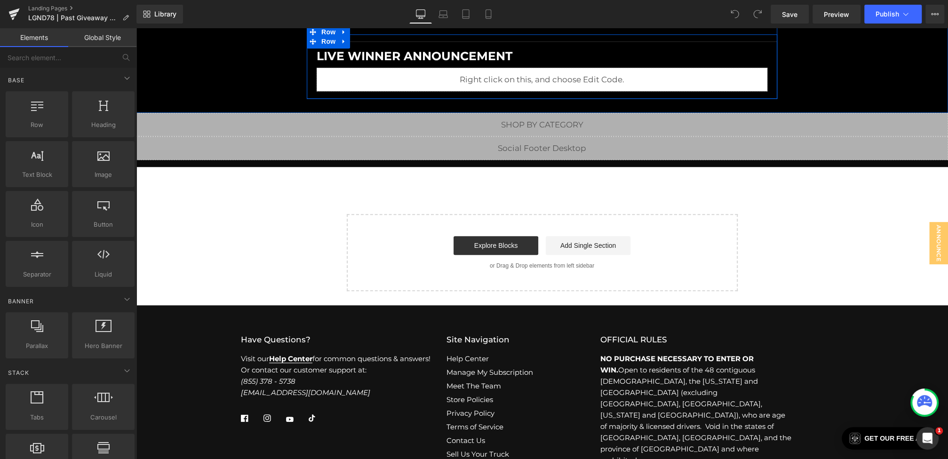
click at [470, 58] on h1 "Live winner announcement" at bounding box center [542, 56] width 451 height 14
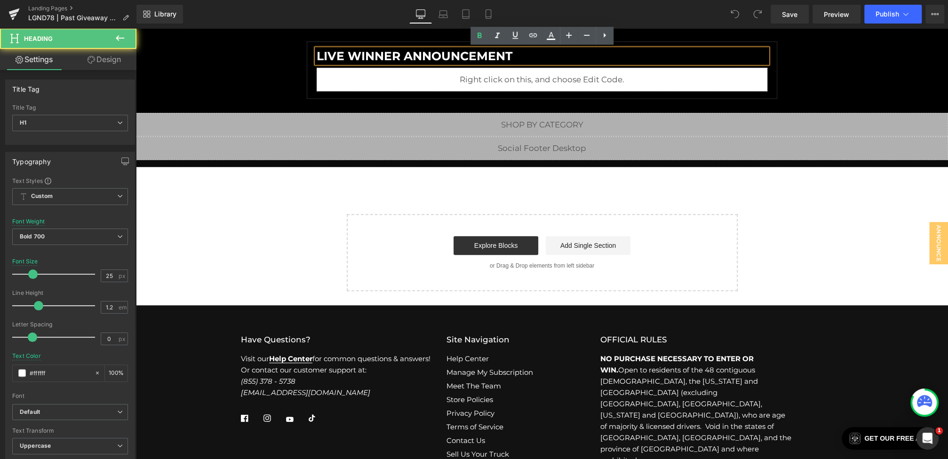
drag, startPoint x: 522, startPoint y: 56, endPoint x: 413, endPoint y: 60, distance: 109.7
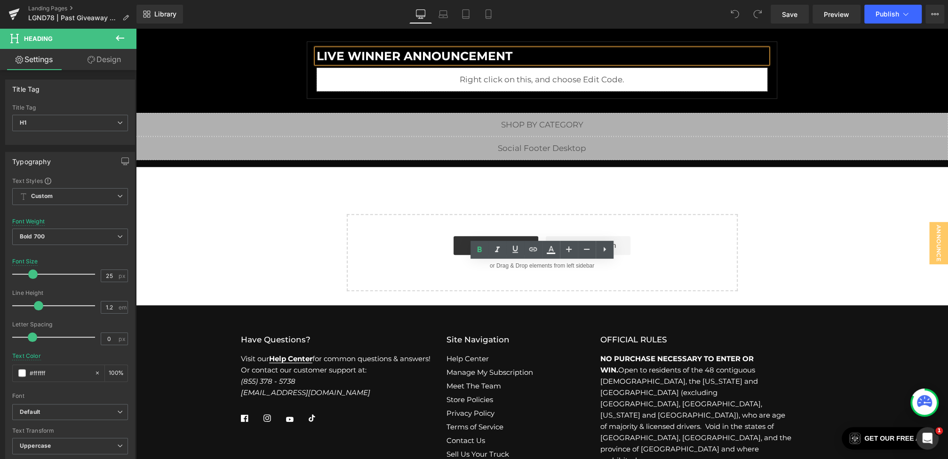
scroll to position [338, 0]
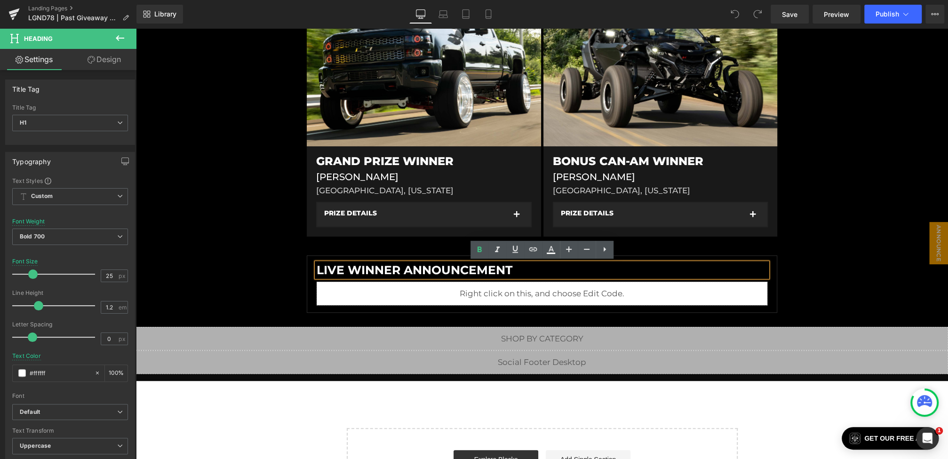
click at [422, 270] on h1 "Live winner announcement" at bounding box center [542, 270] width 451 height 14
drag, startPoint x: 515, startPoint y: 270, endPoint x: 406, endPoint y: 270, distance: 109.6
click at [406, 270] on h1 "Live winner announcement" at bounding box center [542, 270] width 451 height 14
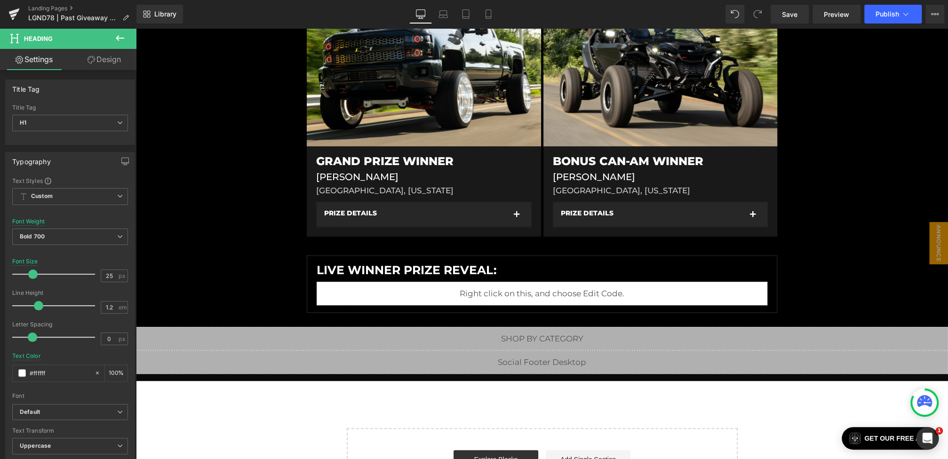
click at [120, 39] on icon at bounding box center [120, 38] width 8 height 6
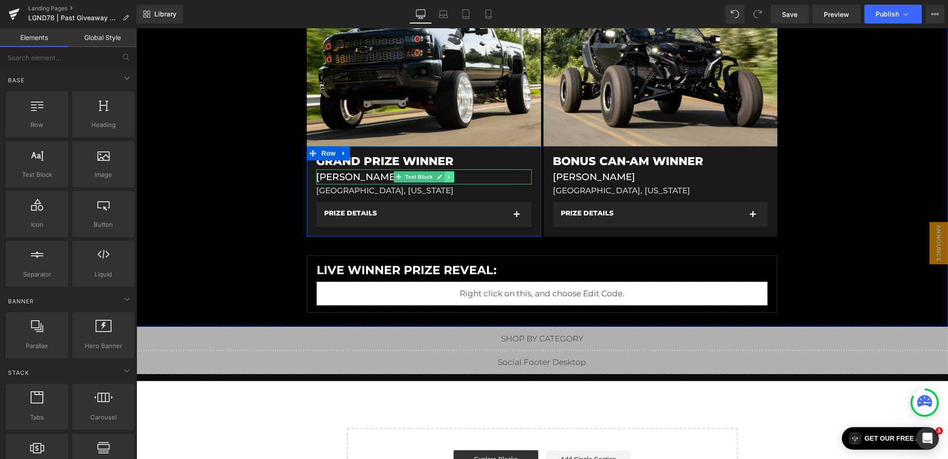
click at [446, 177] on link at bounding box center [449, 176] width 10 height 11
click at [442, 177] on icon at bounding box center [444, 176] width 5 height 5
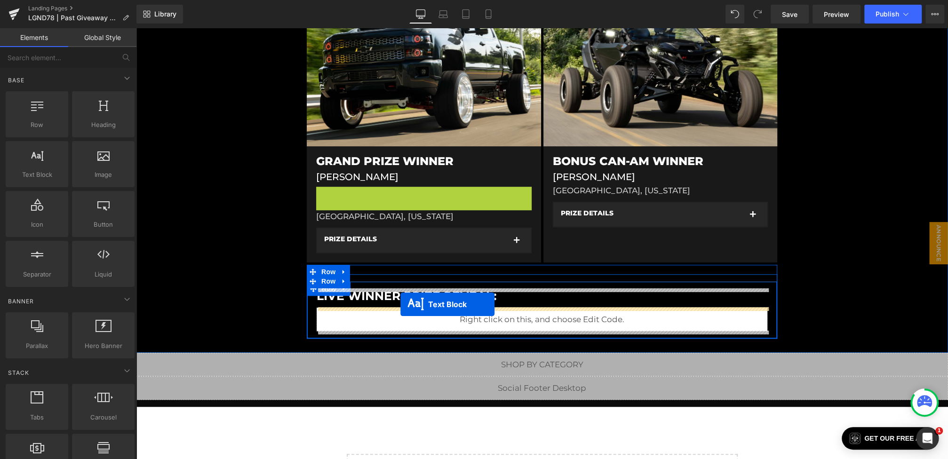
drag, startPoint x: 422, startPoint y: 194, endPoint x: 400, endPoint y: 304, distance: 111.6
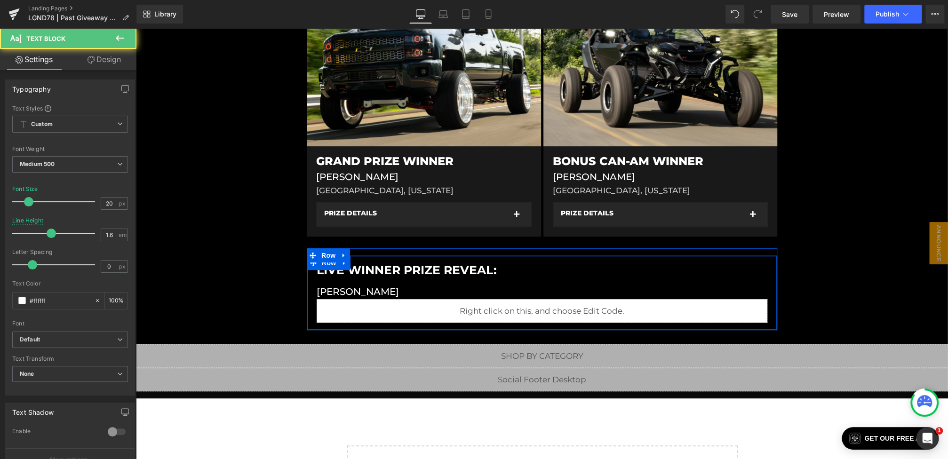
click at [368, 291] on p "Muradif Rizvanovic" at bounding box center [542, 291] width 451 height 15
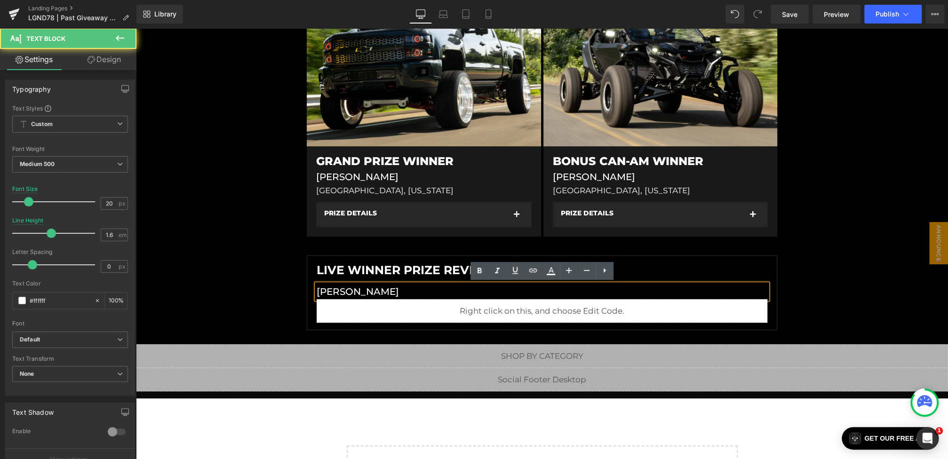
drag, startPoint x: 438, startPoint y: 291, endPoint x: 263, endPoint y: 288, distance: 175.0
click at [263, 288] on div "Liquid Liquid Liquid Row Row PAST GIVEAWAY Heading #LGND78 Heading 8/4/2025 - 8…" at bounding box center [542, 52] width 812 height 557
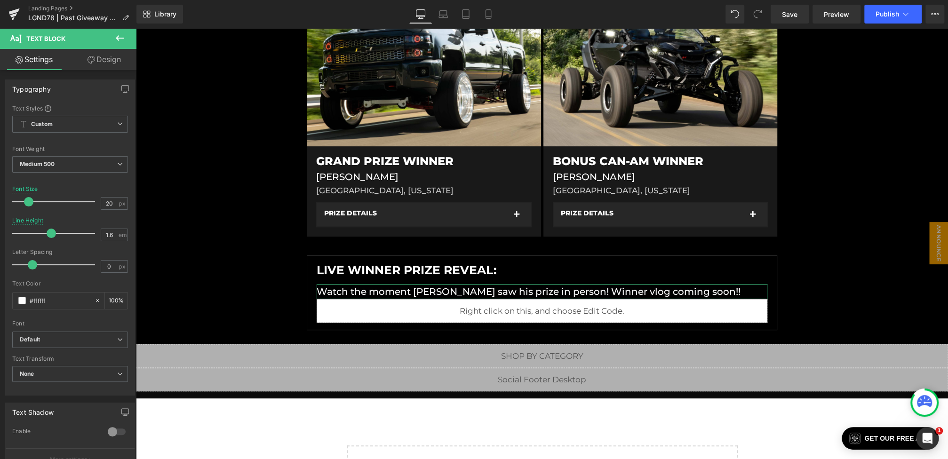
click at [94, 62] on link "Design" at bounding box center [104, 59] width 68 height 21
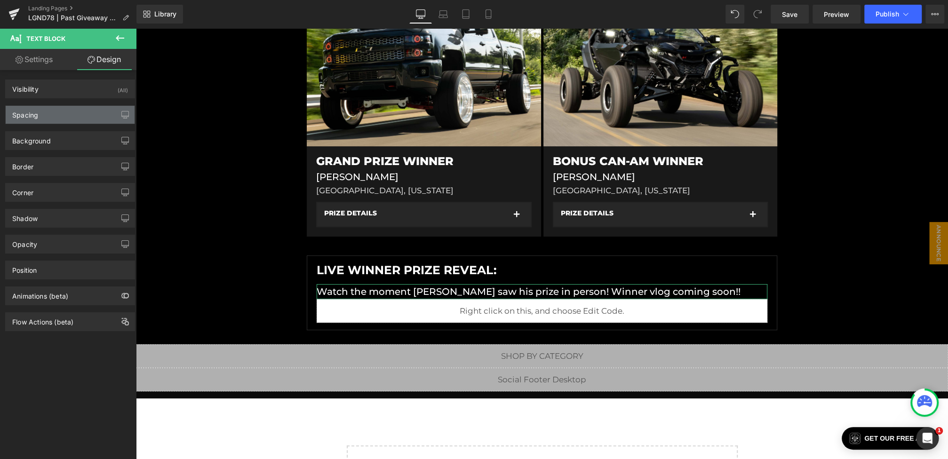
click at [36, 121] on div "Spacing" at bounding box center [70, 115] width 129 height 18
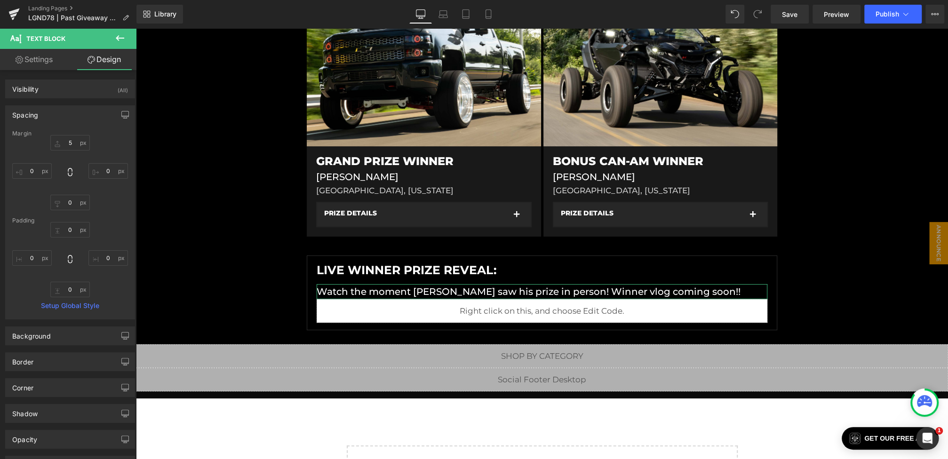
click at [61, 188] on div "5 0 0 0" at bounding box center [70, 172] width 116 height 75
click at [61, 201] on input "0" at bounding box center [70, 203] width 40 height 16
click at [62, 202] on input "0" at bounding box center [70, 203] width 40 height 16
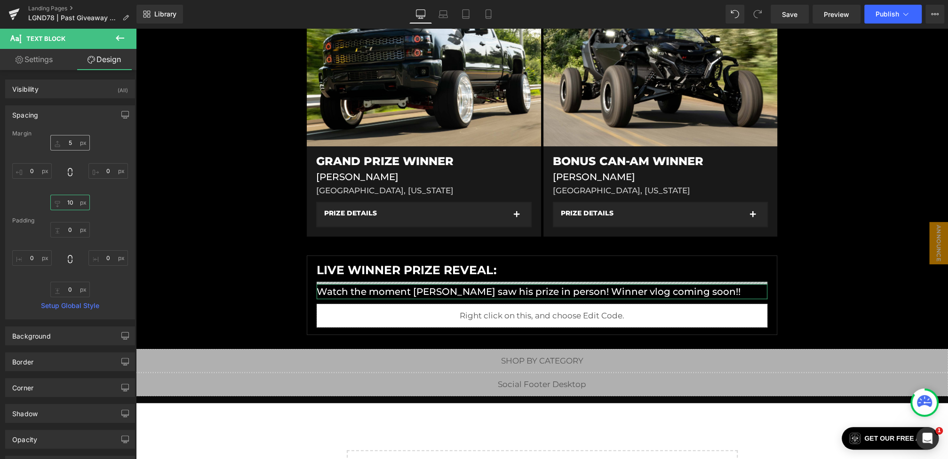
type input "10"
click at [72, 140] on input "5" at bounding box center [70, 143] width 40 height 16
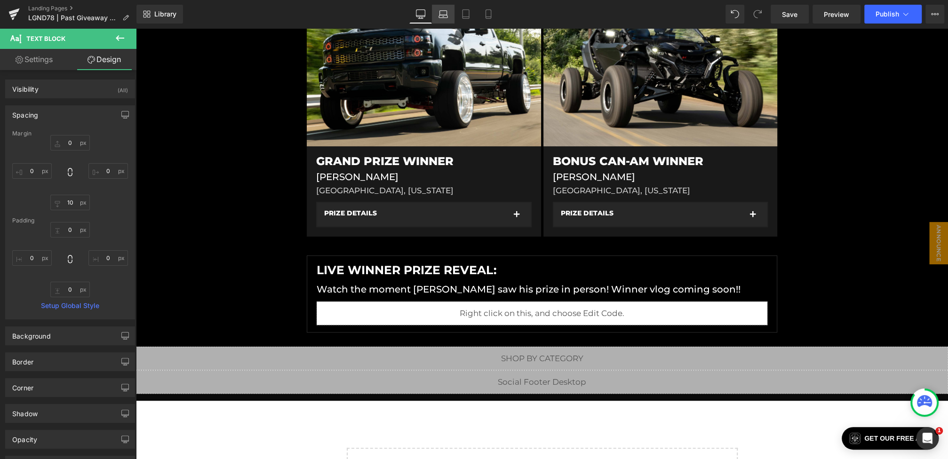
click at [441, 8] on link "Laptop" at bounding box center [443, 14] width 23 height 19
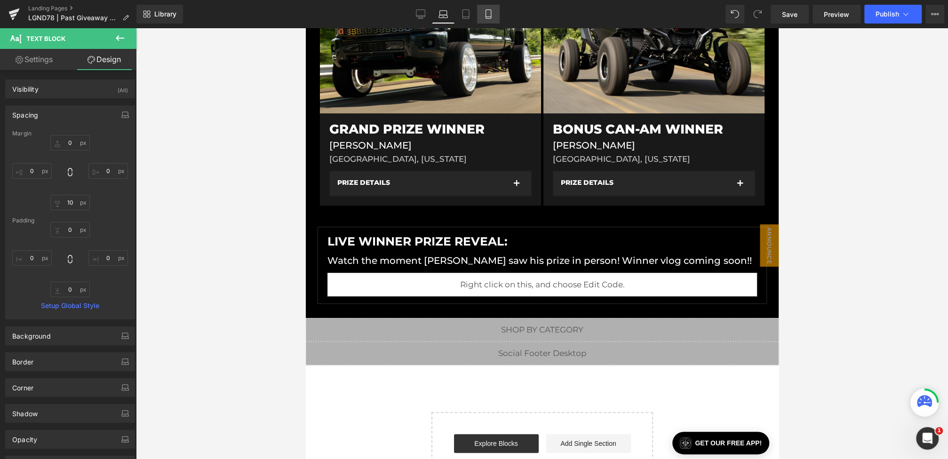
click at [459, 11] on link "Tablet" at bounding box center [465, 14] width 23 height 19
click at [481, 12] on link "Mobile" at bounding box center [488, 14] width 23 height 19
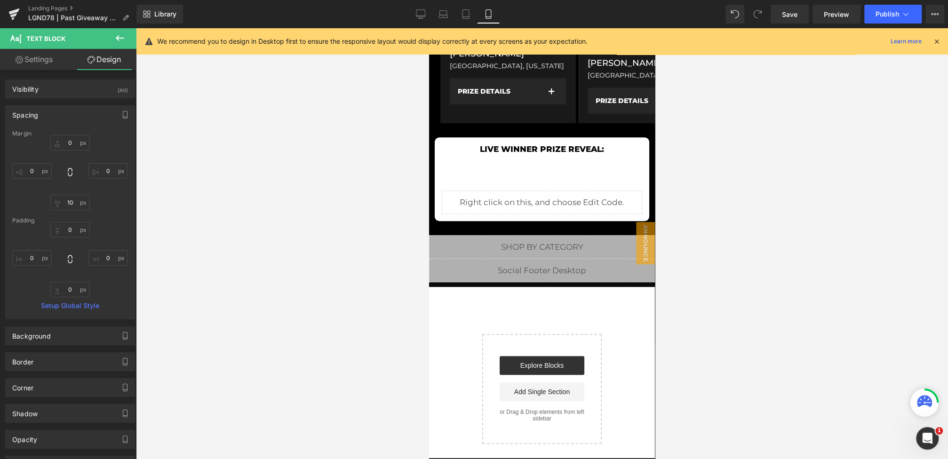
scroll to position [275, 0]
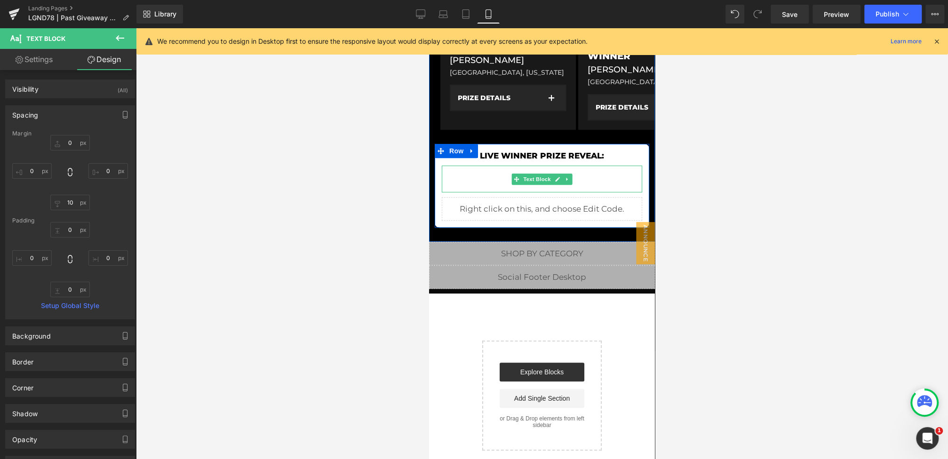
click at [542, 181] on span "Text Block" at bounding box center [536, 179] width 31 height 11
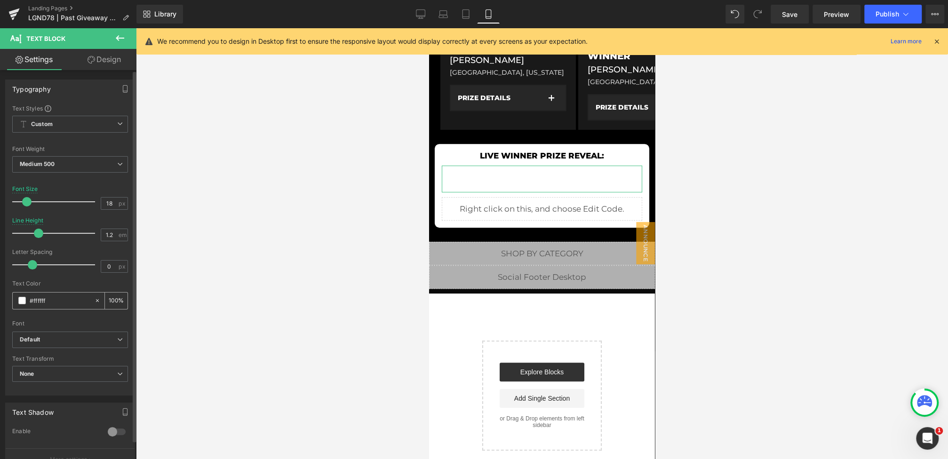
click at [21, 302] on span at bounding box center [22, 301] width 8 height 8
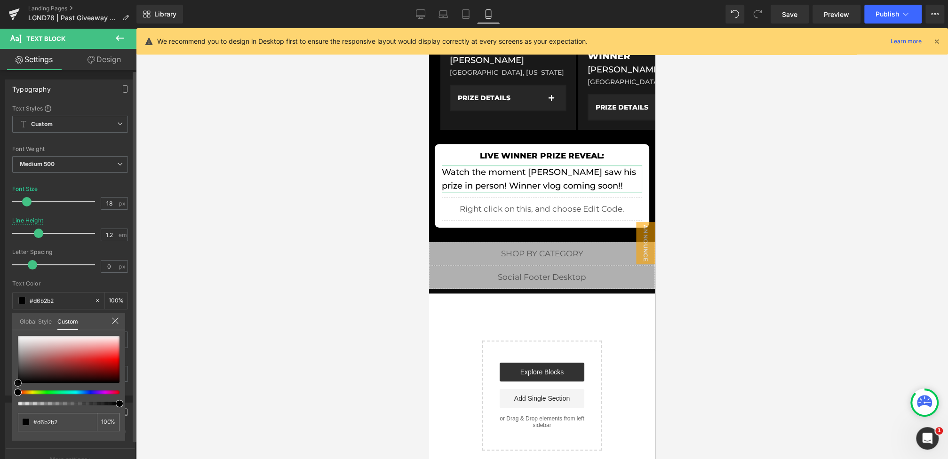
drag, startPoint x: 14, startPoint y: 405, endPoint x: 0, endPoint y: 435, distance: 33.5
click at [0, 396] on div "Typography Text Styles Custom Custom Setup Global Style Custom Setup Global Sty…" at bounding box center [70, 233] width 141 height 323
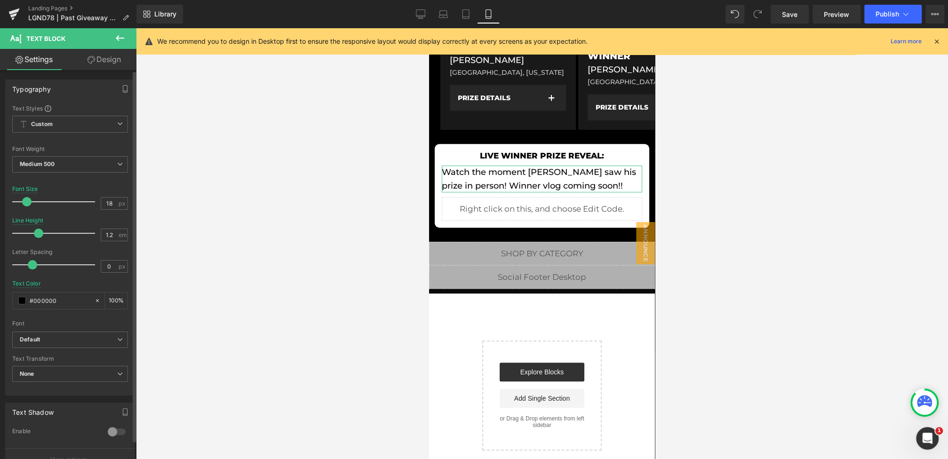
scroll to position [206, 0]
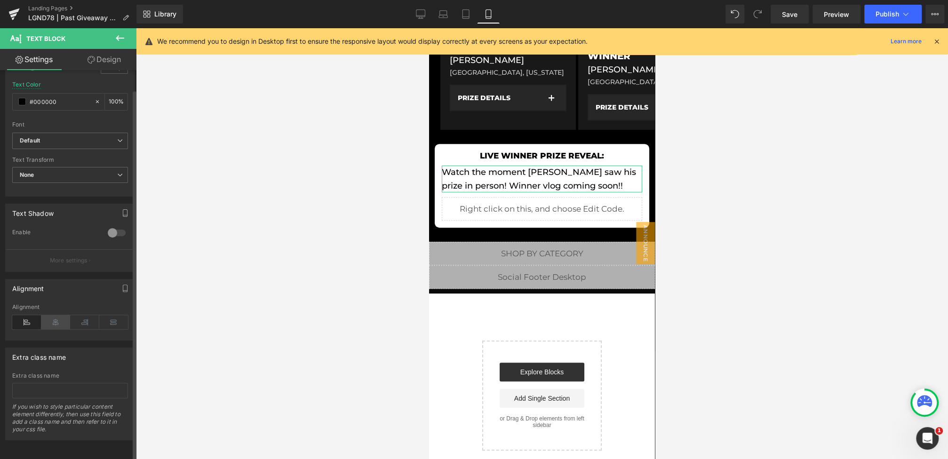
click at [48, 315] on icon at bounding box center [55, 322] width 29 height 14
click at [547, 178] on body "Skip to content LGND81 IS LIVE!! WIN A 1000HP C7 Z06!! LGND80 WINNER TO BE DETE…" at bounding box center [542, 343] width 226 height 1181
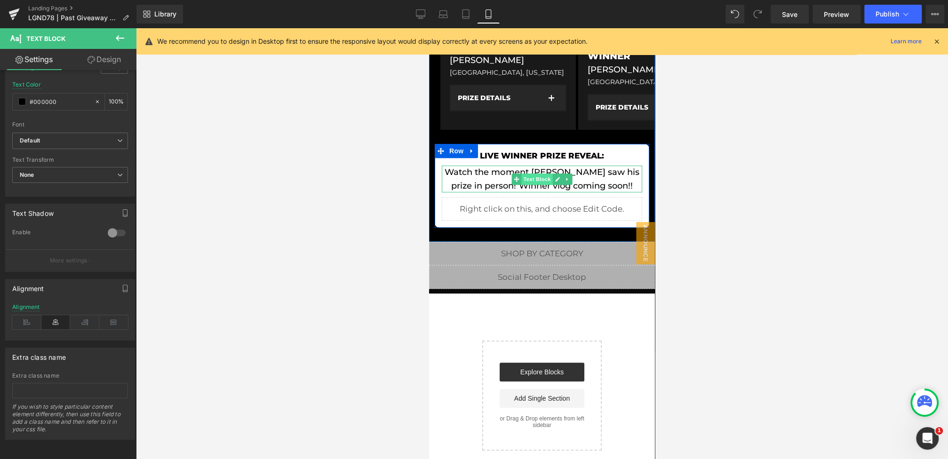
click at [543, 180] on span "Text Block" at bounding box center [536, 179] width 31 height 11
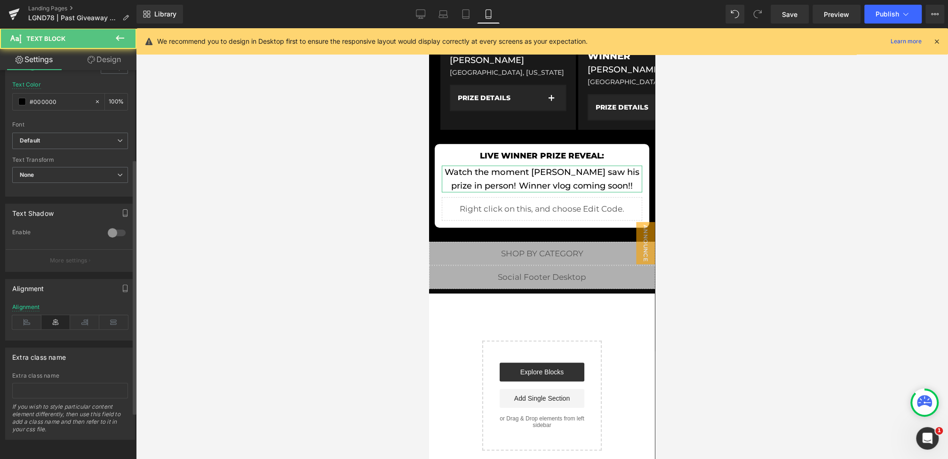
scroll to position [0, 0]
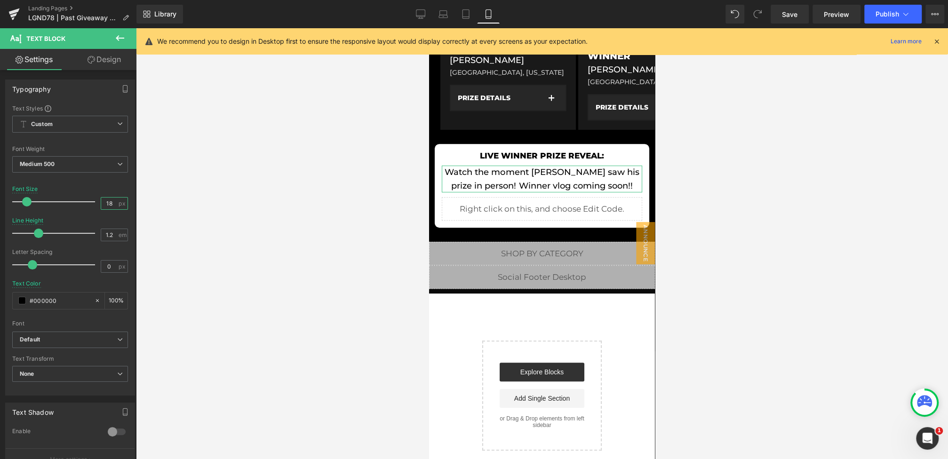
click at [109, 203] on input "18" at bounding box center [109, 204] width 16 height 12
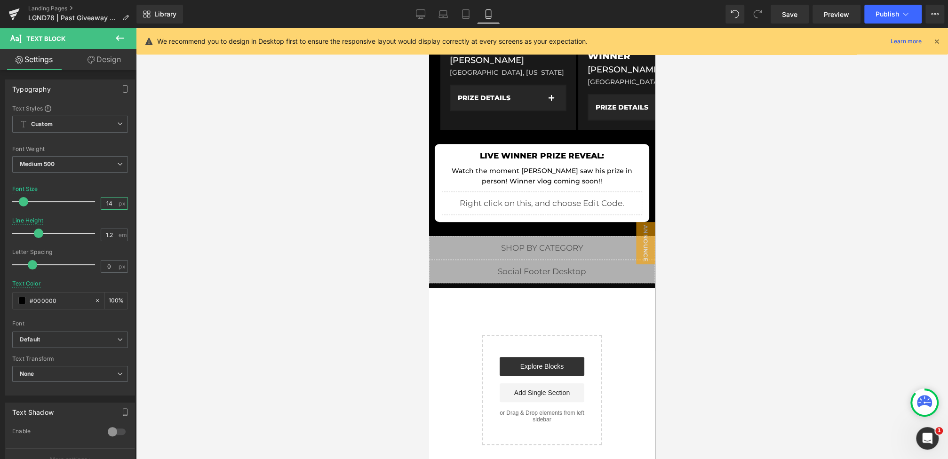
type input "15"
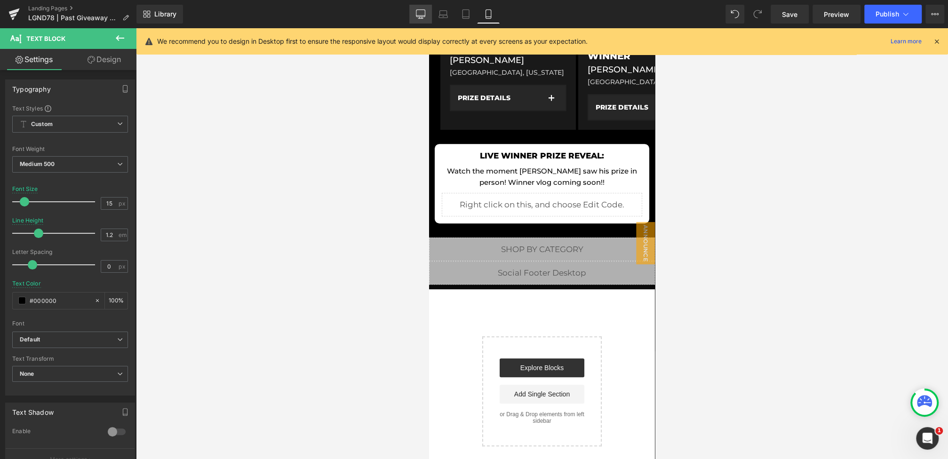
drag, startPoint x: 416, startPoint y: 9, endPoint x: 377, endPoint y: 31, distance: 45.1
click at [416, 9] on icon at bounding box center [420, 13] width 9 height 9
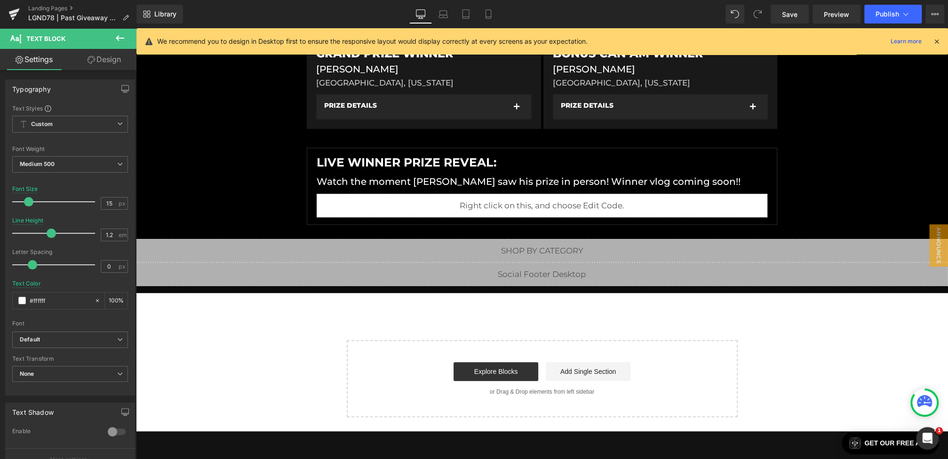
scroll to position [447, 0]
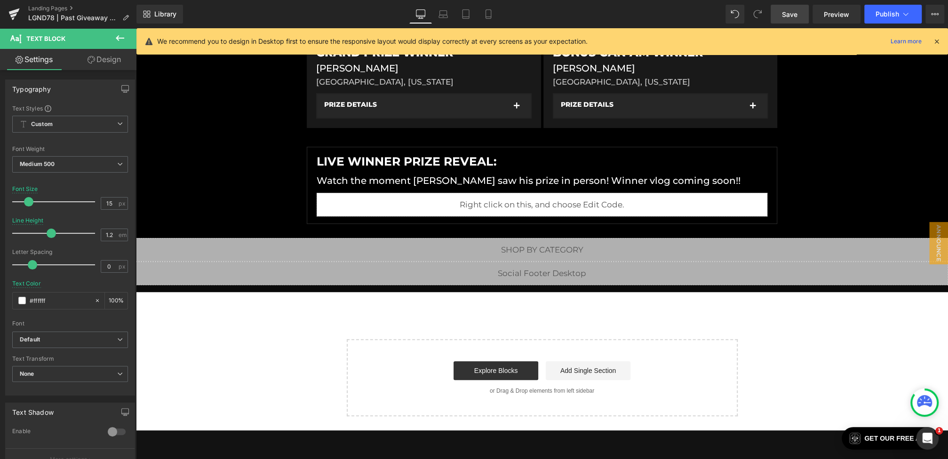
click at [778, 13] on link "Save" at bounding box center [790, 14] width 38 height 19
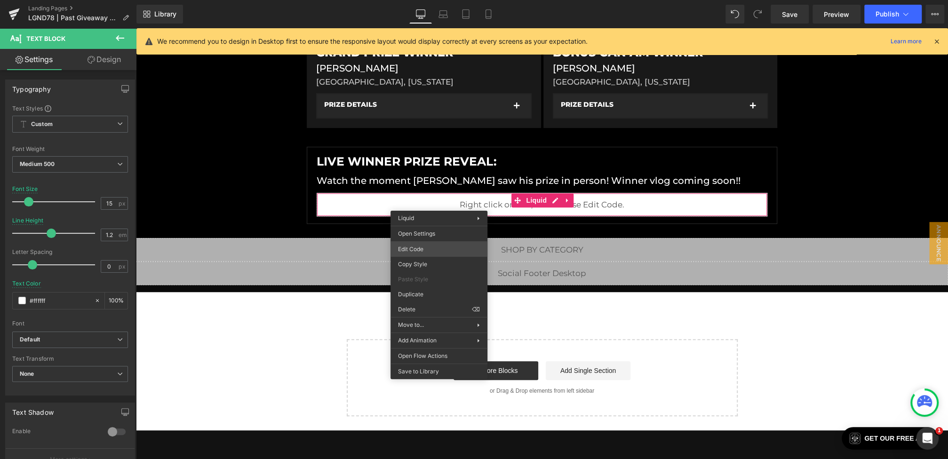
click at [417, 0] on div "Text Block You are previewing how the will restyle your page. You can not edit …" at bounding box center [474, 0] width 948 height 0
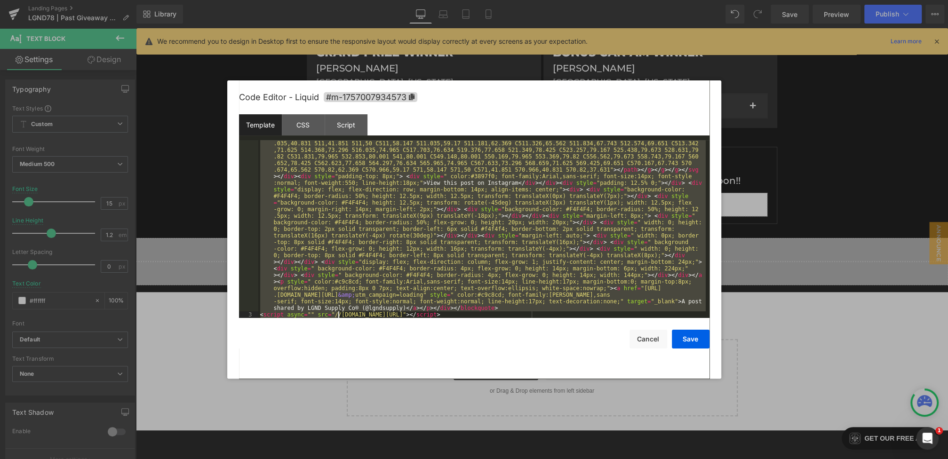
scroll to position [211, 0]
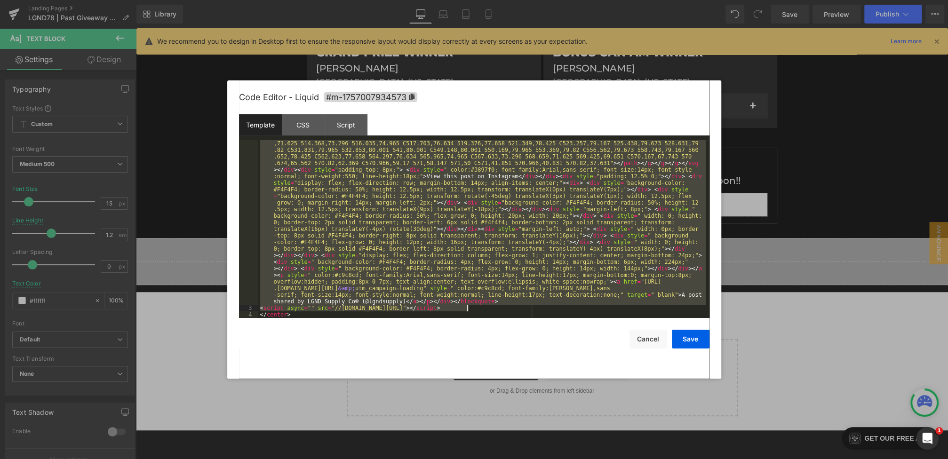
drag, startPoint x: 265, startPoint y: 153, endPoint x: 487, endPoint y: 309, distance: 270.8
click at [487, 309] on div "< blockquote class = "instagram-media" data-instgrm-captioned = "" data-instgrm…" at bounding box center [481, 212] width 447 height 553
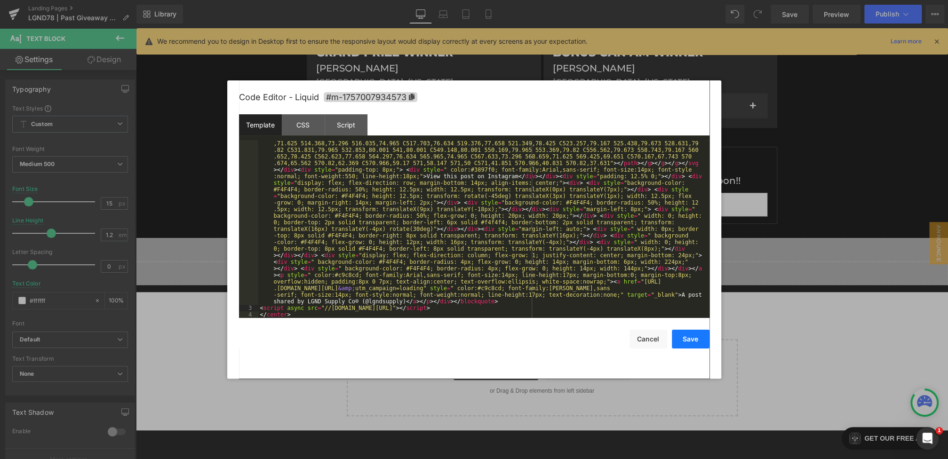
click at [693, 345] on button "Save" at bounding box center [691, 339] width 38 height 19
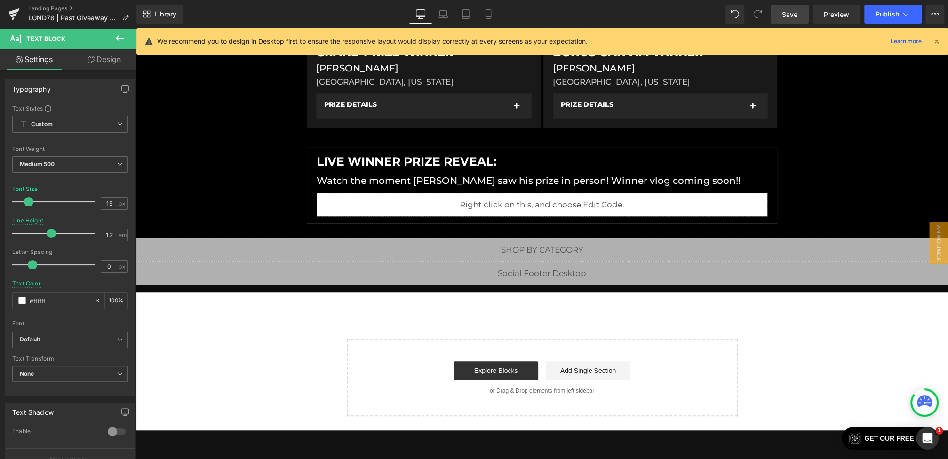
click at [793, 12] on span "Save" at bounding box center [790, 14] width 16 height 10
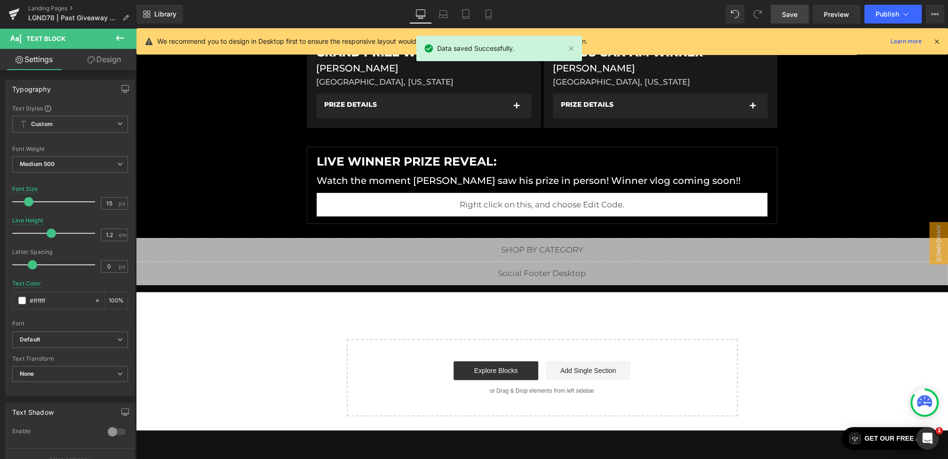
click at [934, 41] on icon at bounding box center [936, 41] width 8 height 8
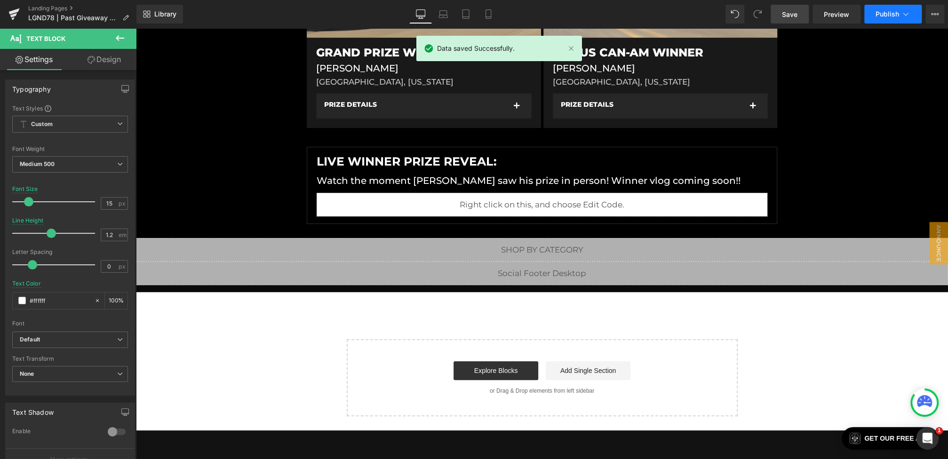
click at [898, 13] on span "Publish" at bounding box center [888, 14] width 24 height 8
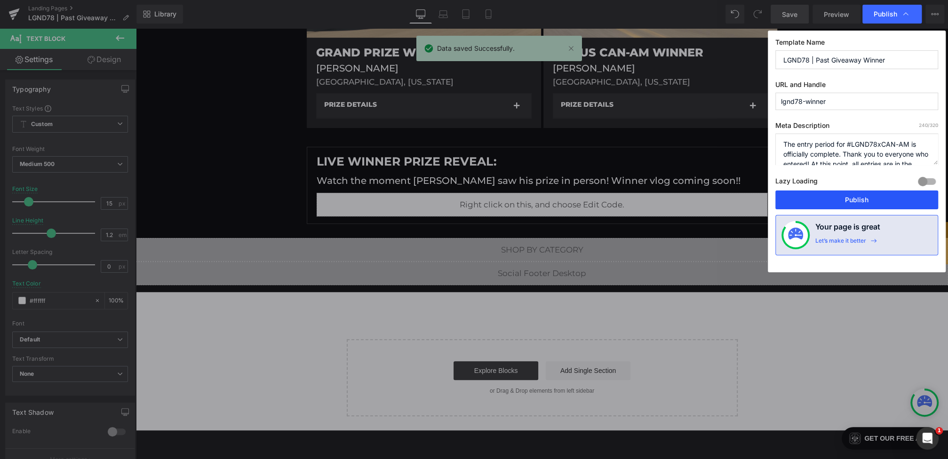
click at [843, 205] on button "Publish" at bounding box center [856, 200] width 163 height 19
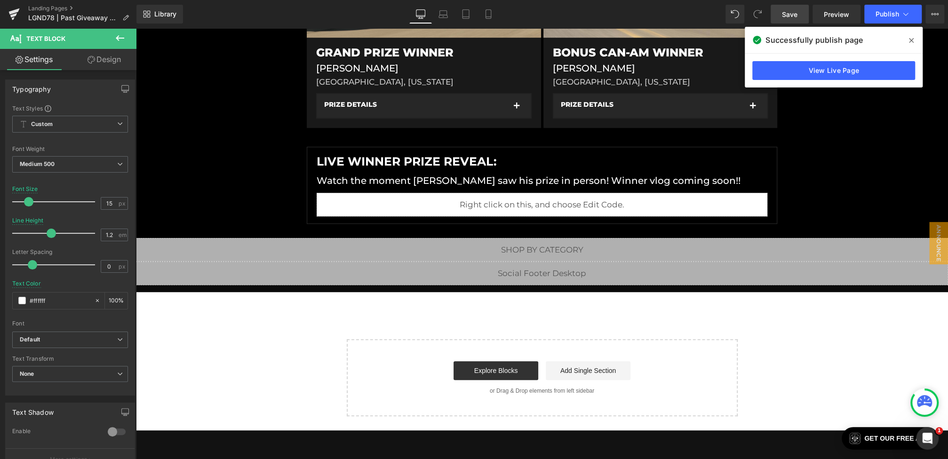
click at [910, 38] on icon at bounding box center [911, 41] width 5 height 8
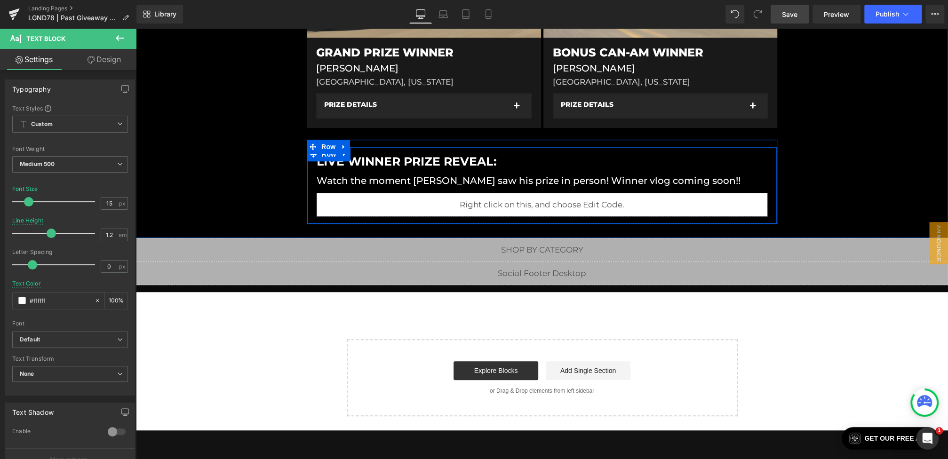
scroll to position [0, 0]
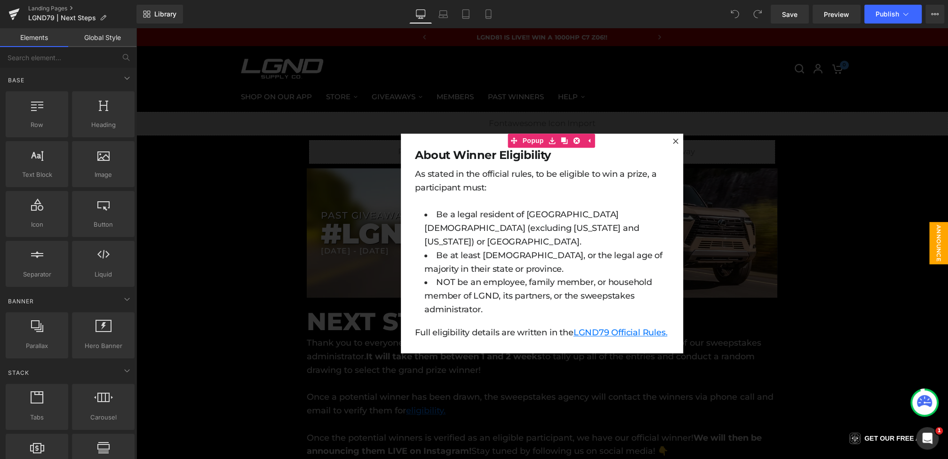
click at [354, 211] on div at bounding box center [542, 243] width 812 height 431
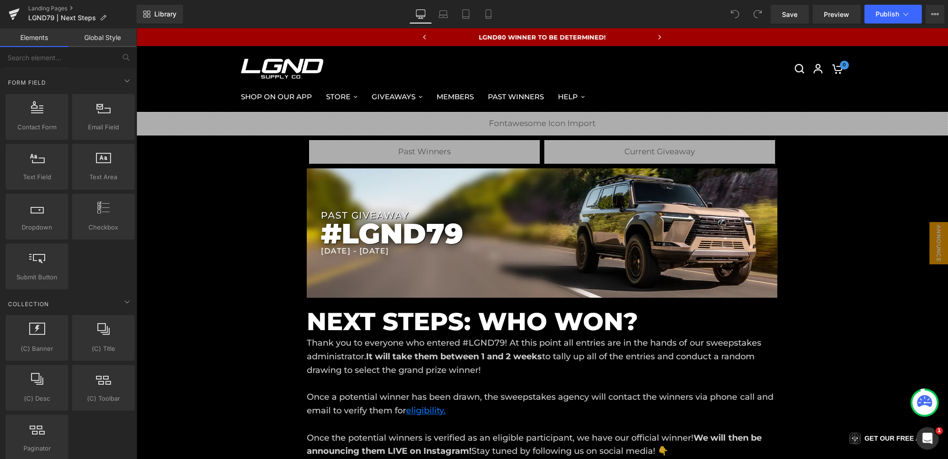
scroll to position [1624, 0]
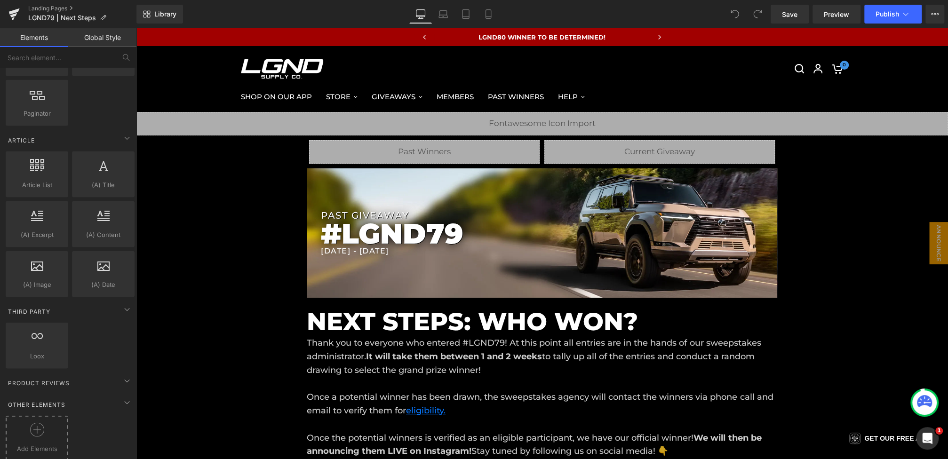
click at [37, 444] on div "Add Elements" at bounding box center [37, 438] width 63 height 45
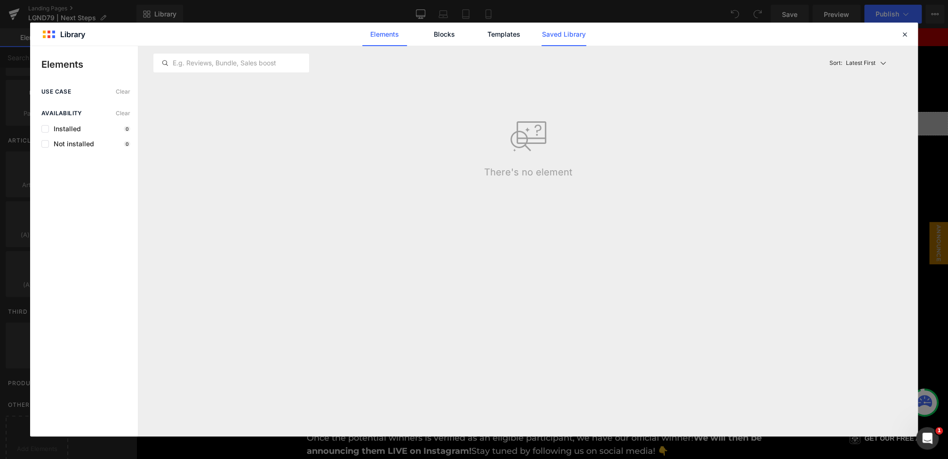
click at [568, 36] on link "Saved Library" at bounding box center [564, 35] width 45 height 24
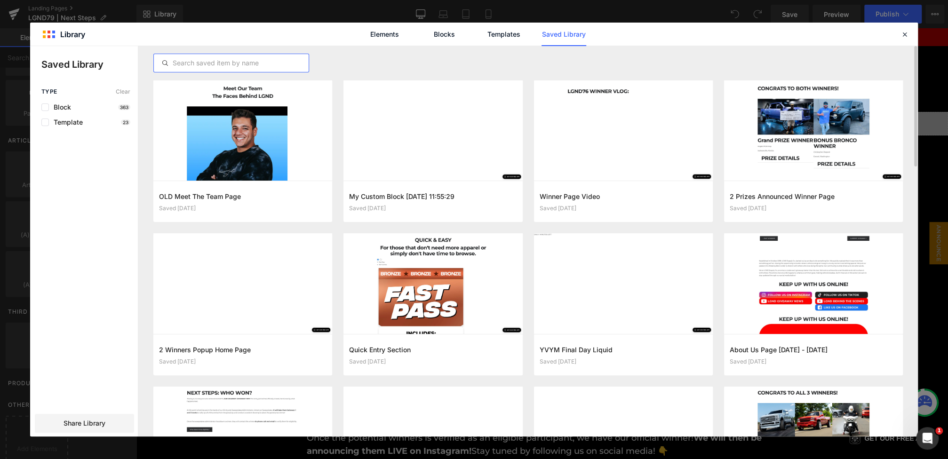
click at [272, 63] on input "text" at bounding box center [231, 62] width 155 height 11
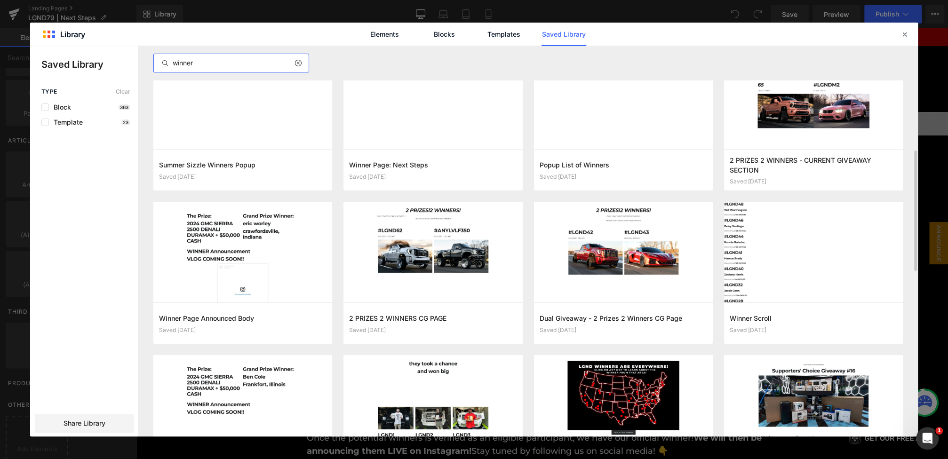
scroll to position [344, 0]
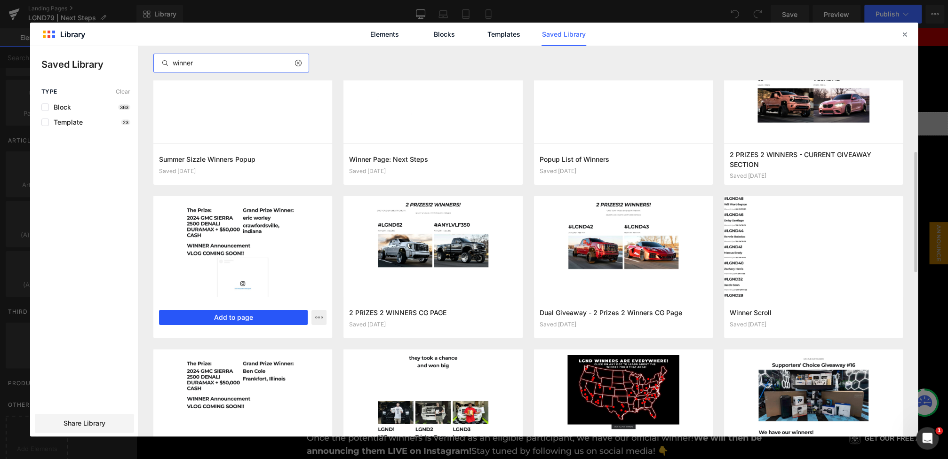
type input "winner"
click at [263, 319] on button "Add to page" at bounding box center [233, 317] width 149 height 15
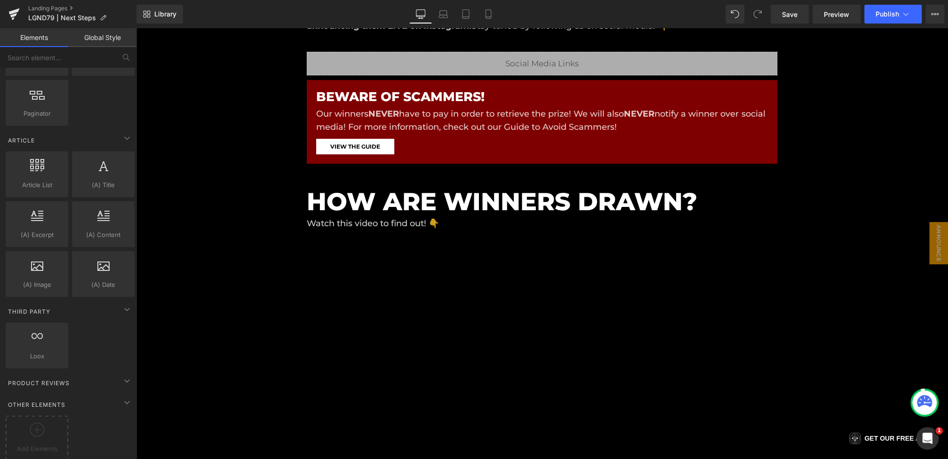
scroll to position [210, 0]
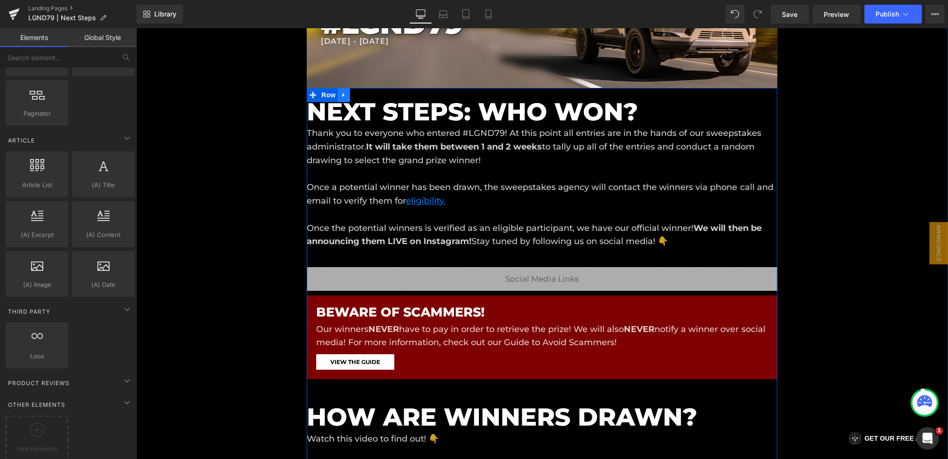
click at [343, 94] on icon at bounding box center [344, 95] width 2 height 4
click at [370, 95] on icon at bounding box center [368, 95] width 7 height 7
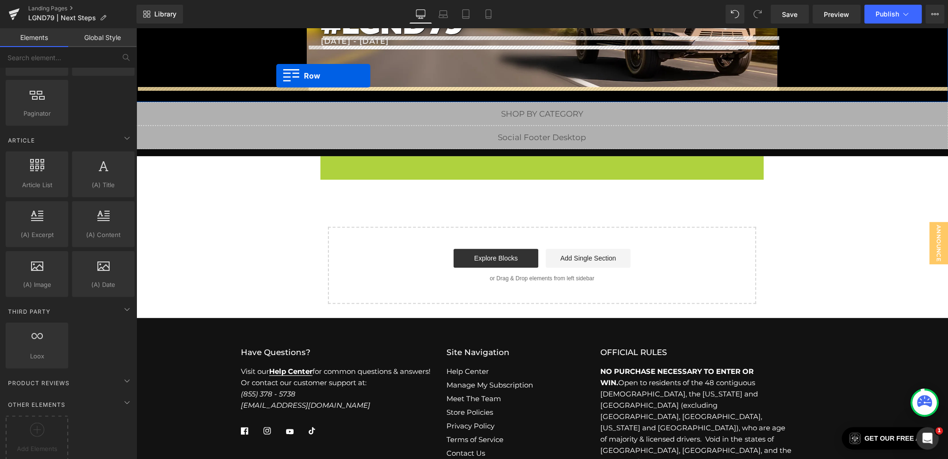
drag, startPoint x: 322, startPoint y: 161, endPoint x: 276, endPoint y: 76, distance: 96.6
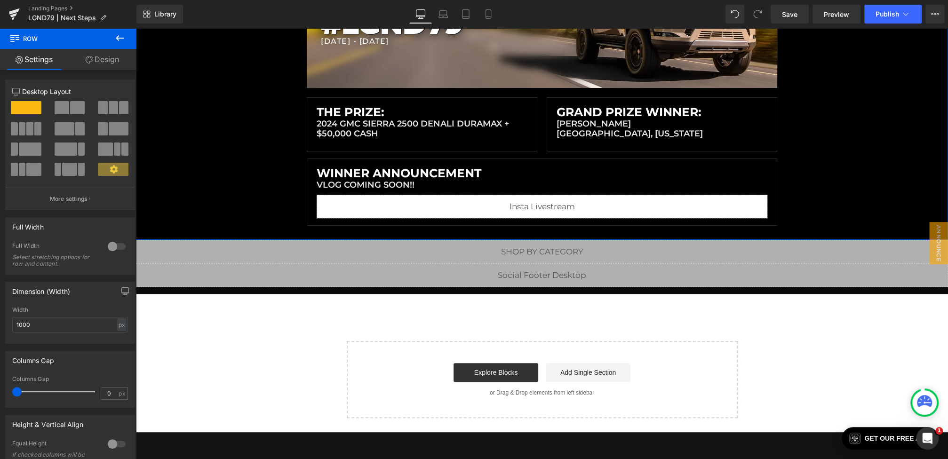
scroll to position [142, 0]
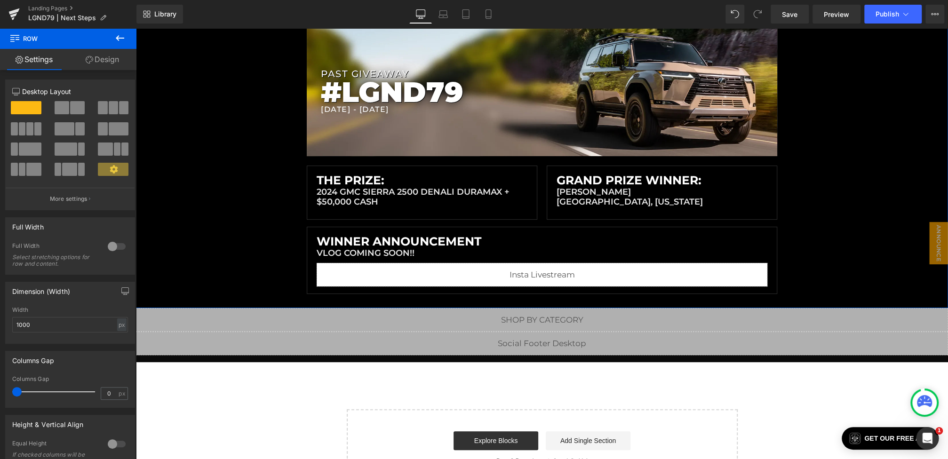
click at [372, 198] on h1 "2024 GMC SIERRA 2500 DENALI DURAMAX + $50,000 CASH" at bounding box center [422, 197] width 211 height 20
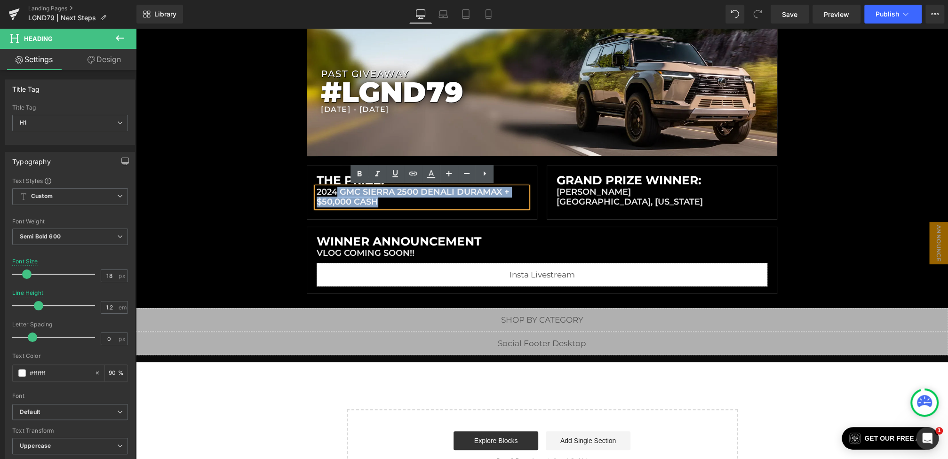
drag, startPoint x: 395, startPoint y: 200, endPoint x: 337, endPoint y: 190, distance: 59.2
click at [337, 190] on h1 "2024 GMC SIERRA 2500 DENALI DURAMAX + $50,000 CASH" at bounding box center [422, 197] width 211 height 20
paste div
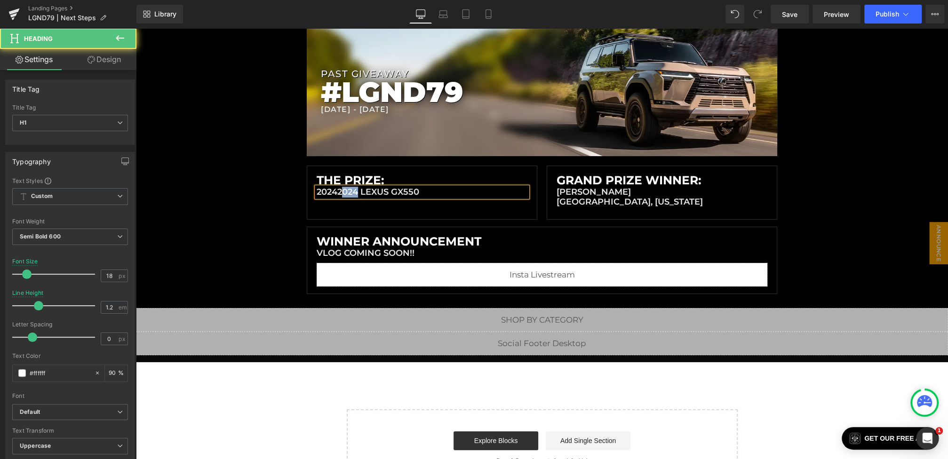
drag, startPoint x: 359, startPoint y: 192, endPoint x: 343, endPoint y: 192, distance: 15.5
click at [343, 192] on h1 "20242024 Lexus GX550" at bounding box center [422, 192] width 211 height 10
click at [407, 191] on h1 "2024 Lexus GX550" at bounding box center [422, 192] width 211 height 10
click at [477, 197] on h1 "2024 Lexus GX550 OVERTRAIL+ & $30,000" at bounding box center [422, 192] width 211 height 10
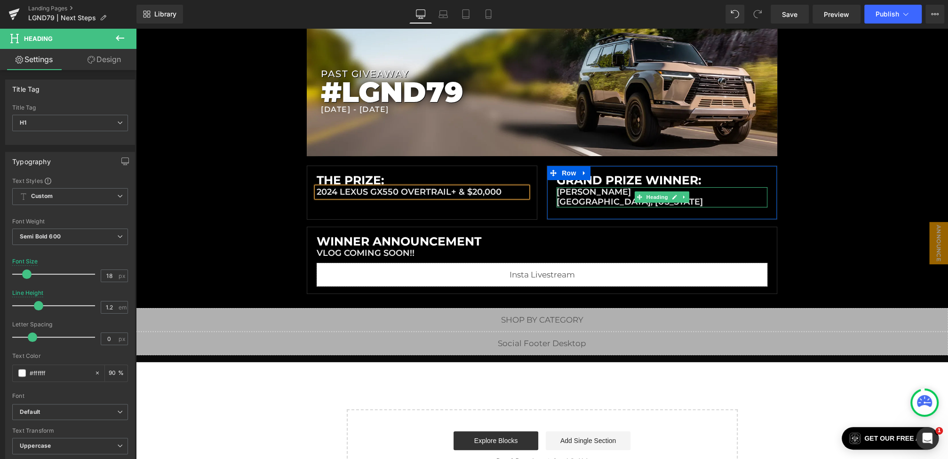
click at [829, 200] on div "Liquid Liquid Liquid Row Row PAST GIVEAWAY Heading #LGND79 Heading 8/25/2025 - …" at bounding box center [542, 132] width 812 height 324
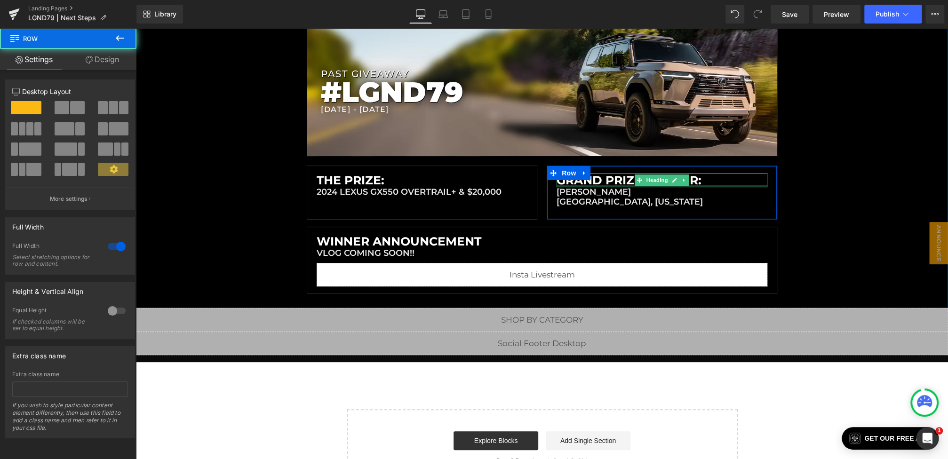
click at [592, 189] on div "eric worley crawfordsville, indiana Heading" at bounding box center [662, 197] width 211 height 20
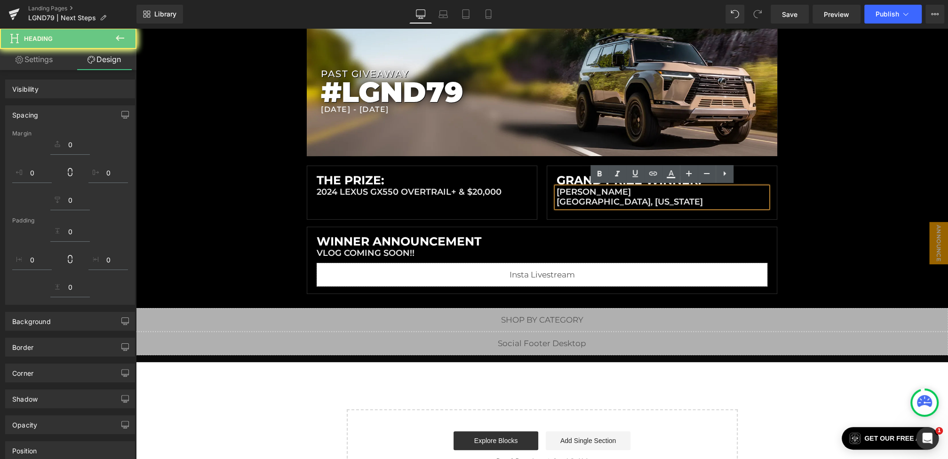
click at [478, 189] on div "The Prize: Heading 2024 Lexus GX550 OVERTRAIL+ & $20,000 Heading Row Grand Priz…" at bounding box center [542, 193] width 470 height 54
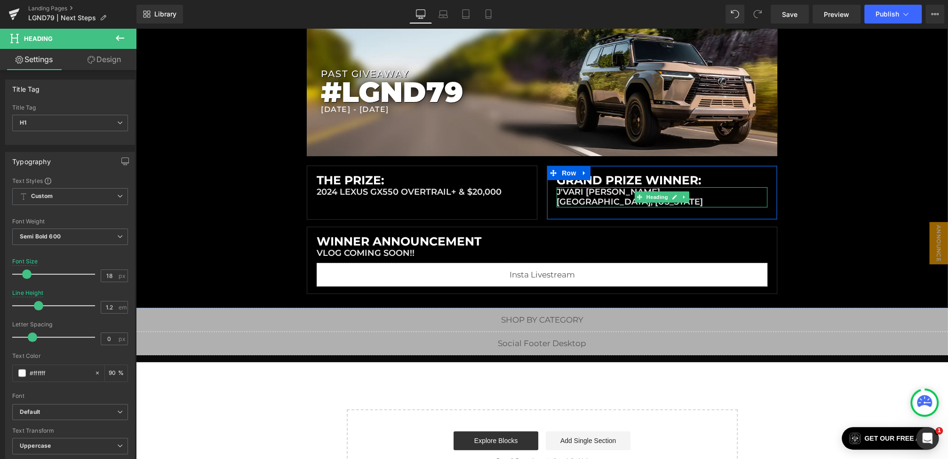
click at [703, 201] on h1 "crawfordsville, indiana" at bounding box center [662, 202] width 211 height 10
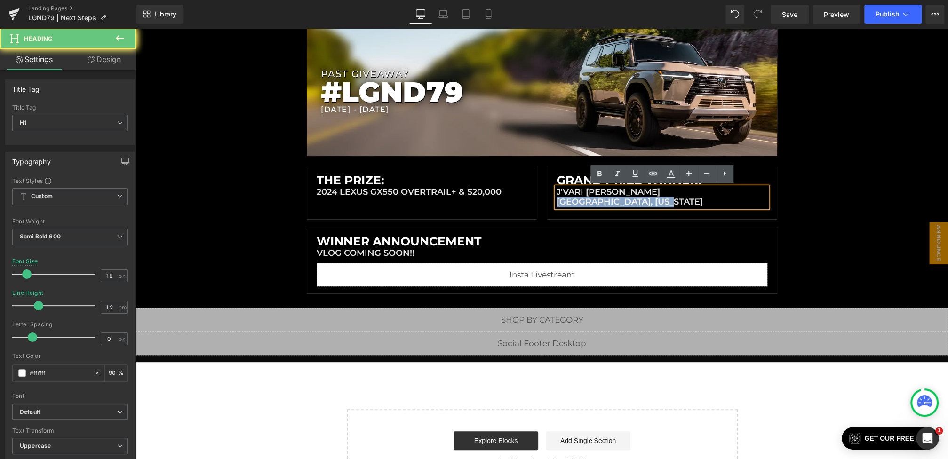
drag, startPoint x: 722, startPoint y: 201, endPoint x: 435, endPoint y: 201, distance: 287.0
click at [435, 201] on div "The Prize: Heading 2024 Lexus GX550 OVERTRAIL+ & $20,000 Heading Row Grand Priz…" at bounding box center [542, 193] width 470 height 54
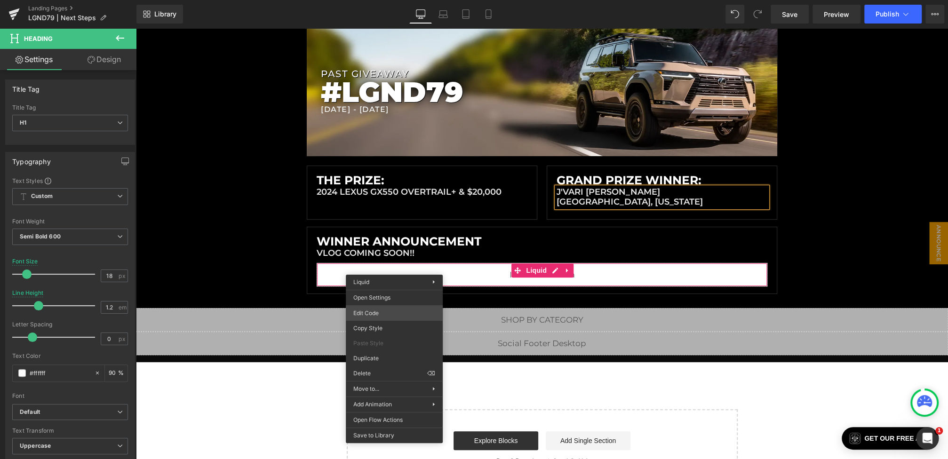
click at [368, 0] on div "Row You are previewing how the will restyle your page. You can not edit Element…" at bounding box center [474, 0] width 948 height 0
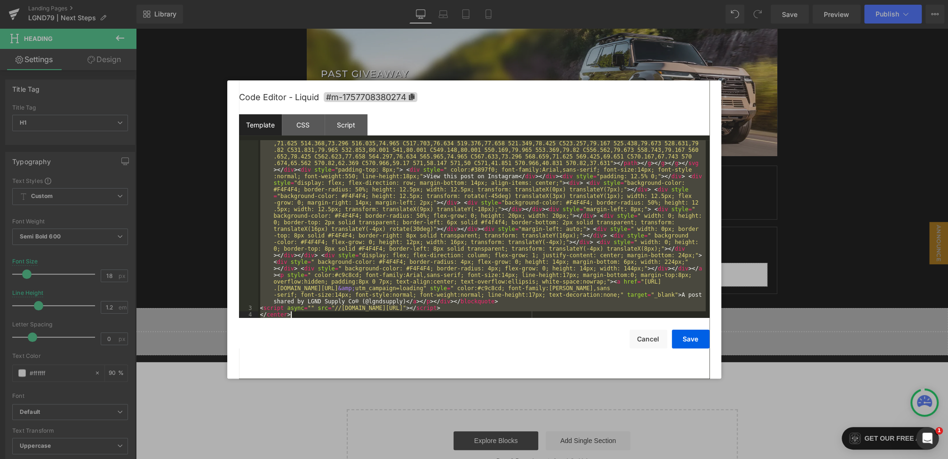
scroll to position [211, 0]
drag, startPoint x: 267, startPoint y: 151, endPoint x: 544, endPoint y: 309, distance: 318.8
click at [544, 309] on div "< blockquote class = "instagram-media" data-instgrm-captioned = "" data-instgrm…" at bounding box center [481, 212] width 447 height 553
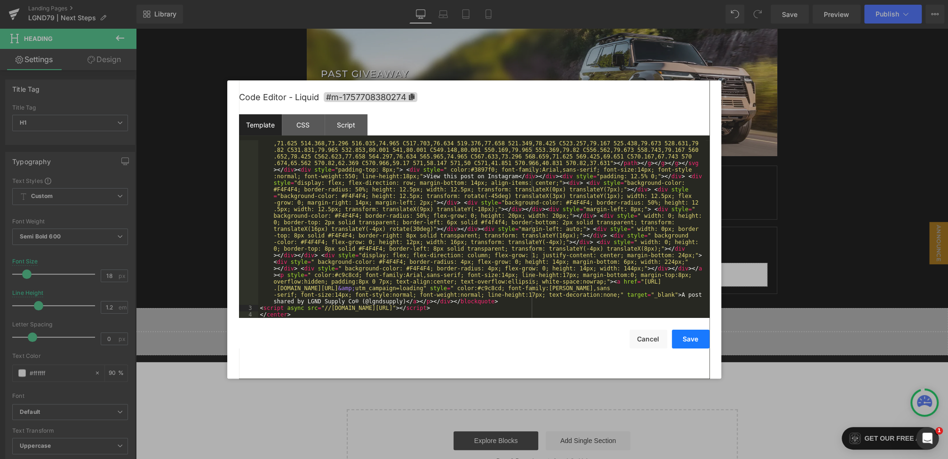
click at [701, 335] on button "Save" at bounding box center [691, 339] width 38 height 19
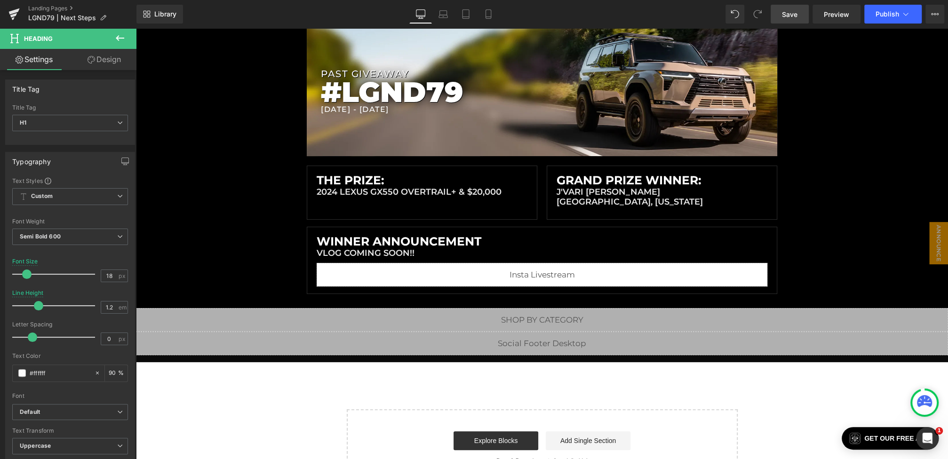
click at [800, 15] on link "Save" at bounding box center [790, 14] width 38 height 19
click at [473, 14] on div "Desktop Laptop Tablet Mobile" at bounding box center [444, 14] width 90 height 19
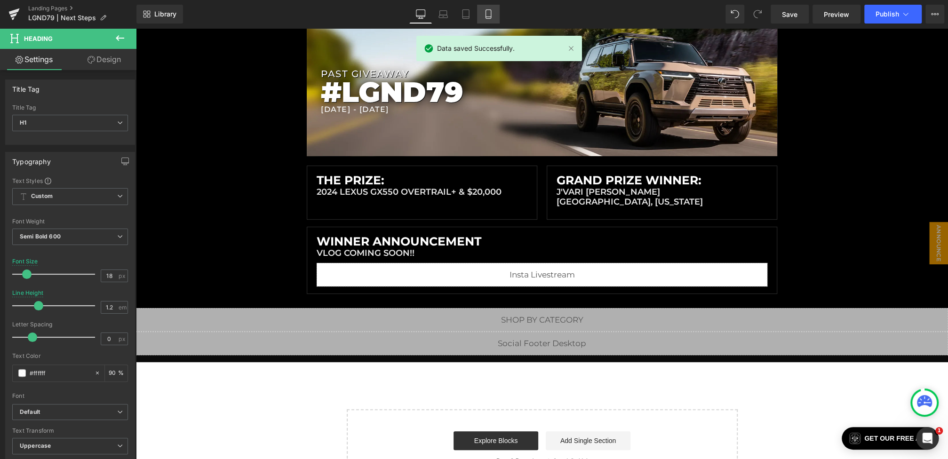
click at [489, 14] on icon at bounding box center [488, 13] width 9 height 9
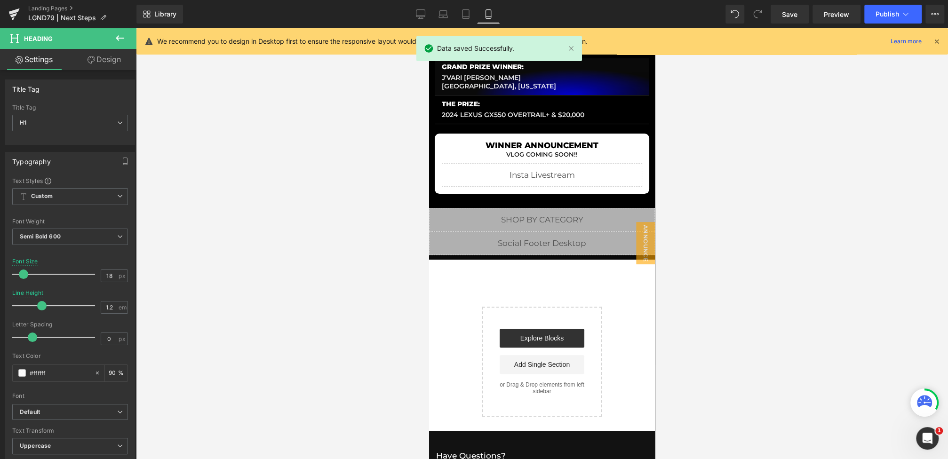
scroll to position [41, 0]
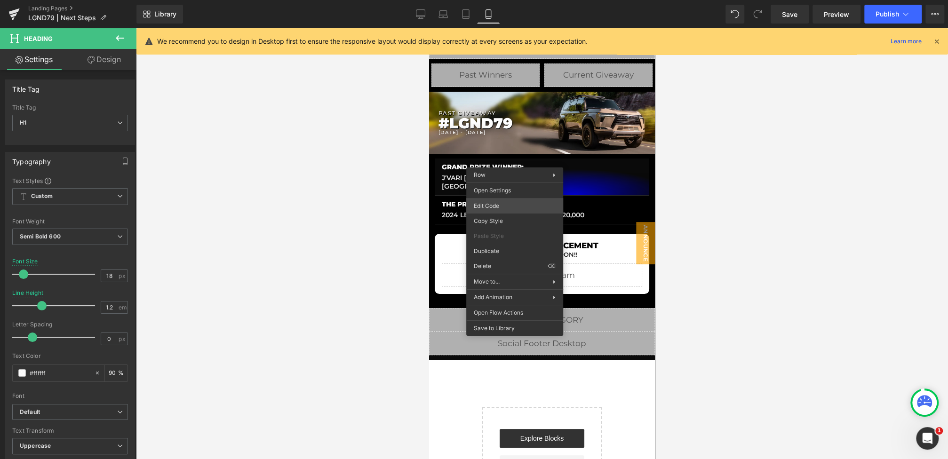
click at [500, 0] on div "Row You are previewing how the will restyle your page. You can not edit Element…" at bounding box center [474, 0] width 948 height 0
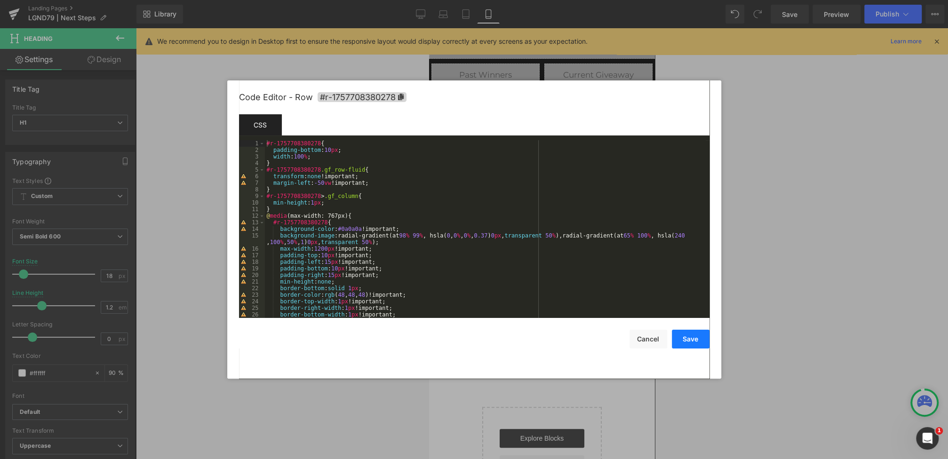
click at [679, 336] on button "Save" at bounding box center [691, 339] width 38 height 19
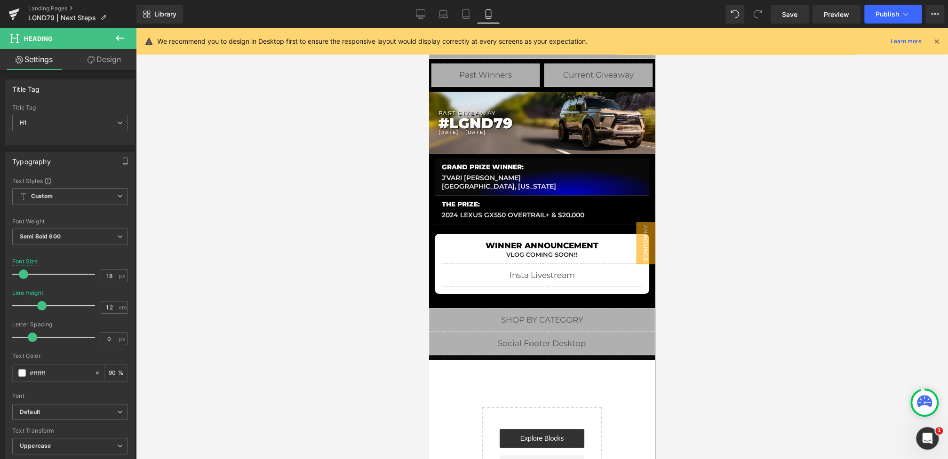
click at [780, 26] on div "Library Mobile Desktop Laptop Tablet Mobile Save Preview Publish Scheduled View…" at bounding box center [542, 14] width 812 height 28
click at [786, 8] on link "Save" at bounding box center [790, 14] width 38 height 19
click at [834, 14] on span "Preview" at bounding box center [836, 14] width 25 height 10
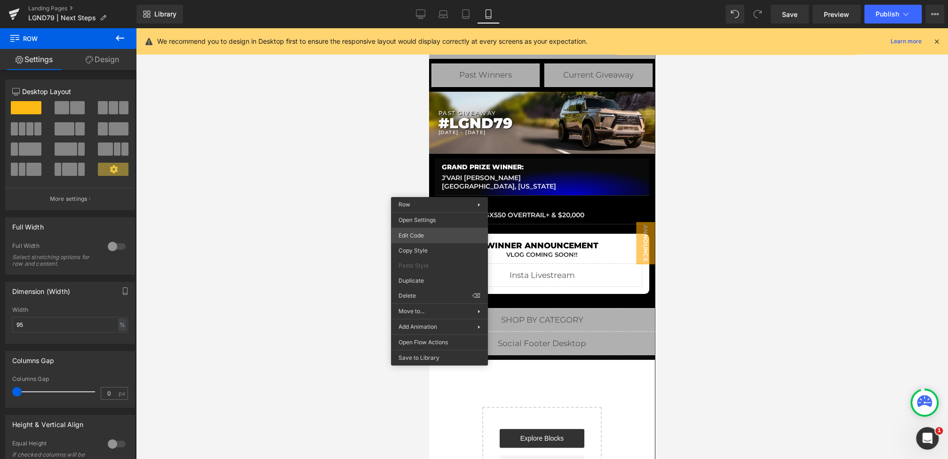
click at [416, 0] on div "Row You are previewing how the will restyle your page. You can not edit Element…" at bounding box center [474, 0] width 948 height 0
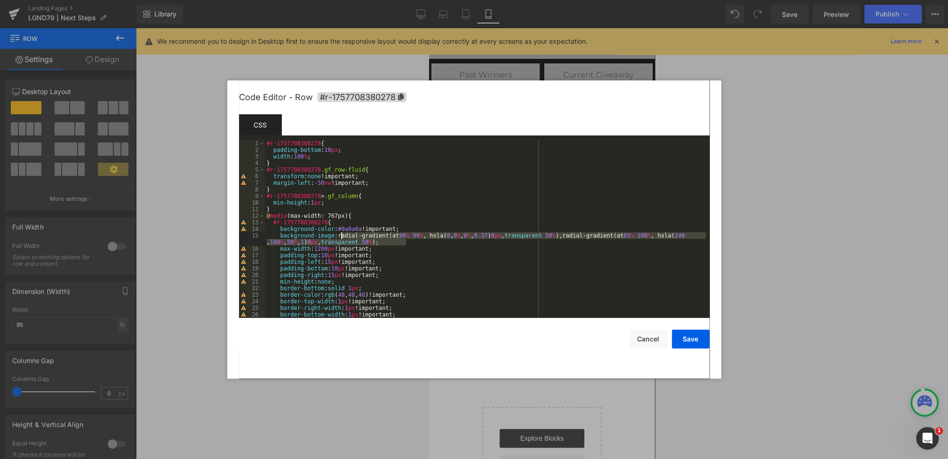
drag, startPoint x: 414, startPoint y: 240, endPoint x: 339, endPoint y: 237, distance: 74.9
click at [339, 237] on div "#r-1757708380278 { padding-bottom : 10 px ; width : 100 % ; } #r-1757708380278 …" at bounding box center [485, 235] width 441 height 191
paste textarea
click at [693, 339] on button "Save" at bounding box center [691, 339] width 38 height 19
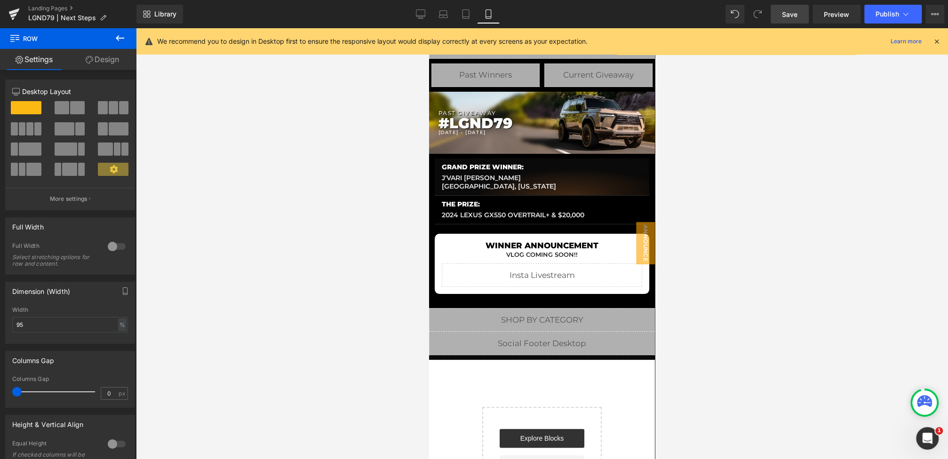
click at [784, 12] on span "Save" at bounding box center [790, 14] width 16 height 10
click at [941, 43] on div "We recommend you to design in Desktop first to ensure the responsive layout wou…" at bounding box center [542, 41] width 812 height 26
click at [937, 43] on icon at bounding box center [936, 41] width 8 height 8
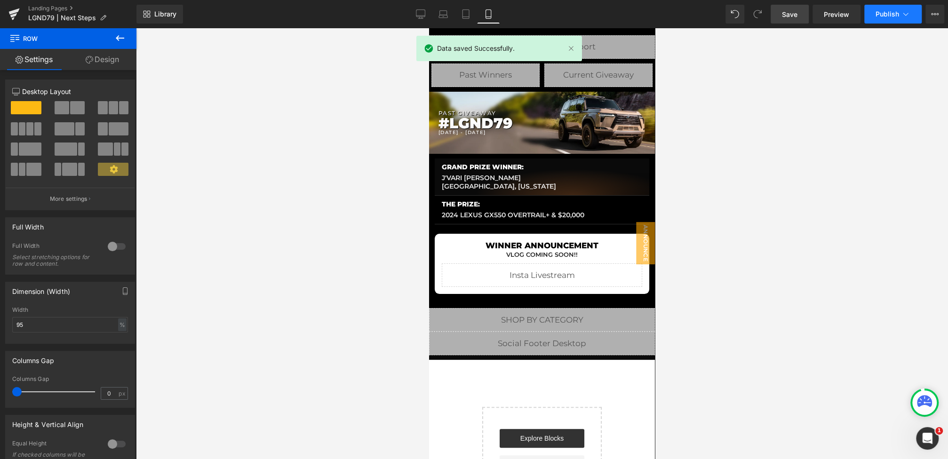
click at [915, 12] on button "Publish" at bounding box center [892, 14] width 57 height 19
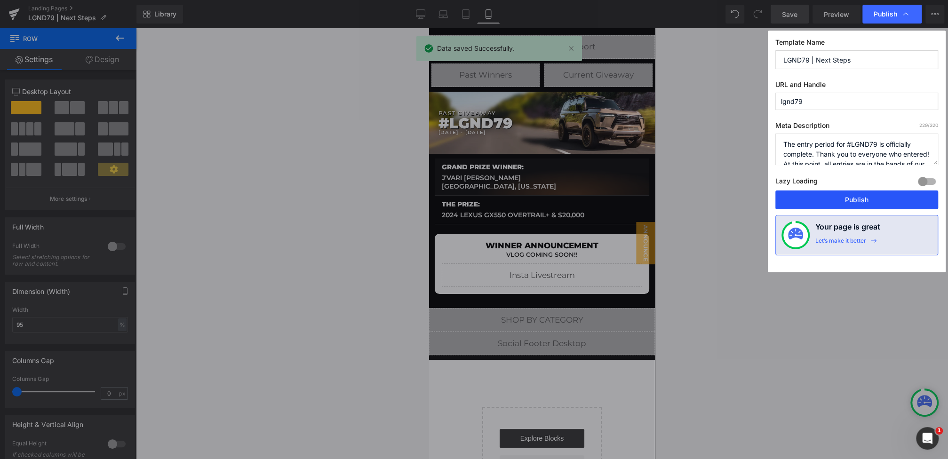
click at [826, 195] on button "Publish" at bounding box center [856, 200] width 163 height 19
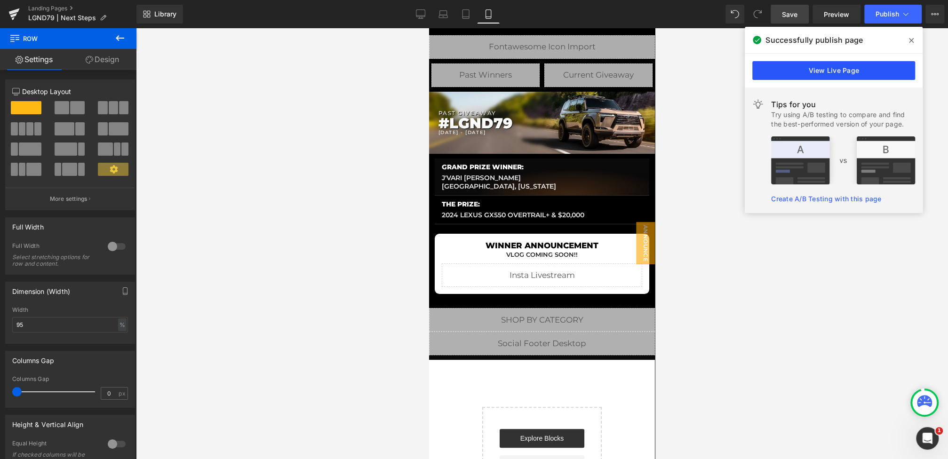
click at [798, 70] on link "View Live Page" at bounding box center [833, 70] width 163 height 19
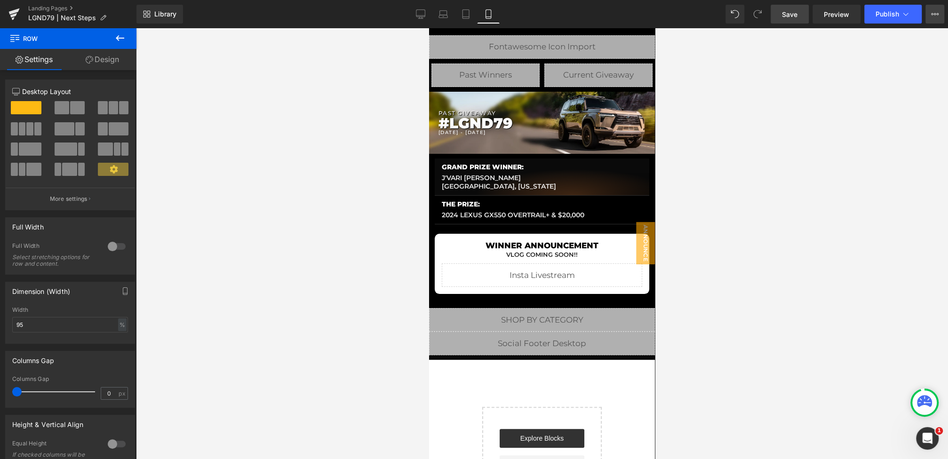
click at [937, 13] on icon at bounding box center [938, 14] width 2 height 2
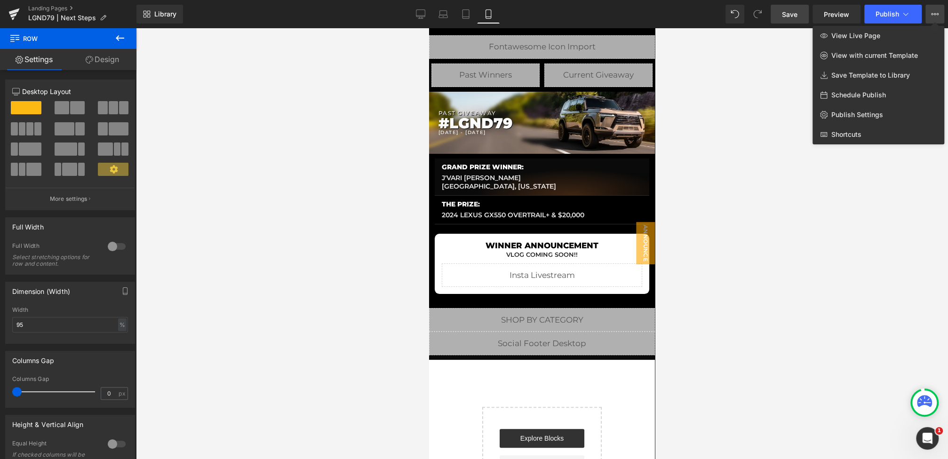
click at [685, 133] on div at bounding box center [542, 243] width 812 height 431
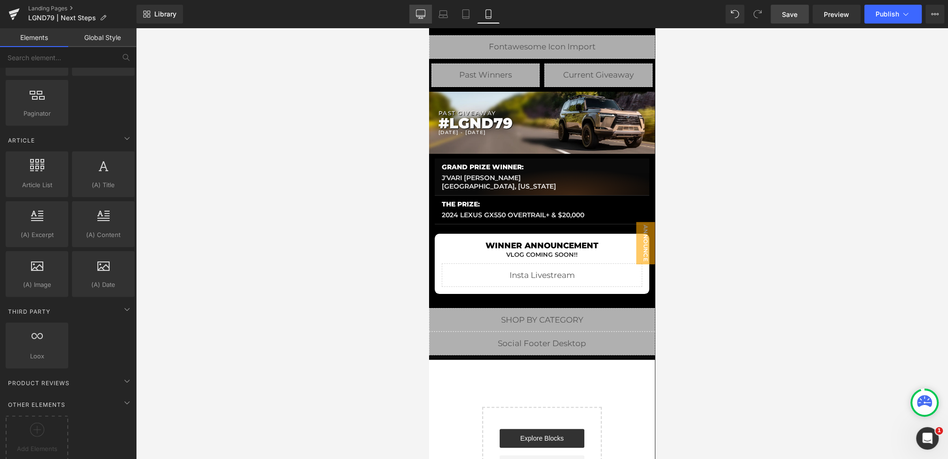
click at [414, 20] on link "Desktop" at bounding box center [420, 14] width 23 height 19
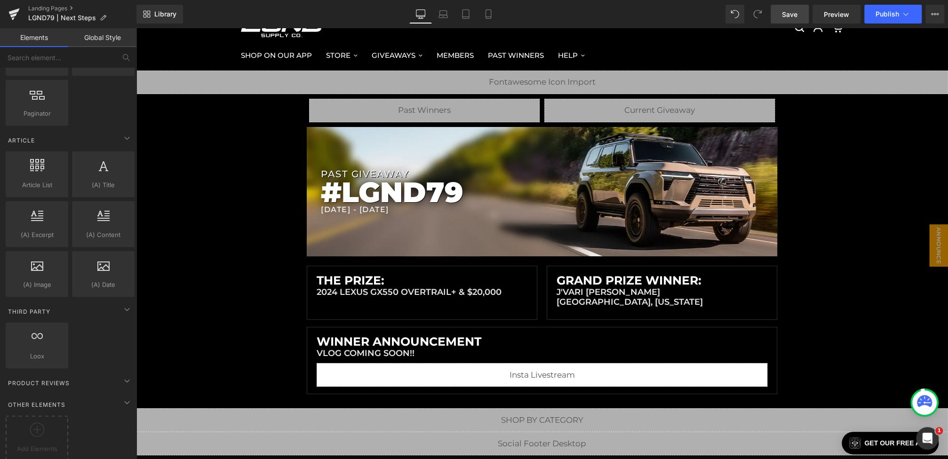
scroll to position [84, 0]
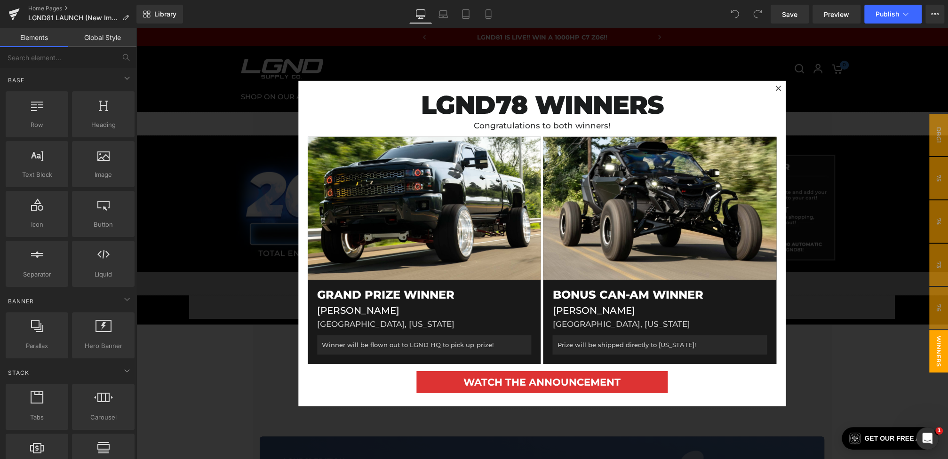
click at [232, 274] on div at bounding box center [542, 243] width 812 height 431
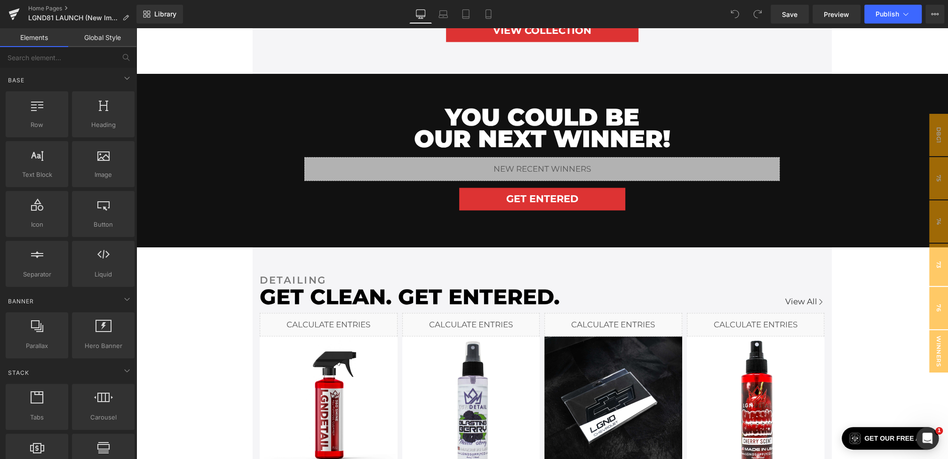
scroll to position [1431, 0]
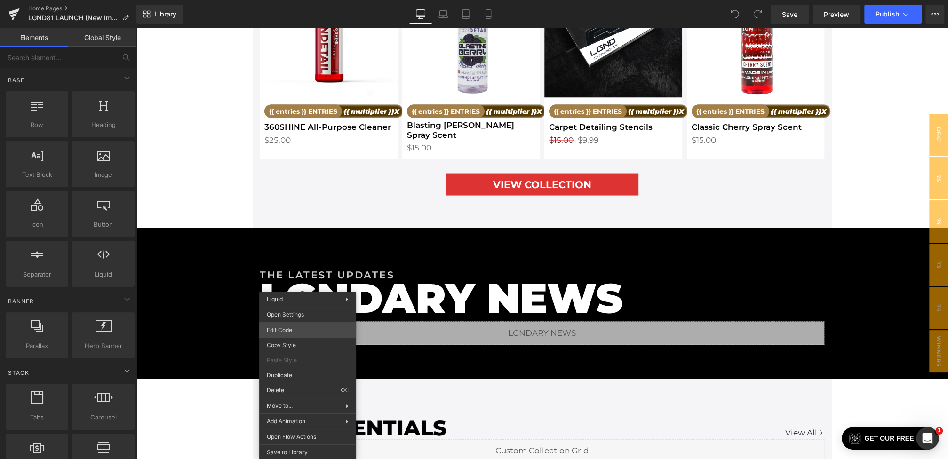
click at [295, 0] on div "You are previewing how the will restyle your page. You can not edit Elements in…" at bounding box center [474, 0] width 948 height 0
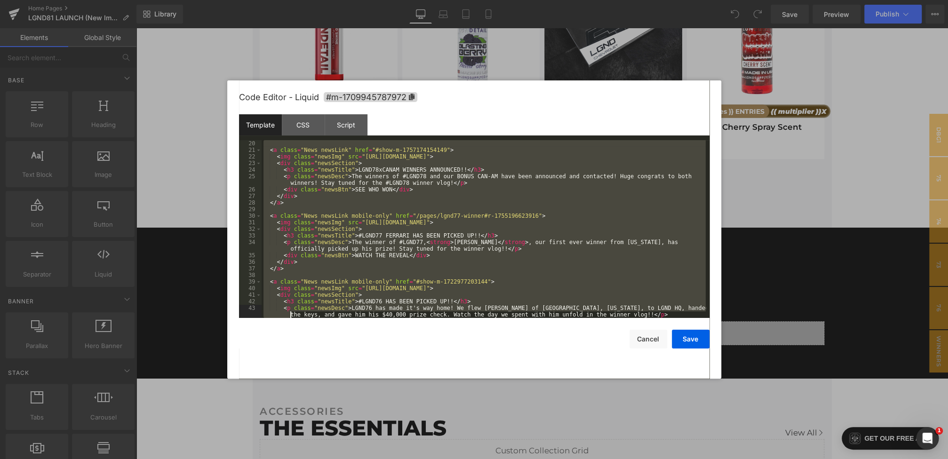
scroll to position [138, 0]
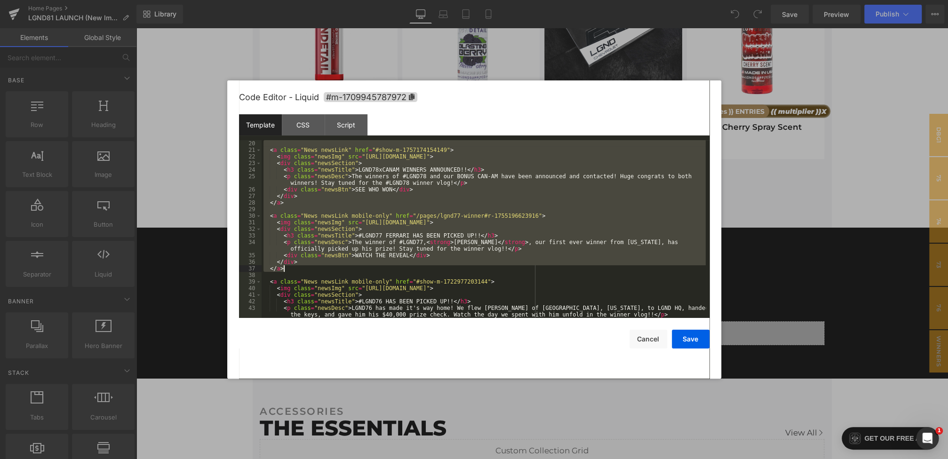
drag, startPoint x: 270, startPoint y: 224, endPoint x: 306, endPoint y: 267, distance: 56.1
click at [306, 267] on div "< a class = "News newsLink" href = "#show-m-1757174154149" > < img class = "new…" at bounding box center [484, 235] width 444 height 191
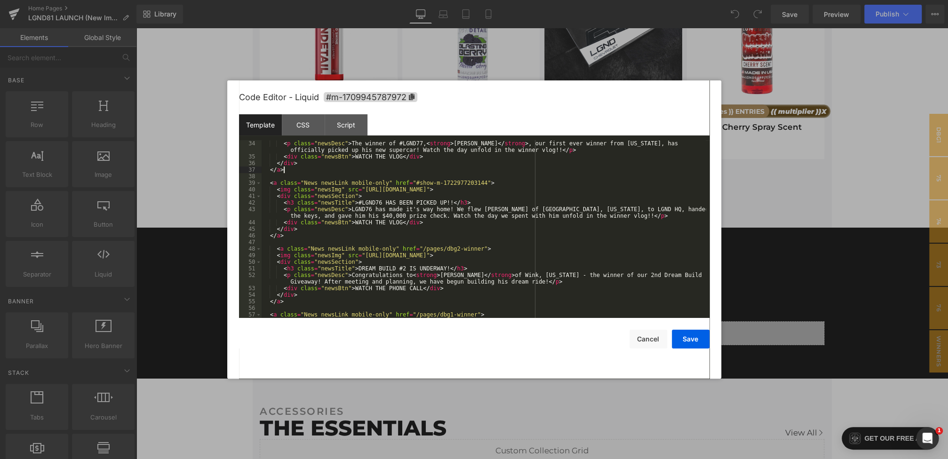
scroll to position [236, 0]
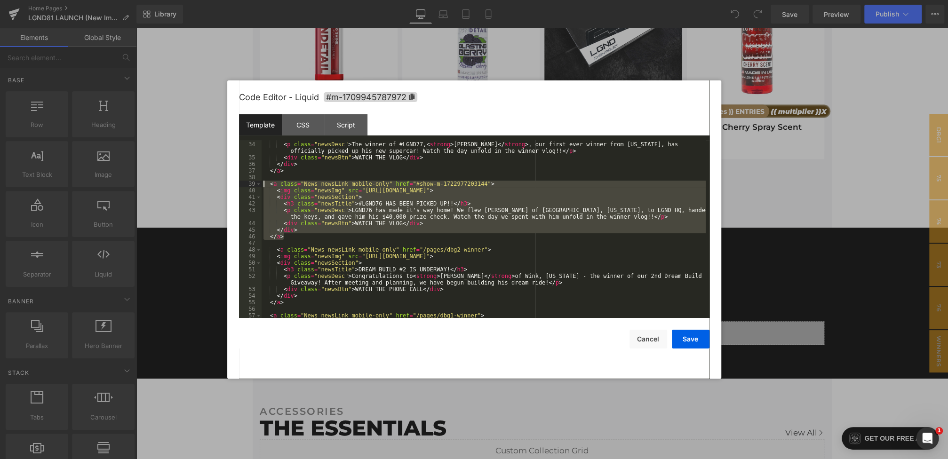
drag, startPoint x: 298, startPoint y: 239, endPoint x: 238, endPoint y: 185, distance: 81.3
click at [238, 185] on div "Code Editor - Liquid #m-1709945787972 Template CSS Script Data 33 34 35 36 37 3…" at bounding box center [474, 229] width 494 height 298
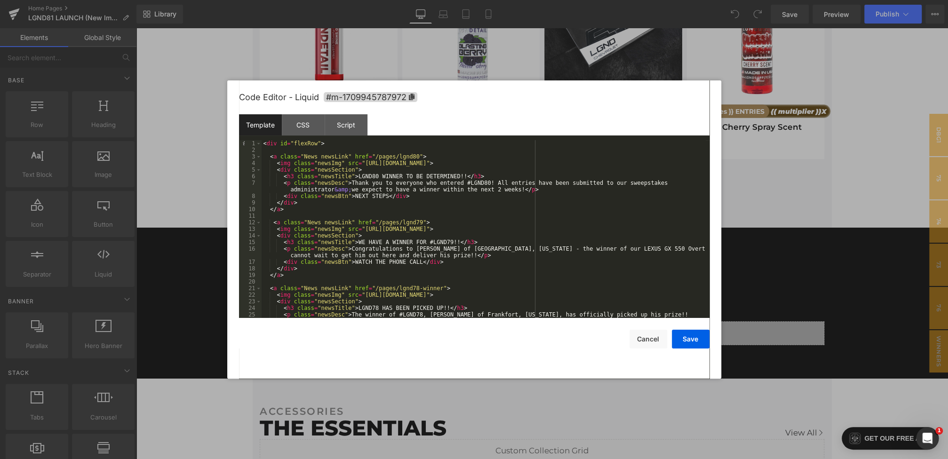
scroll to position [0, 0]
click at [690, 338] on button "Save" at bounding box center [691, 339] width 38 height 19
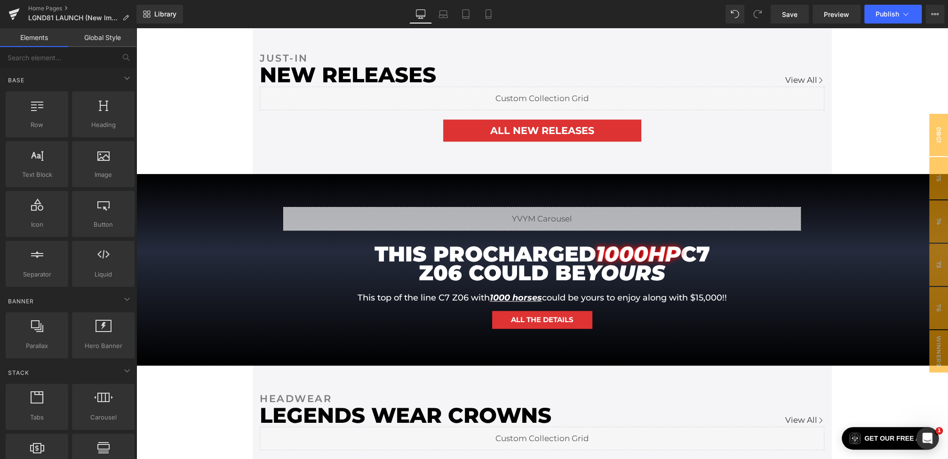
scroll to position [605, 0]
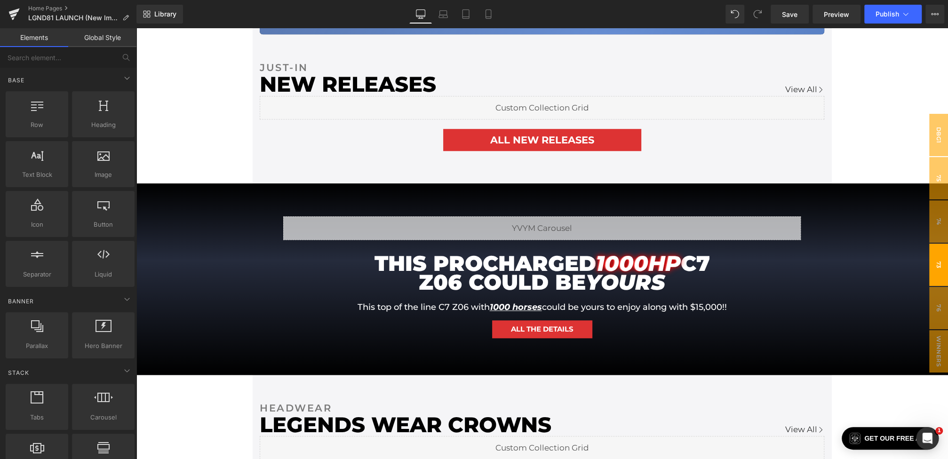
click at [931, 270] on span "73" at bounding box center [938, 265] width 19 height 42
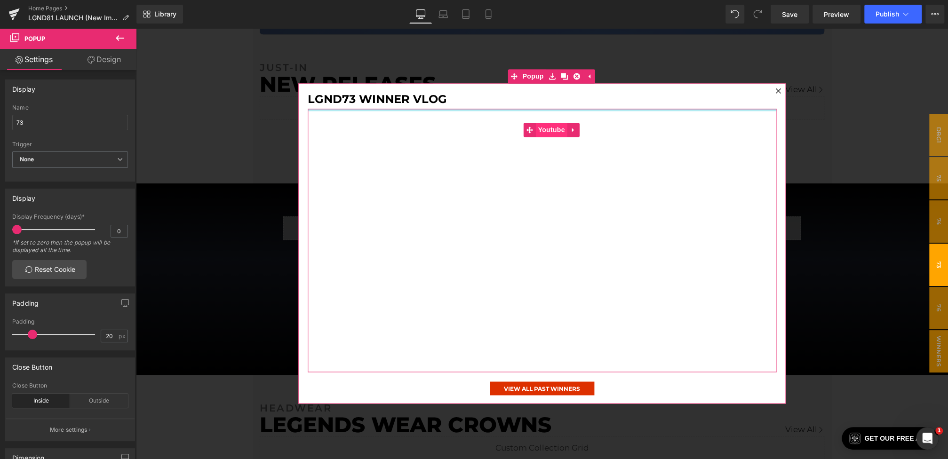
click at [547, 127] on span "Youtube" at bounding box center [551, 130] width 32 height 14
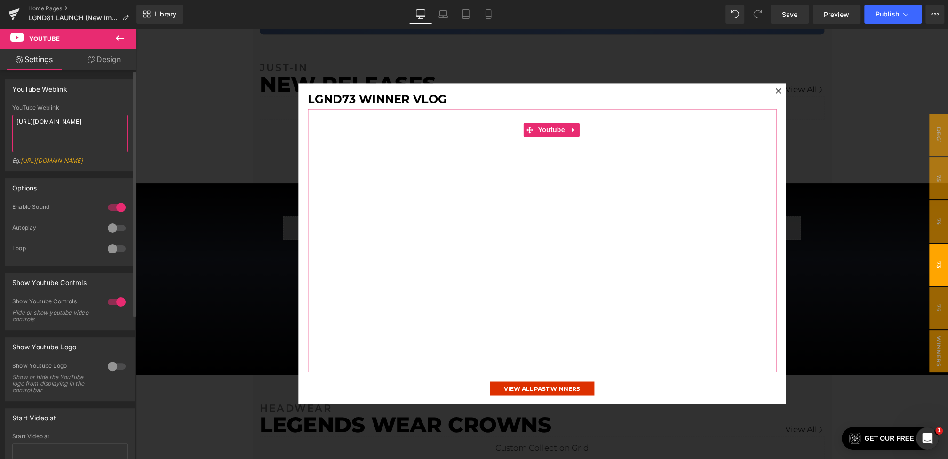
drag, startPoint x: 66, startPoint y: 131, endPoint x: 1, endPoint y: 106, distance: 70.2
click at [1, 106] on div "YouTube Weblink YouTube Weblink [URL][DOMAIN_NAME] Eg: [URL][DOMAIN_NAME]" at bounding box center [70, 121] width 141 height 99
click at [78, 134] on textarea "[URL][DOMAIN_NAME]" at bounding box center [70, 134] width 116 height 38
drag, startPoint x: 65, startPoint y: 130, endPoint x: 0, endPoint y: 88, distance: 77.3
click at [0, 88] on div "YouTube Weblink YouTube Weblink [URL][DOMAIN_NAME] Eg: [URL][DOMAIN_NAME]" at bounding box center [70, 121] width 141 height 99
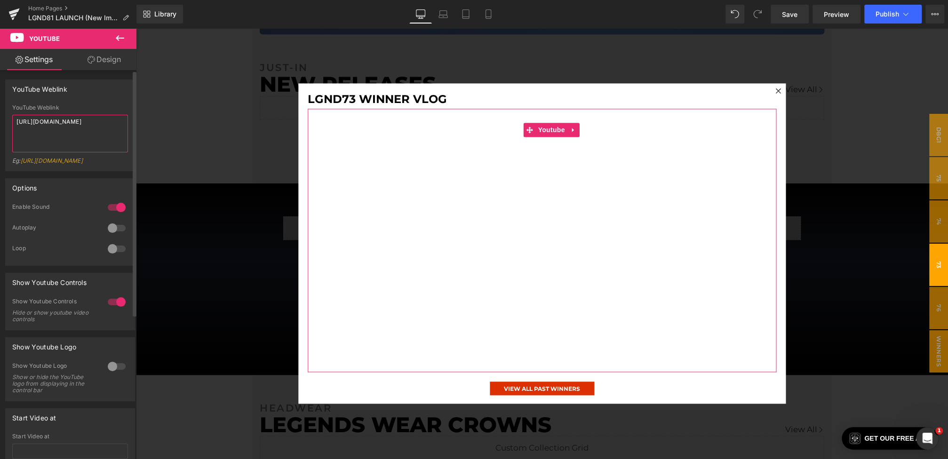
paste textarea "f5k91mWu5Jc"
type textarea "[URL][DOMAIN_NAME]"
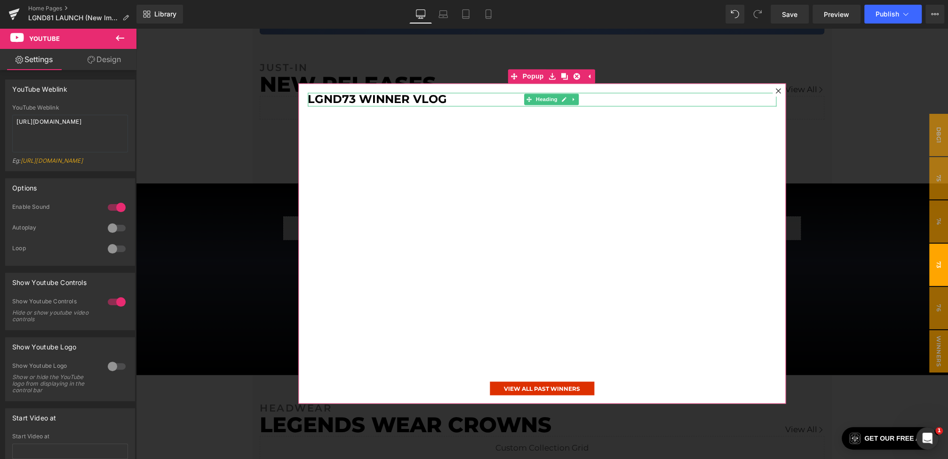
click at [346, 97] on h1 "LGND73 Winner Vlog" at bounding box center [542, 100] width 469 height 14
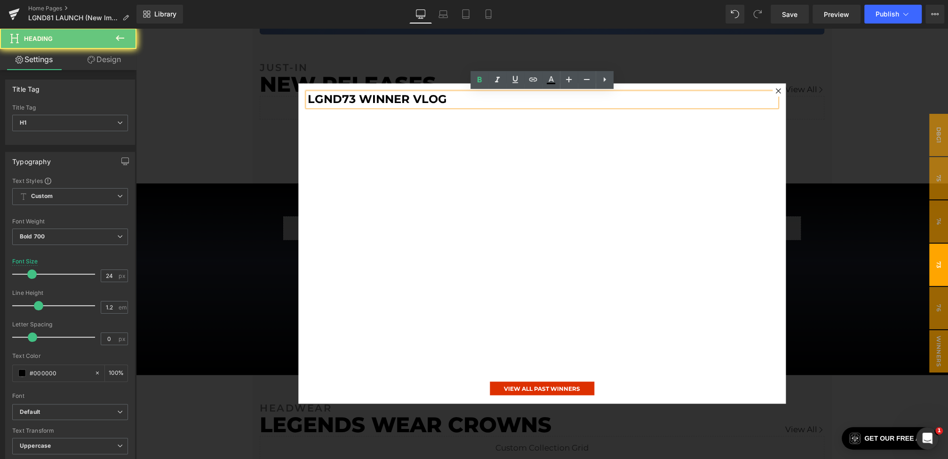
click at [354, 97] on h1 "LGND73 Winner Vlog" at bounding box center [542, 100] width 469 height 14
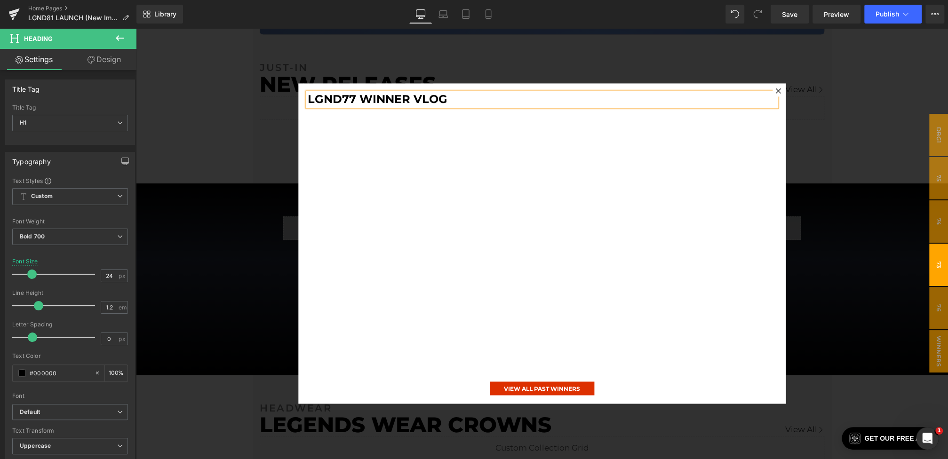
click at [272, 210] on div at bounding box center [542, 243] width 812 height 431
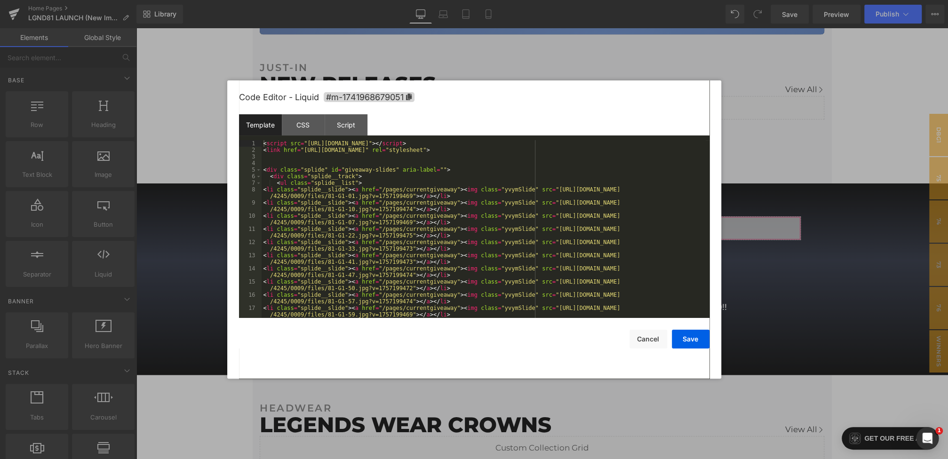
click at [404, 0] on div "Youtube You are previewing how the will restyle your page. You can not edit Ele…" at bounding box center [474, 0] width 948 height 0
click at [779, 325] on div at bounding box center [474, 229] width 948 height 459
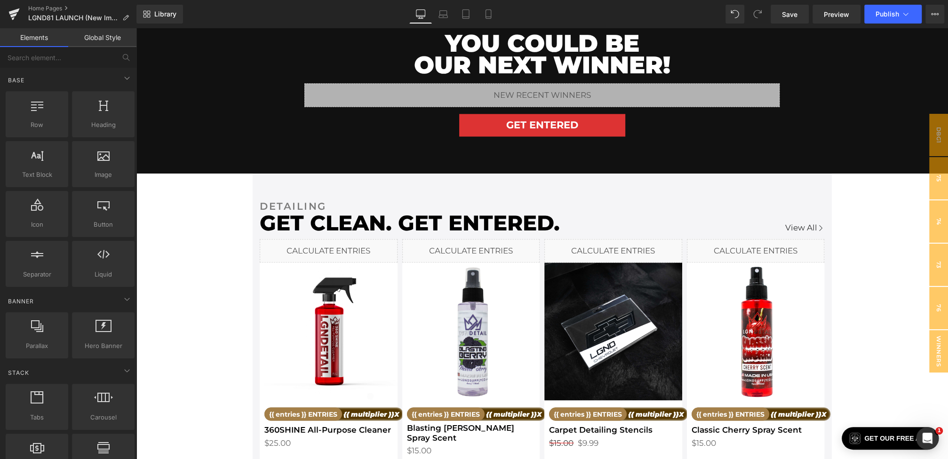
scroll to position [1130, 0]
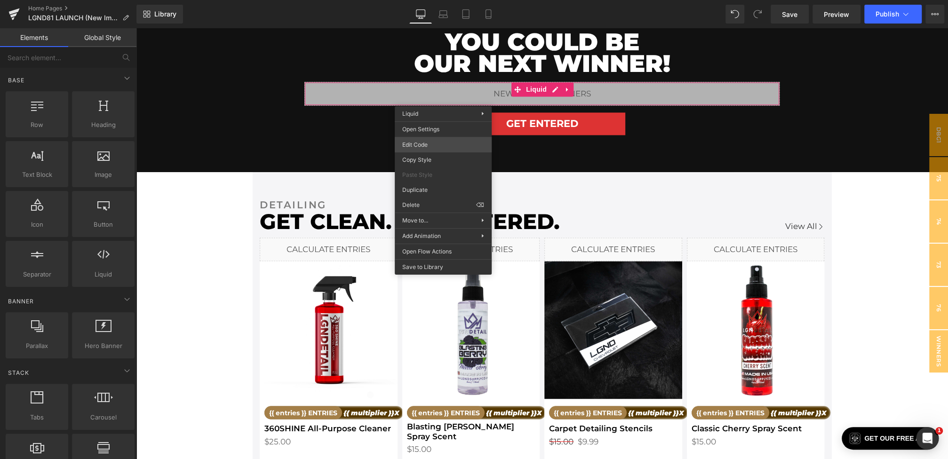
click at [419, 0] on div "Youtube You are previewing how the will restyle your page. You can not edit Ele…" at bounding box center [474, 0] width 948 height 0
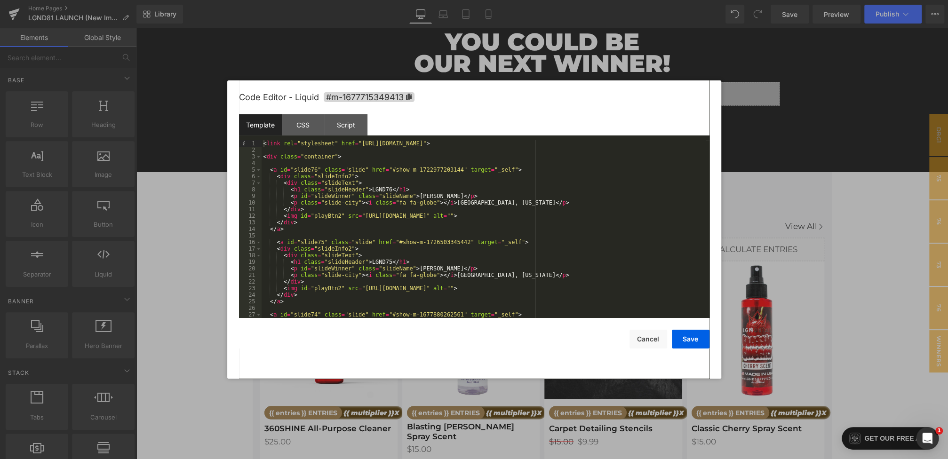
click at [353, 159] on div "< link rel = "stylesheet" href = "[URL][DOMAIN_NAME]" > < div class = "containe…" at bounding box center [484, 235] width 444 height 191
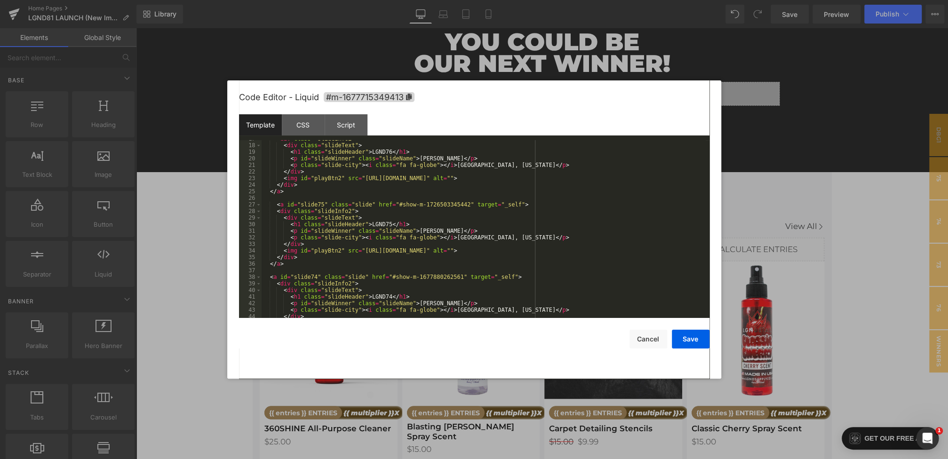
scroll to position [124, 0]
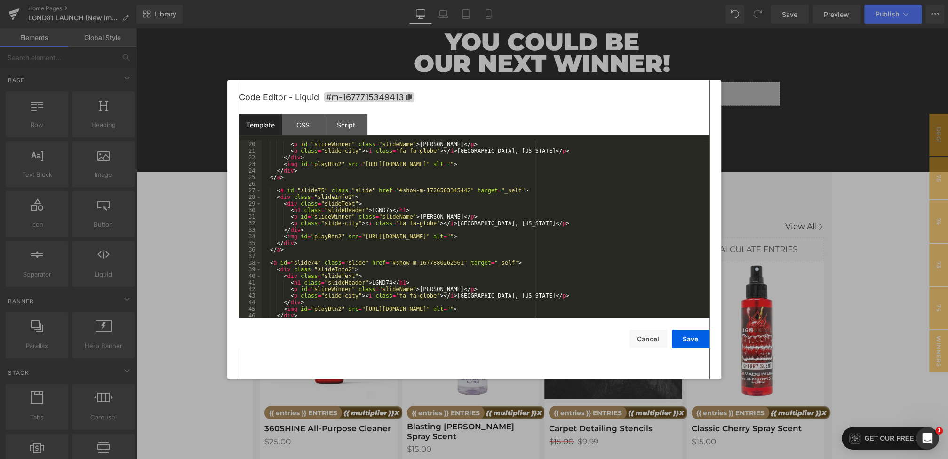
click at [314, 263] on div "< h1 class = "slideHeader" > LGND76 </ h1 > < p id = "slideWinner" class = "sli…" at bounding box center [484, 230] width 444 height 191
click at [318, 263] on div "< h1 class = "slideHeader" > LGND76 </ h1 > < p id = "slideWinner" class = "sli…" at bounding box center [484, 230] width 444 height 191
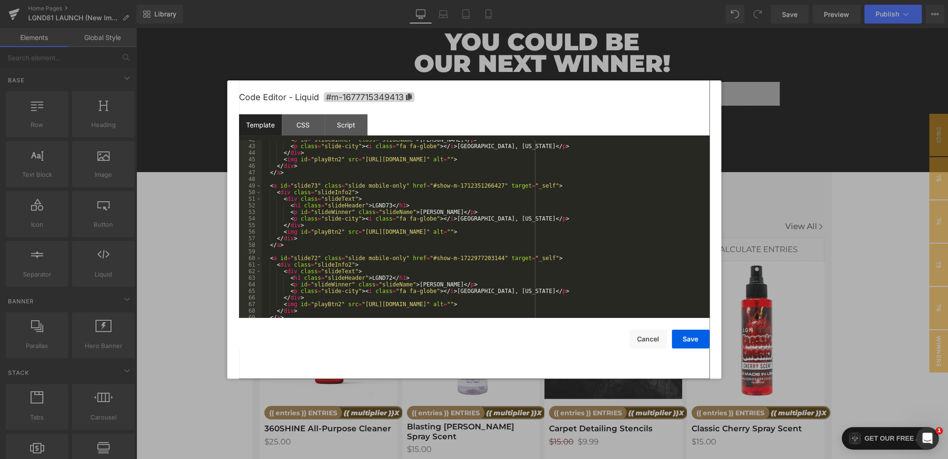
scroll to position [309, 0]
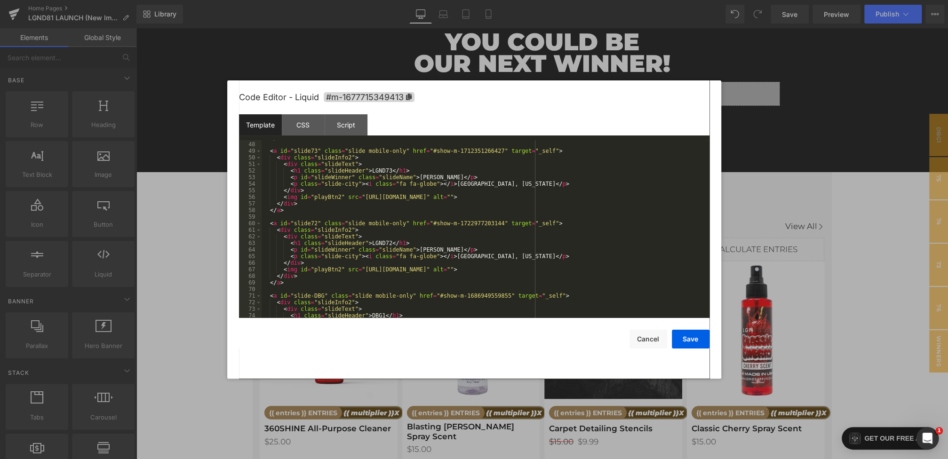
click at [295, 286] on div "</ a > < a id = "slide73" class = "slide mobile-only" href = "#show-m-171235126…" at bounding box center [484, 230] width 444 height 191
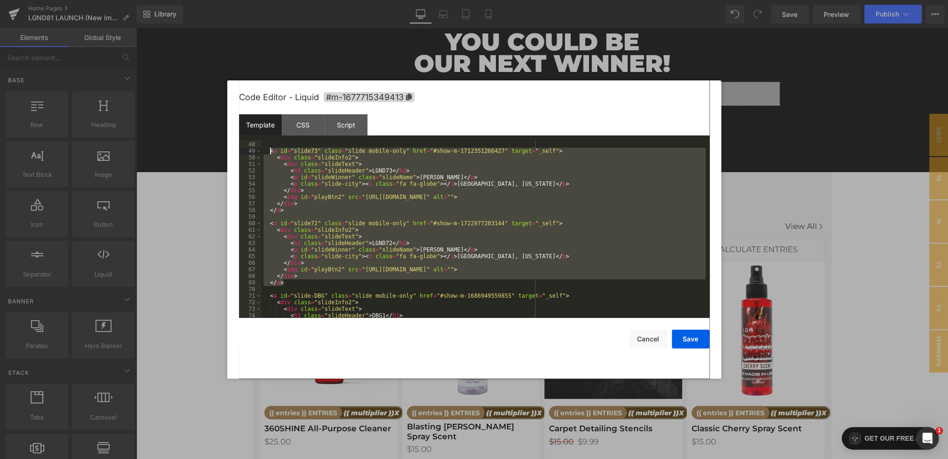
click at [269, 153] on div "</ a > < a id = "slide73" class = "slide mobile-only" href = "#show-m-171235126…" at bounding box center [484, 230] width 444 height 191
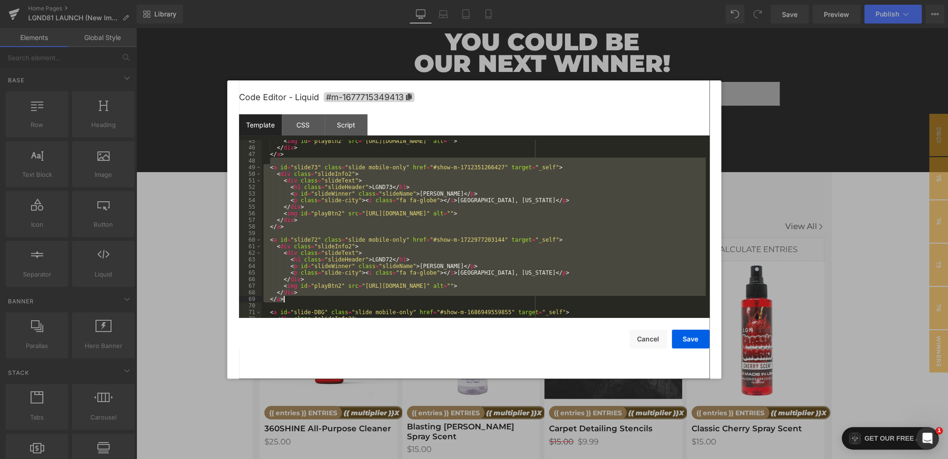
scroll to position [263, 0]
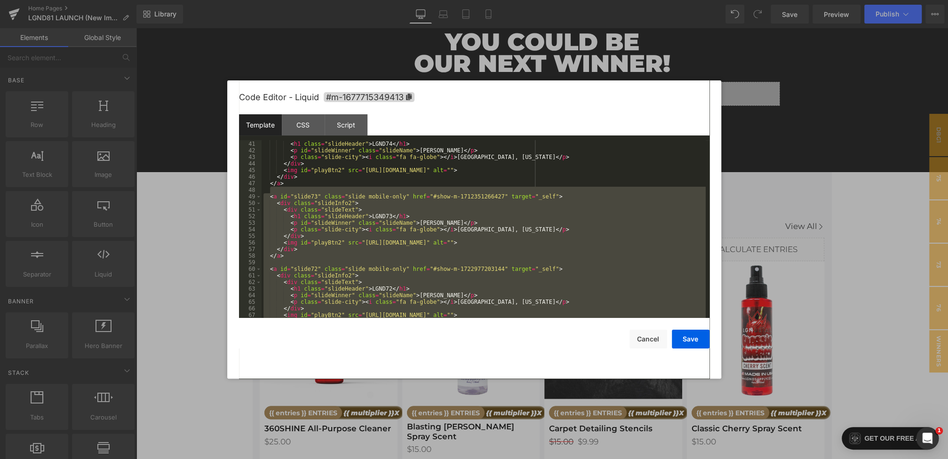
click at [441, 225] on div "< div class = "slideText" > < h1 class = "slideHeader" > LGND74 </ h1 > < p id …" at bounding box center [484, 229] width 444 height 191
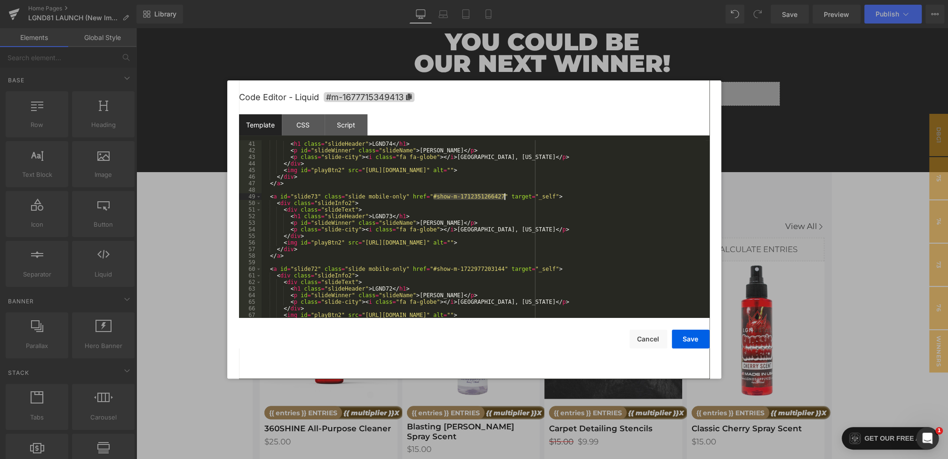
drag, startPoint x: 433, startPoint y: 199, endPoint x: 504, endPoint y: 198, distance: 71.1
click at [504, 198] on div "< div class = "slideText" > < h1 class = "slideHeader" > LGND74 </ h1 > < p id …" at bounding box center [484, 229] width 444 height 191
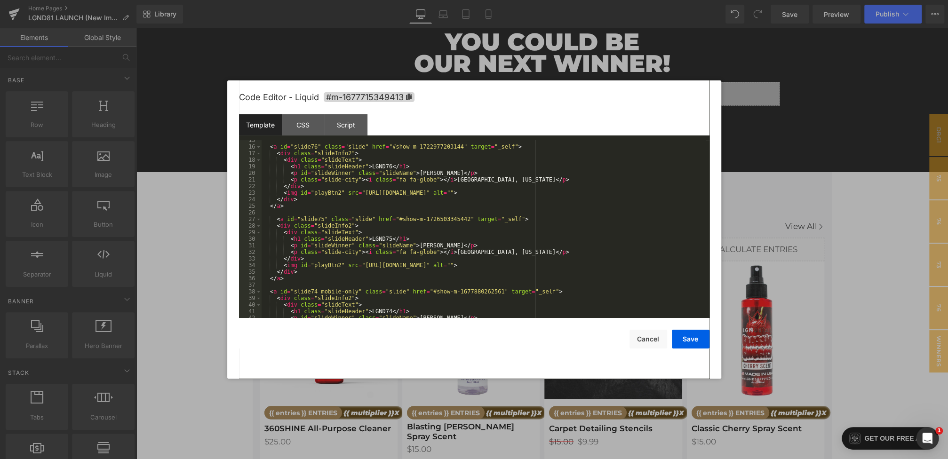
scroll to position [0, 0]
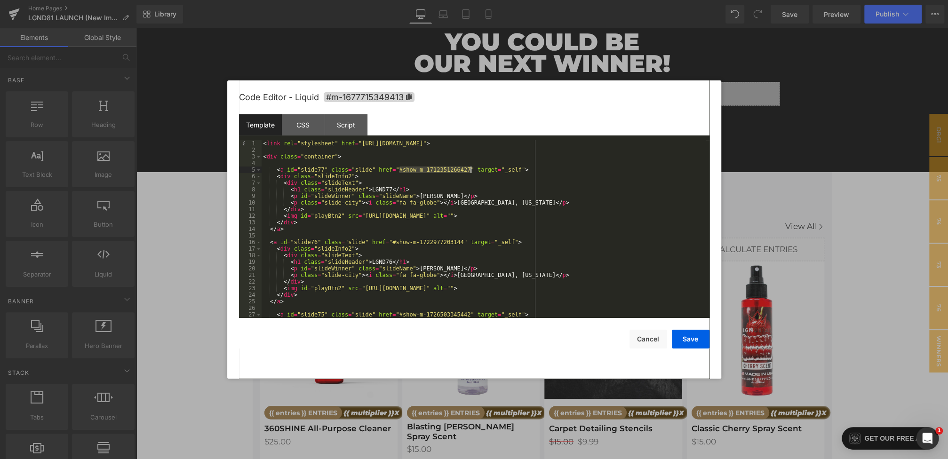
drag, startPoint x: 398, startPoint y: 168, endPoint x: 470, endPoint y: 169, distance: 71.0
click at [470, 169] on div "< link rel = "stylesheet" href = "[URL][DOMAIN_NAME]" > < div class = "containe…" at bounding box center [484, 235] width 444 height 191
click at [295, 299] on div "< img id = "playBtn2" src = "[URL][DOMAIN_NAME]" alt = "" > </ div > </ a > < a…" at bounding box center [484, 232] width 444 height 191
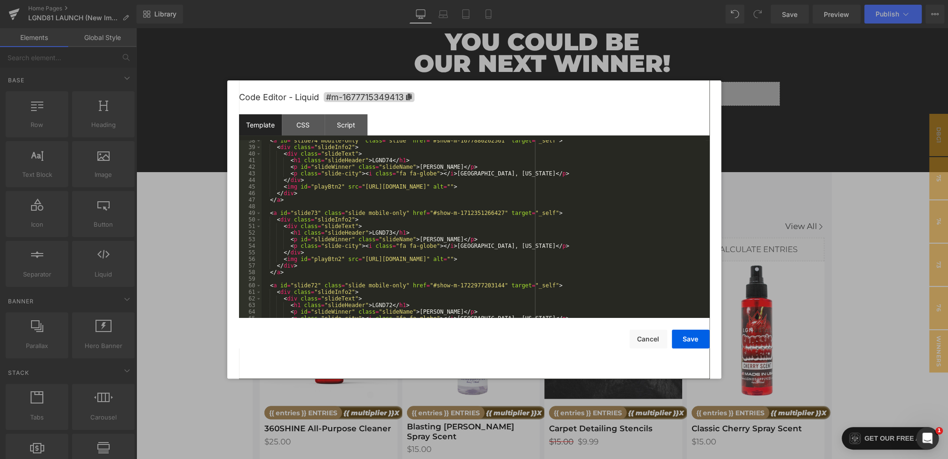
scroll to position [247, 0]
click at [266, 215] on div "< a id = "slide74 mobile-only" class = "slide" href = "#show-m-1677880262561" t…" at bounding box center [484, 232] width 444 height 191
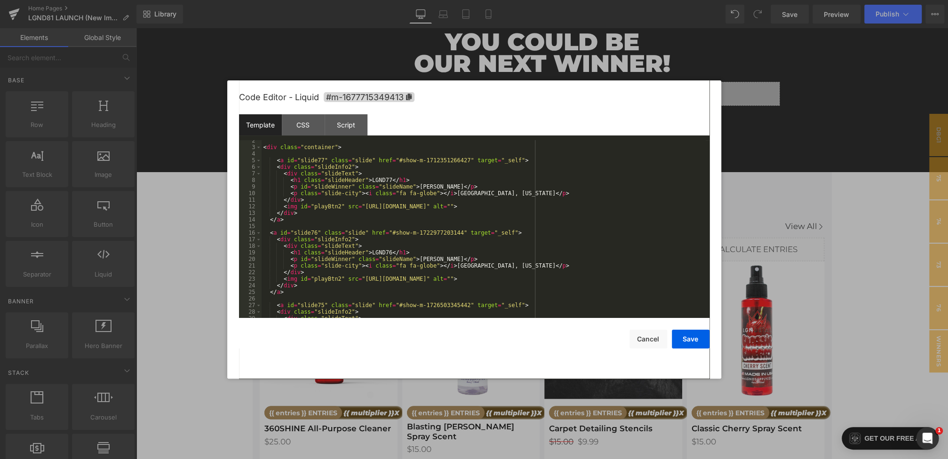
scroll to position [0, 0]
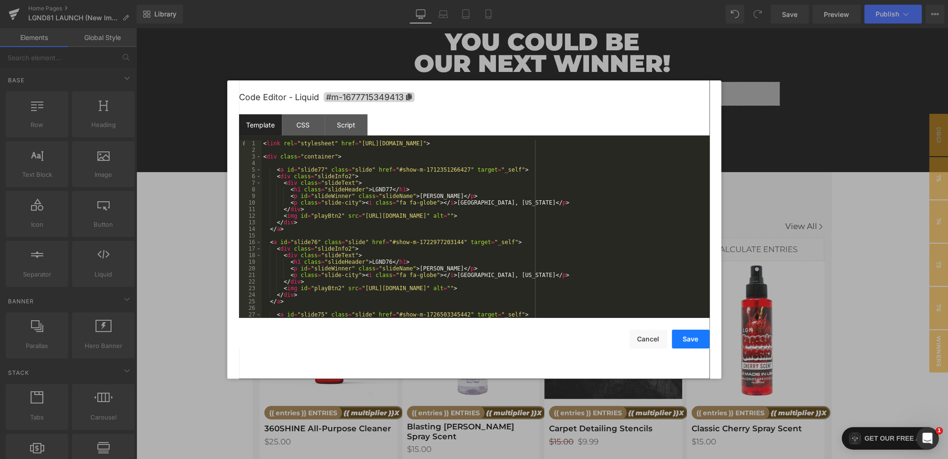
click at [683, 337] on button "Save" at bounding box center [691, 339] width 38 height 19
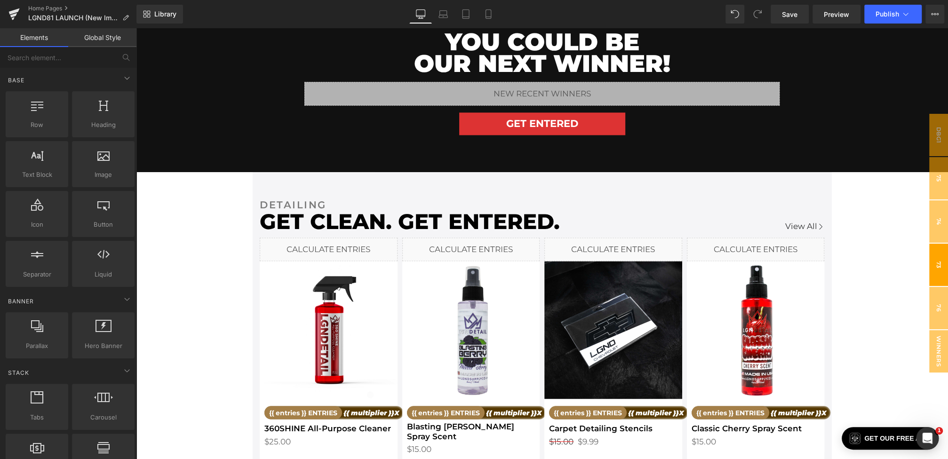
click at [939, 258] on span "73" at bounding box center [938, 265] width 19 height 42
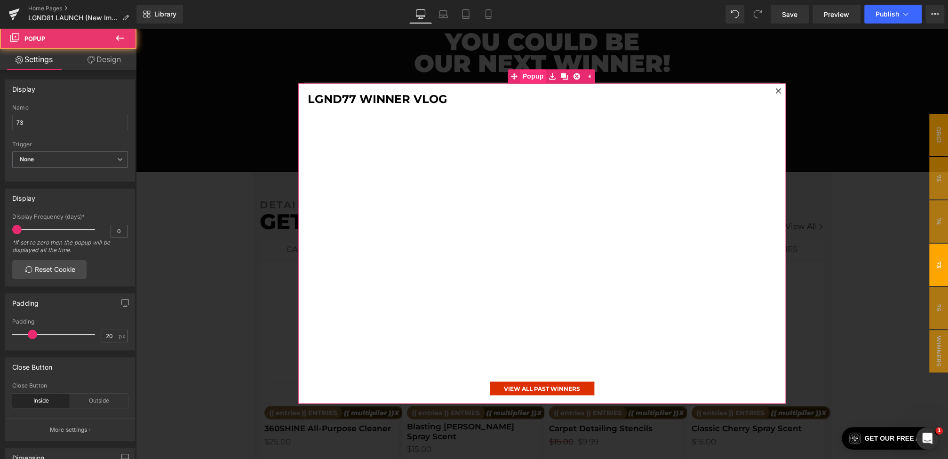
click at [533, 76] on span "Popup" at bounding box center [533, 76] width 26 height 14
click at [47, 128] on input "73" at bounding box center [70, 123] width 116 height 16
type input "77"
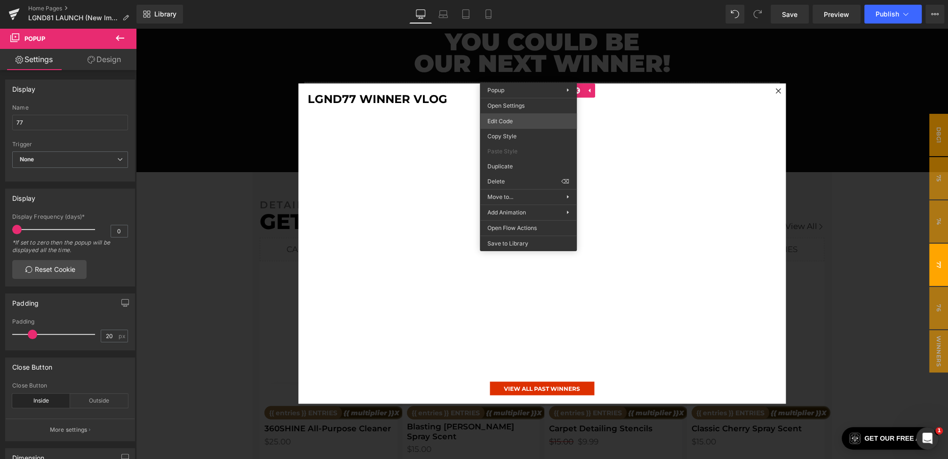
click at [516, 0] on div "Youtube You are previewing how the will restyle your page. You can not edit Ele…" at bounding box center [474, 0] width 948 height 0
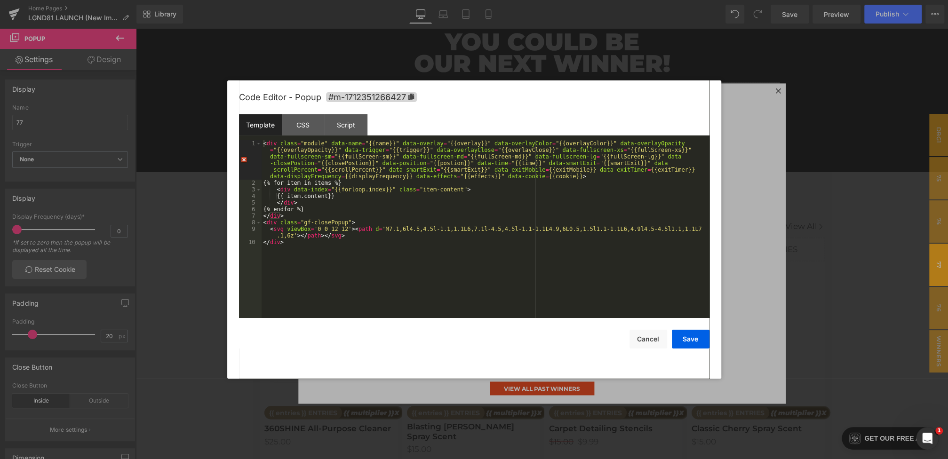
click at [829, 137] on div at bounding box center [474, 229] width 948 height 459
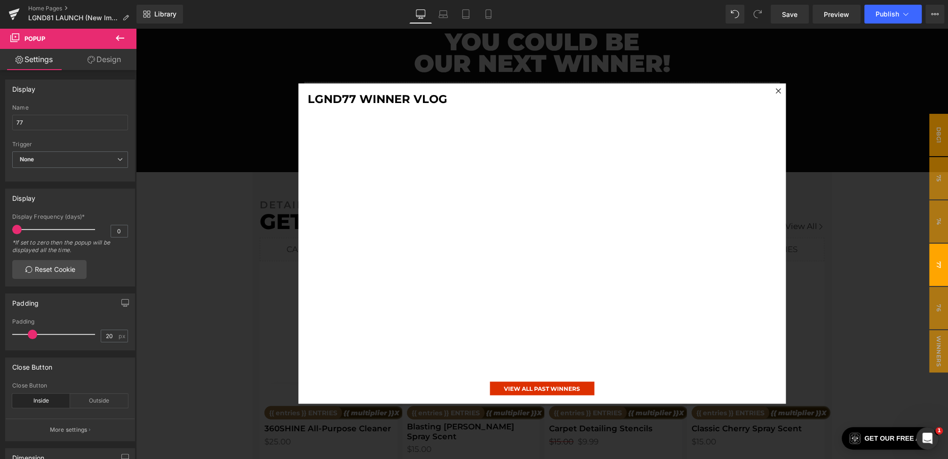
click at [822, 153] on div at bounding box center [542, 243] width 812 height 431
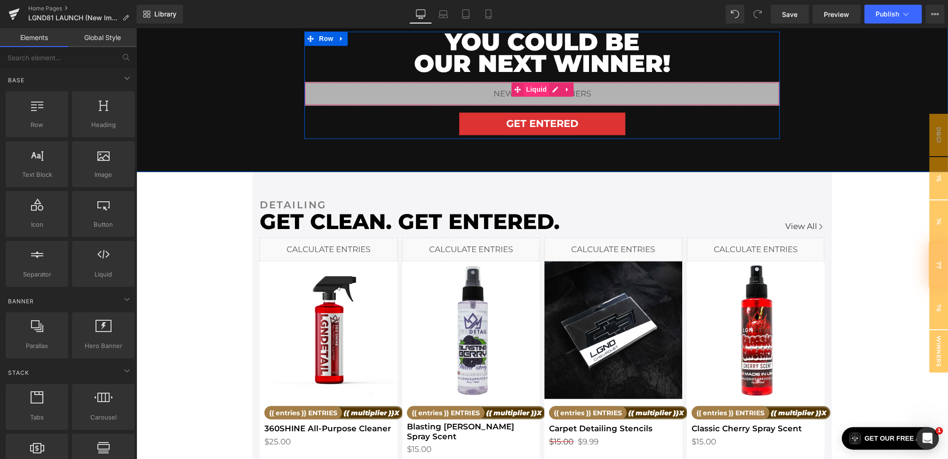
click at [536, 90] on span "Liquid" at bounding box center [536, 89] width 25 height 14
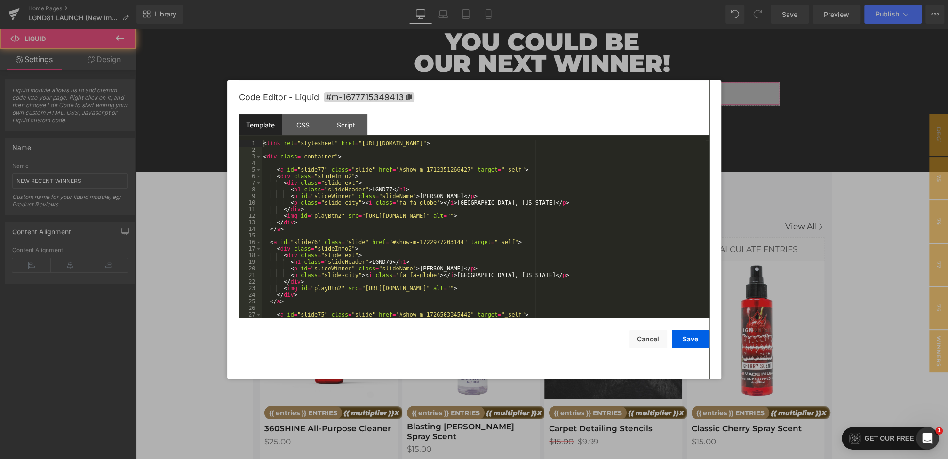
click at [527, 0] on div "Liquid You are previewing how the will restyle your page. You can not edit Elem…" at bounding box center [474, 0] width 948 height 0
click at [311, 121] on div "CSS" at bounding box center [303, 124] width 43 height 21
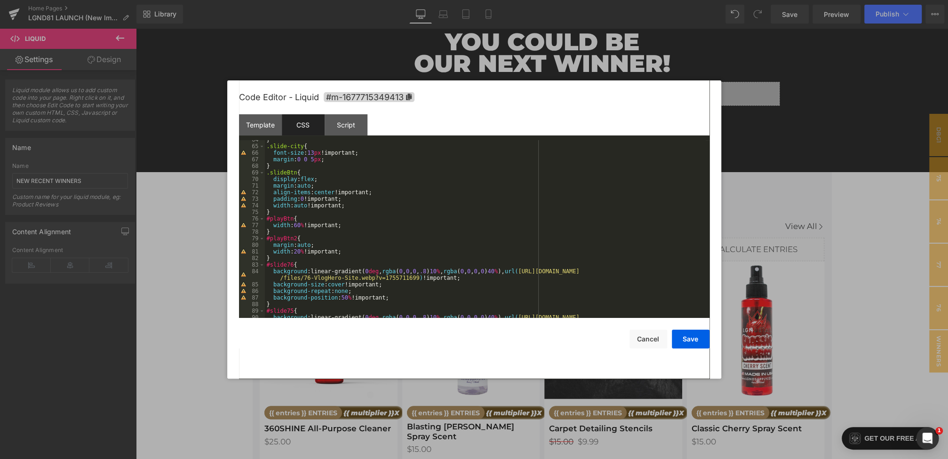
scroll to position [449, 0]
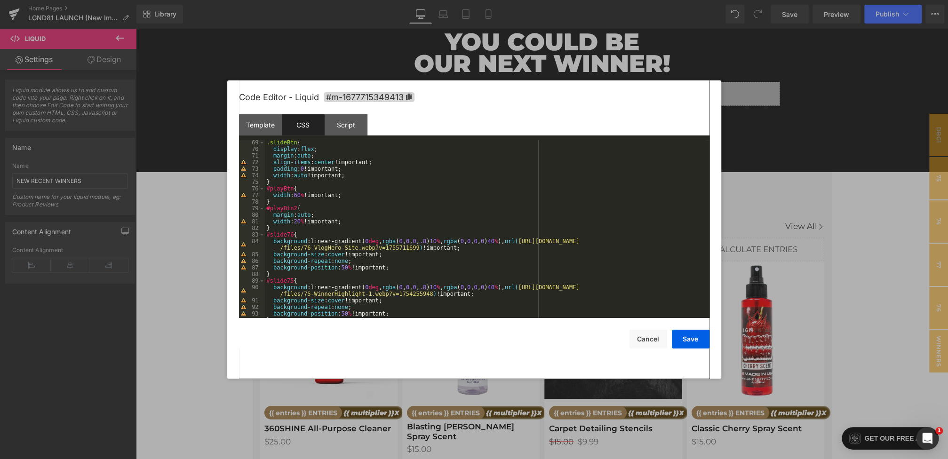
click at [303, 227] on div ".slideBtn { display : flex ; margin : auto ; align-items : center !important; p…" at bounding box center [485, 234] width 441 height 191
click at [692, 334] on button "Save" at bounding box center [691, 339] width 38 height 19
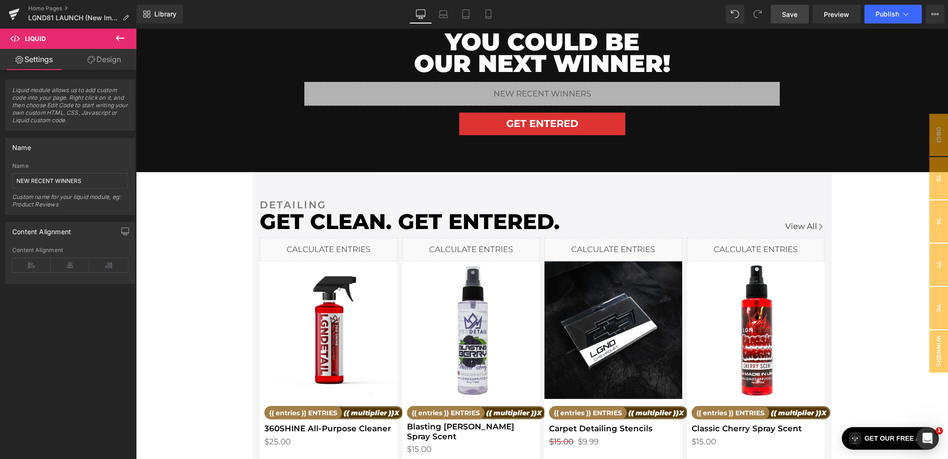
click at [794, 9] on span "Save" at bounding box center [790, 14] width 16 height 10
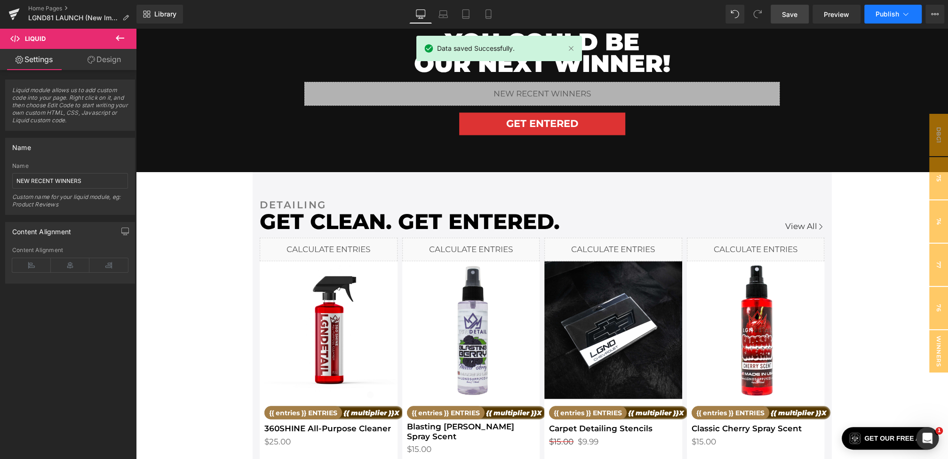
click at [890, 11] on span "Publish" at bounding box center [888, 14] width 24 height 8
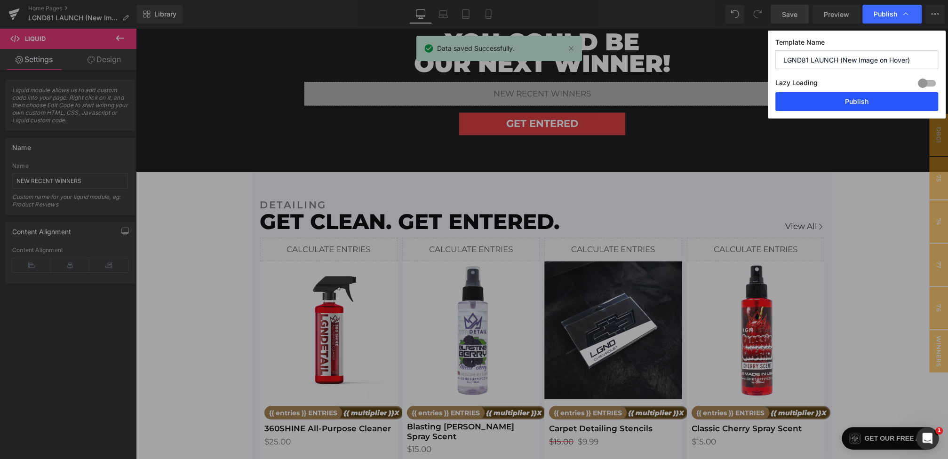
click at [848, 101] on button "Publish" at bounding box center [856, 101] width 163 height 19
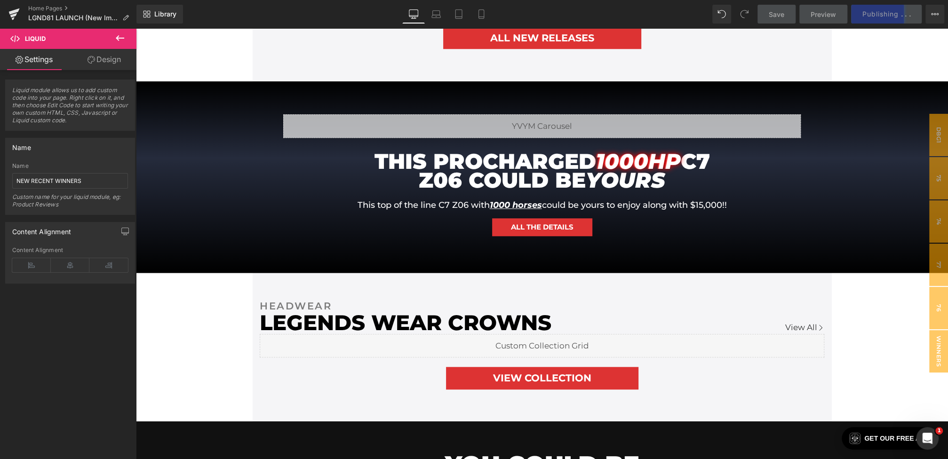
scroll to position [663, 0]
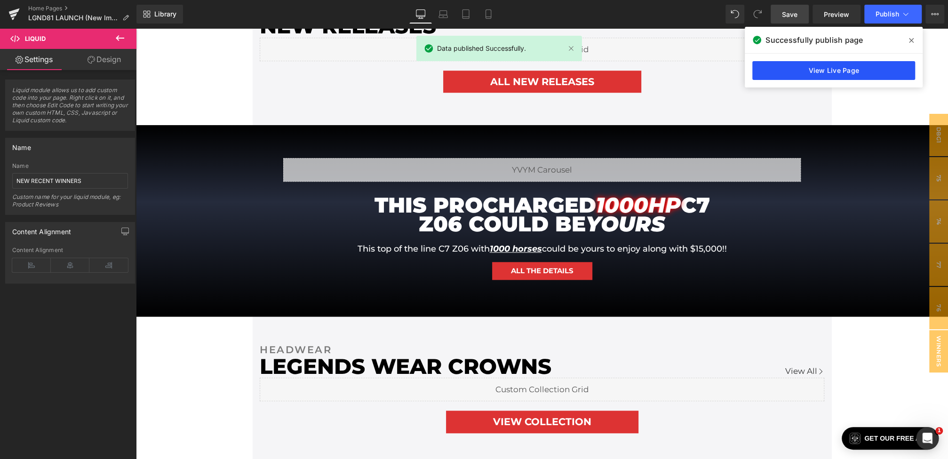
click at [844, 71] on link "View Live Page" at bounding box center [833, 70] width 163 height 19
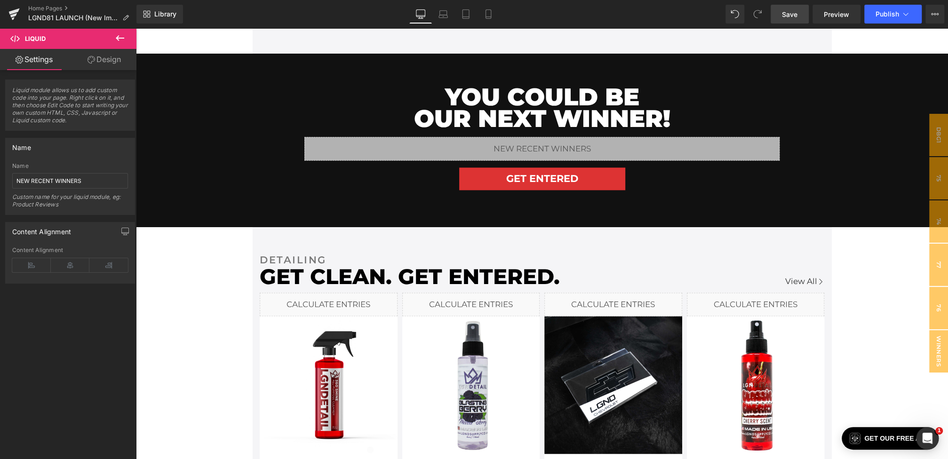
scroll to position [1116, 0]
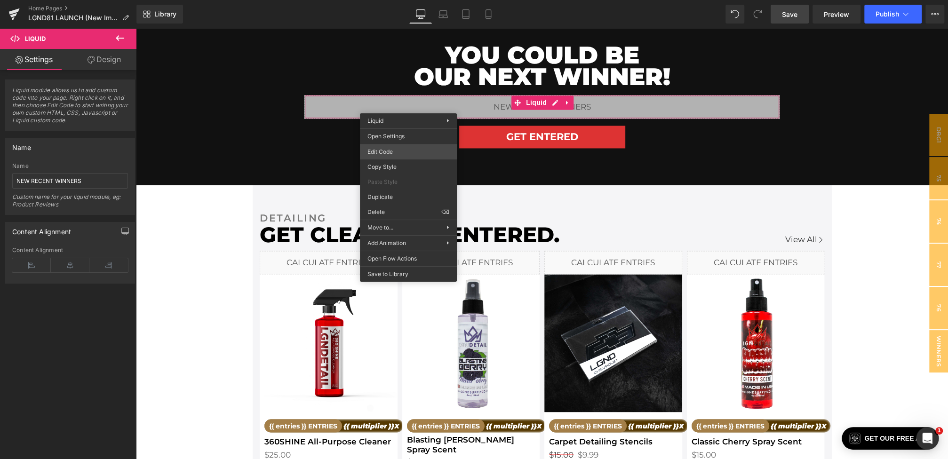
click at [394, 0] on div "Liquid You are previewing how the will restyle your page. You can not edit Elem…" at bounding box center [474, 0] width 948 height 0
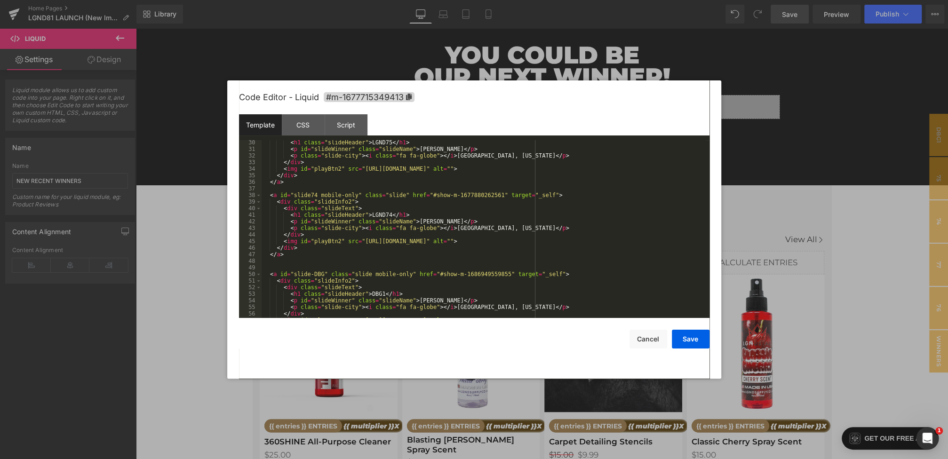
scroll to position [200, 0]
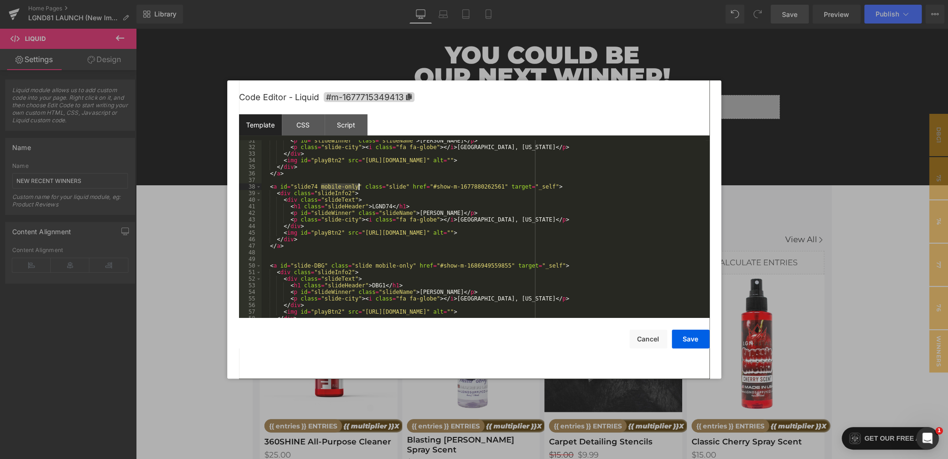
drag, startPoint x: 322, startPoint y: 187, endPoint x: 358, endPoint y: 189, distance: 36.3
click at [358, 189] on div "< p id = "slideWinner" class = "slideName" > [PERSON_NAME] </ p > < p class = "…" at bounding box center [484, 232] width 444 height 191
click at [365, 187] on div "< p id = "slideWinner" class = "slideName" > [PERSON_NAME] </ p > < p class = "…" at bounding box center [484, 232] width 444 height 191
click at [688, 347] on button "Save" at bounding box center [691, 339] width 38 height 19
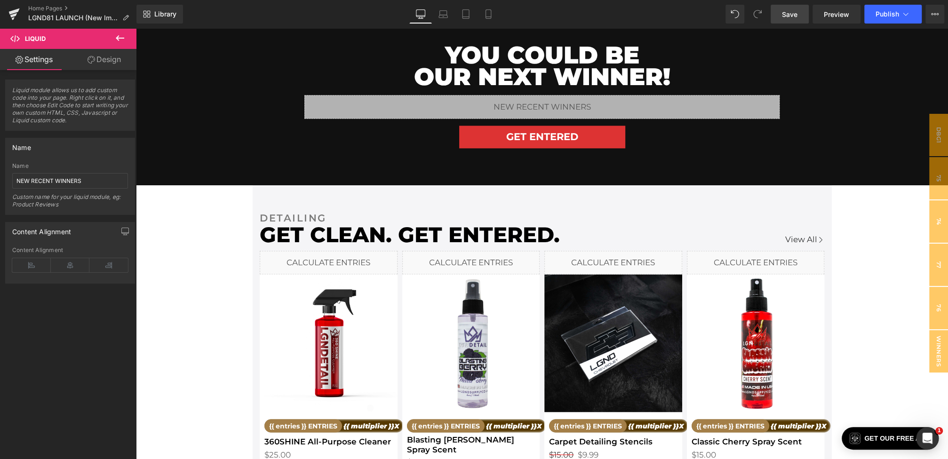
click at [786, 15] on span "Save" at bounding box center [790, 14] width 16 height 10
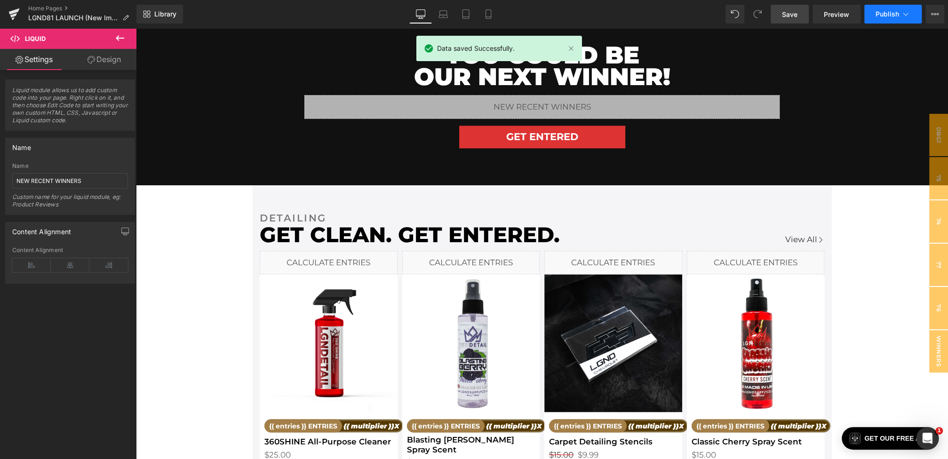
click at [883, 16] on span "Publish" at bounding box center [888, 14] width 24 height 8
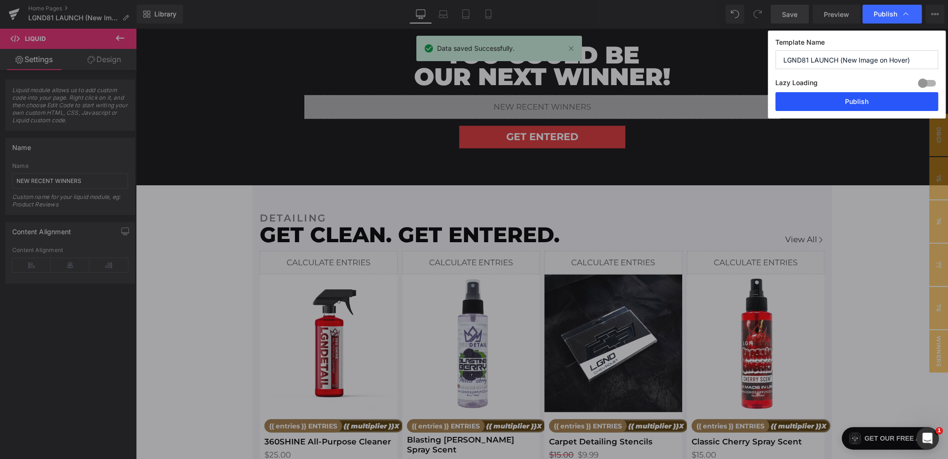
click at [857, 110] on button "Publish" at bounding box center [856, 101] width 163 height 19
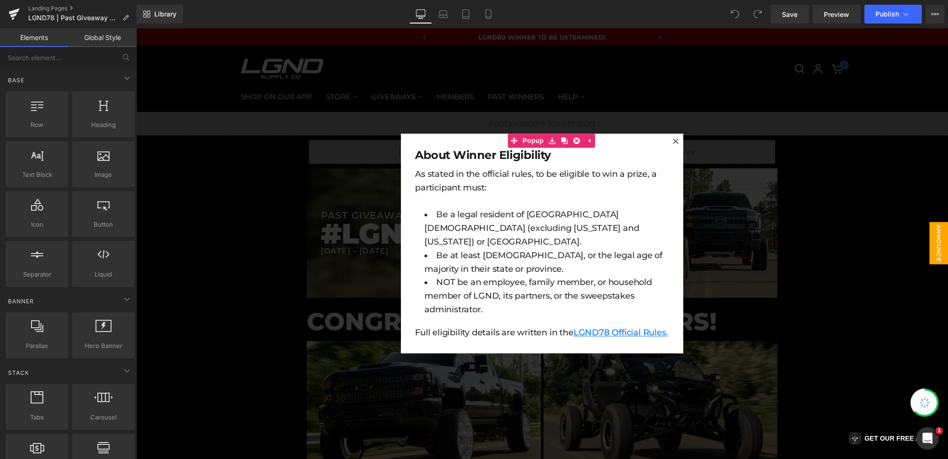
click at [383, 274] on div at bounding box center [542, 243] width 812 height 431
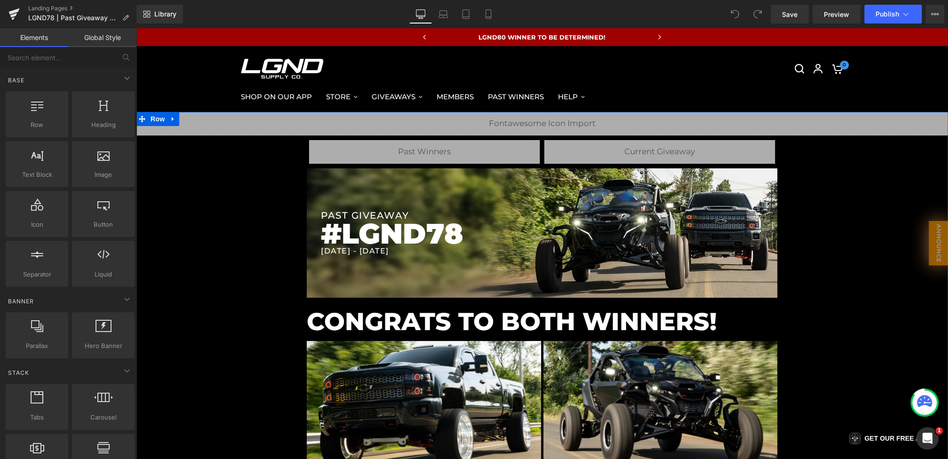
scroll to position [142, 0]
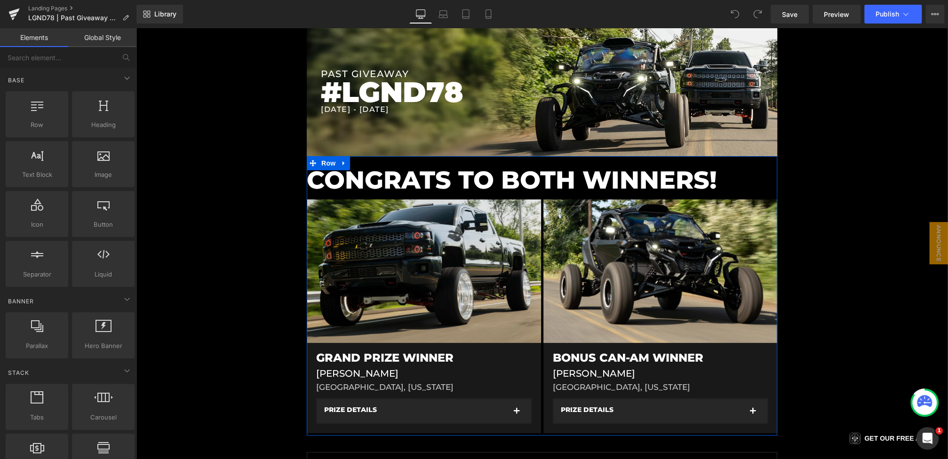
click at [438, 238] on img at bounding box center [424, 270] width 234 height 143
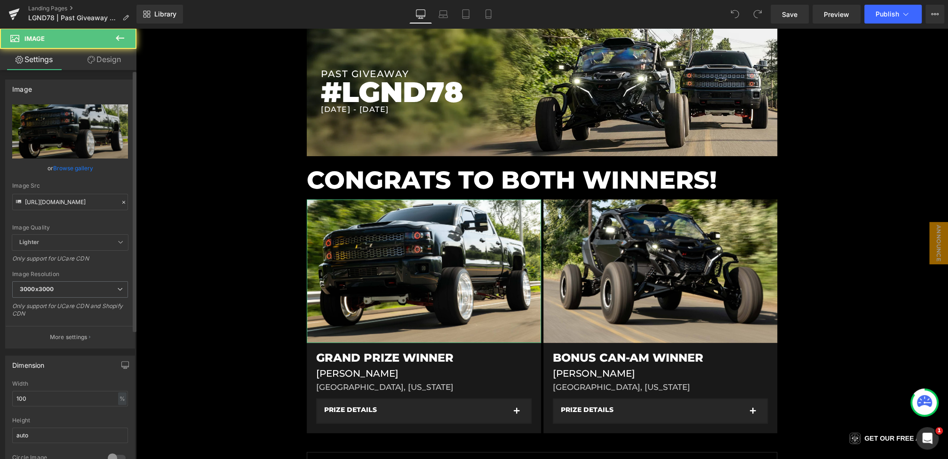
click at [120, 204] on icon at bounding box center [123, 202] width 7 height 7
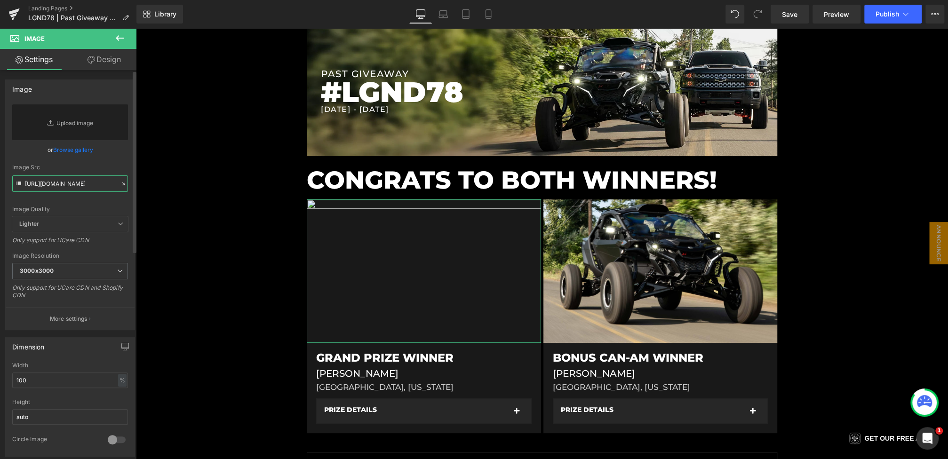
click at [83, 189] on input "[URL][DOMAIN_NAME]" at bounding box center [70, 183] width 116 height 16
paste input "[URL][DOMAIN_NAME]"
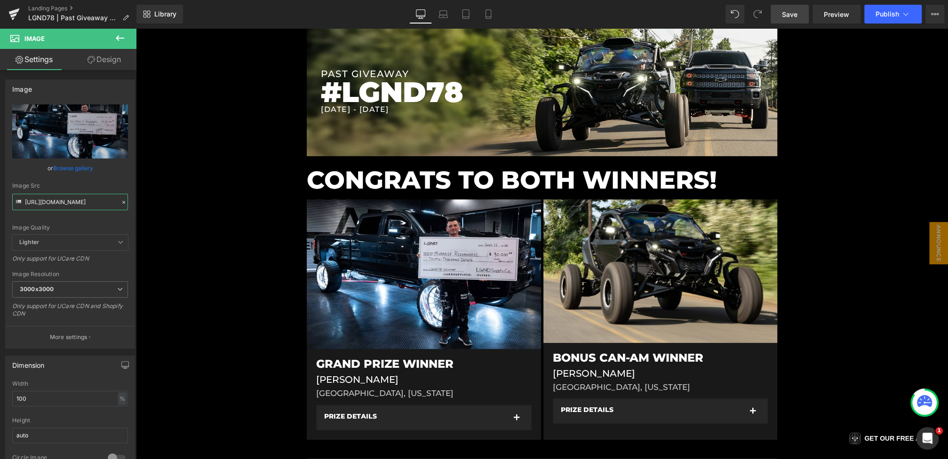
type input "[URL][DOMAIN_NAME]"
drag, startPoint x: 796, startPoint y: 16, endPoint x: 567, endPoint y: 60, distance: 232.9
click at [796, 16] on span "Save" at bounding box center [790, 14] width 16 height 10
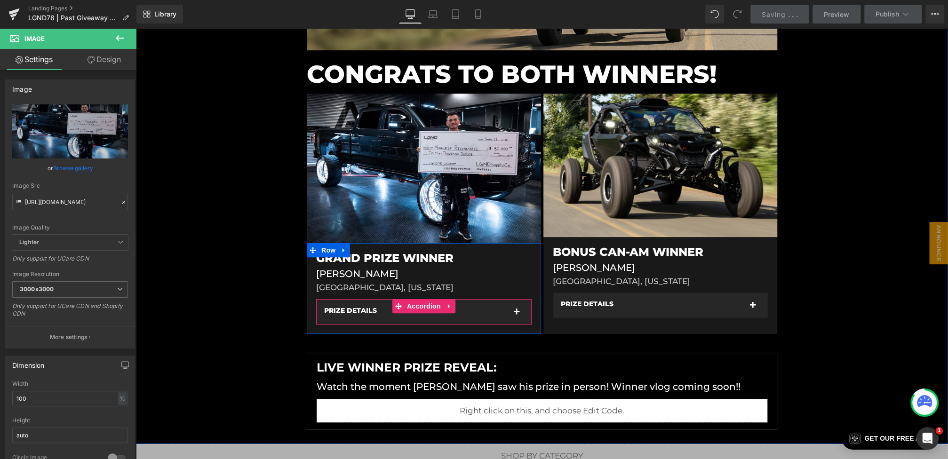
click at [520, 316] on button "button" at bounding box center [516, 312] width 19 height 24
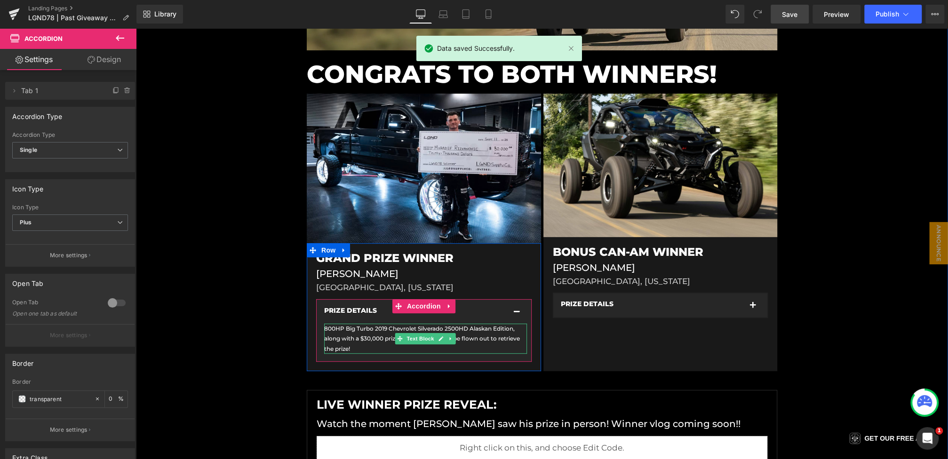
drag, startPoint x: 363, startPoint y: 341, endPoint x: 432, endPoint y: 341, distance: 69.2
click at [363, 341] on font "800HP Big Turbo 2019 Chevrolet Silverado 2500HD Alaskan Edition, along with a $…" at bounding box center [422, 338] width 196 height 27
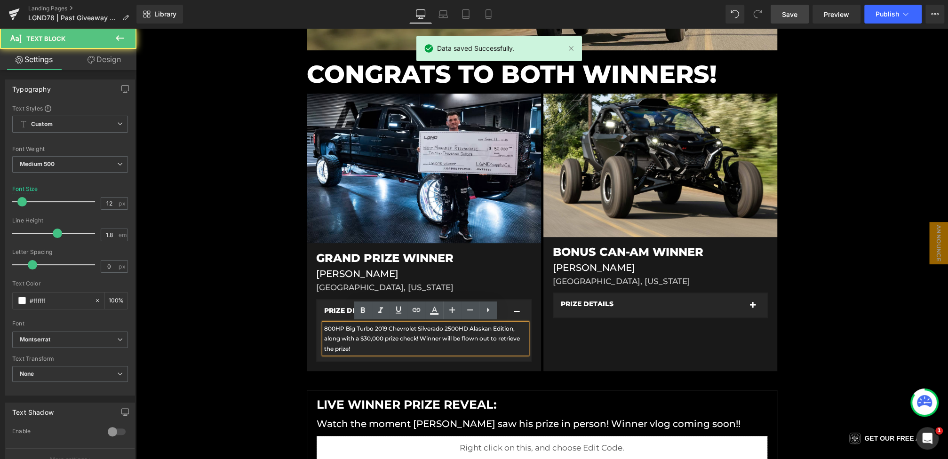
click at [466, 341] on font "800HP Big Turbo 2019 Chevrolet Silverado 2500HD Alaskan Edition, along with a $…" at bounding box center [422, 338] width 196 height 27
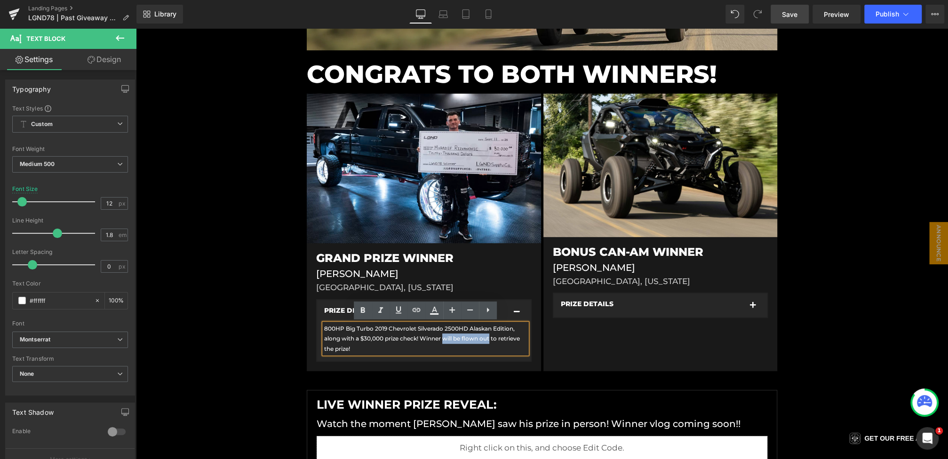
drag, startPoint x: 446, startPoint y: 338, endPoint x: 491, endPoint y: 340, distance: 45.2
click at [491, 340] on font "800HP Big Turbo 2019 Chevrolet Silverado 2500HD Alaskan Edition, along with a $…" at bounding box center [422, 338] width 196 height 27
click at [795, 15] on span "Save" at bounding box center [790, 14] width 16 height 10
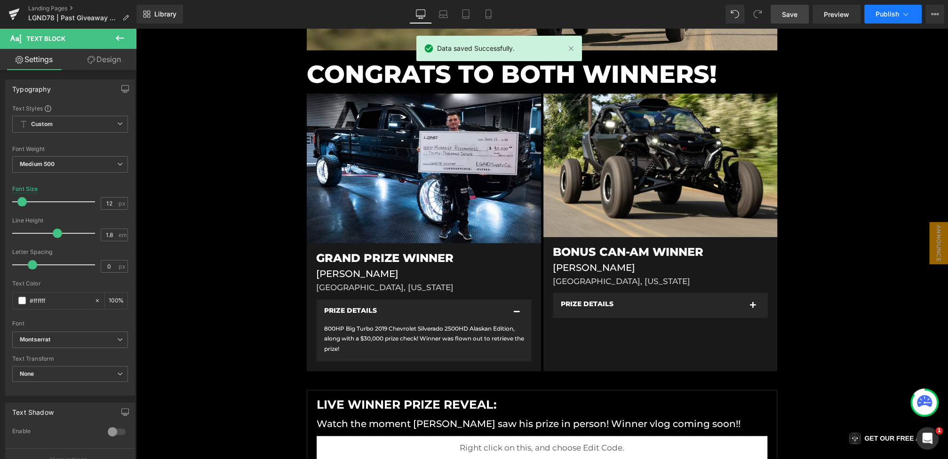
click at [903, 16] on icon at bounding box center [905, 13] width 9 height 9
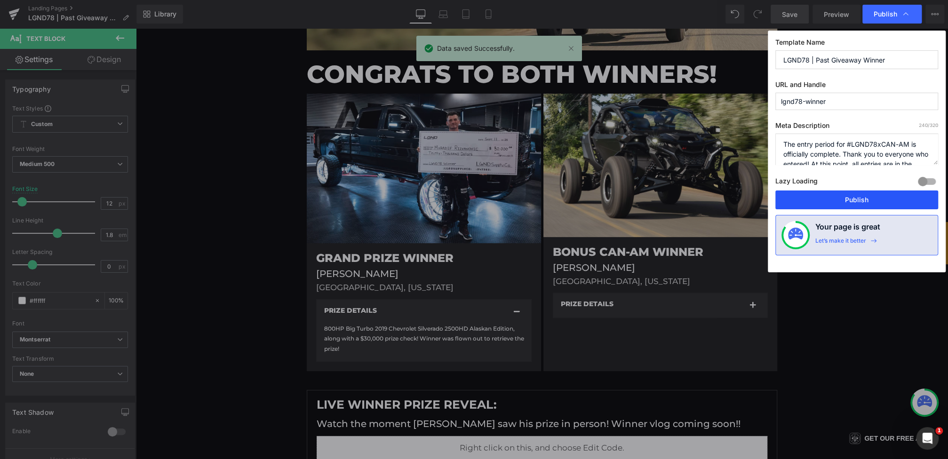
click at [829, 194] on button "Publish" at bounding box center [856, 200] width 163 height 19
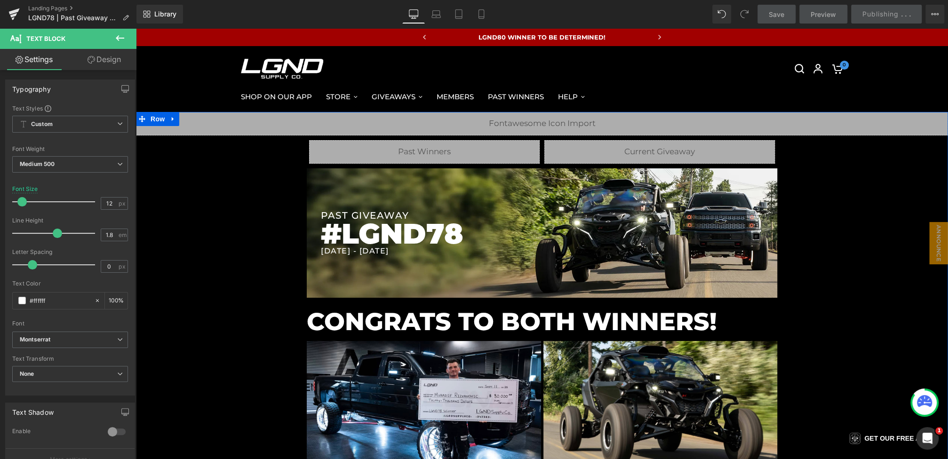
scroll to position [135, 0]
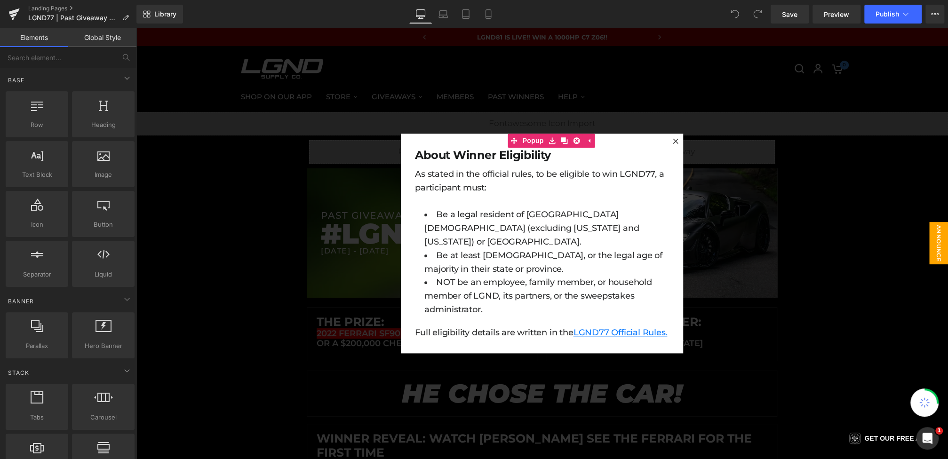
click at [307, 231] on div at bounding box center [542, 243] width 812 height 431
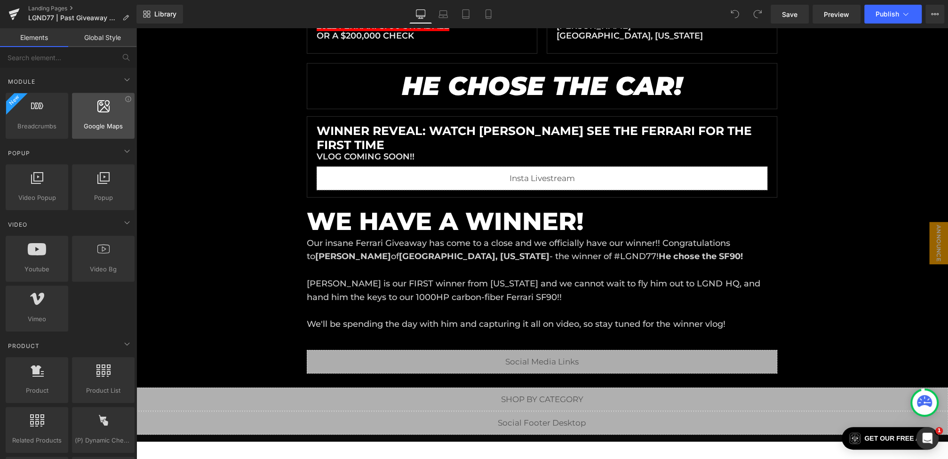
scroll to position [485, 0]
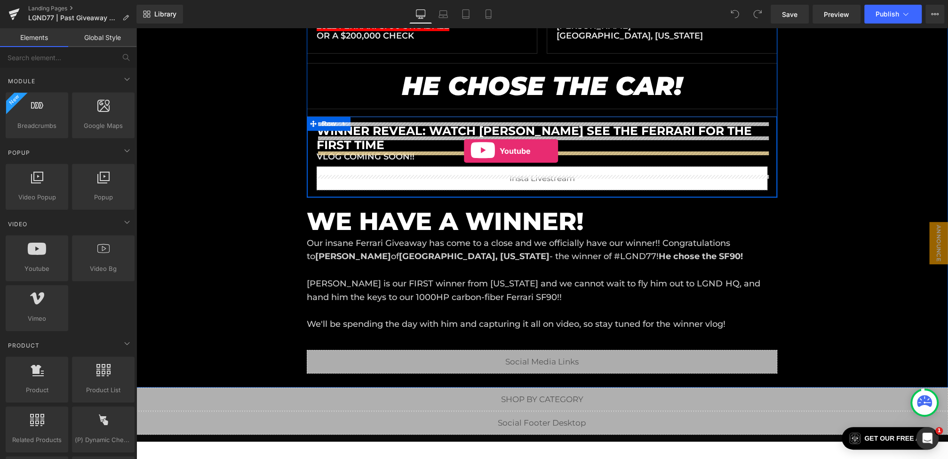
drag, startPoint x: 191, startPoint y: 295, endPoint x: 464, endPoint y: 151, distance: 309.2
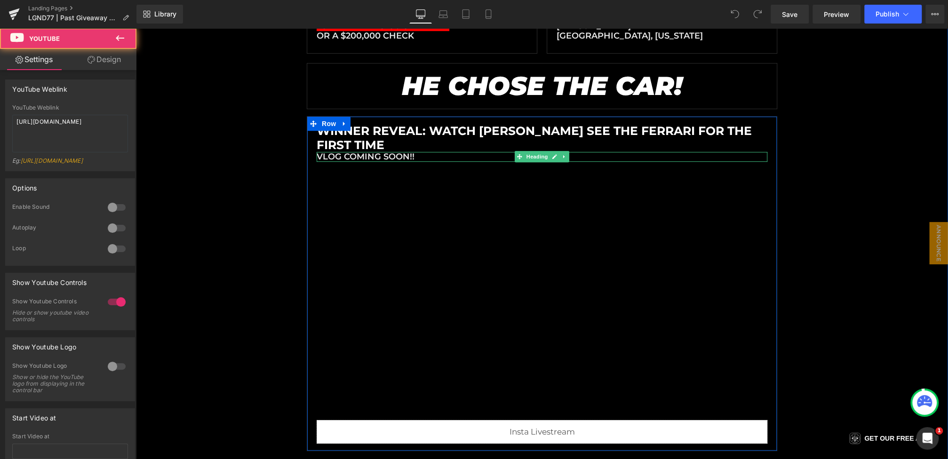
click at [392, 152] on h1 "VLOG COMING SOON!!" at bounding box center [542, 157] width 451 height 10
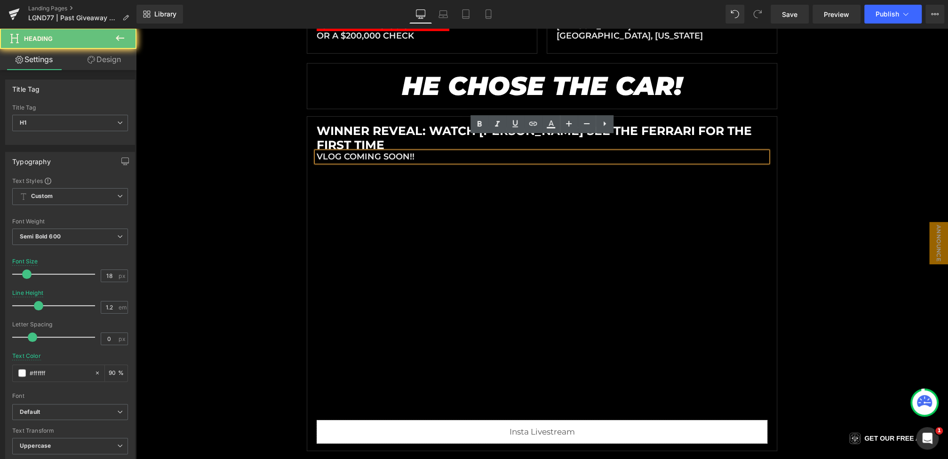
click at [228, 177] on div "Liquid Liquid Liquid Row Row PAST GIVEAWAY Heading #LGND77 Heading 7/26/2025 - …" at bounding box center [542, 215] width 812 height 823
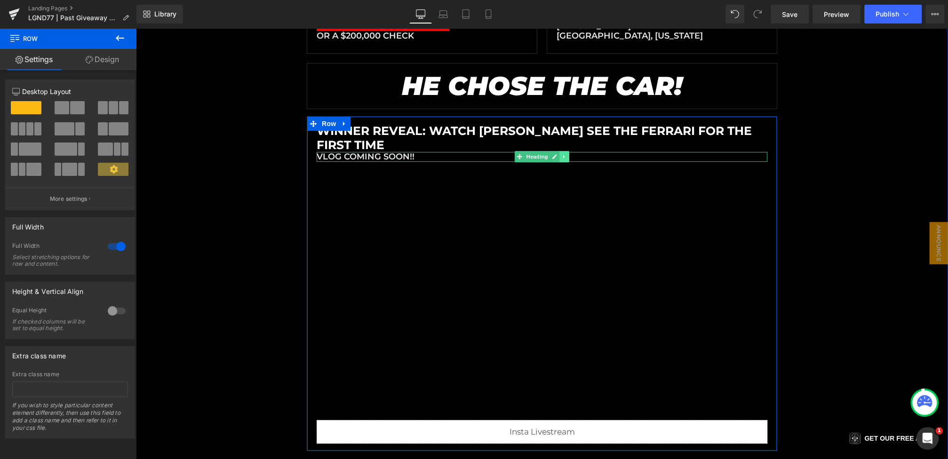
click at [560, 151] on link at bounding box center [565, 156] width 10 height 11
click at [568, 154] on icon at bounding box center [569, 156] width 5 height 5
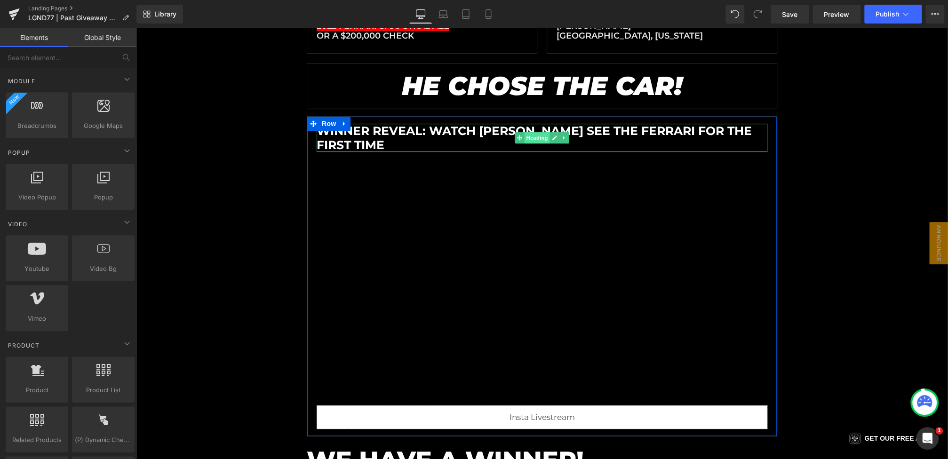
click at [537, 132] on span "Heading" at bounding box center [537, 137] width 25 height 11
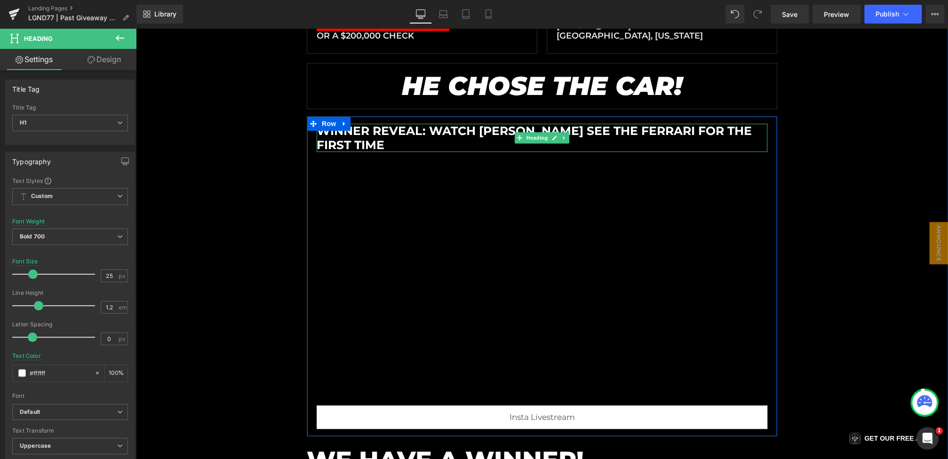
click at [723, 130] on h1 "WINNER reveal: watch brad see the ferrari for the first time" at bounding box center [542, 138] width 451 height 28
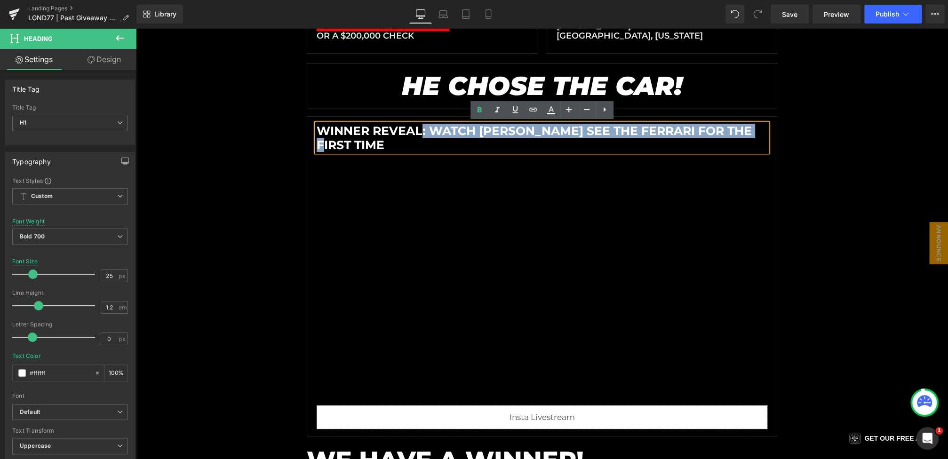
drag, startPoint x: 760, startPoint y: 128, endPoint x: 423, endPoint y: 129, distance: 337.3
click at [423, 129] on h1 "WINNER reveal: watch brad see the ferrari for the first time" at bounding box center [542, 138] width 451 height 28
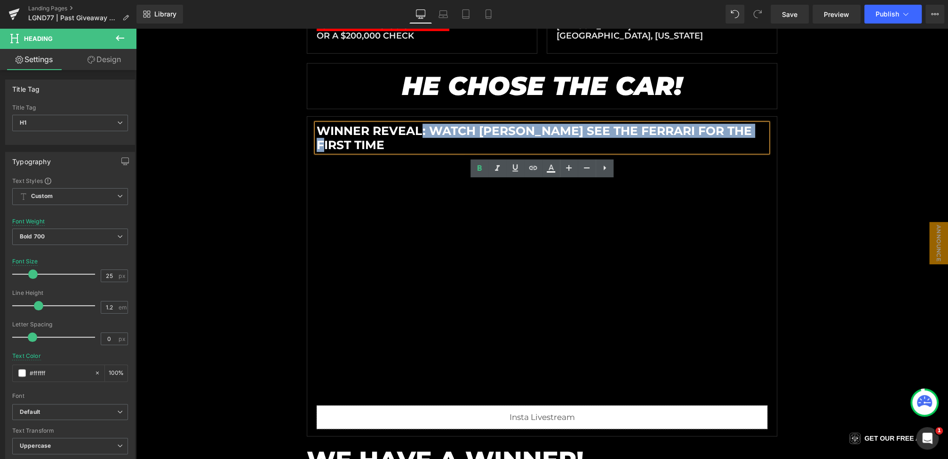
scroll to position [249, 0]
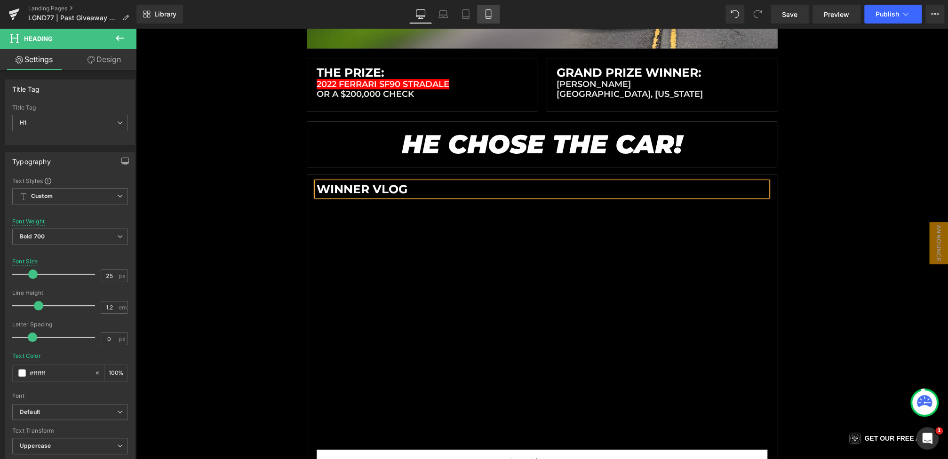
click at [484, 11] on icon at bounding box center [488, 13] width 9 height 9
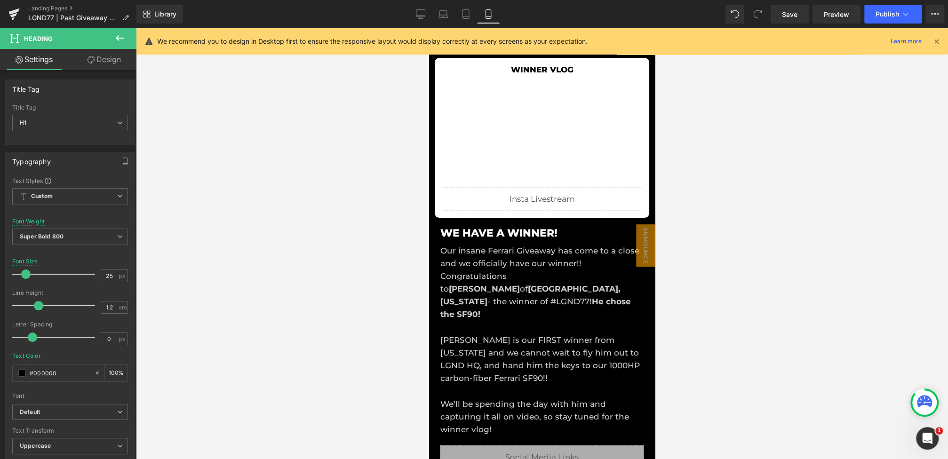
scroll to position [140, 0]
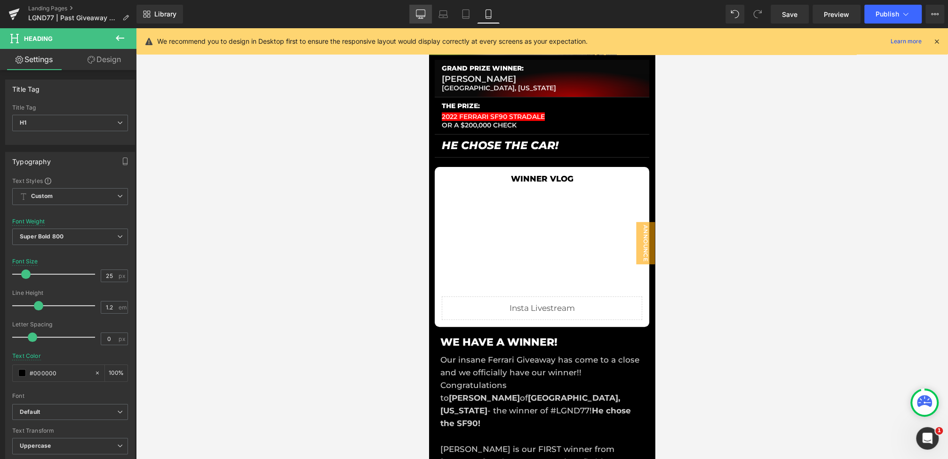
click at [418, 14] on icon at bounding box center [420, 13] width 9 height 9
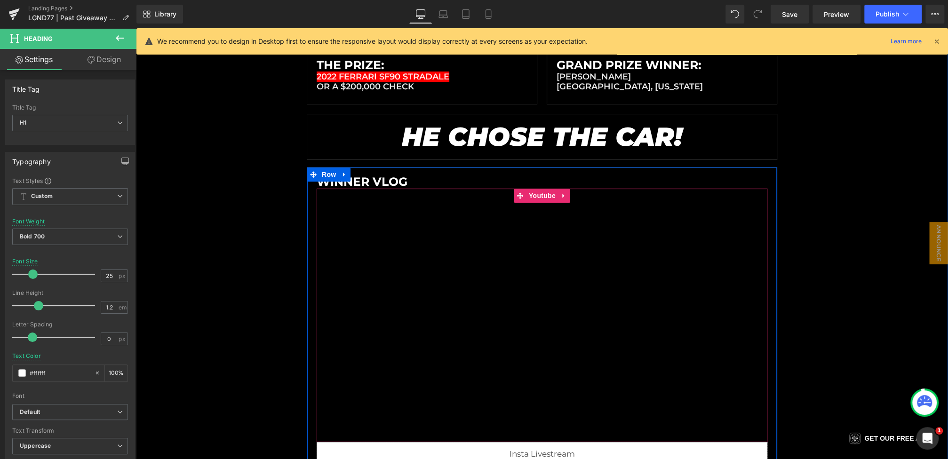
scroll to position [328, 0]
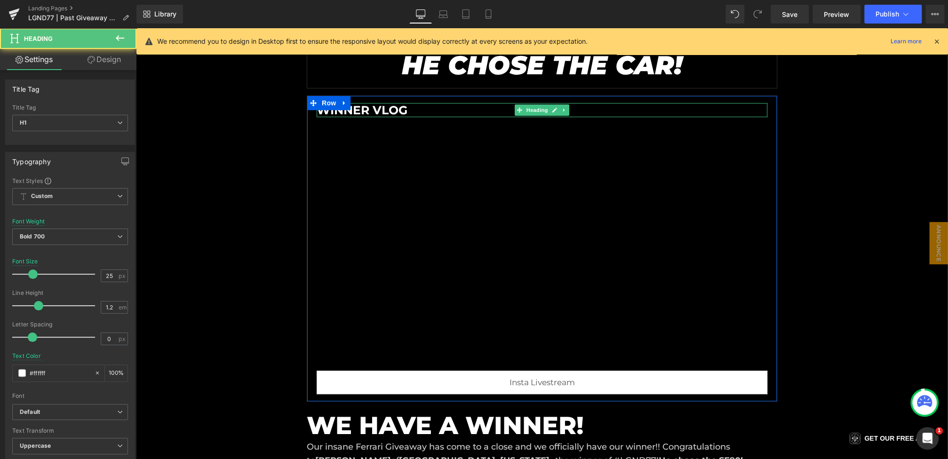
click at [407, 109] on h1 "WINNER VLOG" at bounding box center [542, 110] width 451 height 14
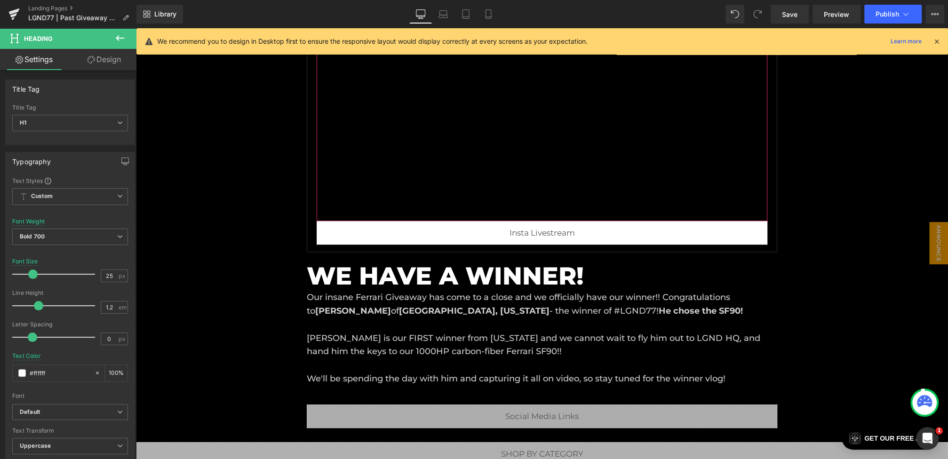
scroll to position [514, 0]
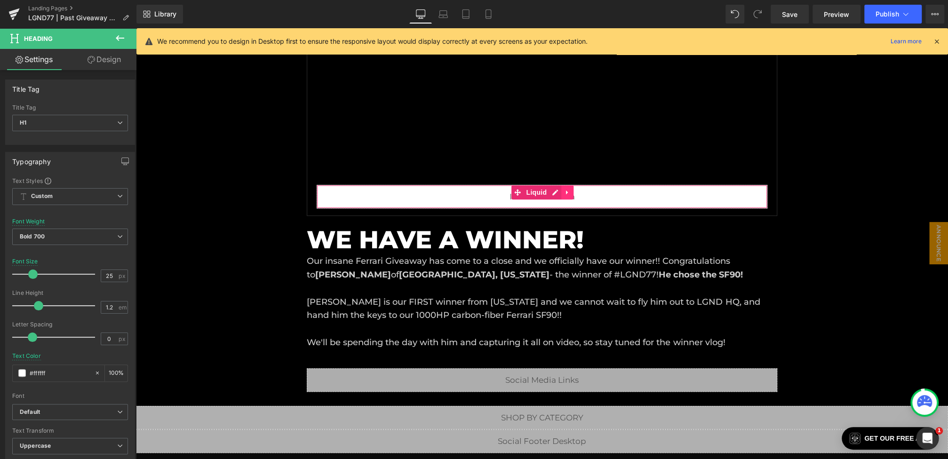
click at [569, 189] on icon at bounding box center [567, 192] width 7 height 7
click at [571, 189] on icon at bounding box center [573, 192] width 7 height 7
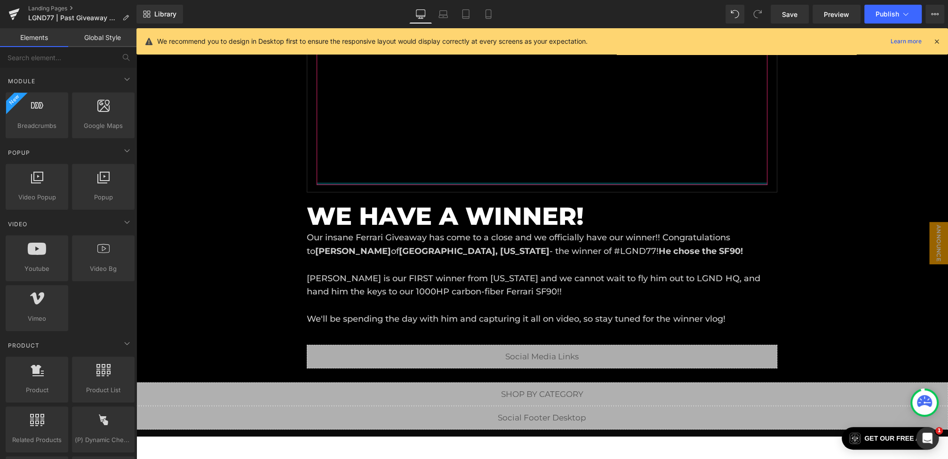
scroll to position [391, 0]
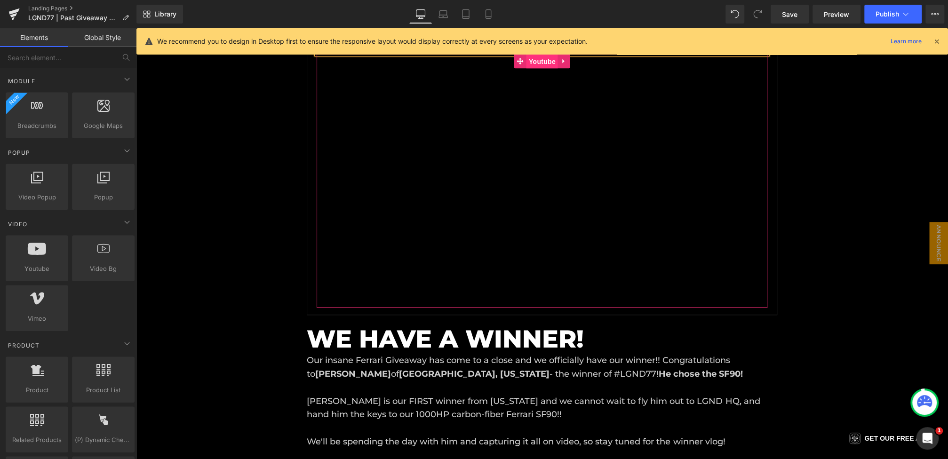
click at [540, 58] on span "Youtube" at bounding box center [542, 62] width 32 height 14
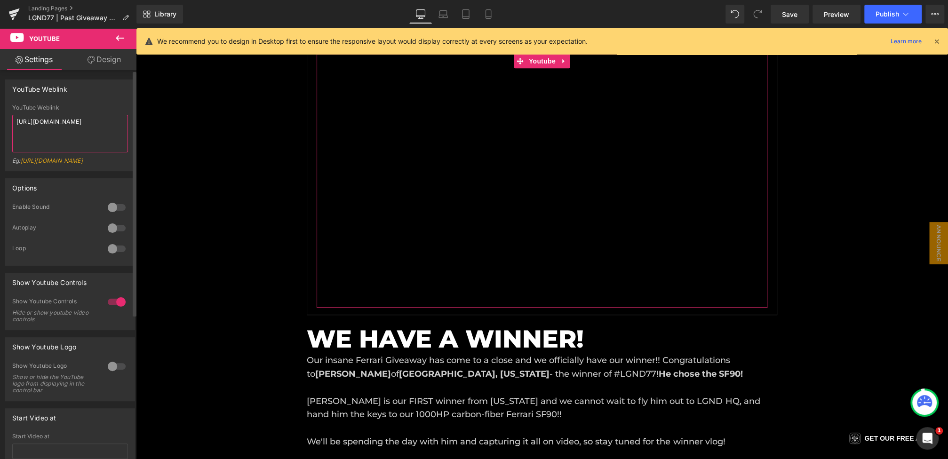
drag, startPoint x: 74, startPoint y: 128, endPoint x: 0, endPoint y: 89, distance: 84.2
click at [0, 89] on div "YouTube Weblink YouTube Weblink https://www.youtube.com/watch?v=OQBlWco72c4 Eg:…" at bounding box center [70, 121] width 141 height 99
paste textarea "f5k91mWu5Jc"
type textarea "https://www.youtube.com/watch?v=f5k91mWu5Jc?rel=0"
click at [117, 211] on div at bounding box center [116, 207] width 23 height 15
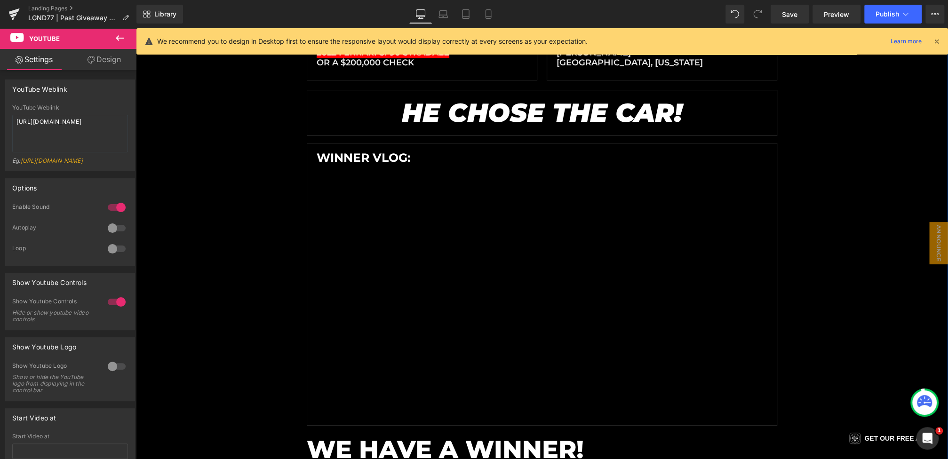
scroll to position [175, 0]
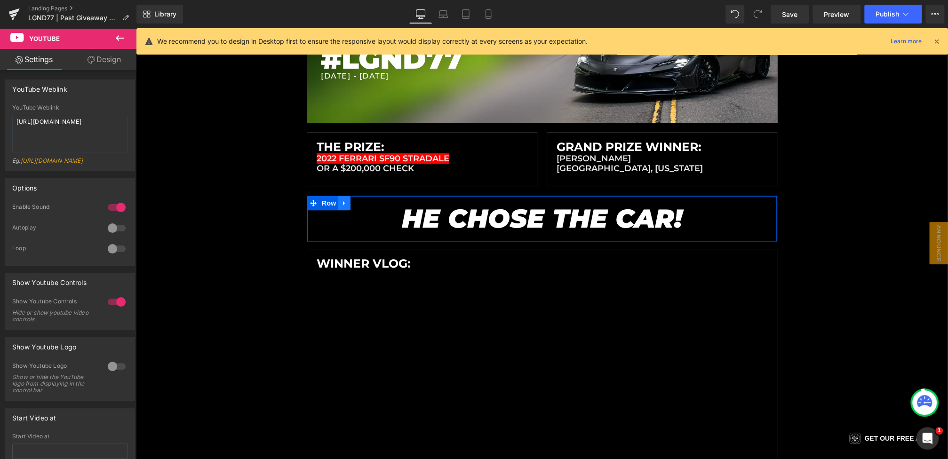
click at [345, 201] on icon at bounding box center [344, 202] width 7 height 7
click at [369, 203] on icon at bounding box center [369, 203] width 7 height 7
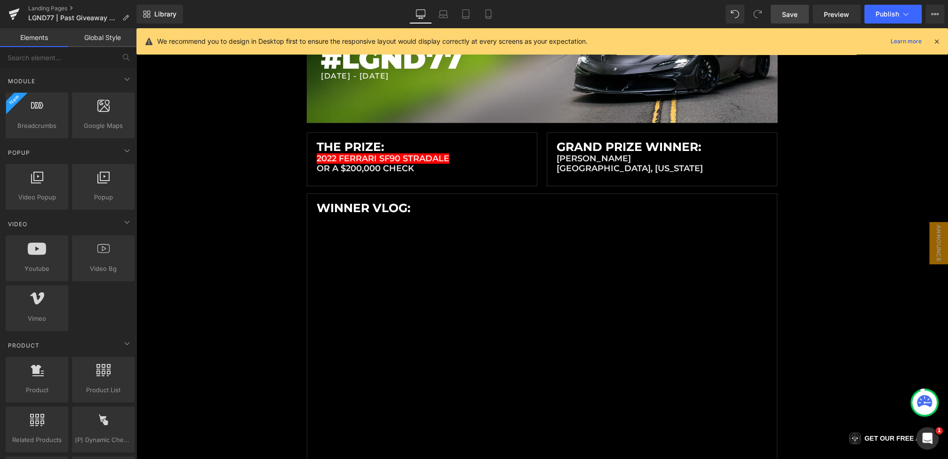
click at [798, 12] on link "Save" at bounding box center [790, 14] width 38 height 19
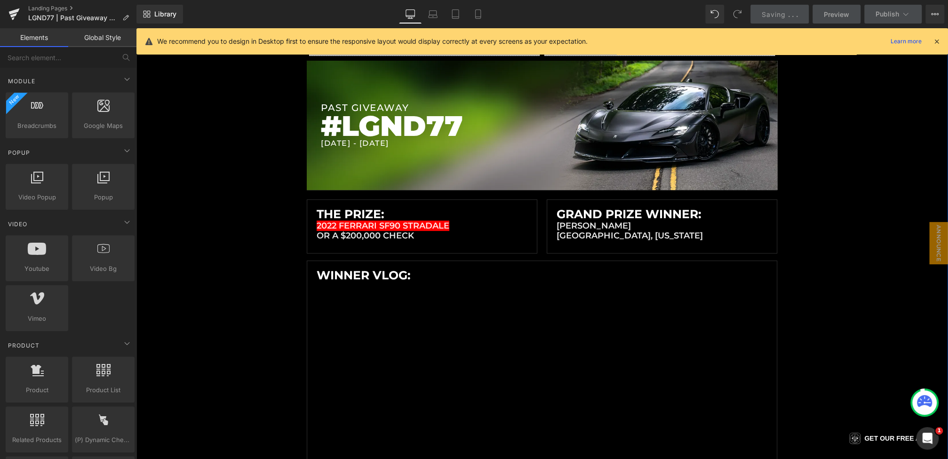
scroll to position [0, 0]
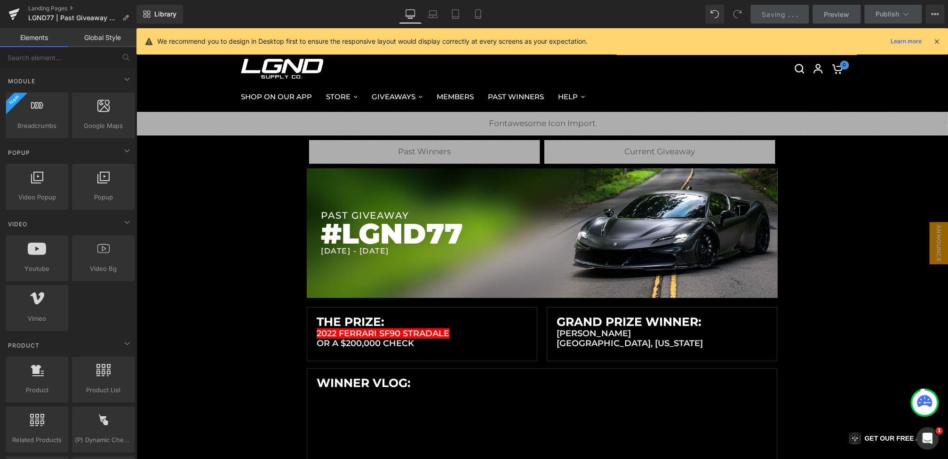
click at [939, 40] on icon at bounding box center [936, 41] width 8 height 8
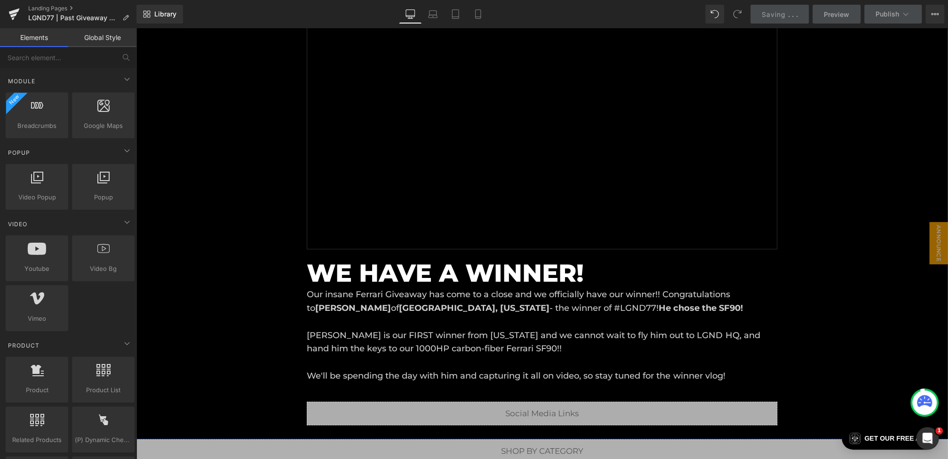
scroll to position [430, 0]
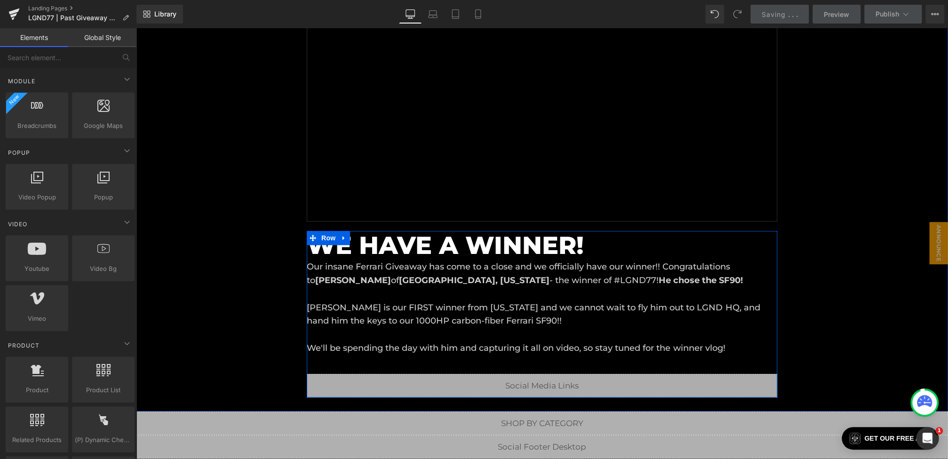
click at [431, 349] on span "Brad is our FIRST winner from Minnesota and we cannot wait to fly him out to LG…" at bounding box center [533, 328] width 453 height 51
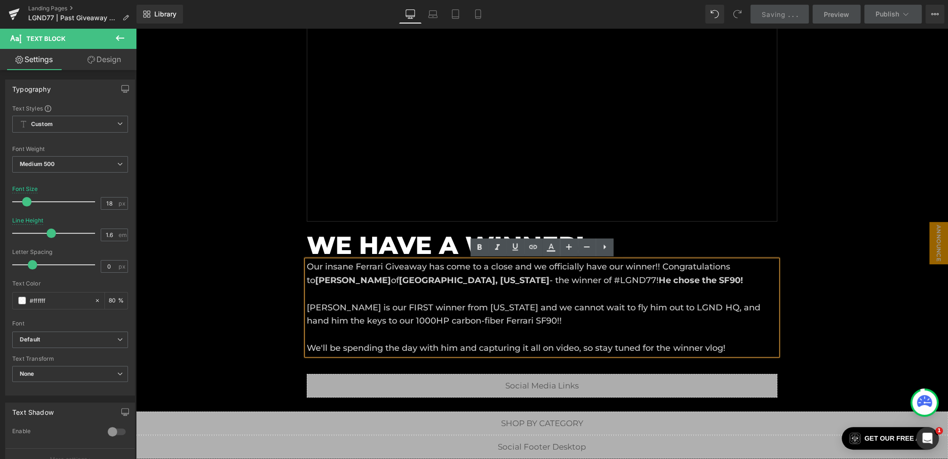
click at [372, 326] on span "Brad is our FIRST winner from Minnesota and we cannot wait to fly him out to LG…" at bounding box center [533, 328] width 453 height 51
click at [255, 295] on div "Liquid Liquid Liquid Row Row PAST GIVEAWAY Heading #LGND77 Heading 7/26/2025 - …" at bounding box center [542, 39] width 812 height 715
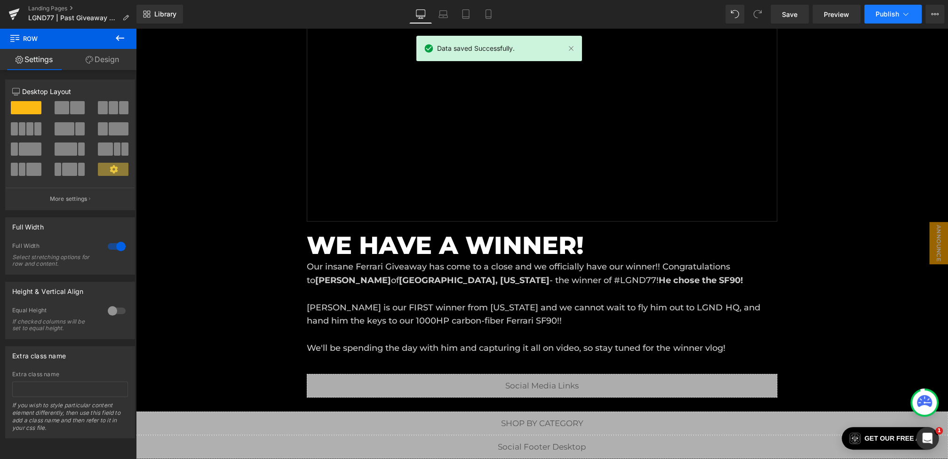
click at [875, 9] on button "Publish" at bounding box center [892, 14] width 57 height 19
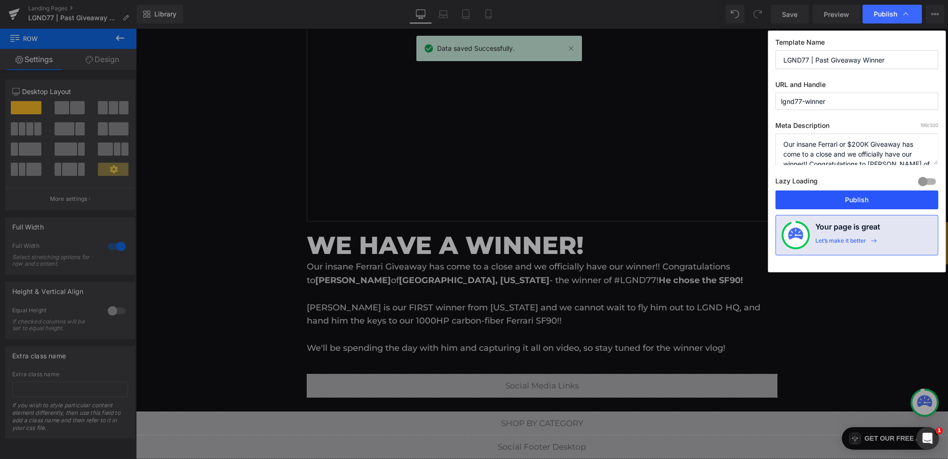
click at [839, 196] on button "Publish" at bounding box center [856, 200] width 163 height 19
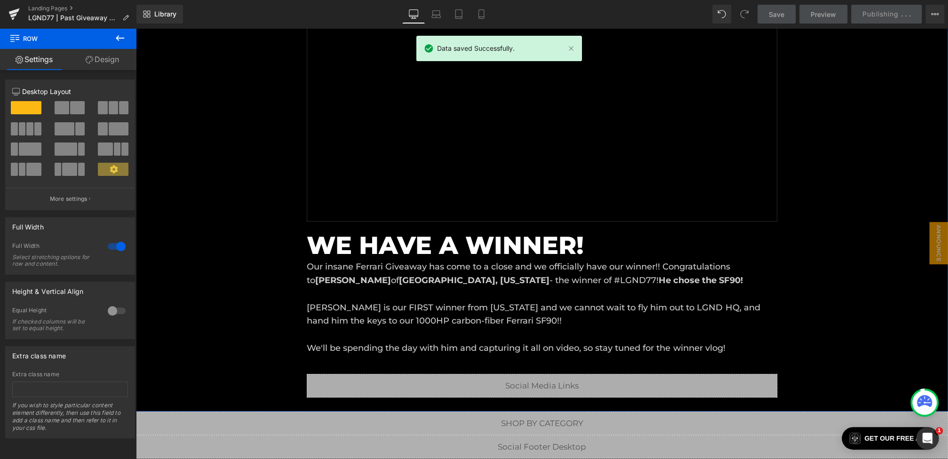
scroll to position [0, 0]
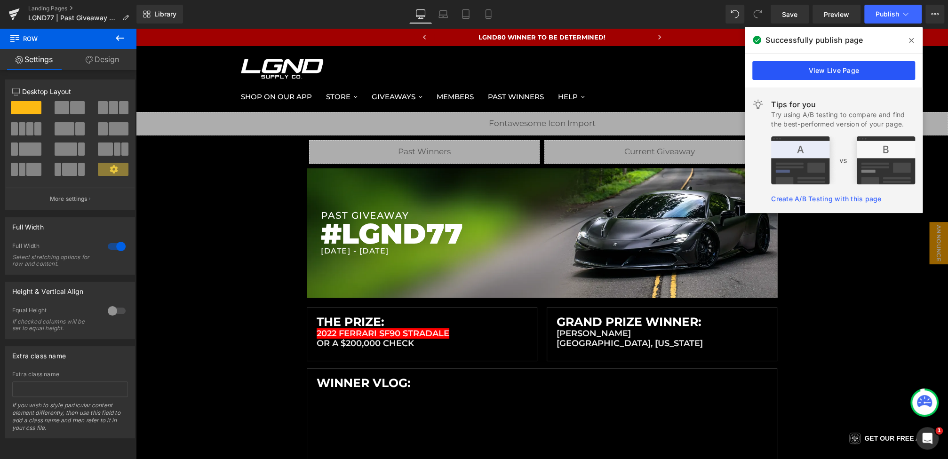
click at [787, 72] on link "View Live Page" at bounding box center [833, 70] width 163 height 19
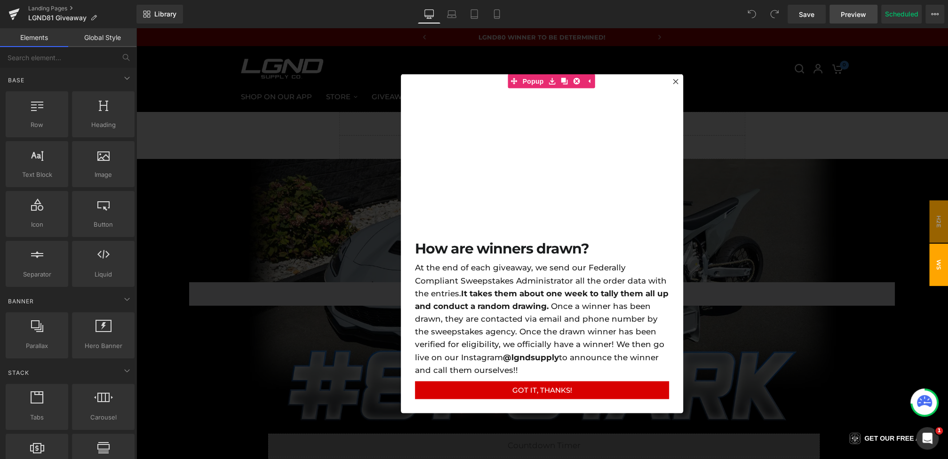
click at [847, 19] on span "Preview" at bounding box center [853, 14] width 25 height 10
click at [322, 233] on div at bounding box center [542, 243] width 812 height 431
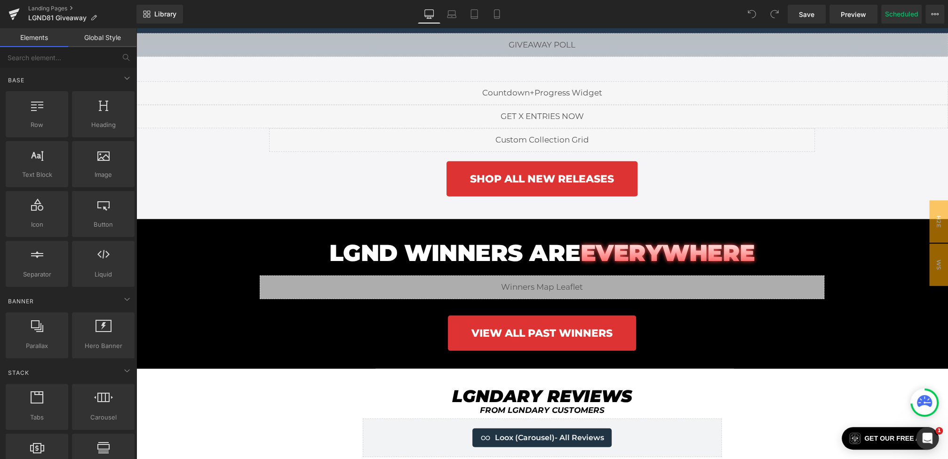
scroll to position [1965, 0]
